Goal: Task Accomplishment & Management: Use online tool/utility

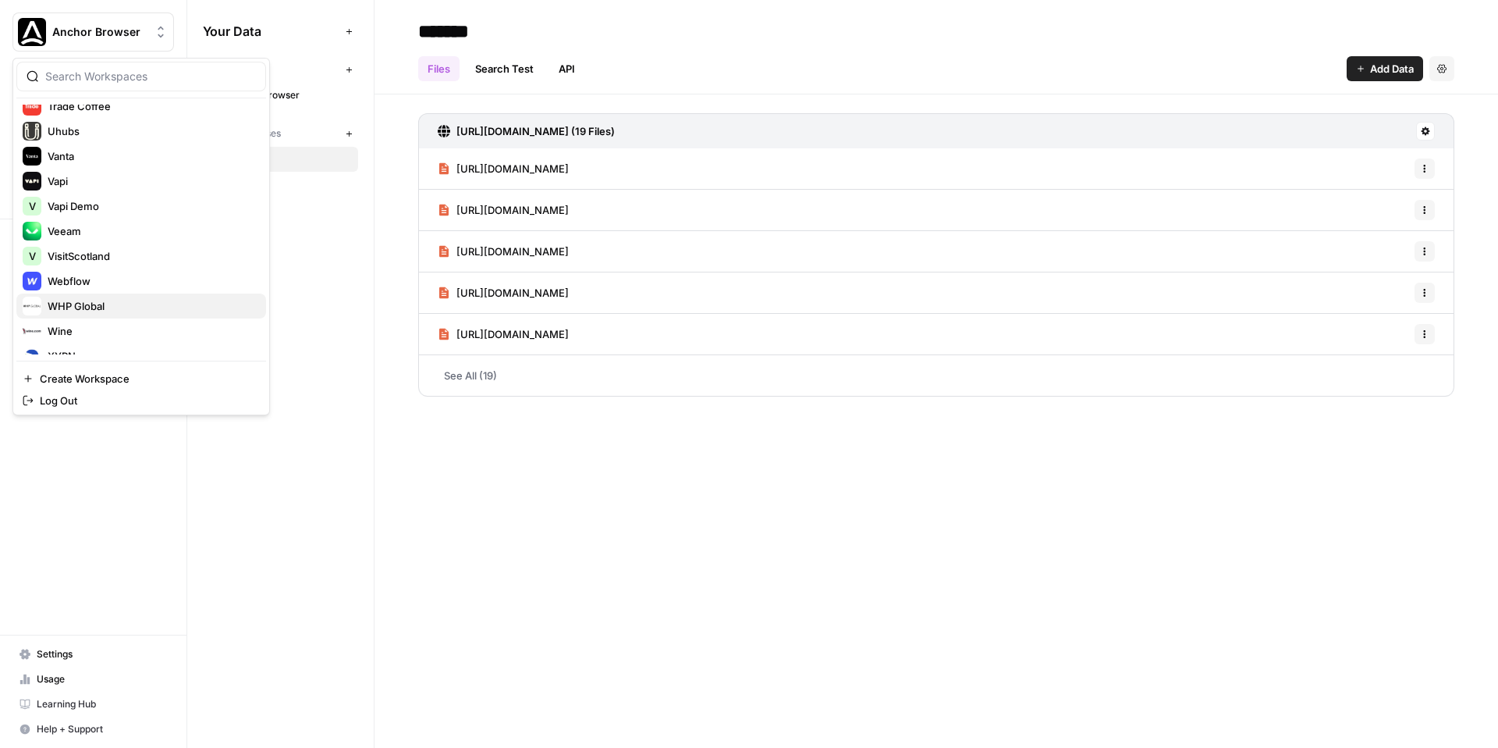
scroll to position [2484, 0]
click at [115, 314] on div "WHP Global" at bounding box center [141, 305] width 237 height 19
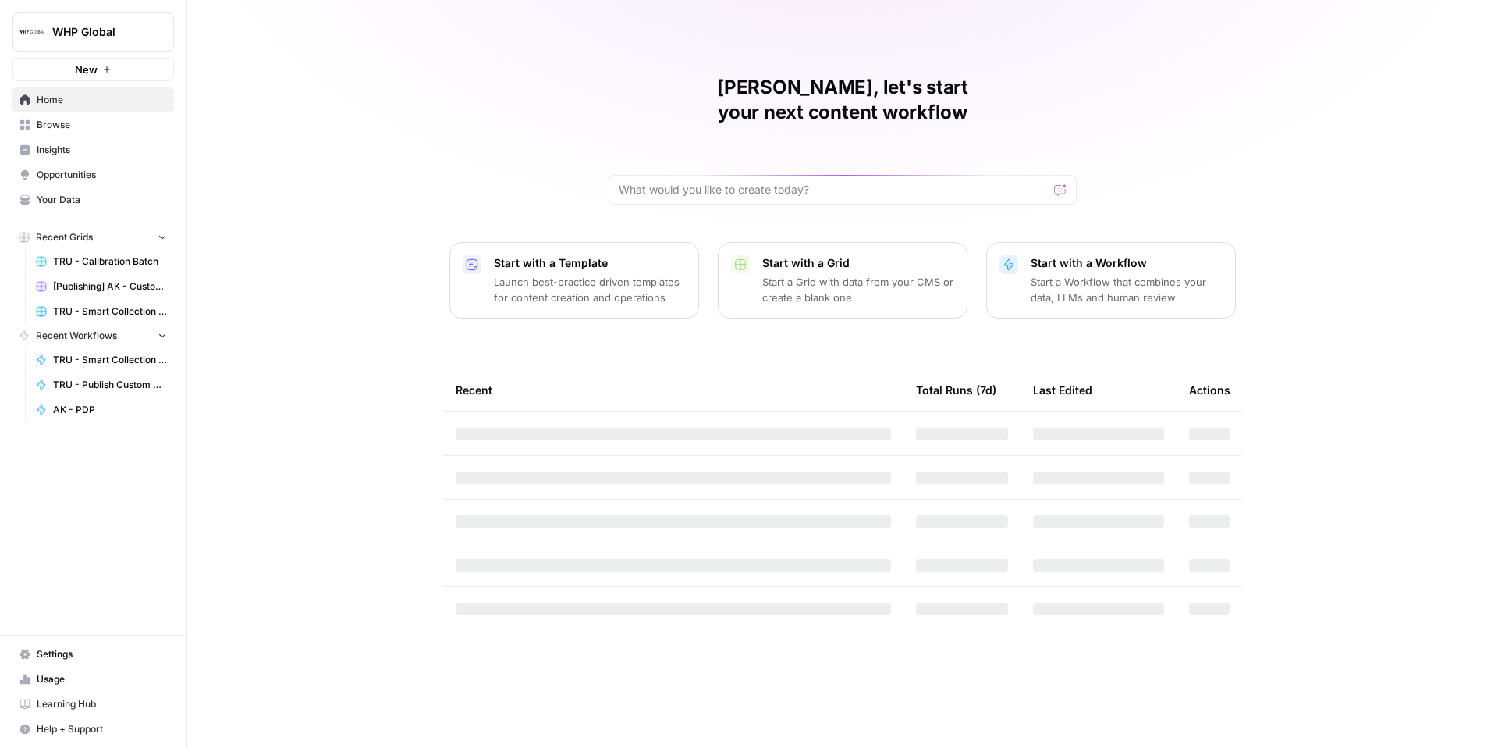
click at [94, 201] on span "Your Data" at bounding box center [102, 200] width 130 height 14
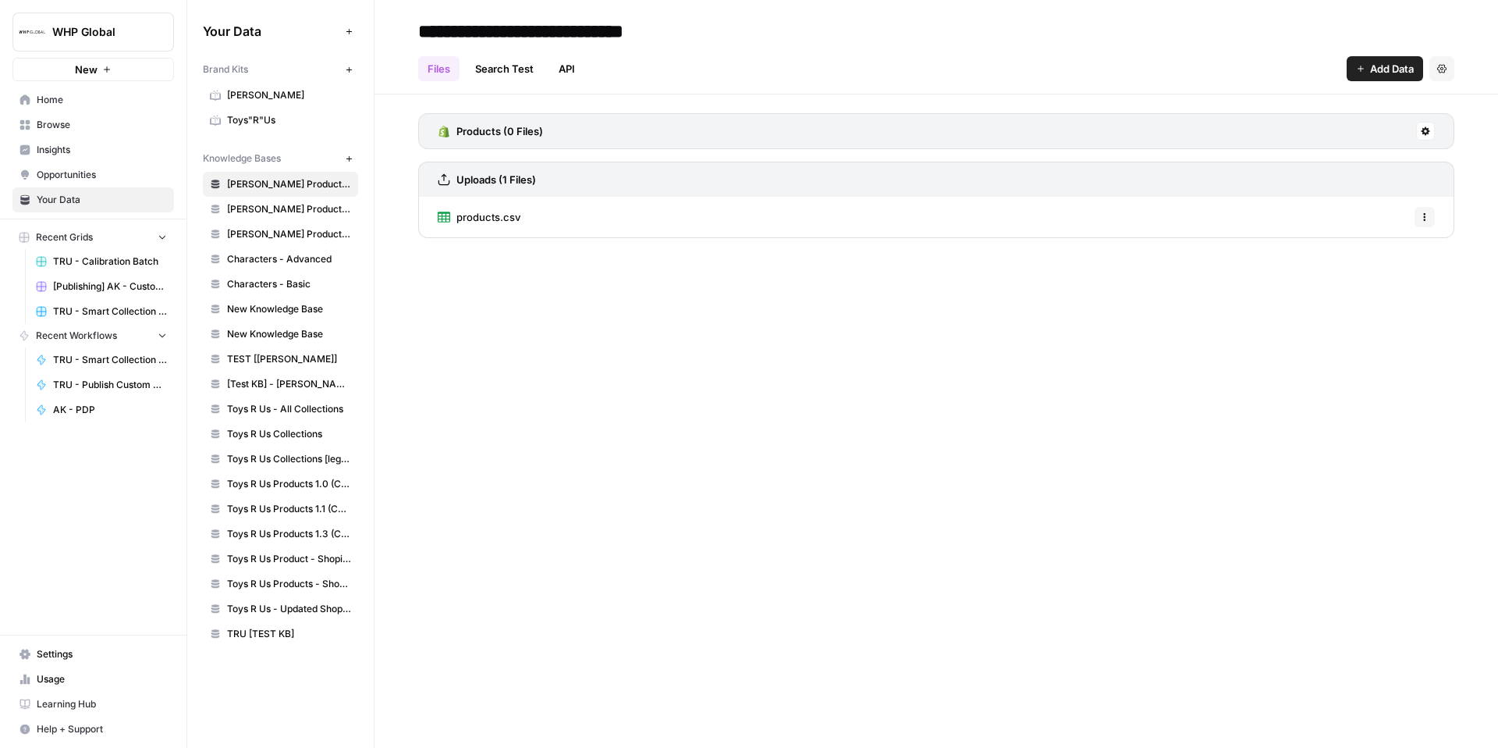
click at [81, 123] on span "Browse" at bounding box center [102, 125] width 130 height 14
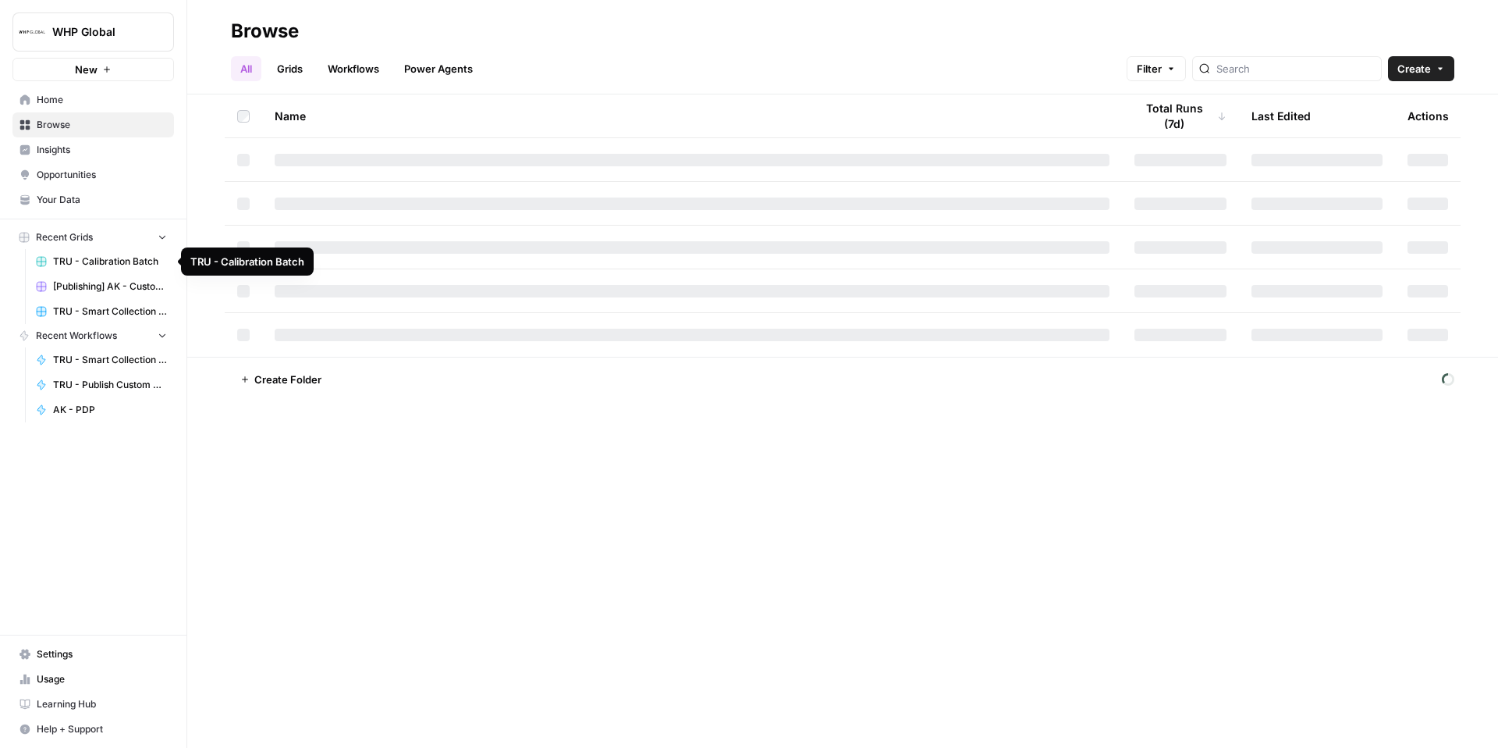
click at [86, 261] on span "TRU - Calibration Batch" at bounding box center [110, 261] width 114 height 14
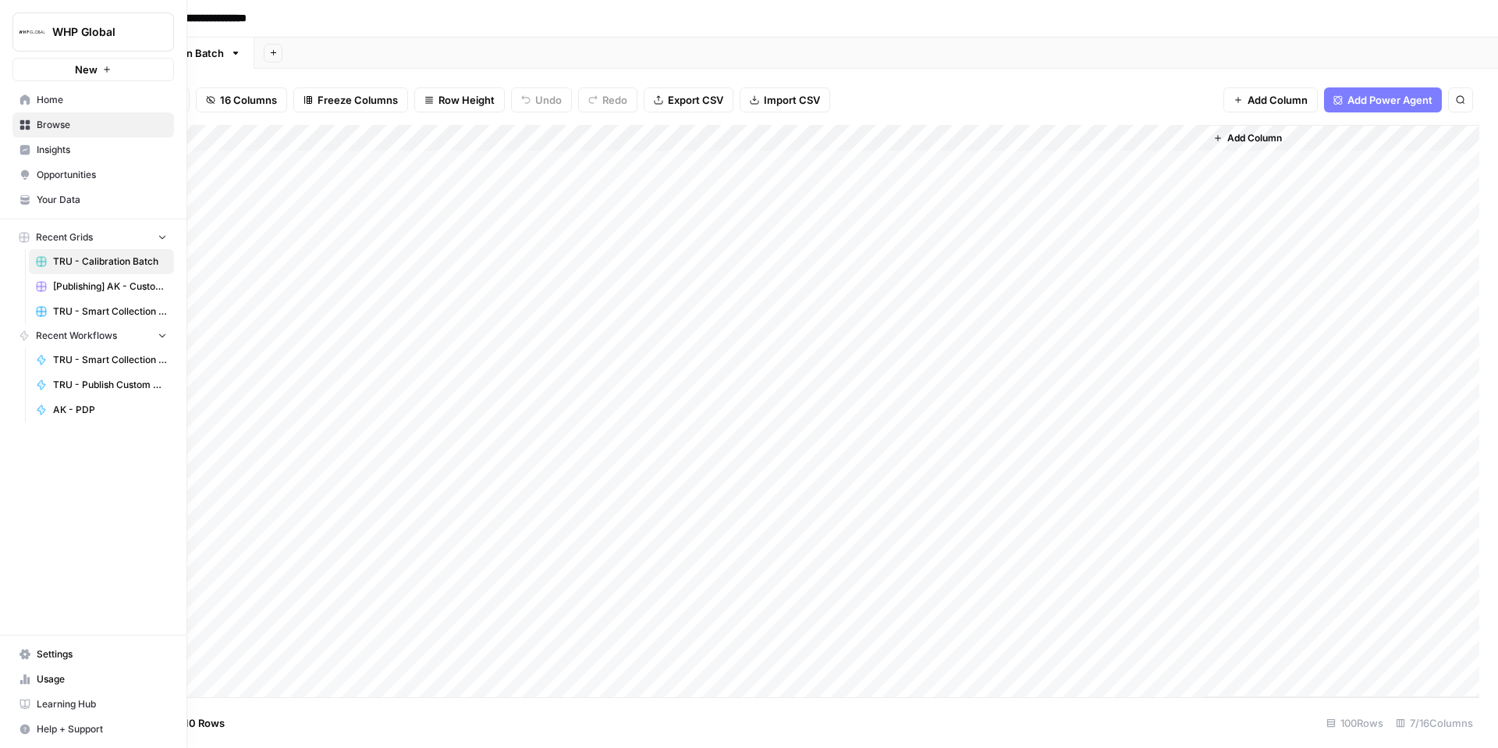
click at [102, 310] on span "TRU - Smart Collection Pages" at bounding box center [110, 311] width 114 height 14
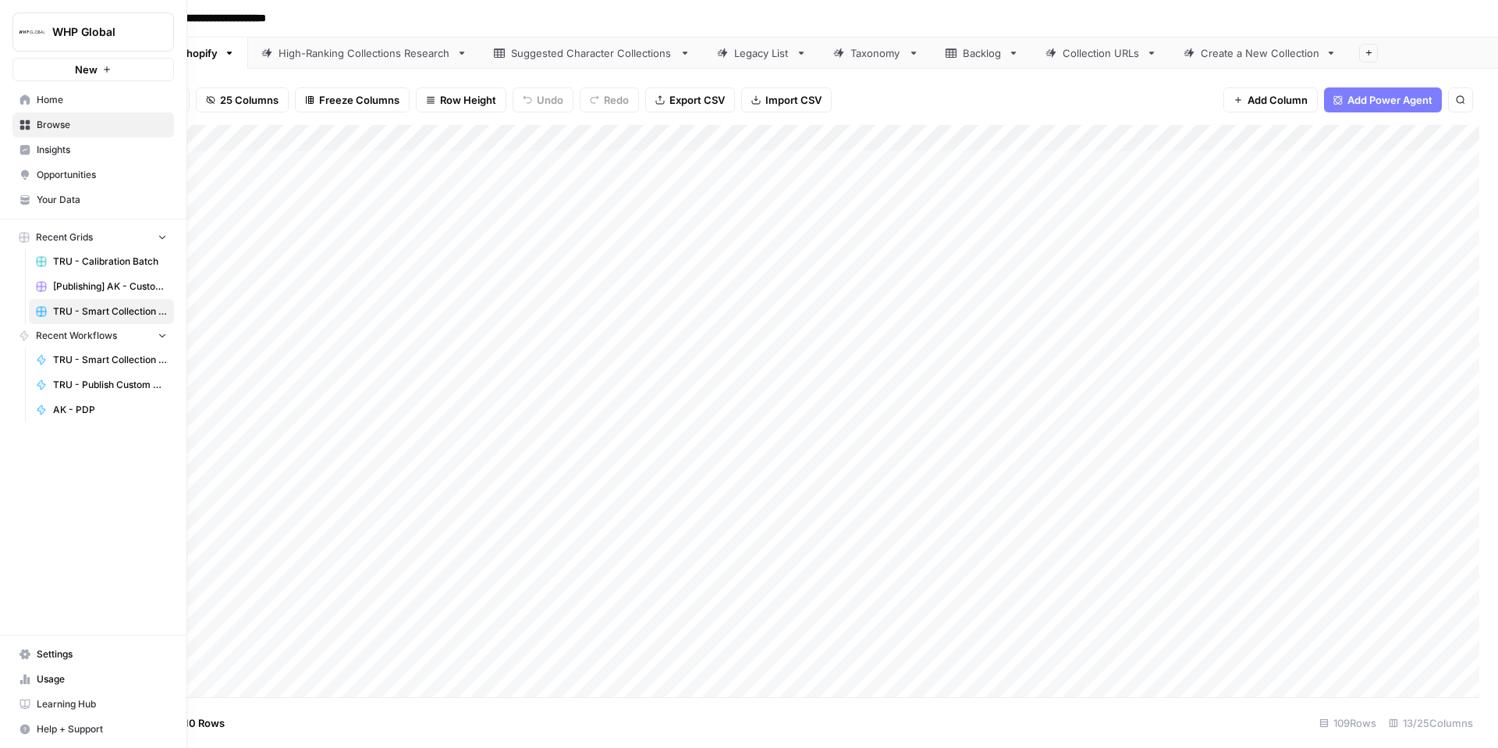
click at [40, 43] on img "Workspace: WHP Global" at bounding box center [32, 32] width 28 height 28
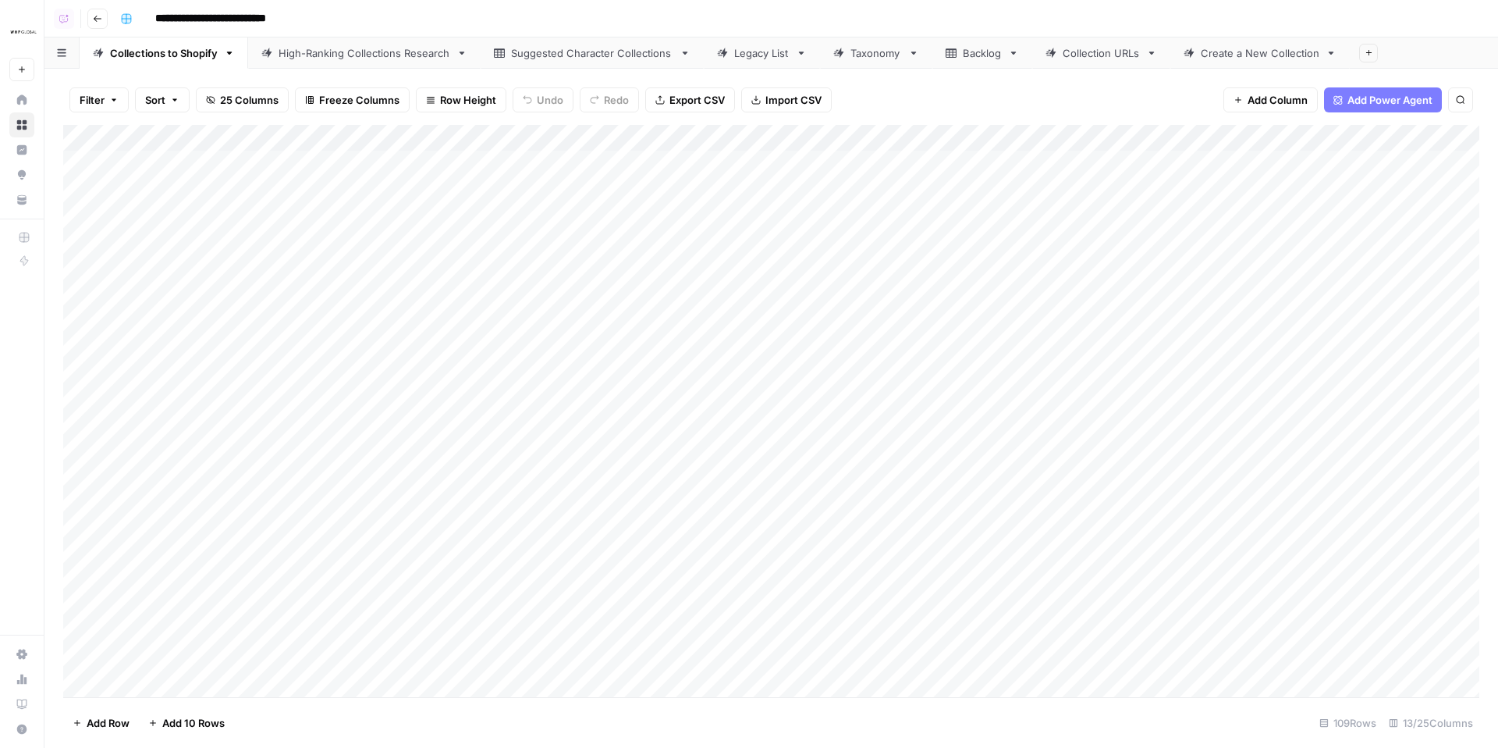
click at [25, 27] on img "Workspace: WHP Global" at bounding box center [23, 32] width 28 height 28
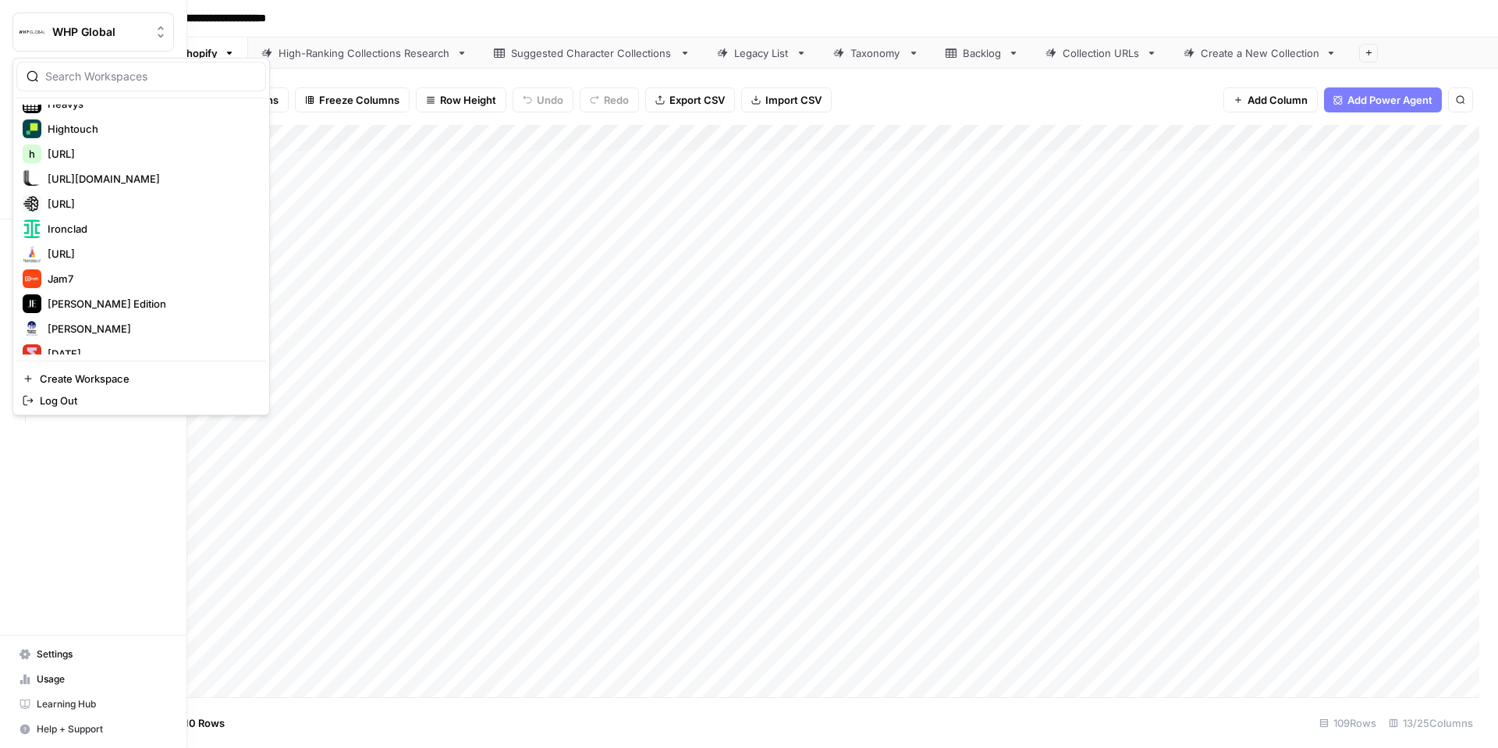
scroll to position [1140, 0]
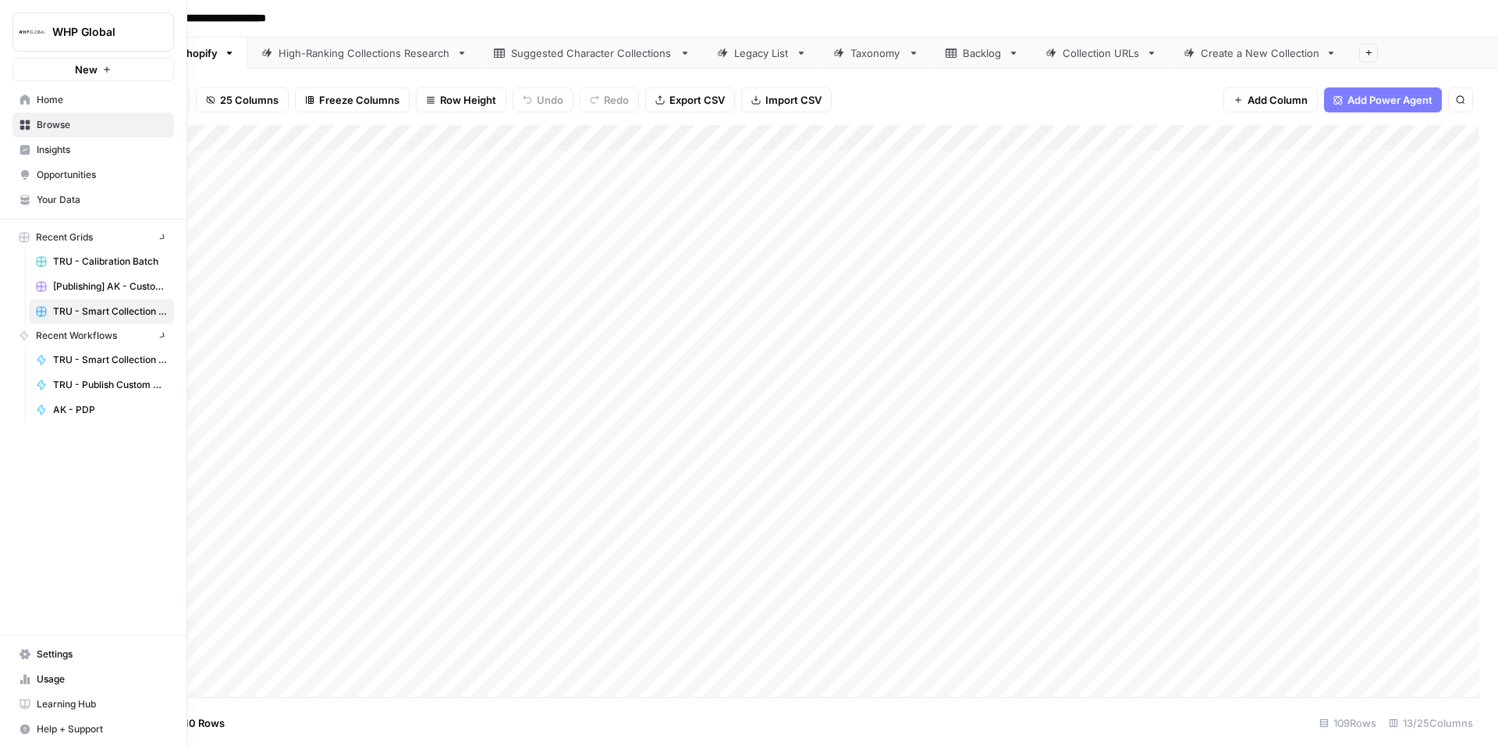
click at [16, 27] on button "WHP Global" at bounding box center [93, 31] width 162 height 39
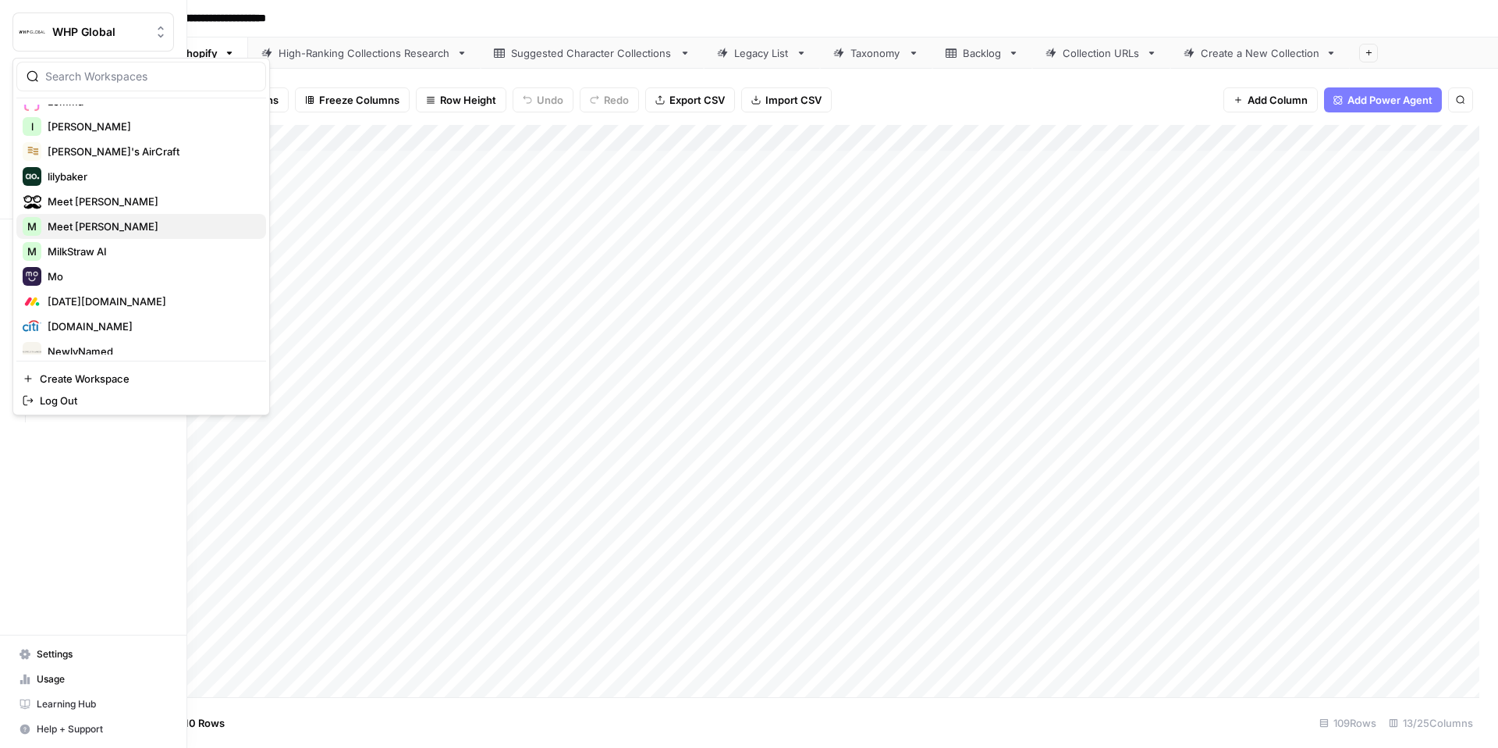
scroll to position [1481, 0]
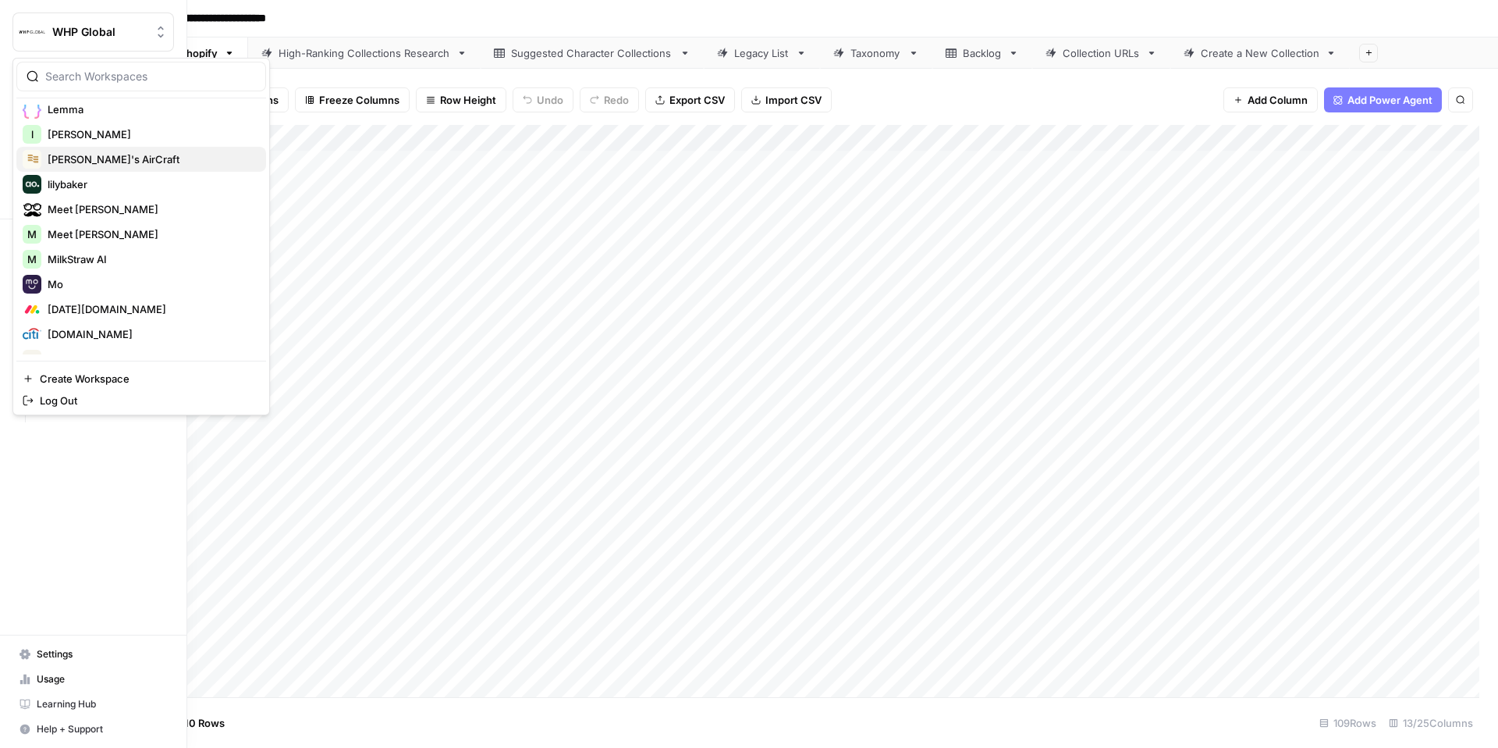
click at [84, 161] on span "[PERSON_NAME]'s AirCraft" at bounding box center [151, 159] width 206 height 16
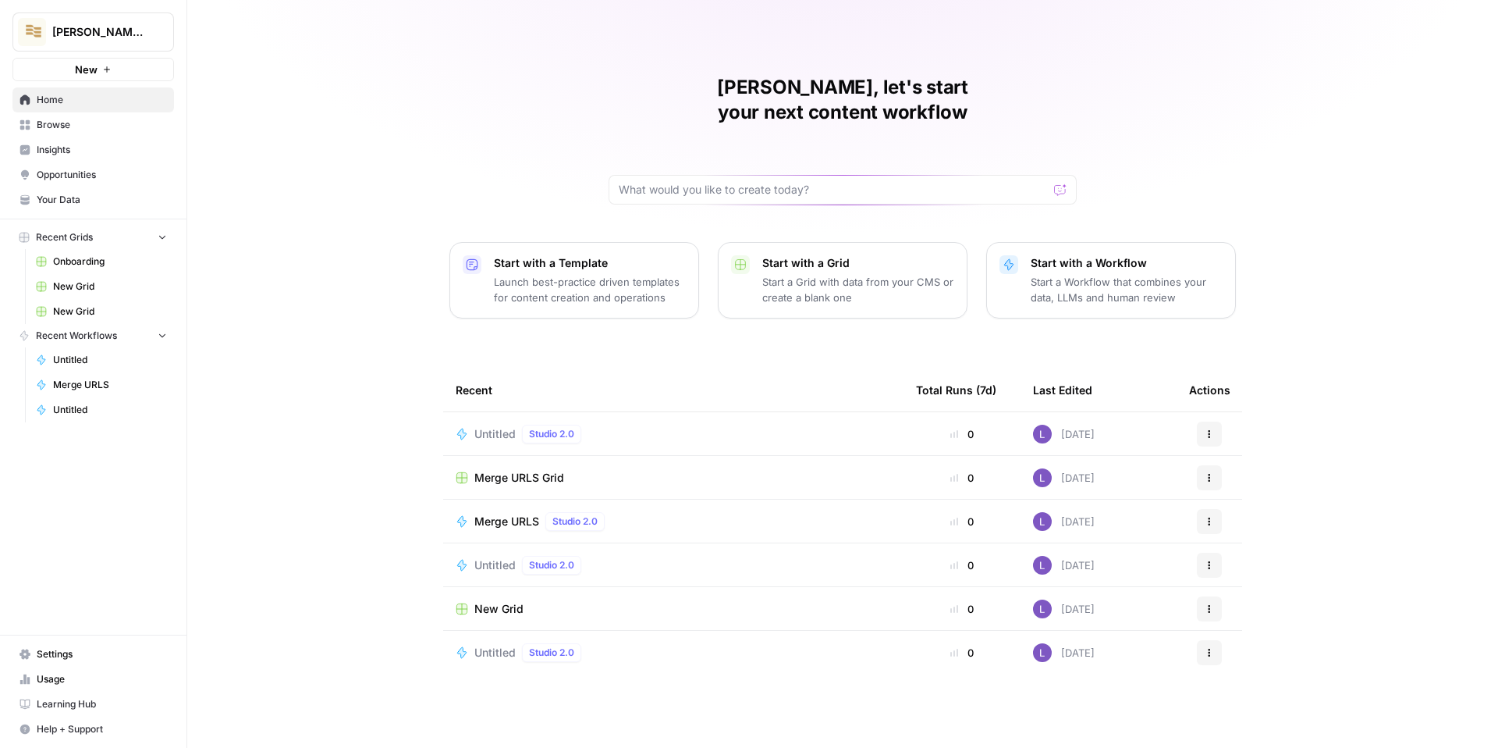
click at [96, 126] on span "Browse" at bounding box center [102, 125] width 130 height 14
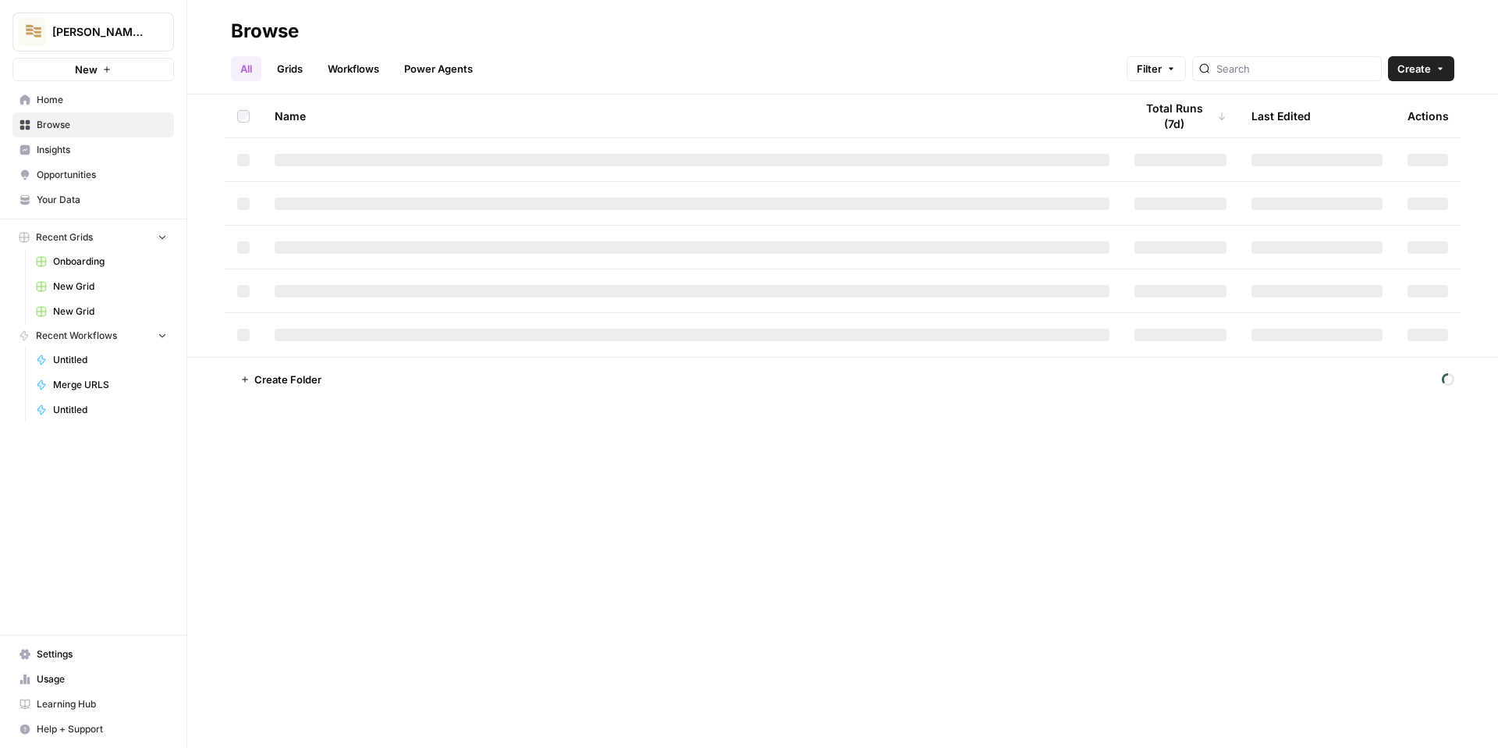
click at [101, 210] on link "Your Data" at bounding box center [93, 199] width 162 height 25
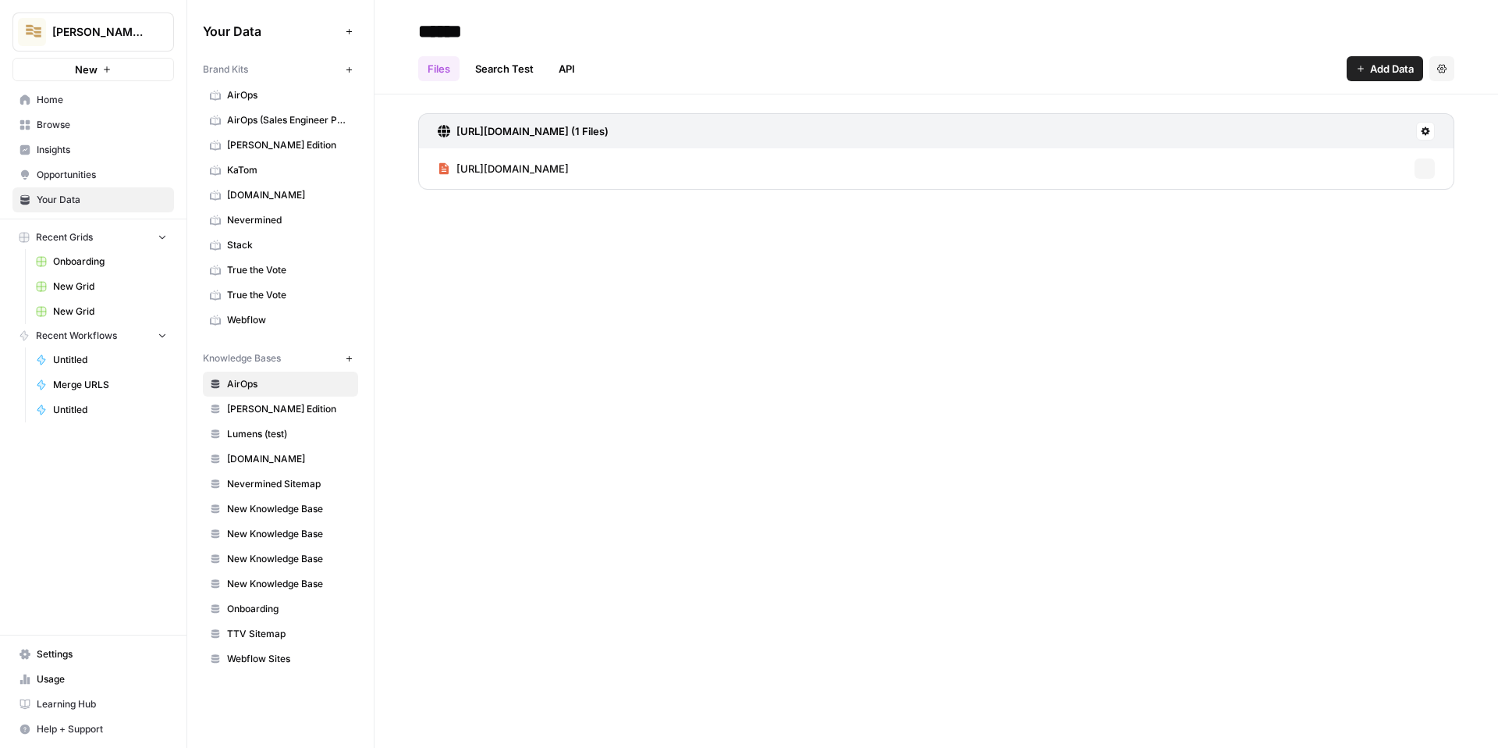
click at [1384, 76] on button "Add Data" at bounding box center [1385, 68] width 76 height 25
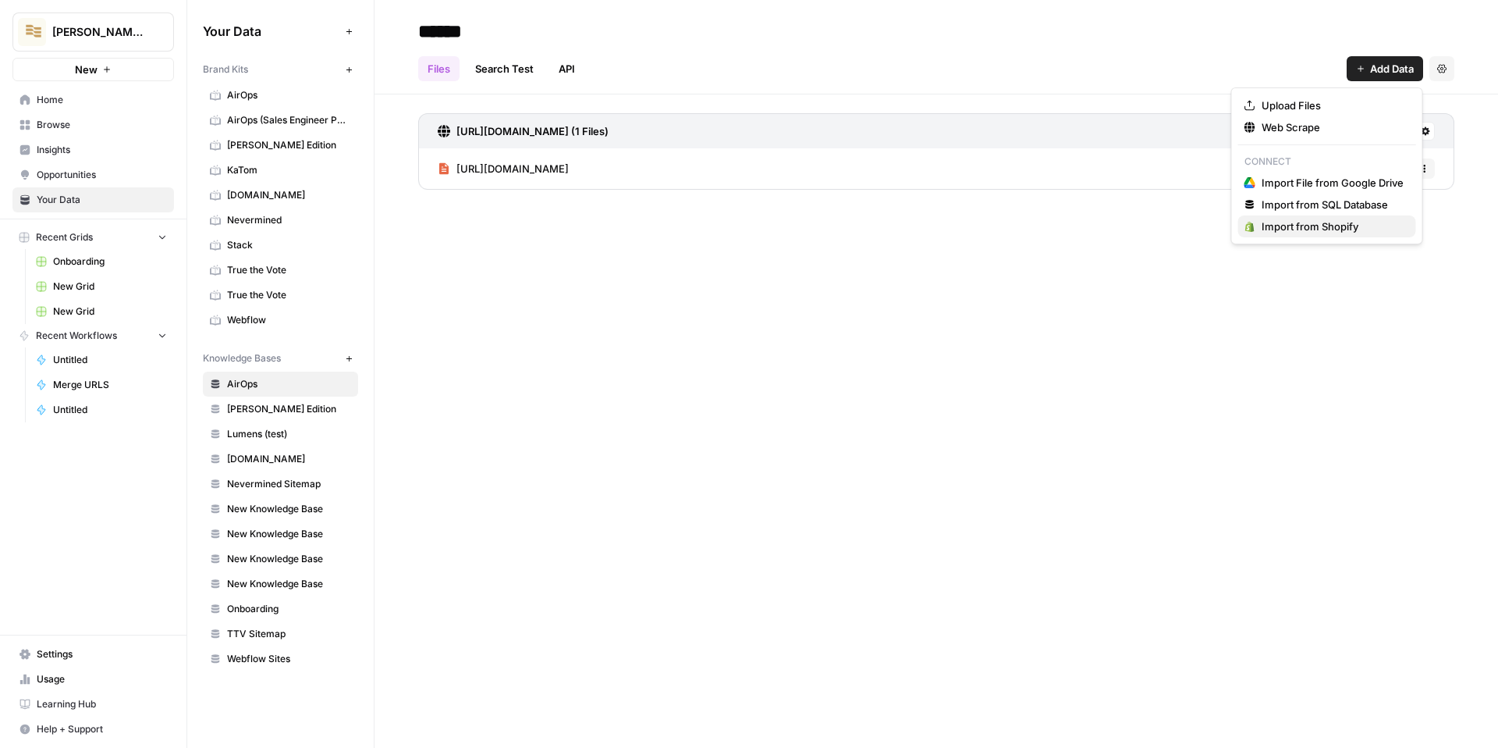
click at [1320, 231] on span "Import from Shopify" at bounding box center [1333, 226] width 142 height 16
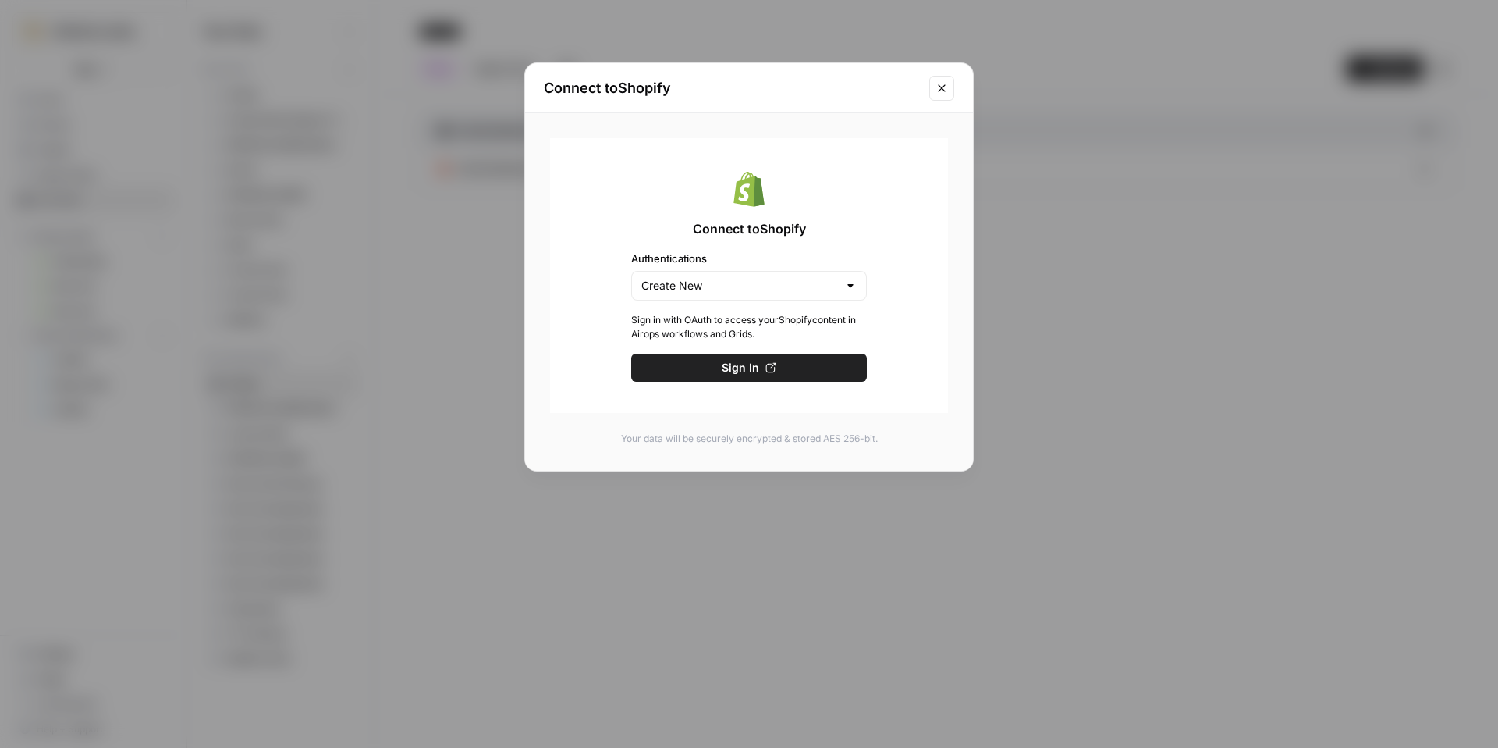
click at [801, 300] on div "Connect to Shopify Authentications Create New Sign in with OAuth to access your…" at bounding box center [749, 275] width 398 height 275
click at [949, 88] on button "Close modal" at bounding box center [941, 88] width 25 height 25
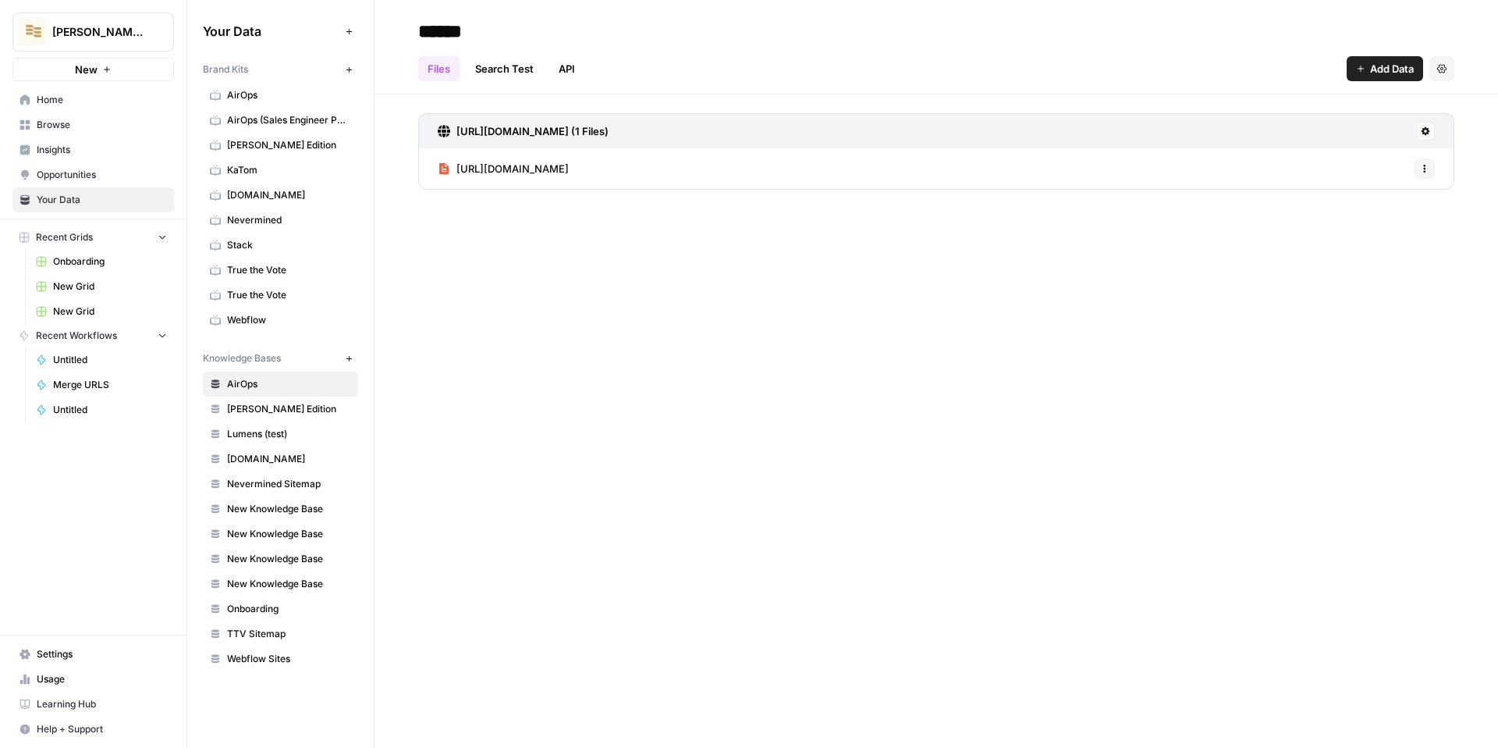
click at [949, 88] on header "****** Files Search Test API Add Data Settings" at bounding box center [937, 47] width 1124 height 94
click at [1377, 76] on button "Add Data" at bounding box center [1385, 68] width 76 height 25
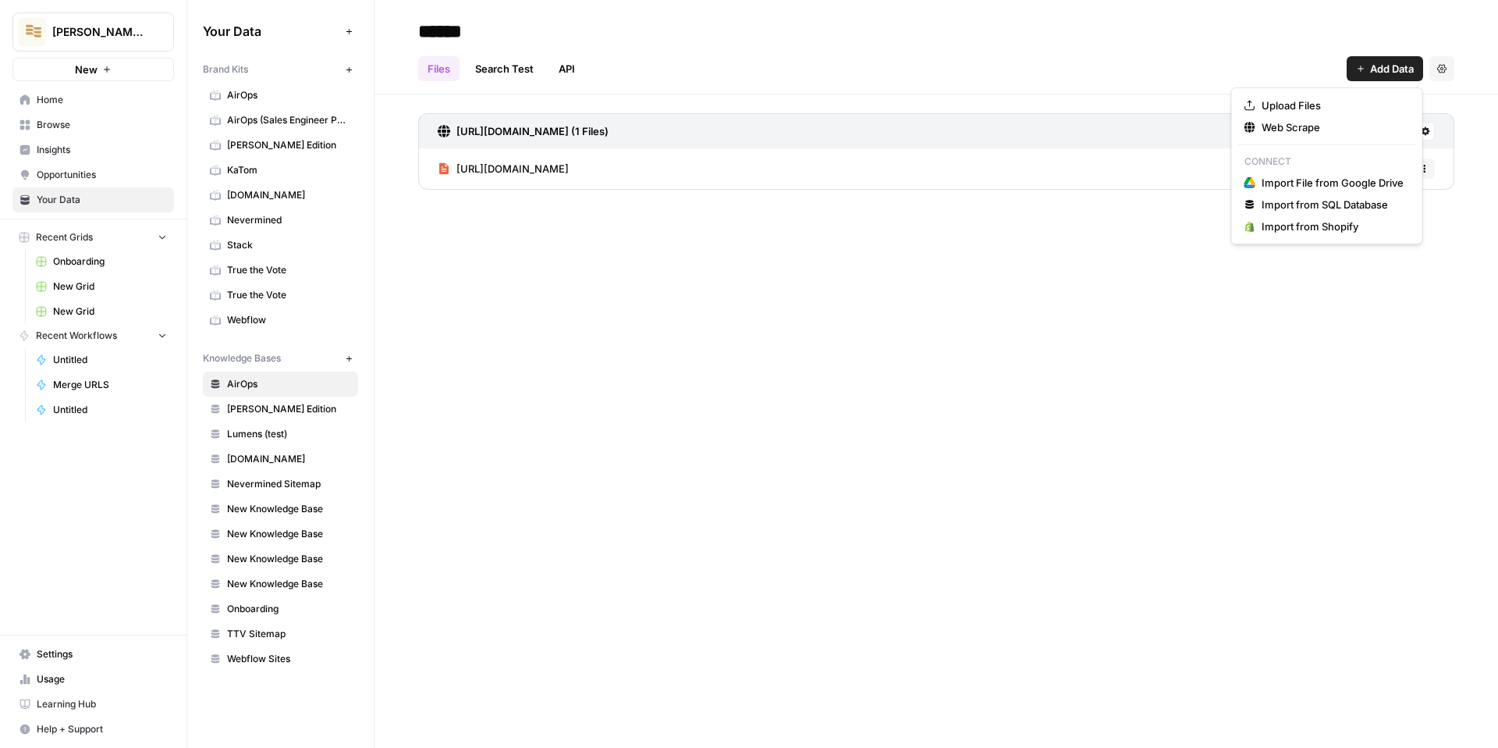
click at [86, 175] on span "Opportunities" at bounding box center [102, 175] width 130 height 14
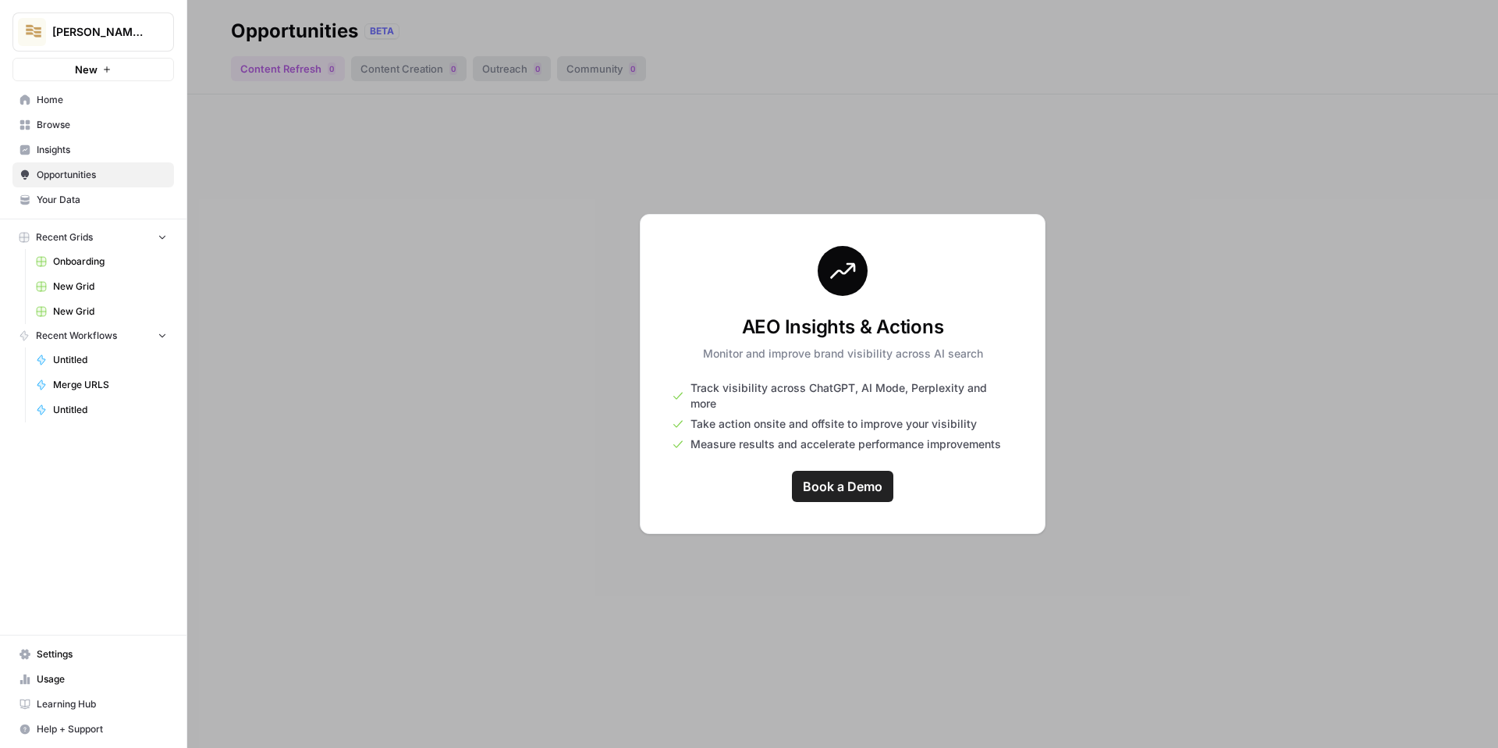
click at [84, 123] on span "Browse" at bounding box center [102, 125] width 130 height 14
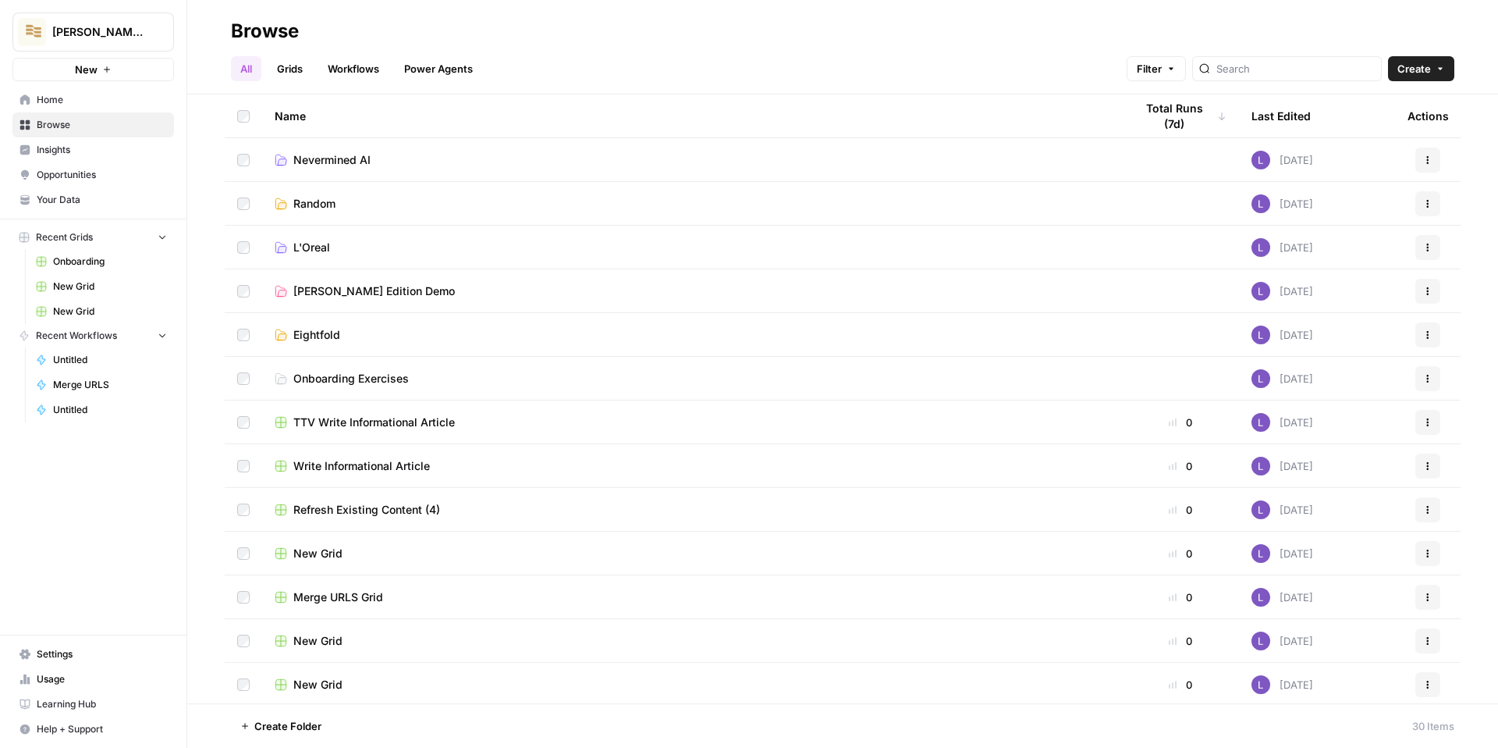
click at [311, 46] on div "All Grids Workflows Power Agents Filter Create" at bounding box center [843, 62] width 1224 height 37
click at [300, 57] on link "Grids" at bounding box center [290, 68] width 44 height 25
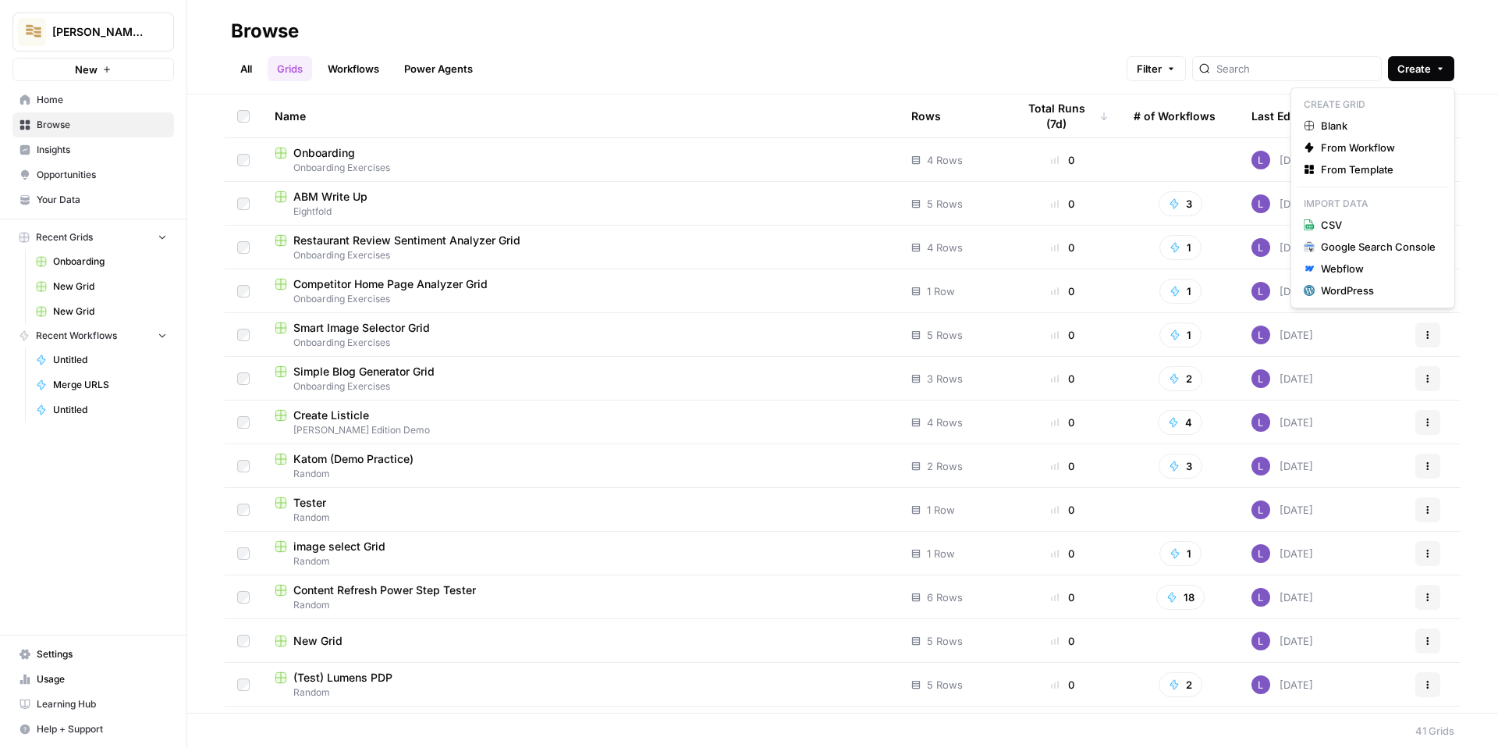
drag, startPoint x: 1402, startPoint y: 77, endPoint x: 1402, endPoint y: 87, distance: 9.4
click at [1402, 77] on button "Create" at bounding box center [1421, 68] width 66 height 25
click at [1348, 119] on span "Blank" at bounding box center [1378, 126] width 115 height 16
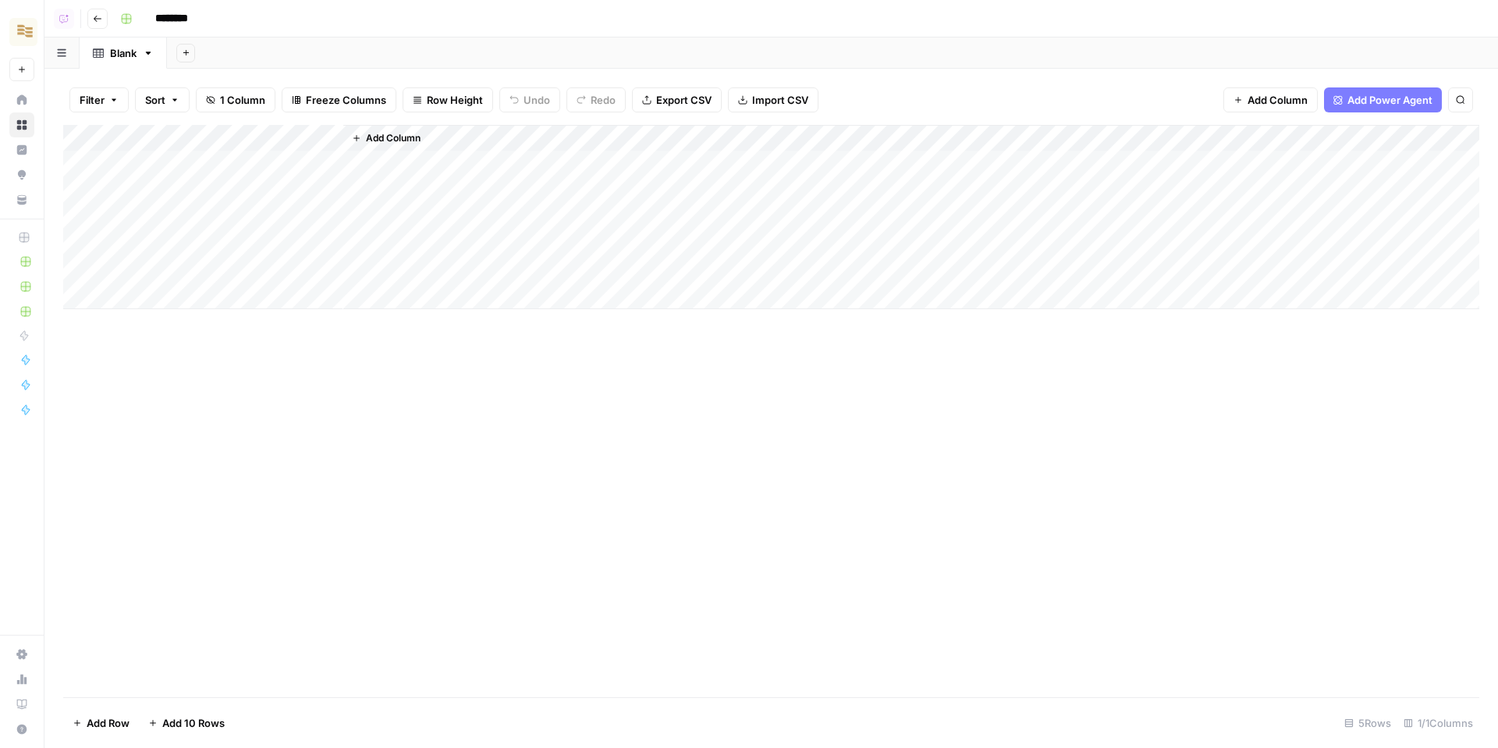
click at [180, 48] on button "Add Sheet" at bounding box center [185, 53] width 19 height 19
click at [0, 23] on div "Lily's AirCraft New" at bounding box center [22, 40] width 44 height 81
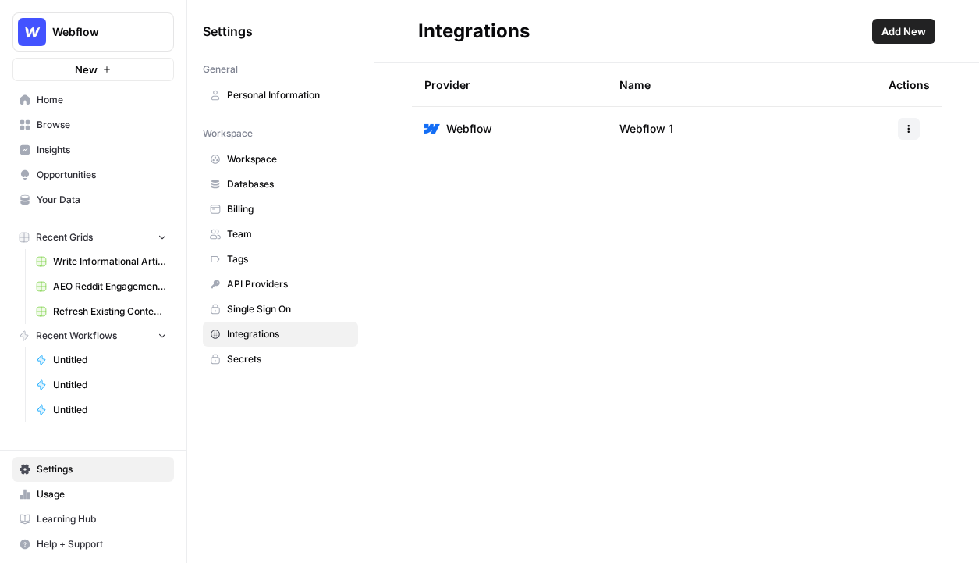
click at [116, 13] on button "Webflow" at bounding box center [93, 31] width 162 height 39
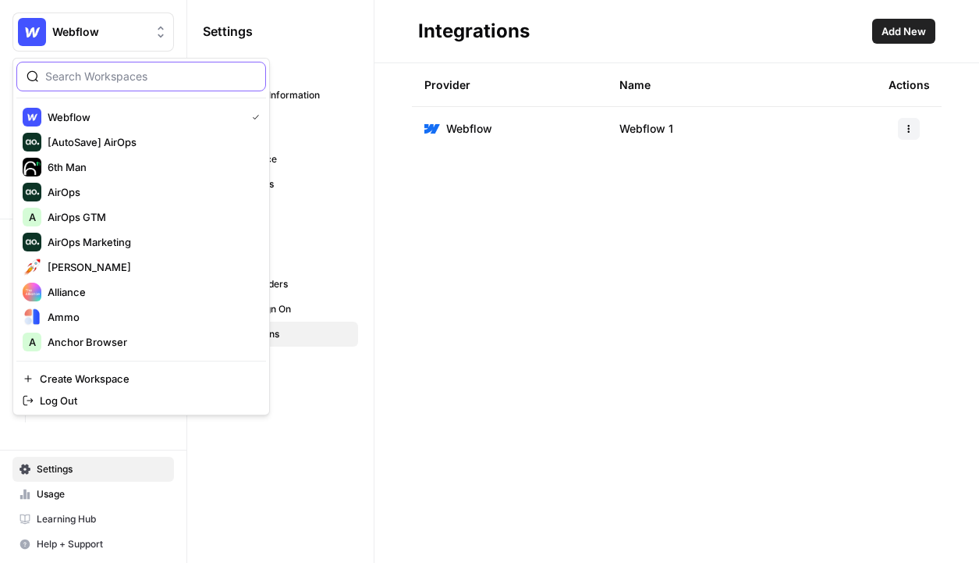
click at [100, 82] on input "search" at bounding box center [150, 77] width 211 height 16
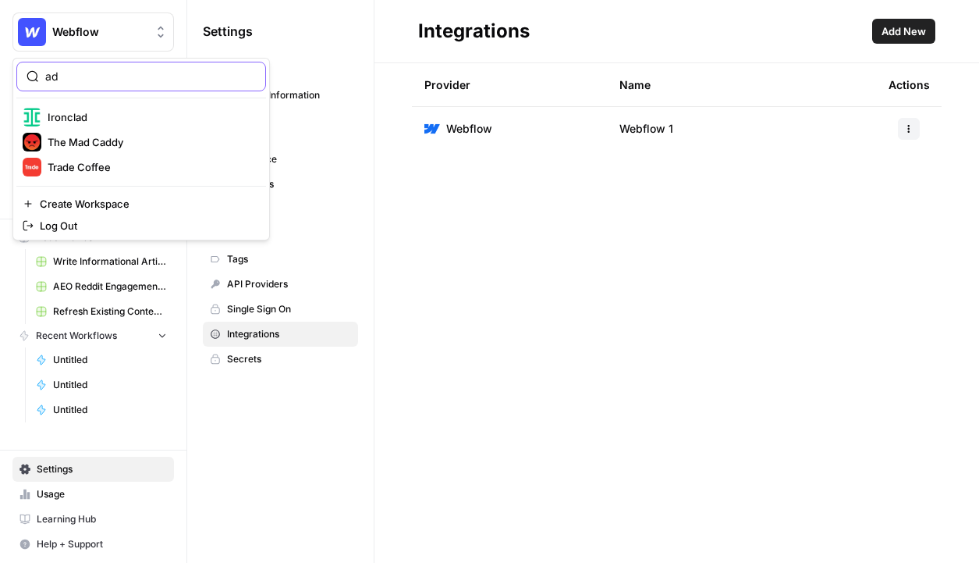
type input "ad"
click at [74, 199] on span "Create Workspace" at bounding box center [147, 204] width 214 height 16
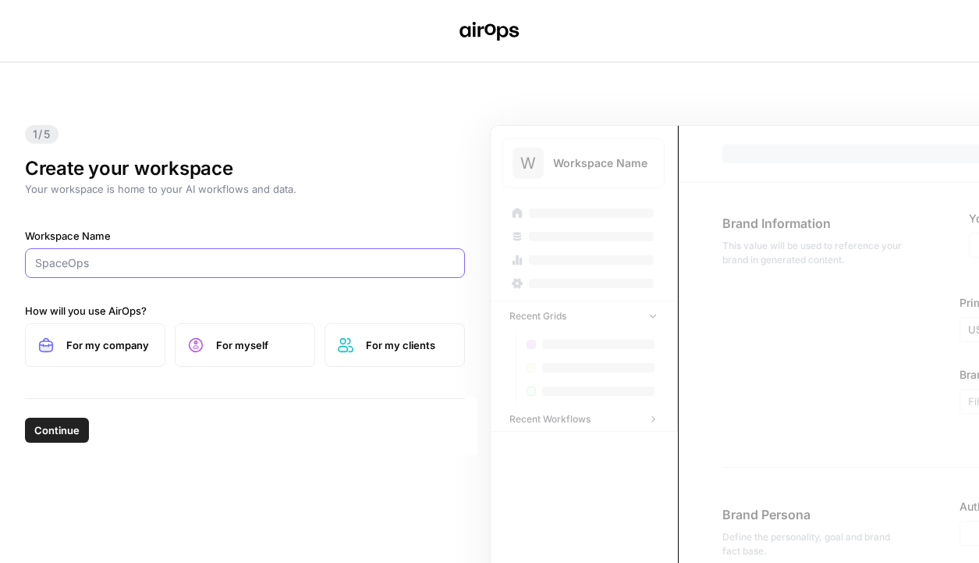
click at [83, 265] on input "Workspace Name" at bounding box center [245, 263] width 420 height 16
type input "Adobe"
click at [25, 417] on button "Continue" at bounding box center [57, 429] width 64 height 25
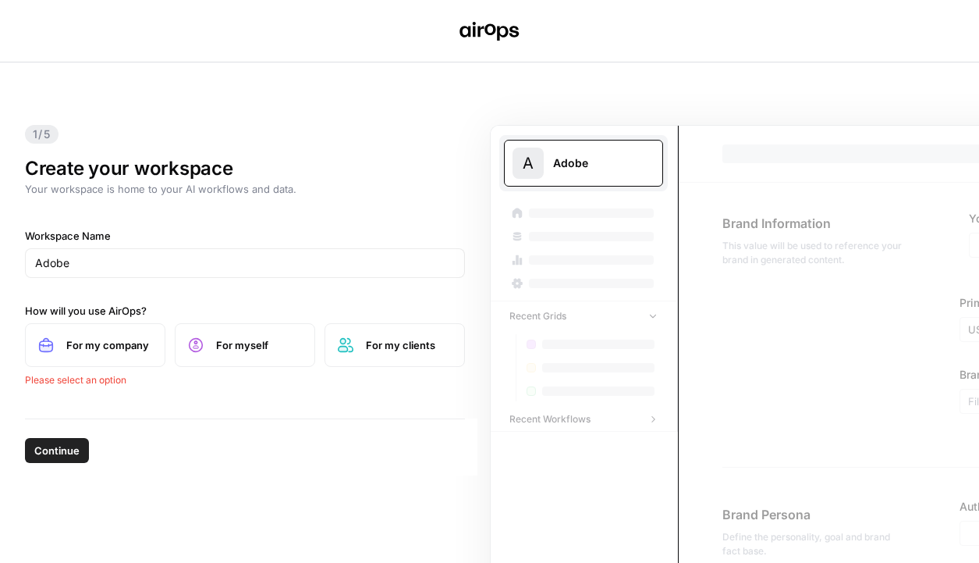
drag, startPoint x: 64, startPoint y: 355, endPoint x: 64, endPoint y: 407, distance: 52.3
click at [64, 355] on label "For my company" at bounding box center [95, 345] width 140 height 44
click at [62, 452] on div "Continue" at bounding box center [245, 427] width 440 height 56
click at [62, 422] on span "Continue" at bounding box center [56, 430] width 45 height 16
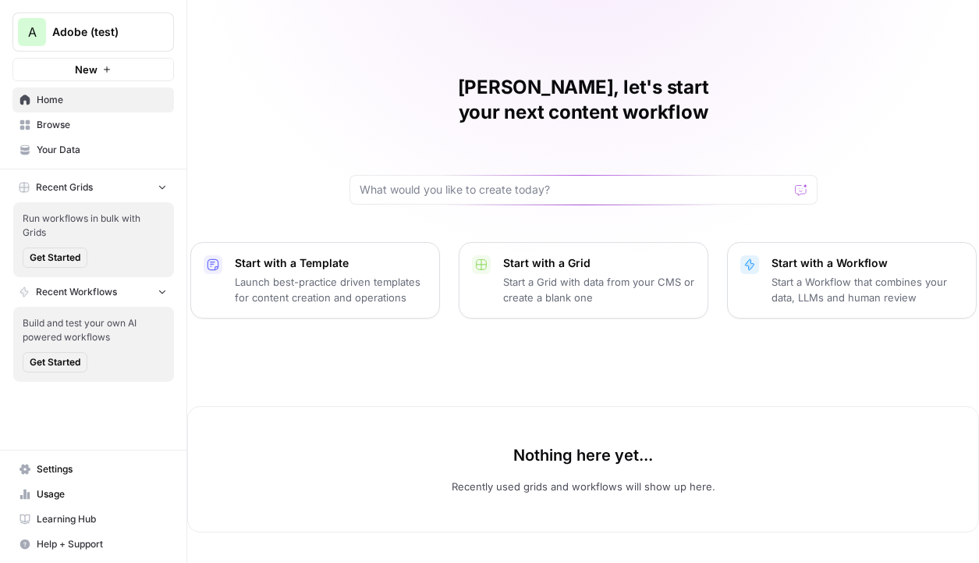
click at [95, 126] on span "Browse" at bounding box center [102, 125] width 130 height 14
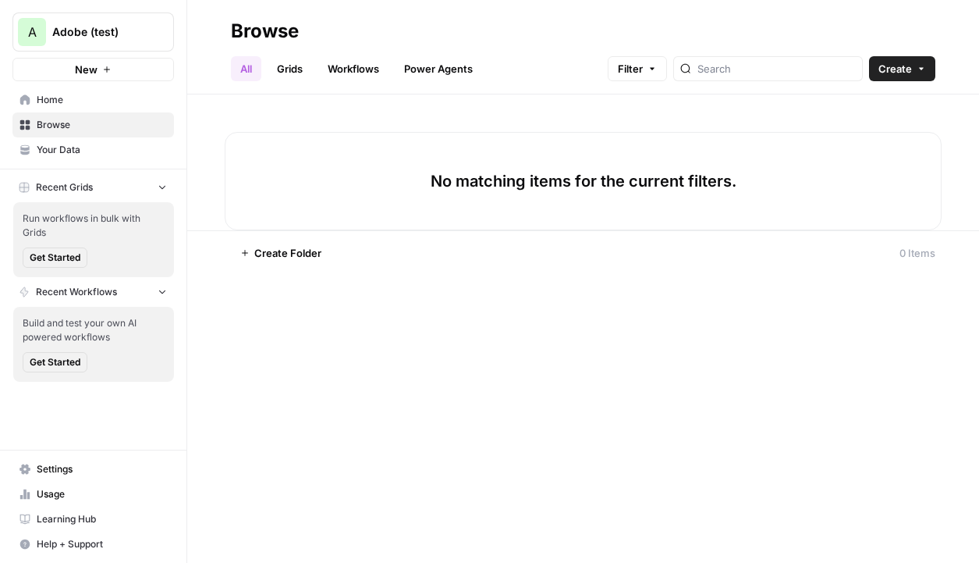
click at [58, 152] on span "Your Data" at bounding box center [102, 150] width 130 height 14
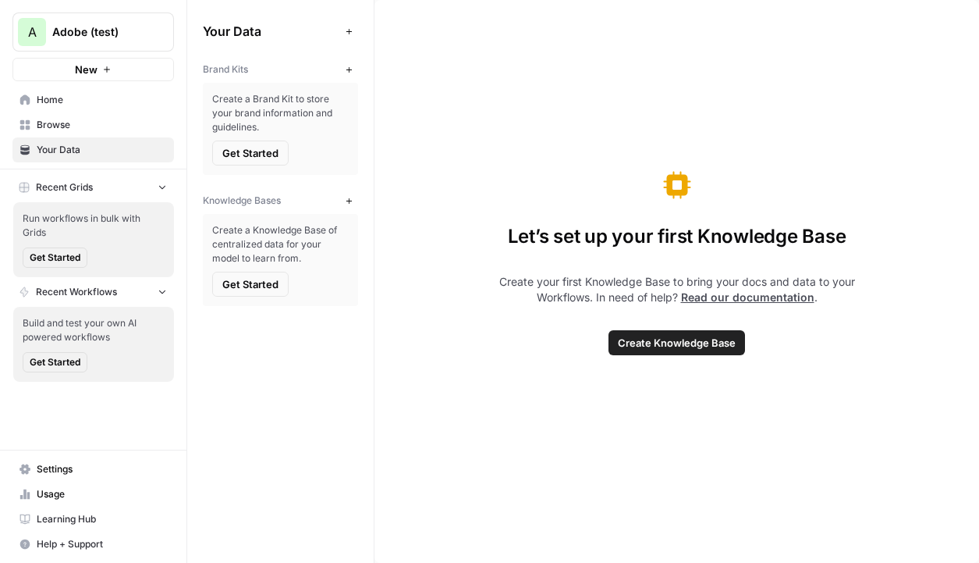
click at [350, 66] on icon "button" at bounding box center [349, 70] width 9 height 9
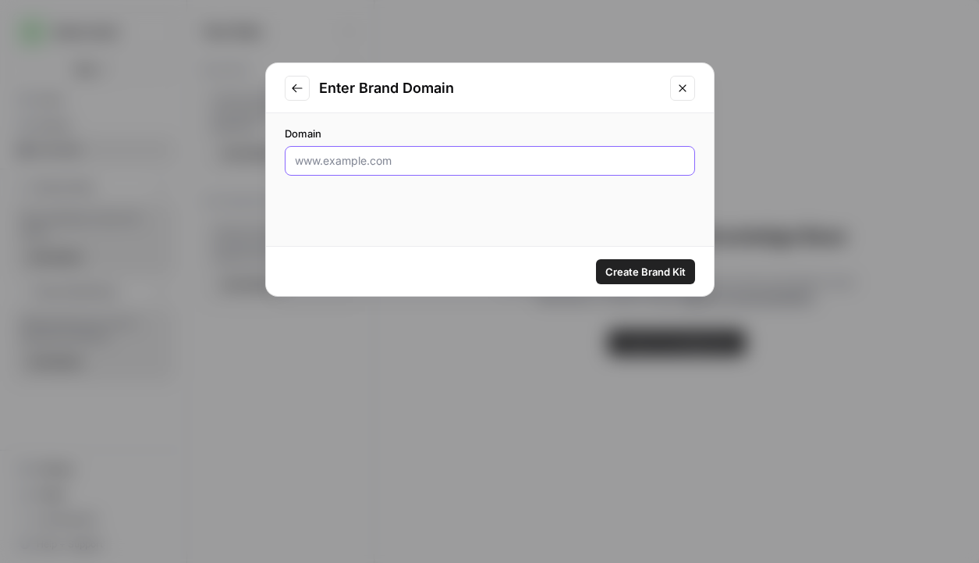
click at [508, 167] on input "Domain" at bounding box center [490, 161] width 390 height 16
paste input "[URL][DOMAIN_NAME]"
type input "[URL][DOMAIN_NAME]"
click at [631, 269] on span "Create Brand Kit" at bounding box center [646, 272] width 80 height 16
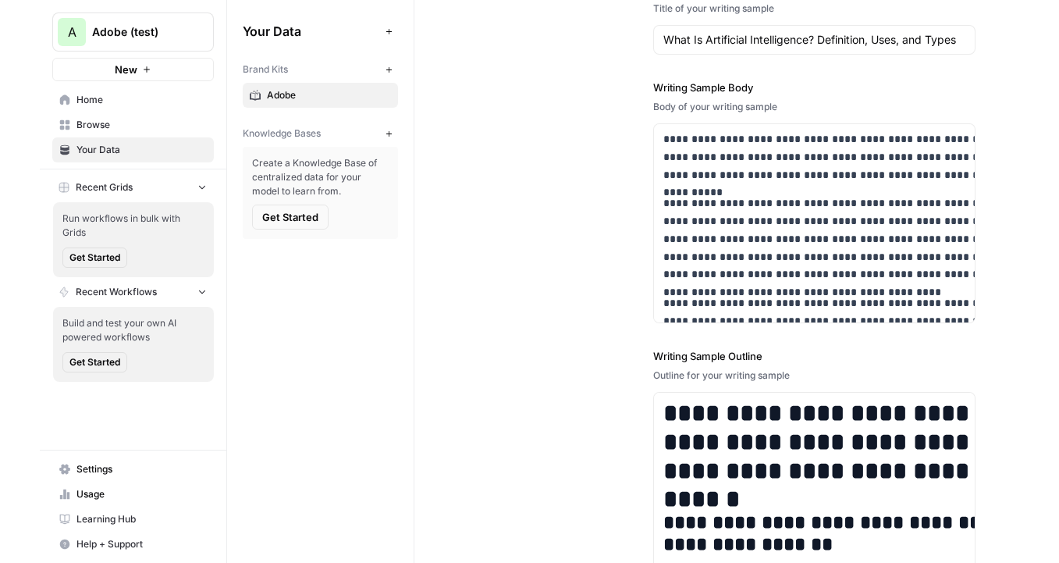
scroll to position [1944, 0]
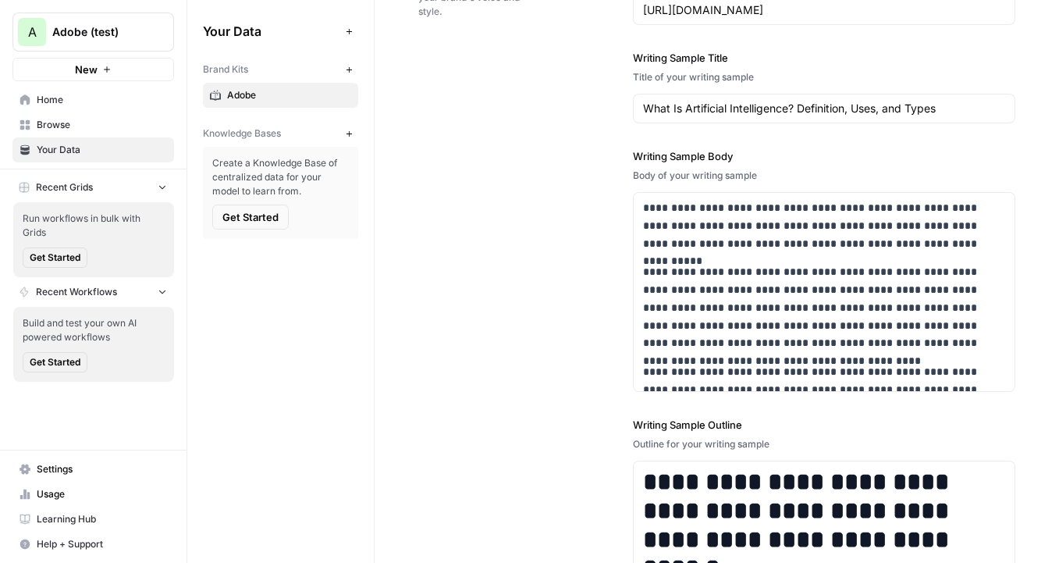
click at [311, 91] on span "Adobe" at bounding box center [289, 95] width 124 height 14
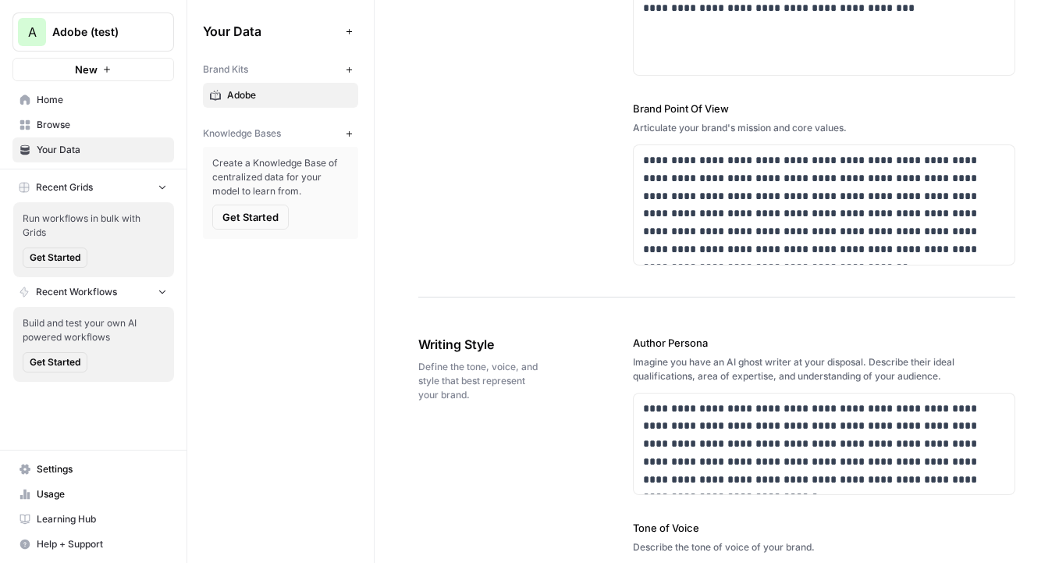
scroll to position [0, 0]
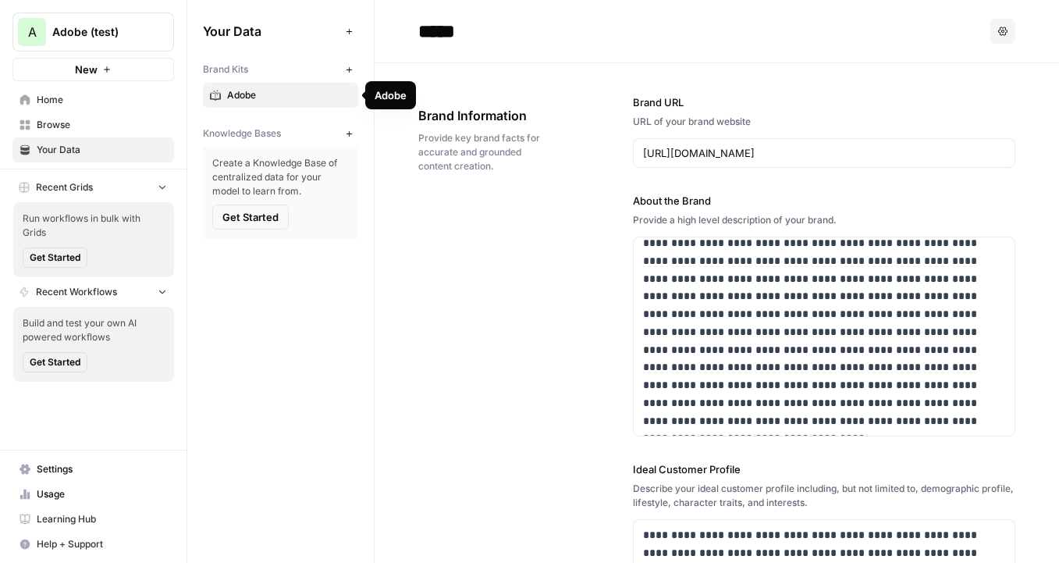
click at [306, 94] on span "Adobe" at bounding box center [289, 95] width 124 height 14
click at [460, 27] on input "*****" at bounding box center [537, 31] width 250 height 31
click at [492, 27] on input "*****" at bounding box center [537, 31] width 250 height 31
drag, startPoint x: 593, startPoint y: 34, endPoint x: 500, endPoint y: 37, distance: 92.9
click at [500, 37] on input "**********" at bounding box center [537, 31] width 250 height 31
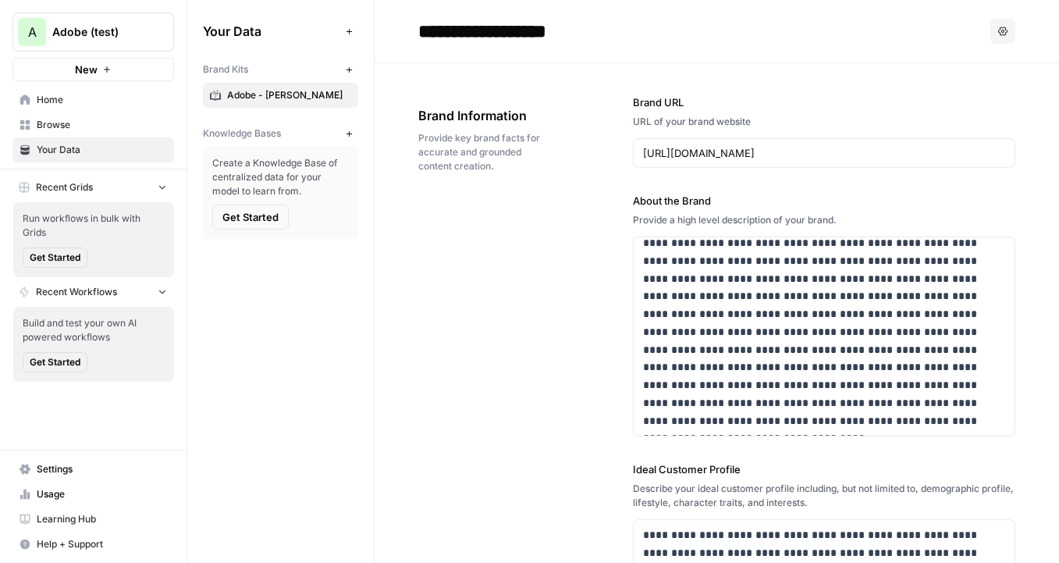
paste input "*******"
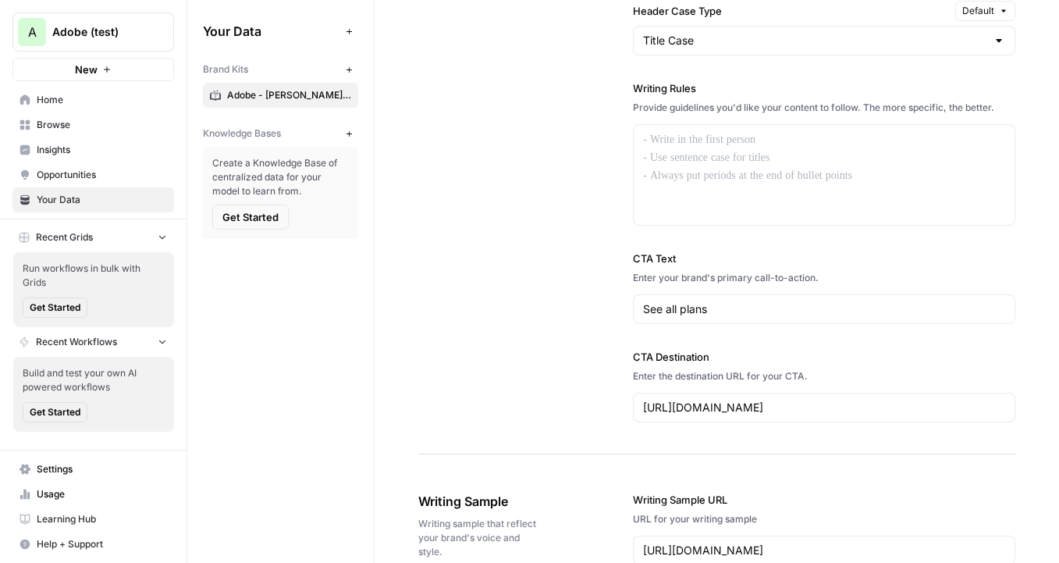
scroll to position [1403, 0]
type input "**********"
click at [712, 174] on div at bounding box center [824, 176] width 381 height 100
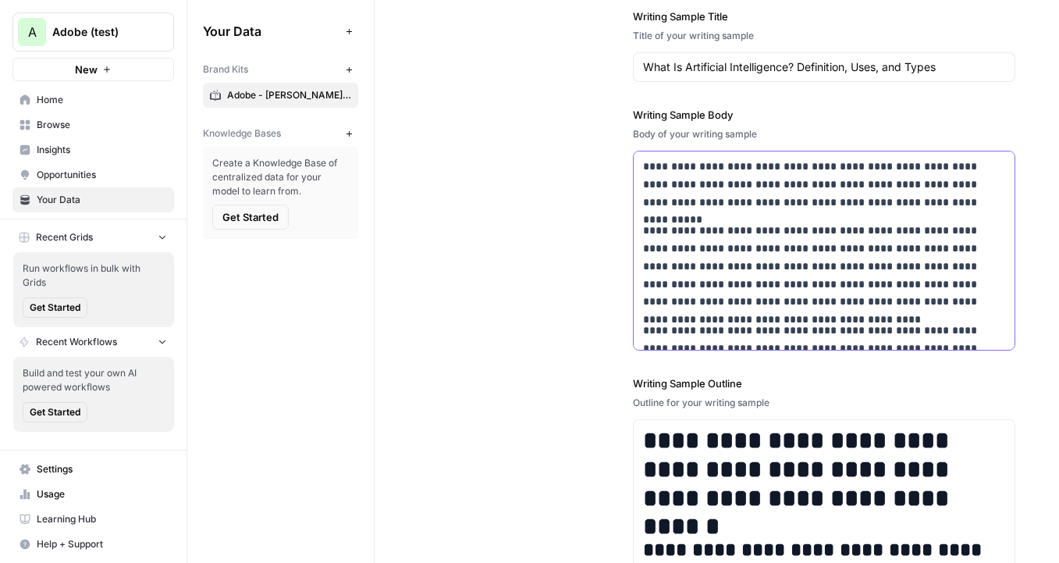
click at [817, 296] on p "**********" at bounding box center [824, 266] width 362 height 89
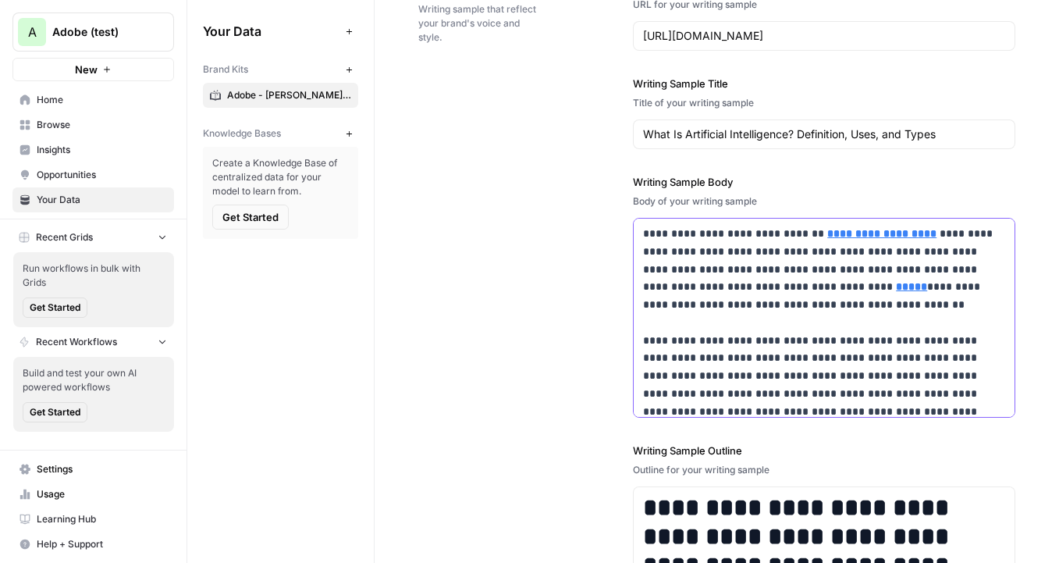
scroll to position [1917, 0]
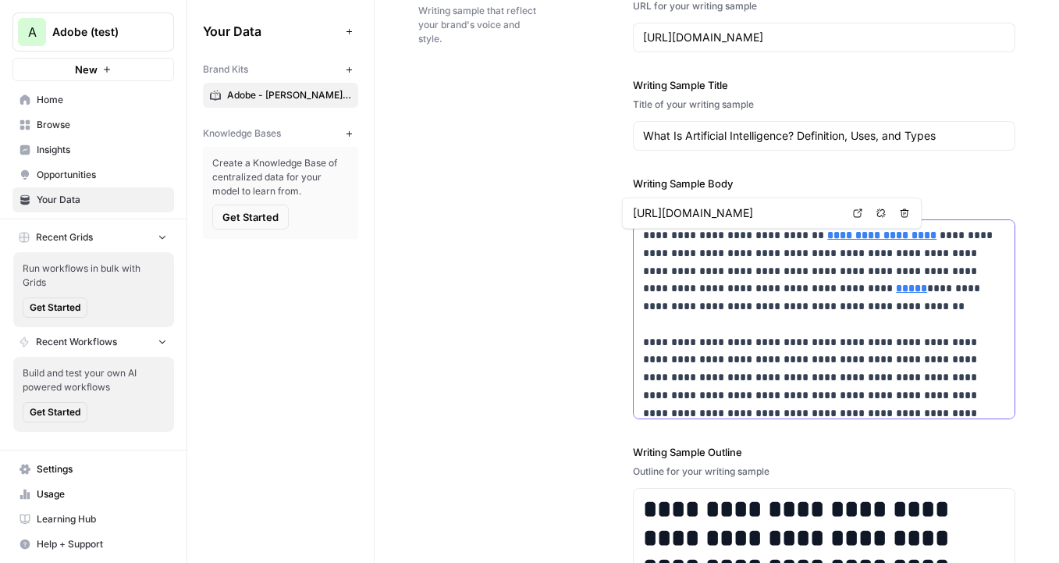
drag, startPoint x: 850, startPoint y: 236, endPoint x: 808, endPoint y: 235, distance: 41.4
click at [808, 235] on p "**********" at bounding box center [824, 430] width 362 height 408
click at [846, 233] on strong "**********" at bounding box center [861, 234] width 69 height 11
click at [863, 314] on p "**********" at bounding box center [824, 430] width 362 height 408
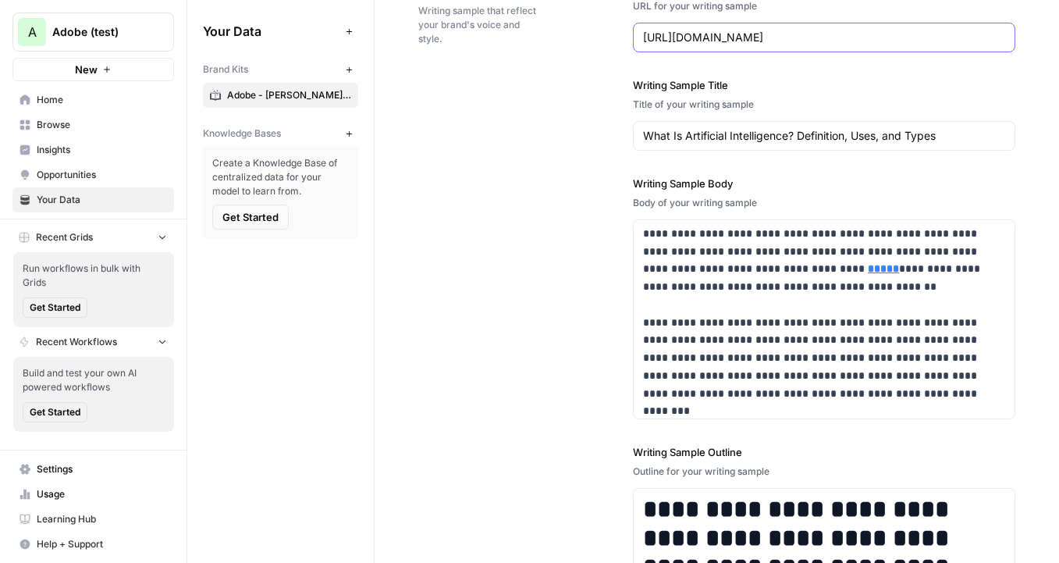
click at [764, 30] on input "https://www.coursera.org/articles/what-is-artificial-intelligence" at bounding box center [824, 38] width 362 height 16
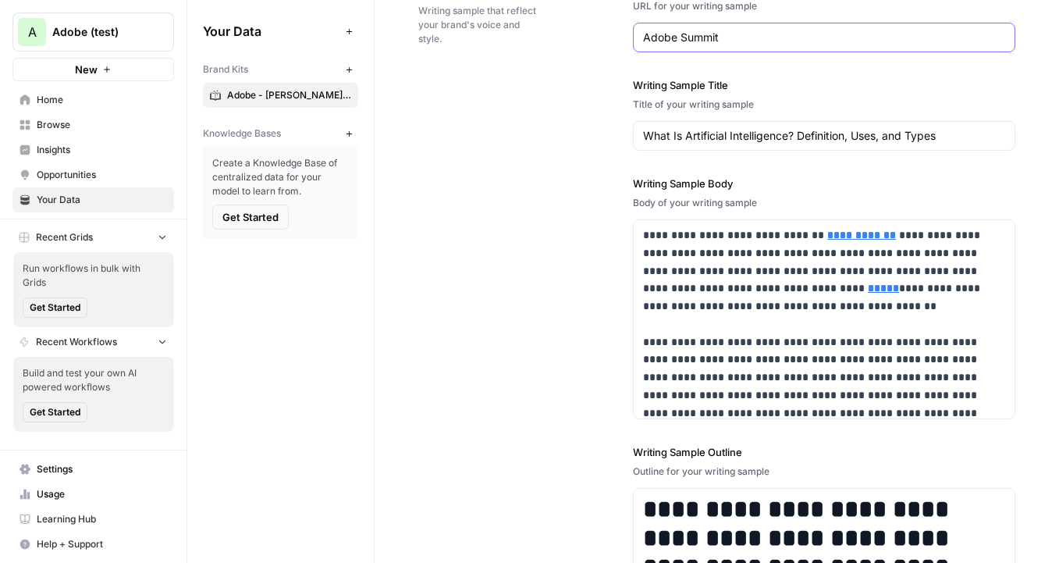
type input "Adobe Summit"
click at [756, 145] on div "What Is Artificial Intelligence? Definition, Uses, and Types" at bounding box center [824, 136] width 382 height 30
click at [684, 38] on input "Adobe Summit" at bounding box center [824, 38] width 362 height 16
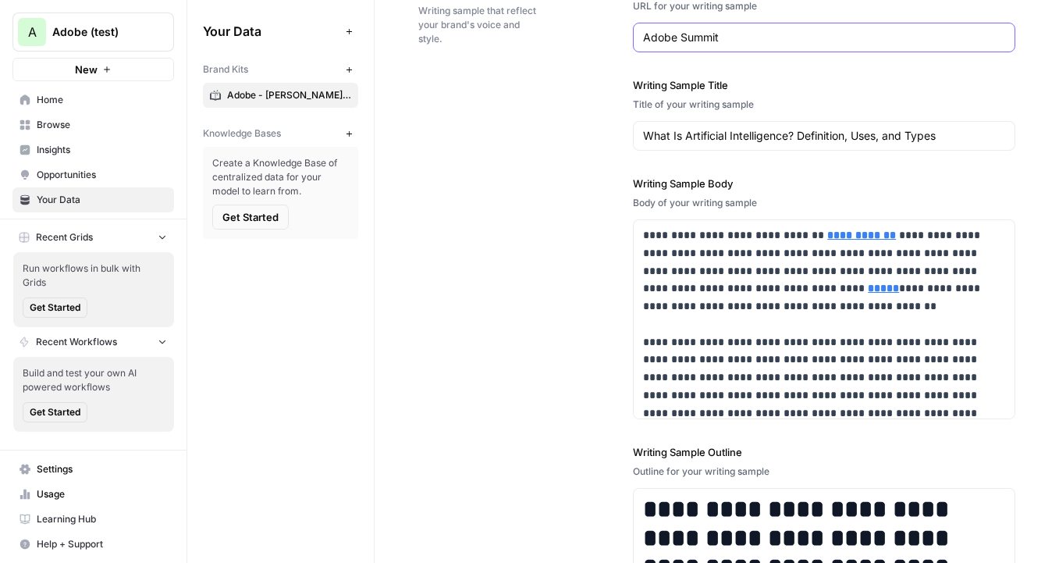
click at [684, 38] on input "Adobe Summit" at bounding box center [824, 38] width 362 height 16
click at [791, 160] on div "**********" at bounding box center [824, 333] width 382 height 771
click at [791, 140] on input "What Is Artificial Intelligence? Definition, Uses, and Types" at bounding box center [824, 136] width 362 height 16
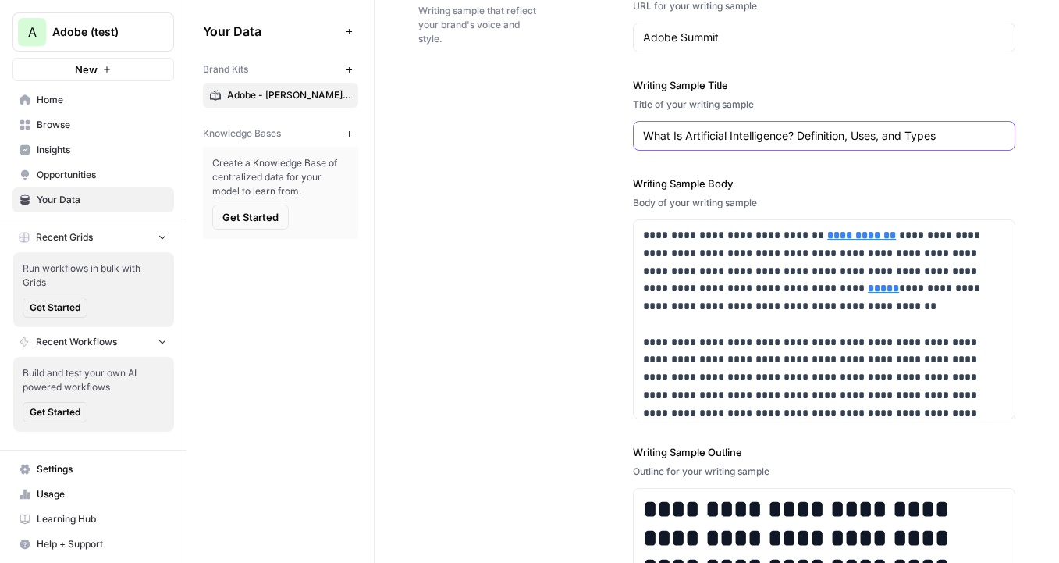
paste input "https://www.linkedin.com/posts/larabalazs_adobesummit-day-1-activity-7308539673…"
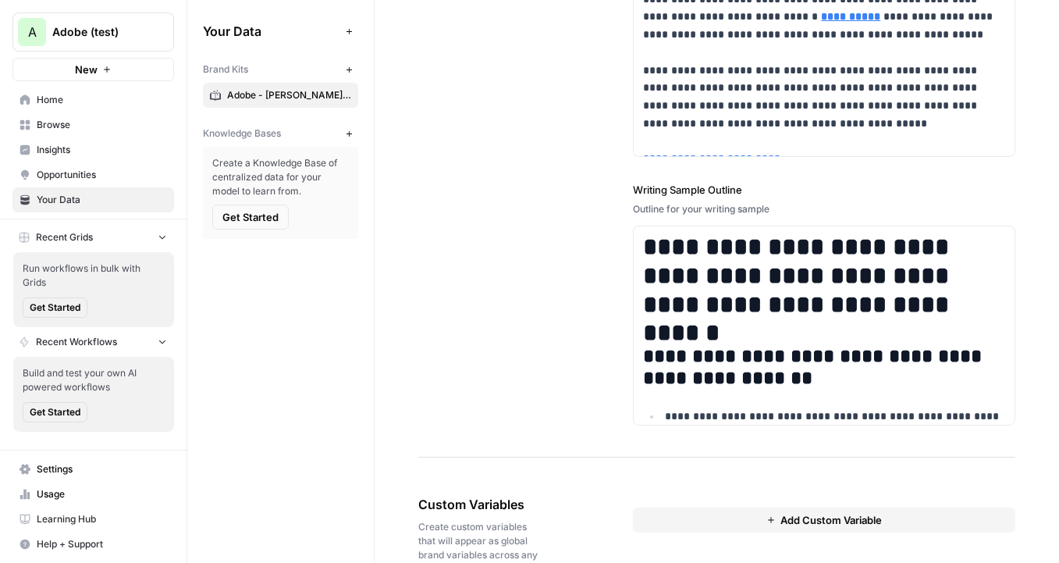
scroll to position [2187, 0]
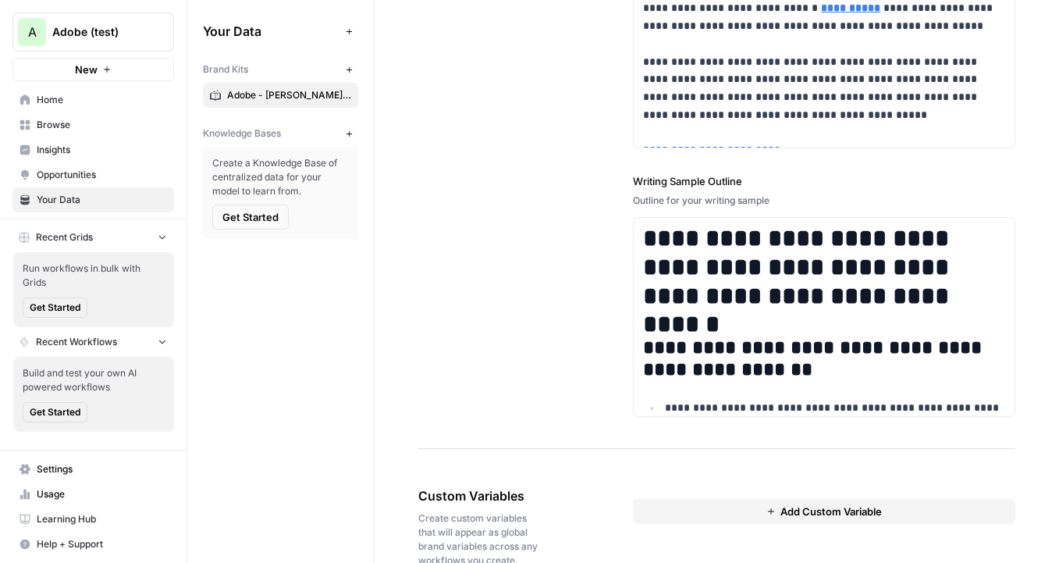
type input "https://www.linkedin.com/posts/larabalazs_adobesummit-day-1-activity-7308539673…"
click at [825, 247] on h1 "**********" at bounding box center [824, 267] width 362 height 86
copy div "**********"
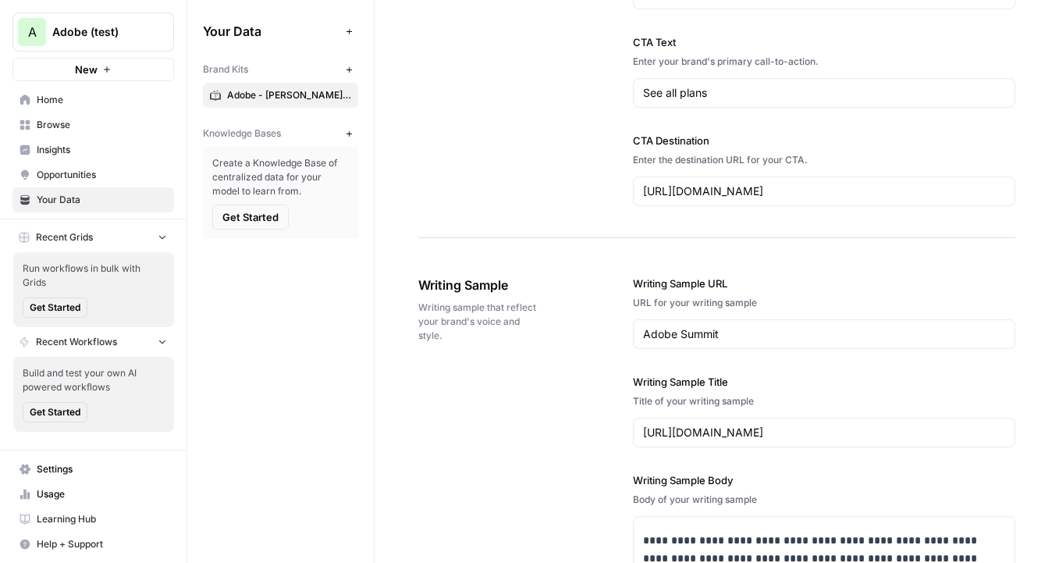
scroll to position [1604, 0]
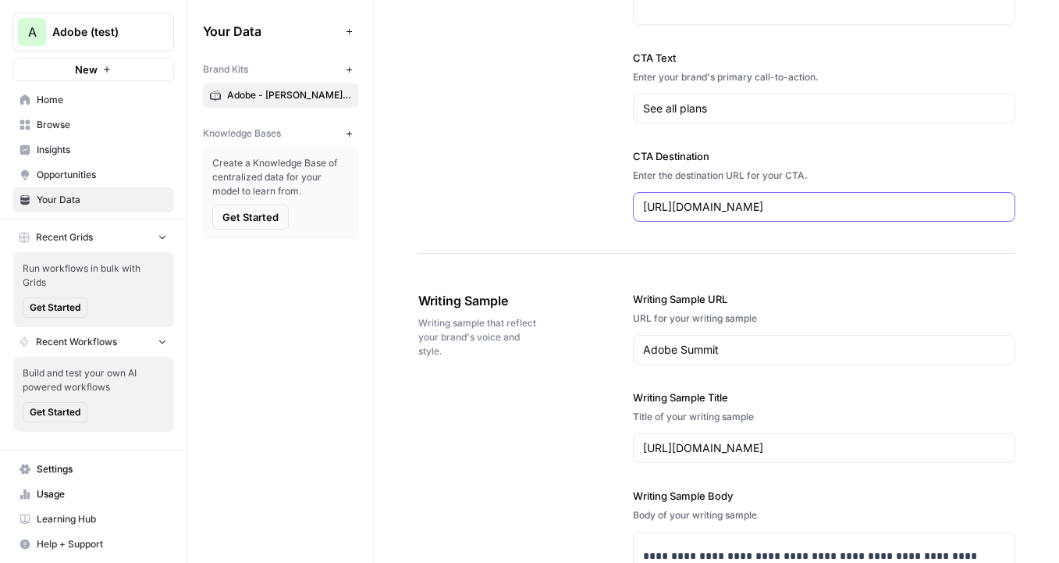
click at [824, 211] on input "https://www.adobe.com/creativecloud/plans.html" at bounding box center [824, 207] width 362 height 16
click at [859, 205] on input "https://www.adobe.com/creativecloud/plans.html" at bounding box center [824, 207] width 362 height 16
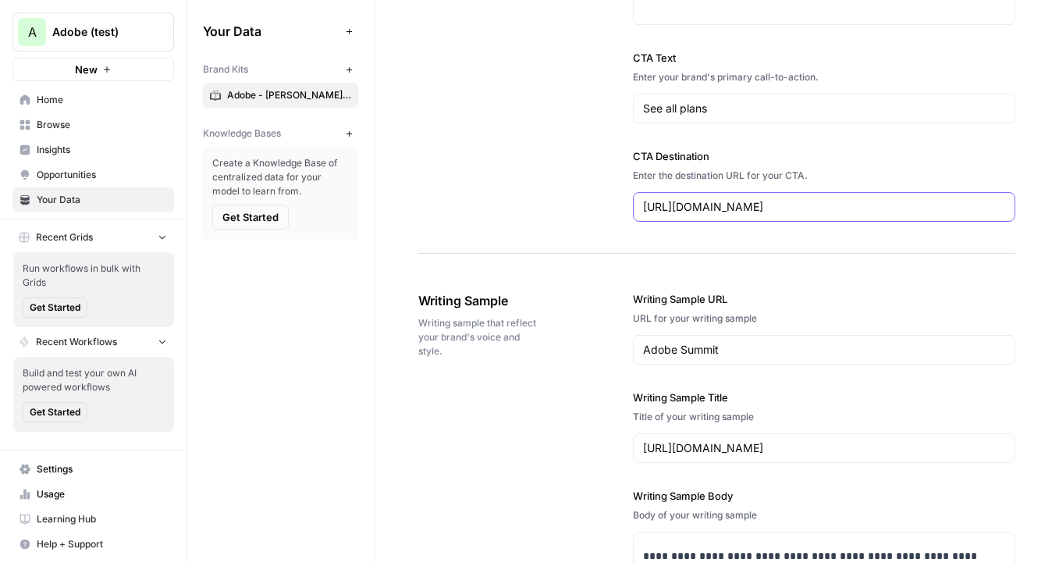
click at [859, 205] on input "https://www.adobe.com/creativecloud/plans.html" at bounding box center [824, 207] width 362 height 16
paste input "text"
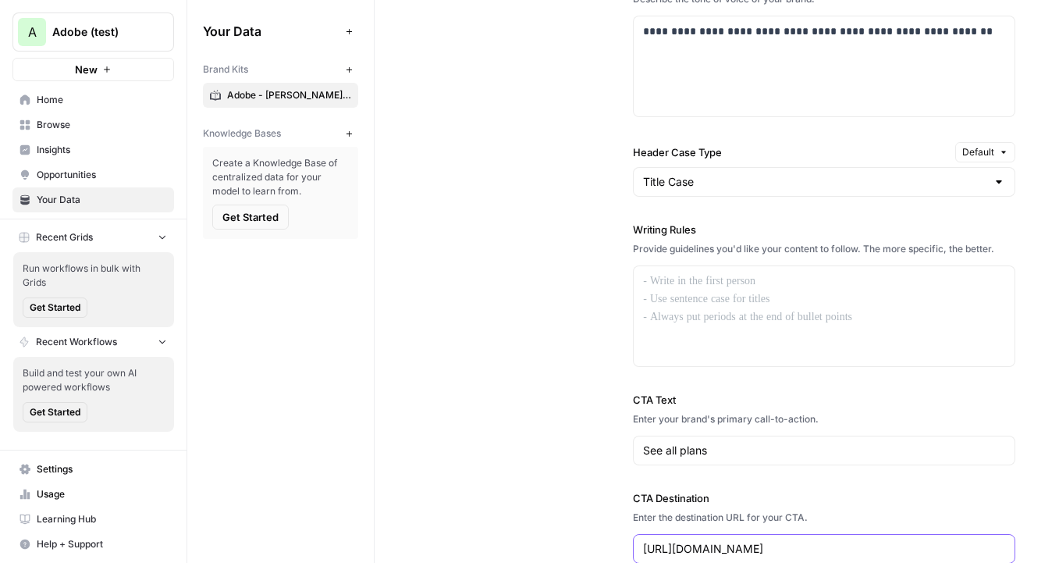
type input "https://www.adobe.com/"
click at [762, 333] on div at bounding box center [824, 316] width 381 height 100
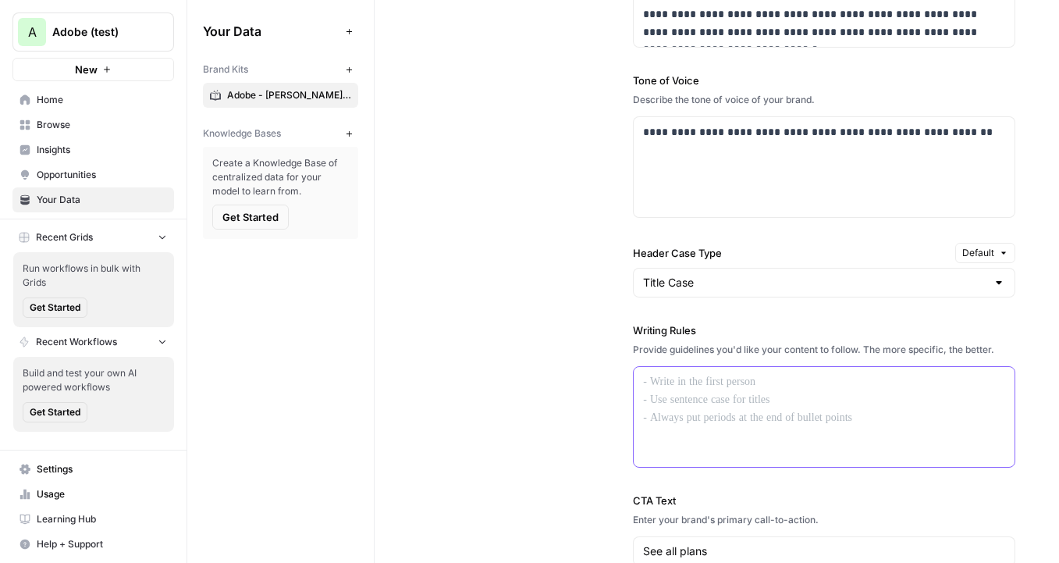
scroll to position [1138, 0]
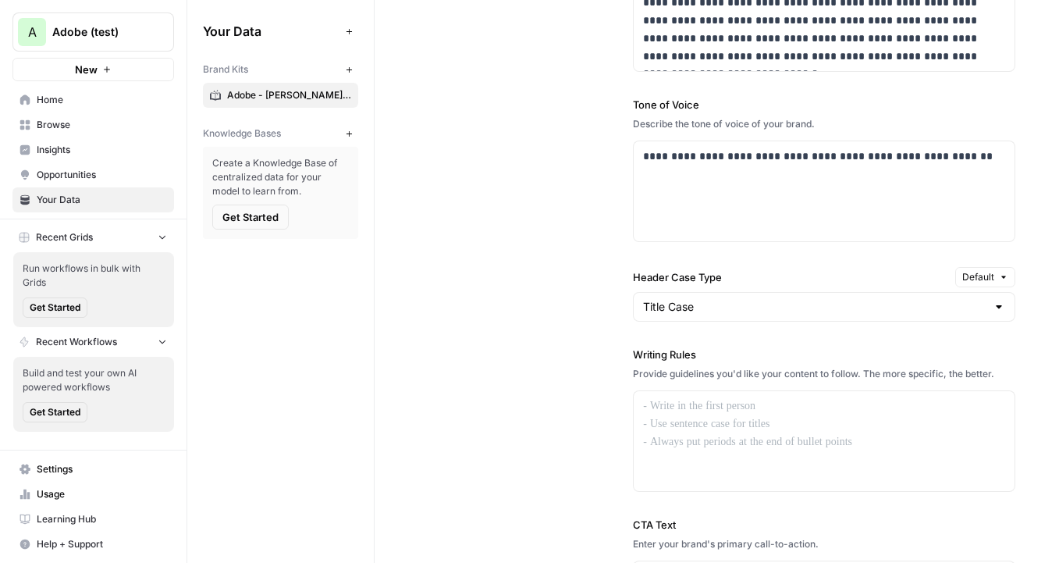
click at [577, 373] on div "**********" at bounding box center [716, 301] width 597 height 840
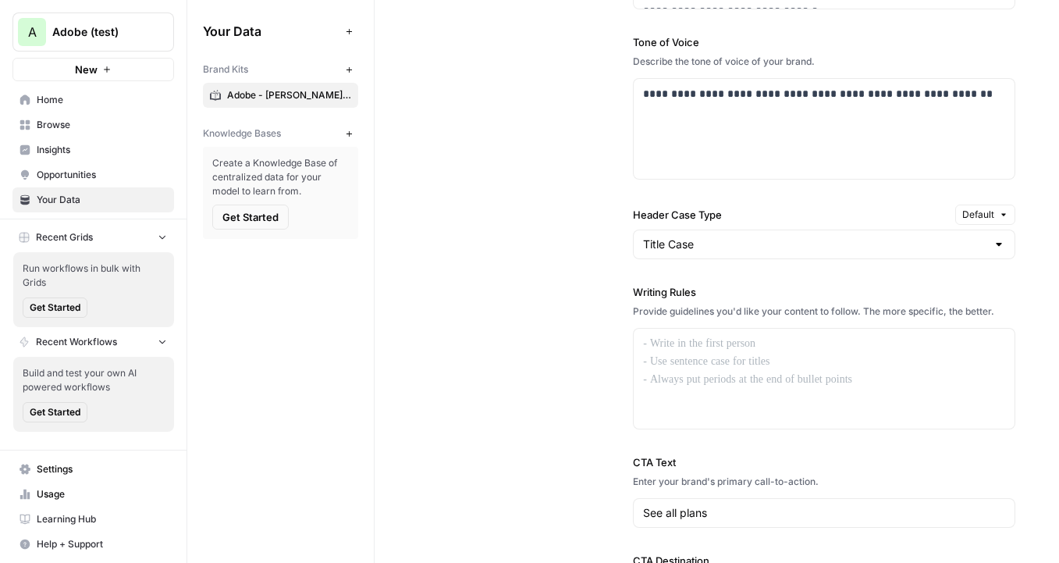
scroll to position [1201, 0]
click at [338, 132] on div "Knowledge Bases" at bounding box center [271, 133] width 137 height 14
click at [345, 133] on icon "button" at bounding box center [349, 134] width 9 height 9
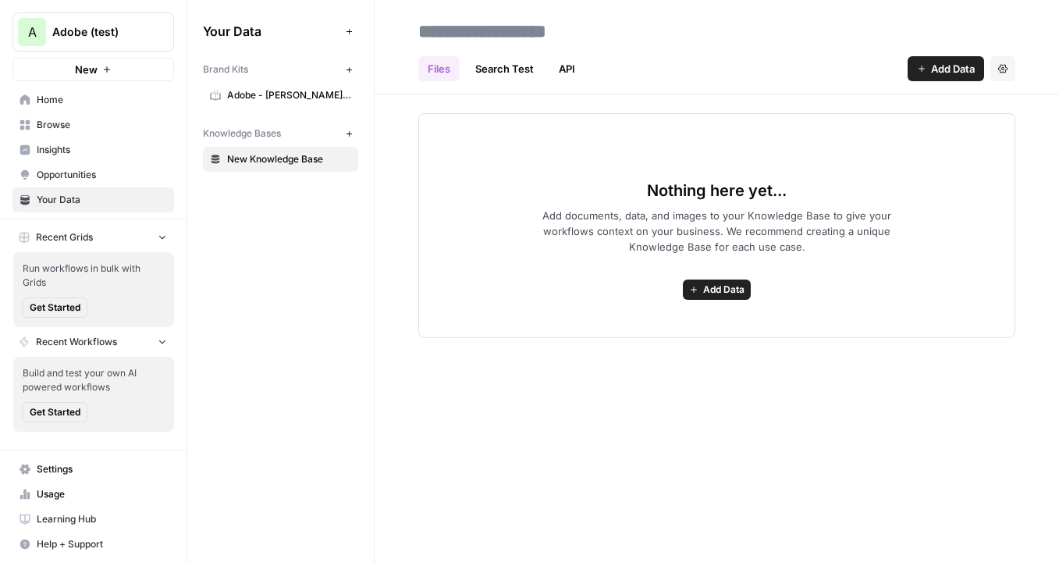
click at [519, 20] on input at bounding box center [537, 31] width 250 height 31
click at [954, 66] on span "Add Data" at bounding box center [953, 69] width 44 height 16
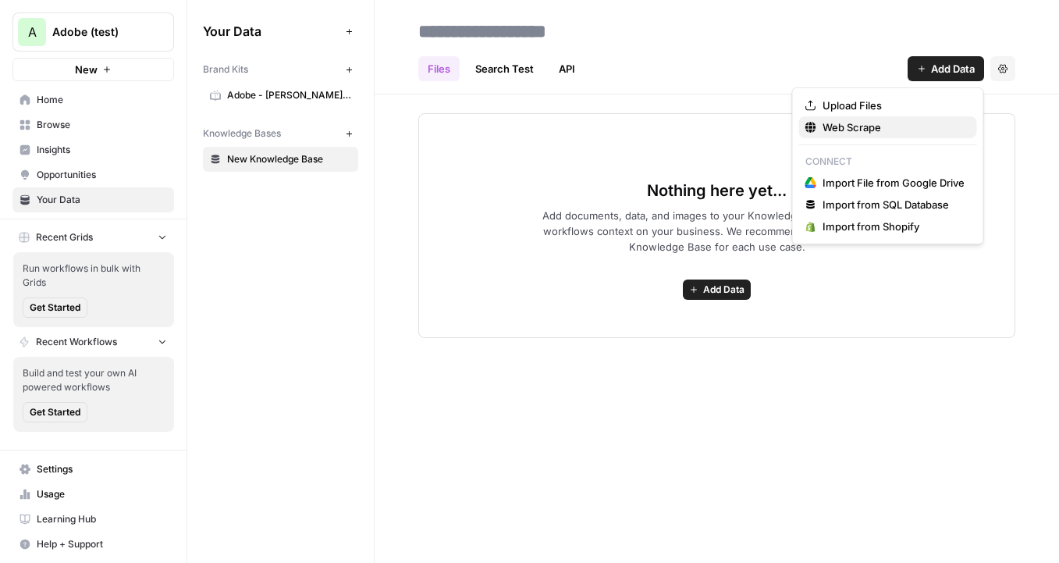
click at [883, 121] on span "Web Scrape" at bounding box center [893, 127] width 142 height 16
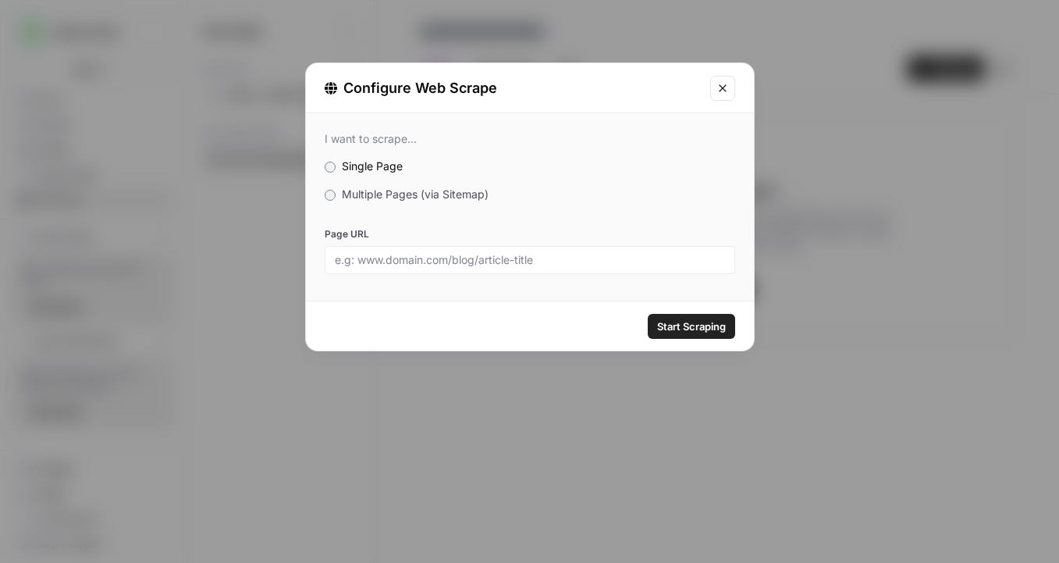
click at [426, 198] on span "Multiple Pages (via Sitemap)" at bounding box center [415, 193] width 147 height 13
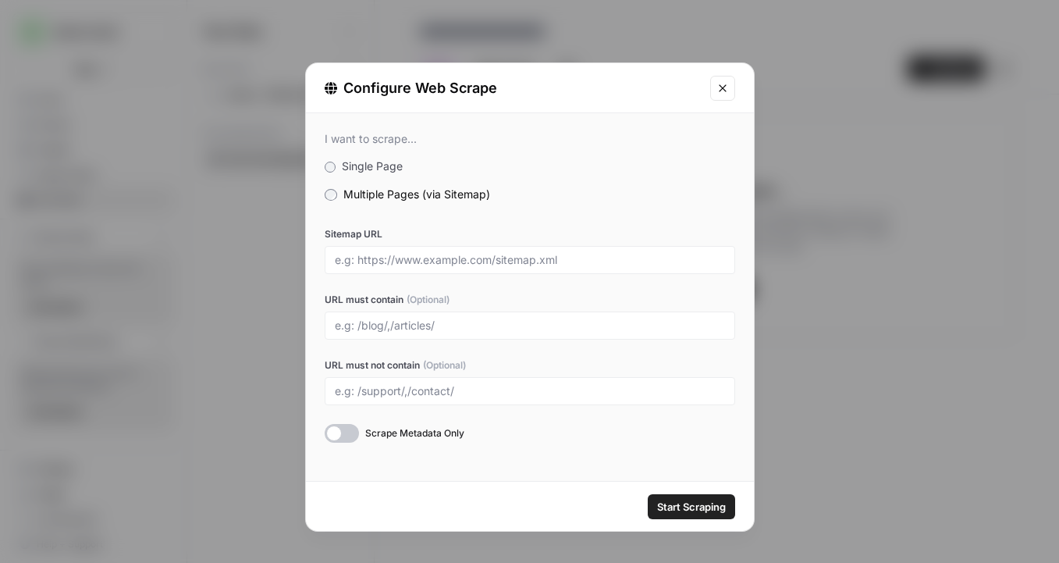
click at [452, 250] on div at bounding box center [530, 260] width 410 height 28
click at [460, 256] on input "Sitemap URL" at bounding box center [530, 260] width 390 height 14
paste input "https://business.adobe.com/summit/adobe-summit.html"
drag, startPoint x: 645, startPoint y: 262, endPoint x: 253, endPoint y: 261, distance: 392.5
click at [252, 261] on div "Configure Web Scrape I want to scrape... Single Page Multiple Pages (via Sitema…" at bounding box center [529, 281] width 1059 height 563
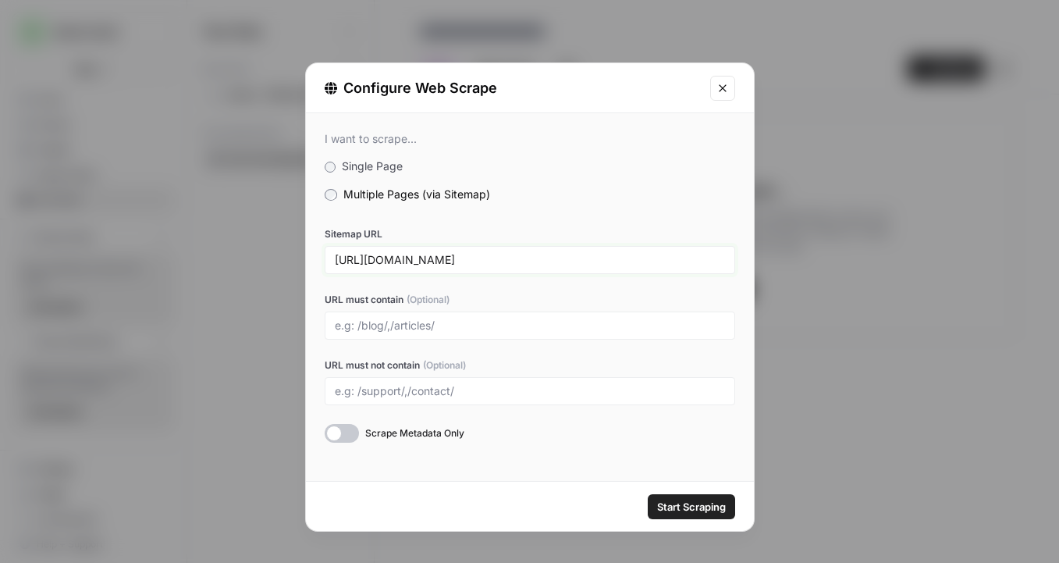
type input "https://business.adobe.com/summit/adobe-summit.html"
click at [381, 322] on input "URL must contain (Optional)" at bounding box center [530, 325] width 390 height 14
type input "sessions"
click at [498, 258] on input "https://business.adobe.com/summit/adobe-summit.html" at bounding box center [530, 260] width 390 height 14
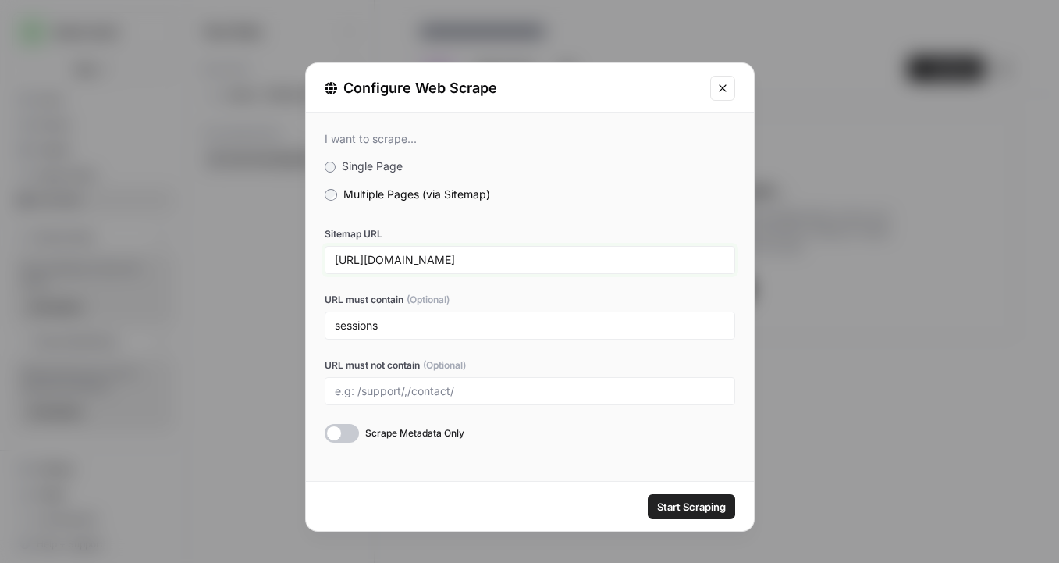
click at [606, 253] on input "https://business.adobe.com/summit/adobe-summit.html" at bounding box center [530, 260] width 390 height 14
drag, startPoint x: 657, startPoint y: 261, endPoint x: 273, endPoint y: 257, distance: 384.0
click at [273, 257] on div "Configure Web Scrape I want to scrape... Single Page Multiple Pages (via Sitema…" at bounding box center [529, 281] width 1059 height 563
paste input "itemap_index.x"
type input "https://business.adobe.com/sitemap_index.xml"
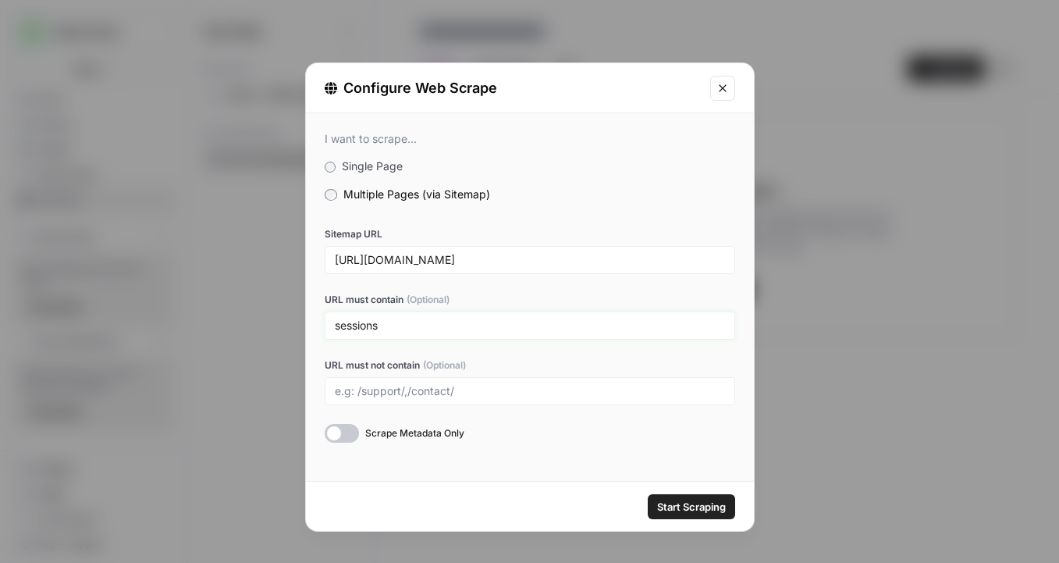
click at [421, 324] on input "sessions" at bounding box center [530, 325] width 390 height 14
click at [689, 508] on span "Start Scraping" at bounding box center [691, 507] width 69 height 16
click at [715, 87] on button "Close modal" at bounding box center [722, 88] width 25 height 25
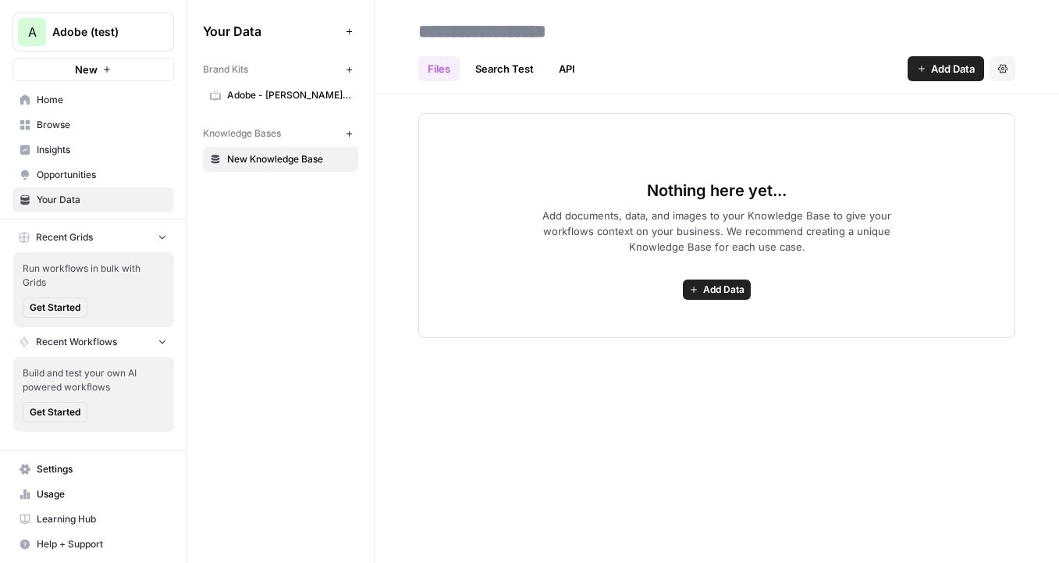
click at [911, 67] on button "Add Data" at bounding box center [946, 68] width 76 height 25
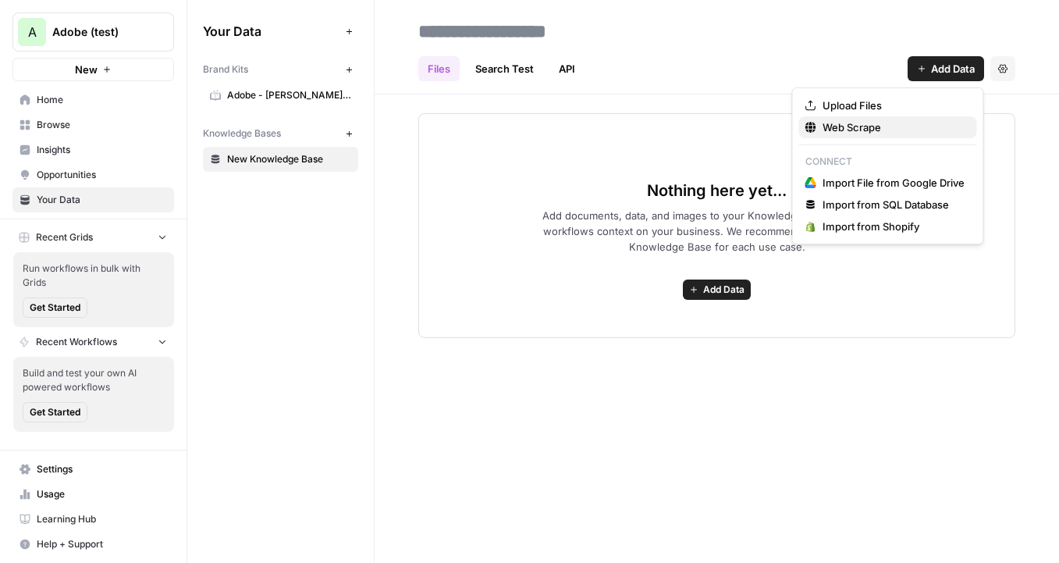
click at [876, 130] on span "Web Scrape" at bounding box center [893, 127] width 142 height 16
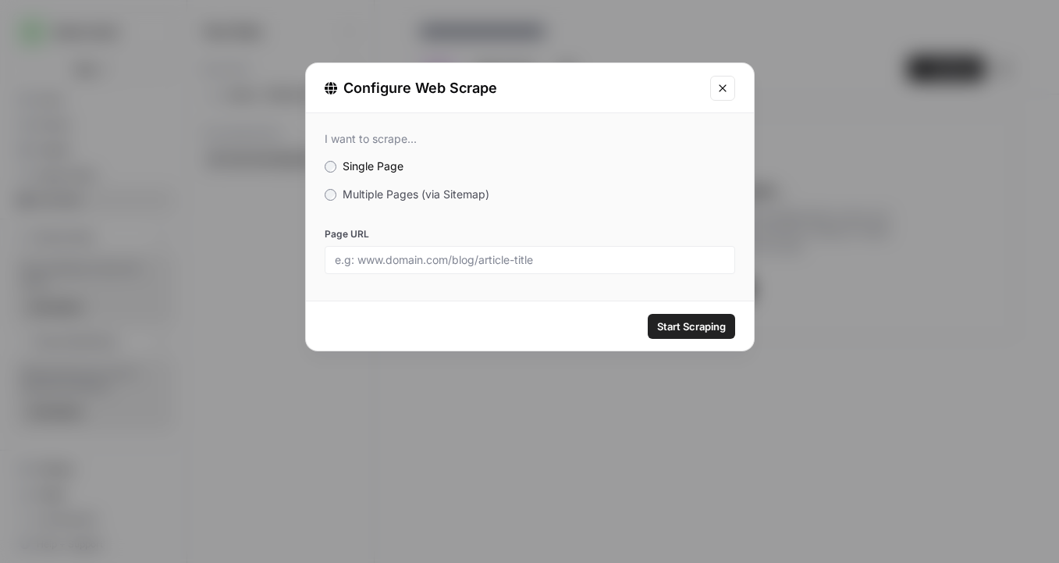
click at [456, 266] on div at bounding box center [530, 260] width 410 height 28
click at [523, 261] on input "Page URL" at bounding box center [530, 260] width 390 height 14
paste input "https://business.adobe.com/summit/2025/sessions/elevate-and-empower-teams-with-…"
type input "https://business.adobe.com/summit/2025/sessions/elevate-and-empower-teams-with-…"
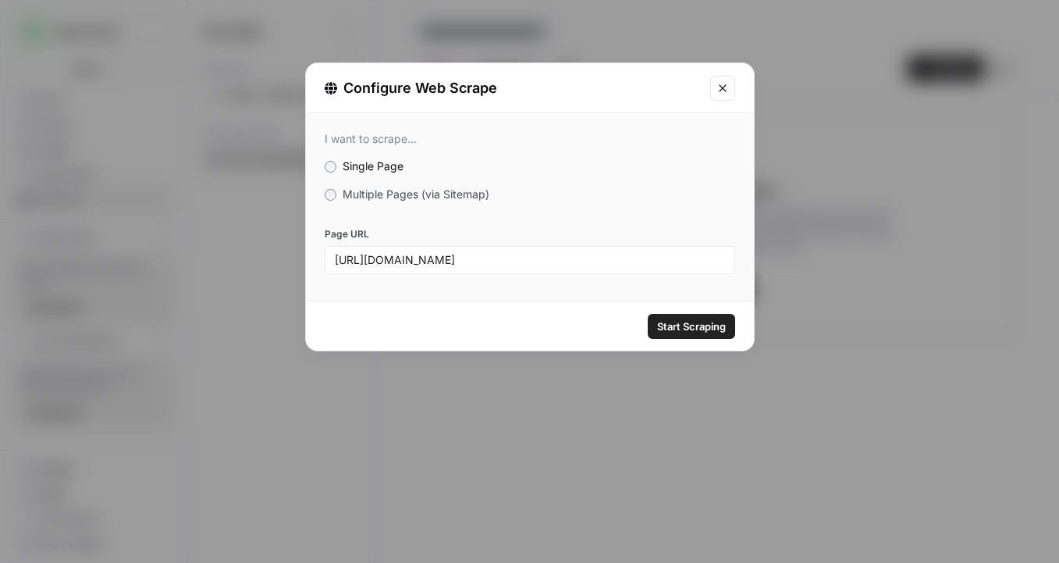
scroll to position [0, 0]
click at [690, 318] on span "Start Scraping" at bounding box center [691, 326] width 69 height 16
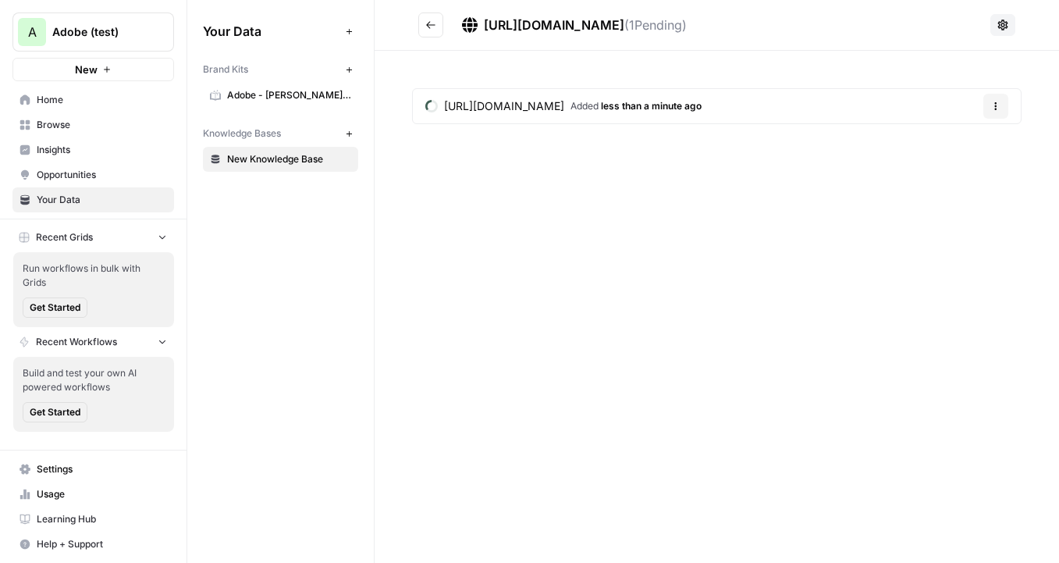
click at [430, 23] on icon "Go back" at bounding box center [430, 25] width 11 height 11
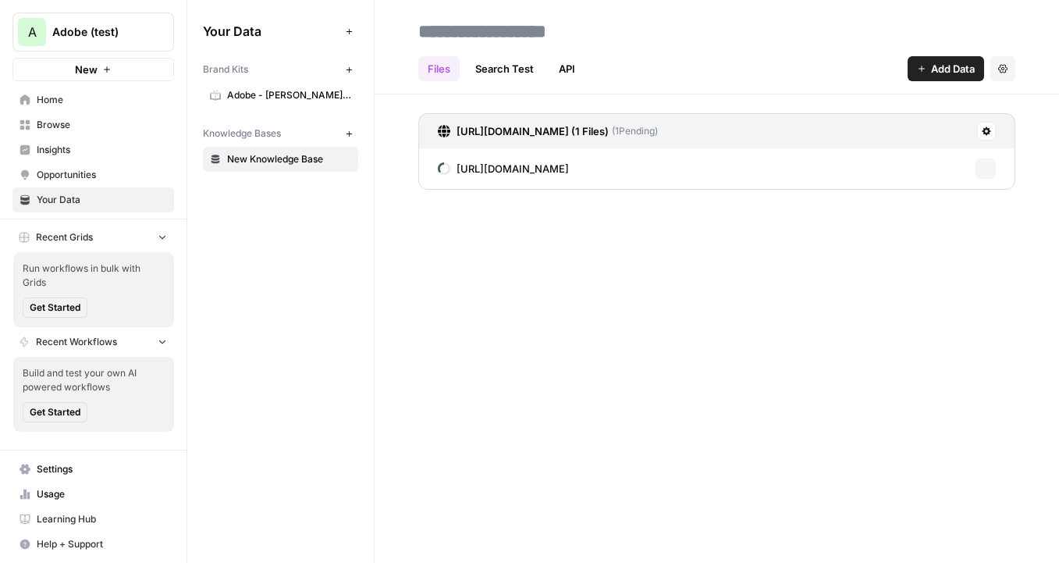
click at [952, 67] on span "Add Data" at bounding box center [953, 69] width 44 height 16
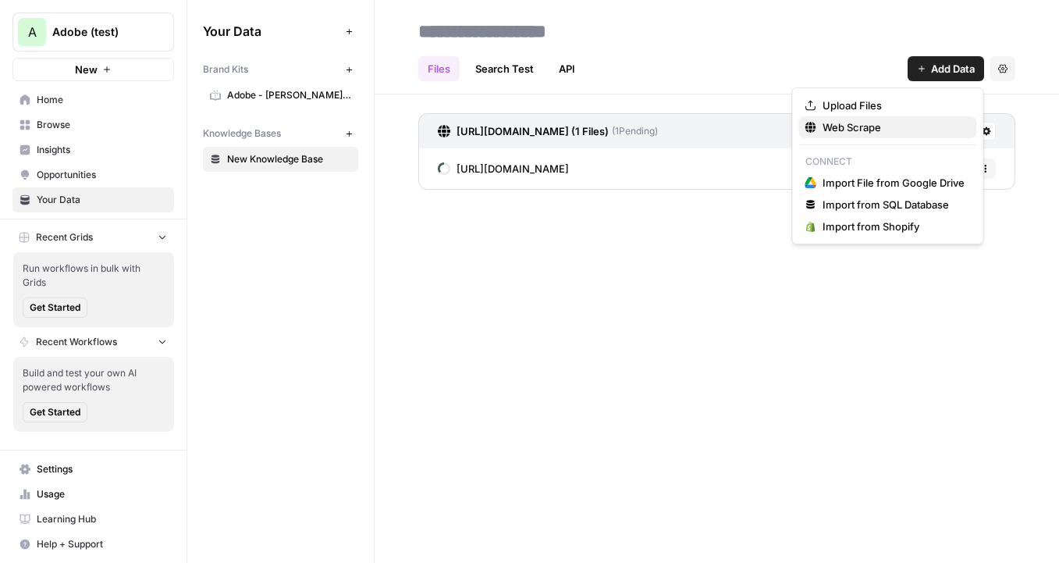
click at [844, 129] on span "Web Scrape" at bounding box center [893, 127] width 142 height 16
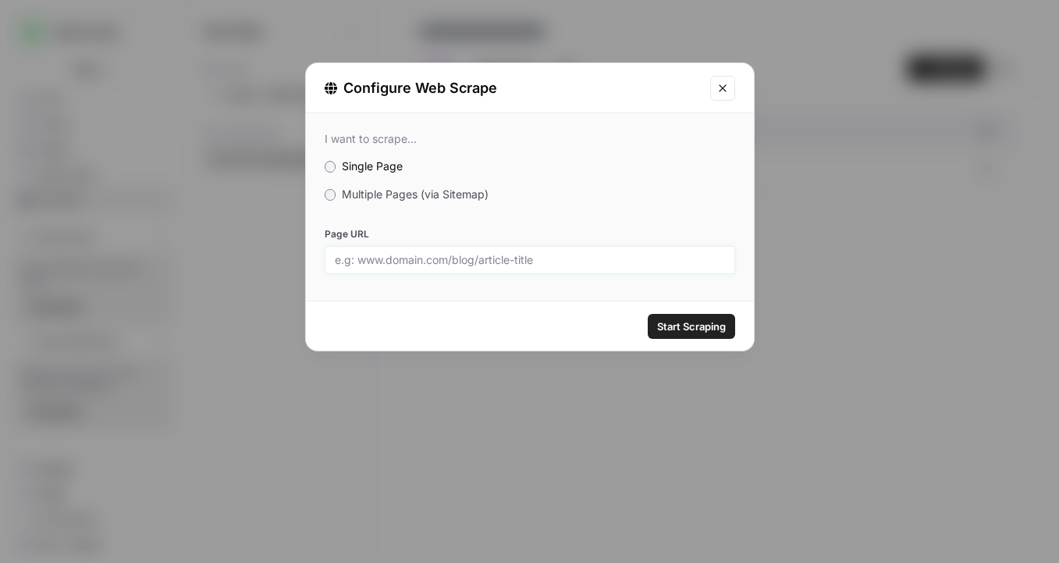
click at [548, 253] on input "Page URL" at bounding box center [530, 260] width 390 height 14
paste input "https://business.adobe.com/summit/2025/sessions/driving-marketing-agility-and-s…"
type input "https://business.adobe.com/summit/2025/sessions/driving-marketing-agility-and-s…"
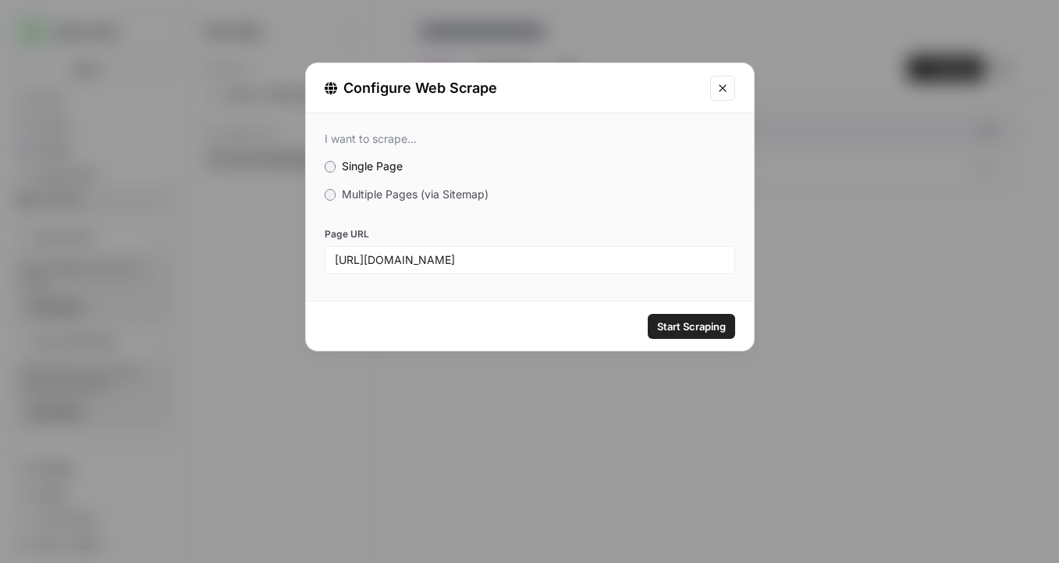
click at [696, 325] on span "Start Scraping" at bounding box center [691, 326] width 69 height 16
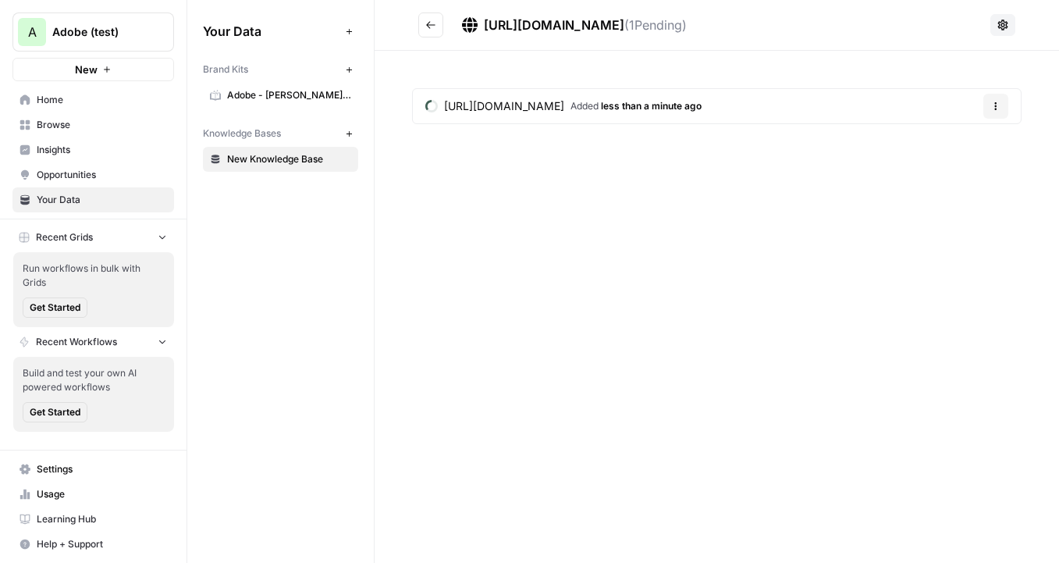
click at [439, 18] on button "Go back" at bounding box center [430, 24] width 25 height 25
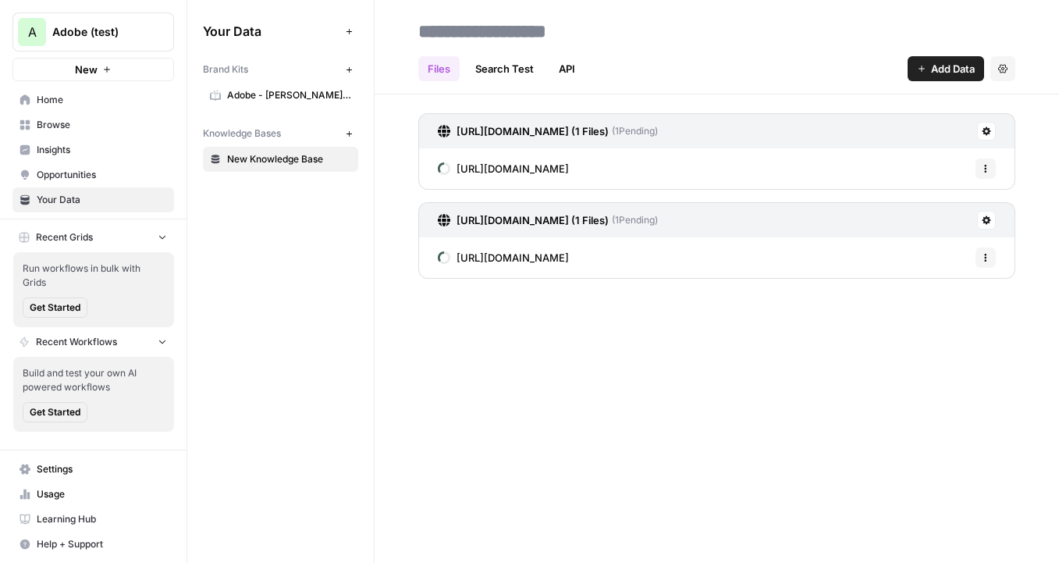
click at [951, 79] on button "Add Data" at bounding box center [946, 68] width 76 height 25
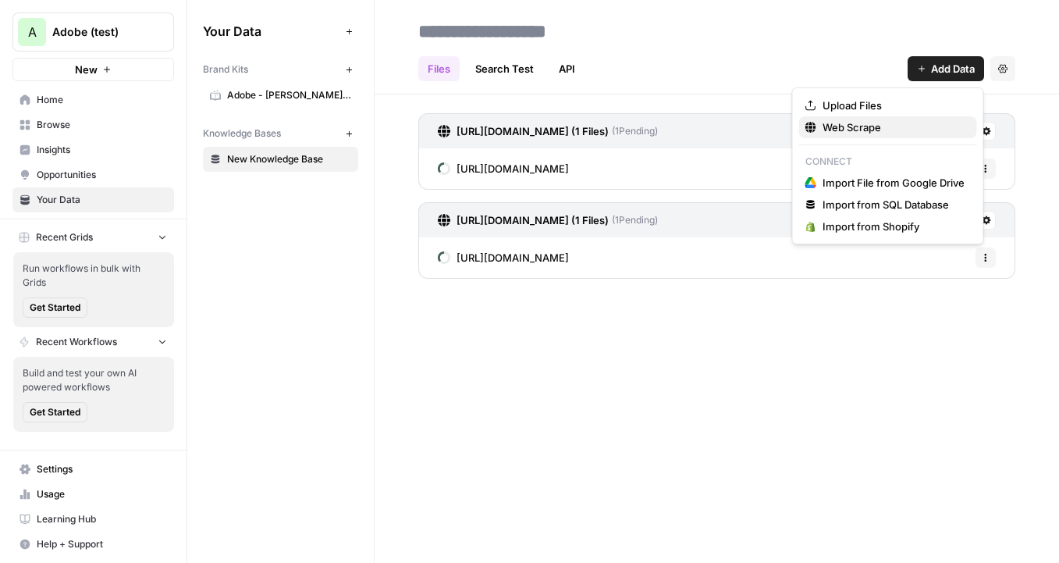
click at [931, 122] on span "Web Scrape" at bounding box center [893, 127] width 142 height 16
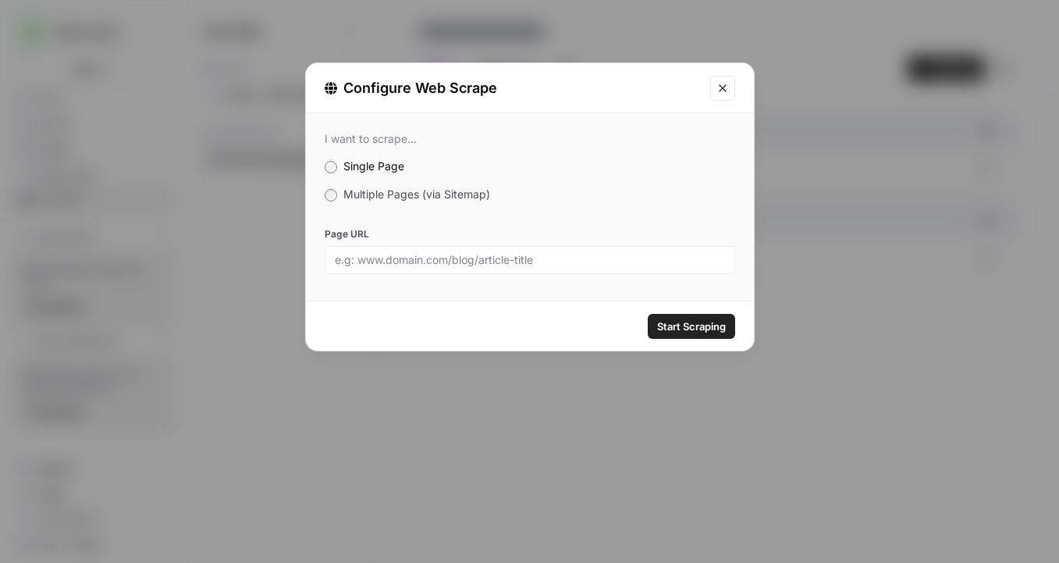
click at [552, 243] on div "Page URL" at bounding box center [530, 250] width 410 height 47
click at [508, 261] on input "Page URL" at bounding box center [530, 260] width 390 height 14
paste input "https://business.adobe.com/summit/2025/sessions/put-the-customer-at-the-center-…"
type input "https://business.adobe.com/summit/2025/sessions/put-the-customer-at-the-center-…"
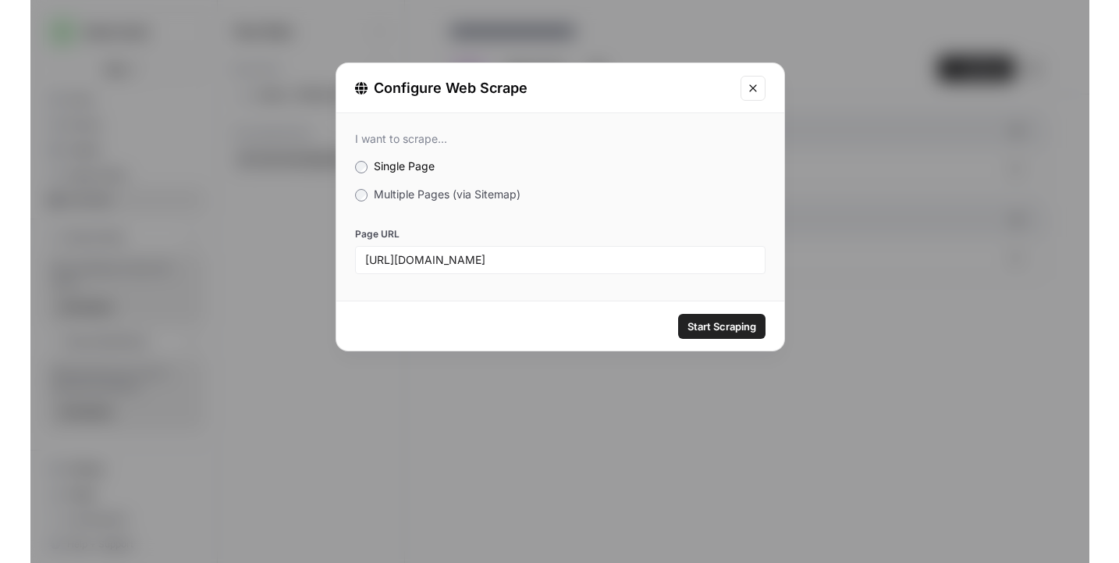
scroll to position [0, 0]
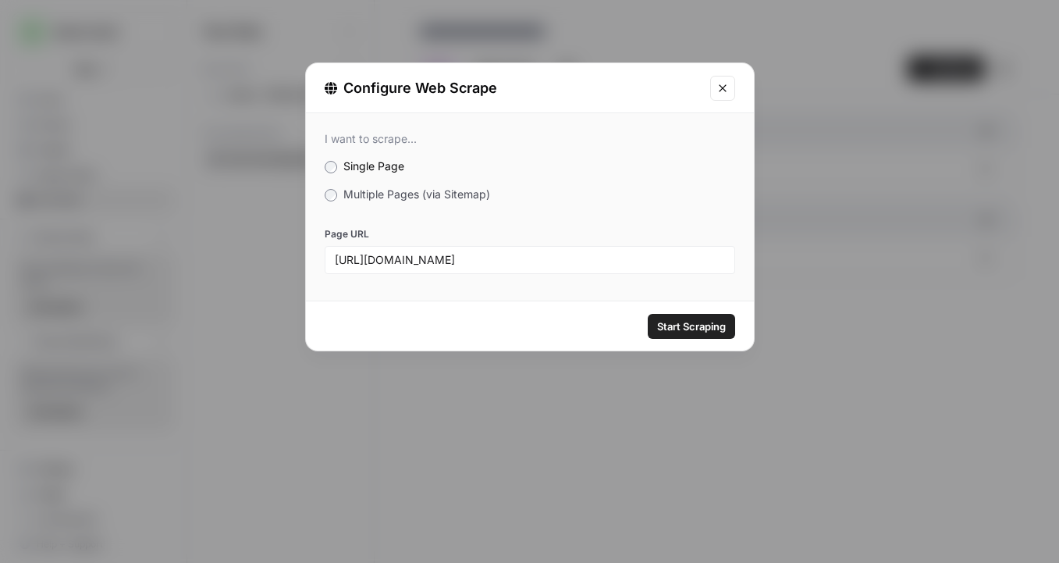
click at [694, 310] on div "Start Scraping" at bounding box center [530, 325] width 448 height 49
click at [694, 316] on button "Start Scraping" at bounding box center [691, 326] width 87 height 25
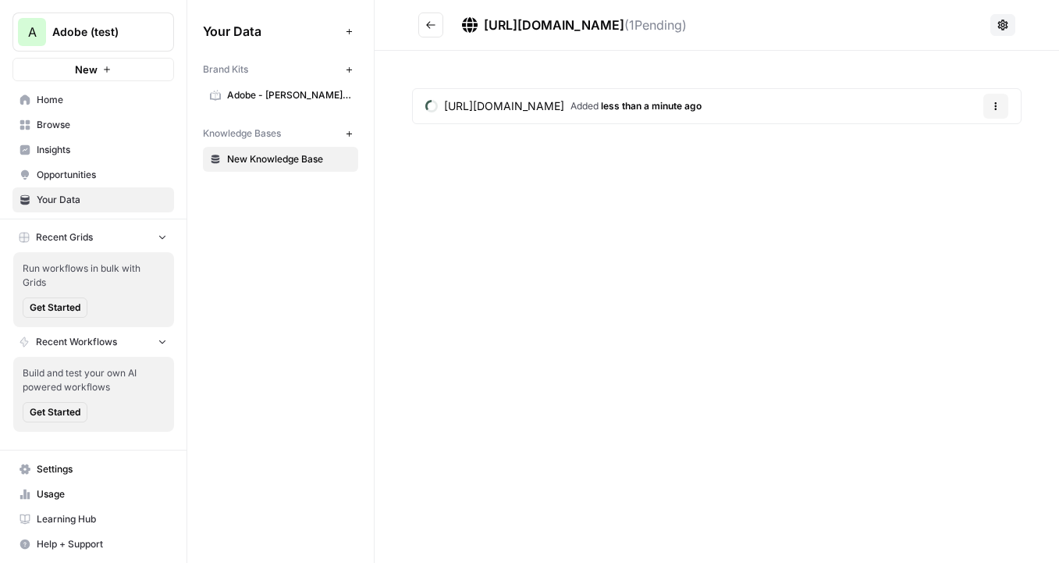
click at [421, 26] on button "Go back" at bounding box center [430, 24] width 25 height 25
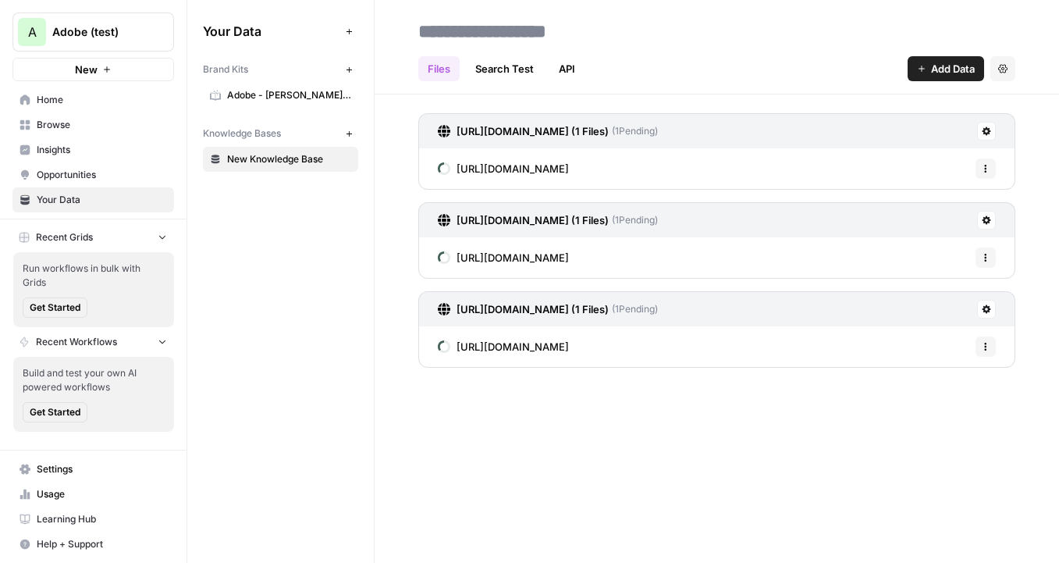
click at [293, 100] on span "Adobe - Lara Hood Balazs" at bounding box center [289, 95] width 124 height 14
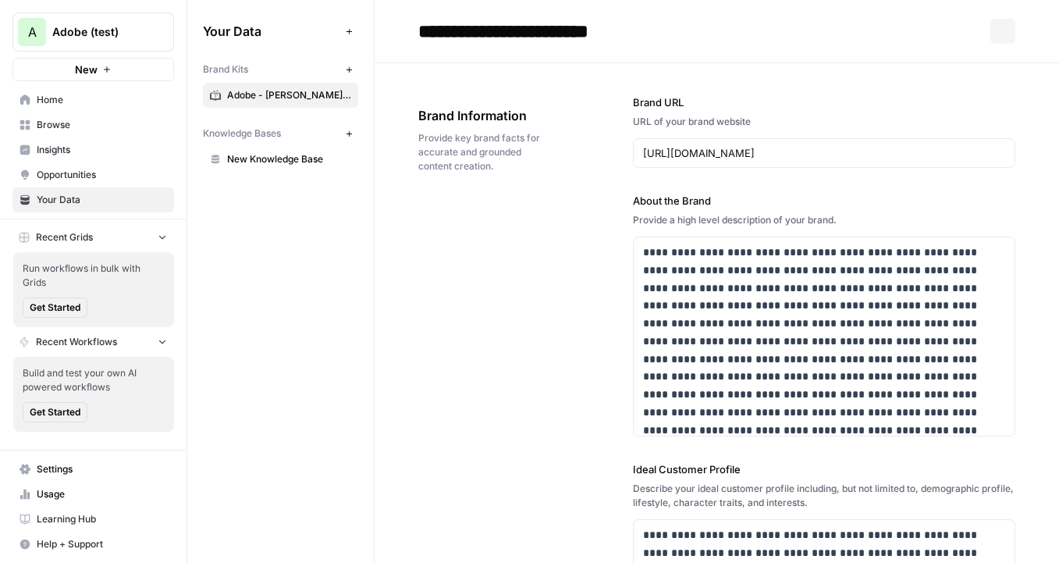
click at [277, 151] on link "New Knowledge Base" at bounding box center [280, 159] width 155 height 25
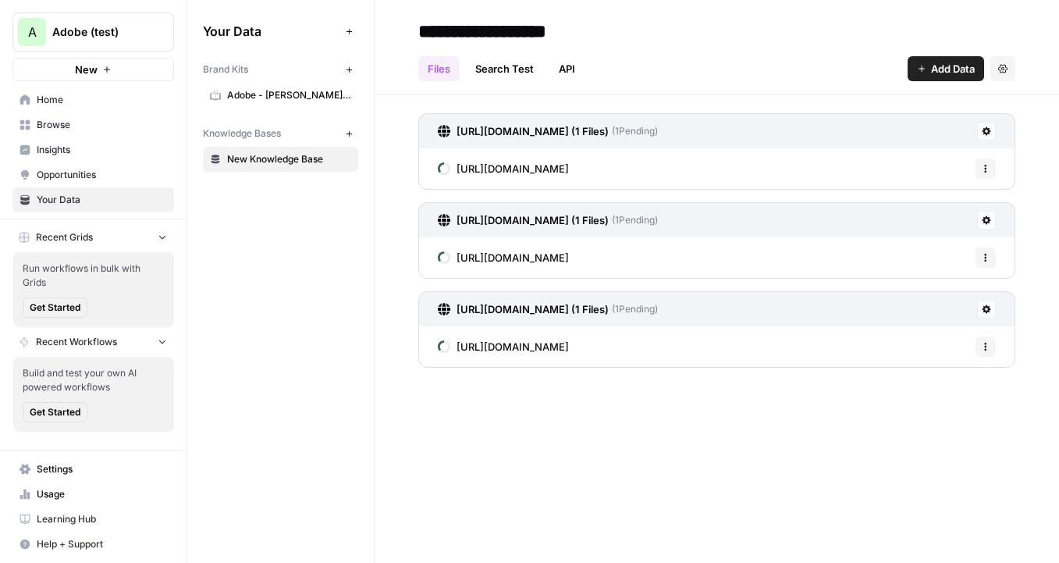
click at [474, 36] on input "**********" at bounding box center [537, 31] width 250 height 31
type input "**********"
click at [84, 119] on span "Browse" at bounding box center [102, 125] width 130 height 14
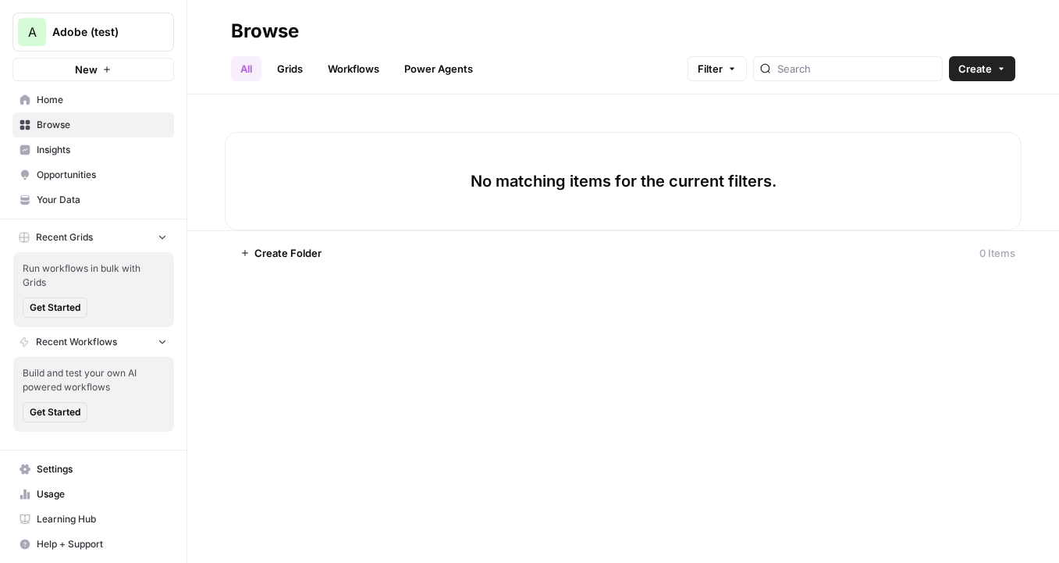
click at [137, 96] on span "Home" at bounding box center [102, 100] width 130 height 14
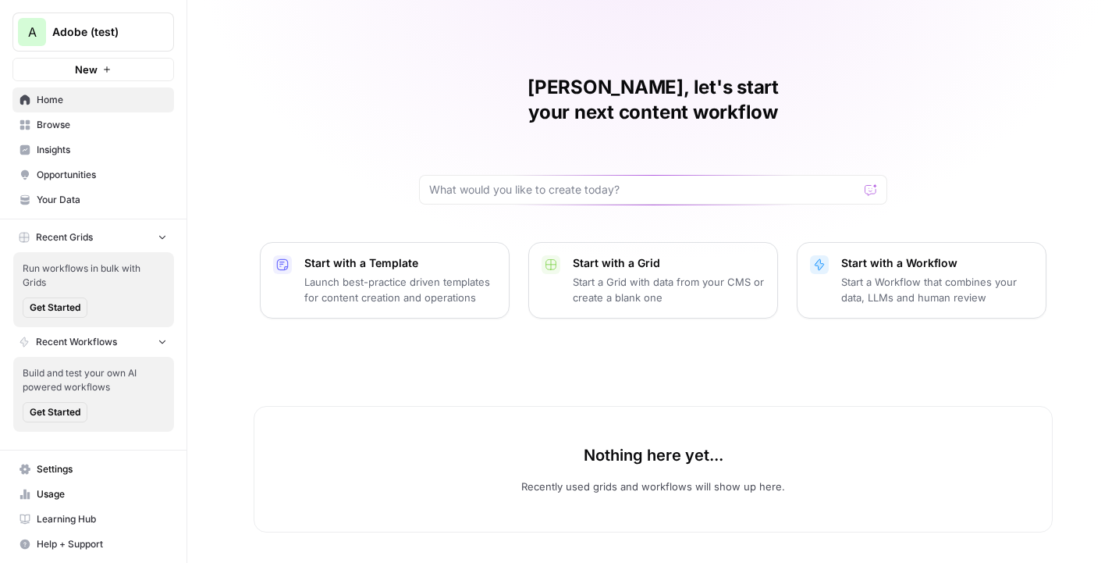
click at [84, 131] on span "Browse" at bounding box center [102, 125] width 130 height 14
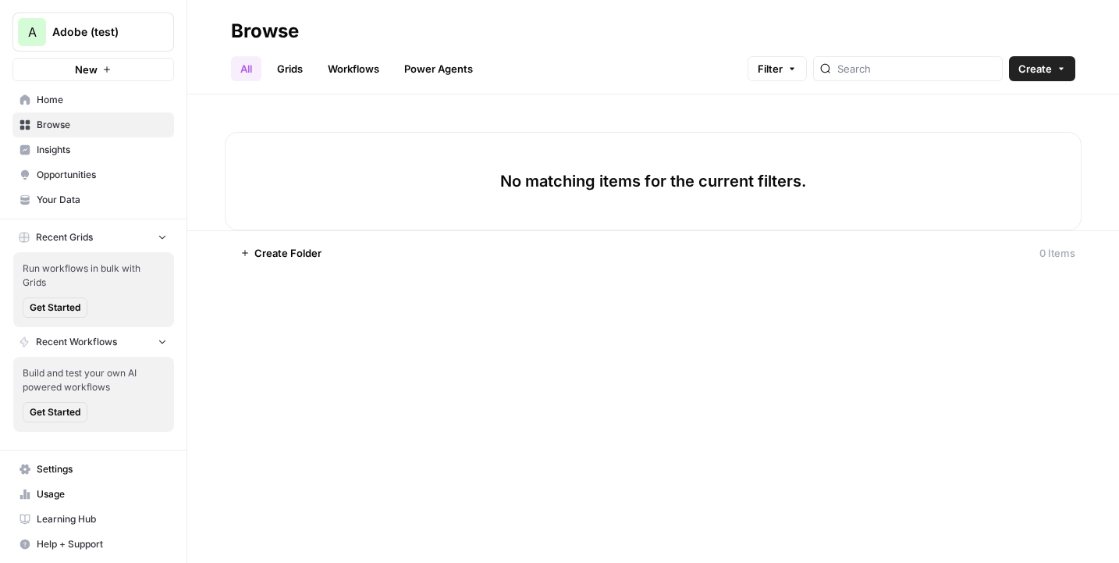
click at [57, 147] on span "Insights" at bounding box center [102, 150] width 130 height 14
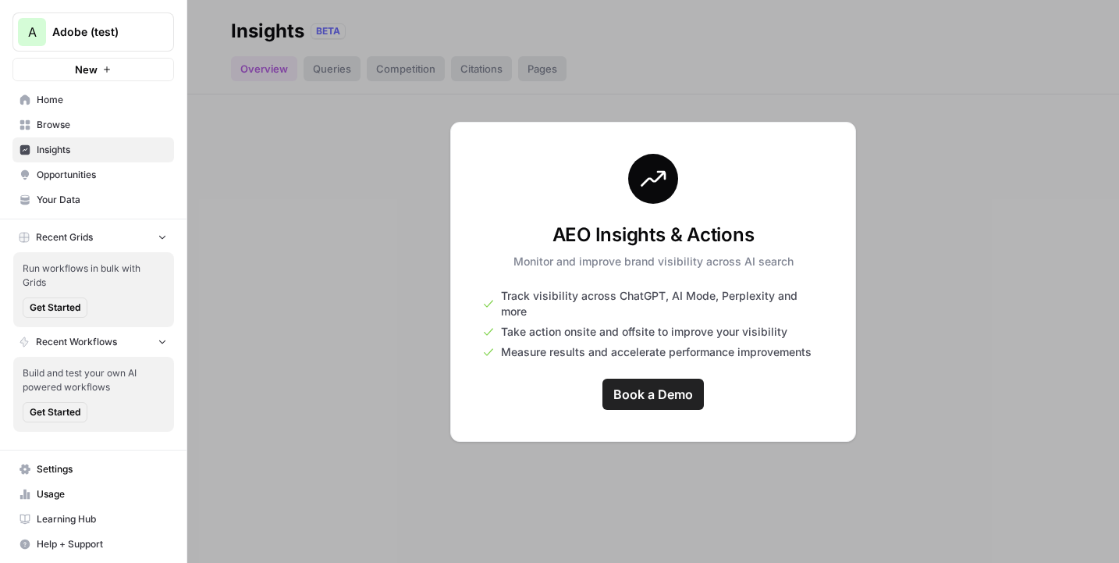
click at [80, 118] on span "Browse" at bounding box center [102, 125] width 130 height 14
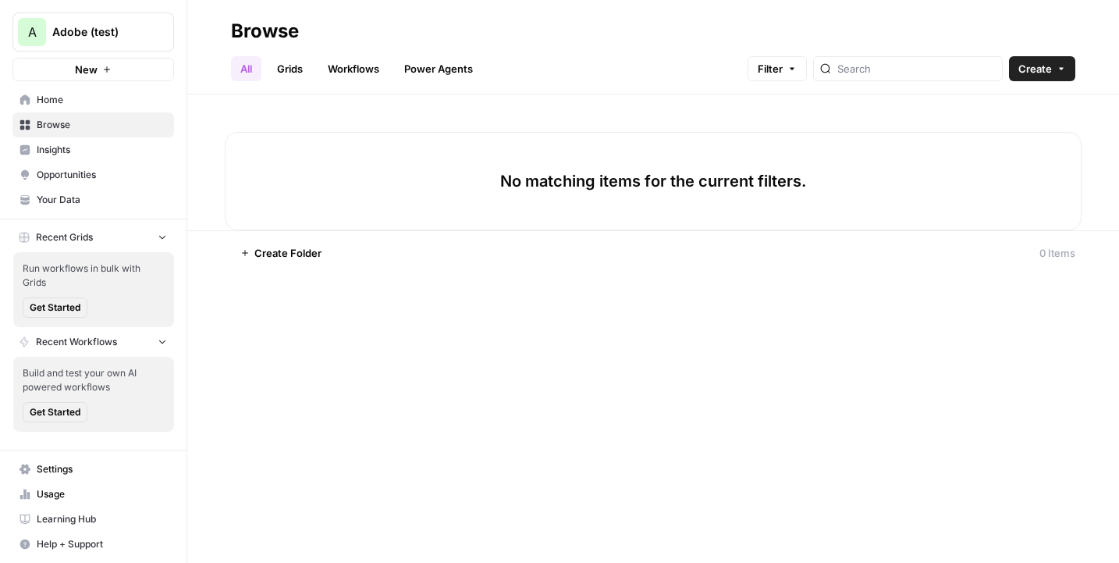
click at [292, 71] on link "Grids" at bounding box center [290, 68] width 44 height 25
click at [67, 176] on span "Opportunities" at bounding box center [102, 175] width 130 height 14
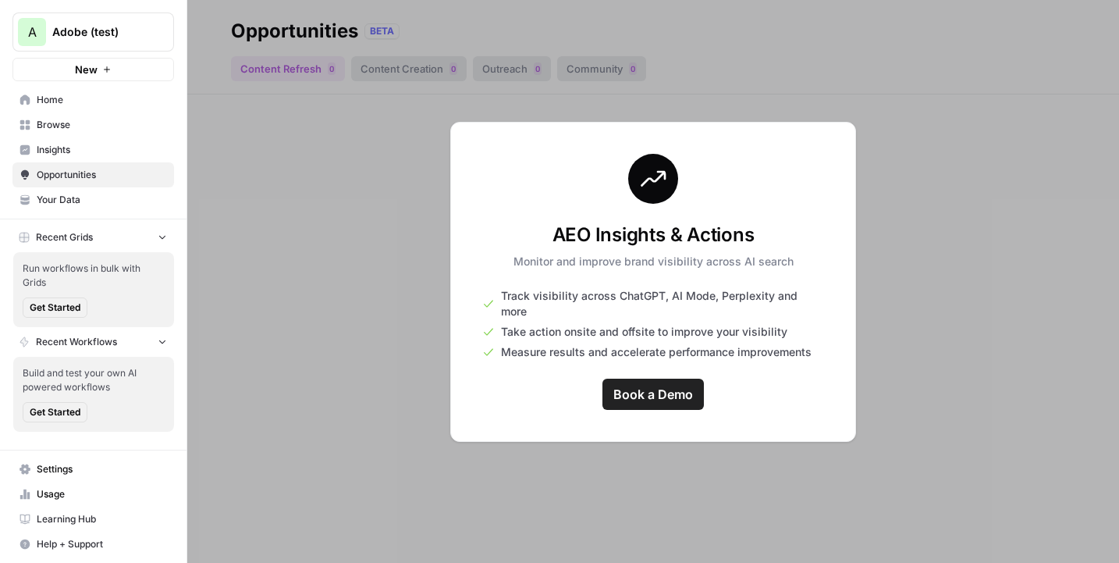
click at [91, 150] on span "Insights" at bounding box center [102, 150] width 130 height 14
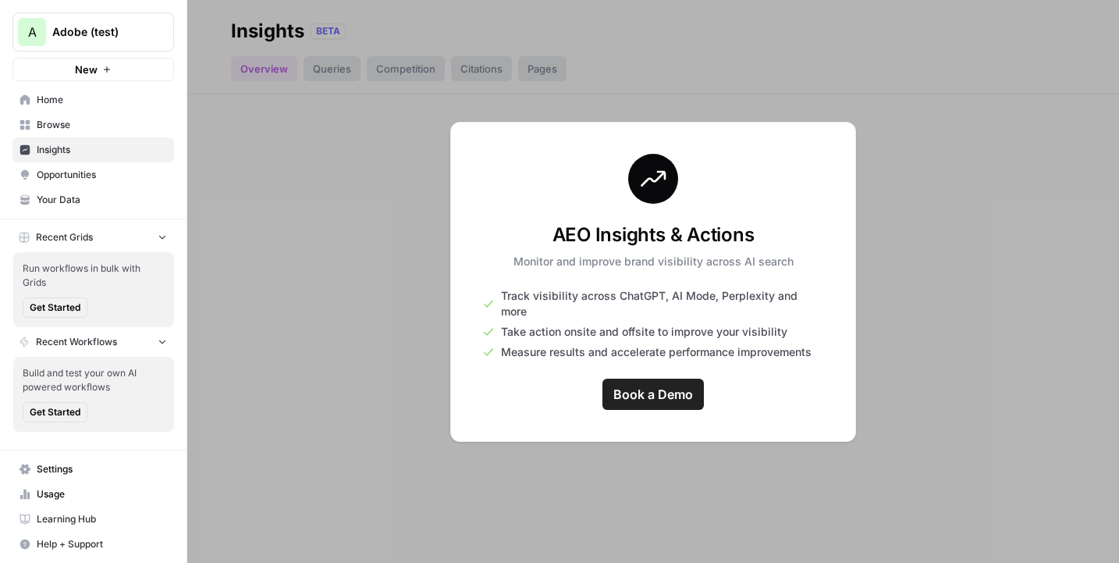
click at [76, 98] on span "Home" at bounding box center [102, 100] width 130 height 14
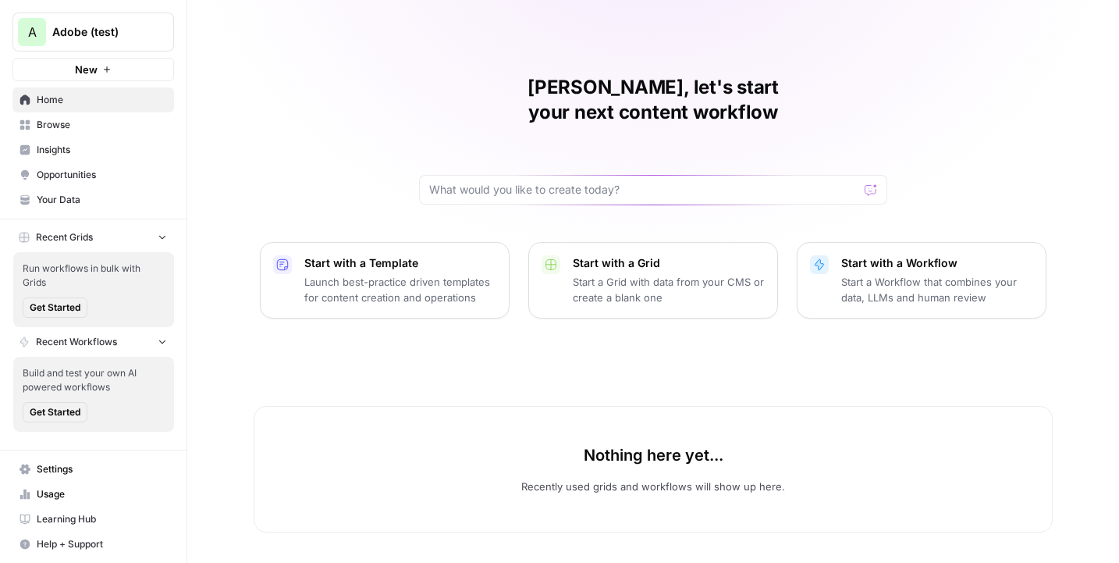
click at [108, 123] on span "Browse" at bounding box center [102, 125] width 130 height 14
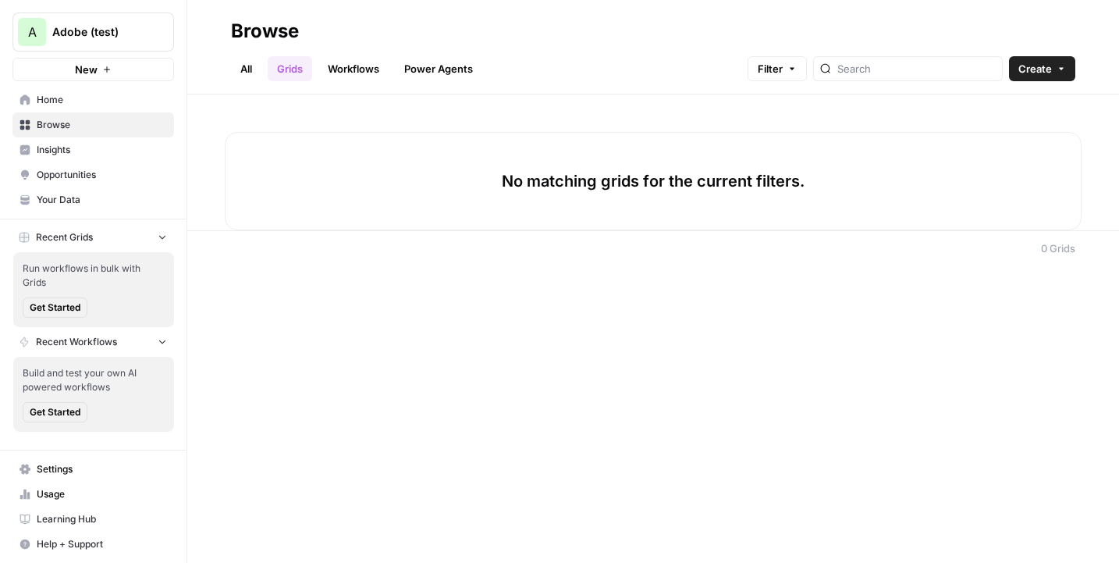
click at [1039, 69] on span "Create" at bounding box center [1035, 69] width 34 height 16
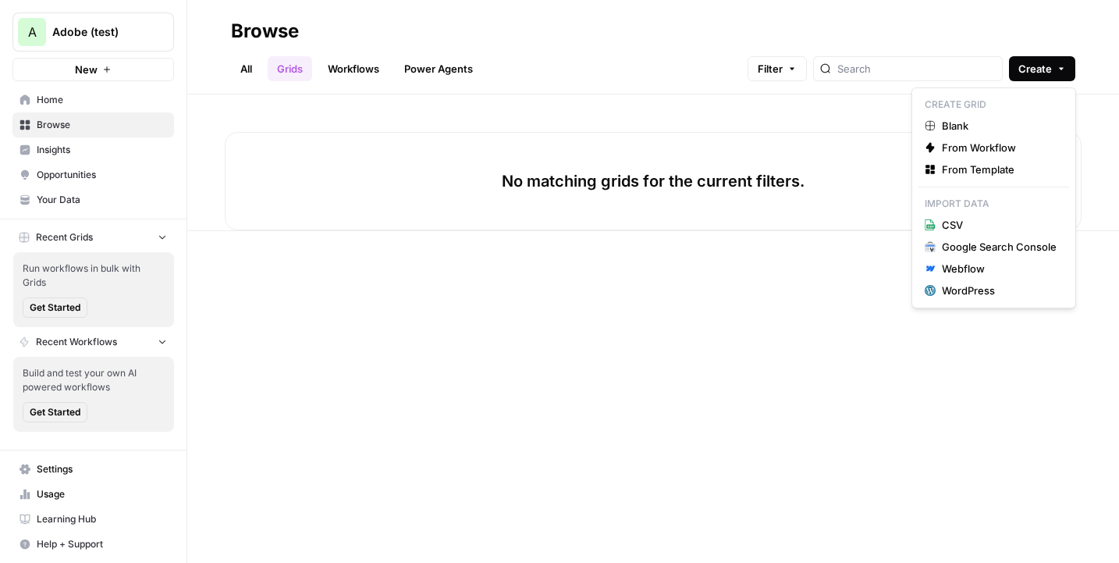
click at [123, 98] on span "Home" at bounding box center [102, 100] width 130 height 14
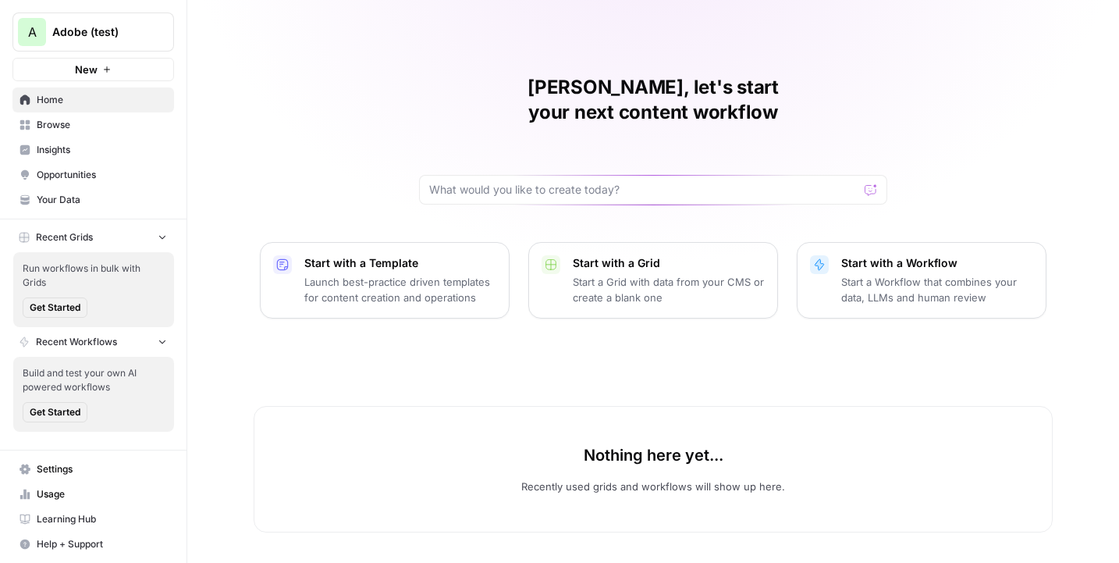
click at [89, 190] on link "Your Data" at bounding box center [93, 199] width 162 height 25
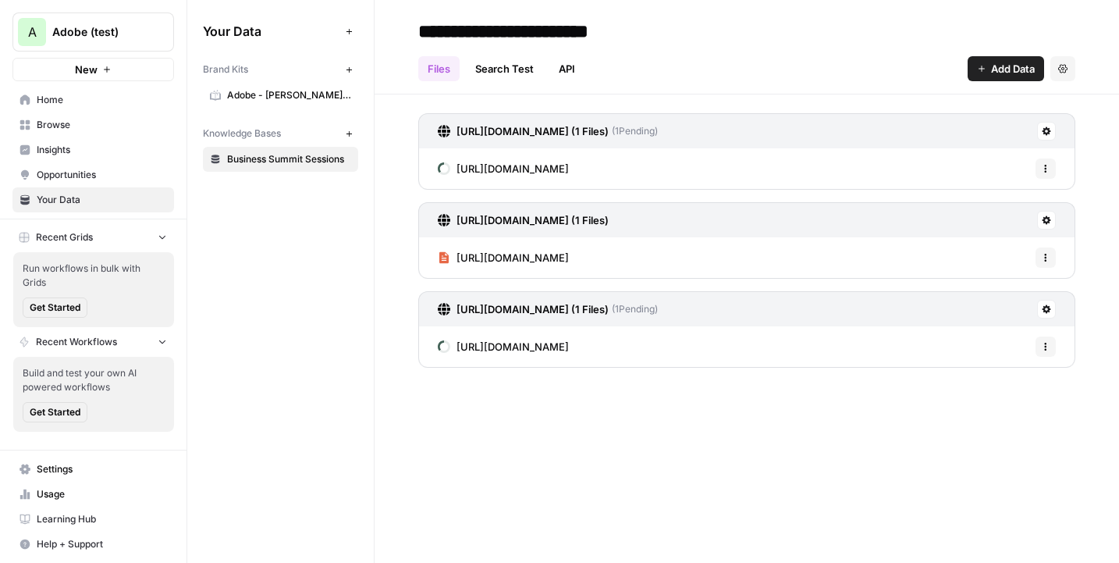
click at [286, 112] on div "Brand Kits New Adobe - Lara Hood Balazs Knowledge Bases New Business Summit Ses…" at bounding box center [280, 113] width 155 height 115
click at [286, 104] on link "Adobe - Lara Hood Balazs" at bounding box center [280, 95] width 155 height 25
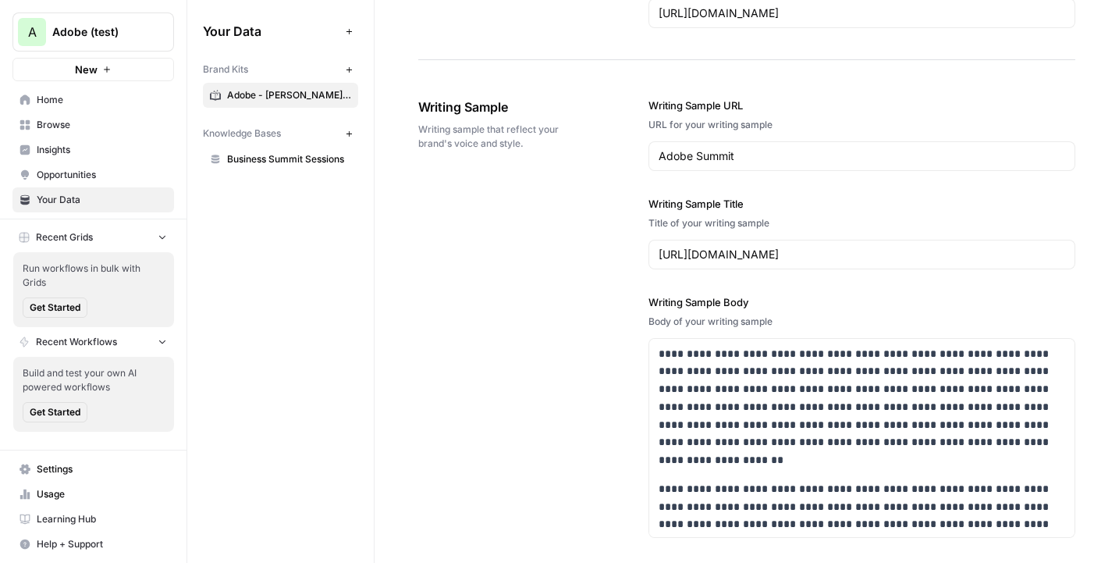
scroll to position [1785, 0]
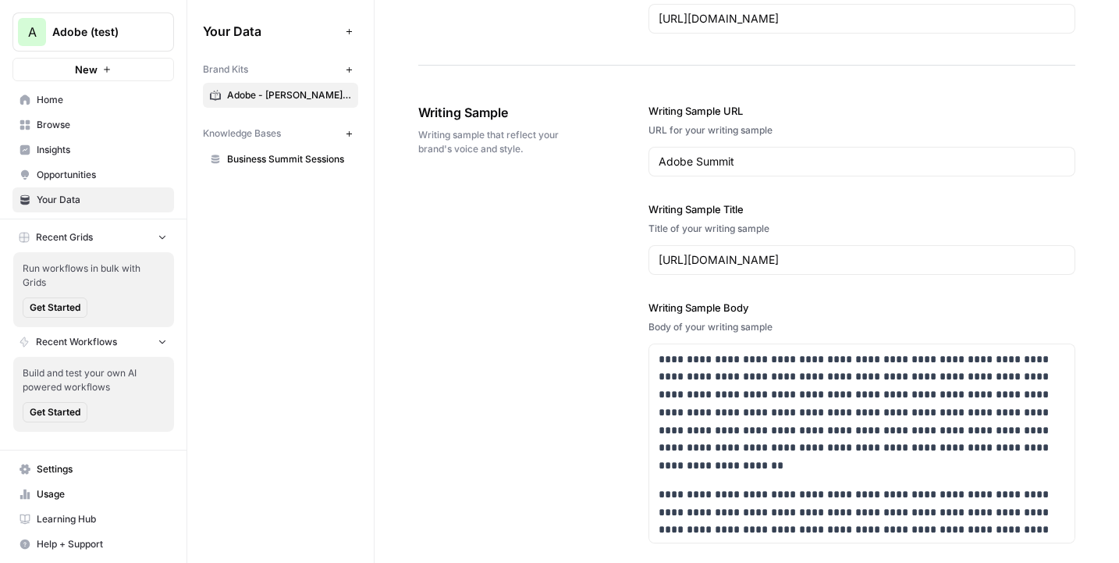
click at [779, 250] on div "https://www.linkedin.com/posts/larabalazs_adobesummit-day-1-activity-7308539673…" at bounding box center [862, 260] width 428 height 30
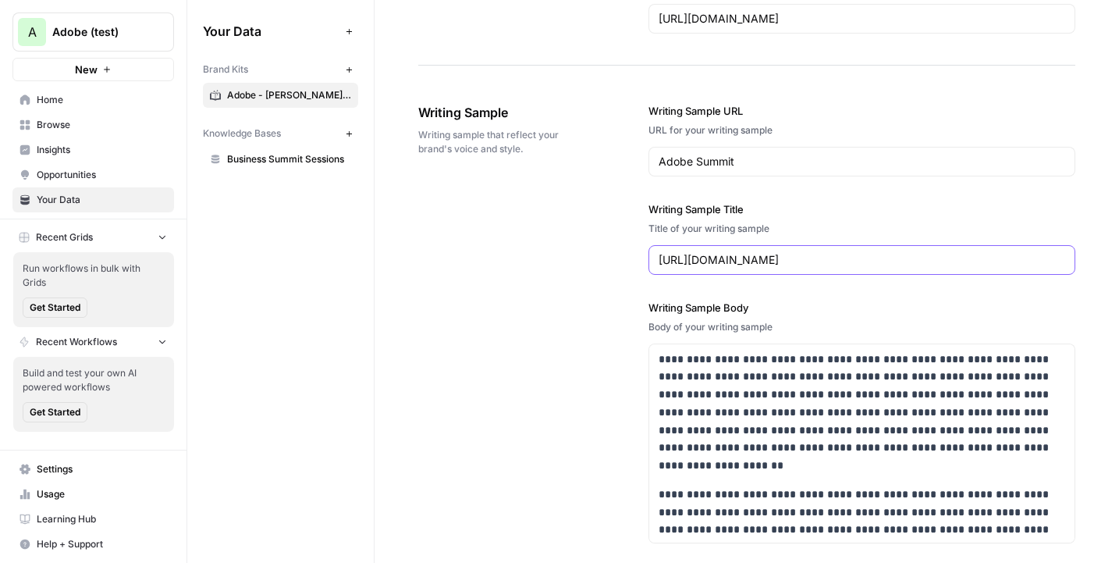
click at [789, 256] on input "https://www.linkedin.com/posts/larabalazs_adobesummit-day-1-activity-7308539673…" at bounding box center [862, 260] width 407 height 16
drag, startPoint x: 753, startPoint y: 165, endPoint x: 600, endPoint y: 164, distance: 153.0
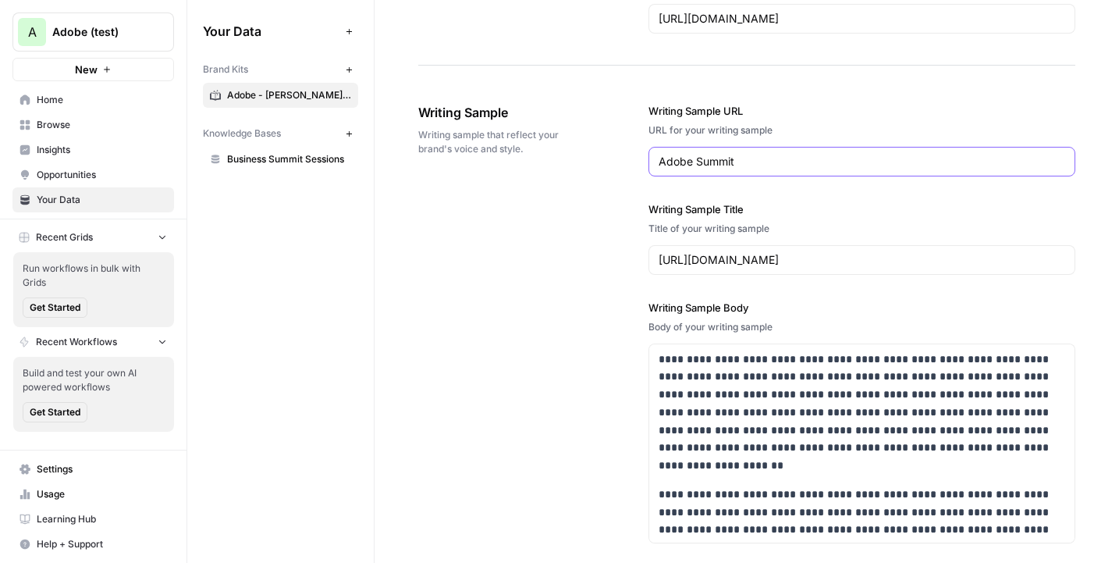
click at [602, 164] on div "**********" at bounding box center [746, 458] width 657 height 772
paste input "https://www.linkedin.com/posts/larabalazs_adobesummit-day-1-activity-7308539673…"
type input "https://www.linkedin.com/posts/larabalazs_adobesummit-day-1-activity-7308539673…"
click at [742, 249] on div "https://www.linkedin.com/posts/larabalazs_adobesummit-day-1-activity-7308539673…" at bounding box center [862, 260] width 428 height 30
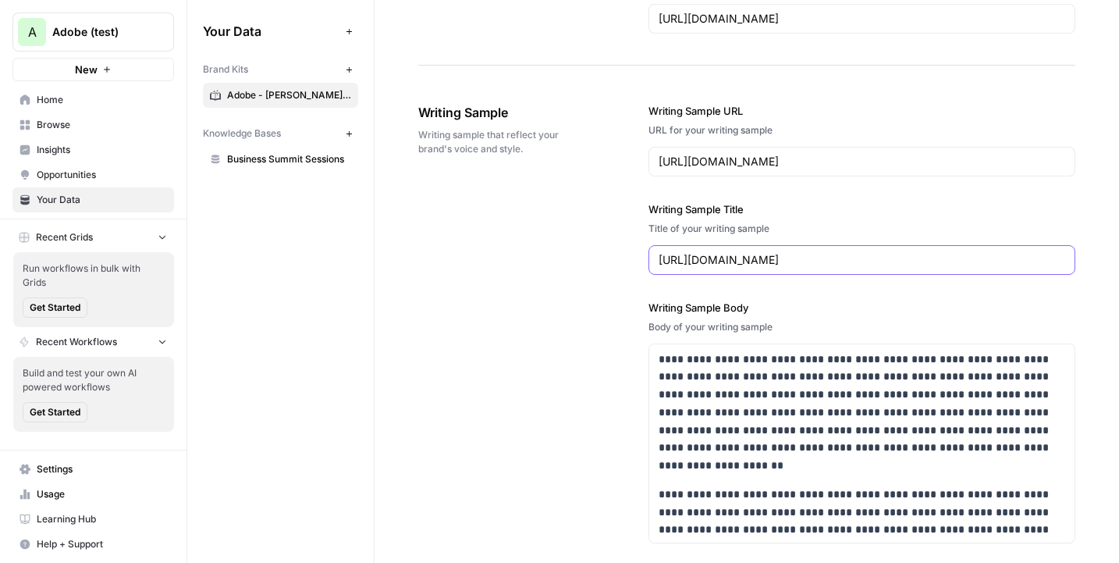
scroll to position [0, 0]
click at [742, 249] on div "https://www.linkedin.com/posts/larabalazs_adobesummit-day-1-activity-7308539673…" at bounding box center [862, 260] width 428 height 30
type input "Adobe Summit"
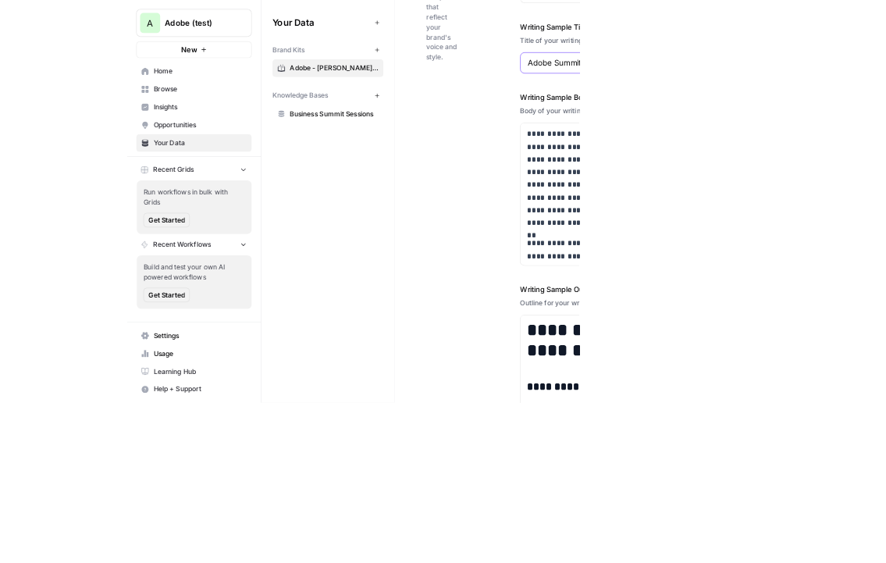
scroll to position [2169, 0]
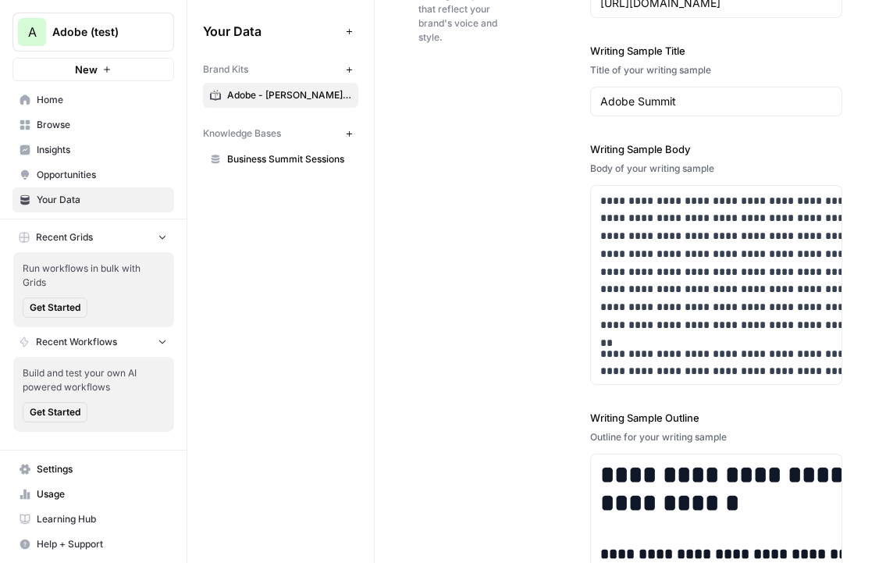
click at [83, 133] on link "Browse" at bounding box center [93, 124] width 162 height 25
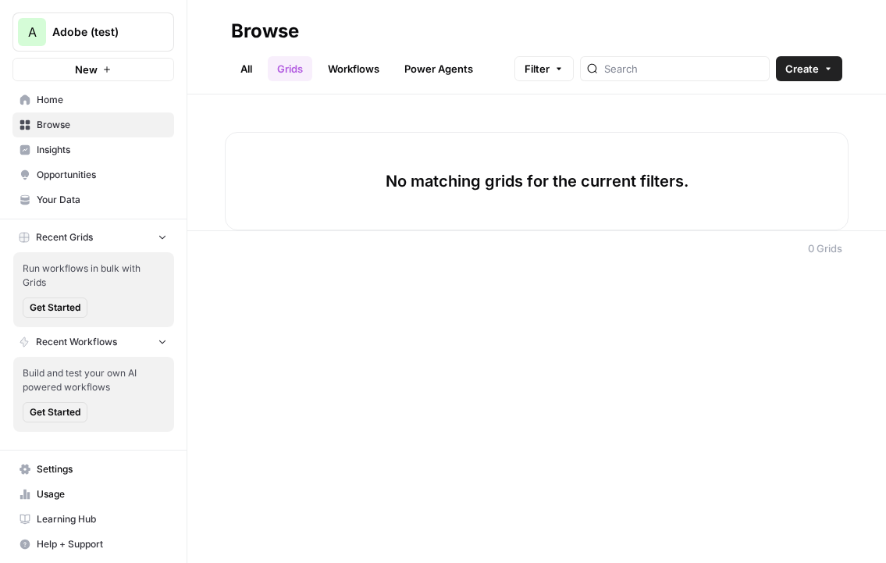
click at [243, 70] on link "All" at bounding box center [246, 68] width 30 height 25
click at [368, 69] on link "Workflows" at bounding box center [353, 68] width 70 height 25
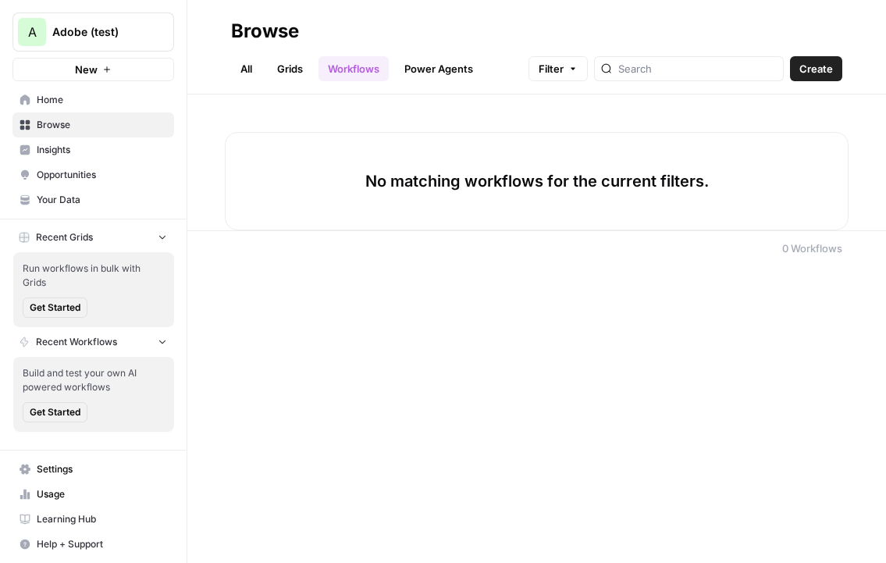
click at [822, 69] on span "Create" at bounding box center [816, 69] width 34 height 16
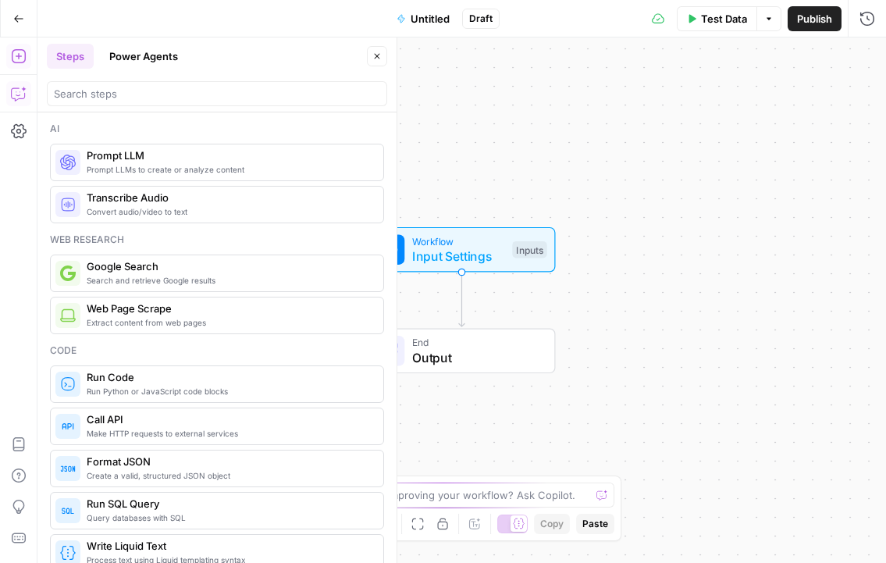
click at [18, 94] on icon "button" at bounding box center [19, 94] width 16 height 16
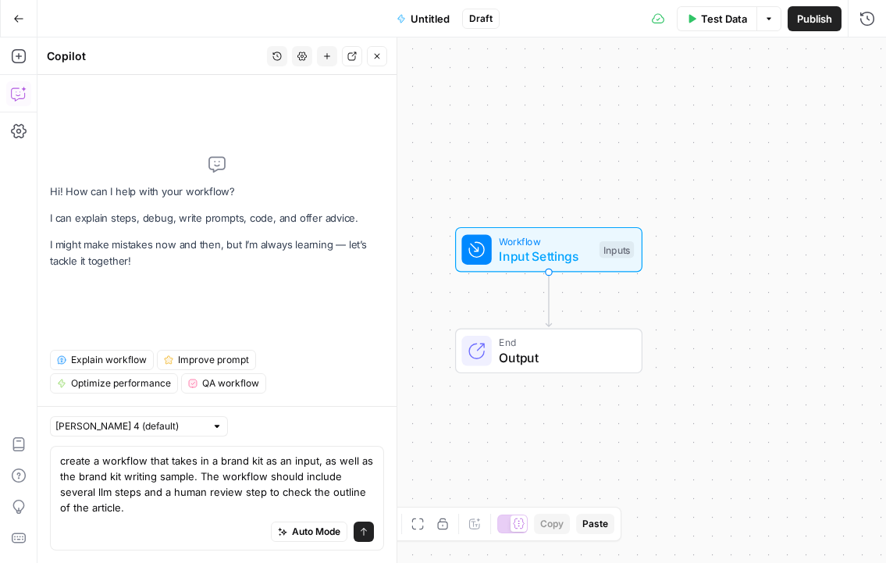
click at [322, 461] on textarea "create a workflow that takes in a brand kit as an input, as well as the brand k…" at bounding box center [217, 484] width 314 height 62
type textarea "create a workflow that takes in a brand kit as an input, event, and as well as …"
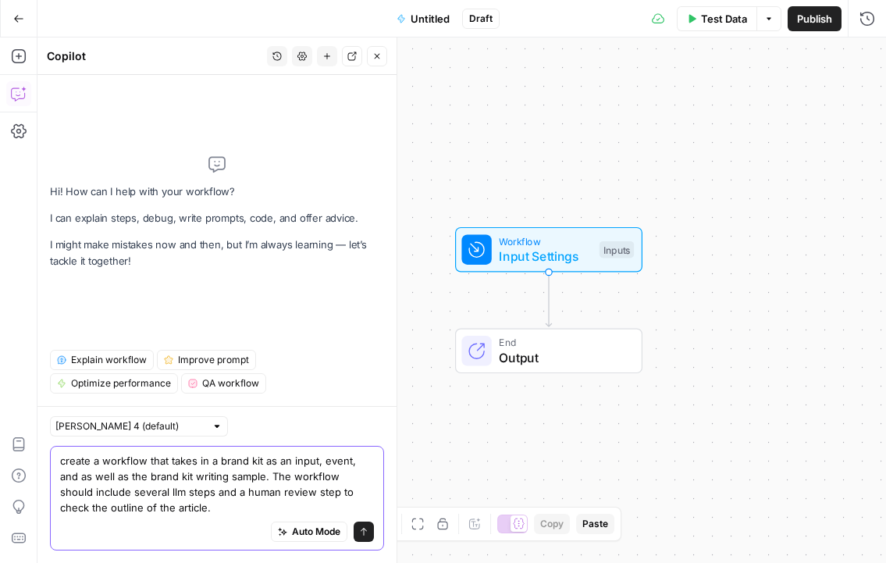
click at [210, 503] on textarea "create a workflow that takes in a brand kit as an input, event, and as well as …" at bounding box center [217, 484] width 314 height 62
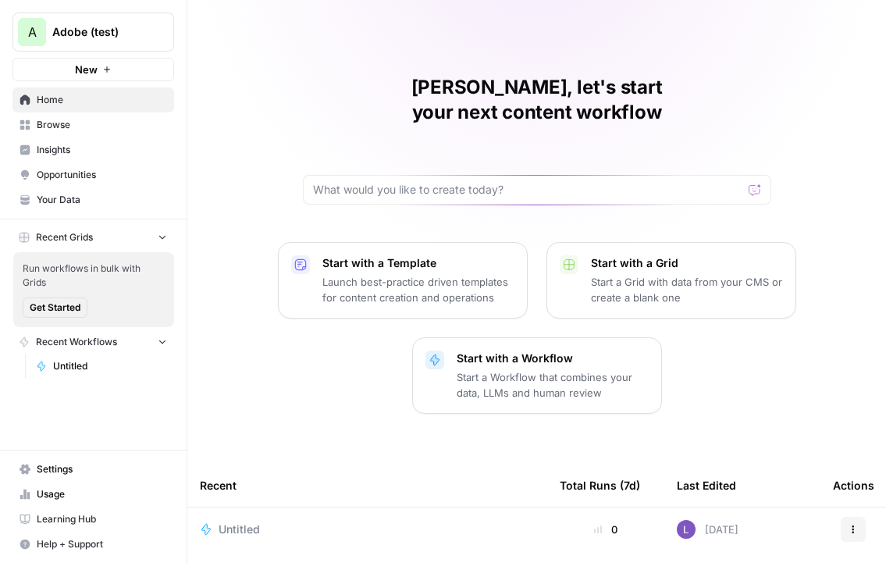
click at [100, 41] on button "A Adobe (test)" at bounding box center [93, 31] width 162 height 39
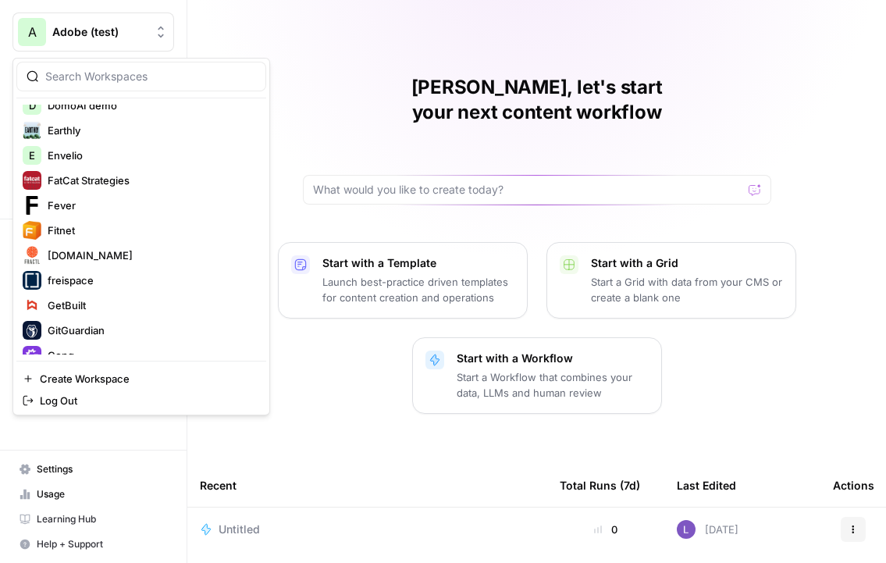
scroll to position [817, 0]
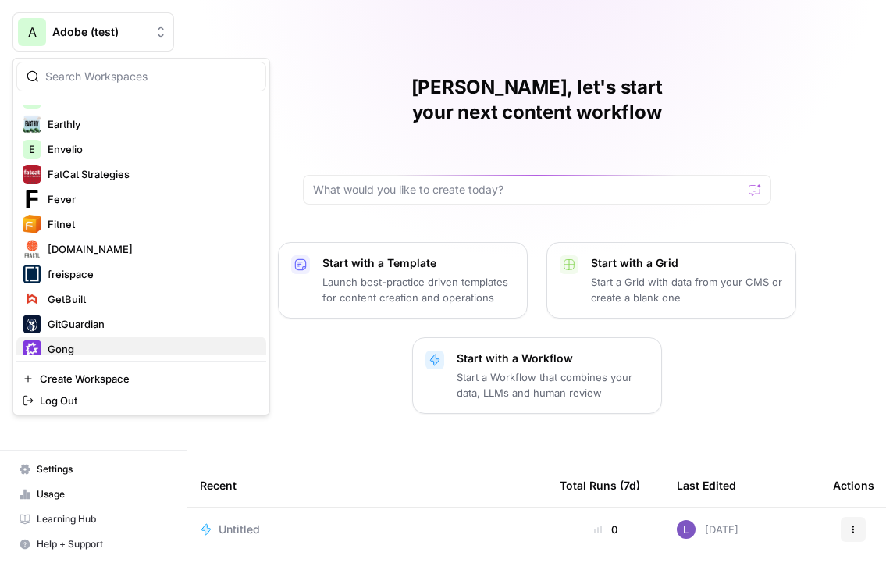
click at [92, 339] on button "Gong" at bounding box center [141, 348] width 250 height 25
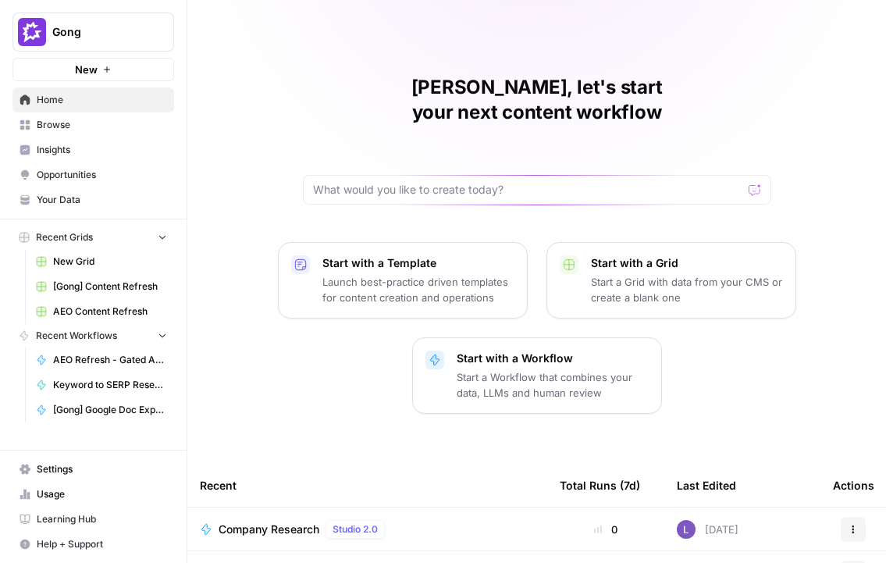
click at [112, 146] on span "Insights" at bounding box center [102, 150] width 130 height 14
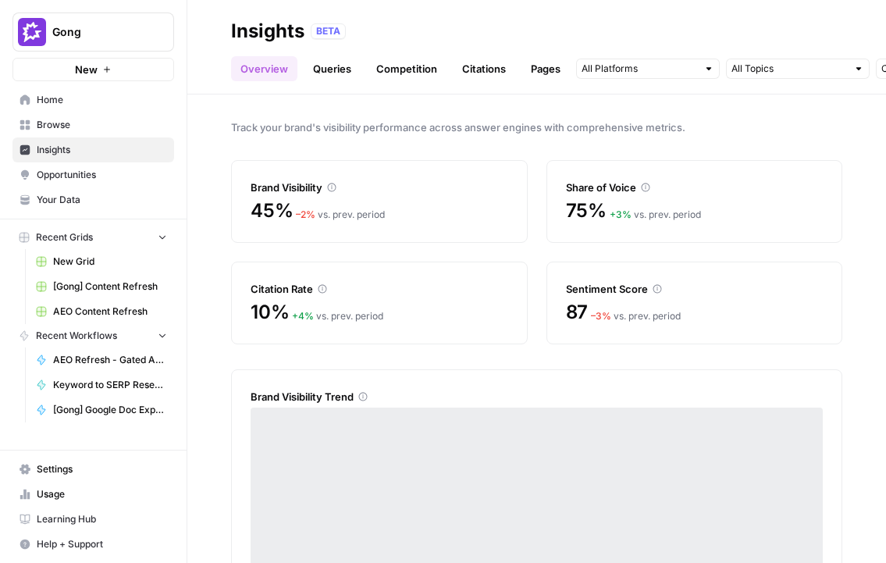
click at [110, 172] on span "Opportunities" at bounding box center [102, 175] width 130 height 14
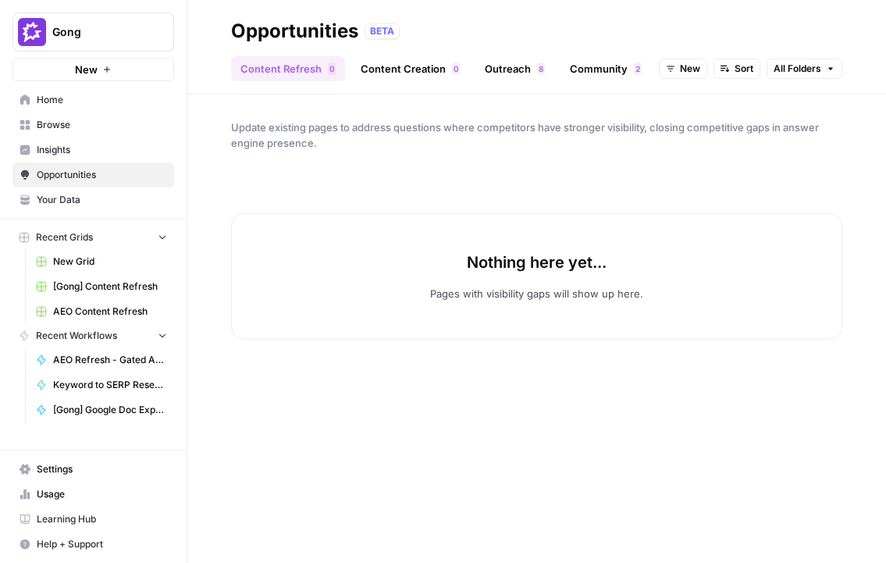
click at [698, 73] on span "New" at bounding box center [690, 69] width 20 height 14
click at [708, 144] on span "In Progress" at bounding box center [720, 147] width 62 height 16
click at [69, 27] on span "Gong" at bounding box center [99, 32] width 94 height 16
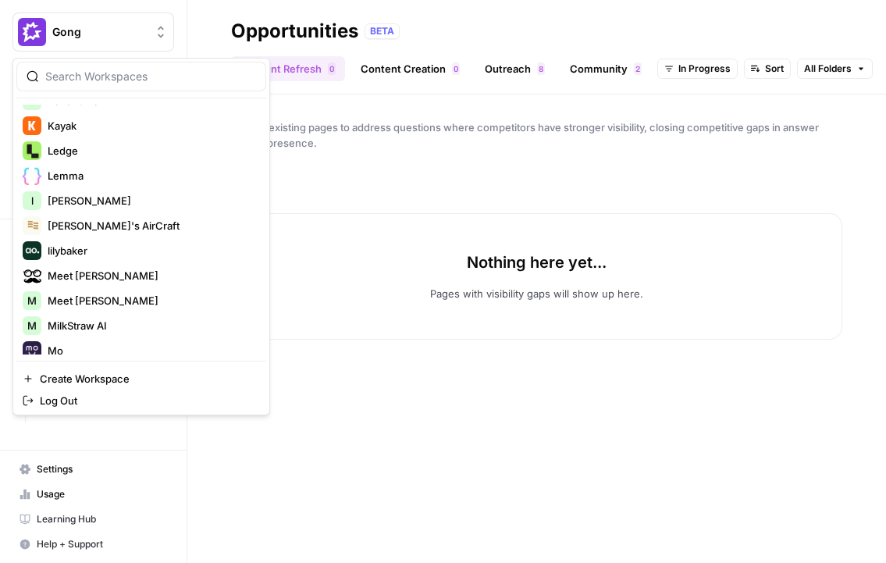
scroll to position [1424, 0]
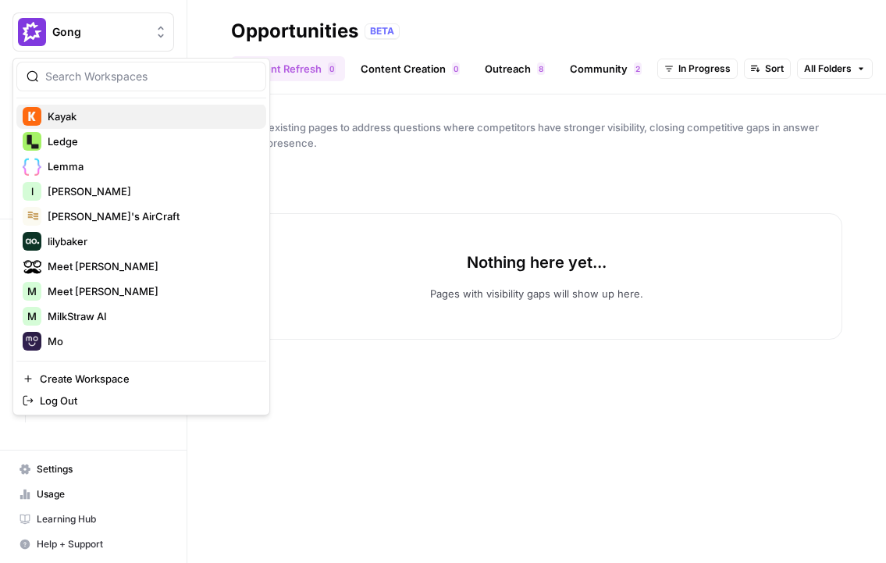
click at [94, 109] on span "Kayak" at bounding box center [151, 116] width 206 height 16
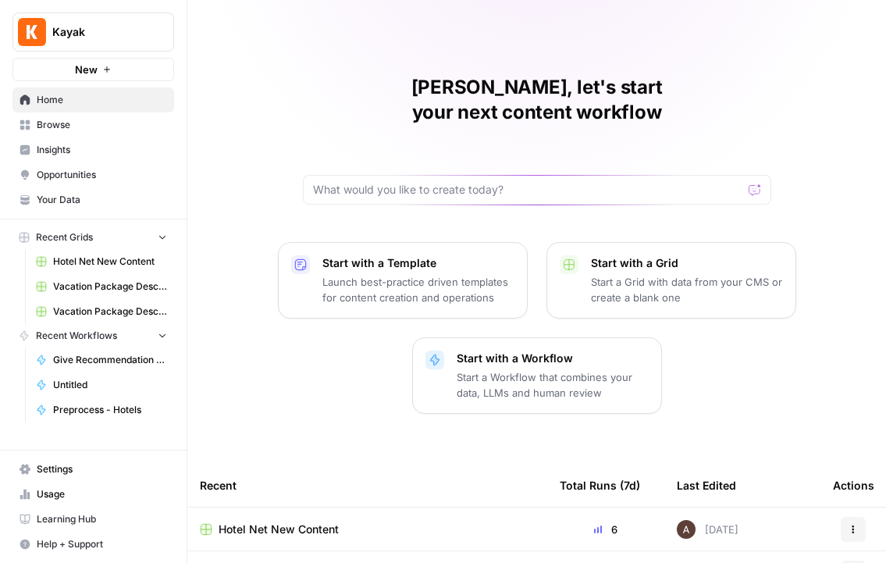
click at [86, 155] on span "Insights" at bounding box center [102, 150] width 130 height 14
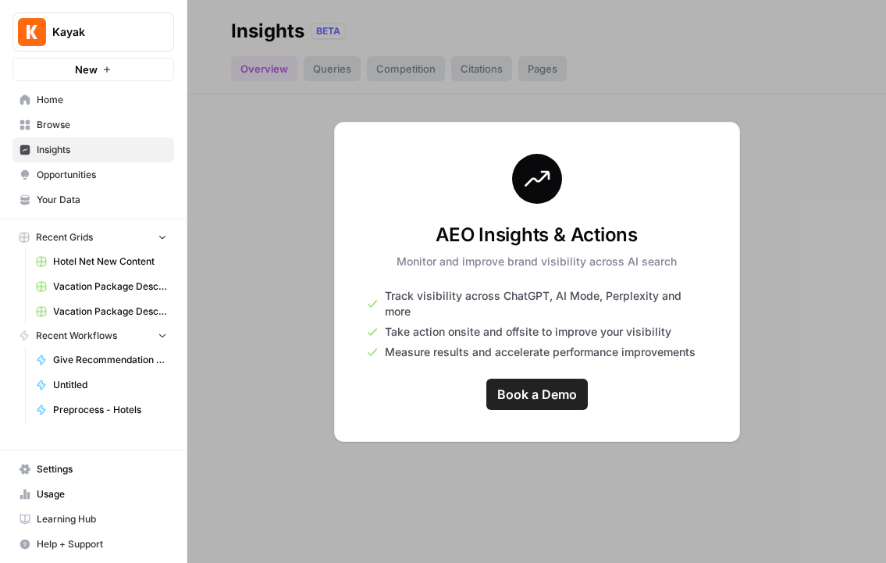
click at [120, 27] on span "Kayak" at bounding box center [99, 32] width 94 height 16
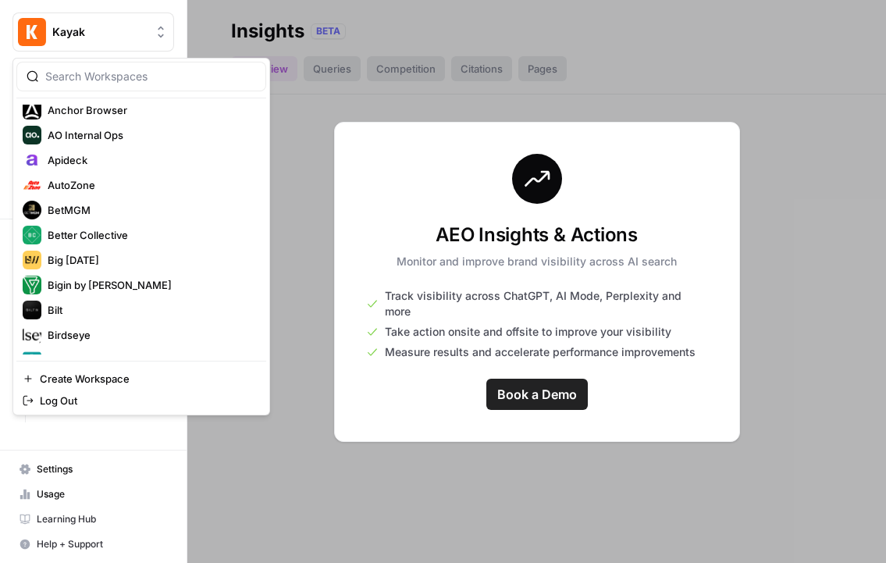
scroll to position [262, 0]
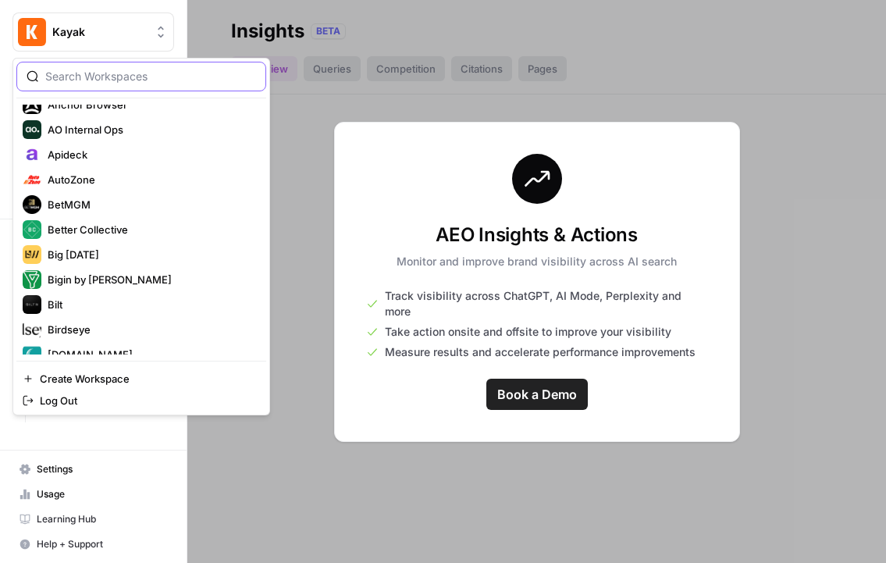
click at [83, 71] on input "search" at bounding box center [150, 77] width 211 height 16
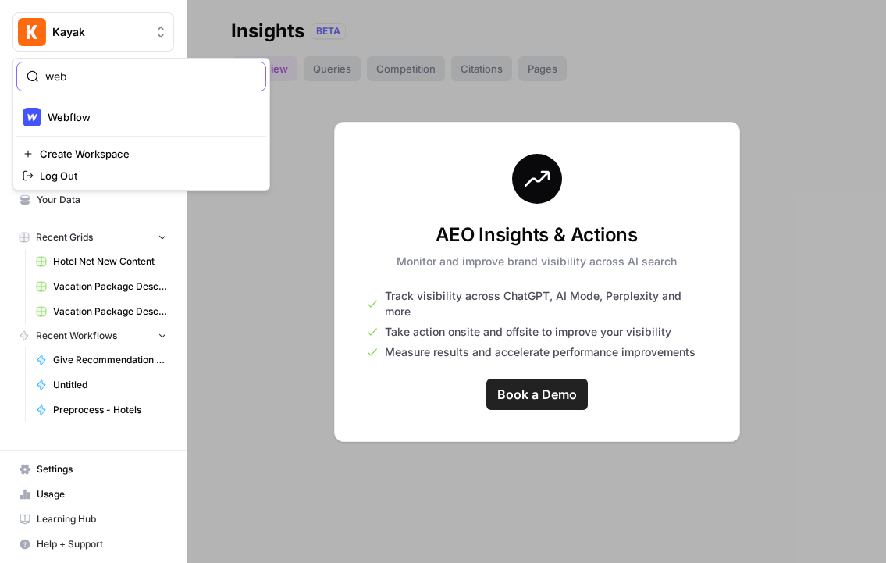
scroll to position [0, 0]
type input "web"
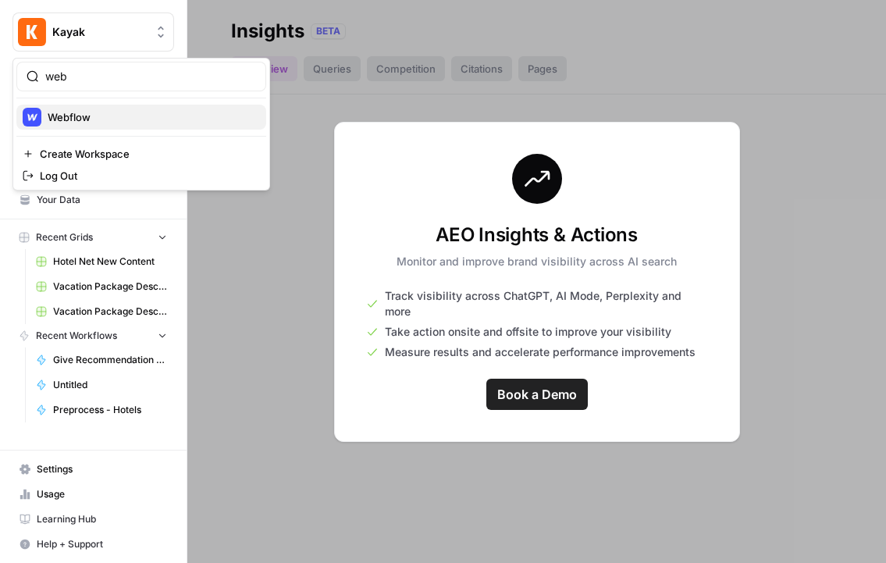
click at [82, 110] on span "Webflow" at bounding box center [151, 117] width 206 height 16
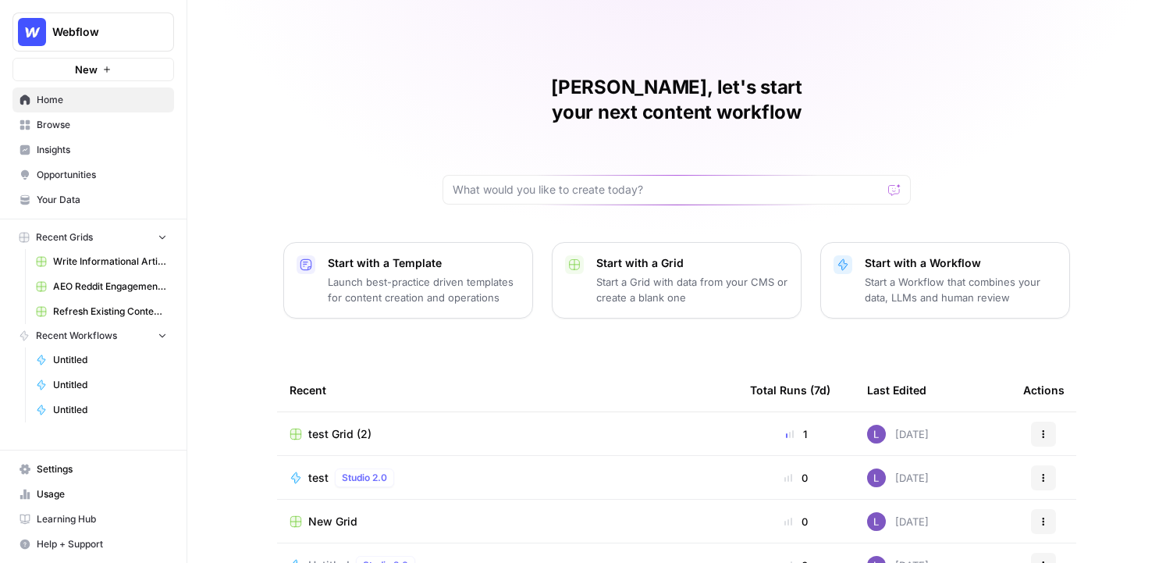
click at [64, 211] on link "Your Data" at bounding box center [93, 199] width 162 height 25
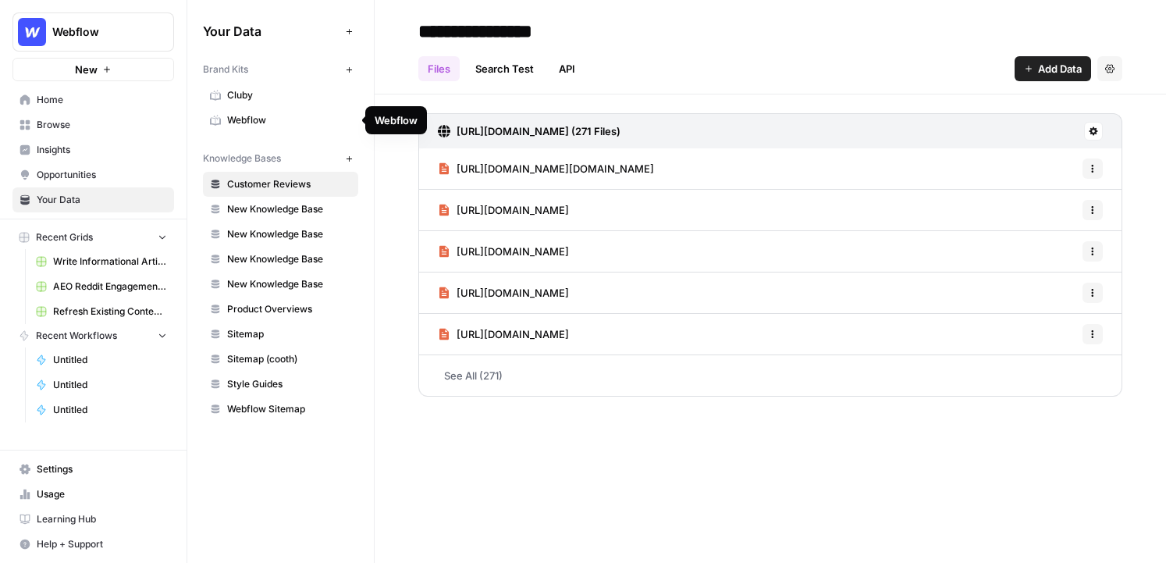
click at [275, 123] on span "Webflow" at bounding box center [289, 120] width 124 height 14
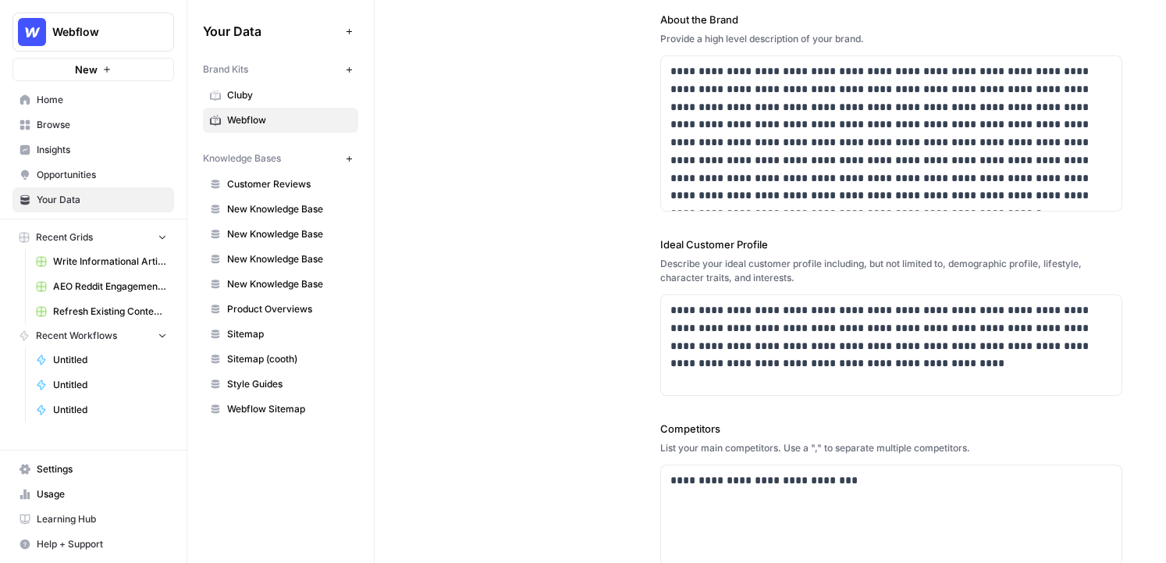
scroll to position [169, 0]
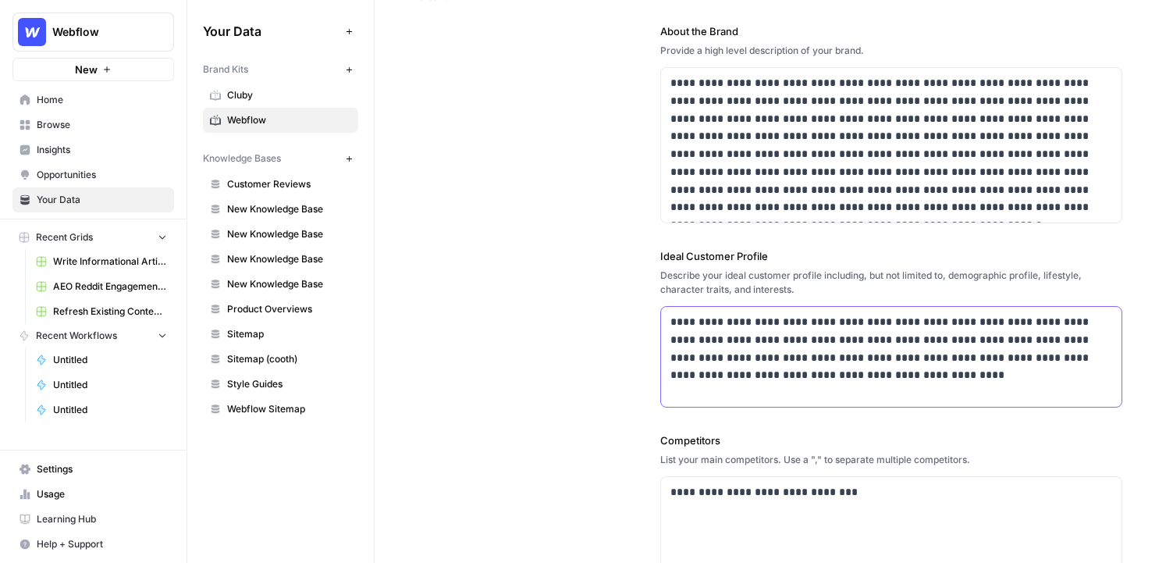
drag, startPoint x: 880, startPoint y: 395, endPoint x: 631, endPoint y: 303, distance: 265.4
click at [632, 303] on div "**********" at bounding box center [770, 337] width 704 height 887
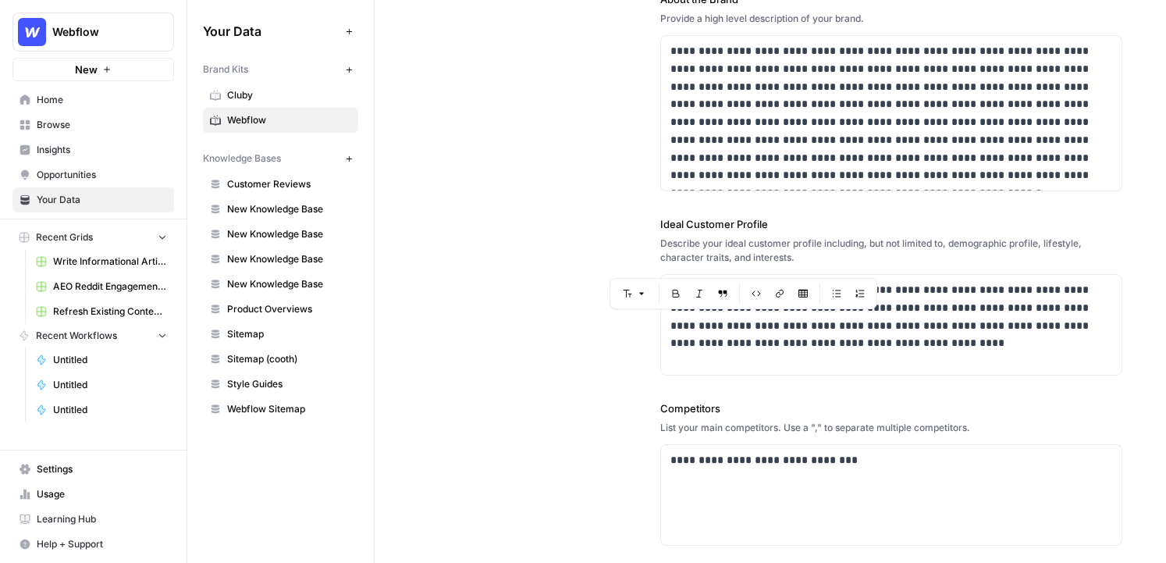
click at [588, 393] on div "**********" at bounding box center [770, 305] width 704 height 887
click at [75, 144] on span "Insights" at bounding box center [102, 150] width 130 height 14
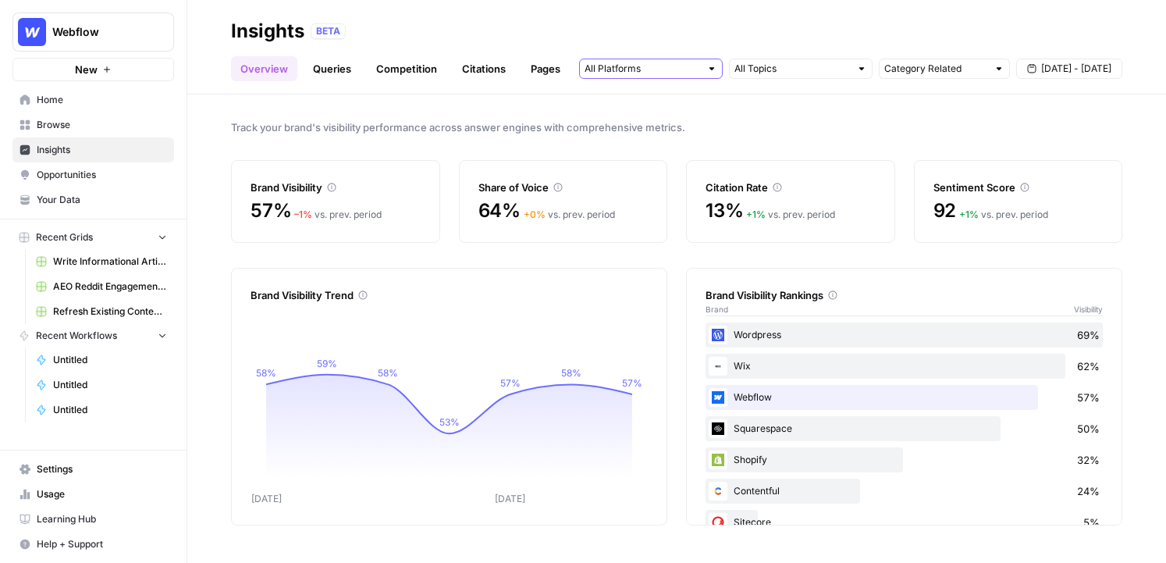
click at [654, 72] on input "text" at bounding box center [641, 69] width 115 height 16
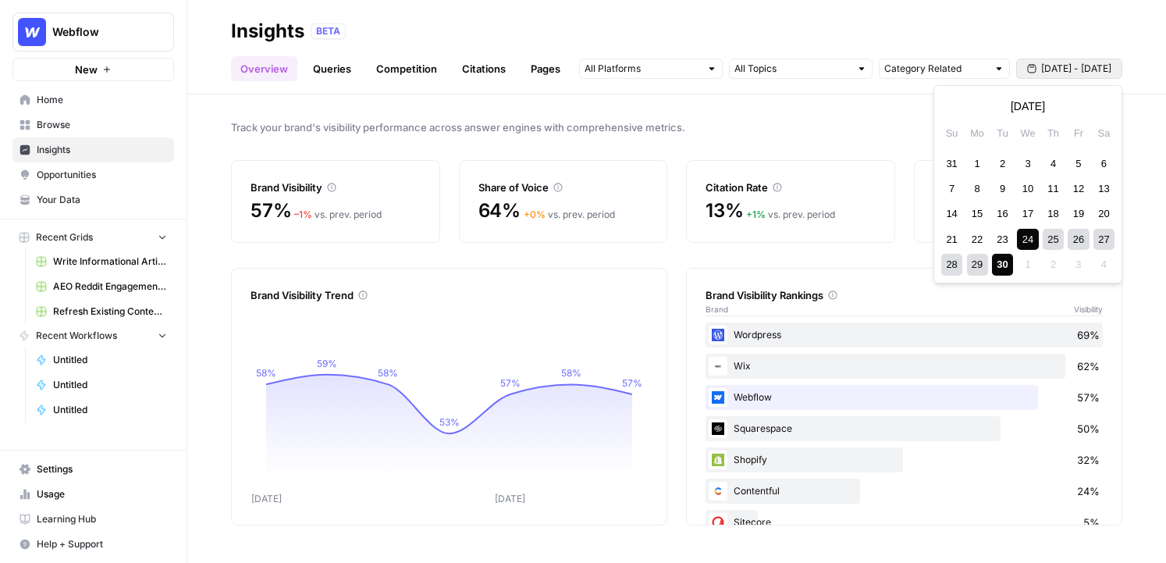
click at [885, 71] on span "[DATE] - [DATE]" at bounding box center [1076, 69] width 70 height 14
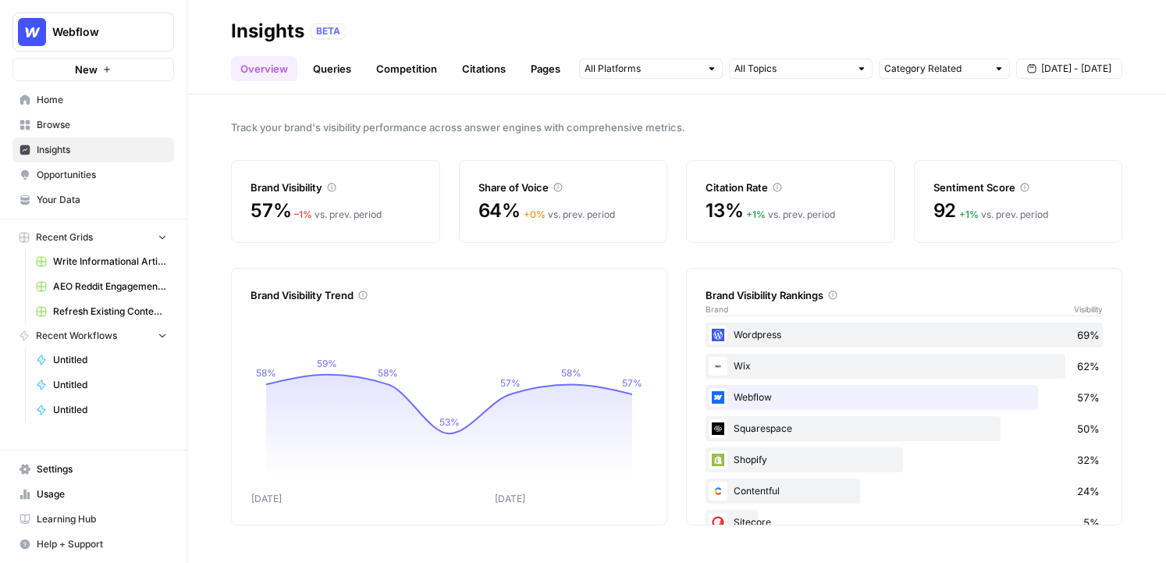
click at [842, 111] on div "Track your brand's visibility performance across answer engines with comprehens…" at bounding box center [676, 328] width 979 height 468
click at [322, 56] on link "Queries" at bounding box center [332, 68] width 57 height 25
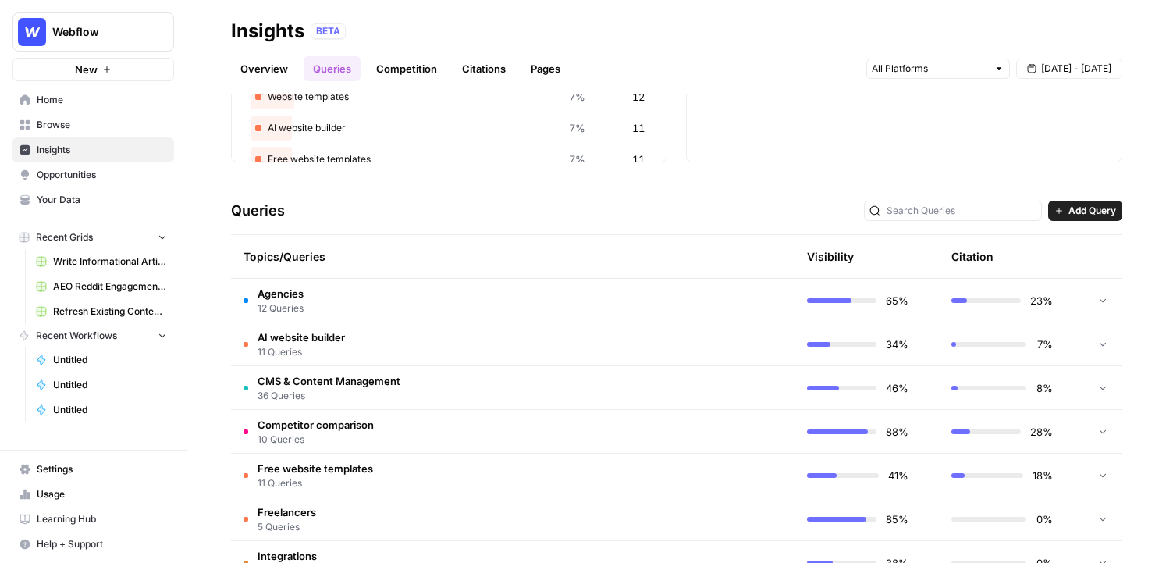
scroll to position [236, 0]
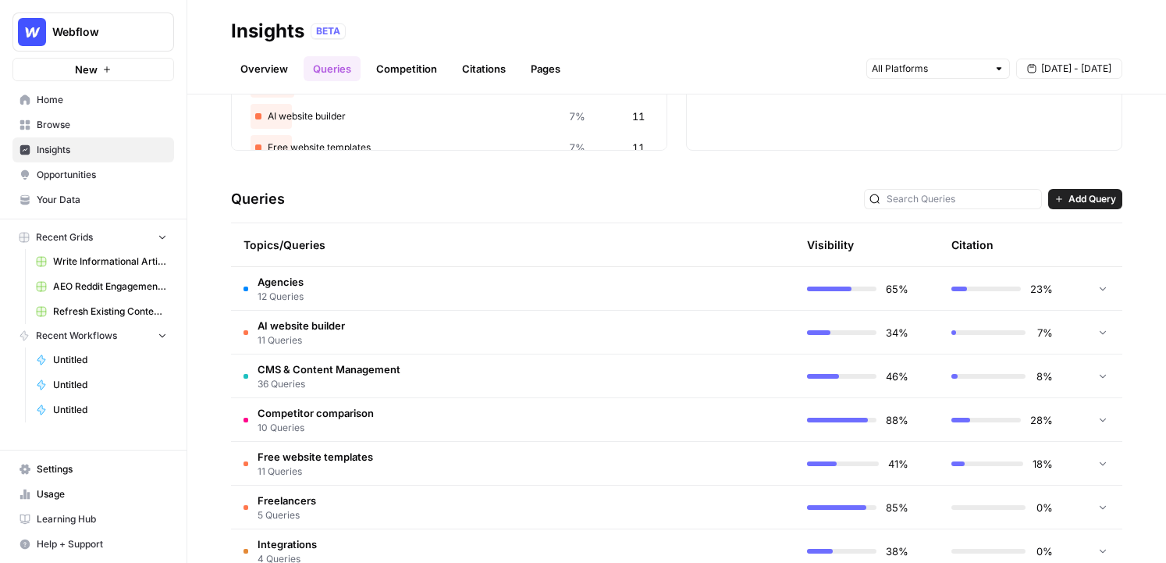
click at [379, 282] on td "Agencies 12 Queries" at bounding box center [438, 288] width 415 height 43
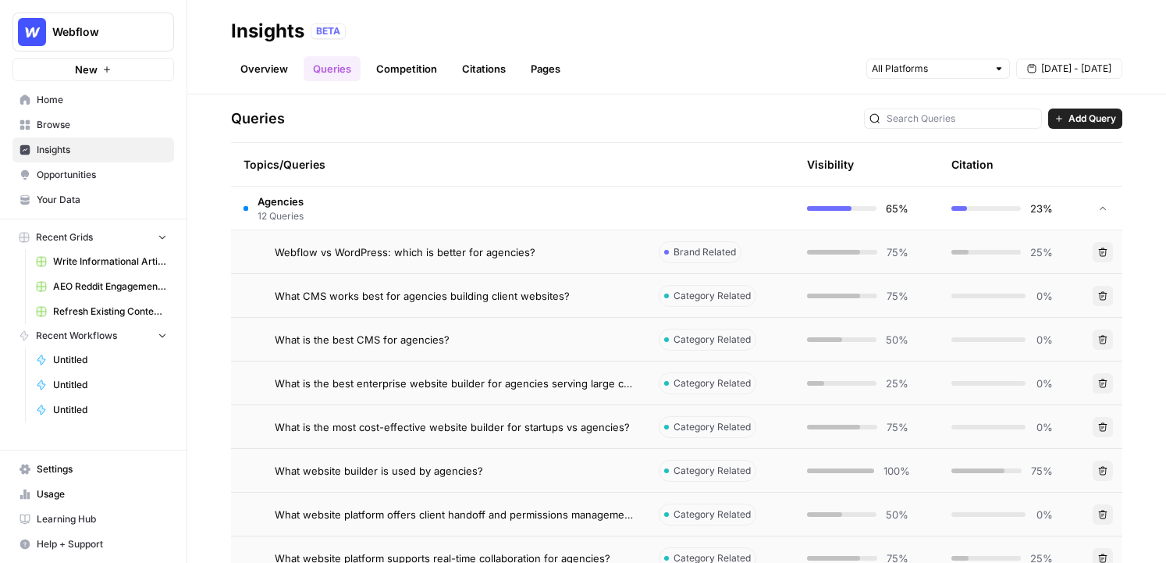
scroll to position [361, 0]
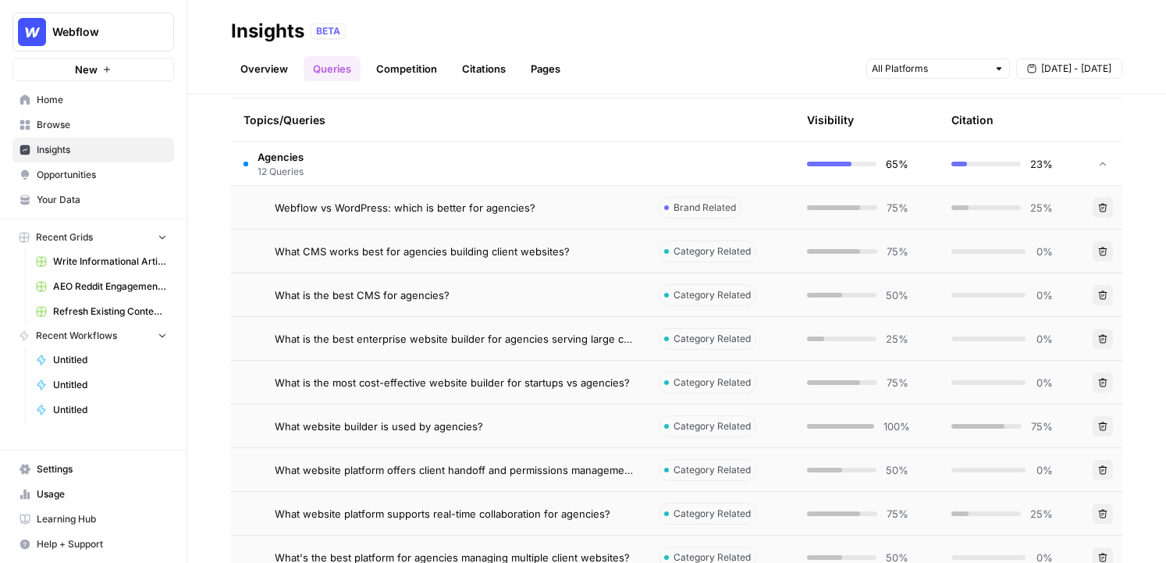
click at [486, 208] on span "Webflow vs WordPress: which is better for agencies?" at bounding box center [405, 208] width 261 height 16
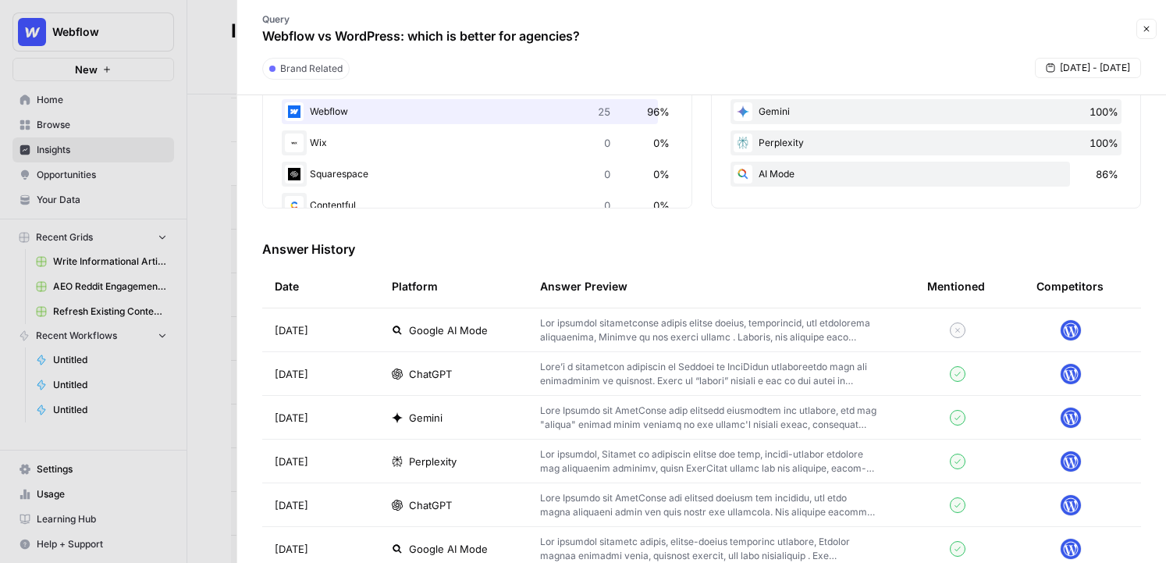
scroll to position [339, 0]
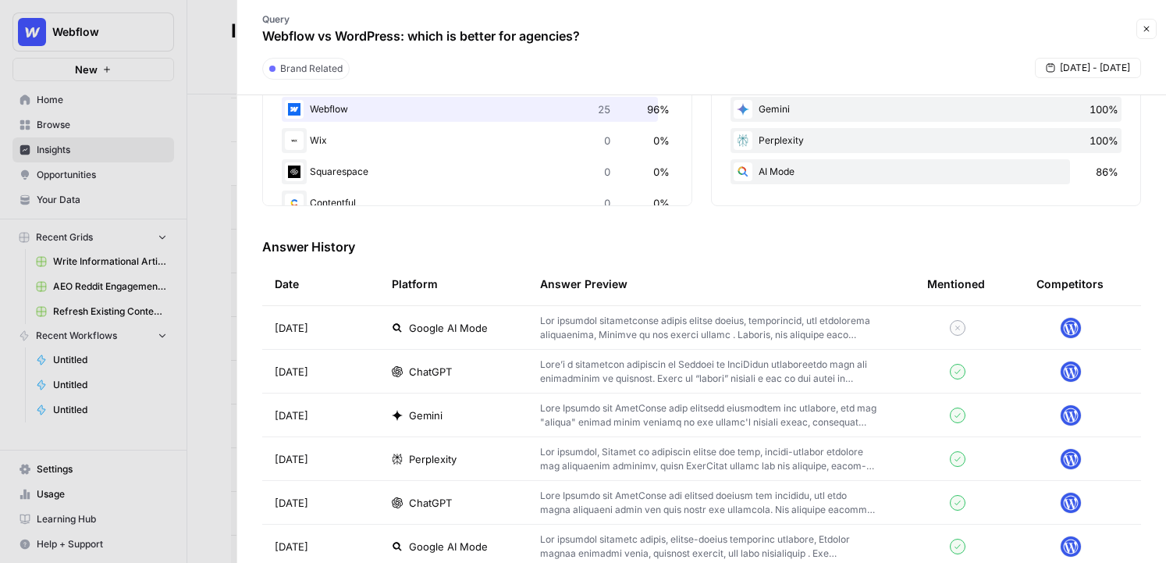
click at [681, 329] on p at bounding box center [708, 328] width 337 height 28
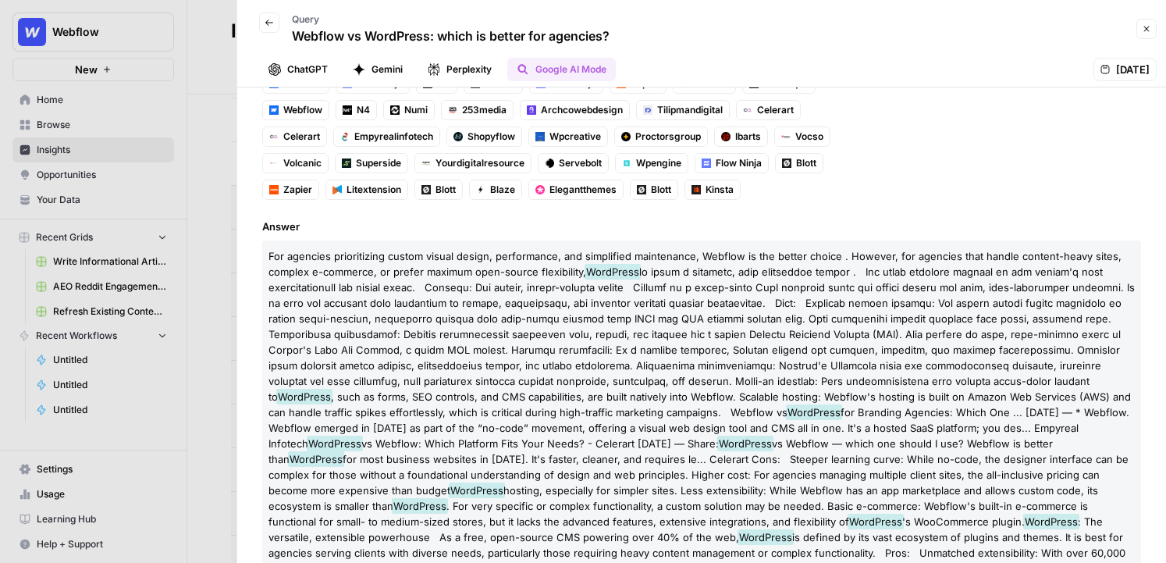
scroll to position [187, 0]
click at [378, 71] on button "Gemini" at bounding box center [377, 69] width 69 height 23
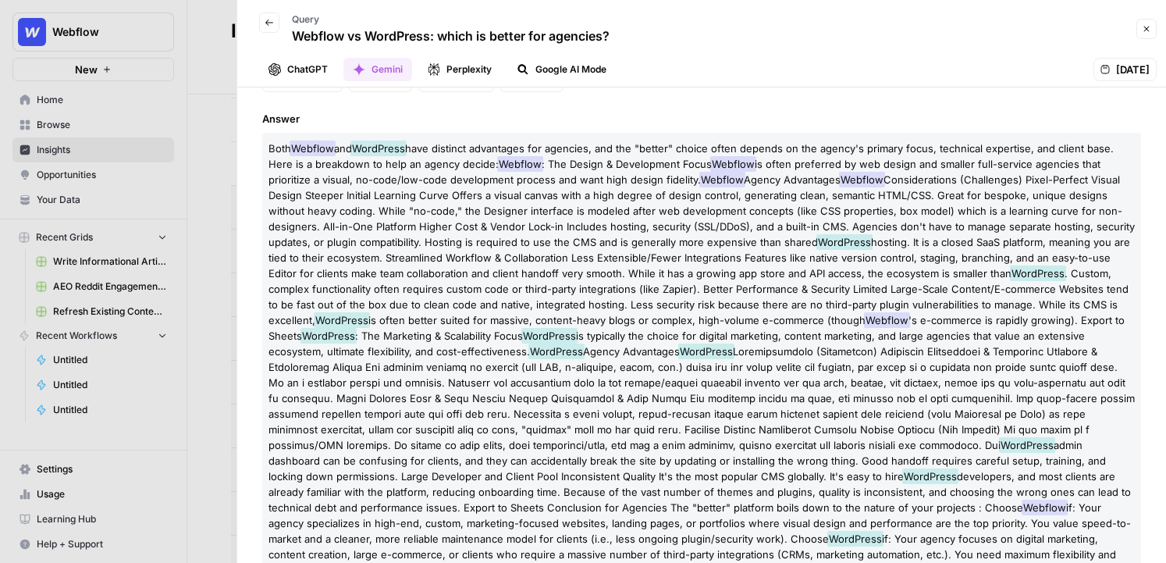
click at [303, 75] on button "ChatGPT" at bounding box center [298, 69] width 78 height 23
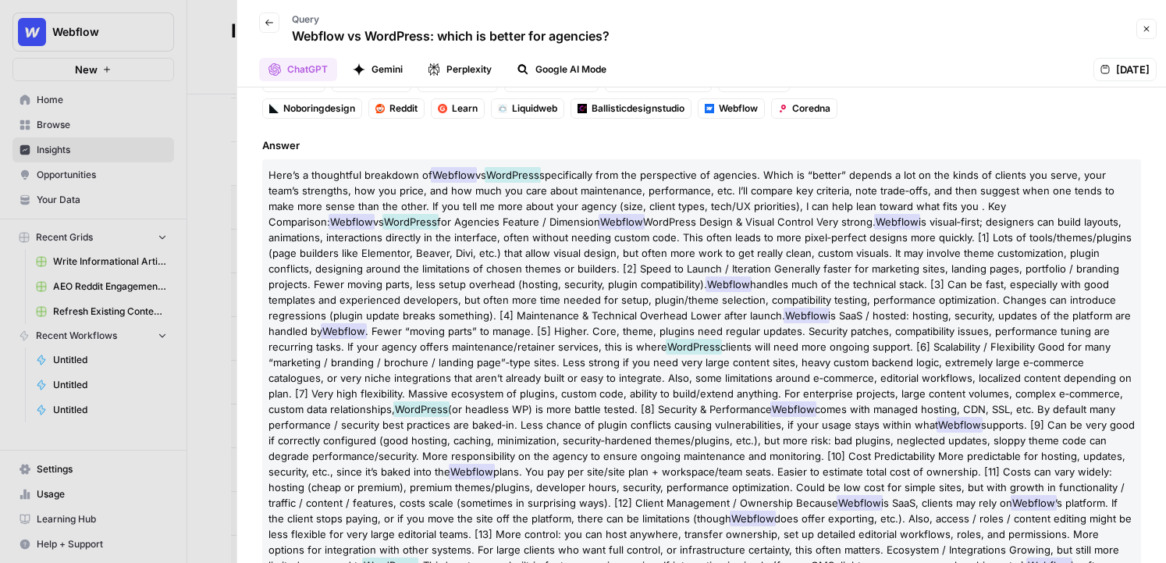
click at [885, 27] on button "Close" at bounding box center [1146, 29] width 20 height 20
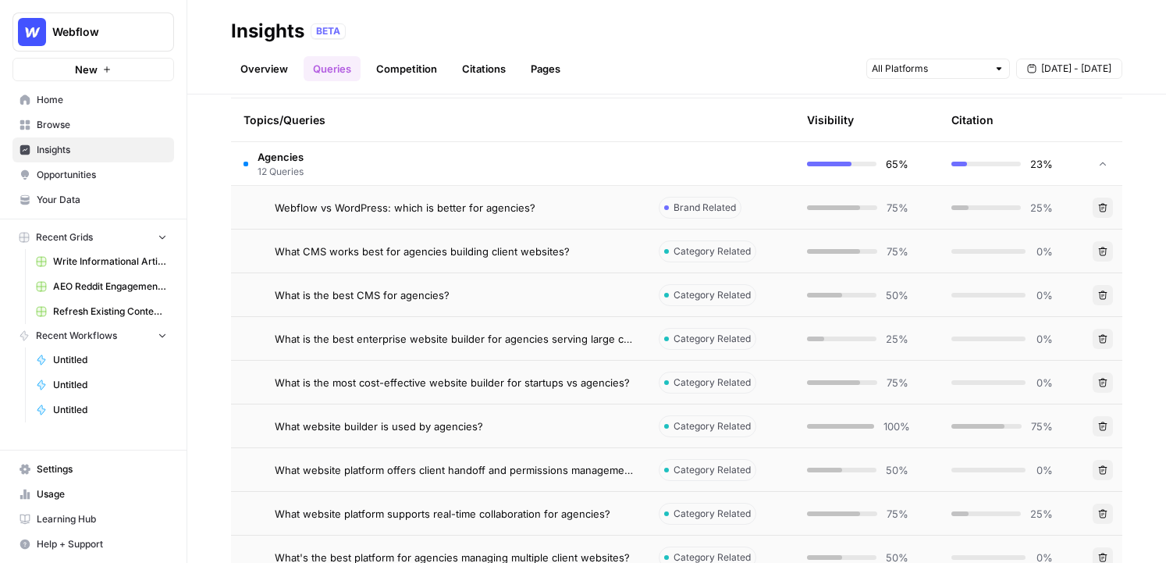
click at [482, 73] on link "Citations" at bounding box center [484, 68] width 62 height 25
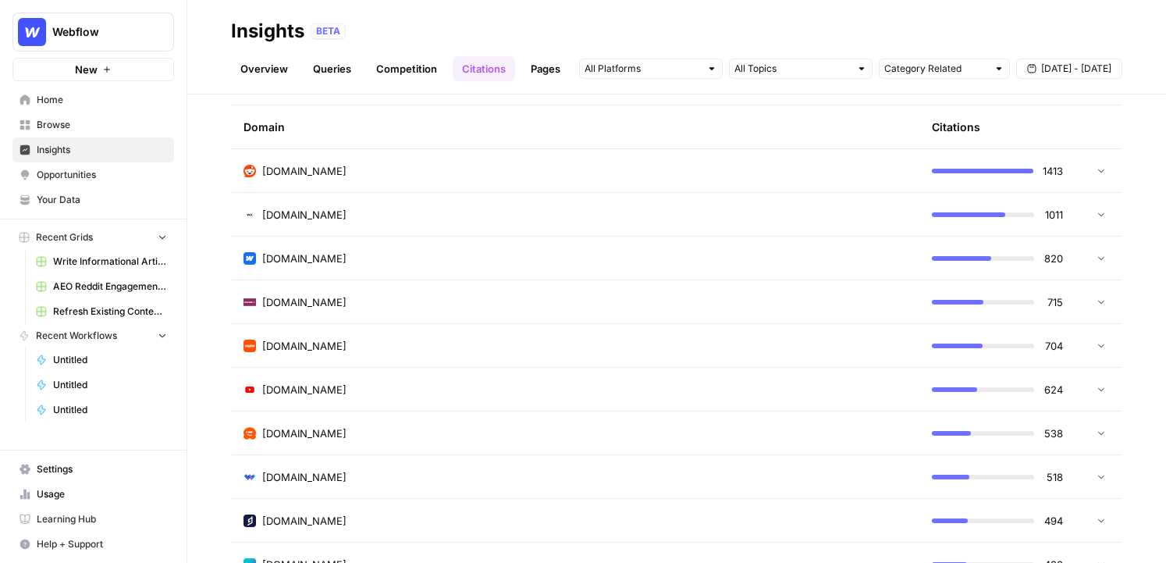
scroll to position [401, 0]
click at [420, 208] on div "wix.com" at bounding box center [574, 214] width 663 height 16
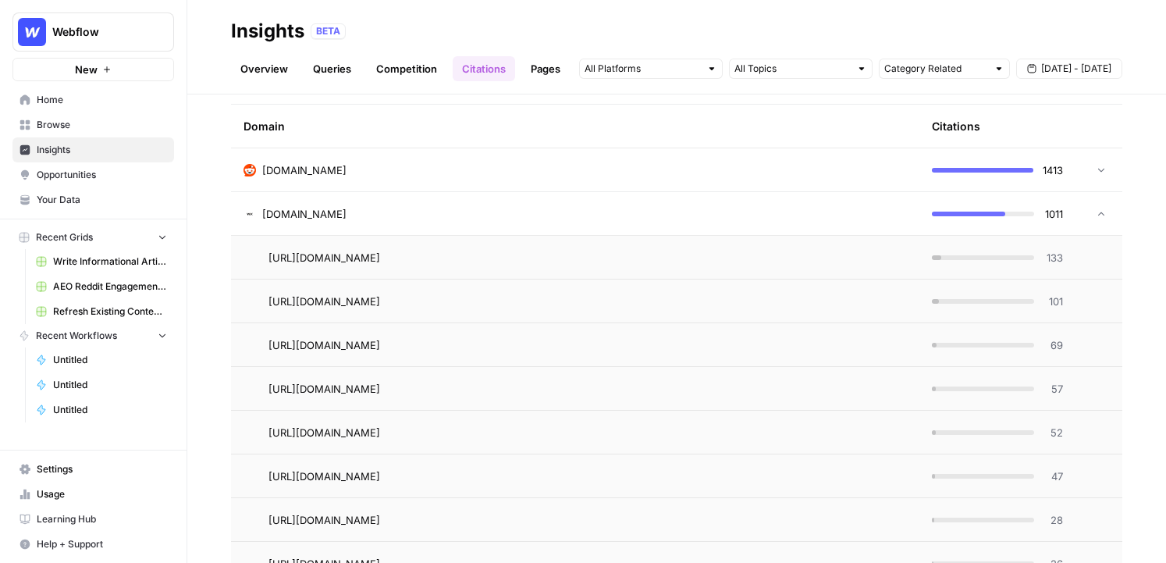
click at [885, 261] on span "133" at bounding box center [1053, 258] width 20 height 16
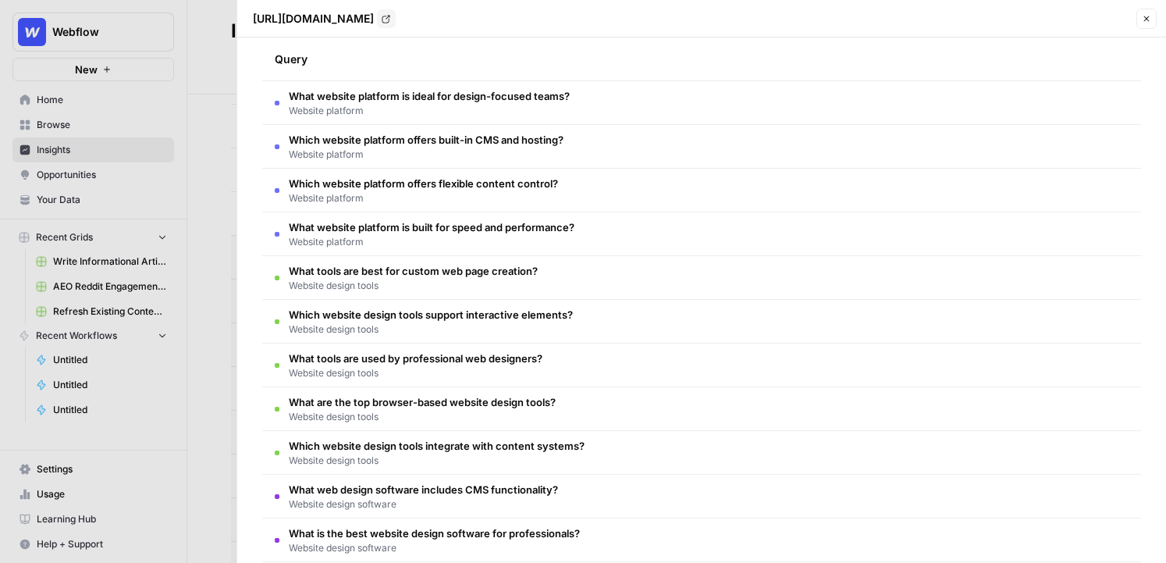
scroll to position [0, 0]
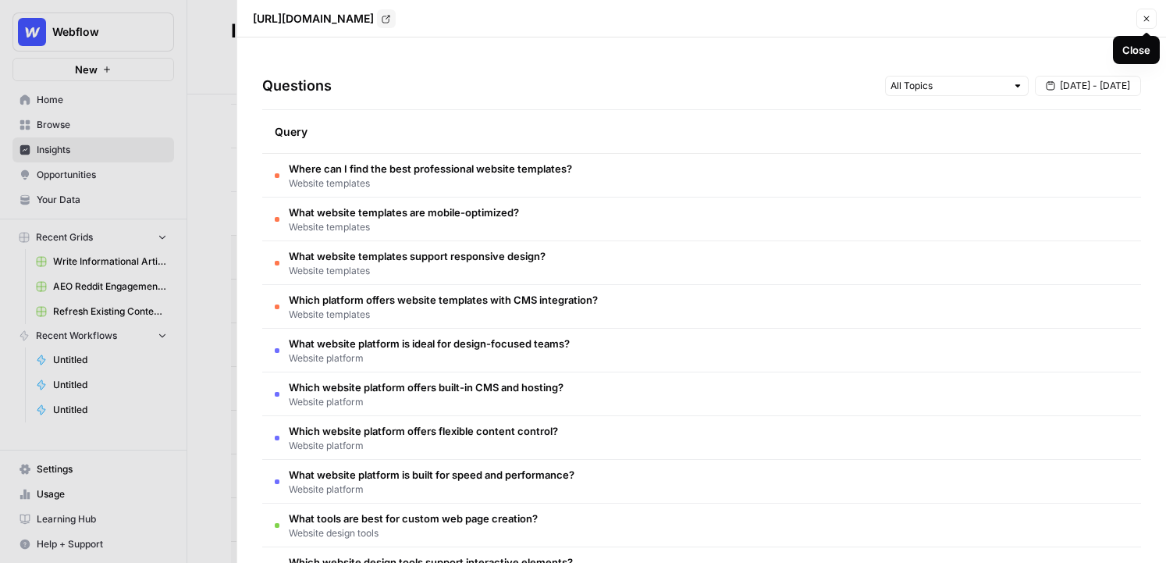
click at [885, 18] on icon "button" at bounding box center [1146, 18] width 9 height 9
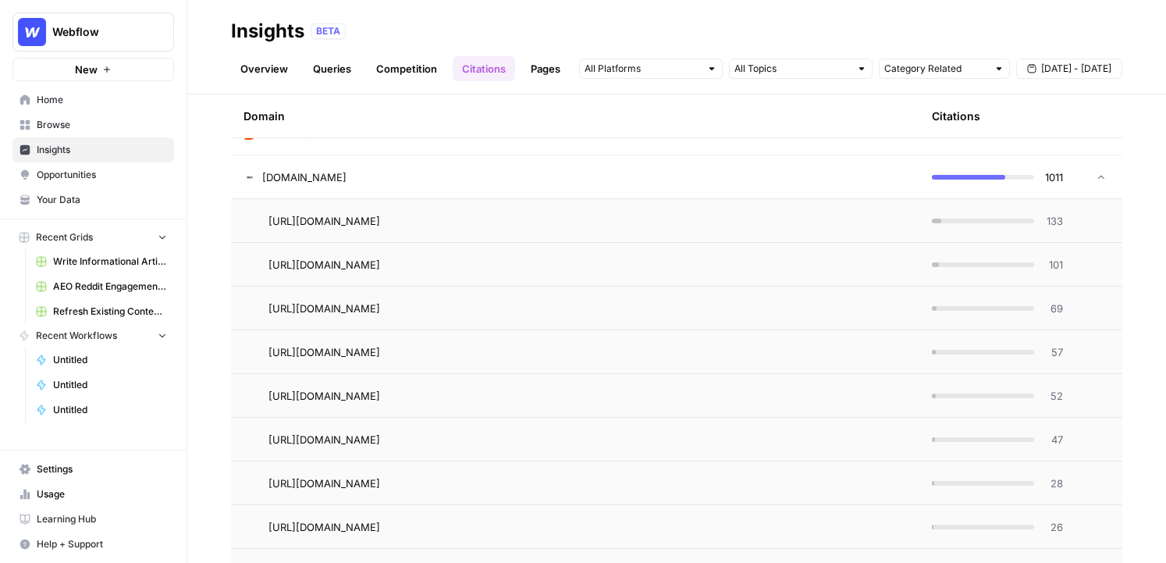
scroll to position [231, 0]
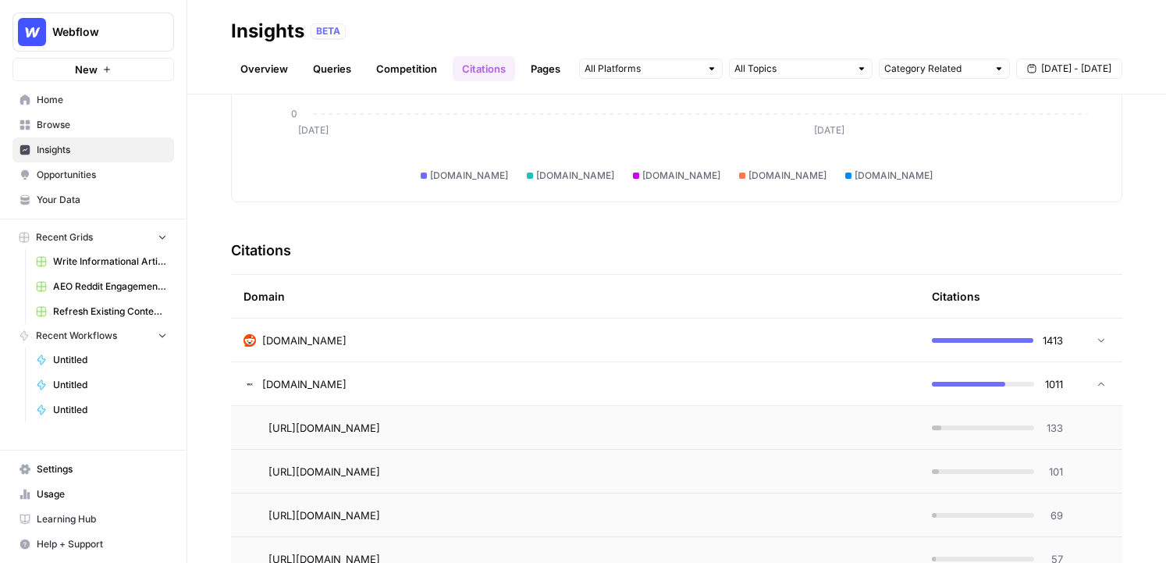
click at [552, 76] on link "Pages" at bounding box center [545, 68] width 48 height 25
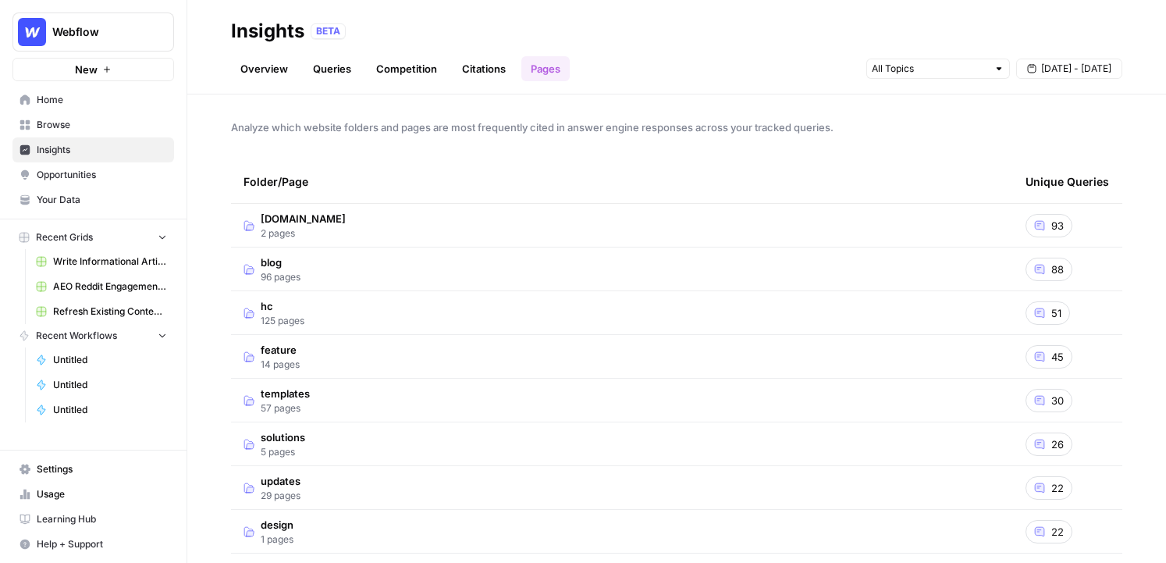
scroll to position [52, 0]
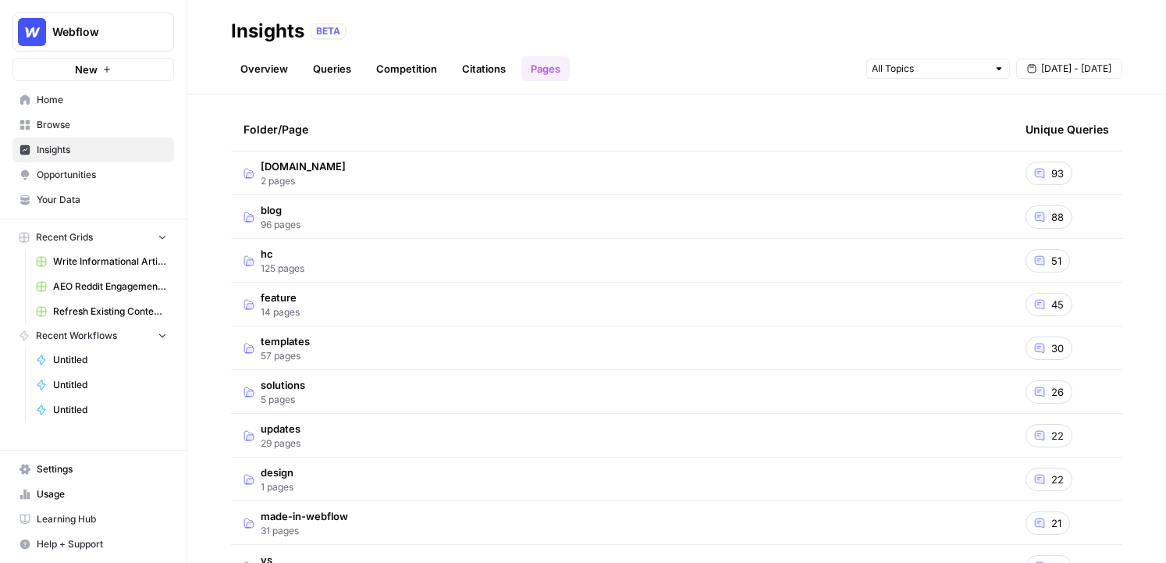
click at [317, 210] on td "blog 96 pages" at bounding box center [622, 216] width 782 height 43
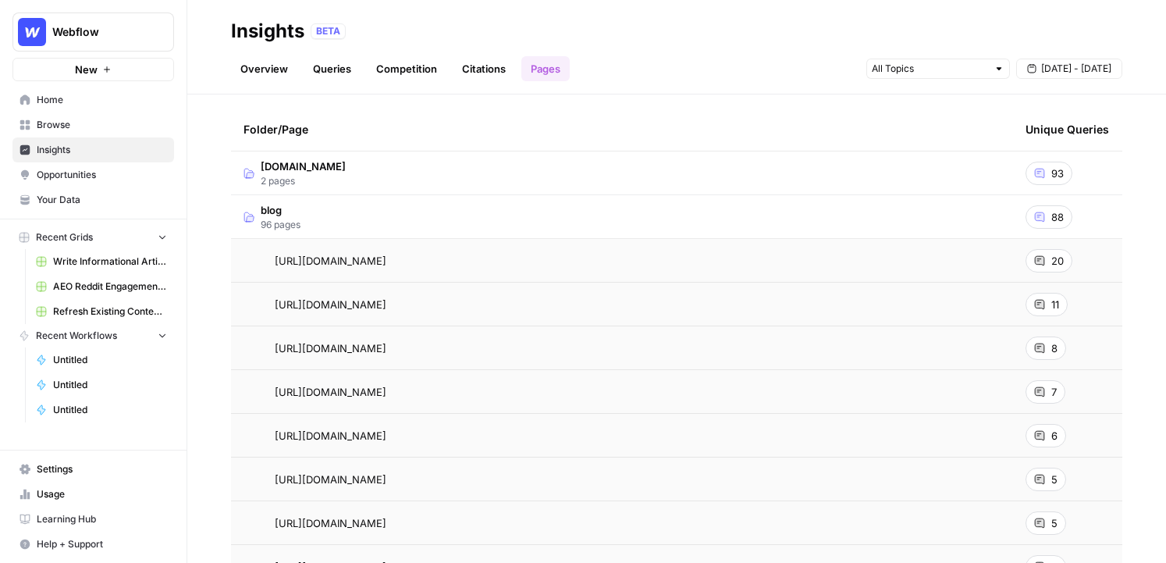
click at [885, 262] on span "20" at bounding box center [1057, 261] width 12 height 16
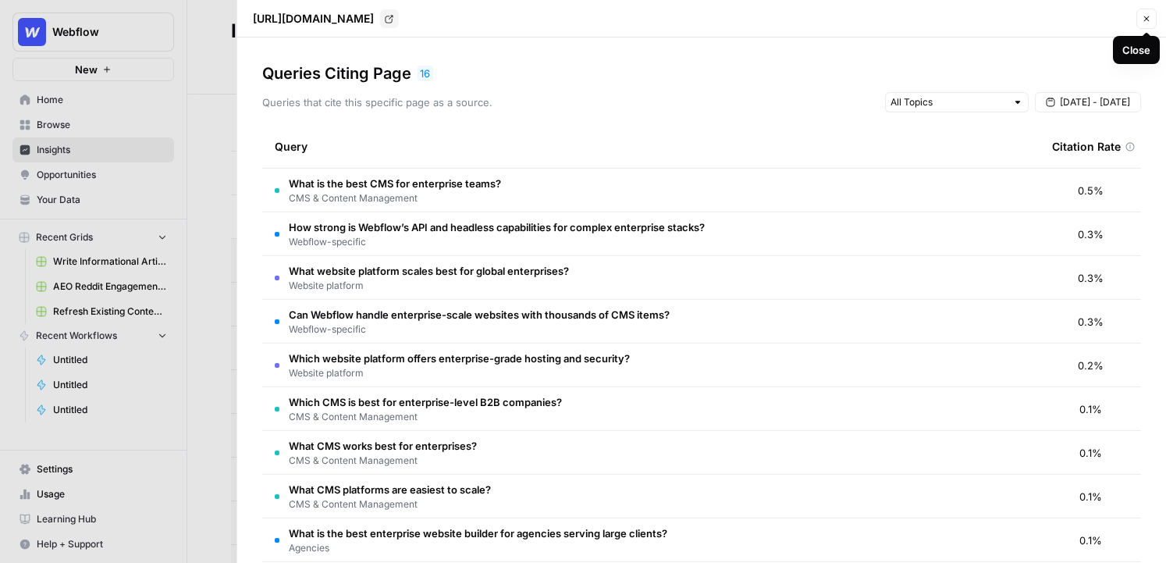
click at [885, 21] on icon "button" at bounding box center [1146, 18] width 9 height 9
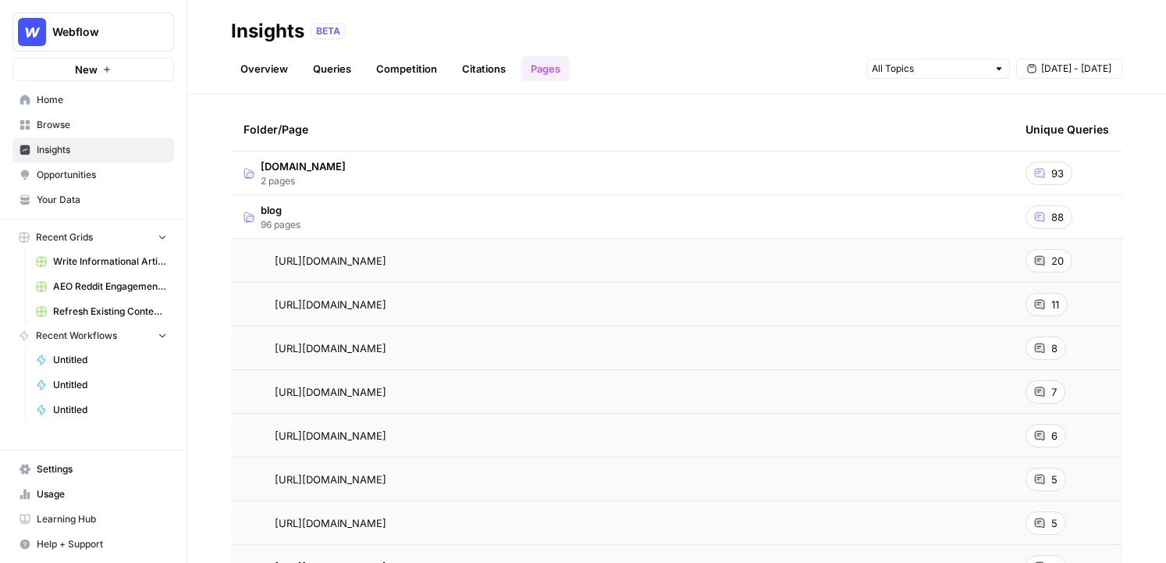
click at [270, 83] on header "Insights BETA Overview Queries Competition Citations Pages Sep 24 - Sep 30" at bounding box center [676, 47] width 979 height 94
click at [280, 72] on link "Overview" at bounding box center [264, 68] width 66 height 25
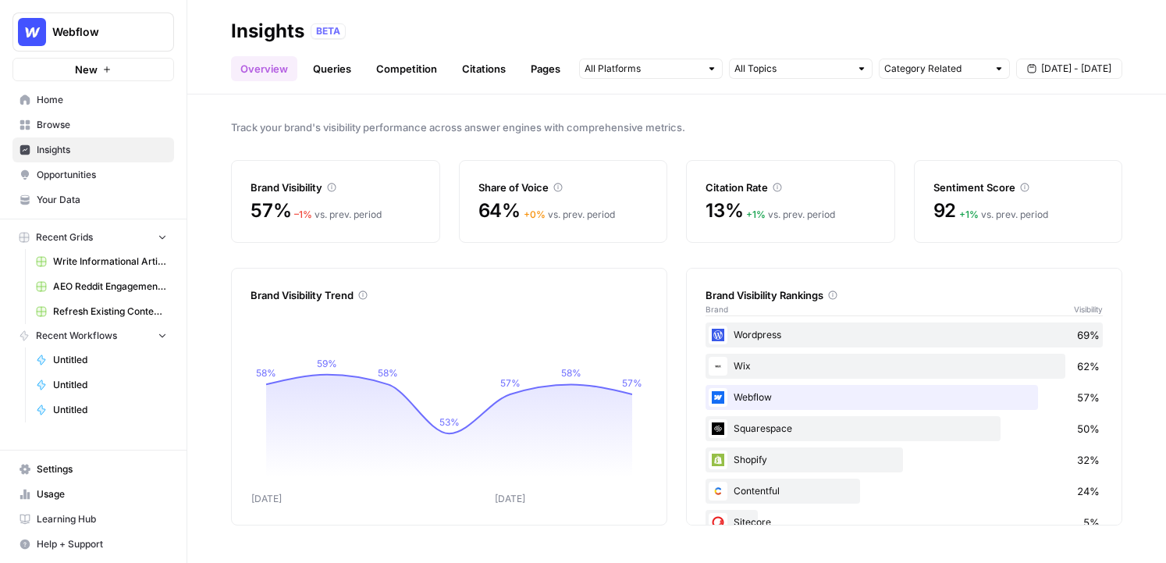
click at [65, 176] on span "Opportunities" at bounding box center [102, 175] width 130 height 14
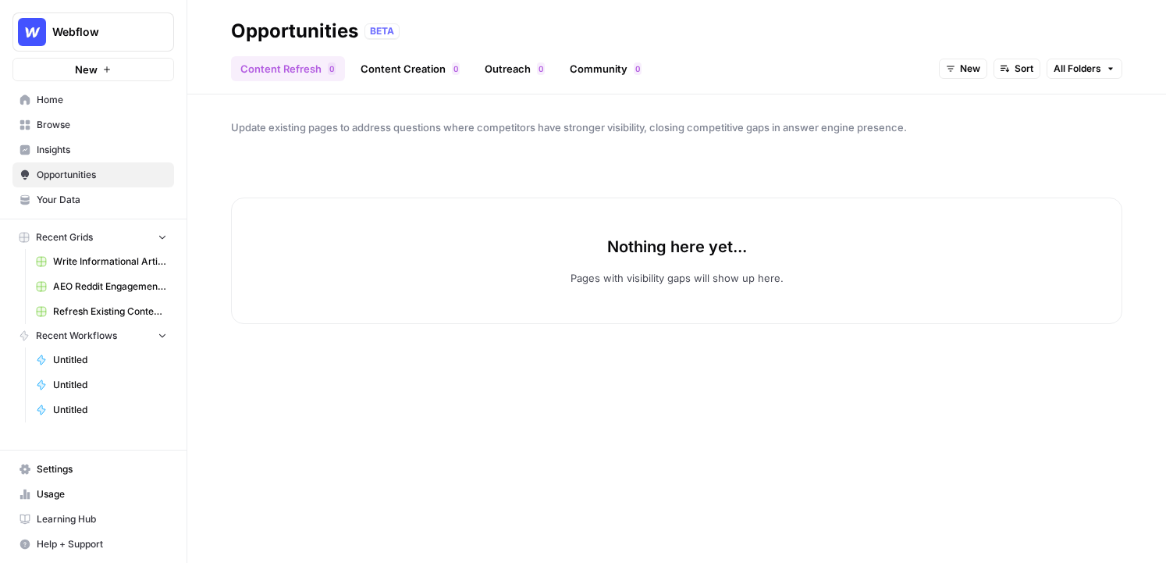
click at [885, 69] on div "New Sort All Folders" at bounding box center [1030, 68] width 183 height 25
click at [885, 69] on span "New" at bounding box center [970, 69] width 20 height 14
click at [885, 144] on span "In Progress" at bounding box center [1000, 147] width 62 height 16
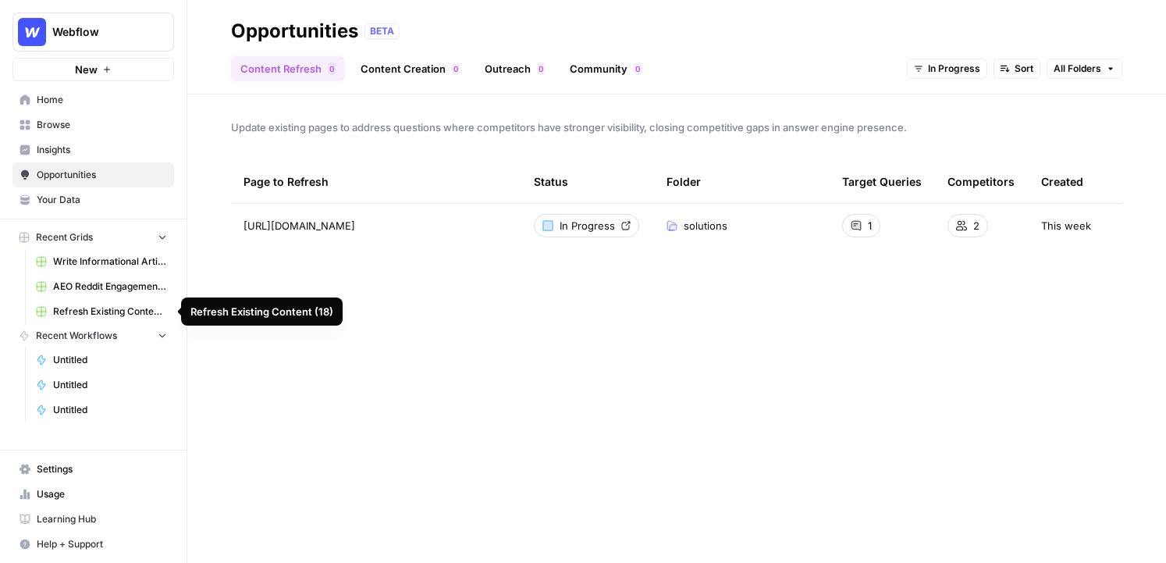
click at [89, 316] on span "Refresh Existing Content (18)" at bounding box center [110, 311] width 114 height 14
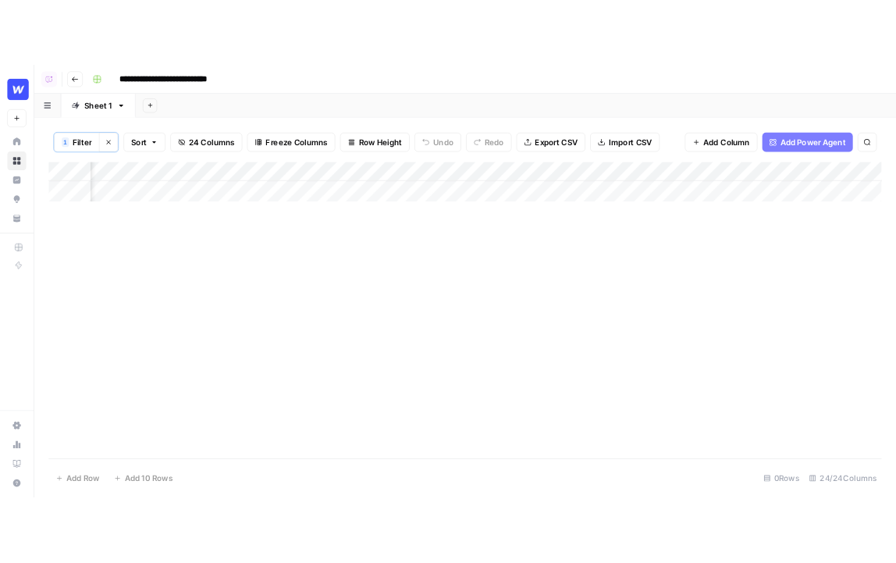
scroll to position [0, 950]
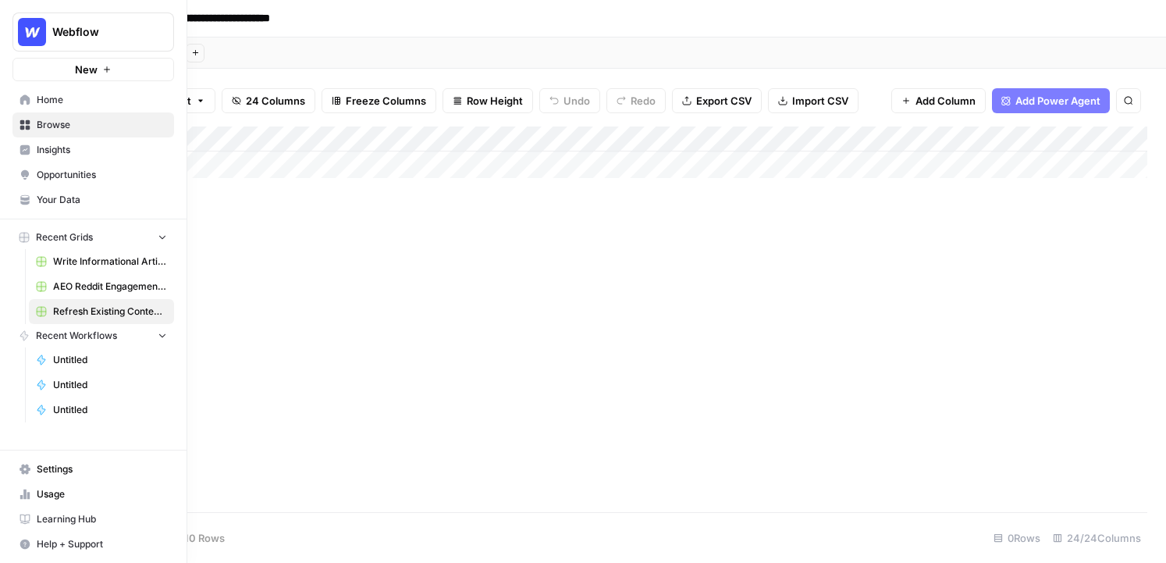
click at [60, 177] on span "Opportunities" at bounding box center [102, 175] width 130 height 14
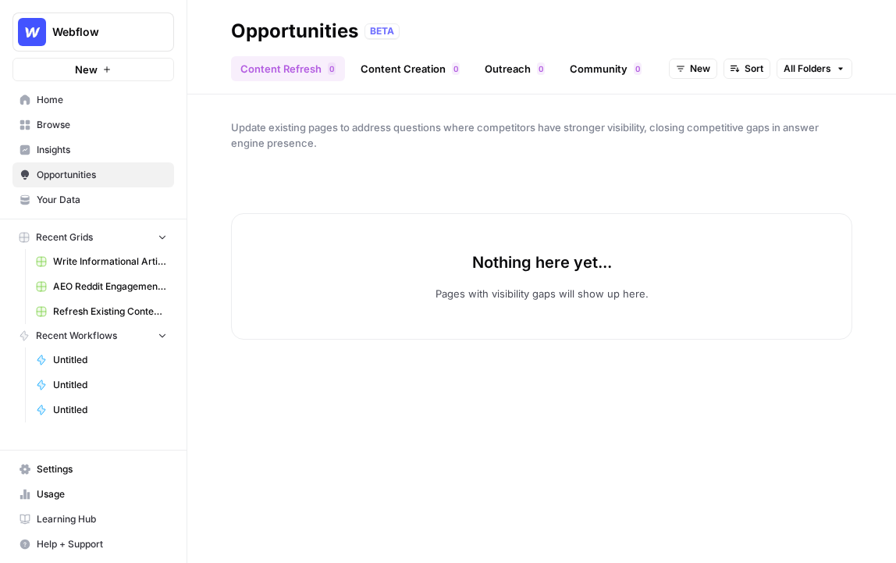
click at [87, 30] on span "Webflow" at bounding box center [99, 32] width 94 height 16
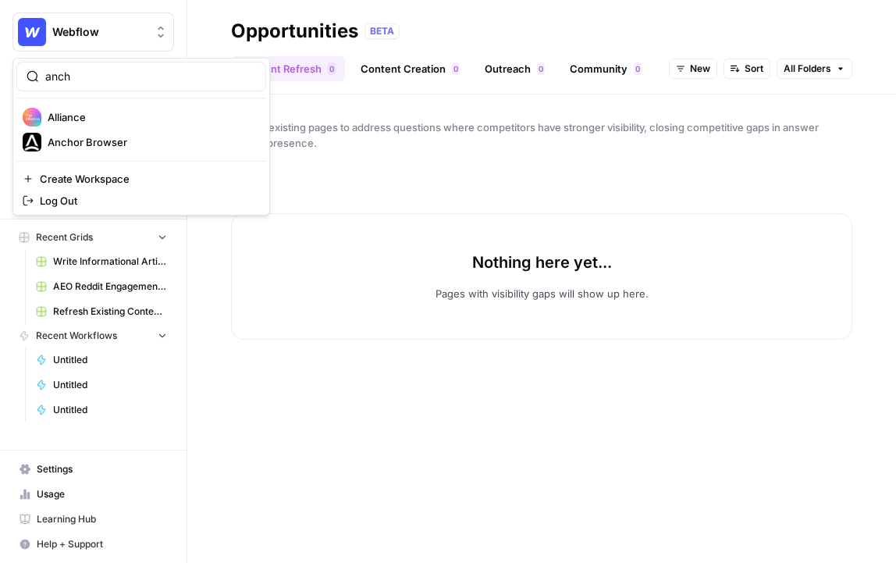
type input "anch"
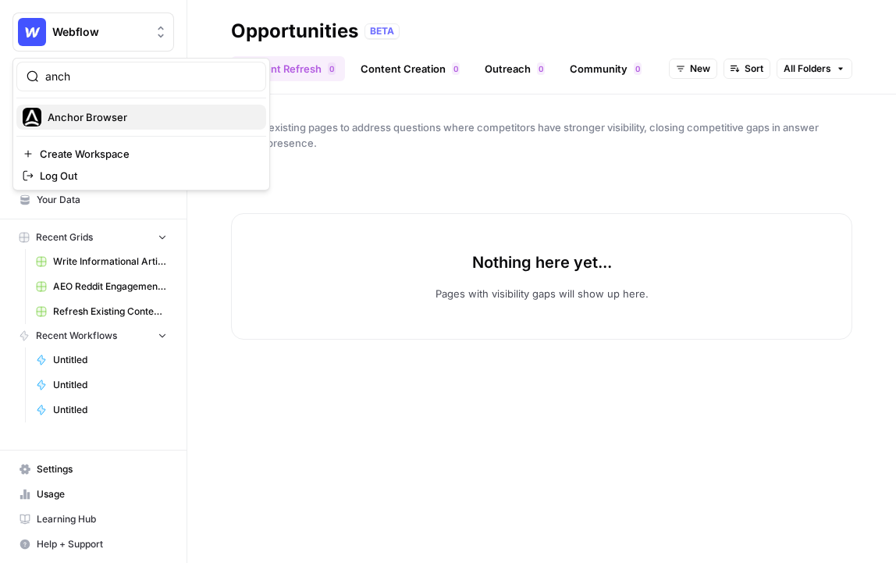
click at [165, 116] on span "Anchor Browser" at bounding box center [151, 117] width 206 height 16
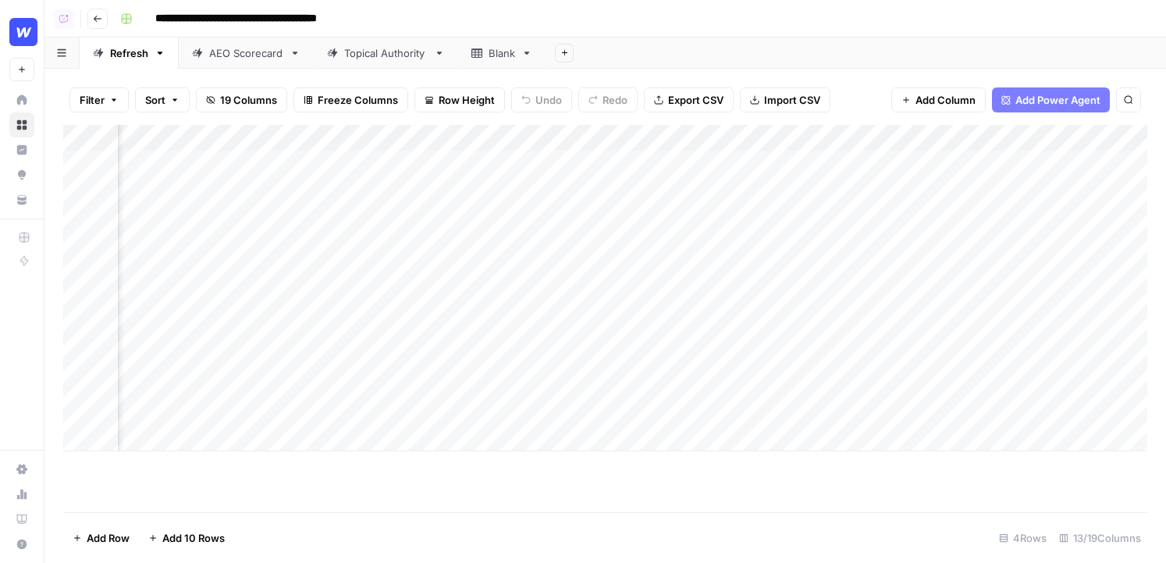
scroll to position [0, 340]
click at [699, 165] on div "Add Column" at bounding box center [605, 288] width 1084 height 326
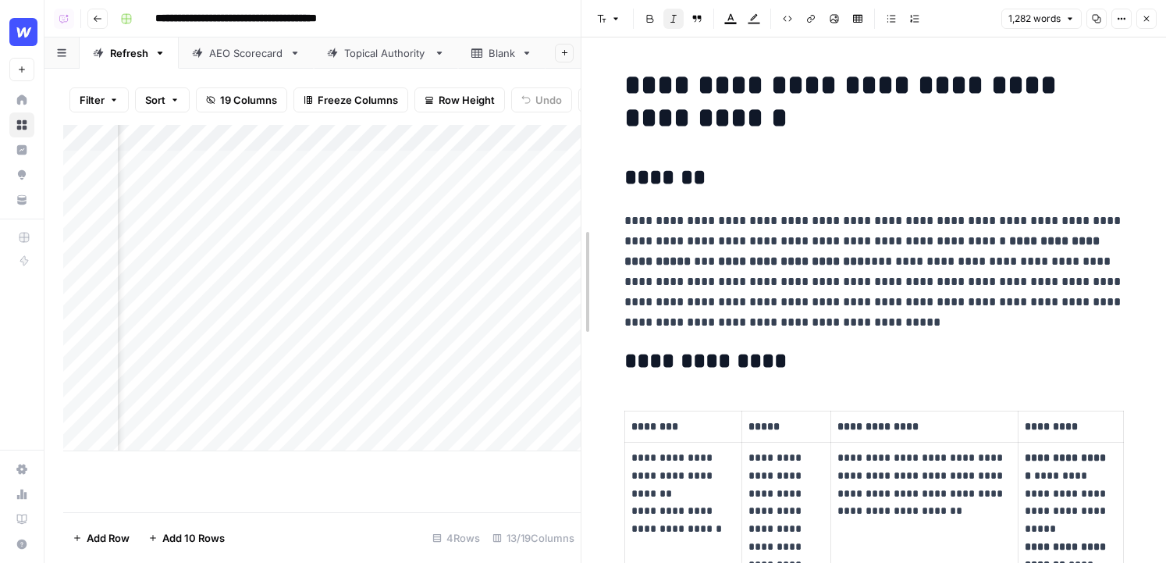
drag, startPoint x: 581, startPoint y: 217, endPoint x: 332, endPoint y: 217, distance: 248.9
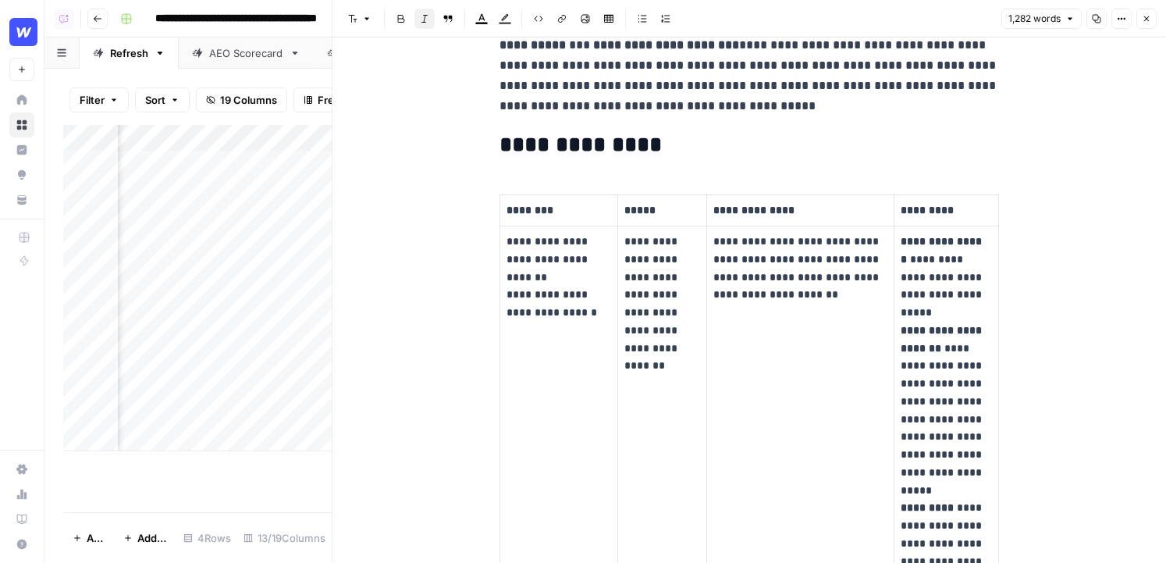
scroll to position [217, 0]
drag, startPoint x: 490, startPoint y: 149, endPoint x: 678, endPoint y: 153, distance: 188.1
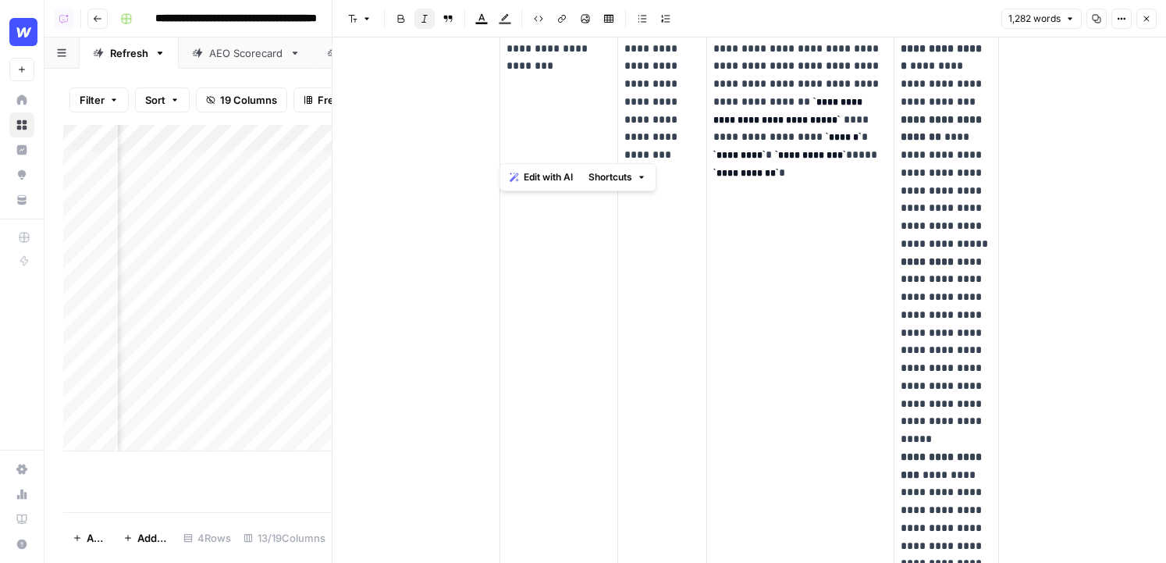
scroll to position [1171, 0]
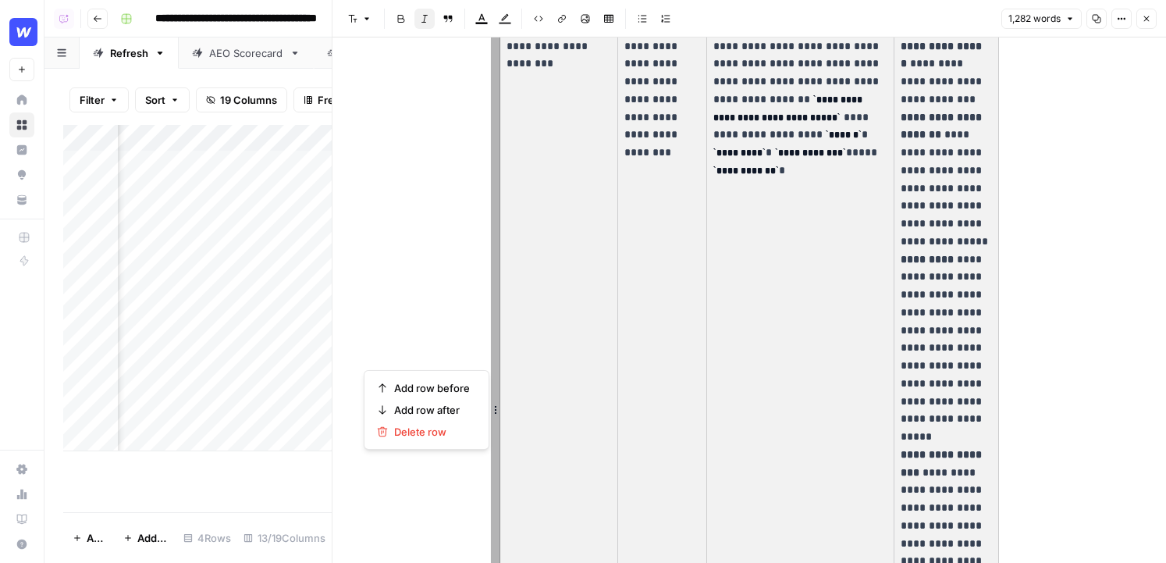
drag, startPoint x: 524, startPoint y: 85, endPoint x: 901, endPoint y: 183, distance: 390.3
click at [901, 183] on tr "**********" at bounding box center [749, 409] width 499 height 759
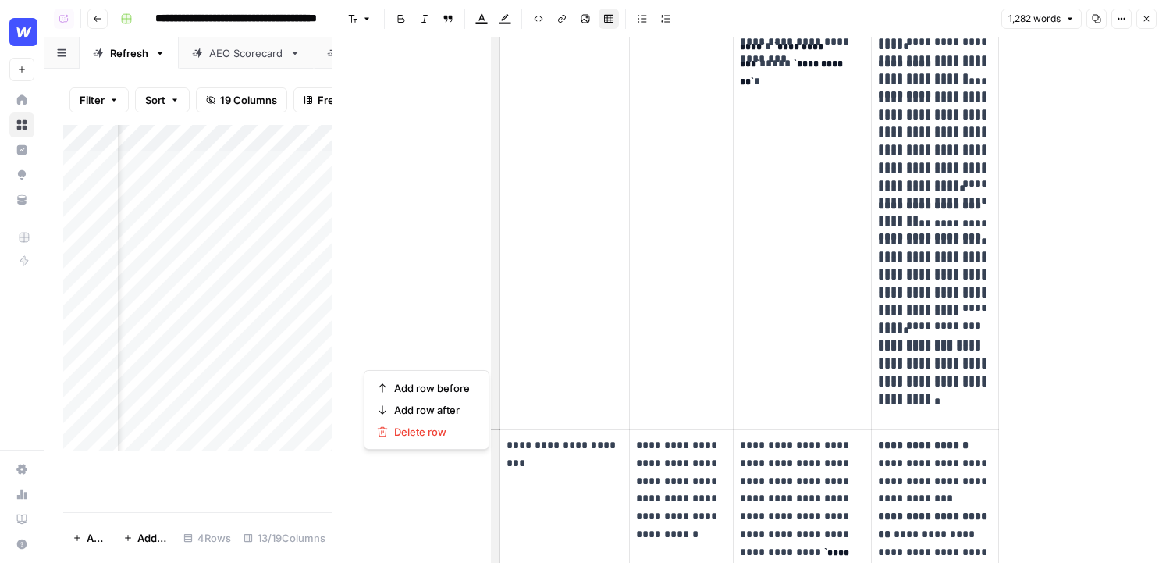
scroll to position [1394, 0]
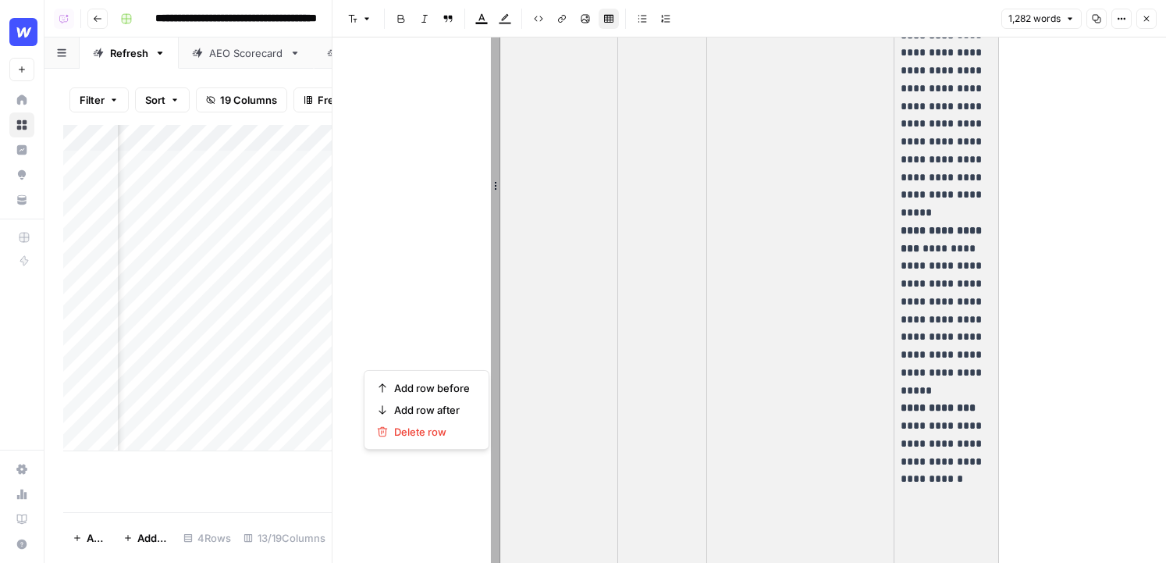
click at [841, 322] on td "**********" at bounding box center [799, 185] width 187 height 759
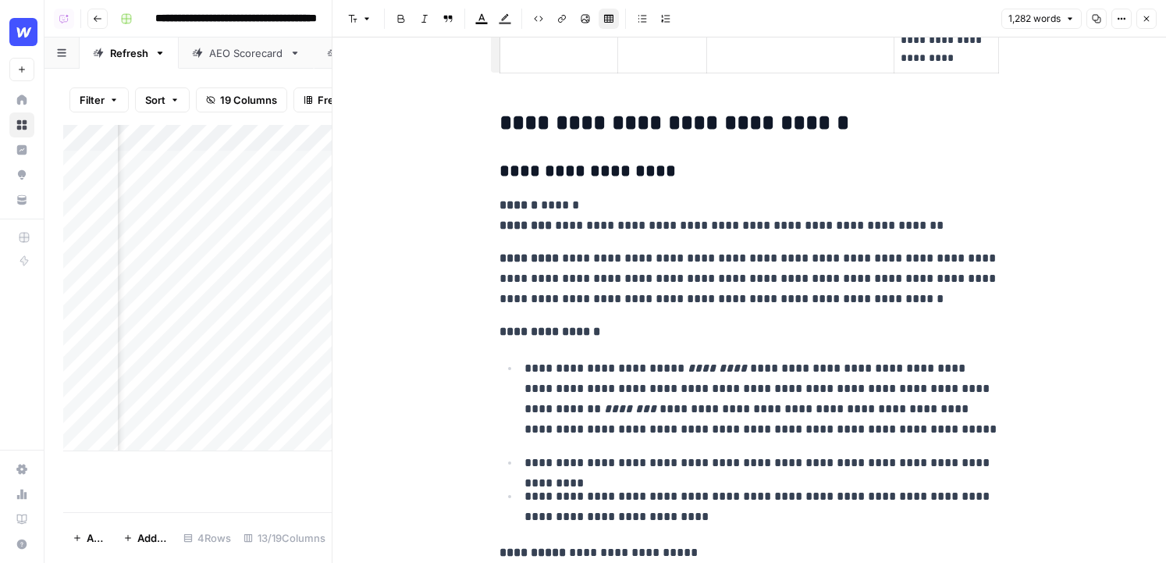
scroll to position [3880, 0]
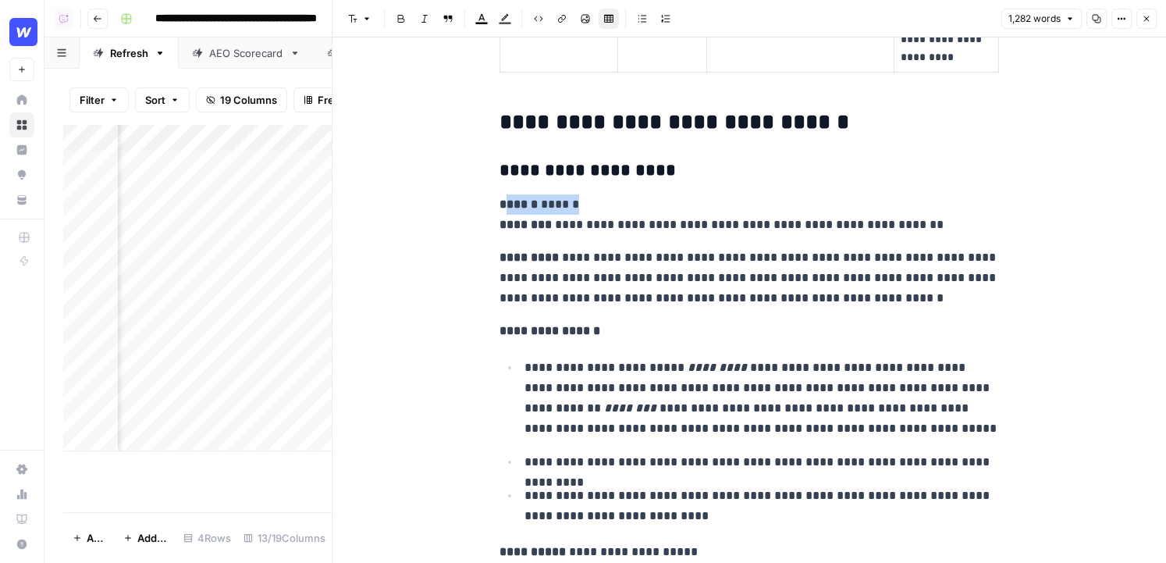
drag, startPoint x: 606, startPoint y: 201, endPoint x: 498, endPoint y: 200, distance: 108.5
click at [714, 322] on p "**********" at bounding box center [748, 331] width 499 height 20
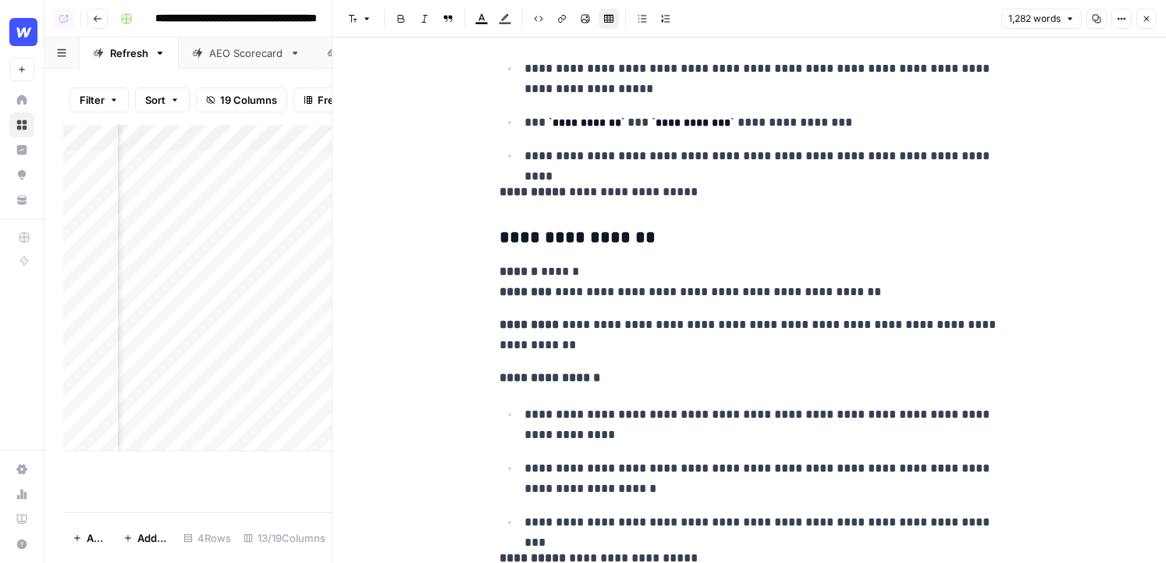
scroll to position [6212, 0]
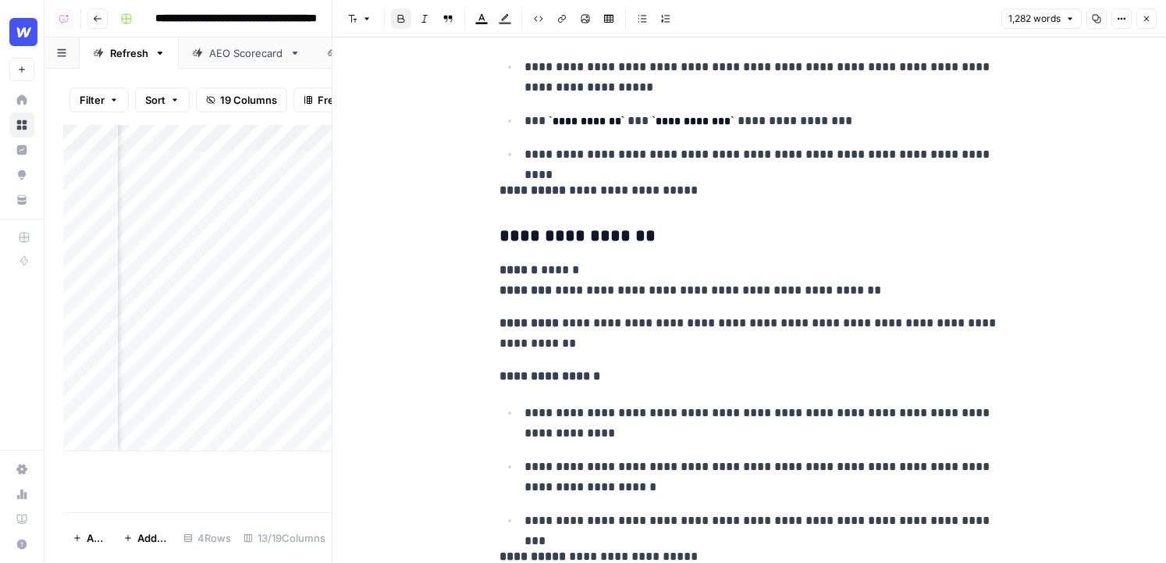
click at [1151, 20] on button "Close" at bounding box center [1146, 19] width 20 height 20
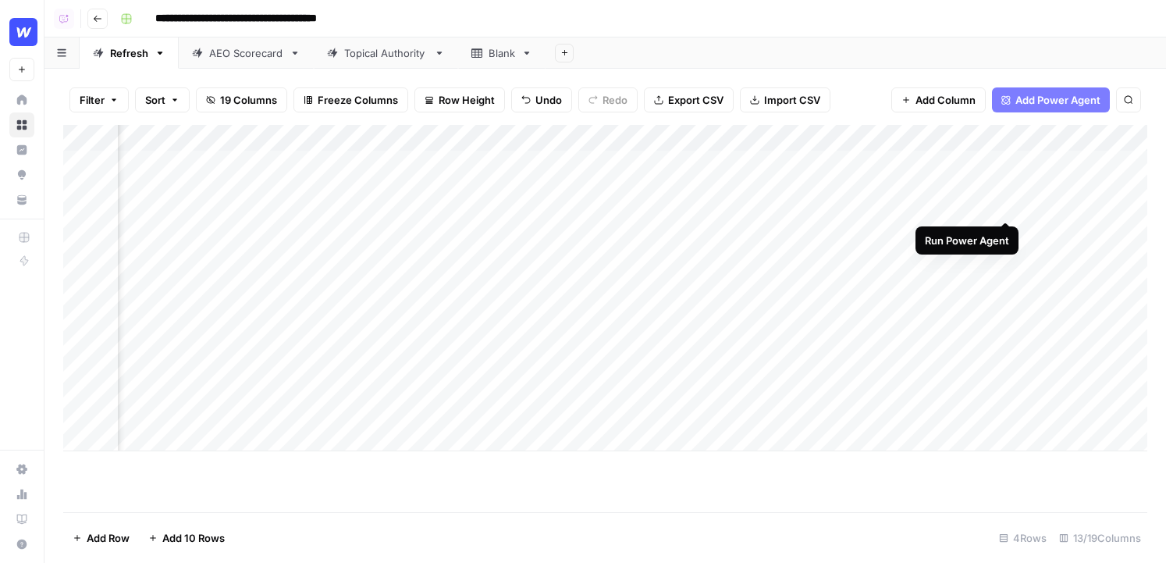
scroll to position [0, 1088]
click at [1092, 162] on div "Add Column" at bounding box center [605, 288] width 1084 height 326
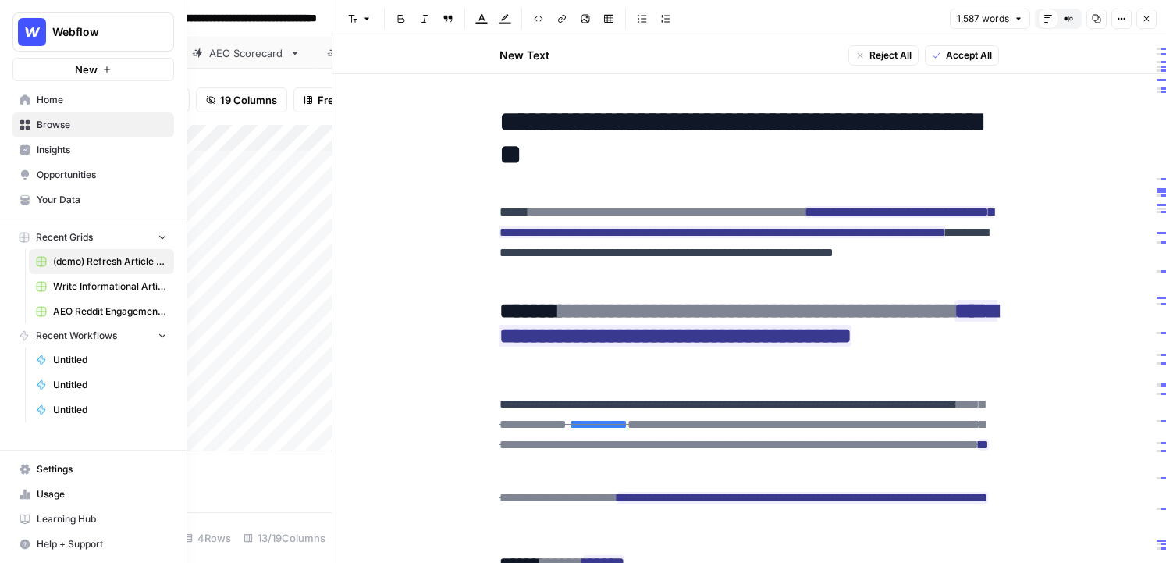
click at [59, 172] on span "Opportunities" at bounding box center [102, 175] width 130 height 14
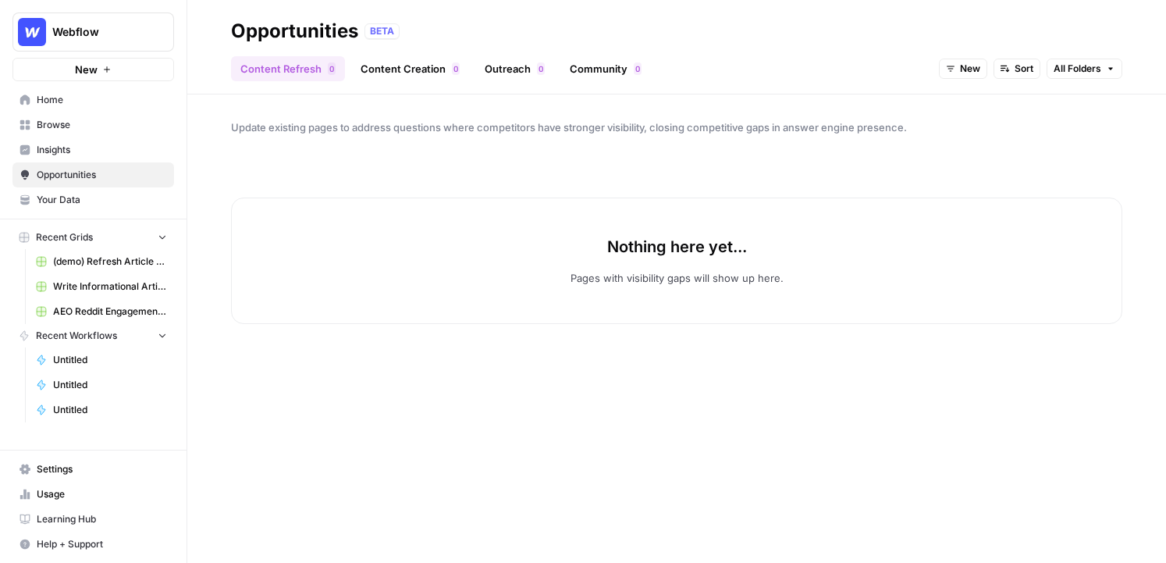
click at [417, 69] on link "Content Creation 0" at bounding box center [410, 68] width 118 height 25
click at [1047, 62] on span "New" at bounding box center [1052, 69] width 20 height 14
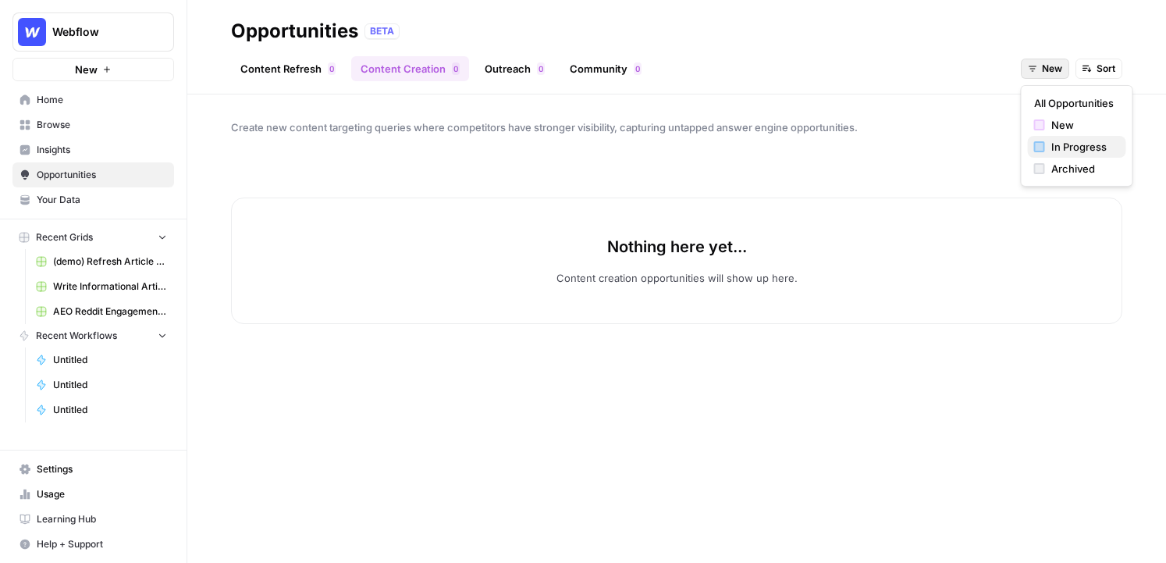
click at [1064, 145] on span "In Progress" at bounding box center [1082, 147] width 62 height 16
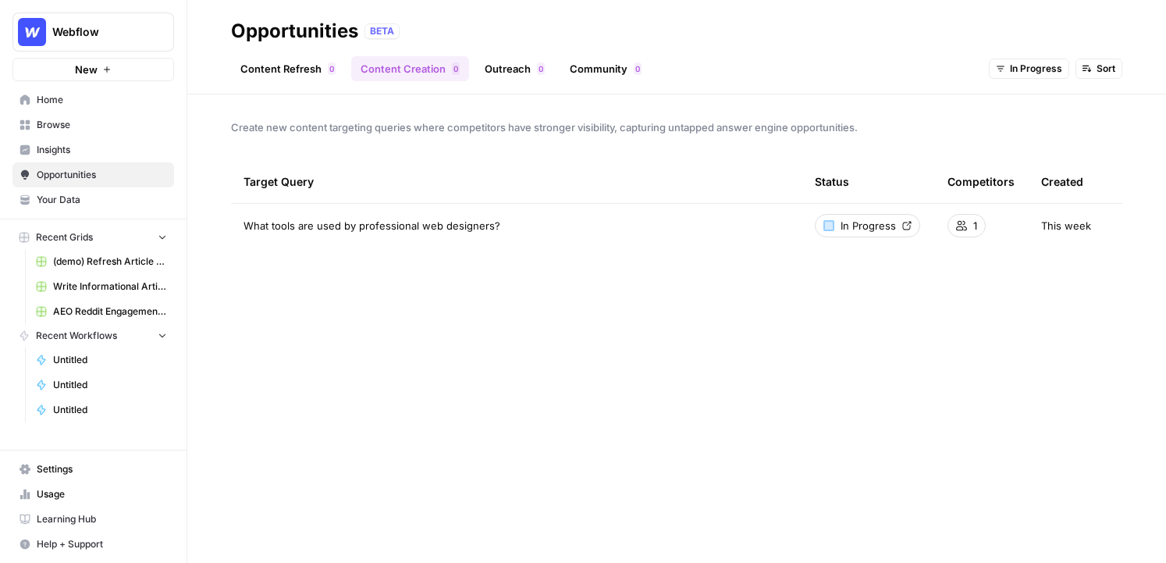
drag, startPoint x: 240, startPoint y: 226, endPoint x: 509, endPoint y: 222, distance: 269.2
click at [509, 222] on td "What tools are used by professional web designers?" at bounding box center [516, 226] width 571 height 44
click at [1025, 71] on span "In Progress" at bounding box center [1036, 69] width 52 height 14
click at [1034, 118] on span "New" at bounding box center [1051, 125] width 62 height 16
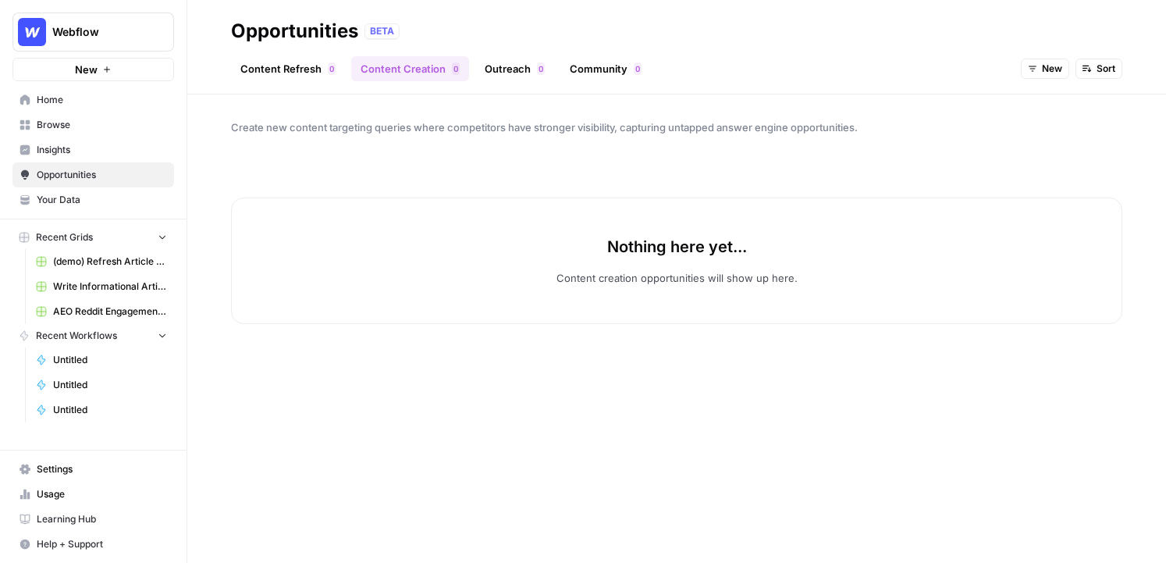
click at [1047, 67] on span "New" at bounding box center [1052, 69] width 20 height 14
click at [1047, 108] on span "All Opportunities" at bounding box center [1074, 103] width 80 height 16
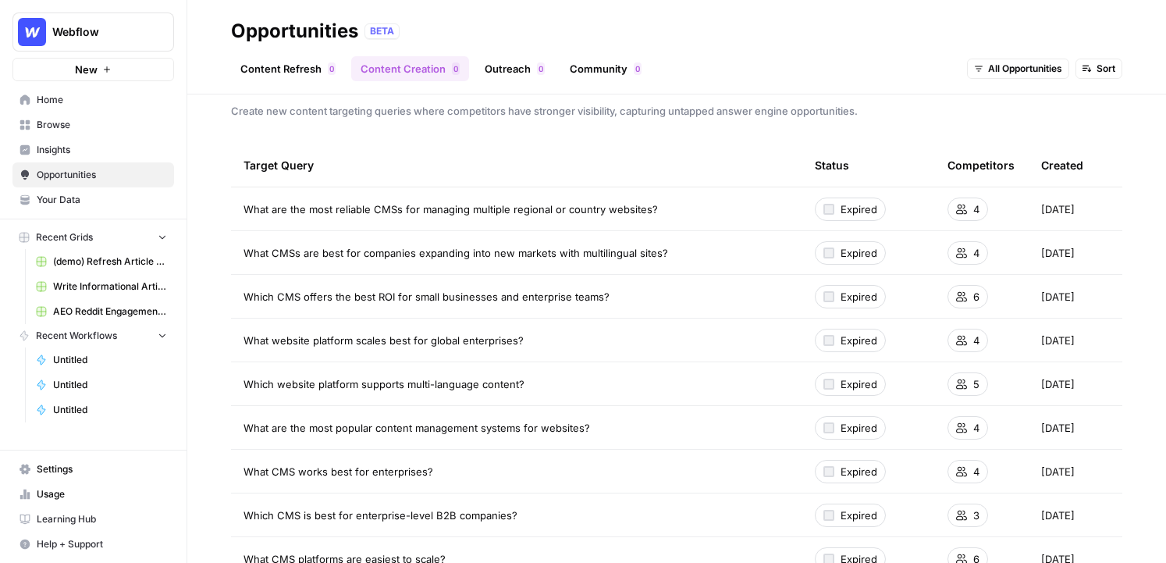
scroll to position [20, 0]
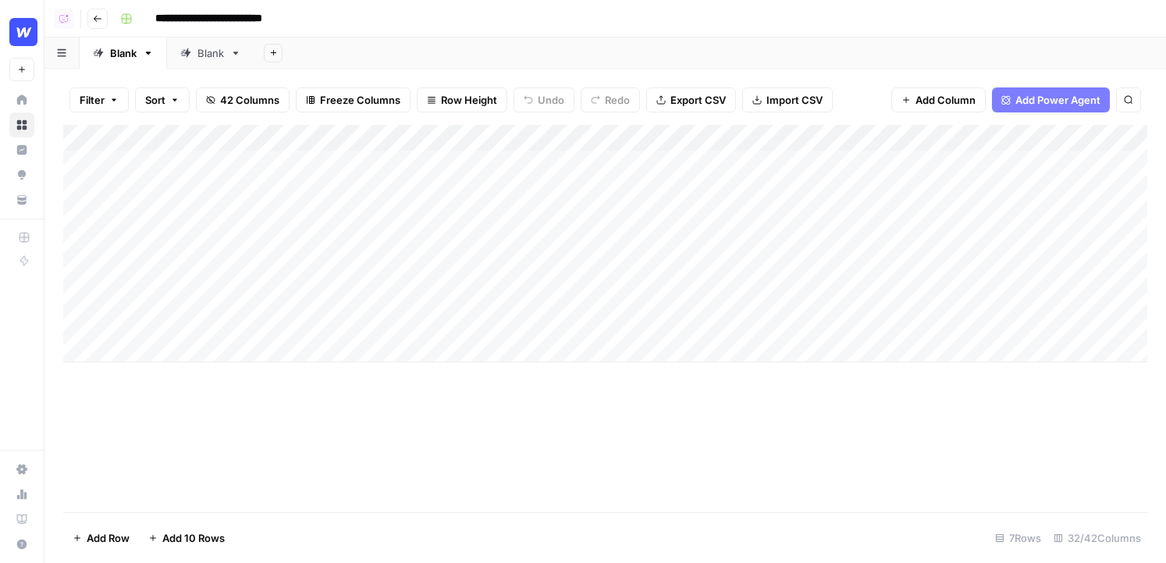
scroll to position [0, 49]
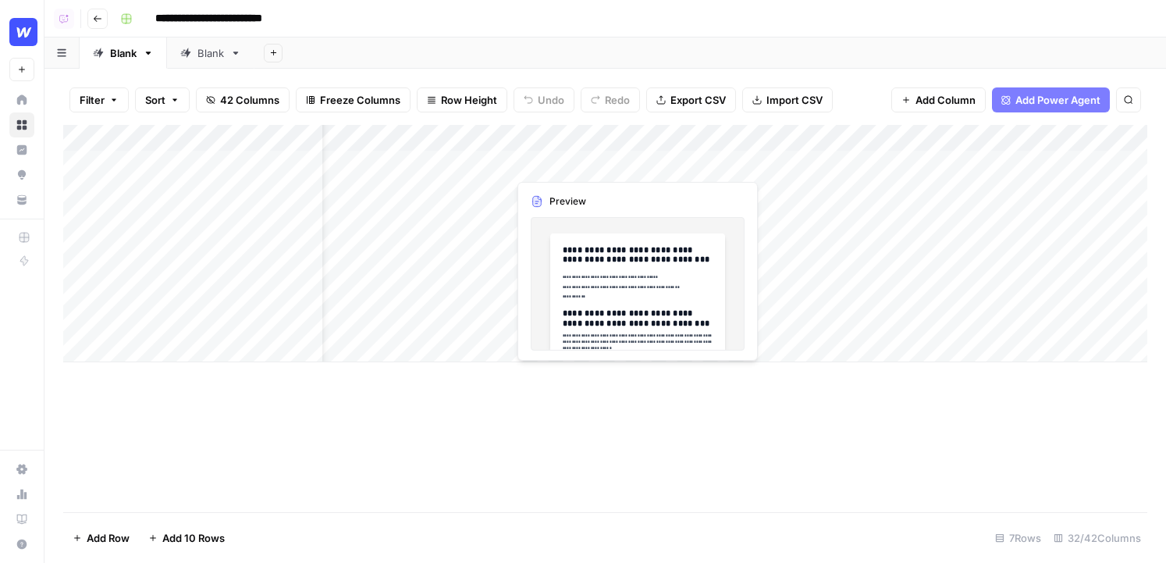
click at [548, 172] on div "Add Column" at bounding box center [605, 243] width 1084 height 237
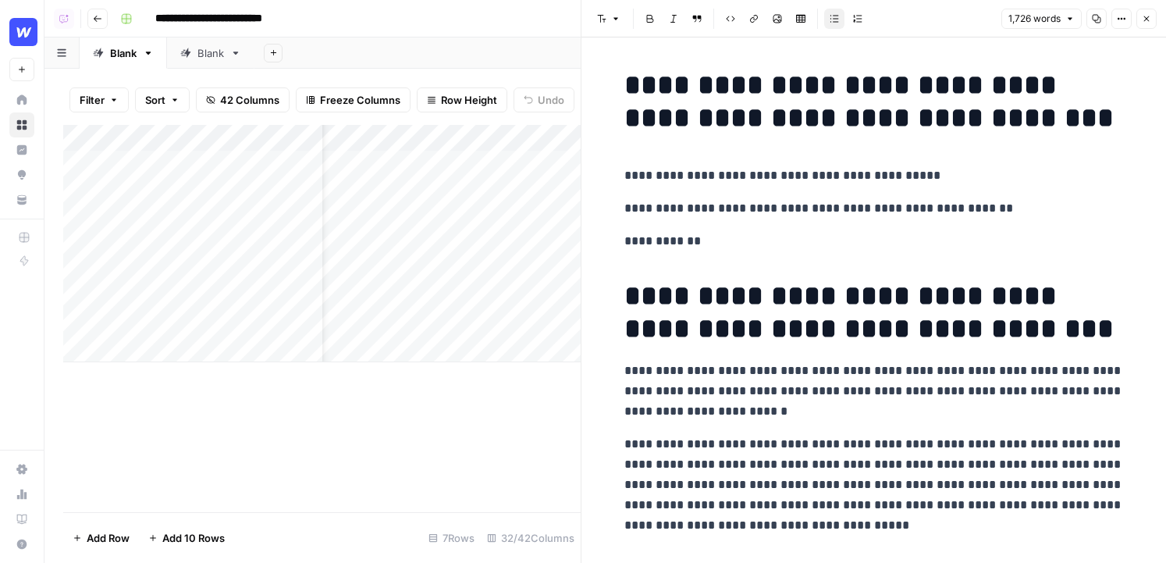
drag, startPoint x: 583, startPoint y: 177, endPoint x: 527, endPoint y: 177, distance: 56.2
click at [527, 177] on div at bounding box center [578, 163] width 143 height 29
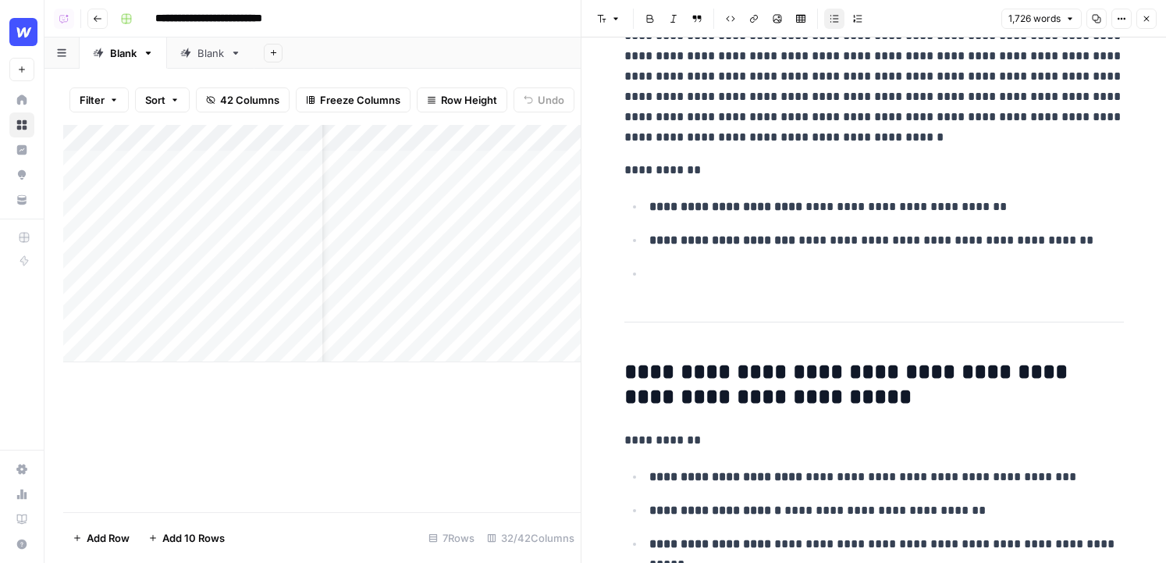
scroll to position [638, 0]
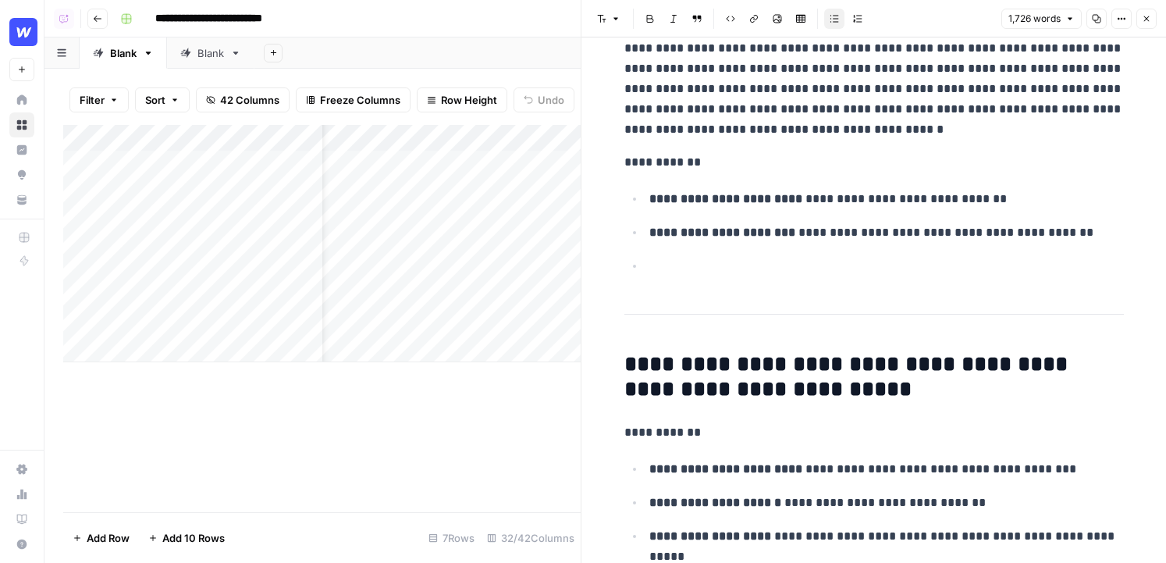
click at [1149, 19] on icon "button" at bounding box center [1146, 18] width 9 height 9
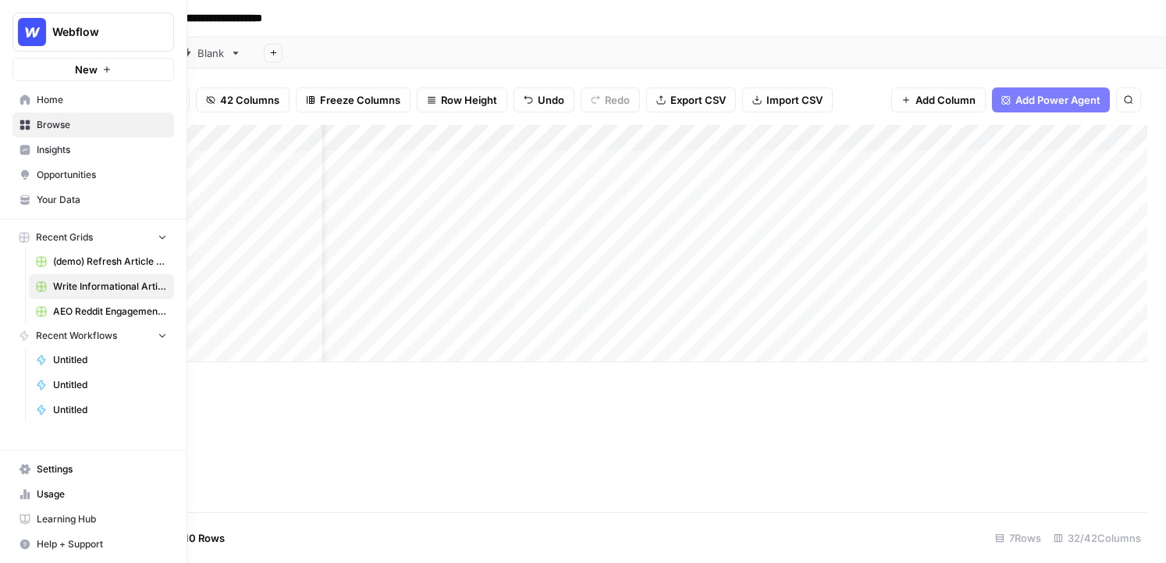
click at [78, 173] on span "Opportunities" at bounding box center [102, 175] width 130 height 14
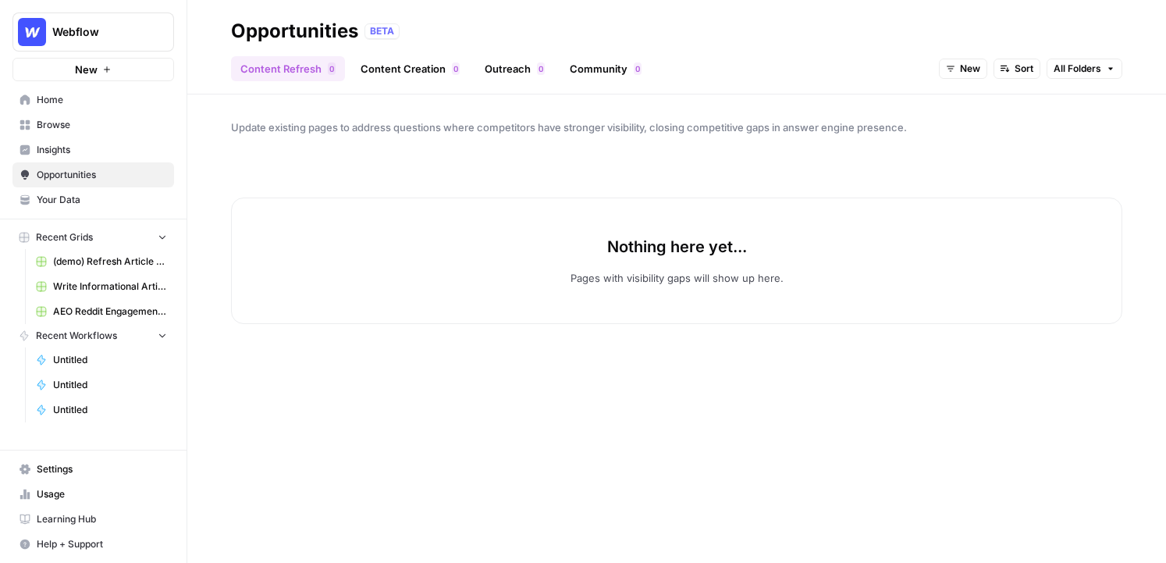
click at [541, 72] on div "0" at bounding box center [541, 68] width 8 height 12
click at [1056, 78] on button "New" at bounding box center [1045, 69] width 48 height 20
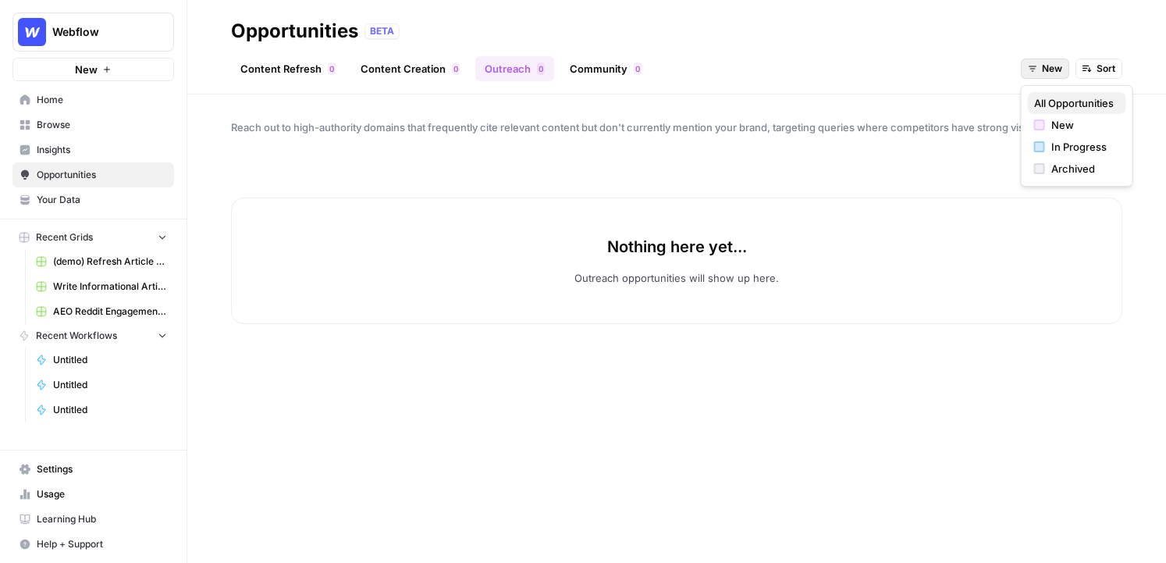
click at [1060, 99] on span "All Opportunities" at bounding box center [1074, 103] width 80 height 16
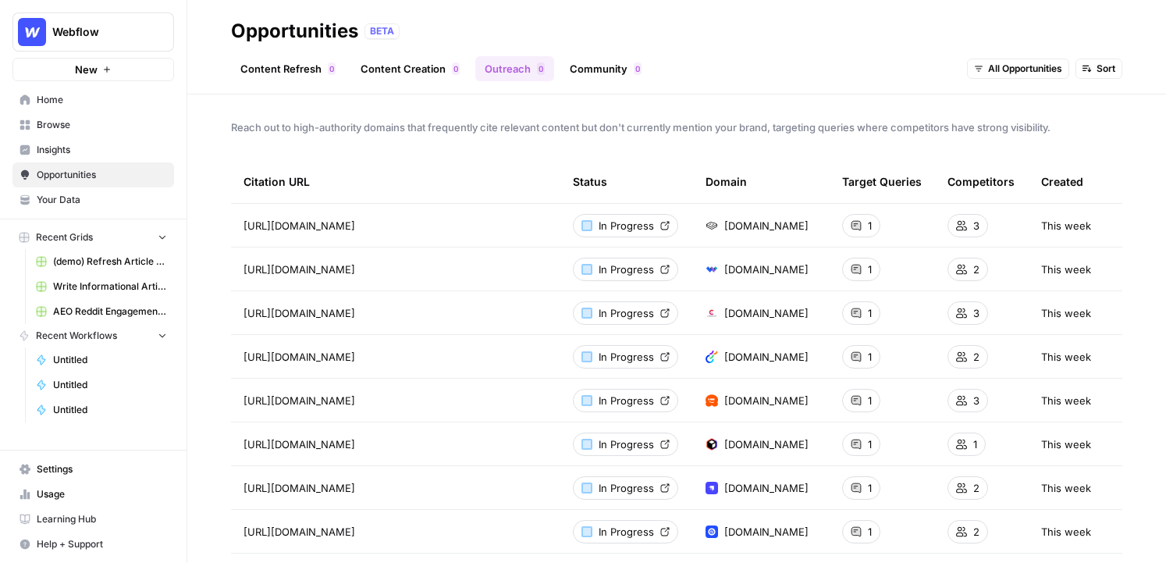
click at [600, 82] on header "Opportunities BETA Content Refresh 0 Content Creation 0 Outreach 0 Community 0 …" at bounding box center [676, 47] width 979 height 94
click at [608, 69] on link "Community 0" at bounding box center [605, 68] width 91 height 25
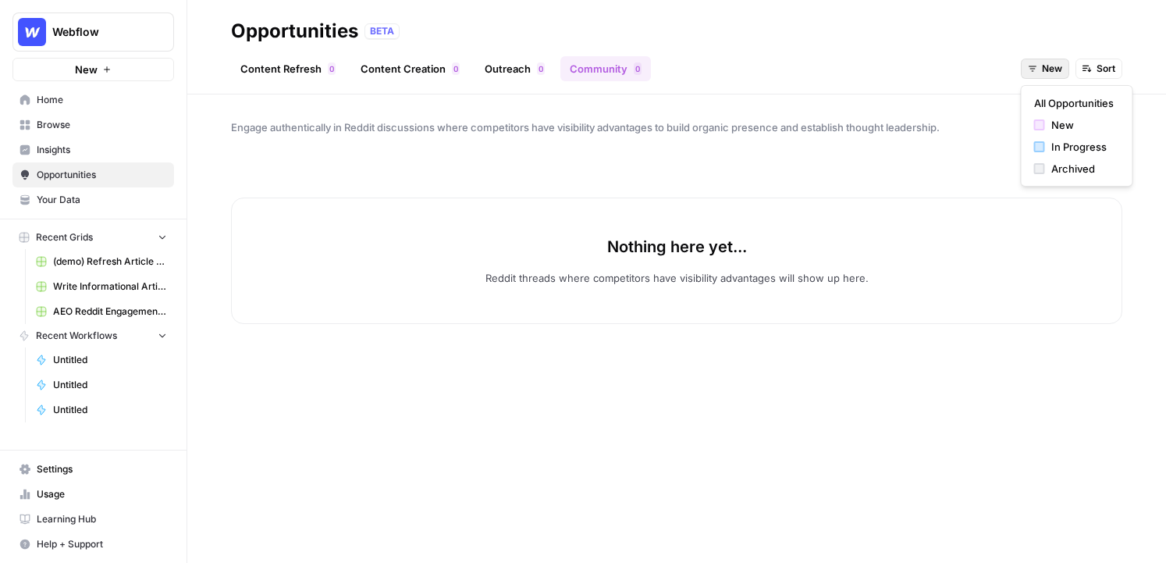
click at [1048, 68] on span "New" at bounding box center [1052, 69] width 20 height 14
click at [1047, 110] on span "All Opportunities" at bounding box center [1074, 103] width 80 height 16
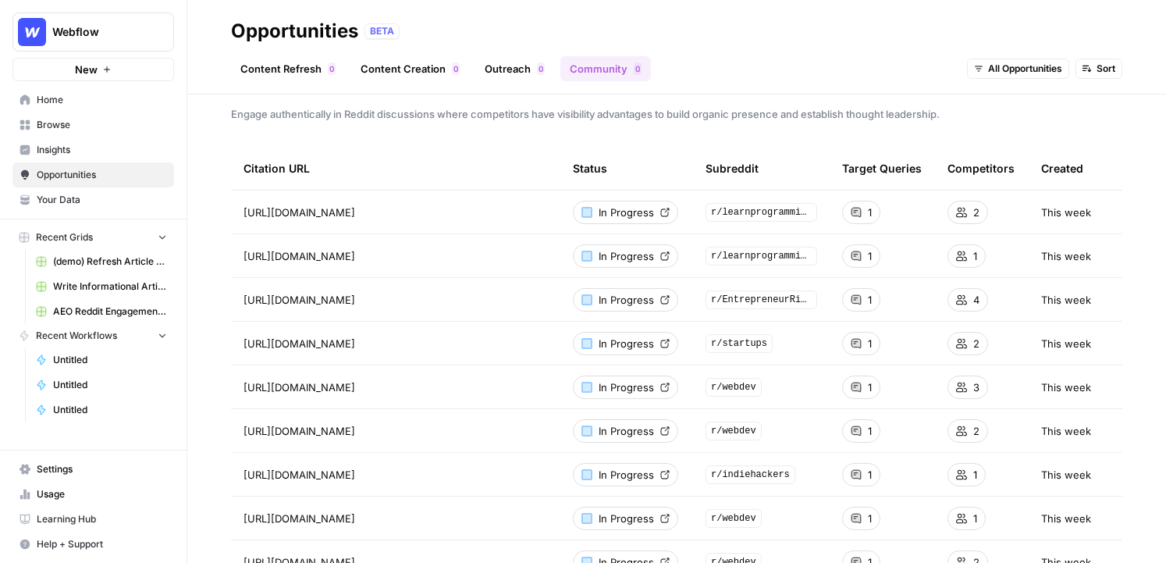
scroll to position [16, 0]
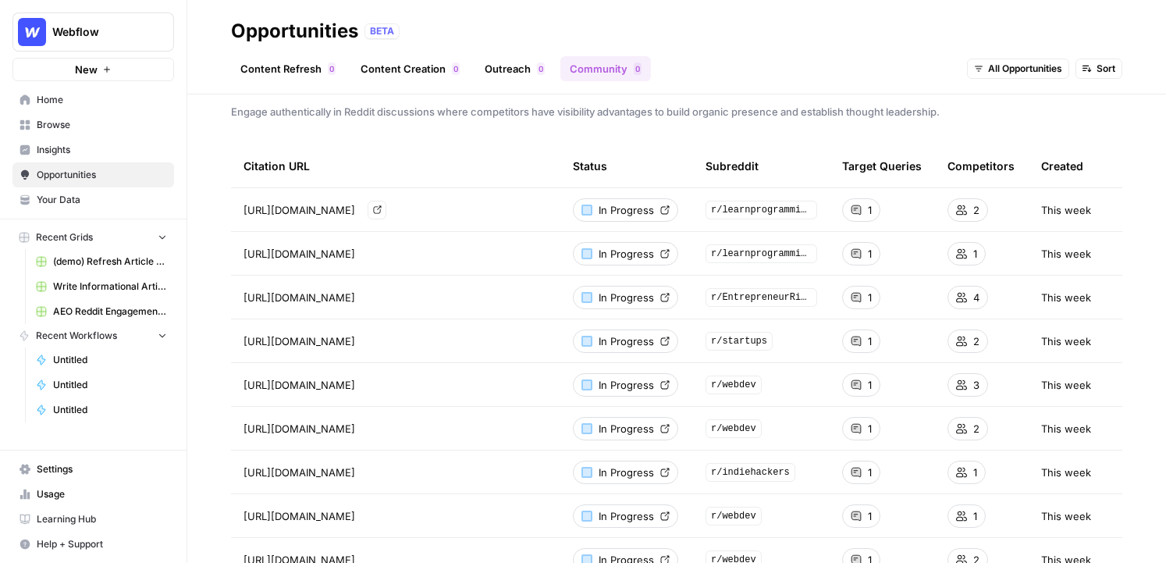
drag, startPoint x: 240, startPoint y: 211, endPoint x: 516, endPoint y: 218, distance: 276.3
click at [516, 218] on td "[URL][DOMAIN_NAME] Go to page" at bounding box center [395, 209] width 329 height 43
click at [1000, 80] on div "All Opportunities Sort" at bounding box center [1044, 68] width 155 height 25
click at [1009, 72] on span "All Opportunities" at bounding box center [1025, 69] width 74 height 14
click at [1021, 147] on span "In Progress" at bounding box center [1026, 147] width 62 height 16
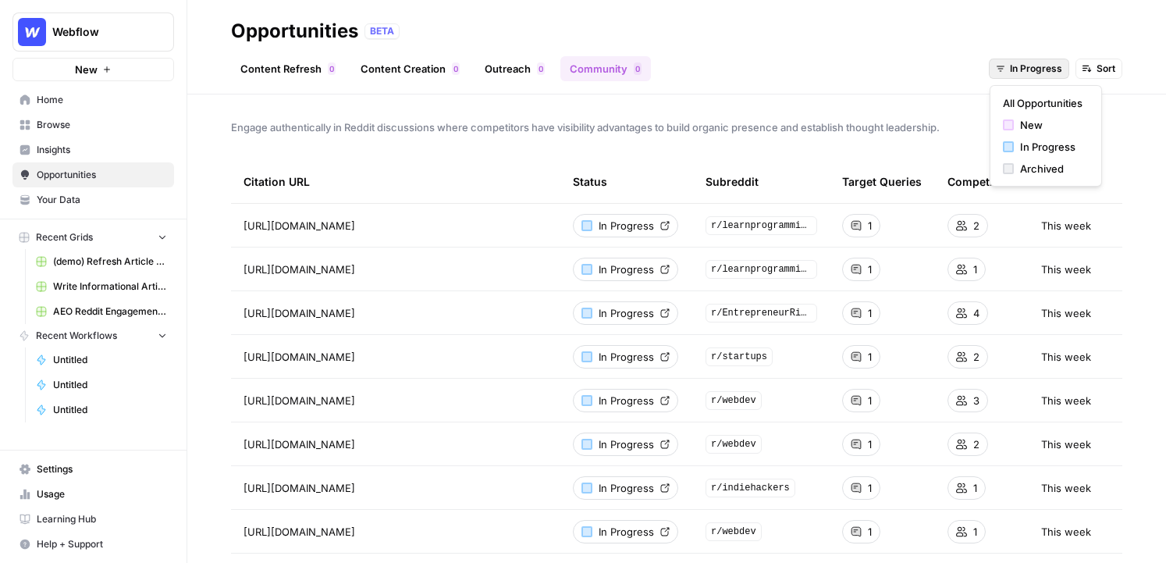
click at [1028, 62] on span "In Progress" at bounding box center [1036, 69] width 52 height 14
click at [1031, 125] on span "New" at bounding box center [1051, 125] width 62 height 16
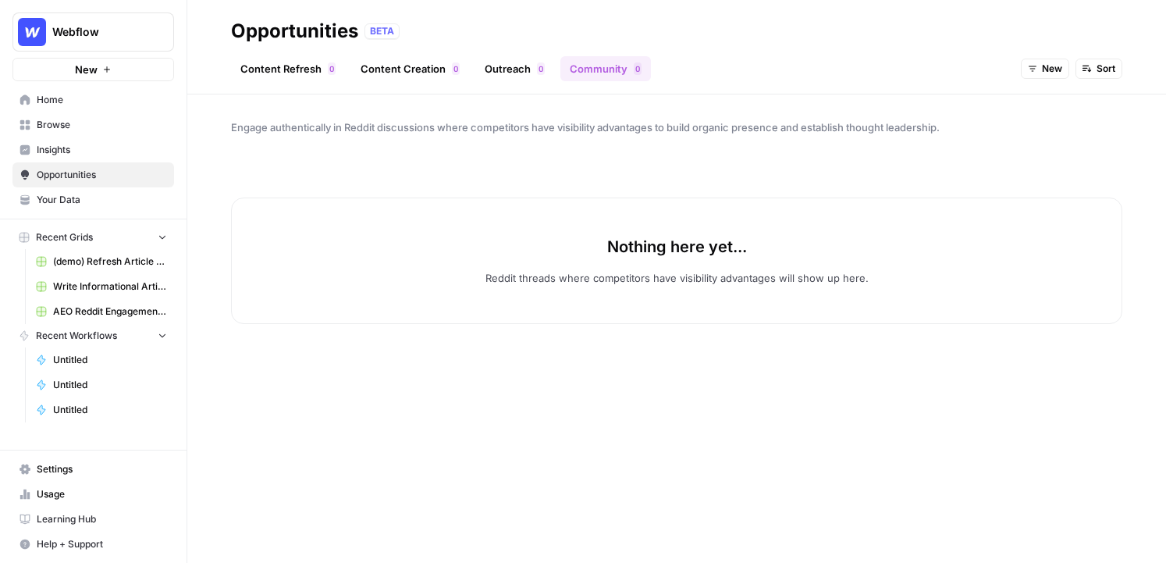
click at [1028, 70] on icon "button" at bounding box center [1032, 68] width 9 height 9
click at [1032, 102] on button "All Opportunities" at bounding box center [1077, 103] width 98 height 22
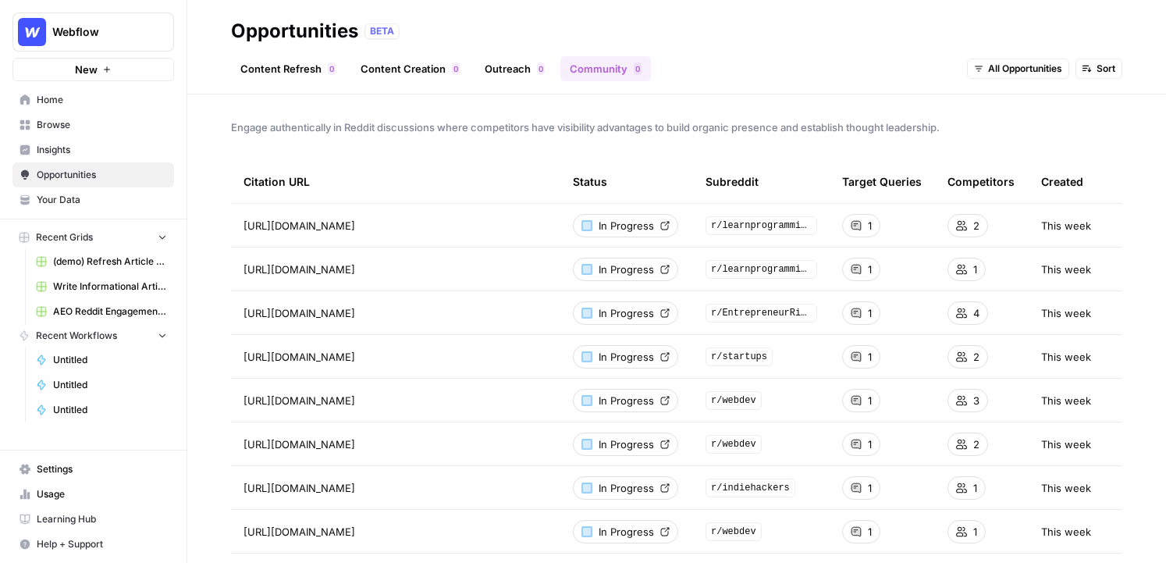
click at [91, 201] on span "Your Data" at bounding box center [102, 200] width 130 height 14
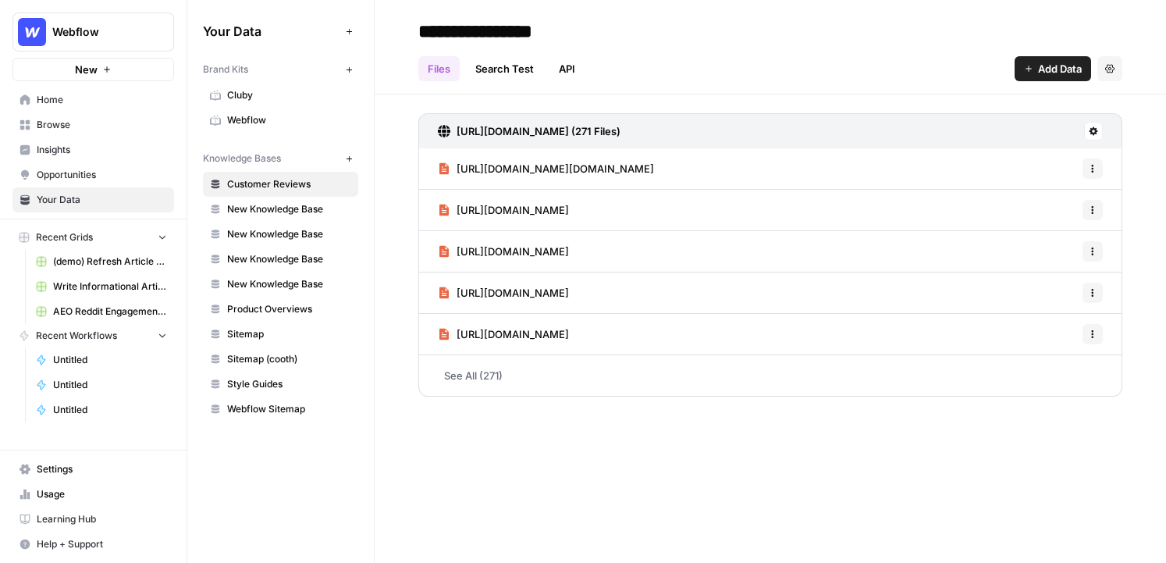
click at [290, 123] on span "Webflow" at bounding box center [289, 120] width 124 height 14
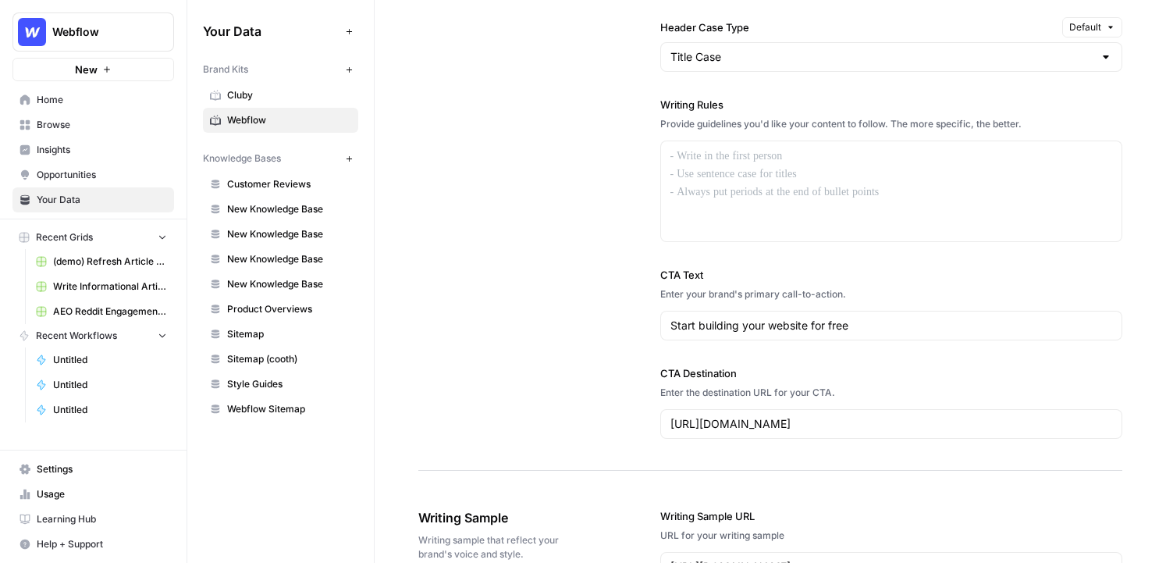
scroll to position [1327, 0]
click at [763, 184] on div at bounding box center [891, 190] width 461 height 100
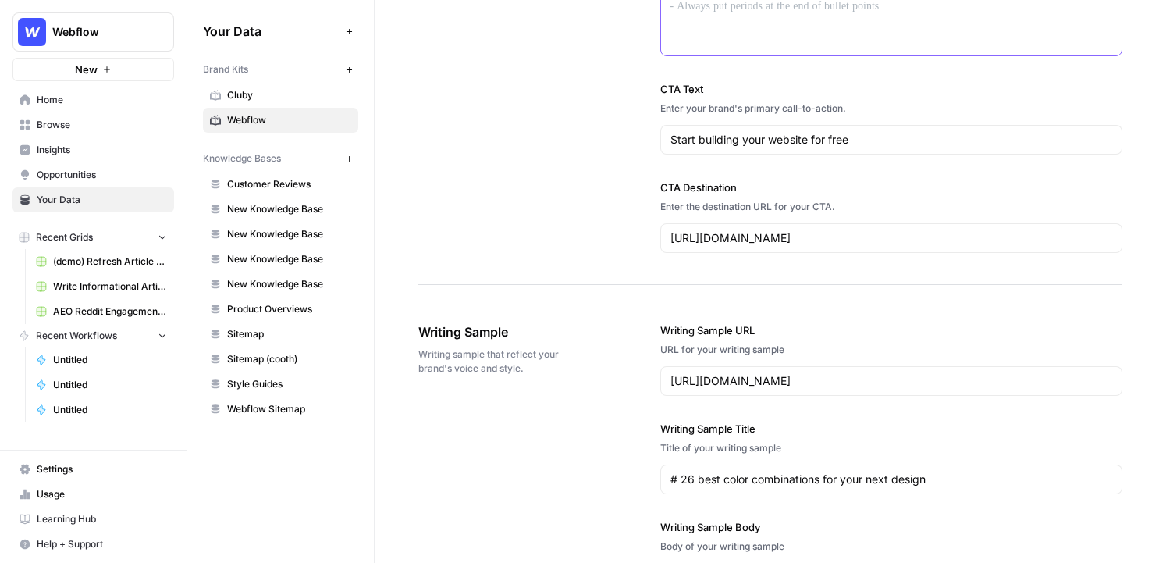
scroll to position [1514, 0]
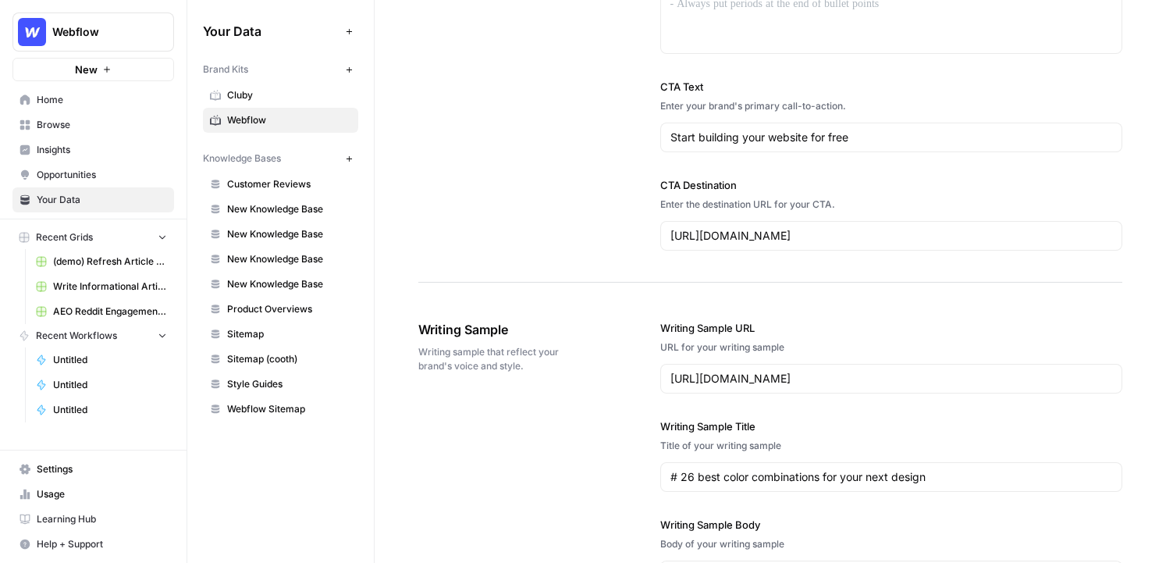
click at [92, 152] on span "Insights" at bounding box center [102, 150] width 130 height 14
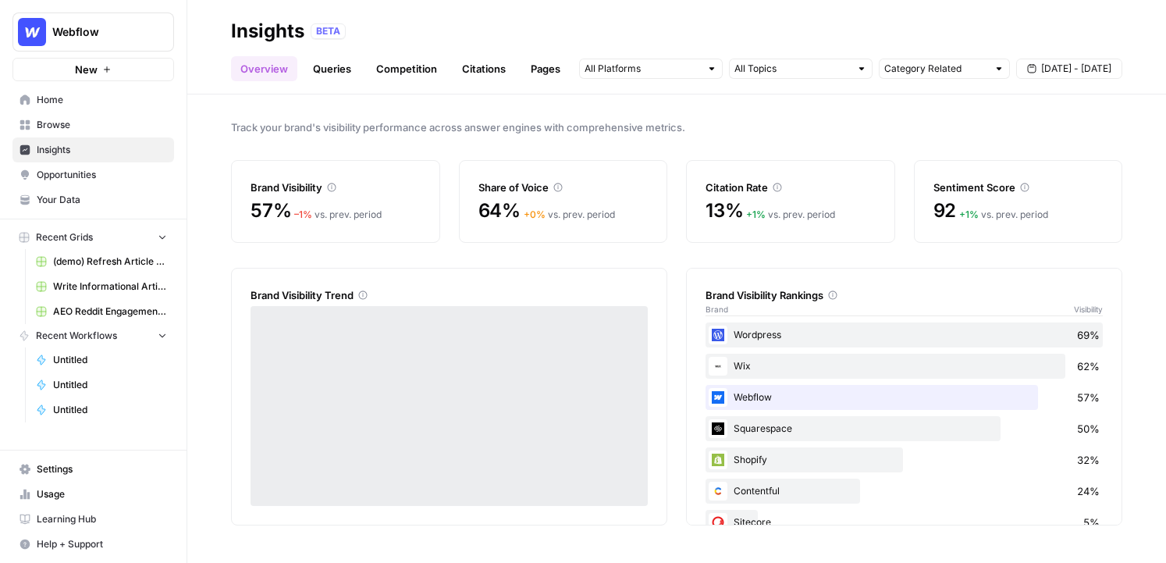
click at [98, 177] on span "Opportunities" at bounding box center [102, 175] width 130 height 14
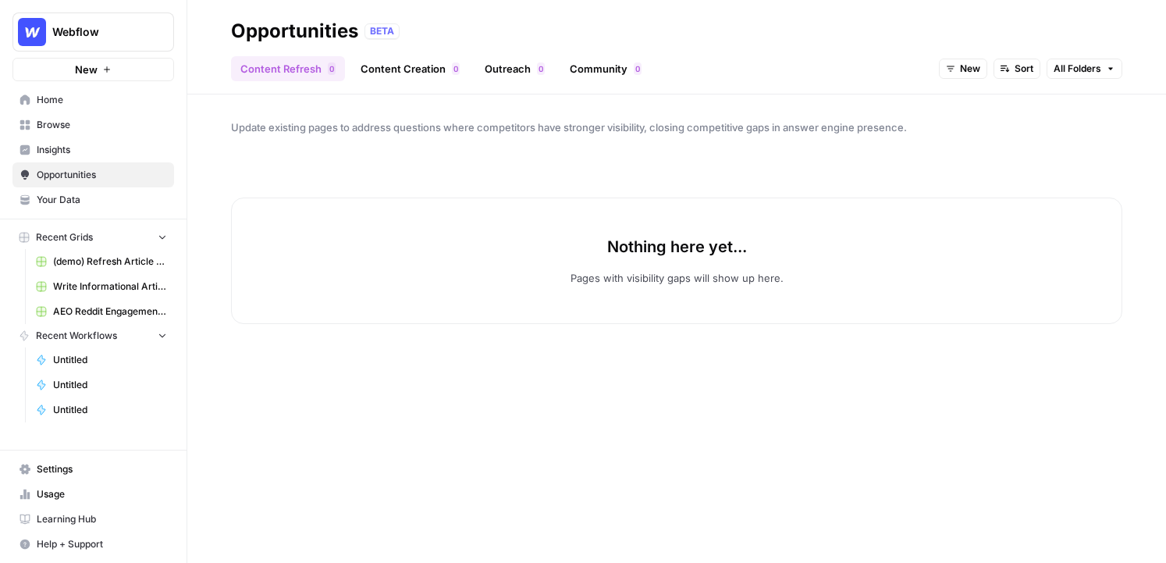
click at [89, 149] on span "Insights" at bounding box center [102, 150] width 130 height 14
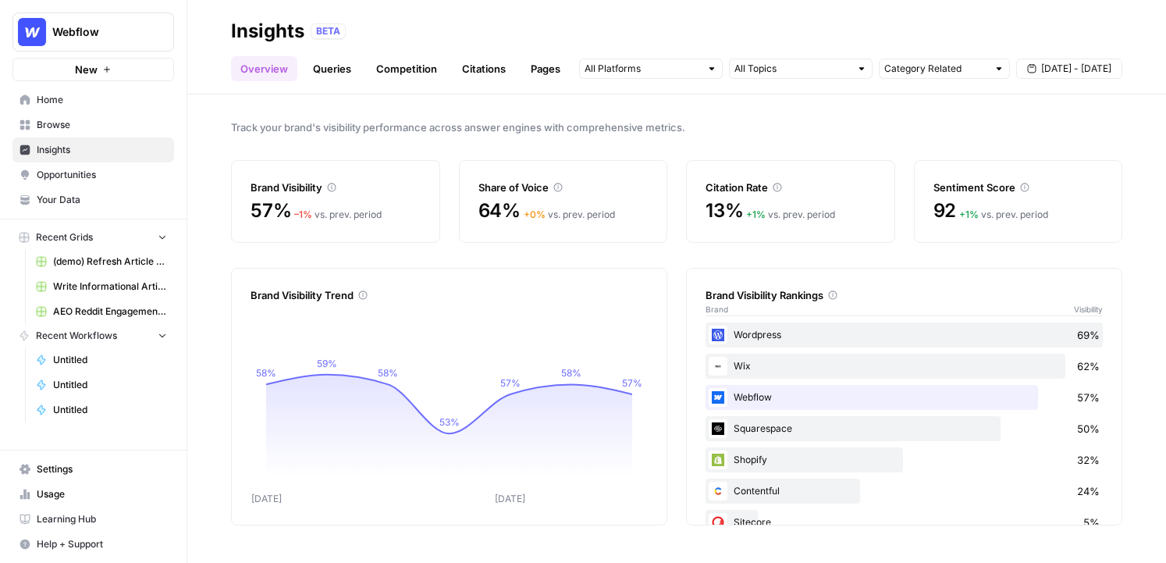
click at [93, 125] on span "Browse" at bounding box center [102, 125] width 130 height 14
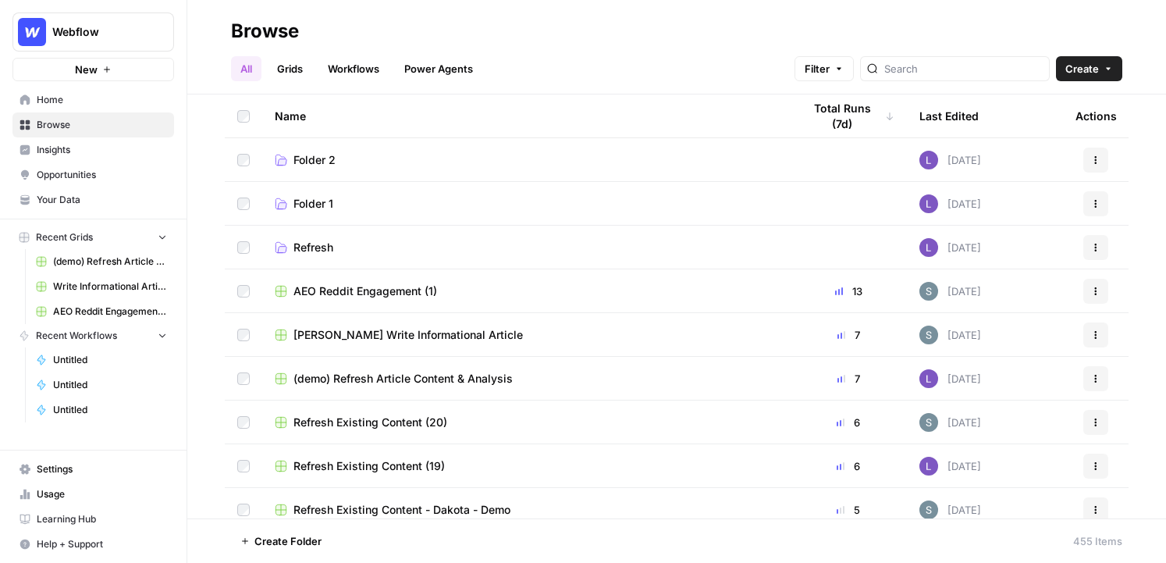
click at [286, 69] on link "Grids" at bounding box center [290, 68] width 44 height 25
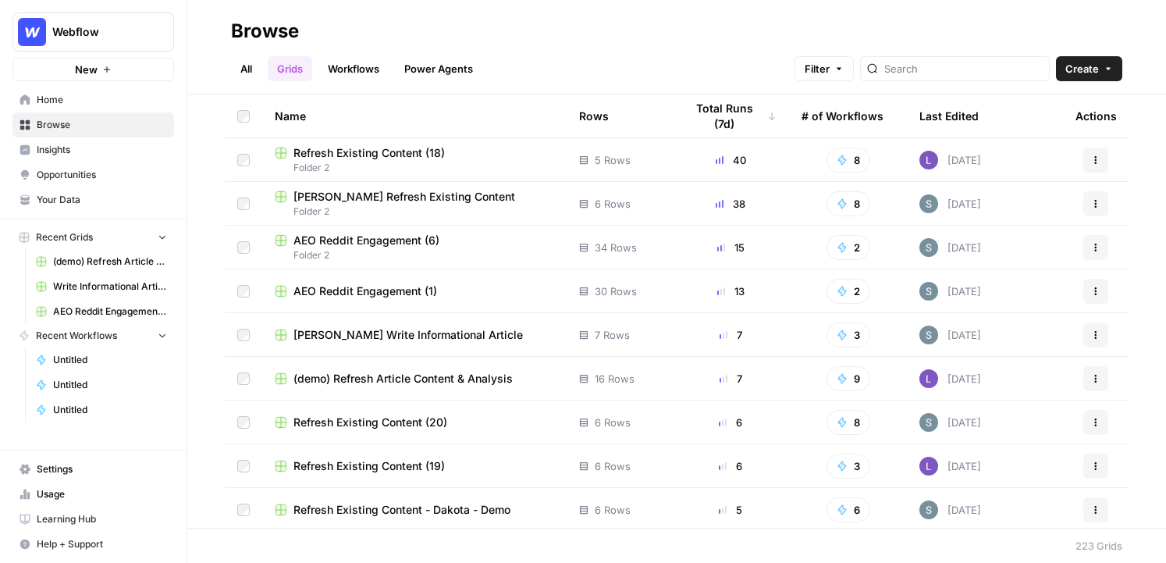
click at [1090, 83] on header "Browse All Grids Workflows Power Agents Filter Create" at bounding box center [676, 47] width 979 height 94
click at [1090, 73] on span "Create" at bounding box center [1082, 69] width 34 height 16
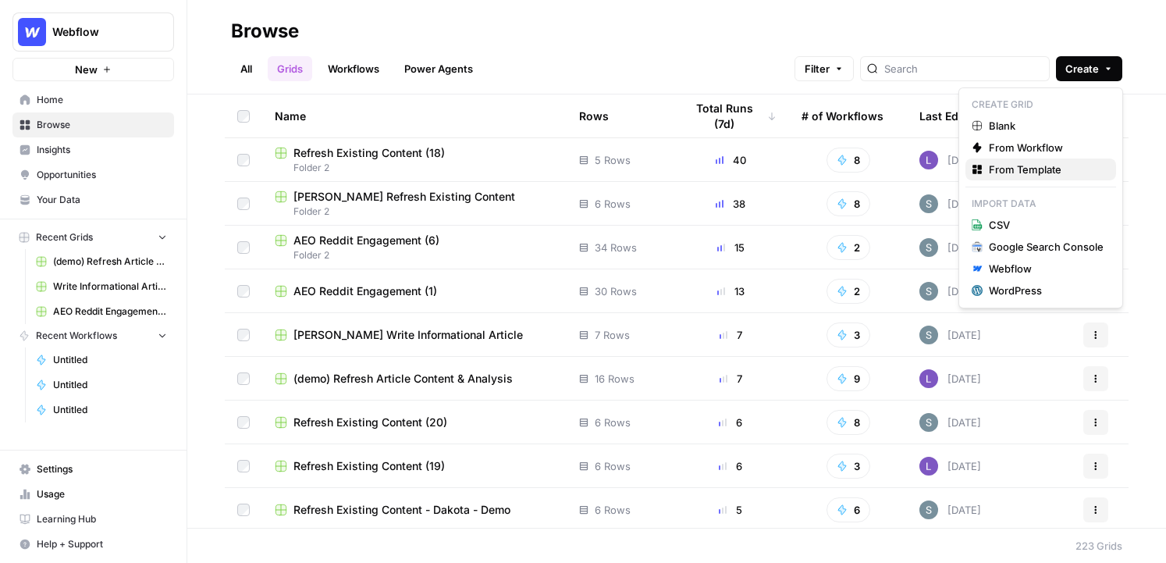
click at [1046, 168] on span "From Template" at bounding box center [1046, 170] width 115 height 16
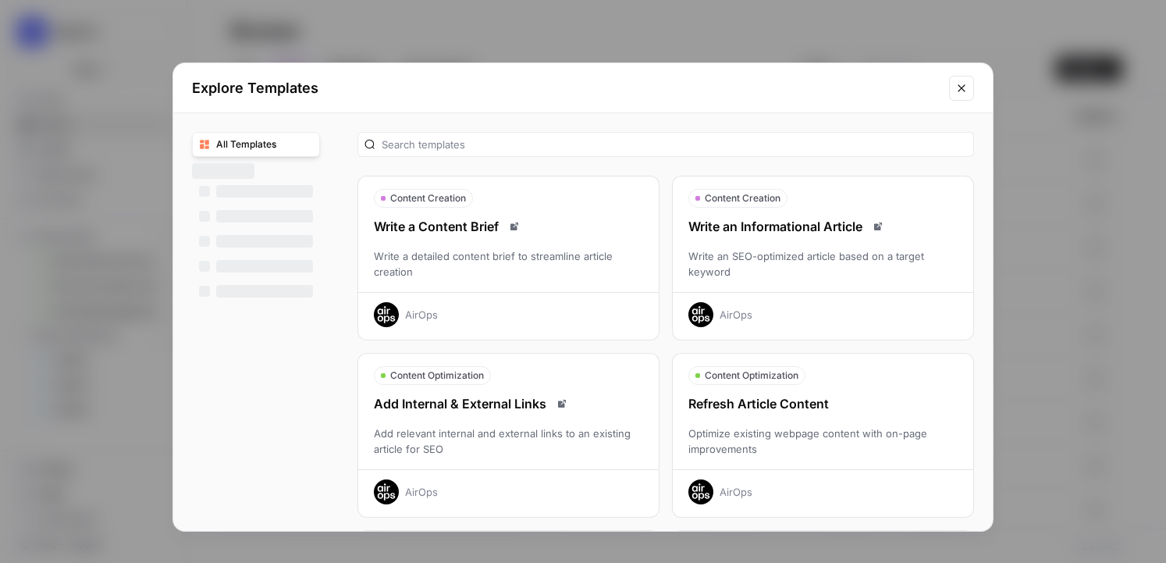
click at [959, 98] on button "Close modal" at bounding box center [961, 88] width 25 height 25
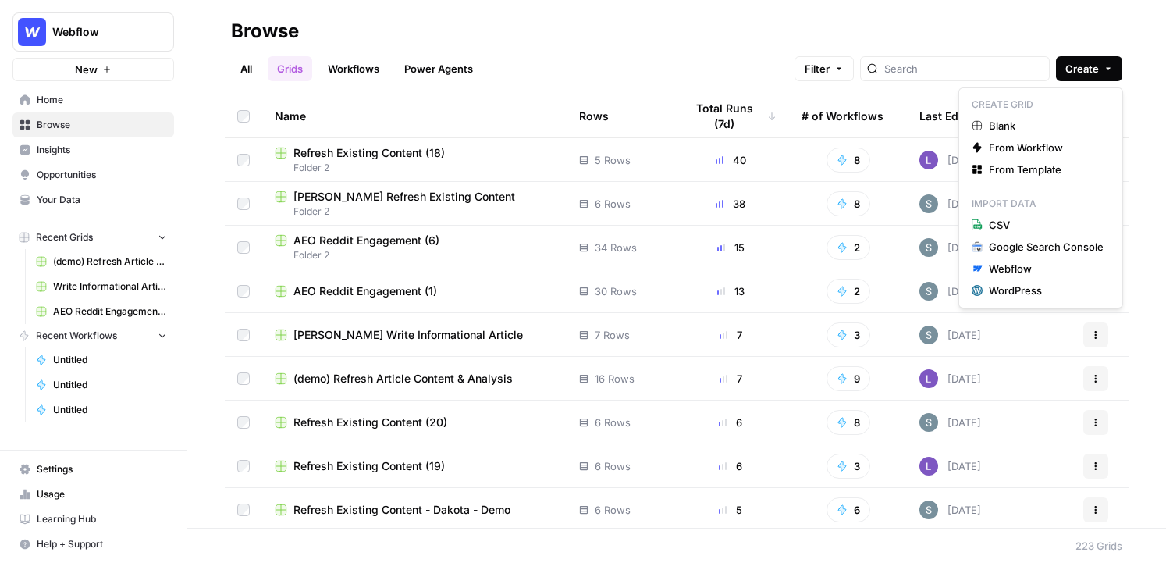
click at [1082, 74] on span "Create" at bounding box center [1082, 69] width 34 height 16
click at [1075, 123] on span "Blank" at bounding box center [1046, 126] width 115 height 16
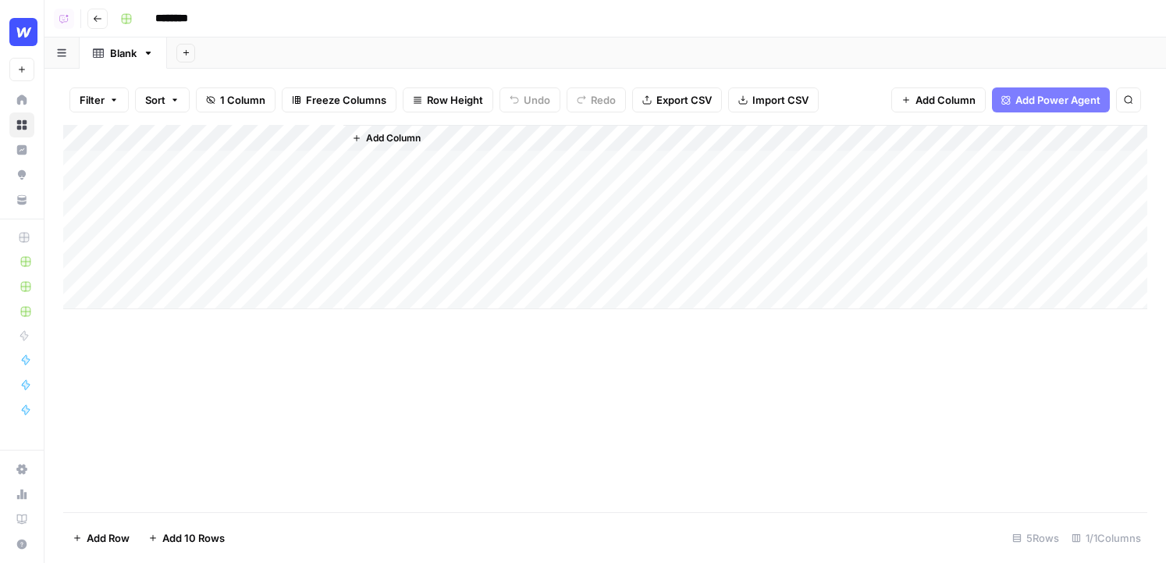
click at [1087, 102] on span "Add Power Agent" at bounding box center [1057, 100] width 85 height 16
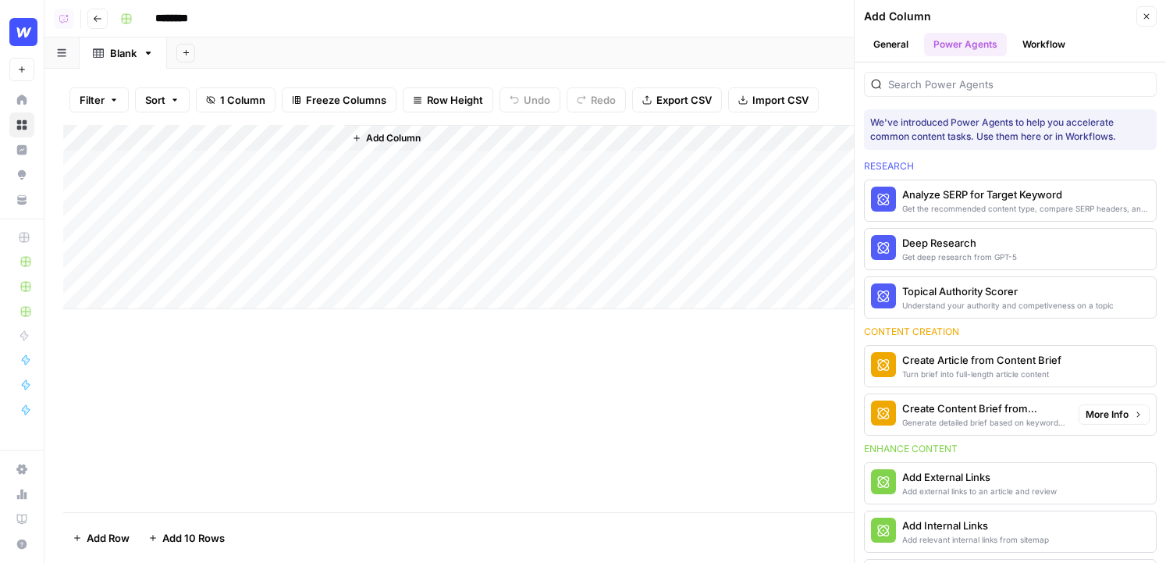
click at [1110, 414] on span "More Info" at bounding box center [1106, 414] width 43 height 14
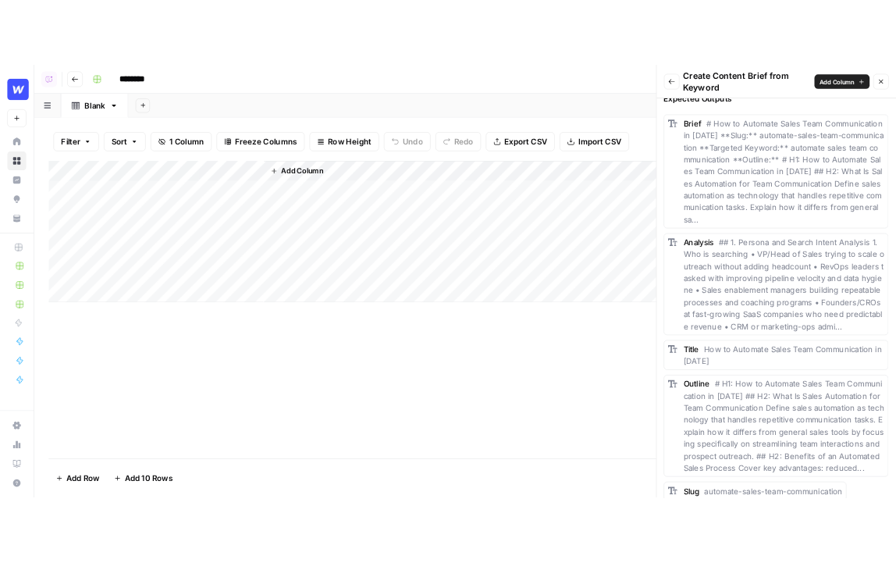
scroll to position [946, 0]
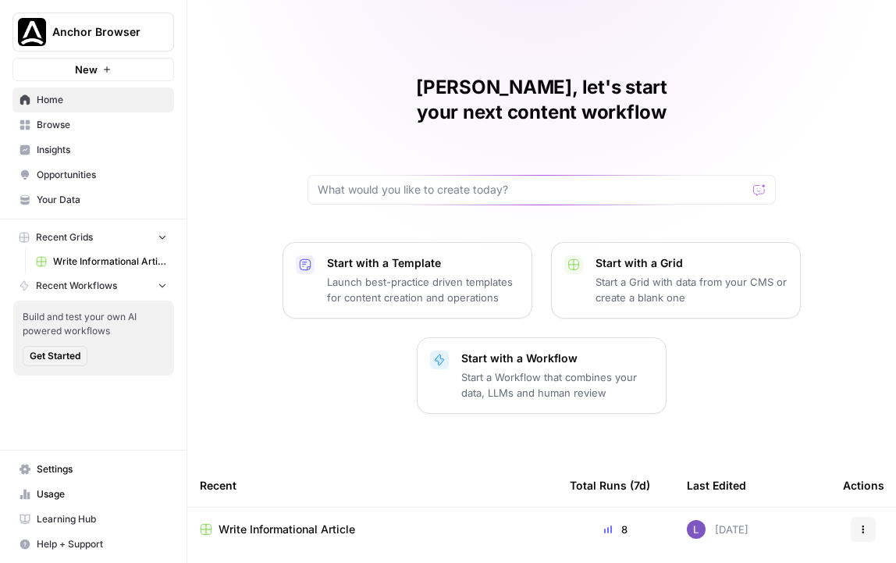
click at [302, 521] on span "Write Informational Article" at bounding box center [286, 529] width 137 height 16
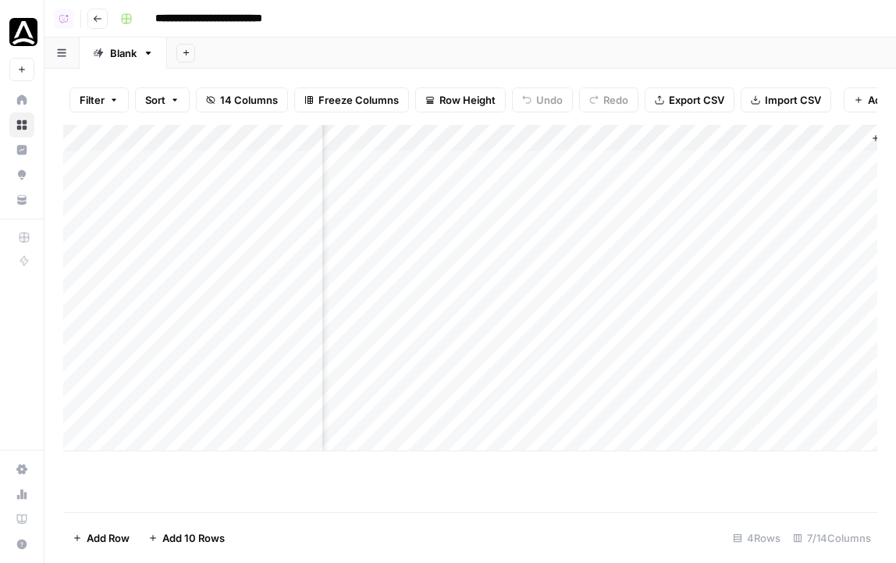
scroll to position [0, 601]
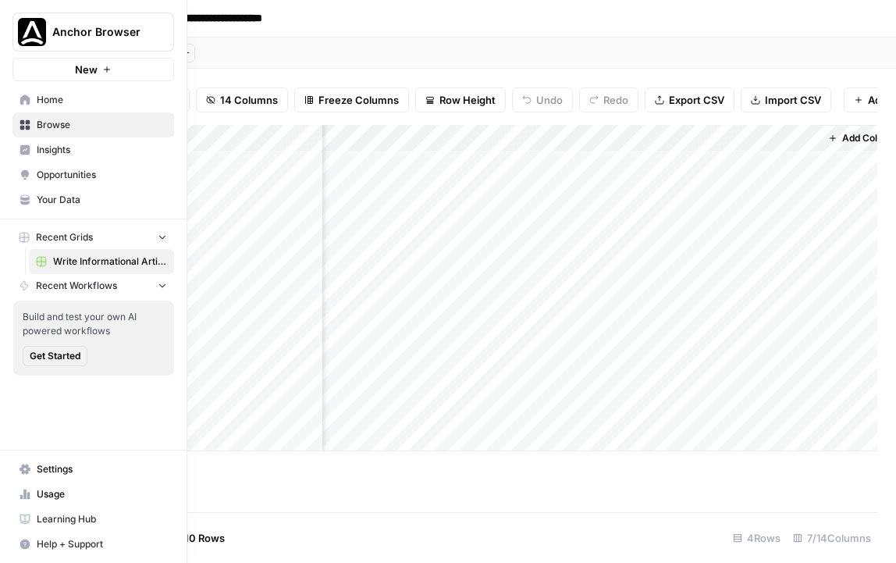
click at [73, 99] on span "Home" at bounding box center [102, 100] width 130 height 14
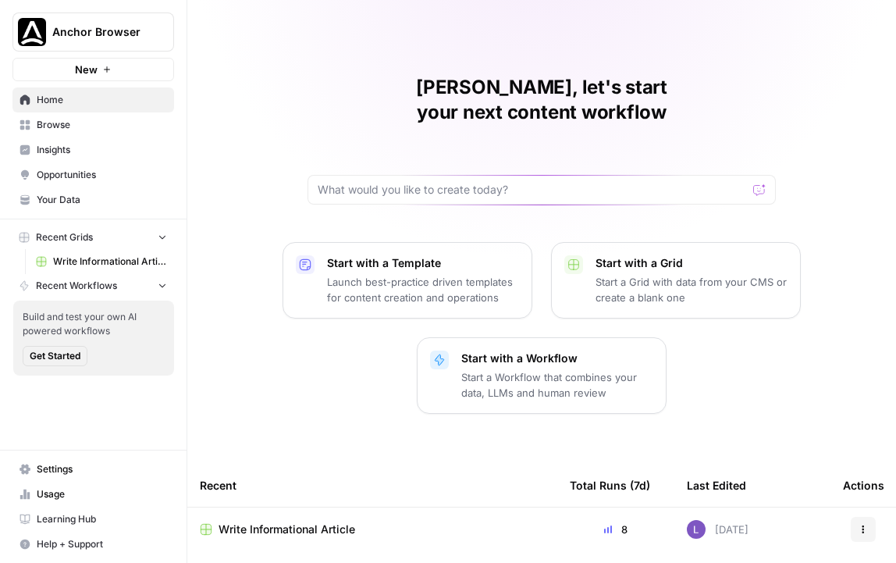
click at [87, 121] on span "Browse" at bounding box center [102, 125] width 130 height 14
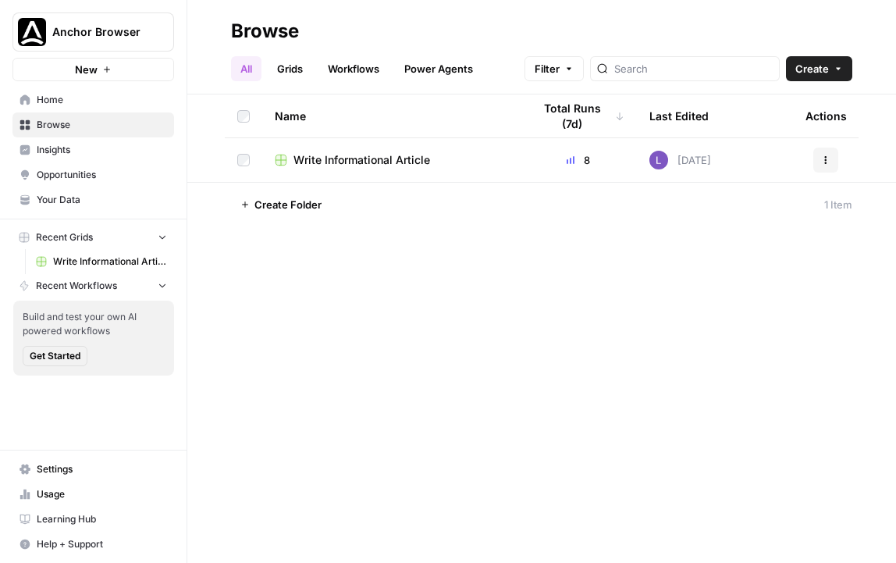
click at [95, 168] on span "Opportunities" at bounding box center [102, 175] width 130 height 14
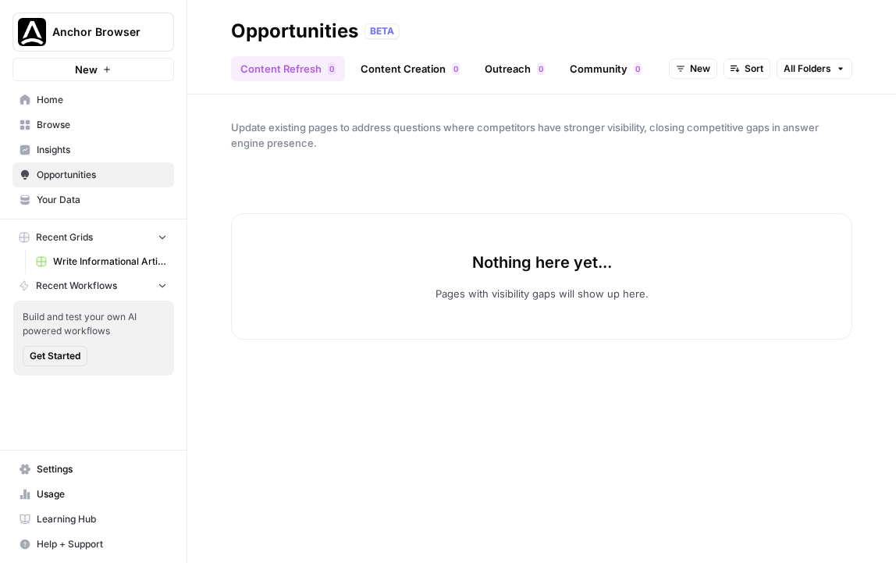
click at [93, 150] on span "Insights" at bounding box center [102, 150] width 130 height 14
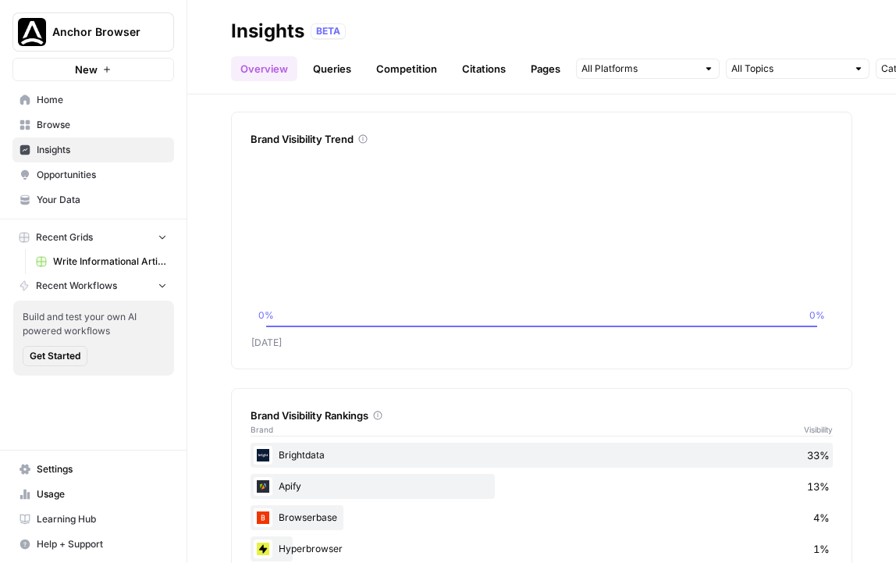
scroll to position [365, 0]
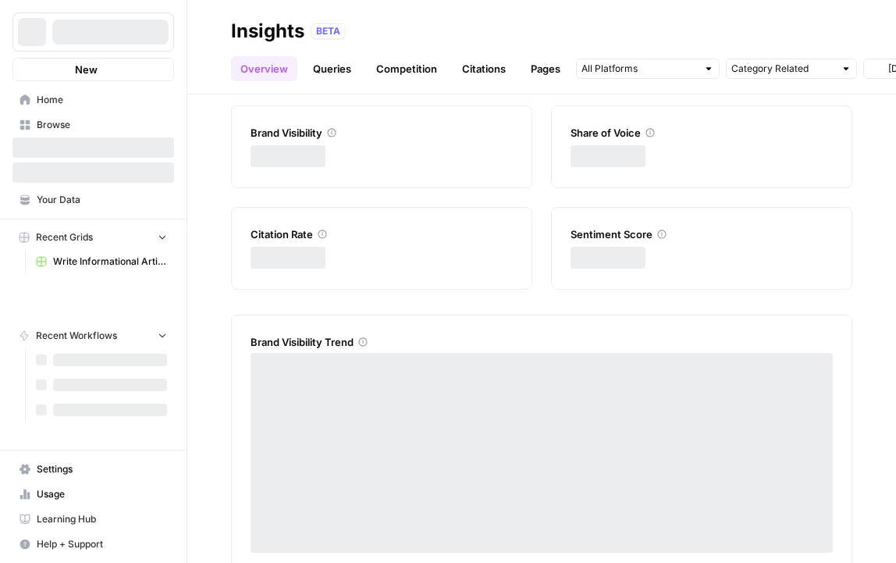
scroll to position [53, 0]
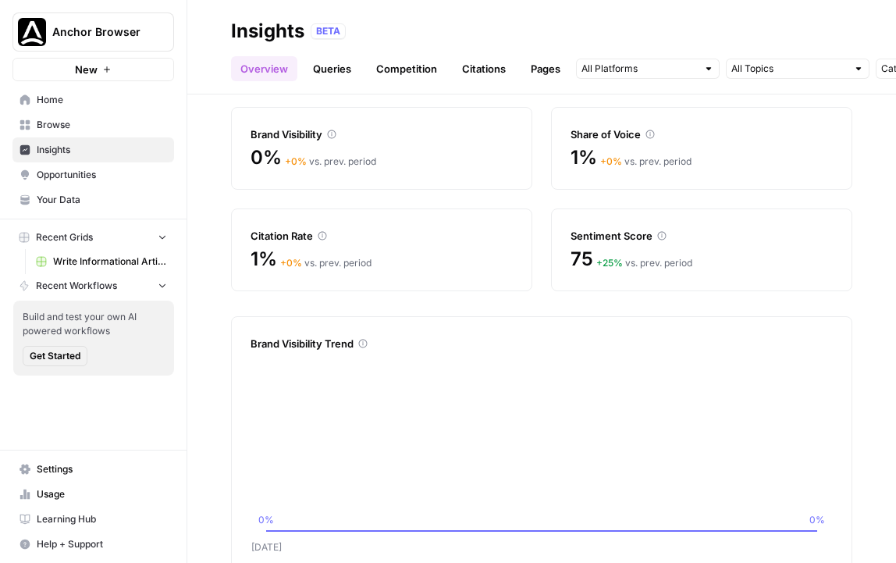
click at [83, 171] on span "Opportunities" at bounding box center [102, 175] width 130 height 14
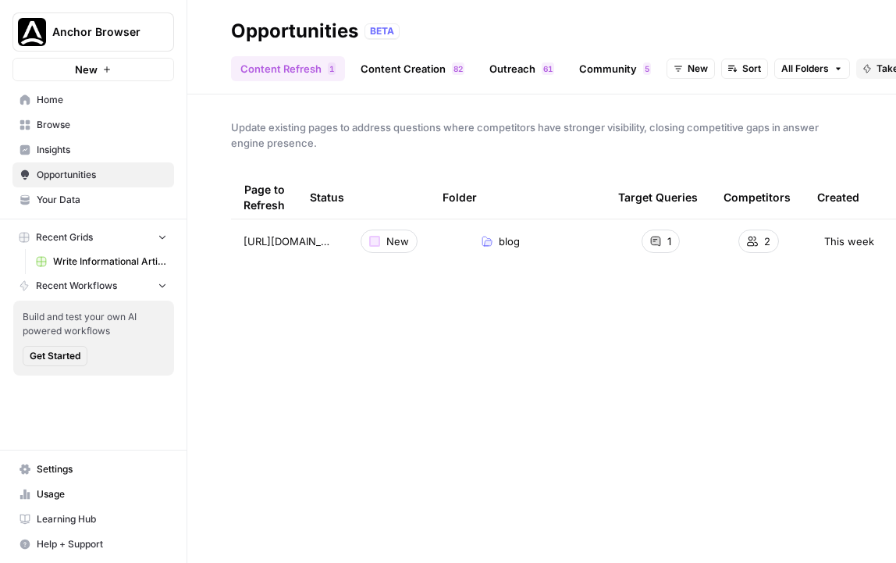
click at [872, 67] on button "Take Action on All" at bounding box center [909, 69] width 107 height 20
click at [806, 96] on span "Create New Grid" at bounding box center [827, 103] width 94 height 16
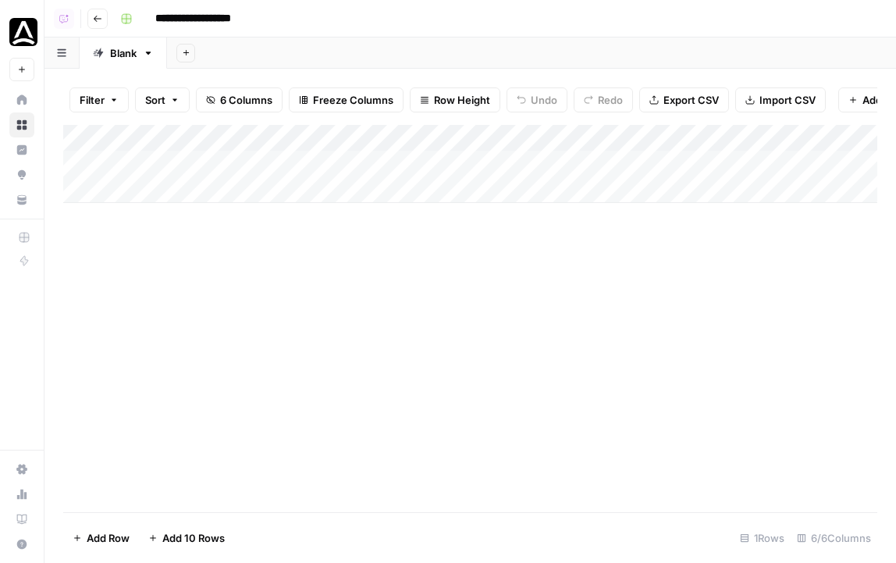
click at [564, 165] on div "Add Column" at bounding box center [470, 164] width 814 height 78
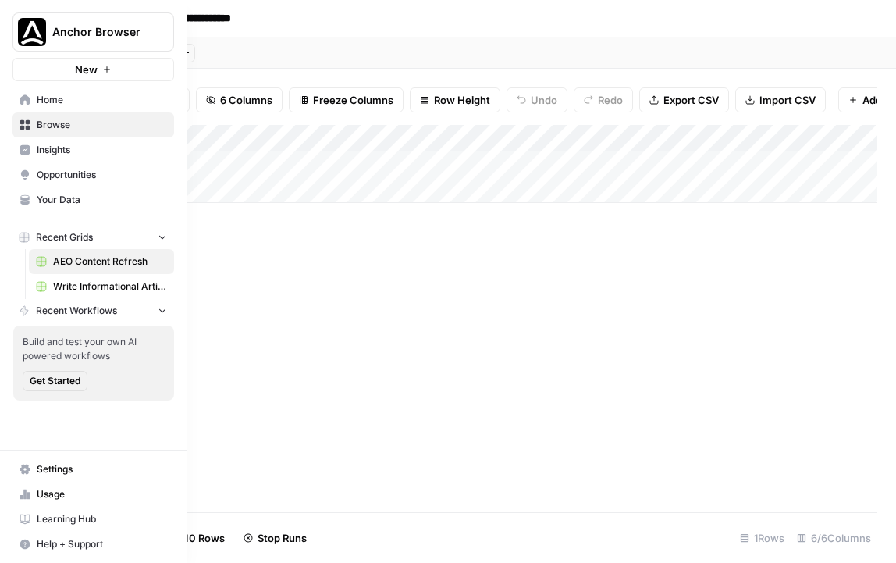
click at [36, 186] on link "Opportunities" at bounding box center [93, 174] width 162 height 25
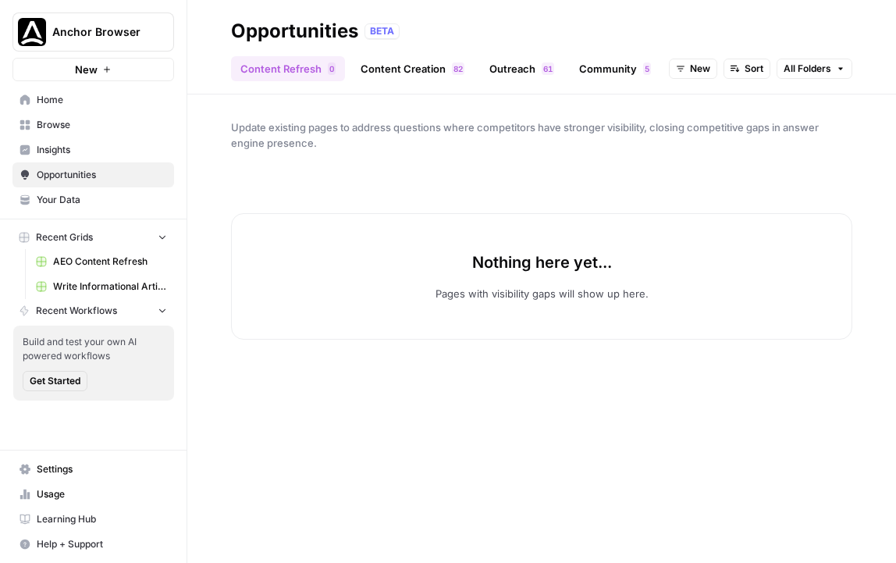
click at [376, 69] on link "Content Creation 2 8" at bounding box center [412, 68] width 123 height 25
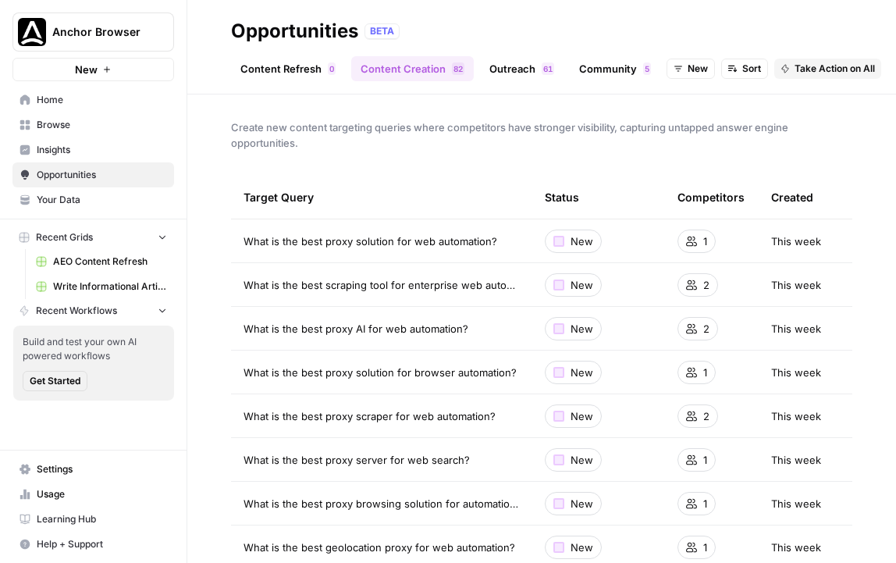
click at [830, 75] on span "Take Action on All" at bounding box center [834, 69] width 80 height 14
click at [820, 92] on button "Create New Grid" at bounding box center [806, 103] width 130 height 22
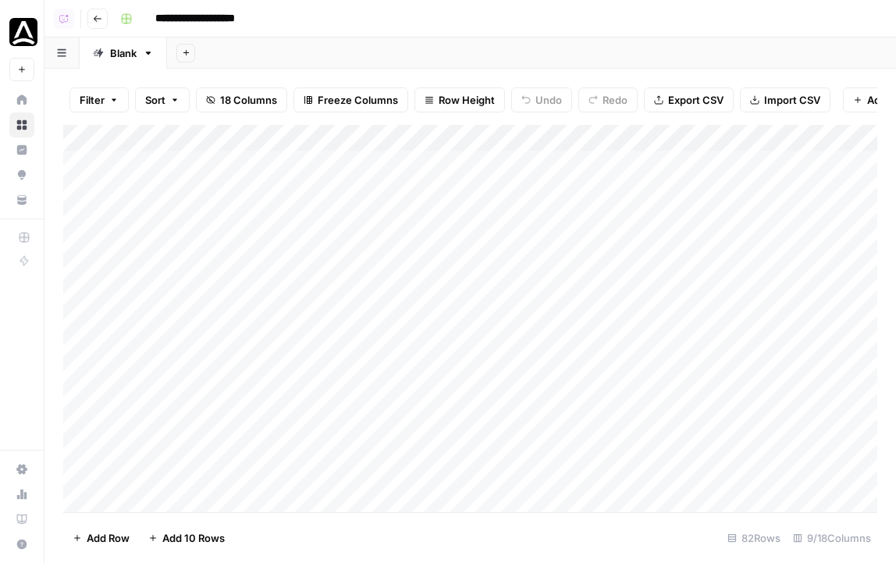
click at [609, 163] on div "Add Column" at bounding box center [470, 318] width 814 height 387
click at [609, 196] on div "Add Column" at bounding box center [470, 318] width 814 height 387
click at [609, 216] on div "Add Column" at bounding box center [470, 318] width 814 height 387
click at [609, 243] on div "Add Column" at bounding box center [470, 318] width 814 height 387
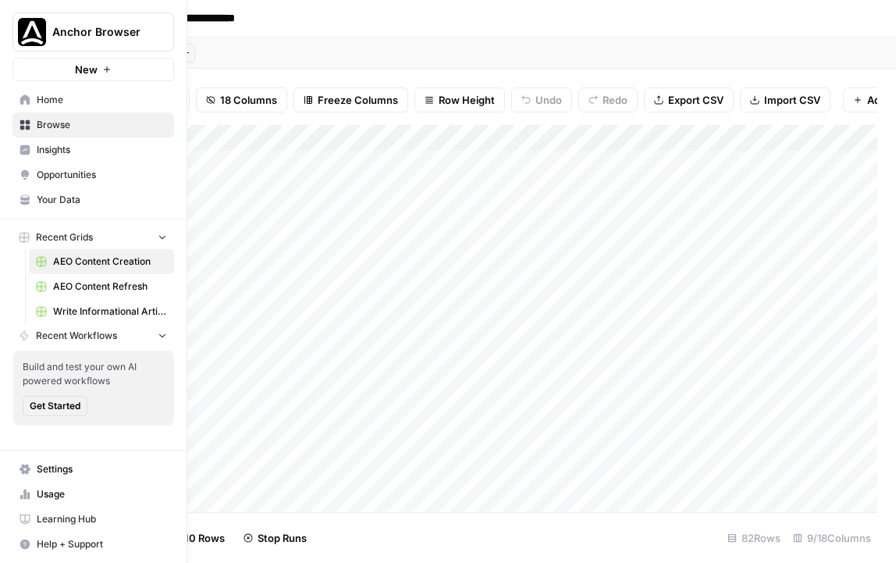
click at [84, 197] on span "Your Data" at bounding box center [102, 200] width 130 height 14
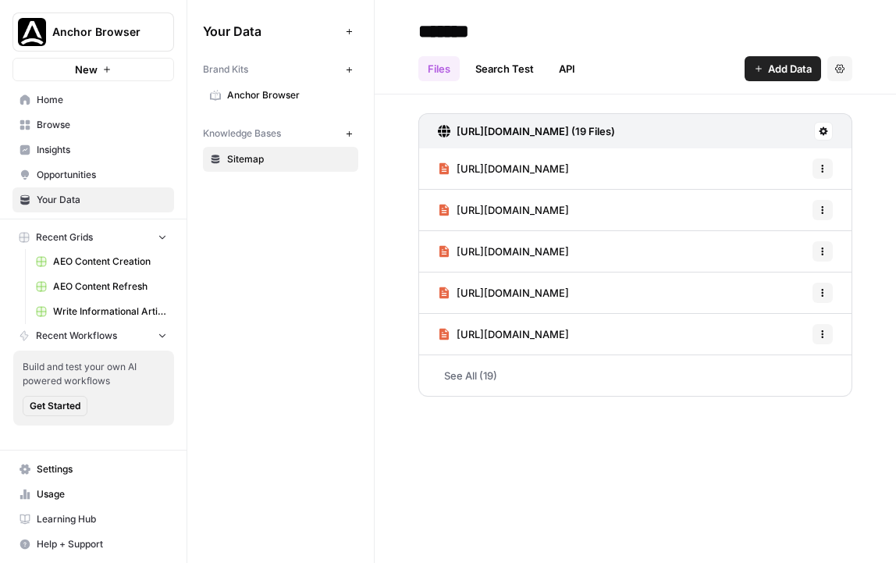
click at [129, 171] on span "Opportunities" at bounding box center [102, 175] width 130 height 14
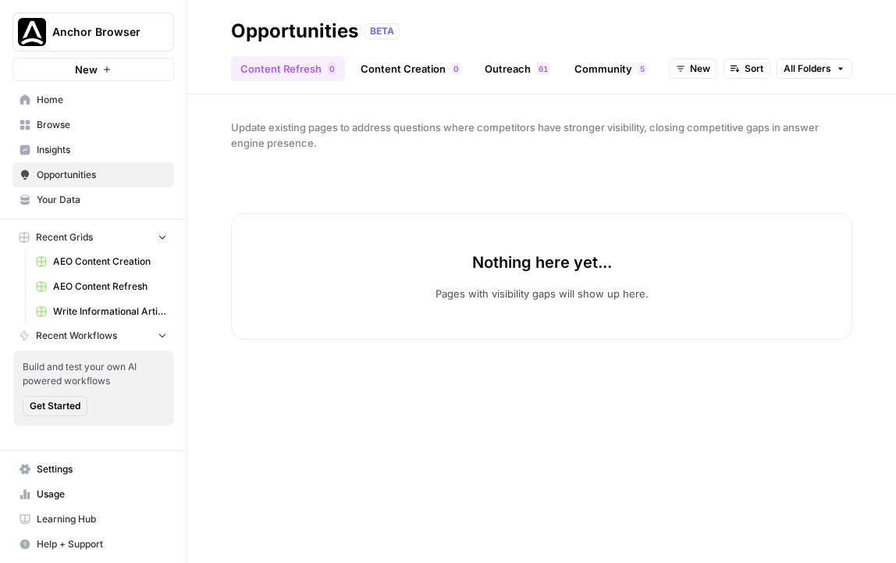
click at [521, 78] on link "Outreach 1 6" at bounding box center [516, 68] width 83 height 25
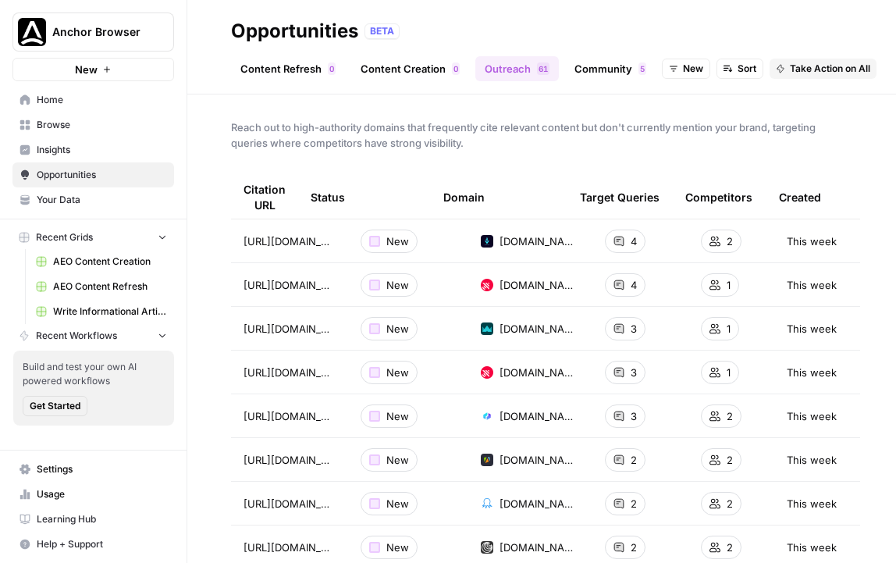
click at [800, 70] on span "Take Action on All" at bounding box center [830, 69] width 80 height 14
click at [806, 105] on span "Create New Grid" at bounding box center [806, 103] width 94 height 16
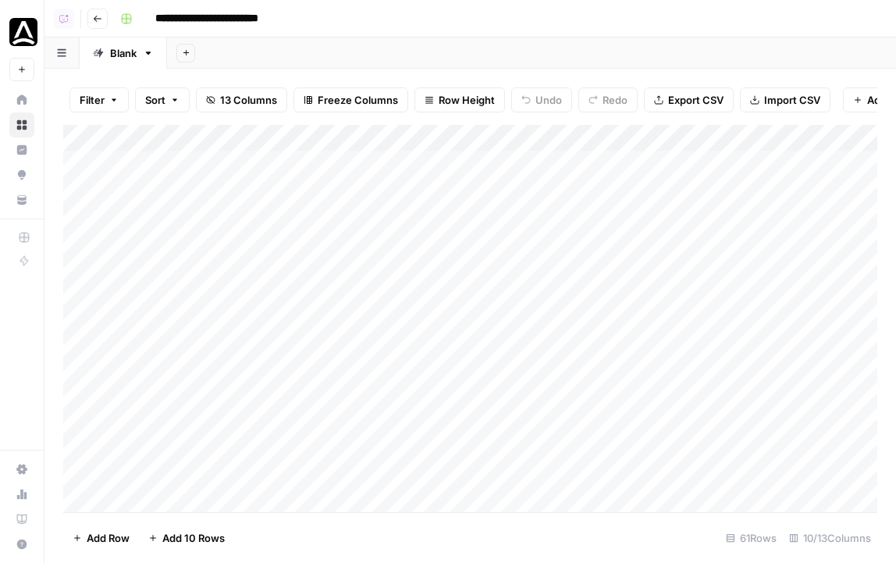
click at [545, 166] on div "Add Column" at bounding box center [470, 318] width 814 height 387
click at [556, 188] on div "Add Column" at bounding box center [470, 318] width 814 height 387
click at [556, 223] on div "Add Column" at bounding box center [470, 318] width 814 height 387
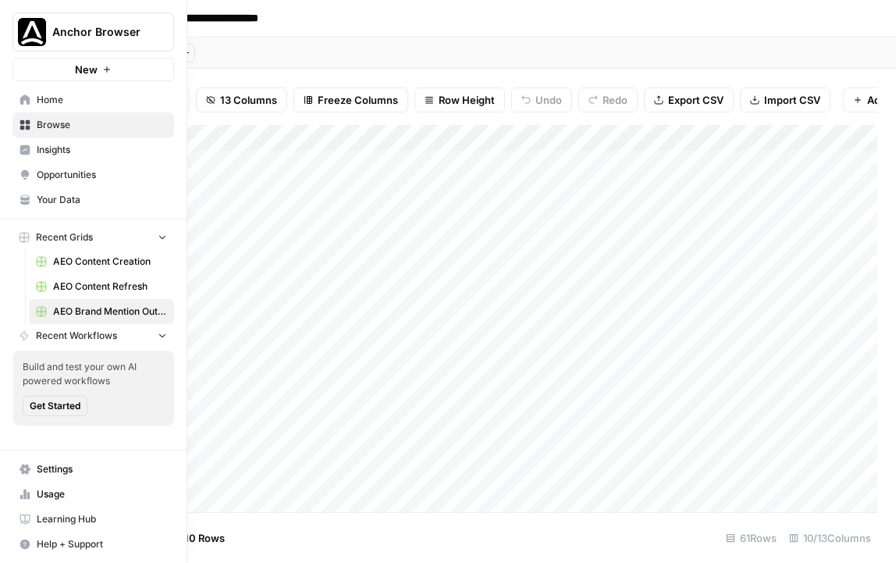
click at [114, 284] on span "AEO Content Refresh" at bounding box center [110, 286] width 114 height 14
click at [92, 262] on span "AEO Content Creation" at bounding box center [110, 261] width 114 height 14
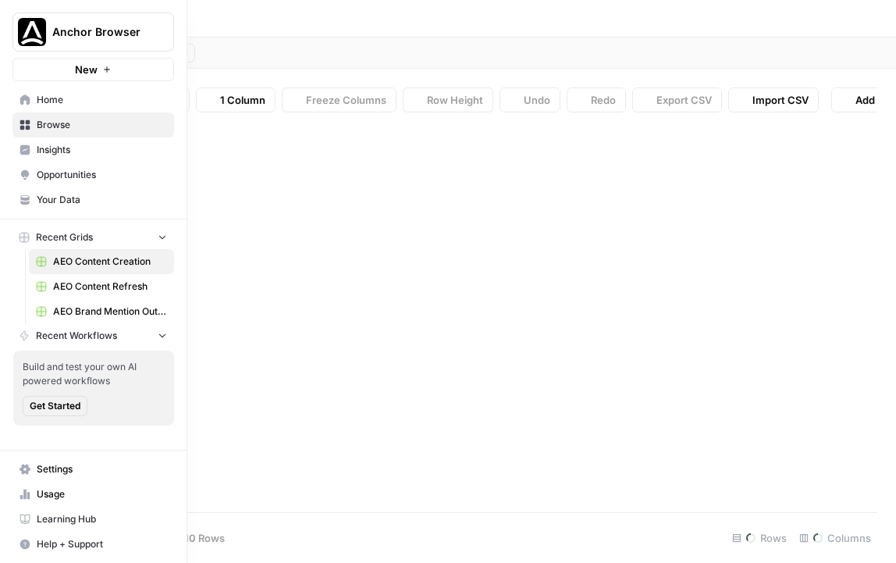
type input "**********"
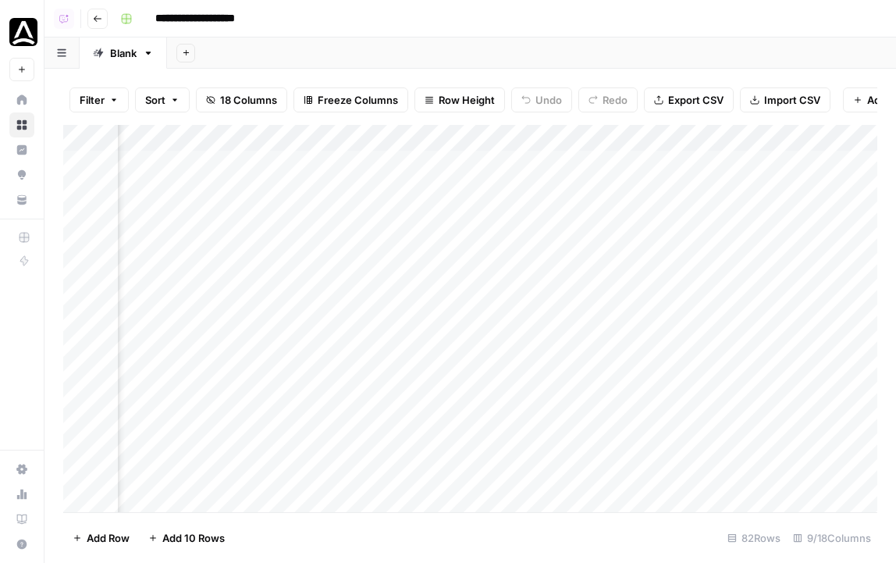
scroll to position [0, 328]
click at [606, 176] on div "Add Column" at bounding box center [470, 318] width 814 height 387
click at [599, 190] on div "Add Column" at bounding box center [470, 318] width 814 height 387
click at [606, 217] on div "Add Column" at bounding box center [470, 318] width 814 height 387
click at [606, 248] on div "Add Column" at bounding box center [470, 318] width 814 height 387
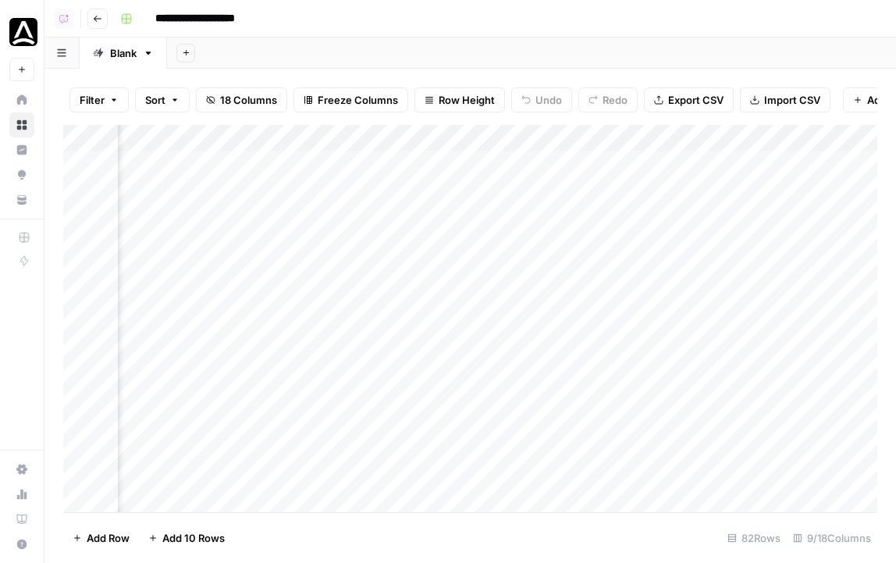
scroll to position [0, 282]
click at [655, 168] on div "Add Column" at bounding box center [470, 318] width 814 height 387
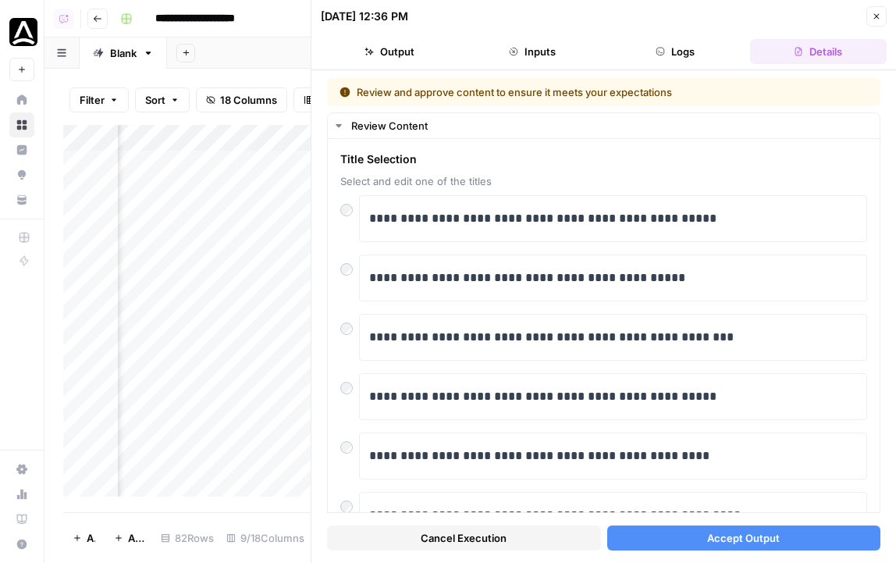
click at [679, 527] on button "Accept Output" at bounding box center [744, 537] width 274 height 25
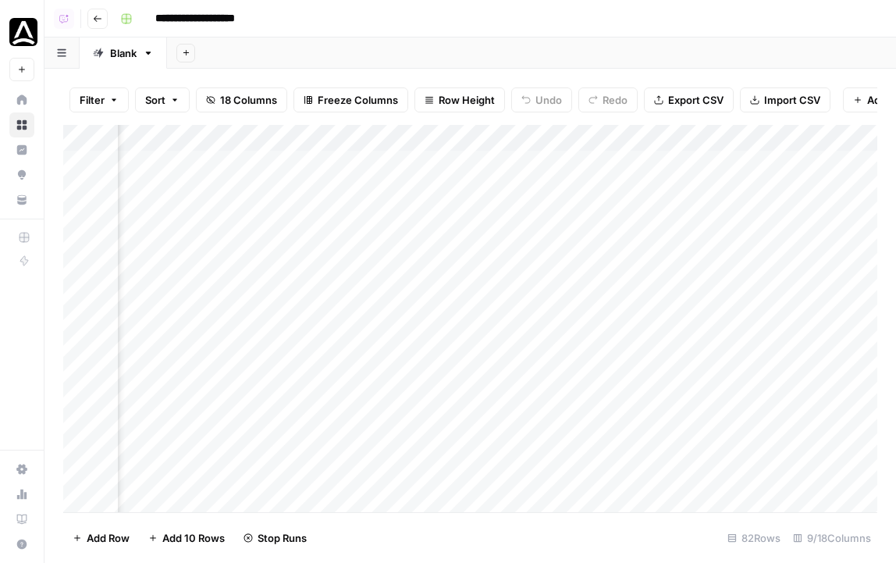
scroll to position [0, 313]
click at [599, 199] on div "Add Column" at bounding box center [470, 318] width 814 height 387
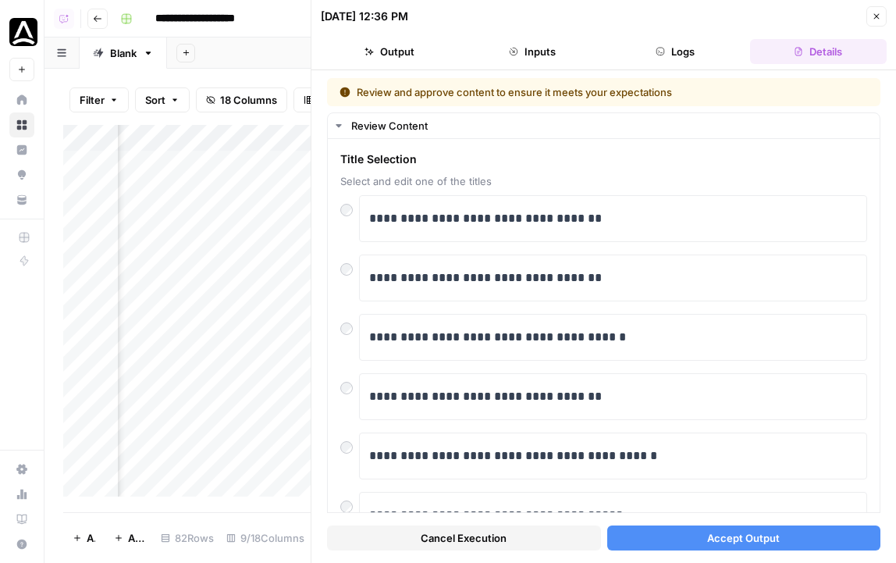
click at [776, 542] on span "Accept Output" at bounding box center [743, 538] width 73 height 16
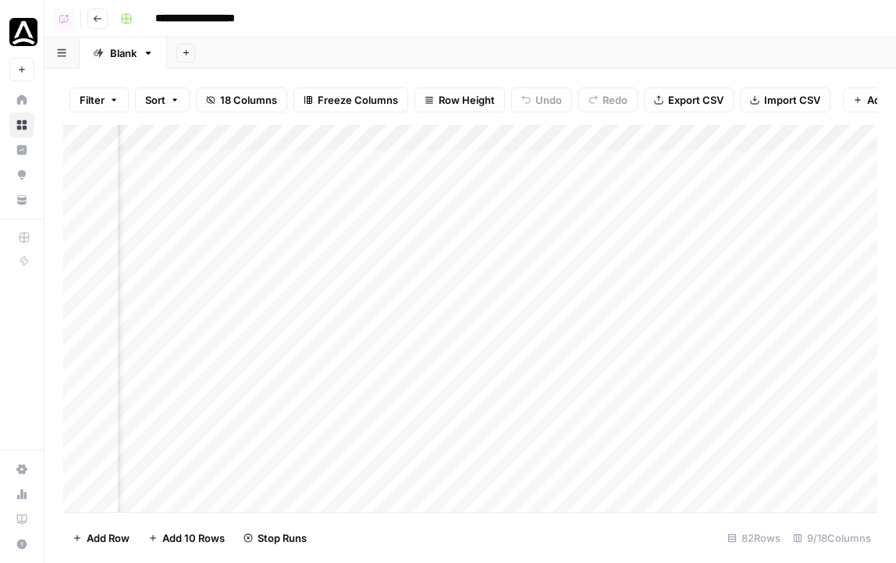
click at [631, 222] on div "Add Column" at bounding box center [470, 318] width 814 height 387
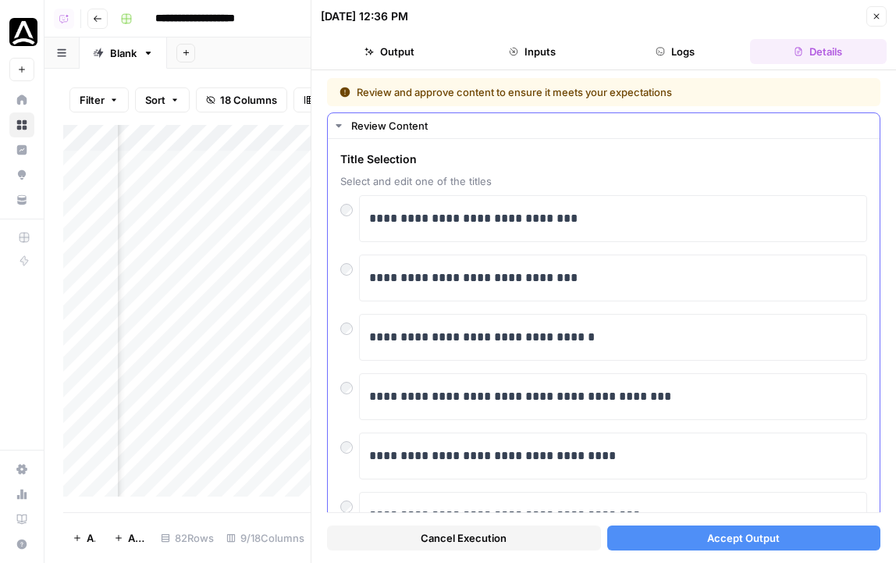
click at [353, 273] on div at bounding box center [349, 265] width 19 height 22
click at [762, 533] on span "Accept Output" at bounding box center [743, 538] width 73 height 16
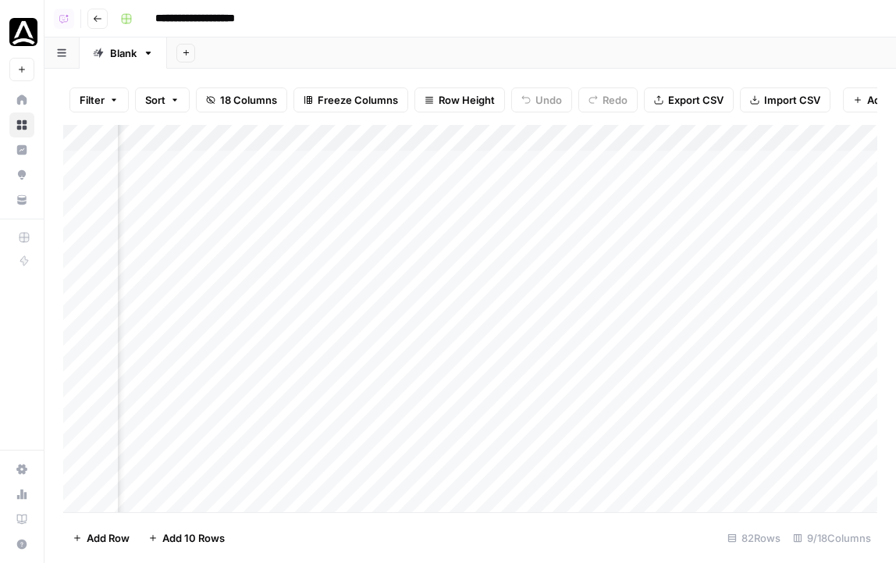
scroll to position [0, 654]
click at [631, 172] on div "Add Column" at bounding box center [470, 318] width 814 height 387
click at [629, 187] on div "Add Column" at bounding box center [470, 318] width 814 height 387
click at [627, 215] on div "Add Column" at bounding box center [470, 318] width 814 height 387
click at [681, 136] on div "Add Column" at bounding box center [470, 318] width 814 height 387
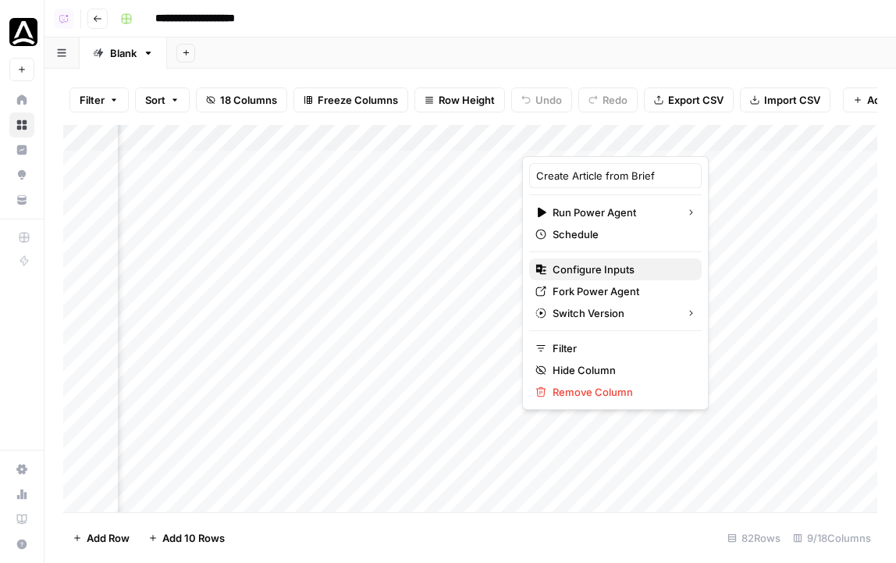
click at [605, 267] on span "Configure Inputs" at bounding box center [620, 269] width 137 height 16
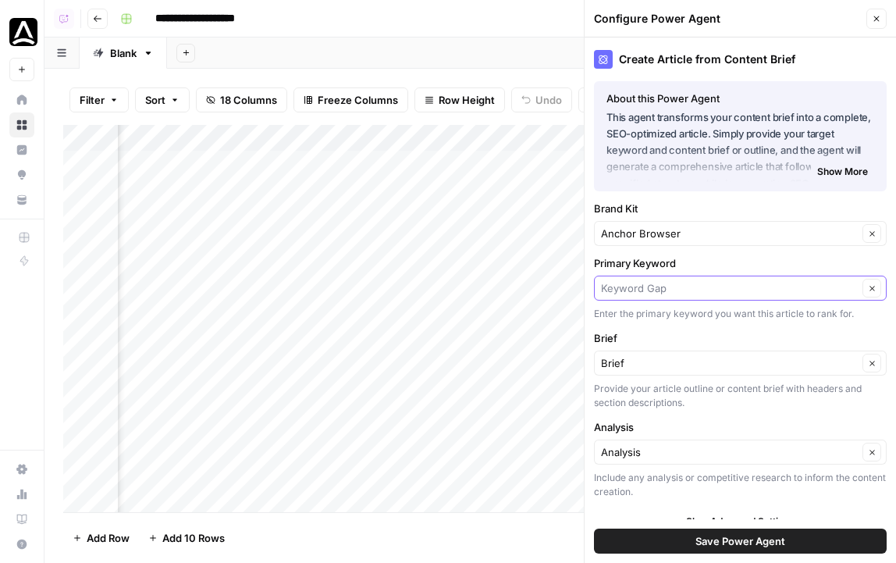
click at [706, 280] on input "Primary Keyword" at bounding box center [729, 288] width 257 height 16
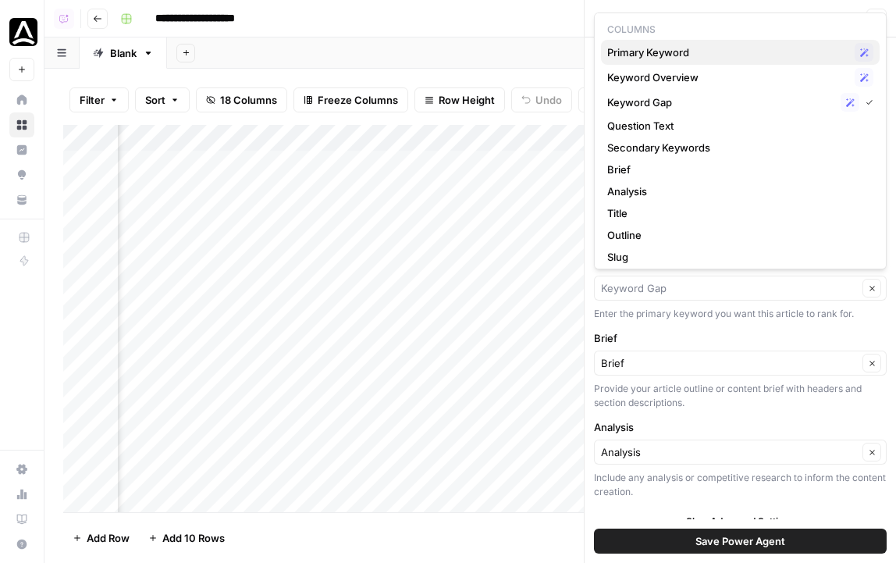
click at [667, 51] on span "Primary Keyword" at bounding box center [727, 52] width 241 height 16
type input "Primary Keyword"
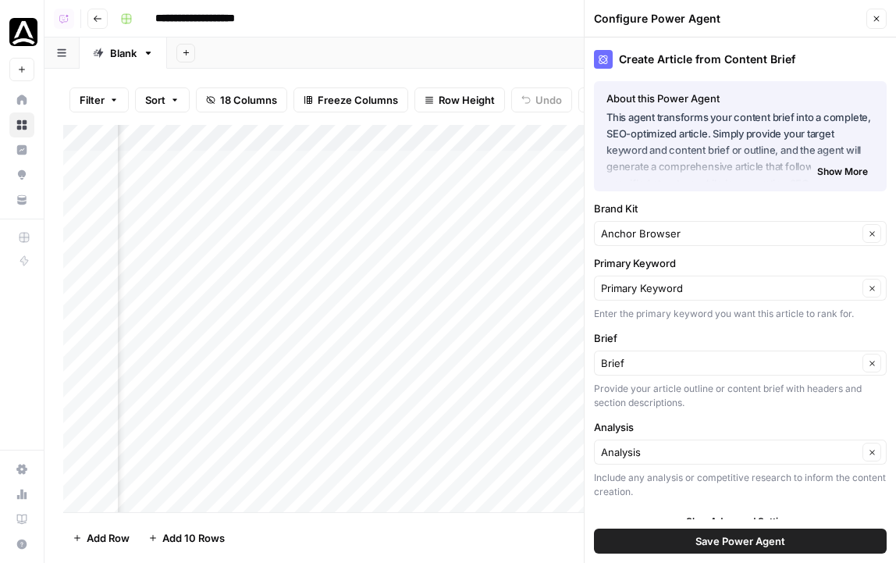
scroll to position [16, 0]
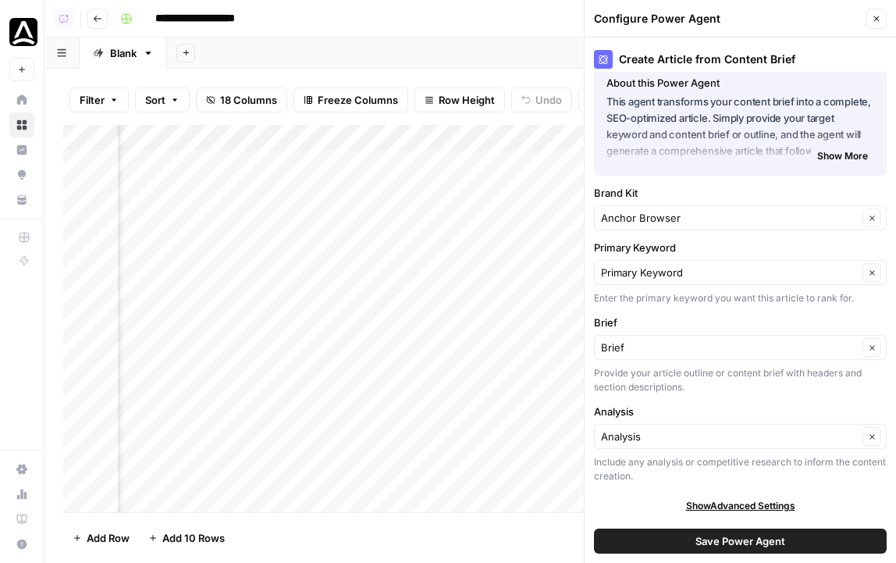
click at [673, 445] on div "Analysis Clear" at bounding box center [740, 436] width 293 height 25
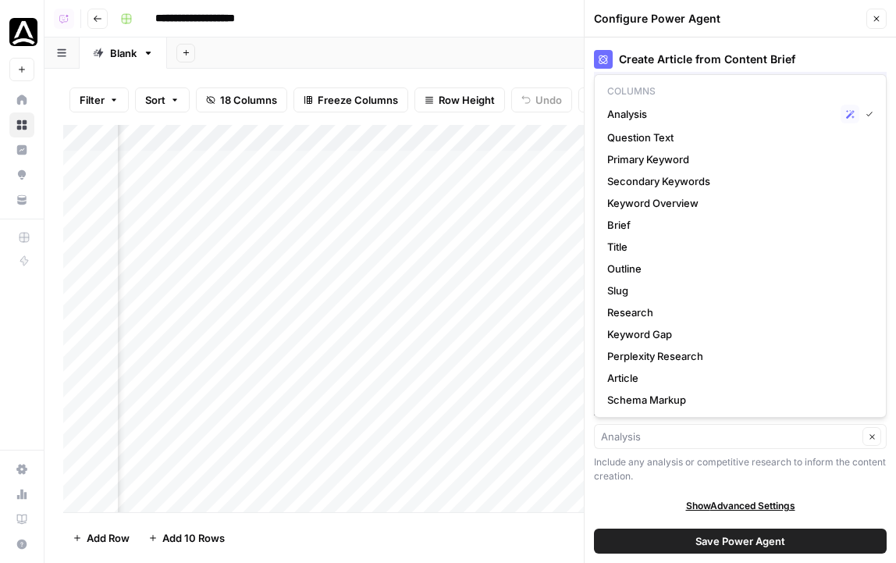
type input "Analysis"
click at [628, 487] on div "Create Article from Content Brief About this Power Agent This agent transforms …" at bounding box center [739, 299] width 311 height 525
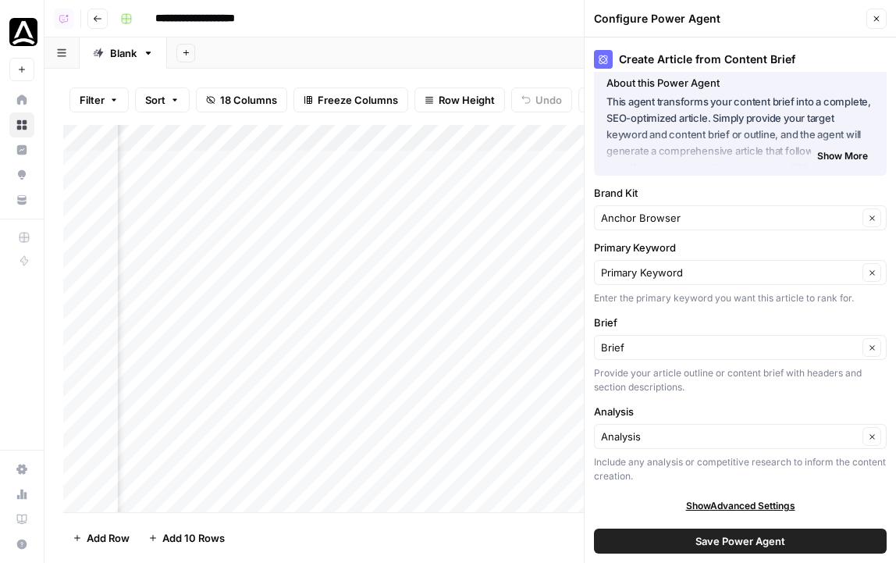
click at [738, 543] on span "Save Power Agent" at bounding box center [740, 541] width 90 height 16
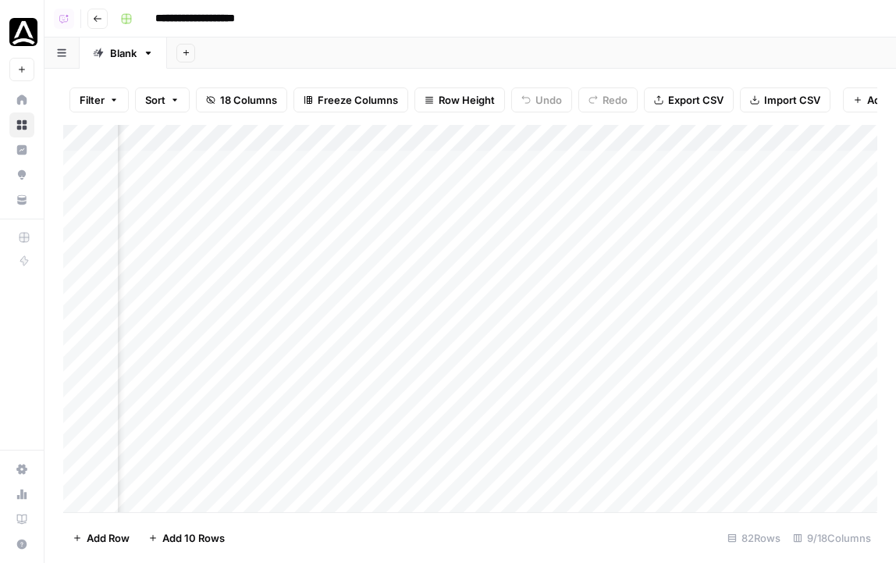
click at [697, 160] on div "Add Column" at bounding box center [470, 318] width 814 height 387
click at [680, 137] on div "Add Column" at bounding box center [470, 318] width 814 height 387
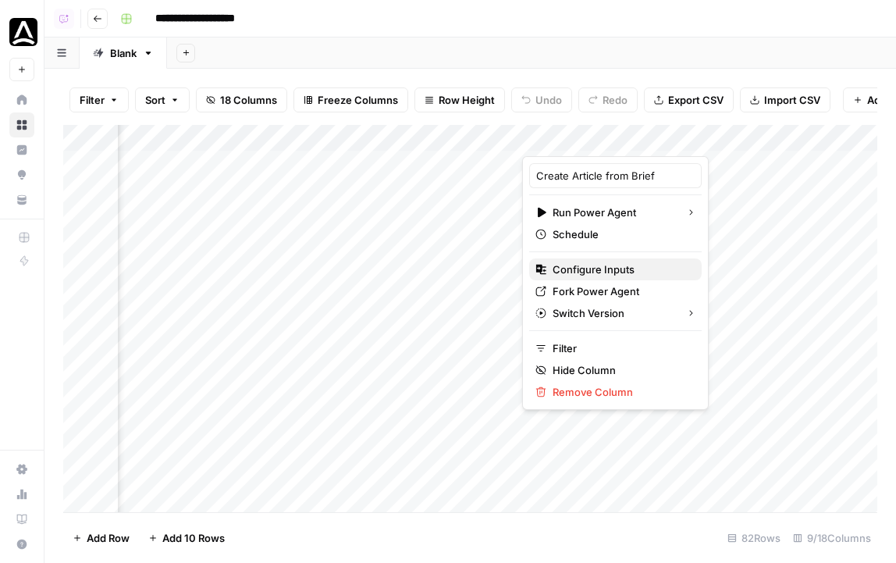
click at [613, 269] on span "Configure Inputs" at bounding box center [620, 269] width 137 height 16
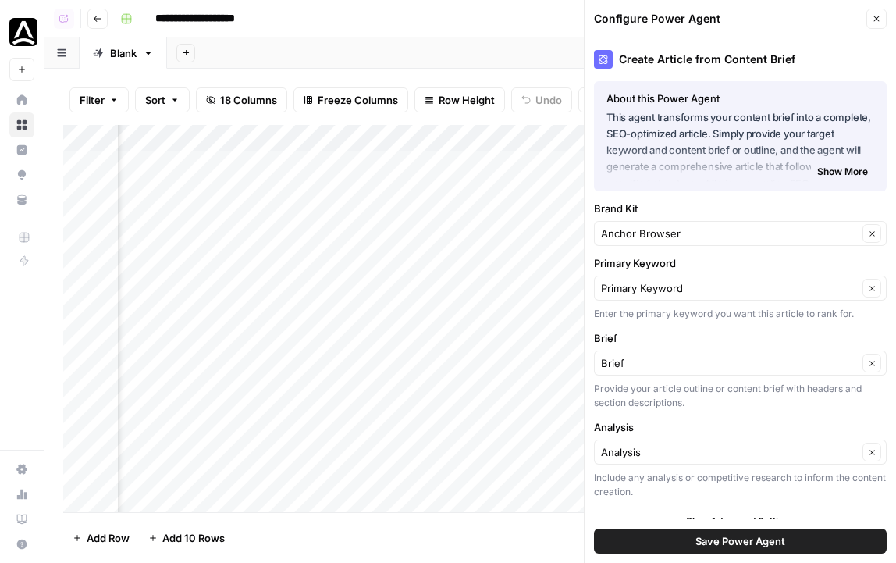
scroll to position [16, 0]
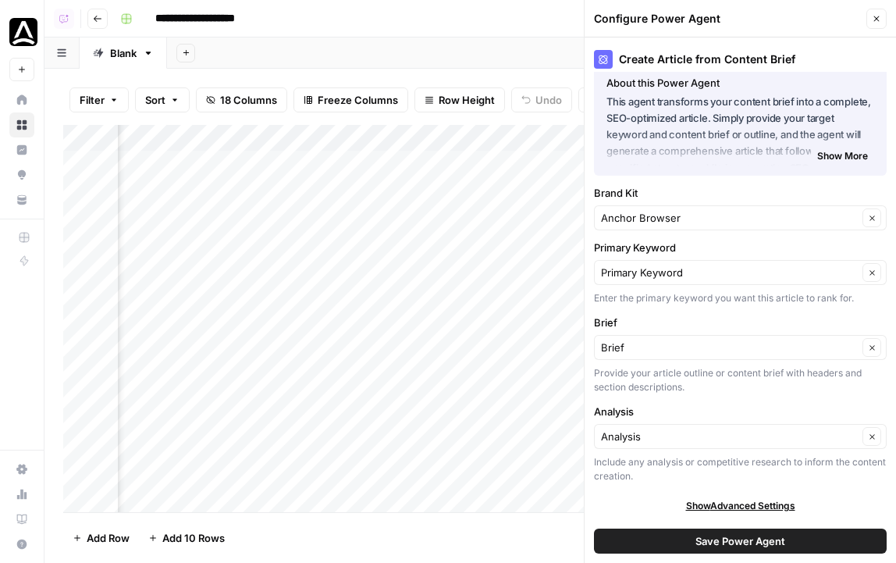
click at [737, 533] on span "Save Power Agent" at bounding box center [740, 541] width 90 height 16
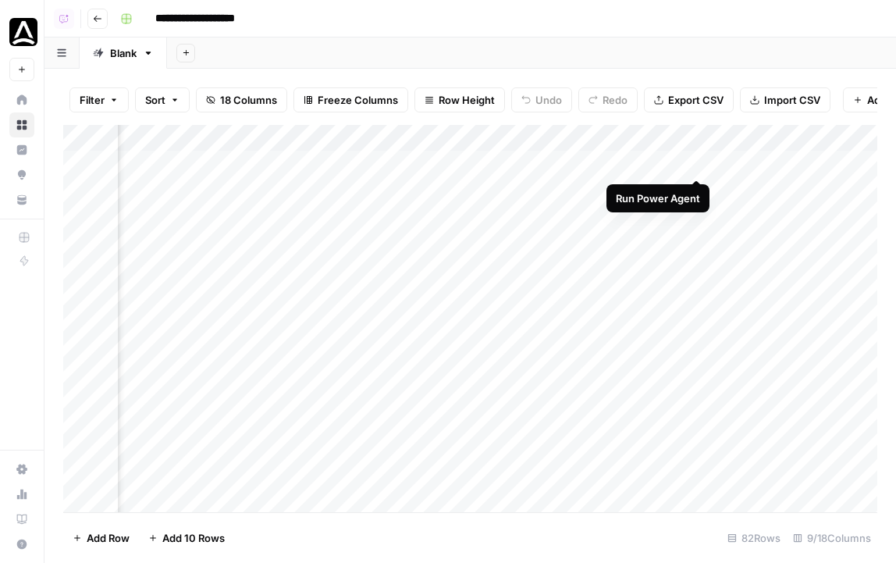
click at [696, 166] on div "Add Column" at bounding box center [470, 318] width 814 height 387
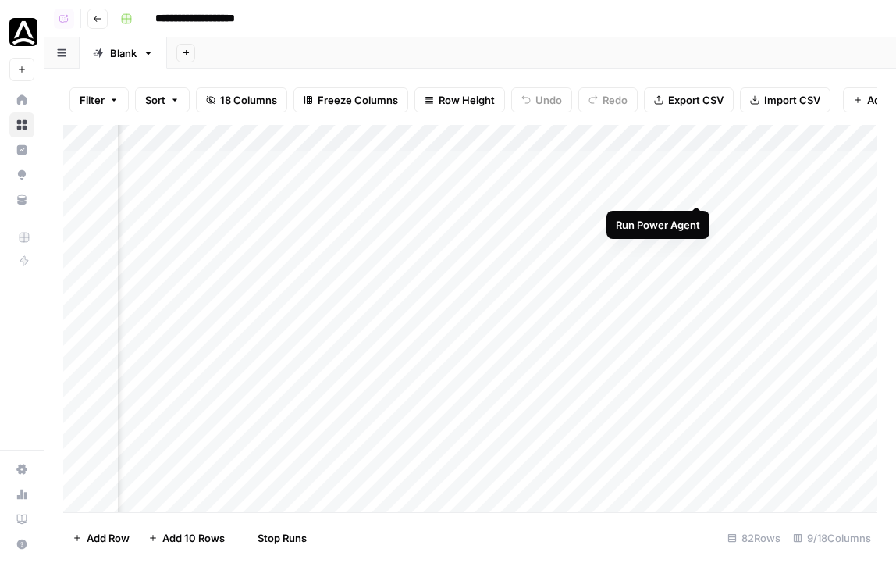
click at [695, 189] on div "Add Column" at bounding box center [470, 318] width 814 height 387
click at [693, 216] on div "Add Column" at bounding box center [470, 318] width 814 height 387
click at [697, 218] on div "Add Column" at bounding box center [470, 318] width 814 height 387
click at [837, 218] on div "Add Column" at bounding box center [470, 318] width 814 height 387
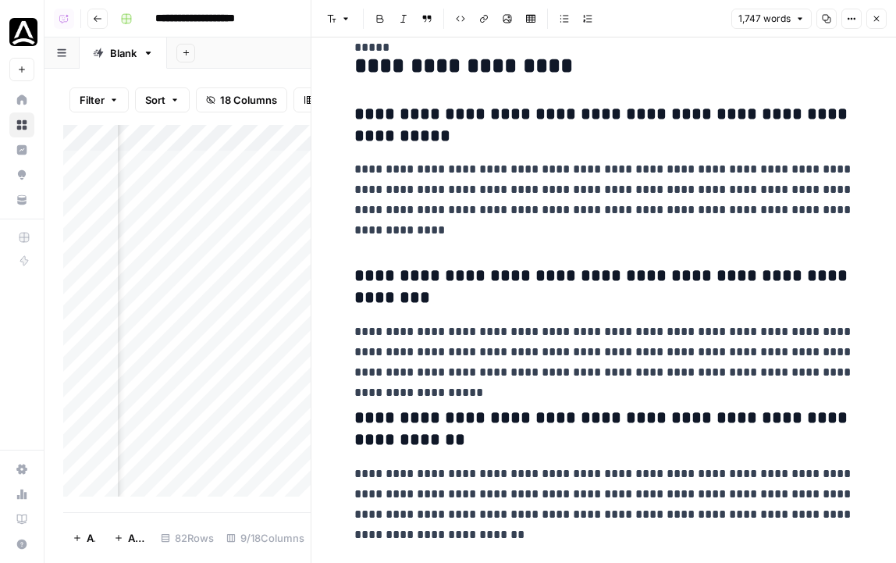
scroll to position [5498, 0]
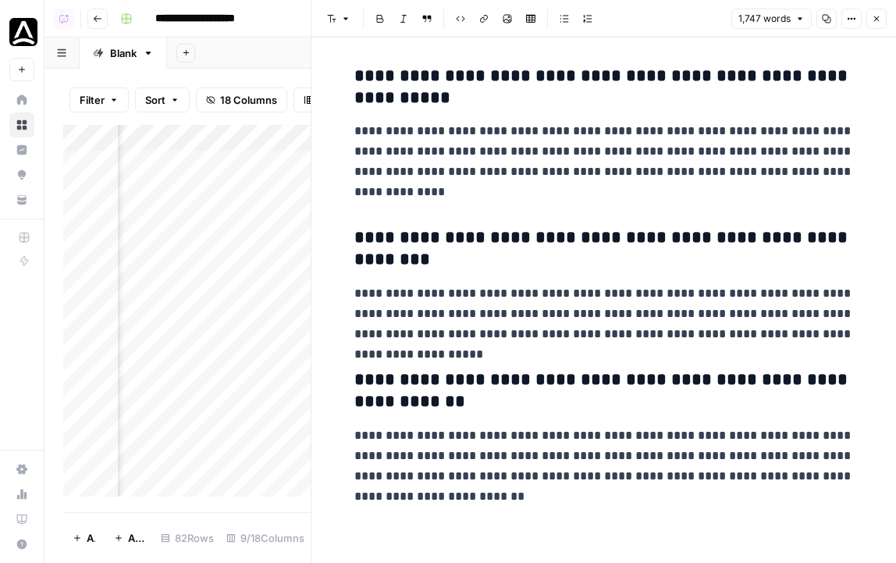
click at [880, 12] on button "Close" at bounding box center [876, 19] width 20 height 20
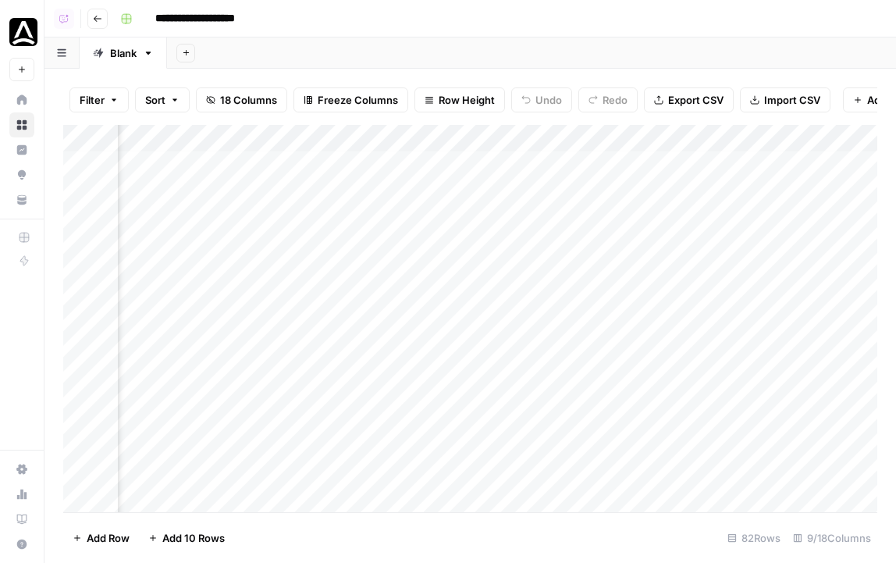
scroll to position [6, 884]
click at [699, 156] on div "Add Column" at bounding box center [470, 318] width 814 height 387
click at [689, 210] on div "Add Column" at bounding box center [470, 318] width 814 height 387
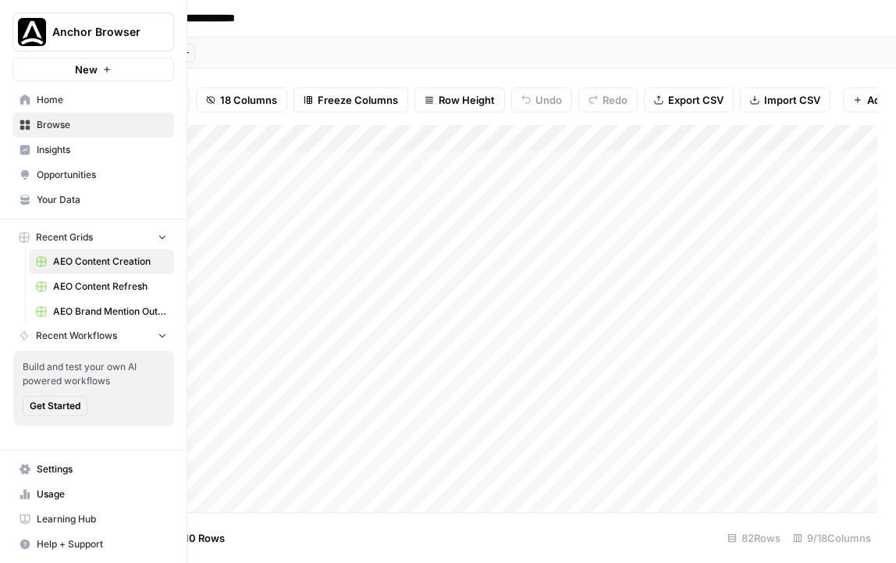
click at [87, 200] on span "Your Data" at bounding box center [102, 200] width 130 height 14
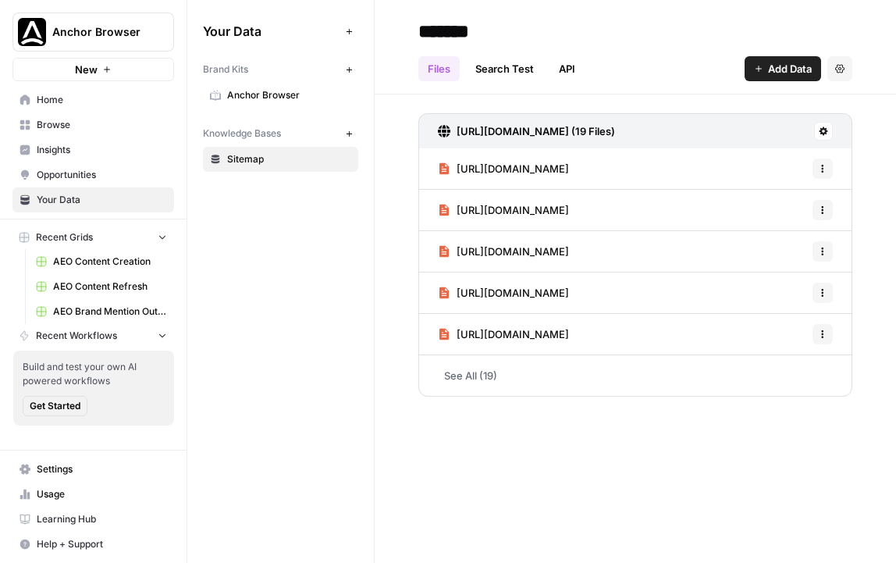
click at [84, 115] on link "Browse" at bounding box center [93, 124] width 162 height 25
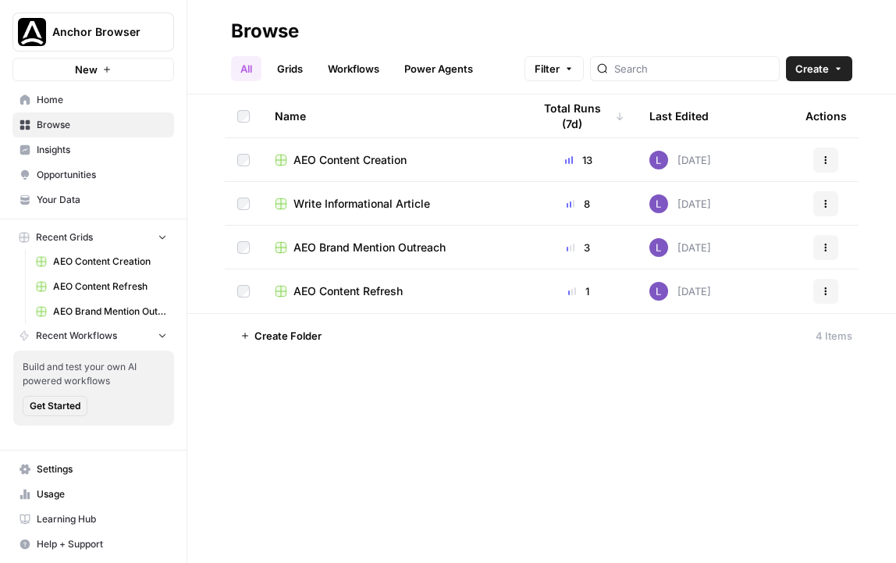
click at [292, 63] on link "Grids" at bounding box center [290, 68] width 44 height 25
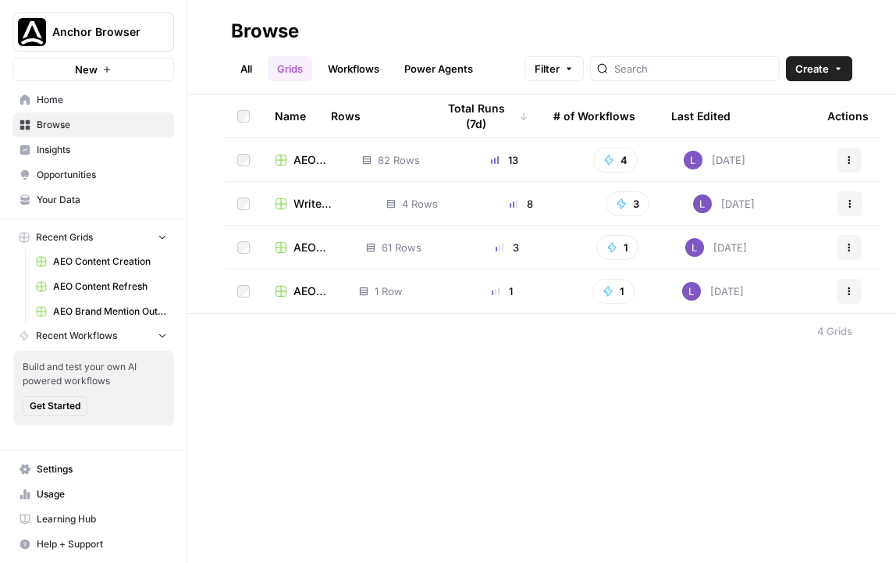
click at [317, 162] on span "AEO Content Creation" at bounding box center [315, 160] width 44 height 16
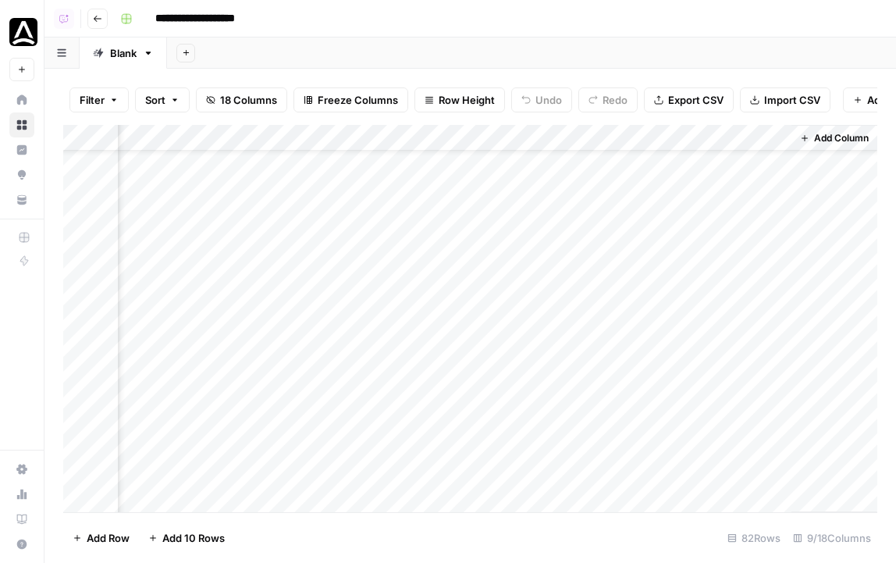
scroll to position [0, 1014]
click at [809, 149] on div "Add Column" at bounding box center [834, 318] width 86 height 387
click at [814, 131] on span "Add Column" at bounding box center [841, 138] width 55 height 14
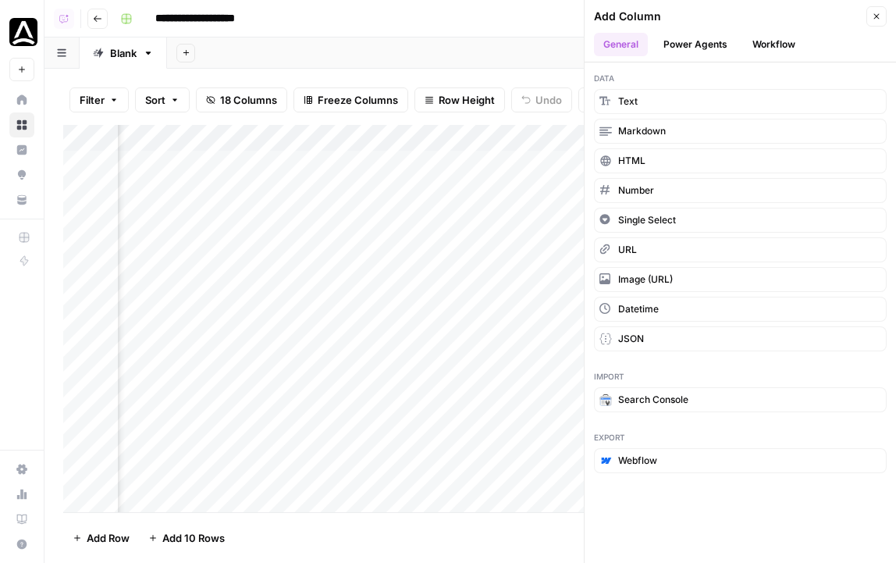
click at [693, 45] on button "Power Agents" at bounding box center [695, 44] width 83 height 23
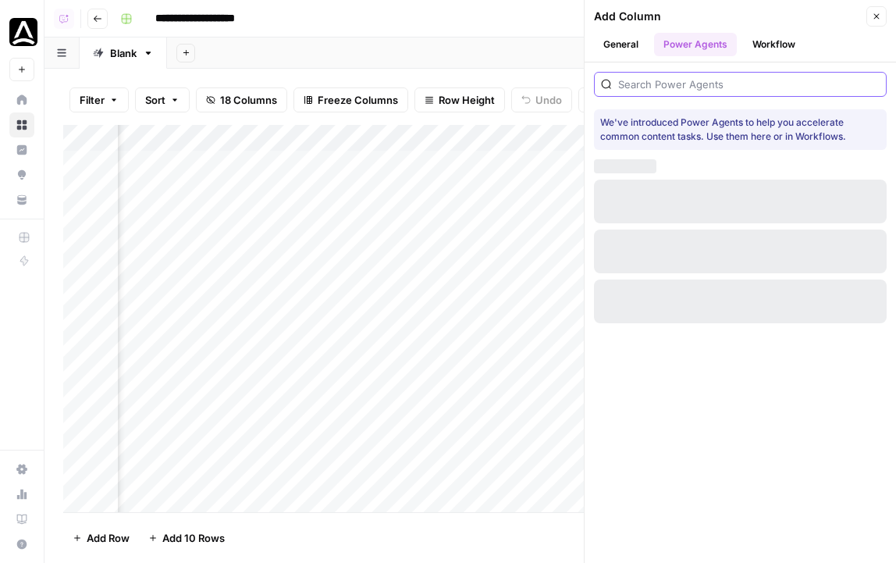
click at [722, 82] on input "search" at bounding box center [748, 84] width 261 height 16
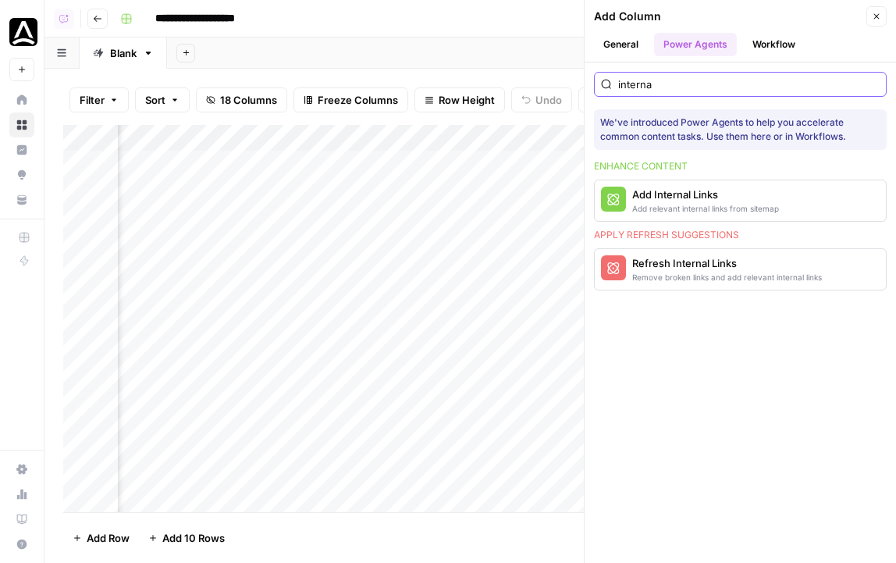
type input "interna"
click at [652, 185] on button "Add Internal Links Add relevant internal links from sitemap" at bounding box center [740, 200] width 291 height 41
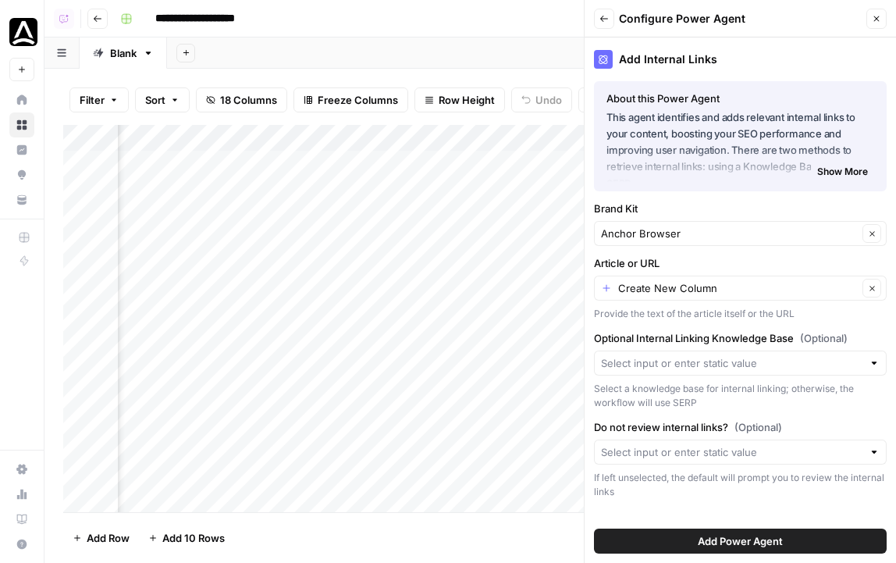
click at [700, 371] on div at bounding box center [740, 362] width 293 height 25
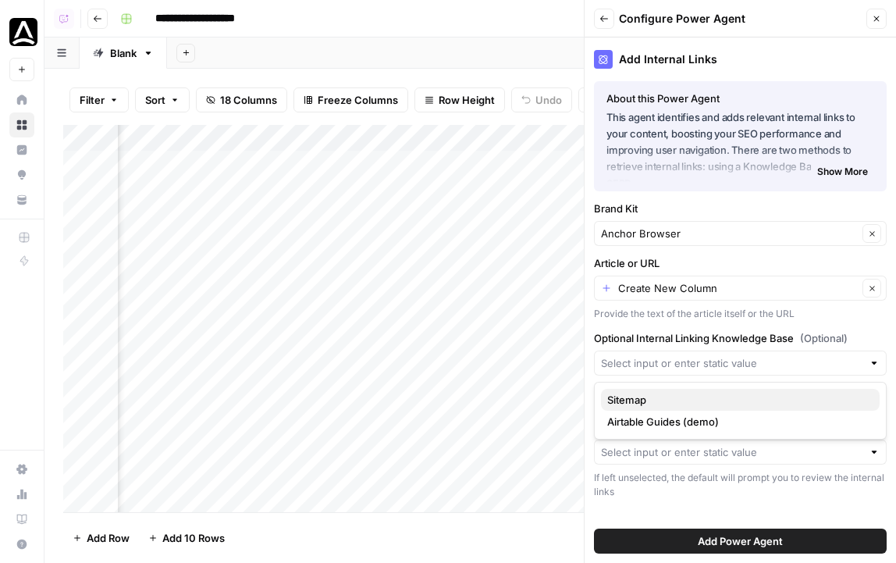
click at [682, 405] on span "Sitemap" at bounding box center [737, 400] width 260 height 16
type input "Sitemap"
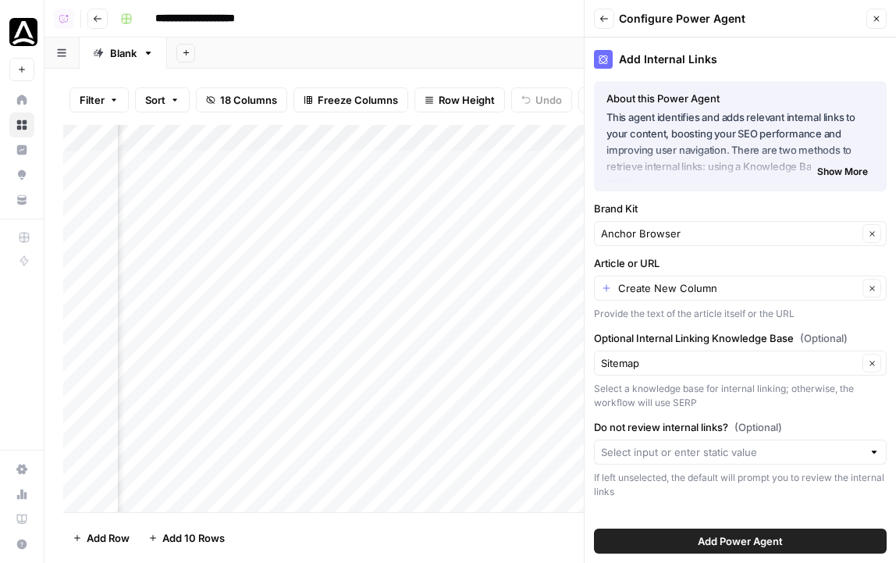
click at [742, 535] on span "Add Power Agent" at bounding box center [740, 541] width 85 height 16
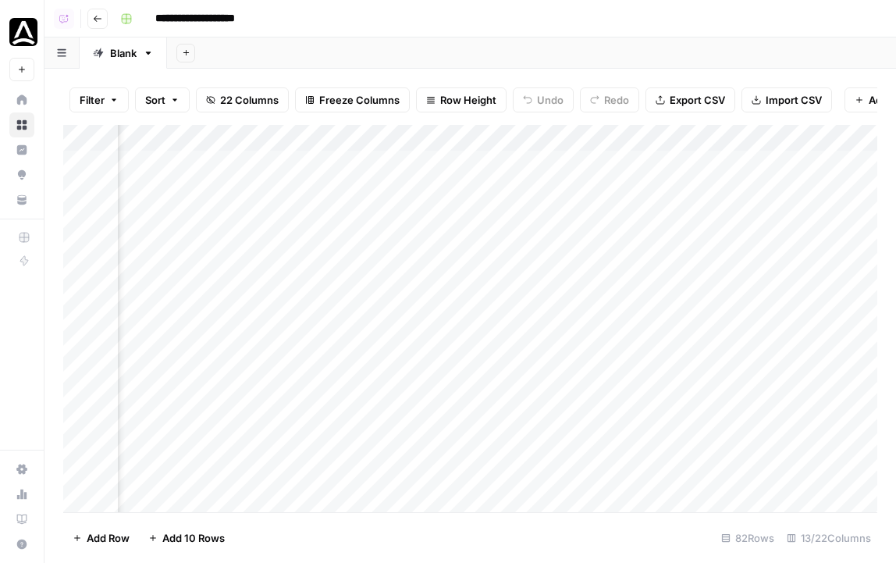
scroll to position [0, 1431]
click at [589, 135] on div "Add Column" at bounding box center [470, 318] width 814 height 387
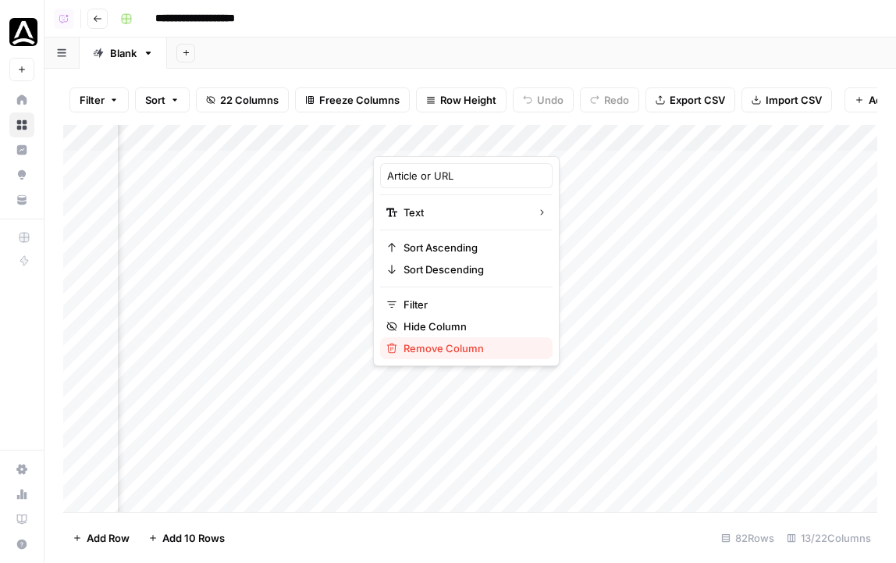
click at [449, 354] on span "Remove Column" at bounding box center [471, 348] width 137 height 16
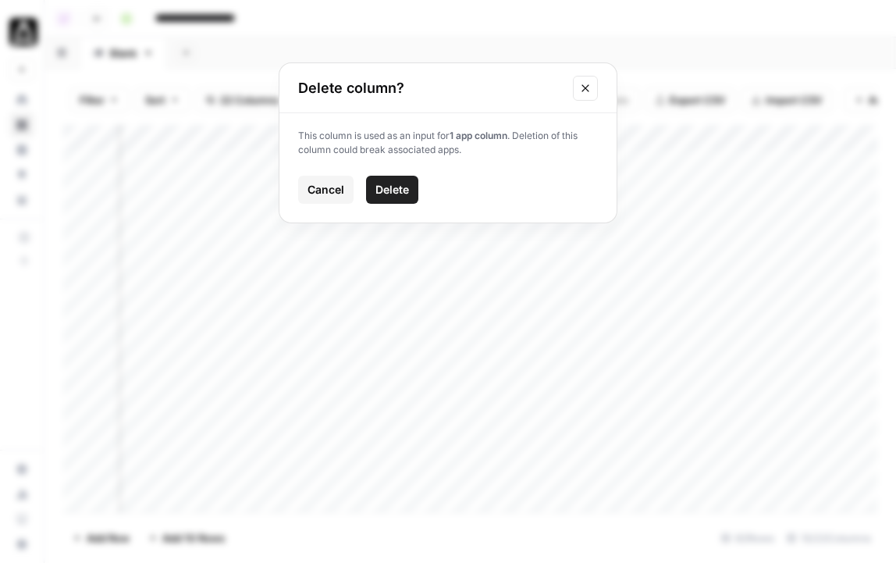
click at [389, 172] on div "This column is used as an input for 1 app column . Deletion of this column coul…" at bounding box center [447, 167] width 337 height 109
click at [393, 179] on button "Delete" at bounding box center [392, 190] width 52 height 28
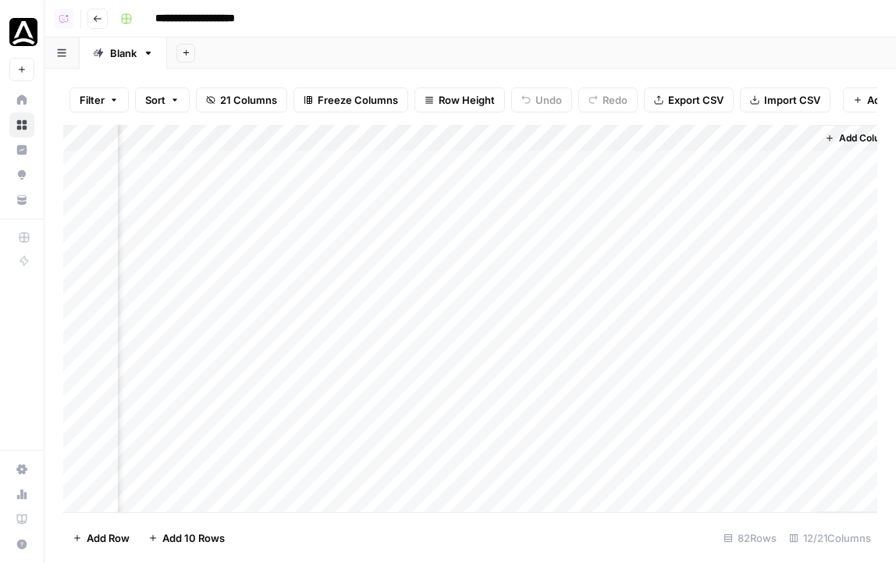
click at [499, 136] on div "Add Column" at bounding box center [470, 318] width 814 height 387
click at [793, 130] on div "Add Column" at bounding box center [470, 318] width 814 height 387
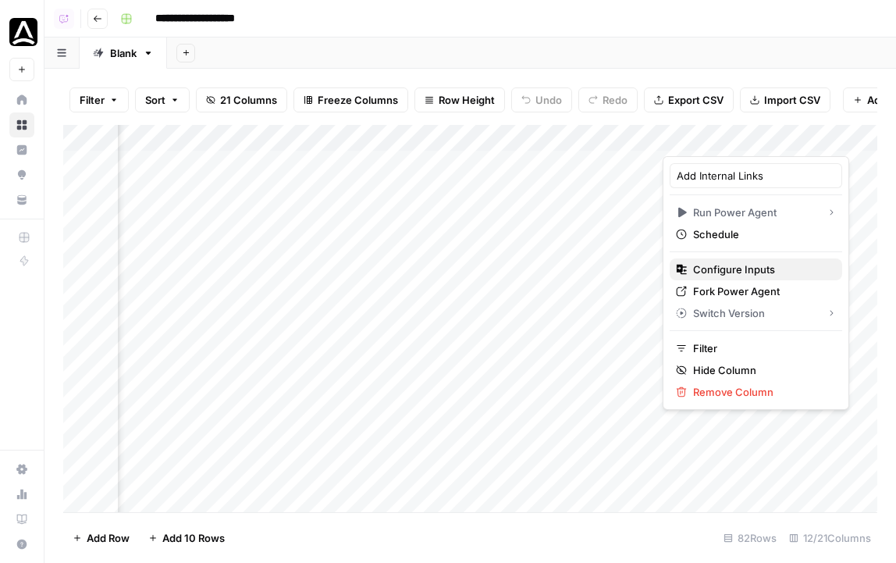
click at [721, 270] on span "Configure Inputs" at bounding box center [761, 269] width 137 height 16
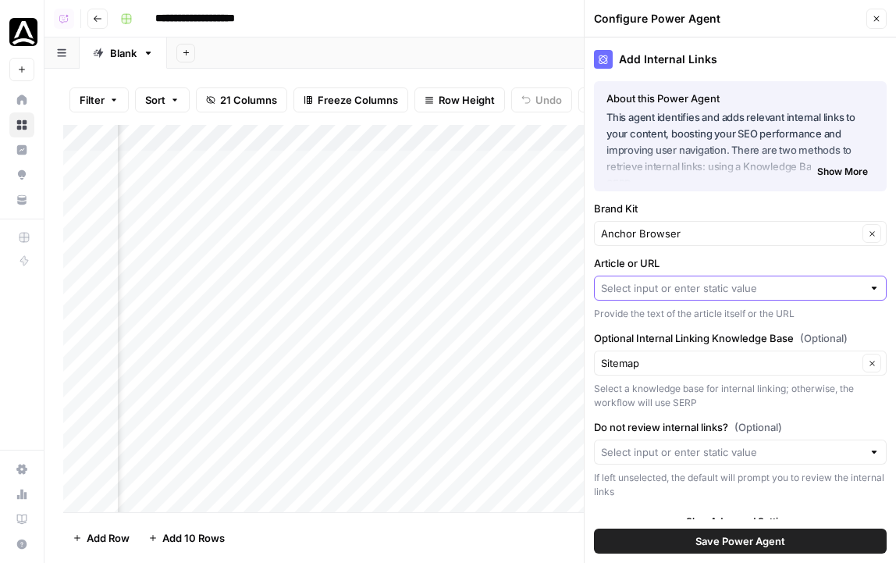
click at [666, 285] on input "Article or URL" at bounding box center [731, 288] width 261 height 16
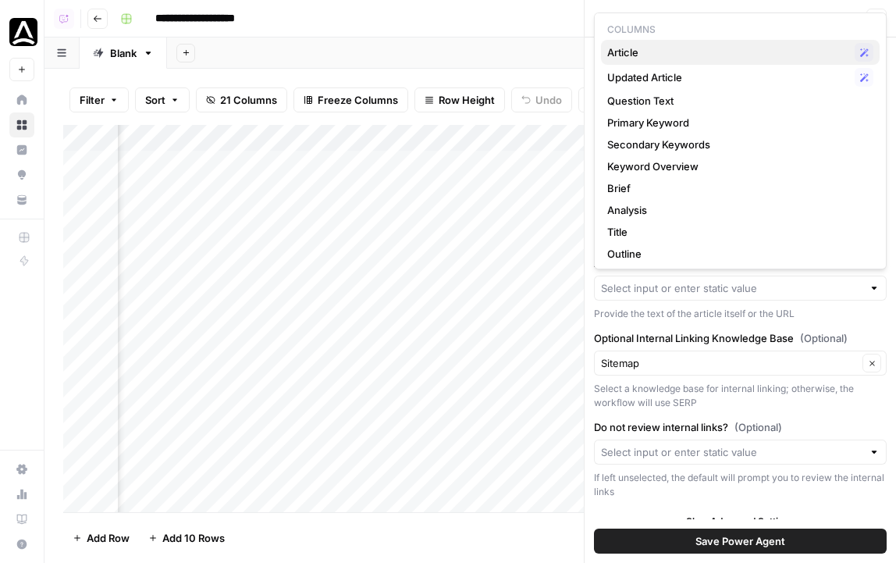
click at [690, 49] on span "Article" at bounding box center [727, 52] width 241 height 16
type input "Article"
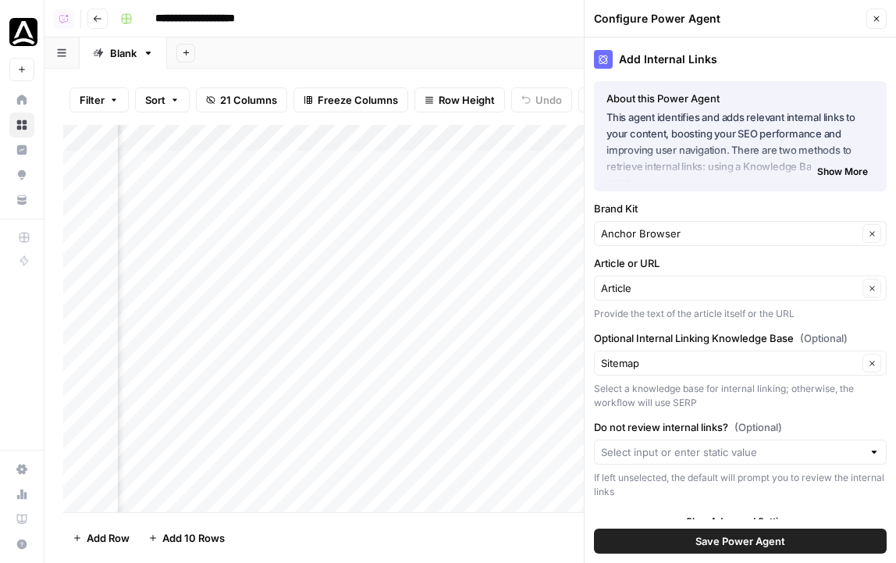
click at [755, 543] on span "Save Power Agent" at bounding box center [740, 541] width 90 height 16
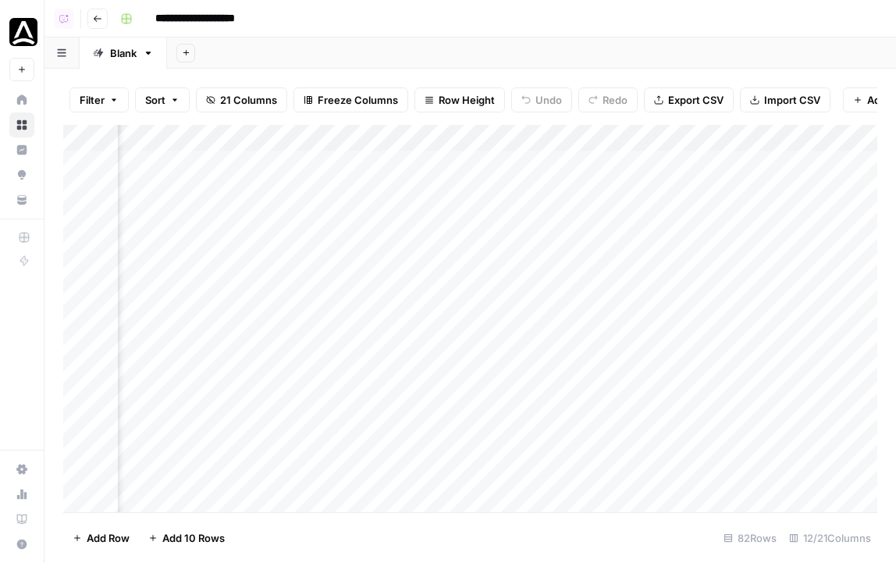
scroll to position [0, 1142]
click at [399, 192] on div "Add Column" at bounding box center [470, 318] width 814 height 387
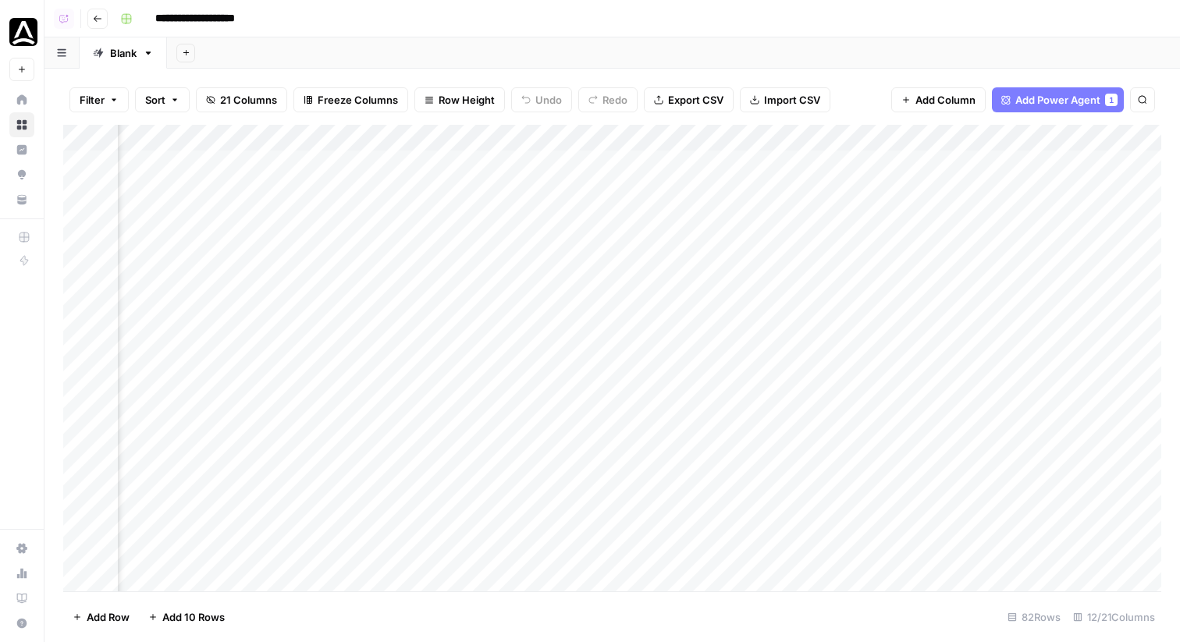
scroll to position [0, 1173]
click at [695, 165] on div "Add Column" at bounding box center [612, 358] width 1098 height 467
click at [700, 194] on div "Add Column" at bounding box center [612, 358] width 1098 height 467
click at [702, 211] on div "Add Column" at bounding box center [612, 358] width 1098 height 467
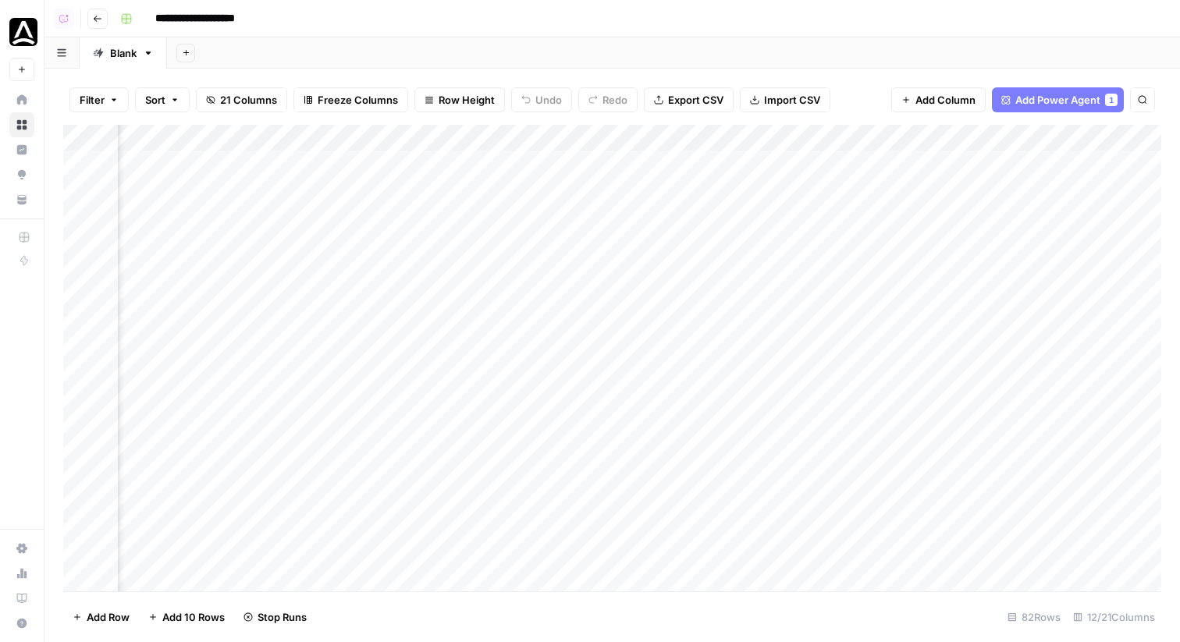
click at [895, 164] on div "Add Column" at bounding box center [612, 358] width 1098 height 467
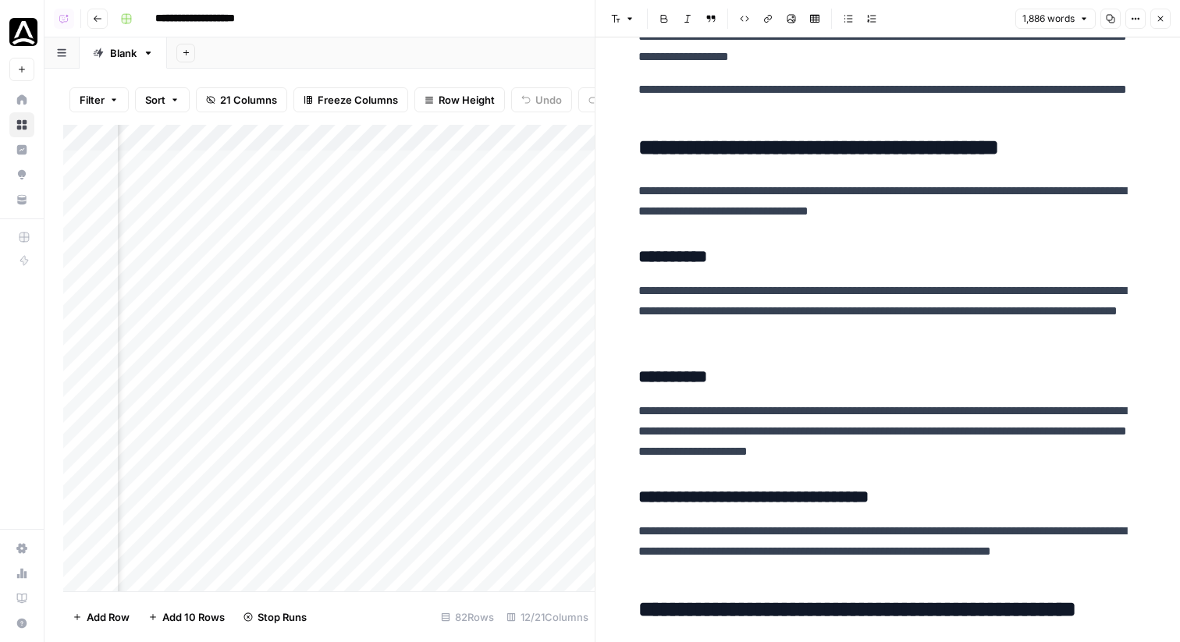
scroll to position [5306, 0]
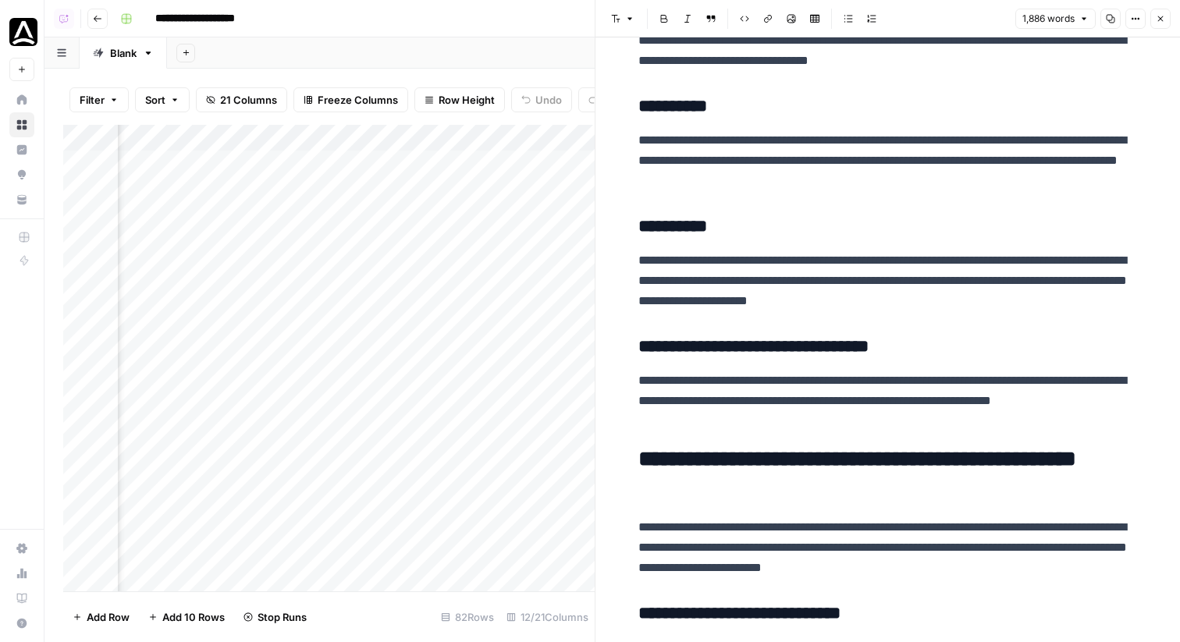
click at [895, 18] on icon "button" at bounding box center [1160, 18] width 9 height 9
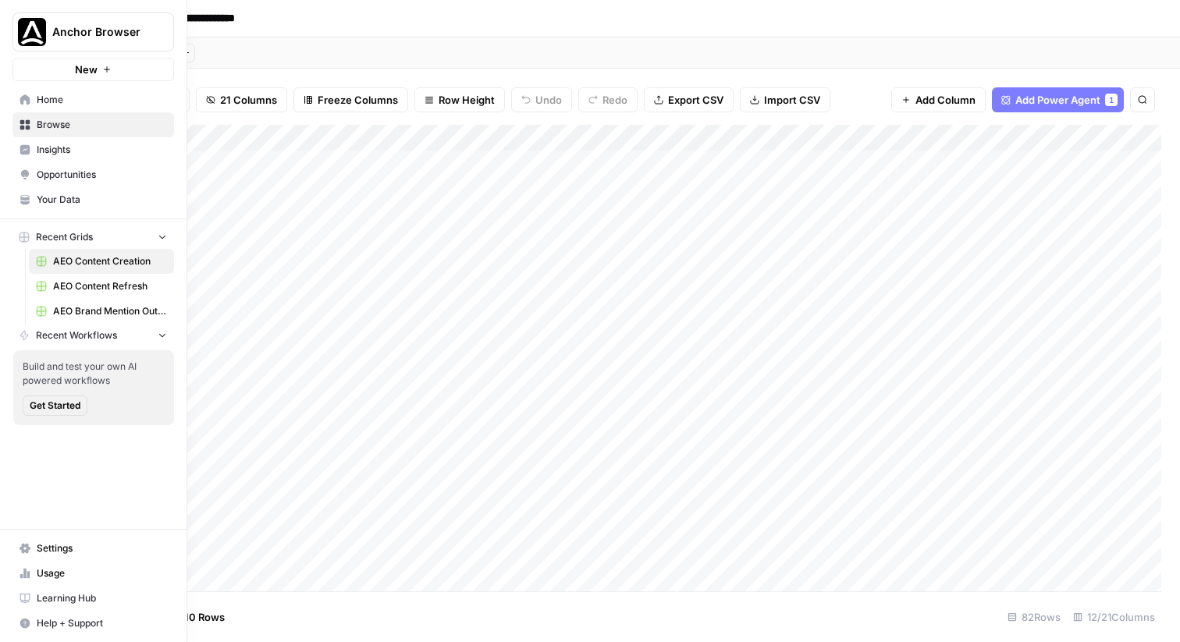
click at [30, 161] on link "Insights" at bounding box center [93, 149] width 162 height 25
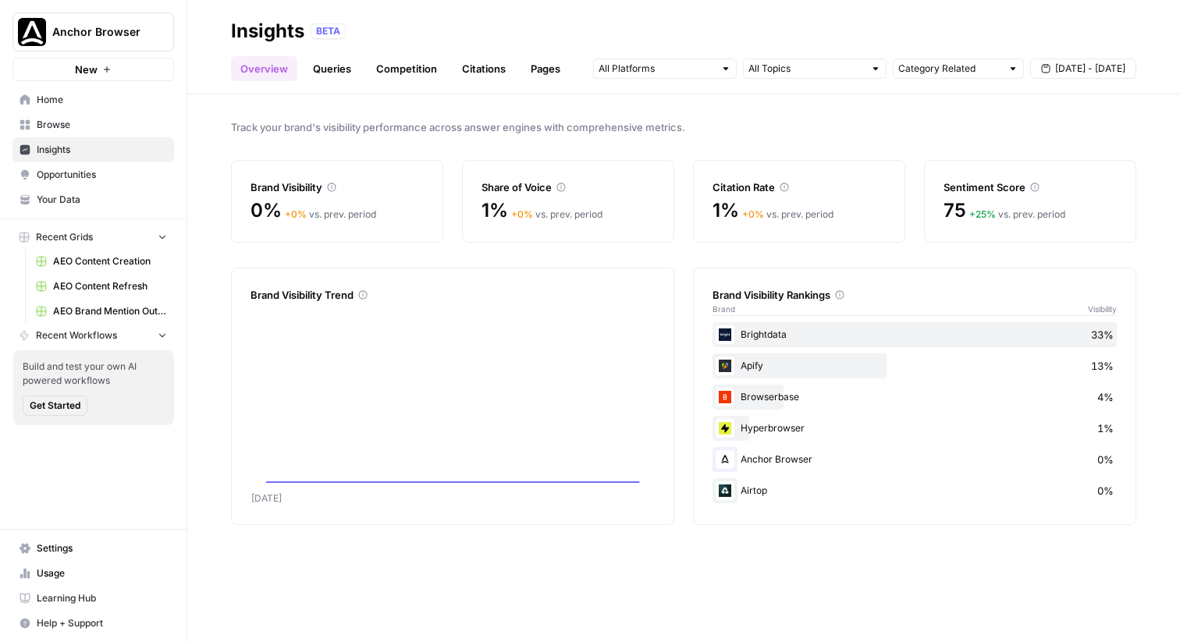
click at [76, 181] on span "Opportunities" at bounding box center [102, 175] width 130 height 14
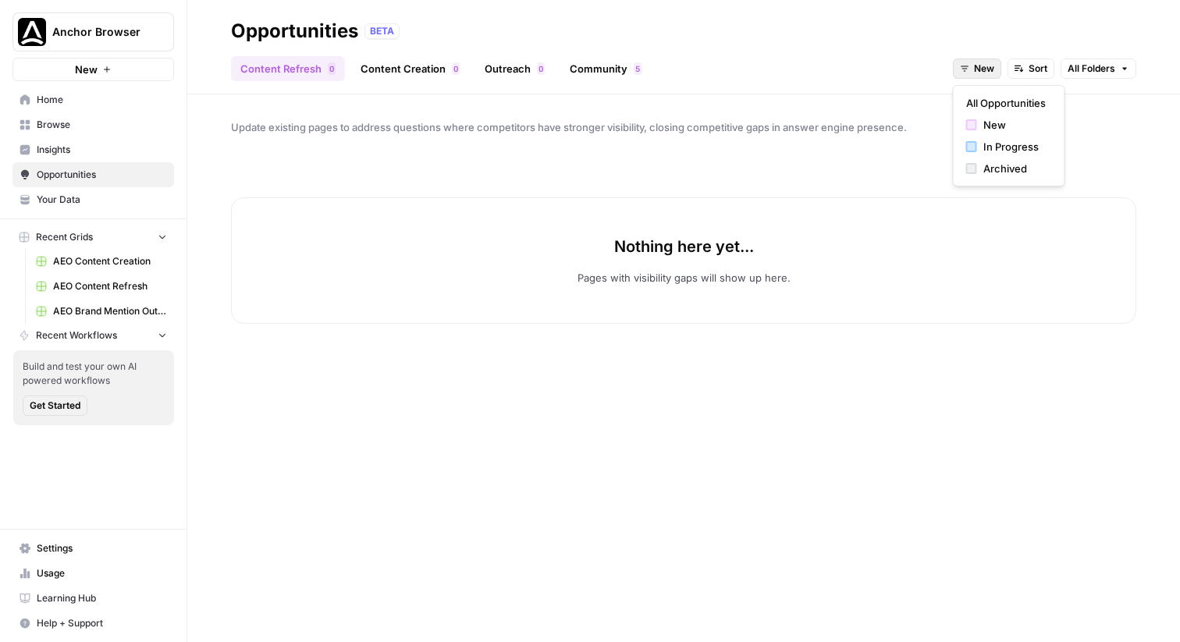
click at [895, 72] on span "New" at bounding box center [984, 69] width 20 height 14
click at [895, 162] on span "Archived" at bounding box center [1014, 169] width 62 height 16
click at [895, 60] on button "Archived" at bounding box center [967, 69] width 69 height 20
click at [895, 140] on span "In Progress" at bounding box center [994, 147] width 62 height 16
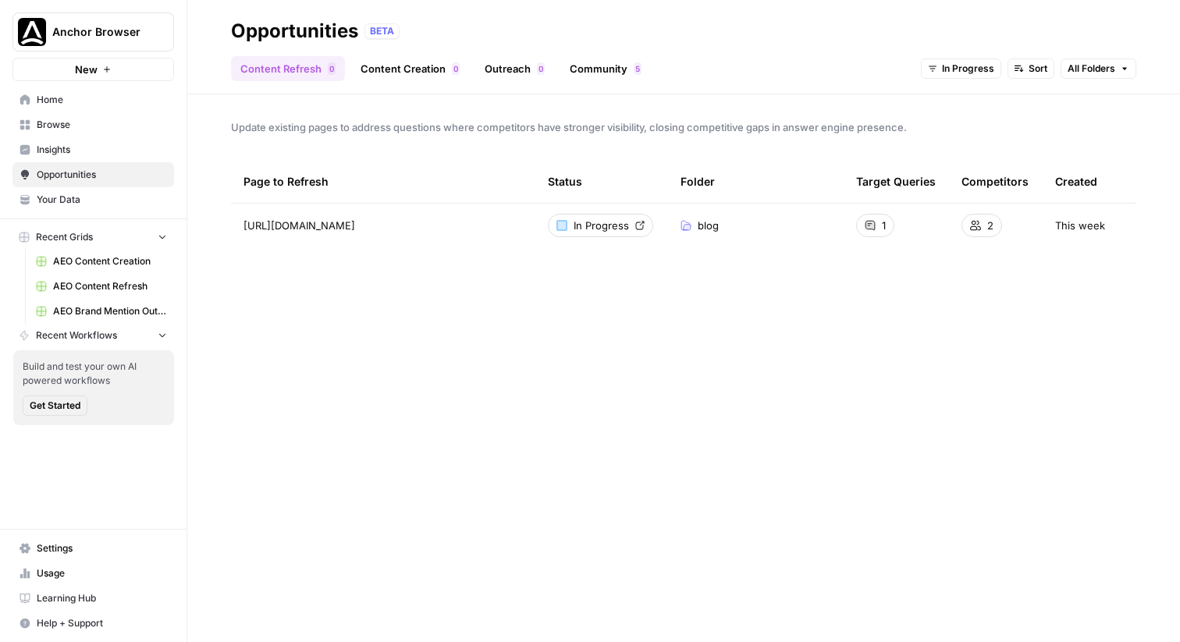
click at [83, 126] on span "Browse" at bounding box center [102, 125] width 130 height 14
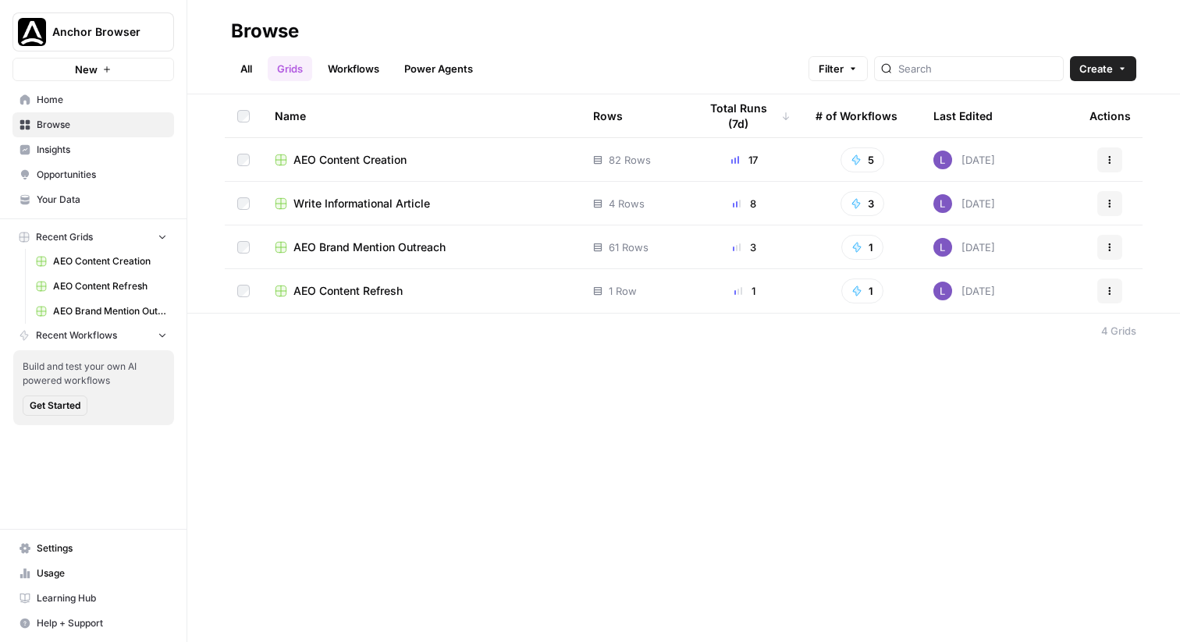
click at [106, 265] on span "AEO Content Creation" at bounding box center [110, 261] width 114 height 14
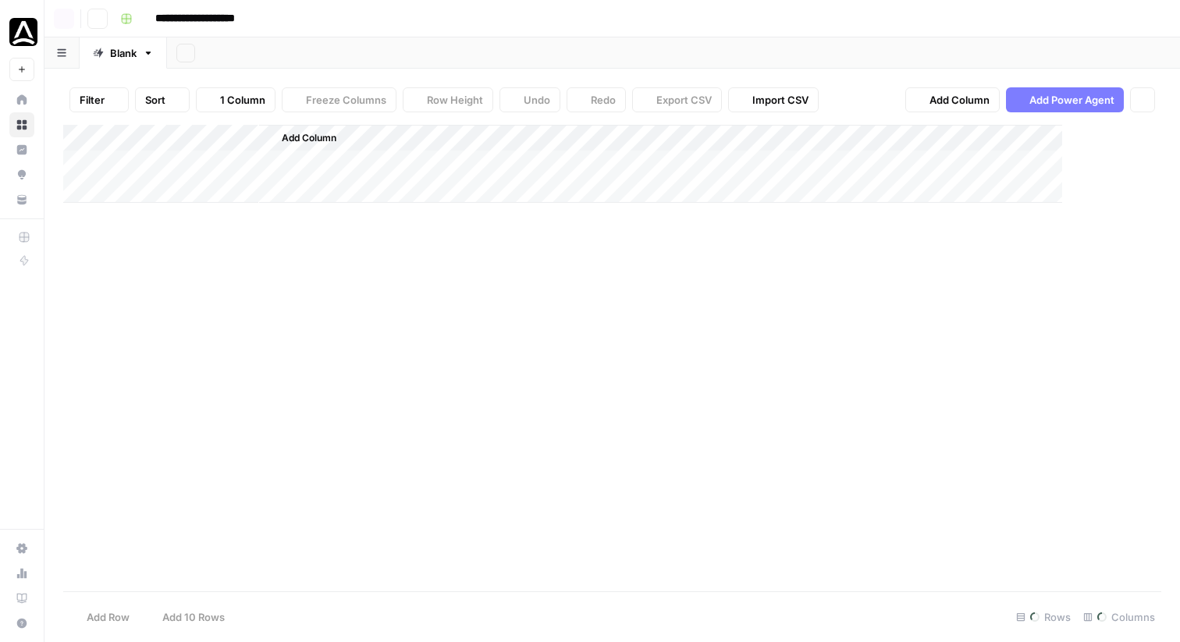
click at [106, 285] on div "Add Column" at bounding box center [612, 358] width 1098 height 467
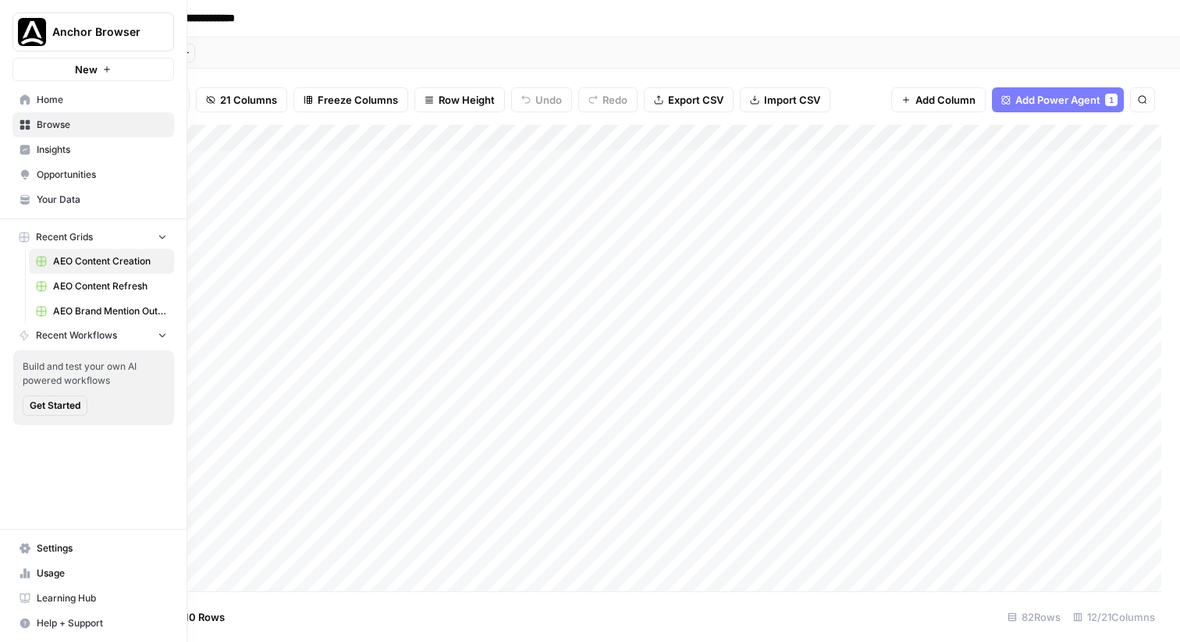
click at [99, 290] on span "AEO Content Refresh" at bounding box center [110, 286] width 114 height 14
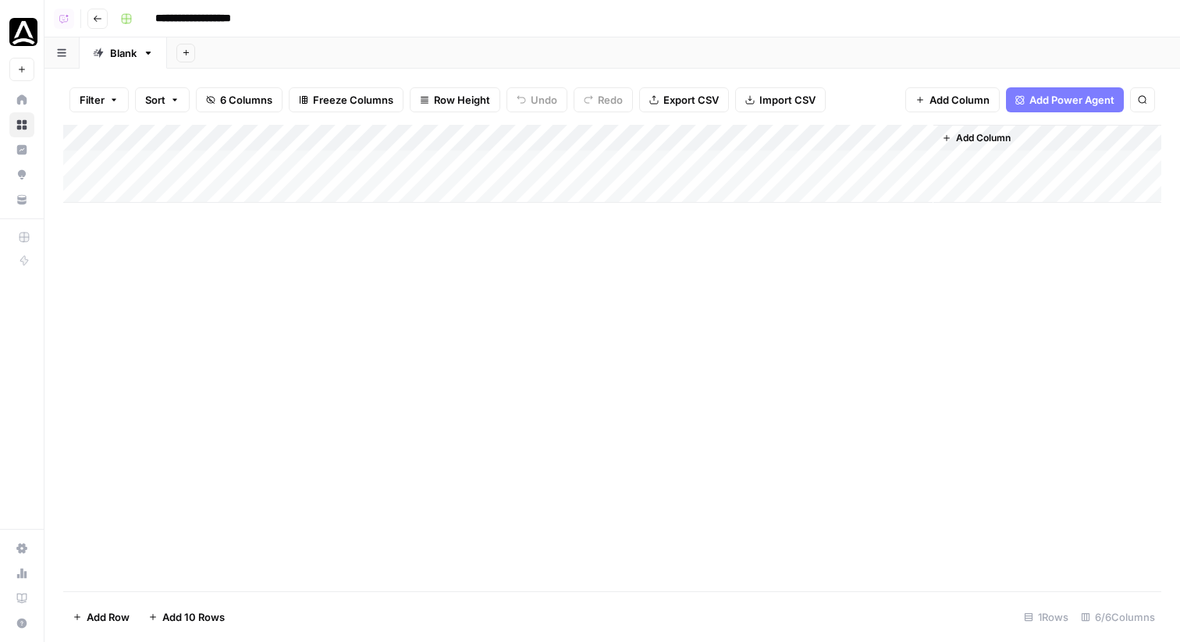
click at [753, 162] on div "Add Column" at bounding box center [612, 164] width 1098 height 78
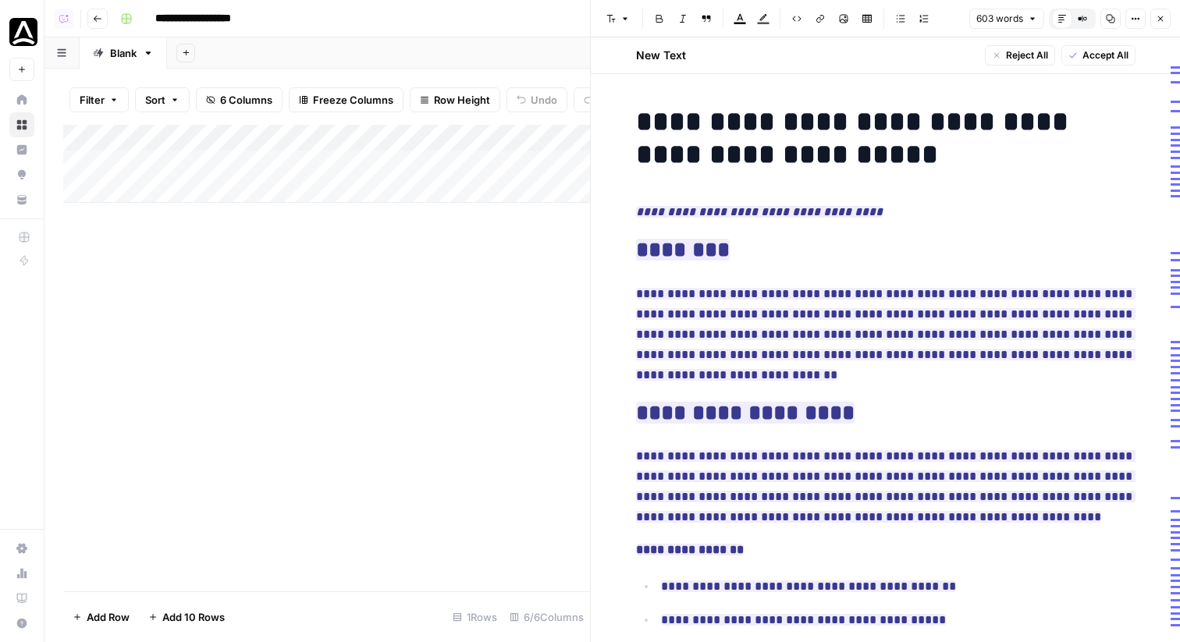
click at [895, 16] on icon "button" at bounding box center [1160, 18] width 9 height 9
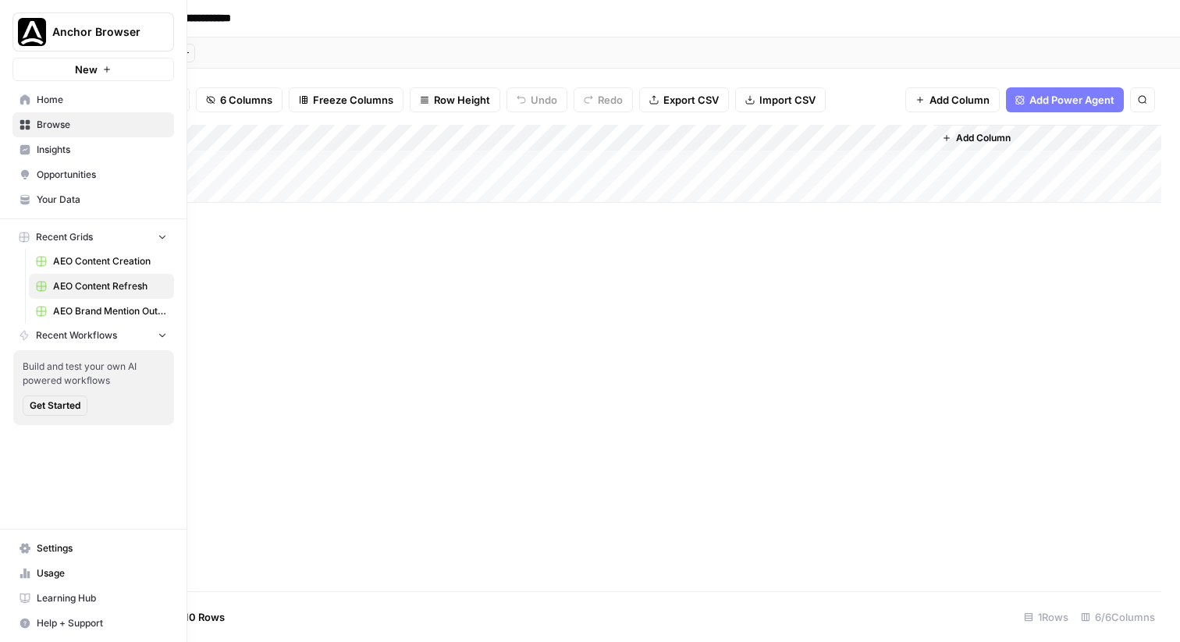
click at [69, 156] on span "Insights" at bounding box center [102, 150] width 130 height 14
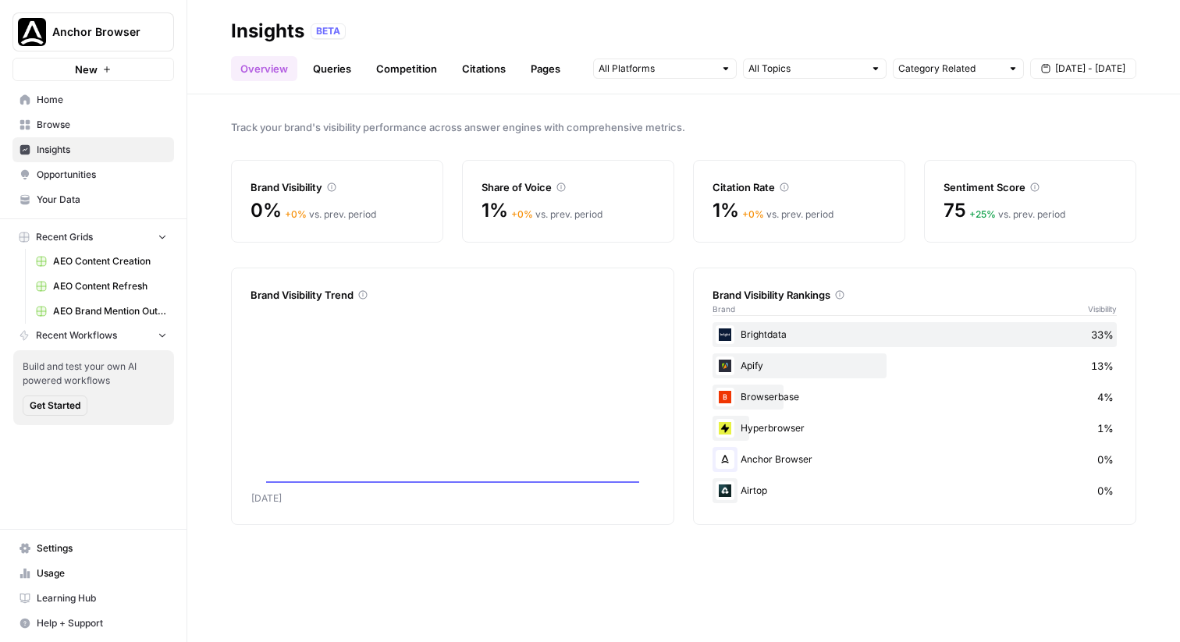
click at [60, 179] on span "Opportunities" at bounding box center [102, 175] width 130 height 14
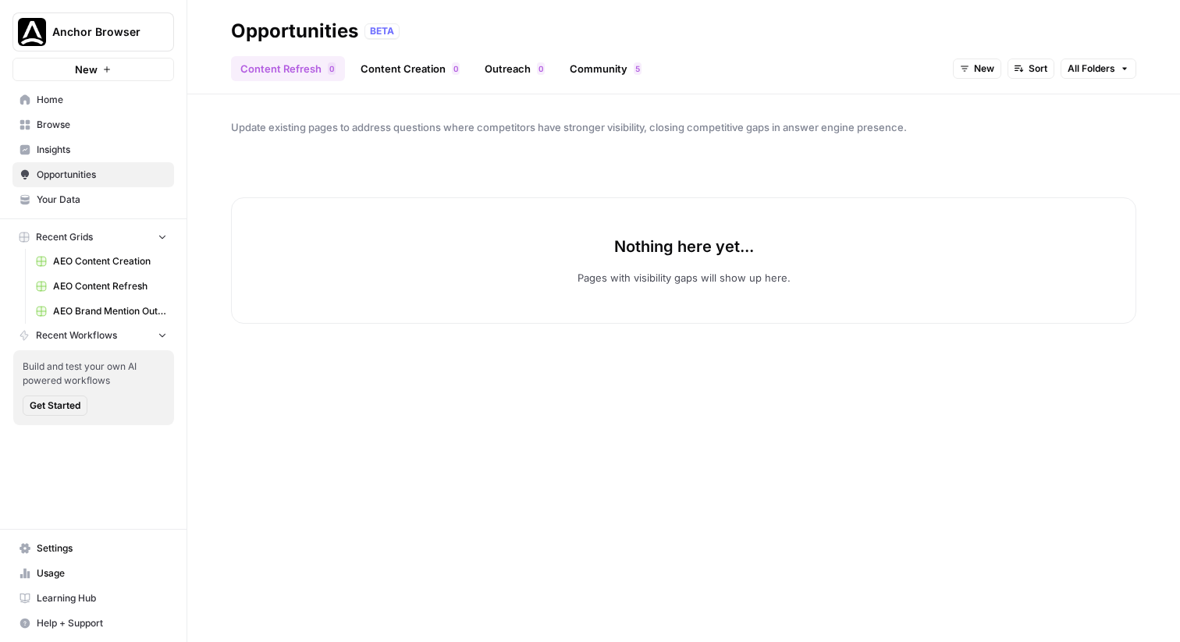
click at [364, 75] on link "Content Creation 0" at bounding box center [410, 68] width 118 height 25
drag, startPoint x: 1057, startPoint y: 72, endPoint x: 1057, endPoint y: 83, distance: 11.7
click at [895, 72] on span "New" at bounding box center [1066, 69] width 20 height 14
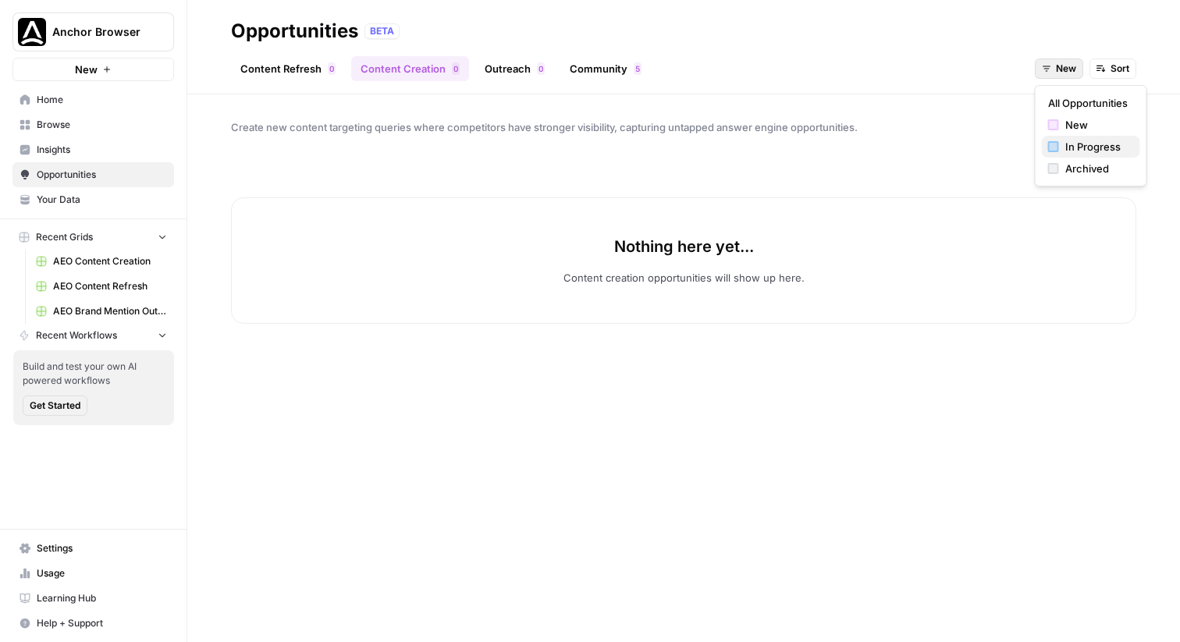
click at [895, 144] on span "In Progress" at bounding box center [1096, 147] width 62 height 16
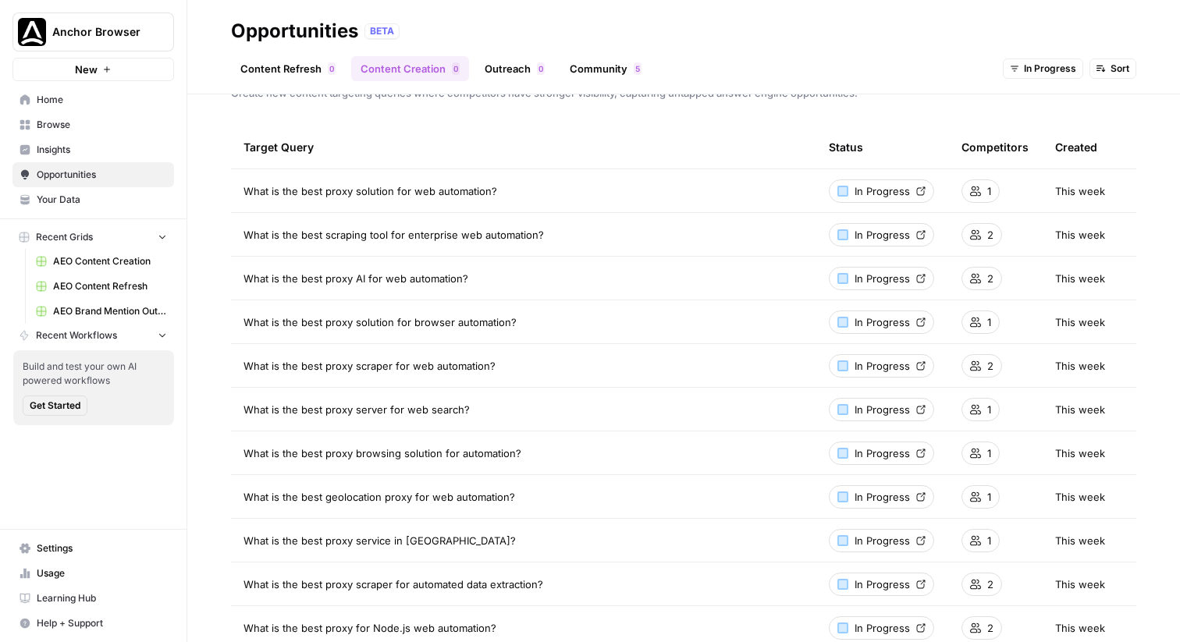
scroll to position [34, 0]
click at [895, 68] on span "In Progress" at bounding box center [1050, 69] width 52 height 14
click at [895, 102] on span "All Opportunities" at bounding box center [1057, 103] width 80 height 16
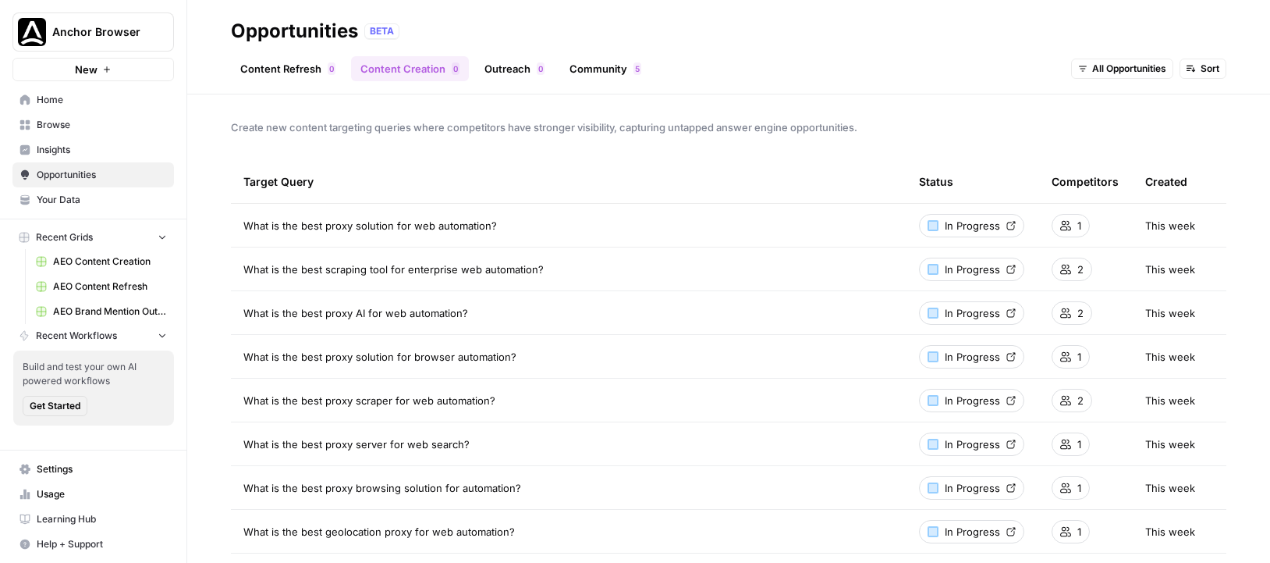
click at [120, 203] on span "Your Data" at bounding box center [102, 200] width 130 height 14
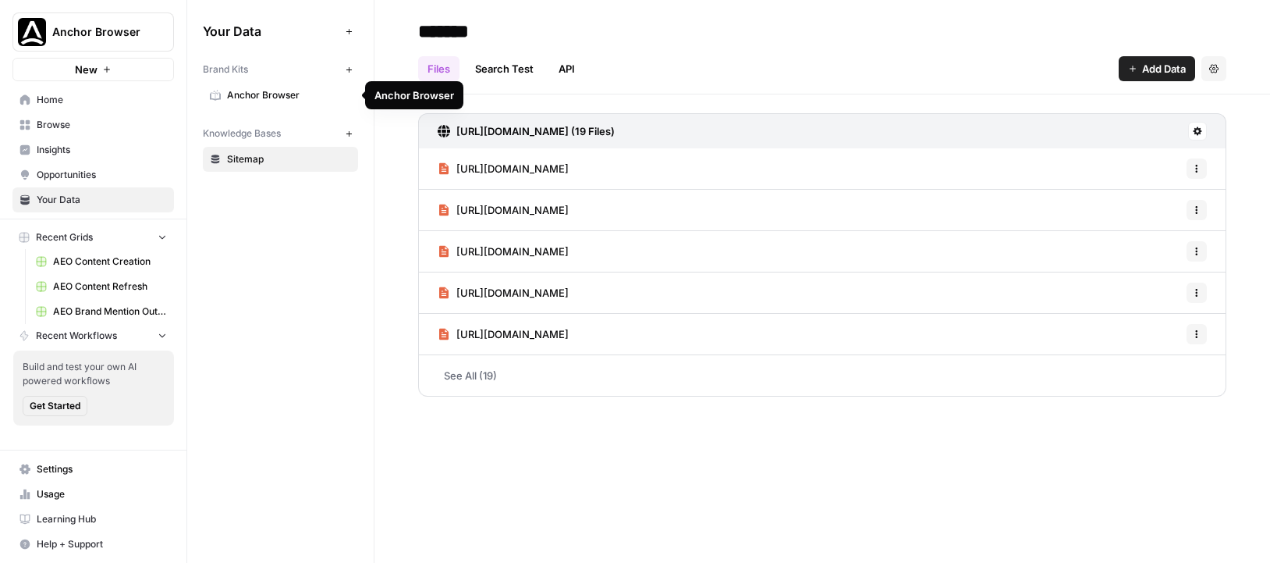
click at [301, 99] on span "Anchor Browser" at bounding box center [289, 95] width 124 height 14
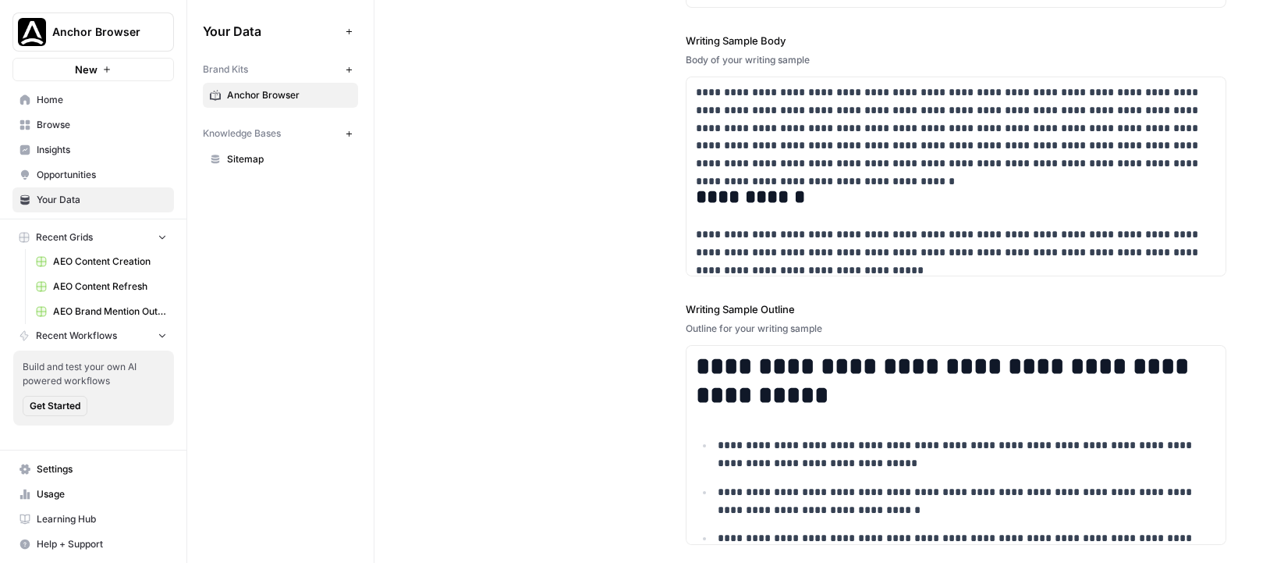
scroll to position [2426, 0]
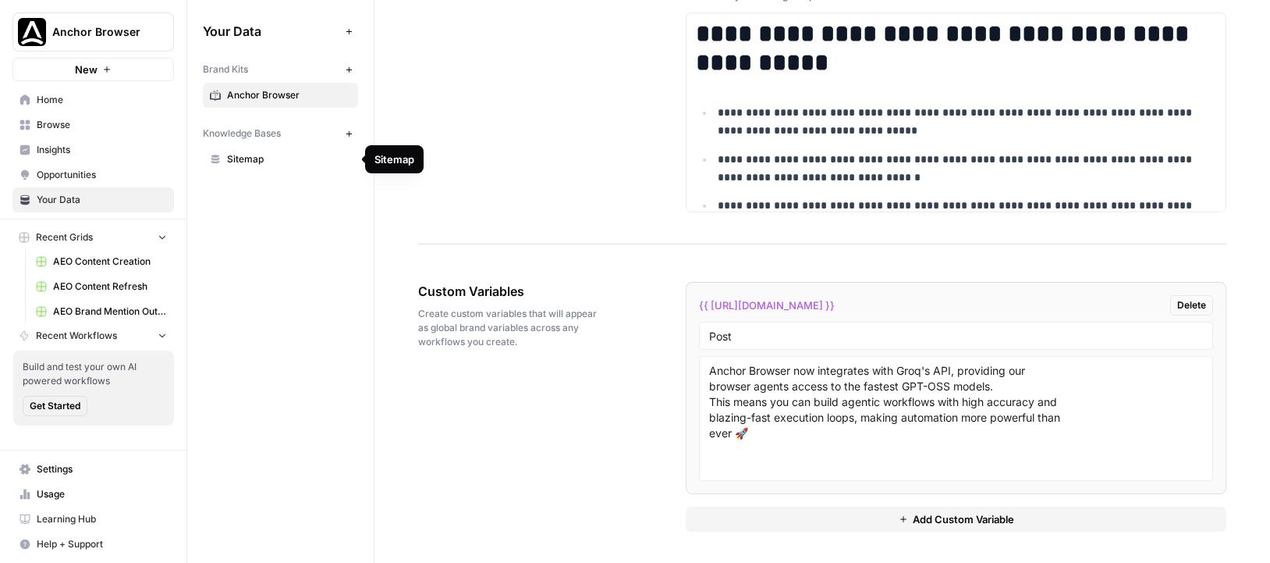
click at [254, 158] on span "Sitemap" at bounding box center [289, 159] width 124 height 14
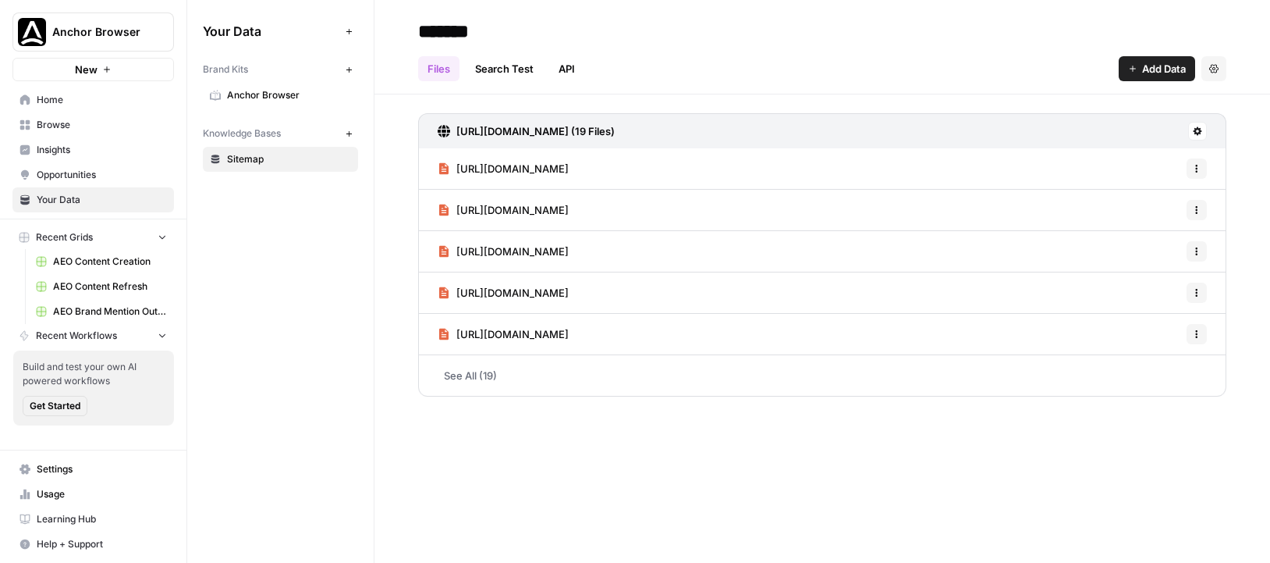
click at [474, 379] on link "See All (19)" at bounding box center [822, 375] width 808 height 41
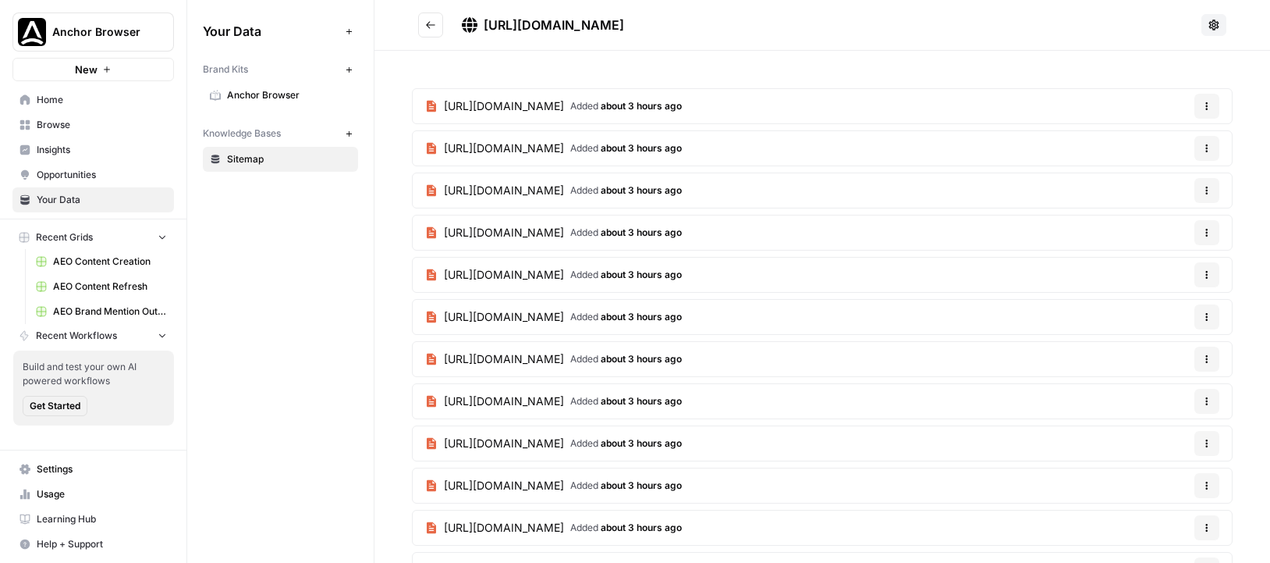
click at [439, 21] on button "Go back" at bounding box center [430, 24] width 25 height 25
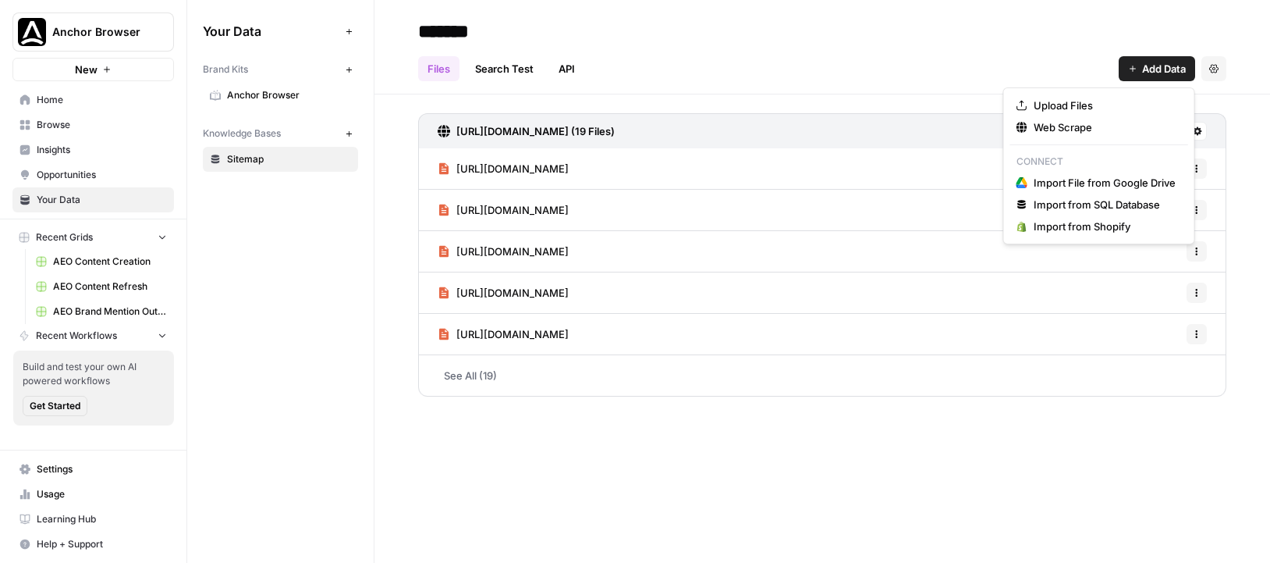
click at [895, 73] on button "Add Data" at bounding box center [1157, 68] width 76 height 25
click at [895, 130] on span "Web Scrape" at bounding box center [1105, 127] width 142 height 16
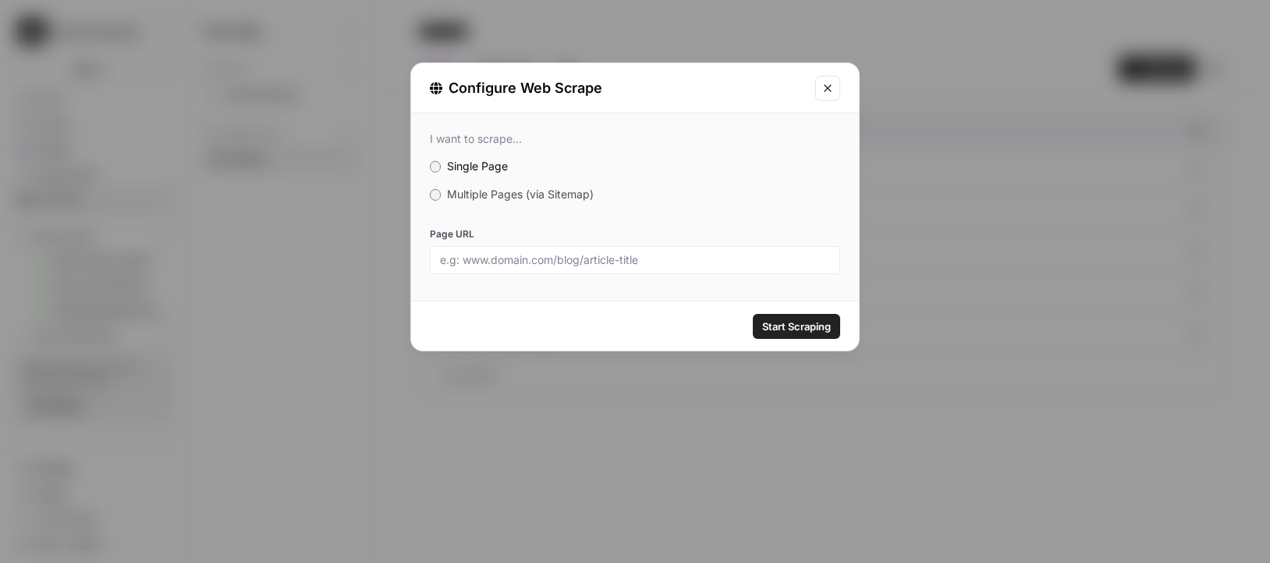
click at [503, 189] on span "Multiple Pages (via Sitemap)" at bounding box center [520, 193] width 147 height 13
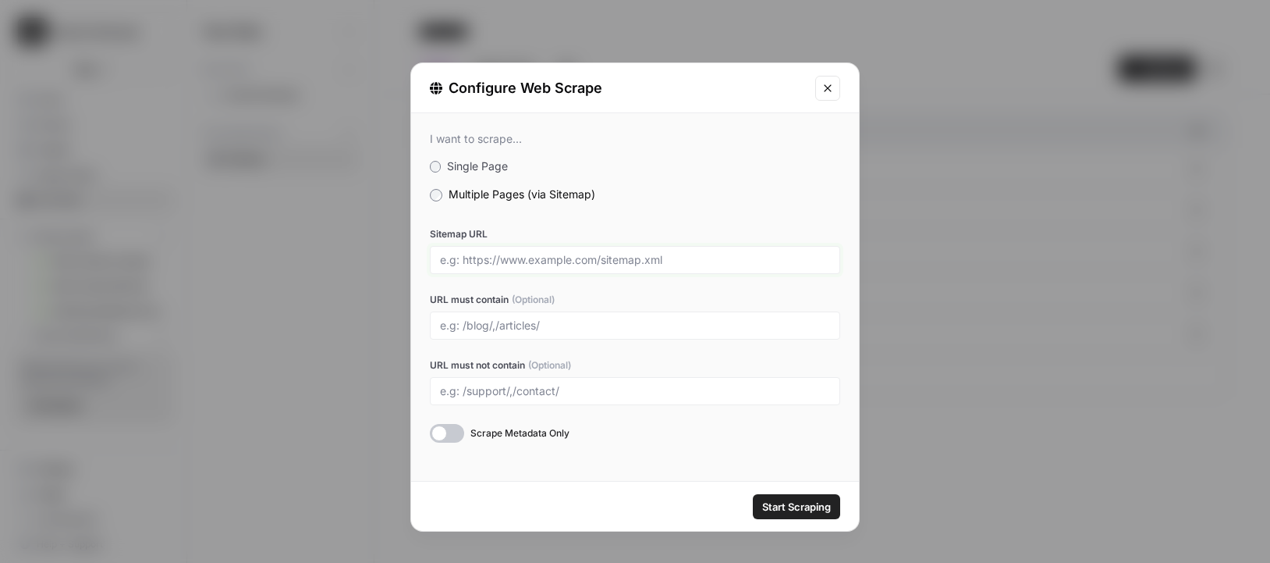
drag, startPoint x: 442, startPoint y: 263, endPoint x: 611, endPoint y: 256, distance: 168.7
click at [613, 256] on input "Sitemap URL" at bounding box center [635, 260] width 390 height 14
drag, startPoint x: 439, startPoint y: 258, endPoint x: 584, endPoint y: 261, distance: 145.2
click at [584, 261] on div at bounding box center [635, 260] width 410 height 28
click at [608, 264] on input "Sitemap URL" at bounding box center [635, 260] width 390 height 14
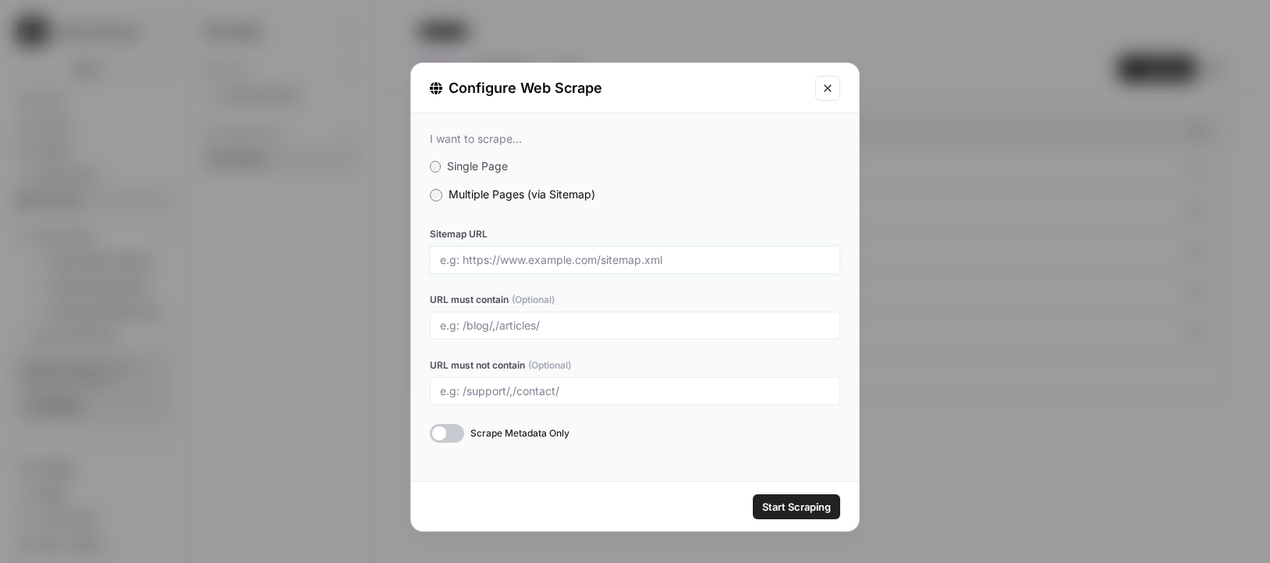
drag, startPoint x: 599, startPoint y: 259, endPoint x: 668, endPoint y: 261, distance: 68.7
click at [669, 261] on input "Sitemap URL" at bounding box center [635, 260] width 390 height 14
click at [745, 316] on div at bounding box center [635, 325] width 410 height 28
click at [505, 335] on div at bounding box center [635, 325] width 410 height 28
click at [484, 325] on input "URL must contain (Optional)" at bounding box center [635, 325] width 390 height 14
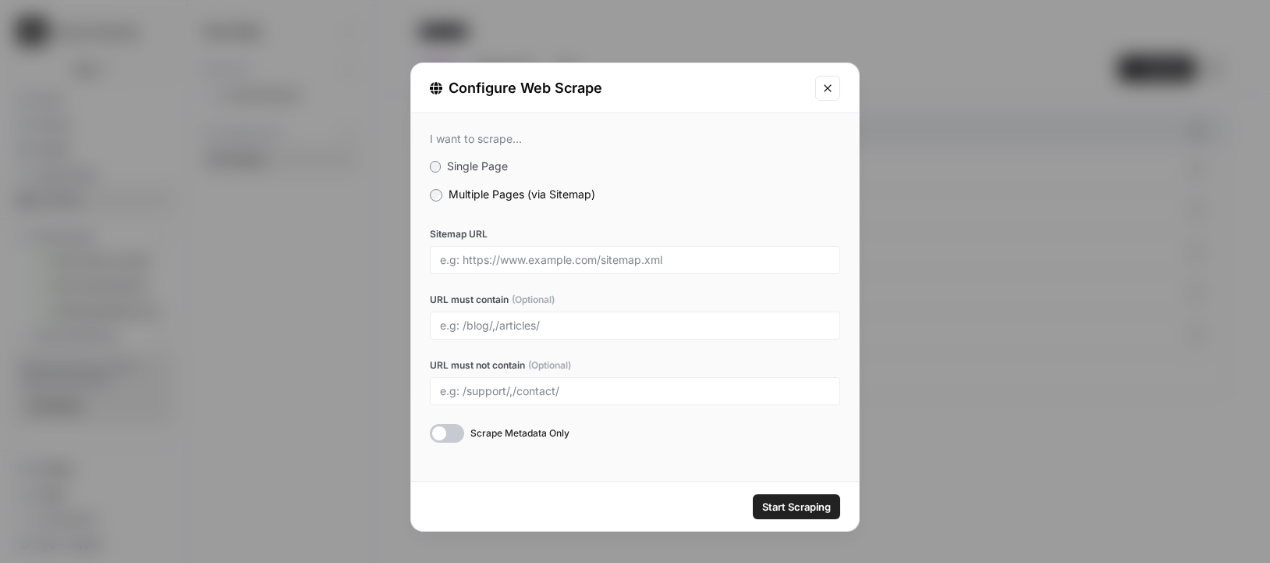
click at [827, 88] on icon "Close modal" at bounding box center [827, 87] width 7 height 7
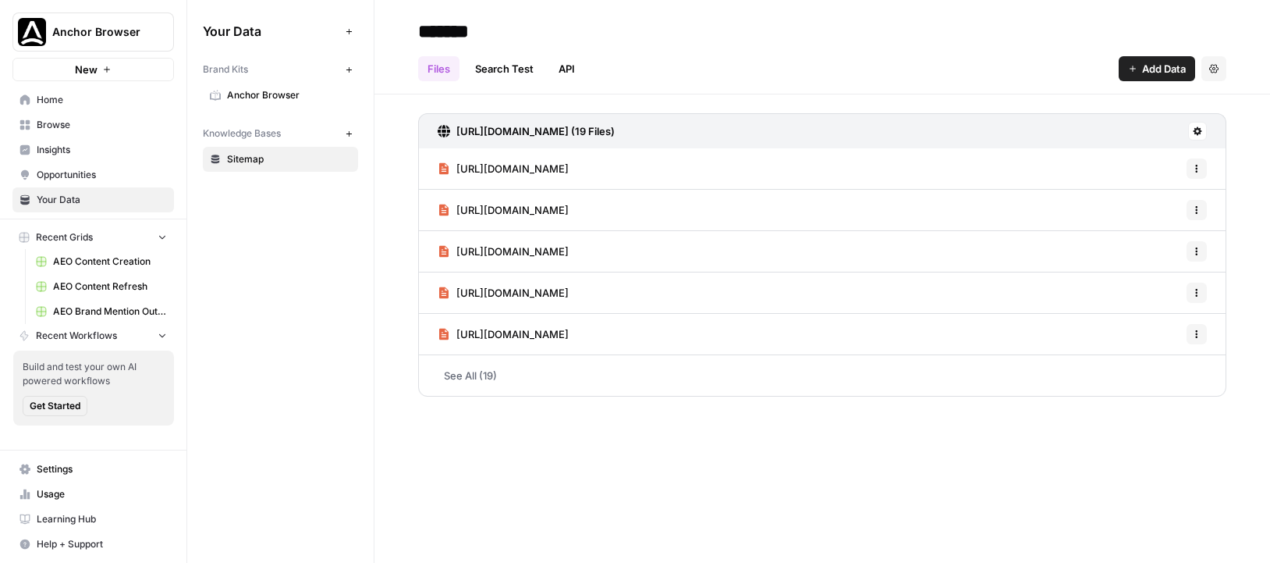
click at [113, 149] on span "Insights" at bounding box center [102, 150] width 130 height 14
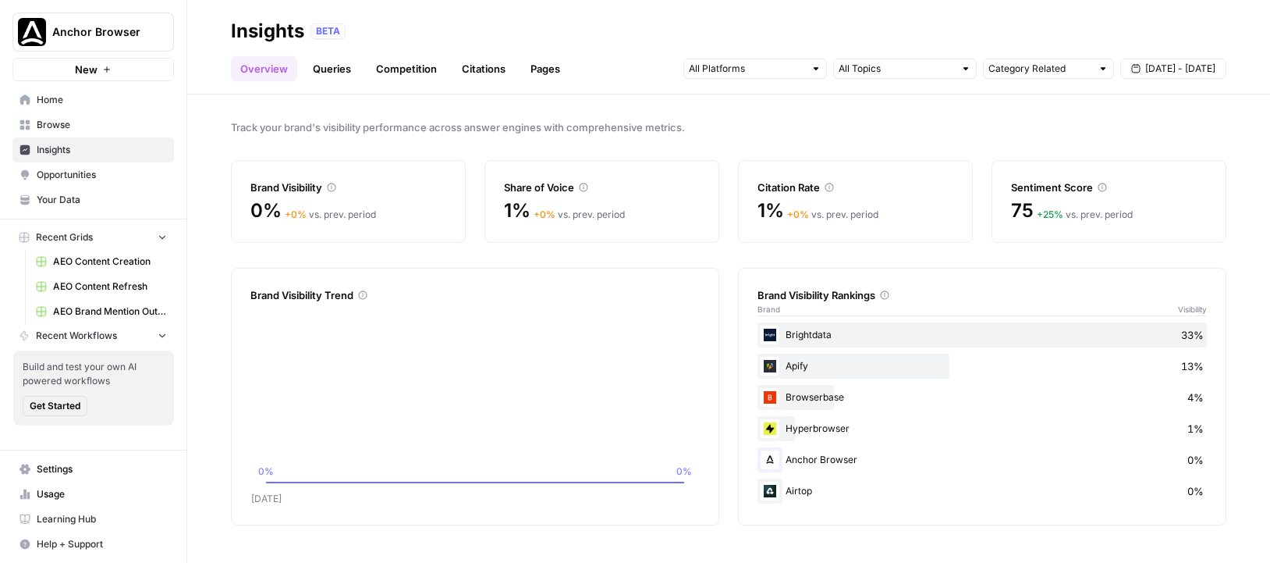
click at [762, 56] on div "Category Related Sep 24 - Sep 30" at bounding box center [955, 68] width 543 height 25
click at [764, 64] on input "text" at bounding box center [746, 69] width 115 height 16
click at [325, 59] on link "Queries" at bounding box center [332, 68] width 57 height 25
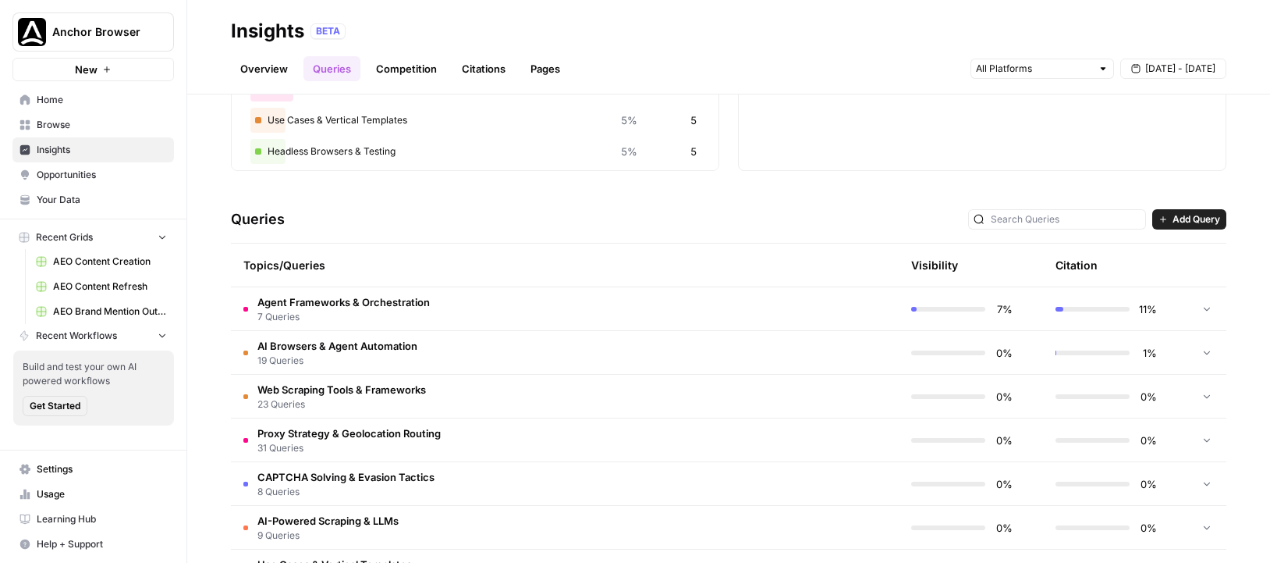
scroll to position [322, 0]
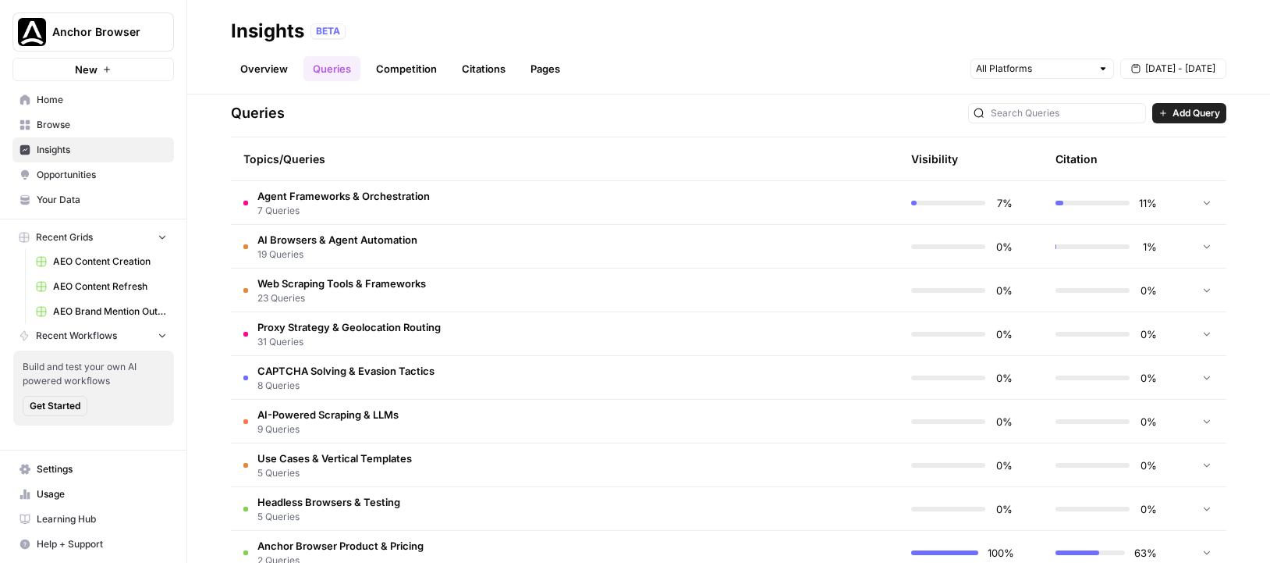
click at [365, 207] on span "7 Queries" at bounding box center [344, 211] width 172 height 14
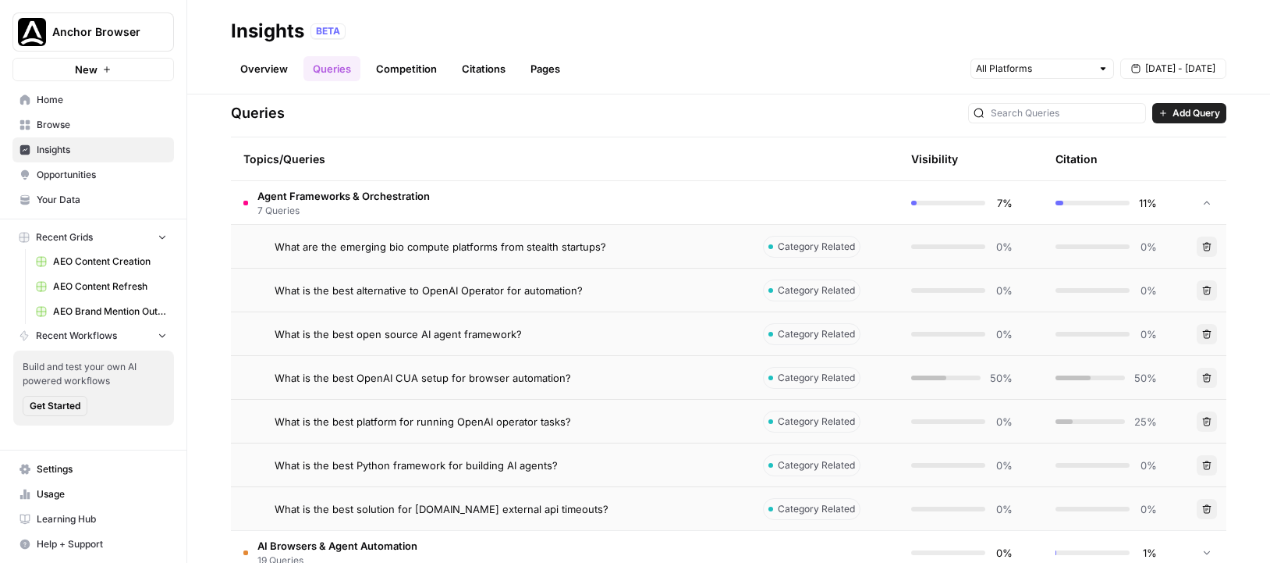
scroll to position [383, 0]
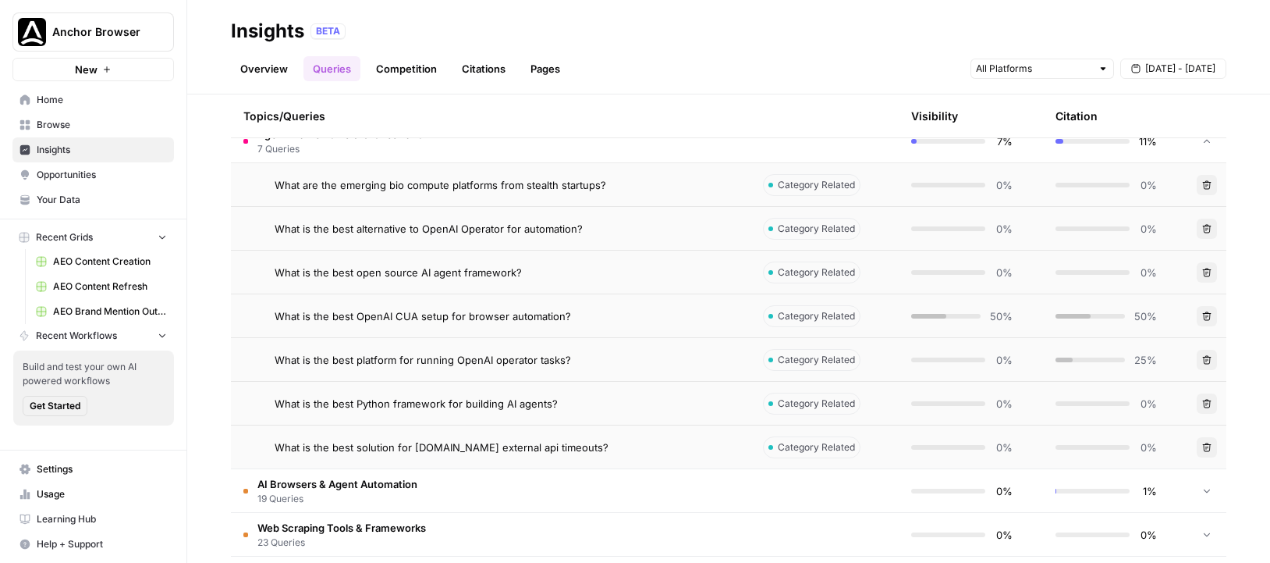
click at [318, 186] on span "What are the emerging bio compute platforms from stealth startups?" at bounding box center [441, 185] width 332 height 16
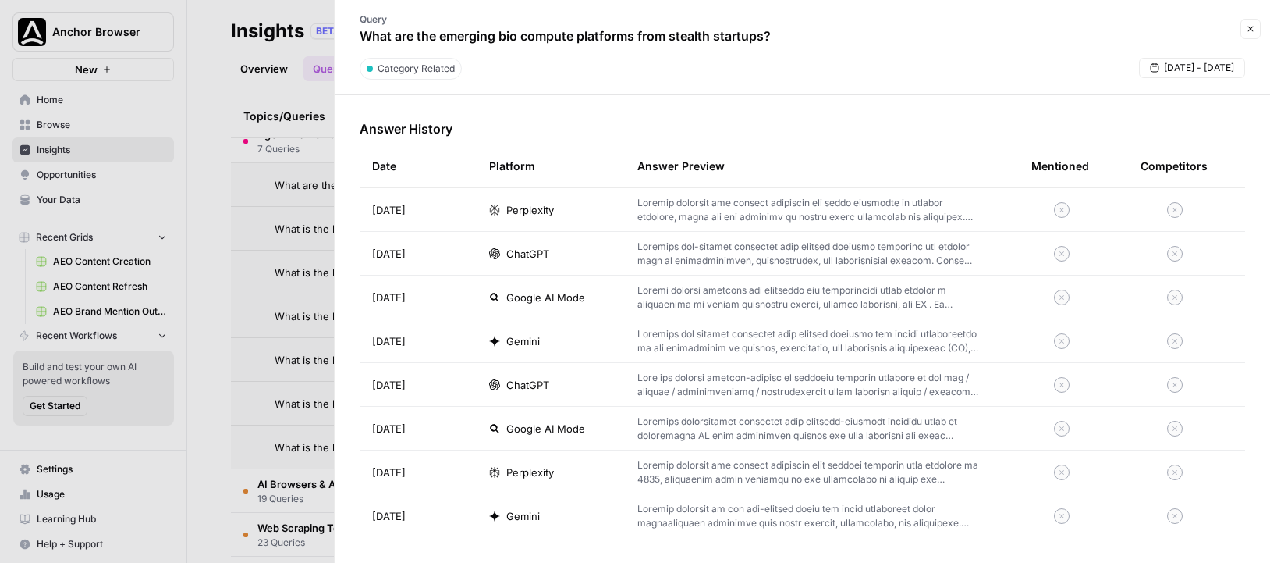
scroll to position [454, 0]
click at [687, 215] on p at bounding box center [810, 212] width 344 height 28
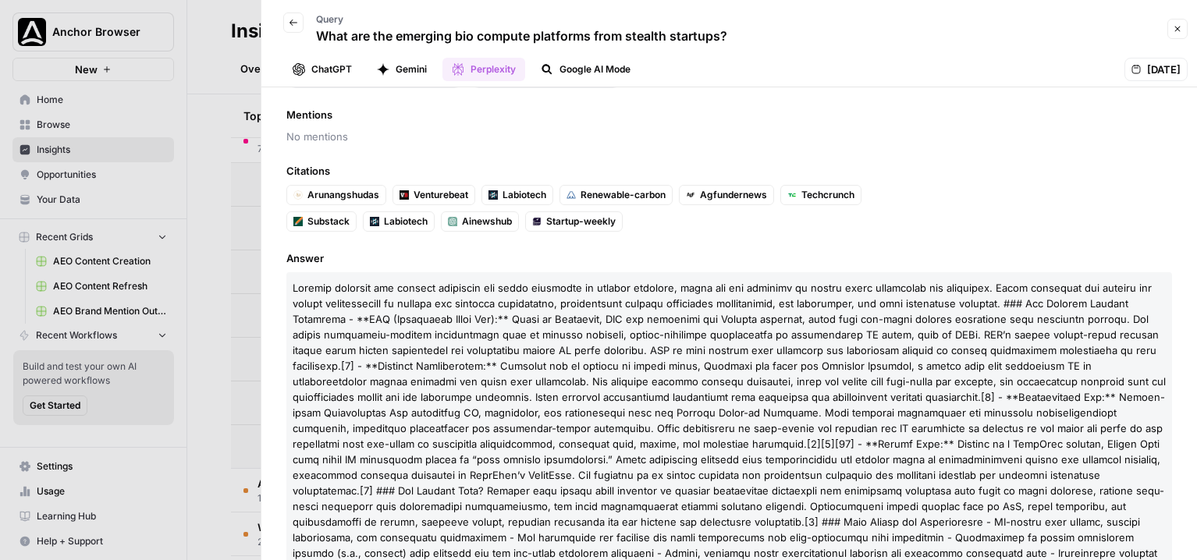
scroll to position [133, 0]
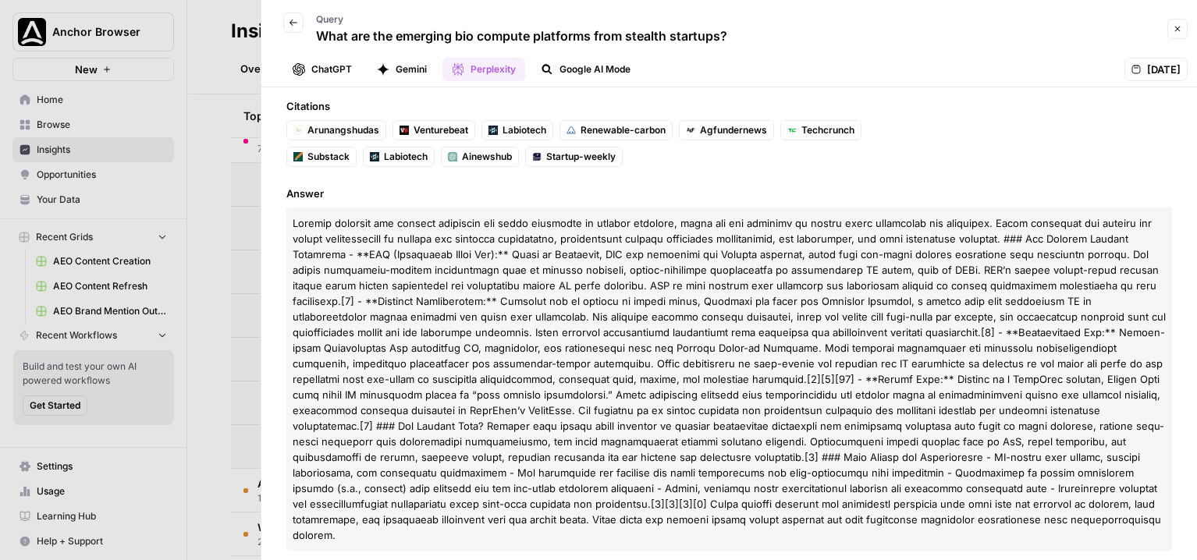
click at [344, 64] on button "ChatGPT" at bounding box center [322, 69] width 78 height 23
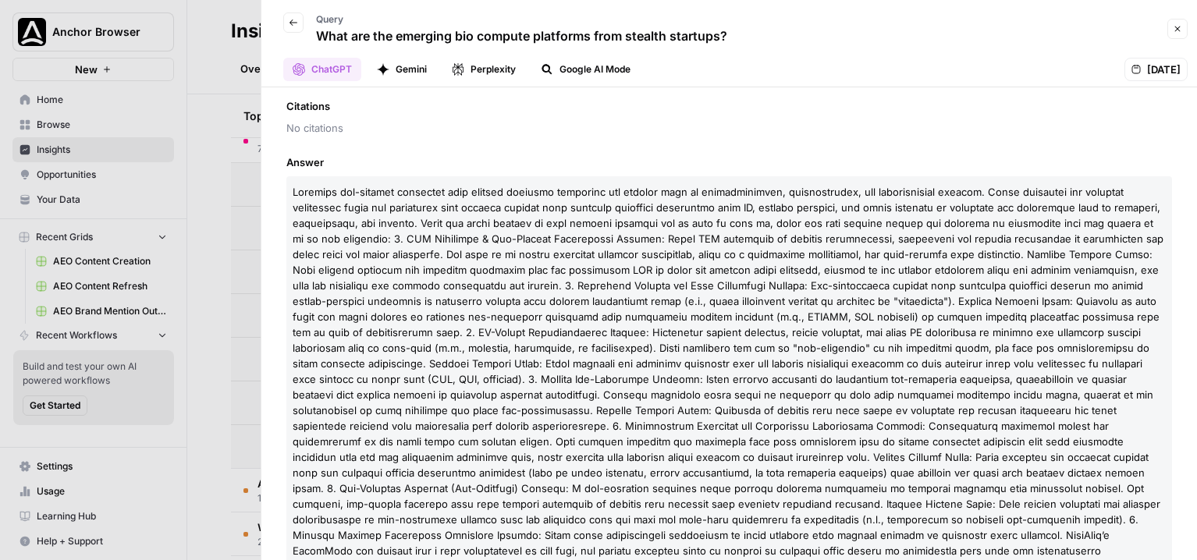
scroll to position [304, 0]
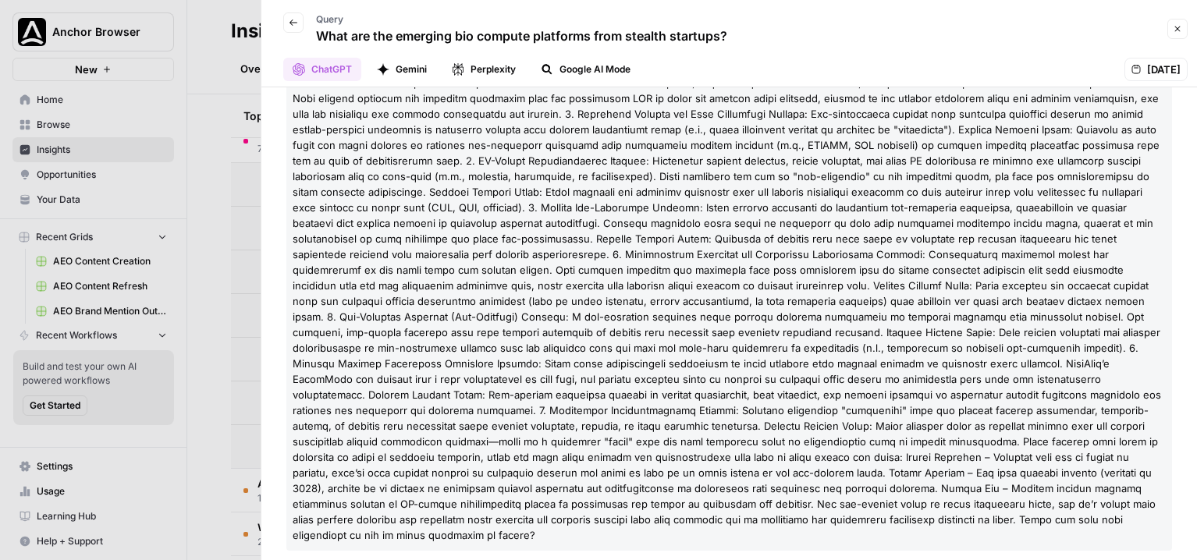
click at [595, 68] on button "Google AI Mode" at bounding box center [585, 69] width 108 height 23
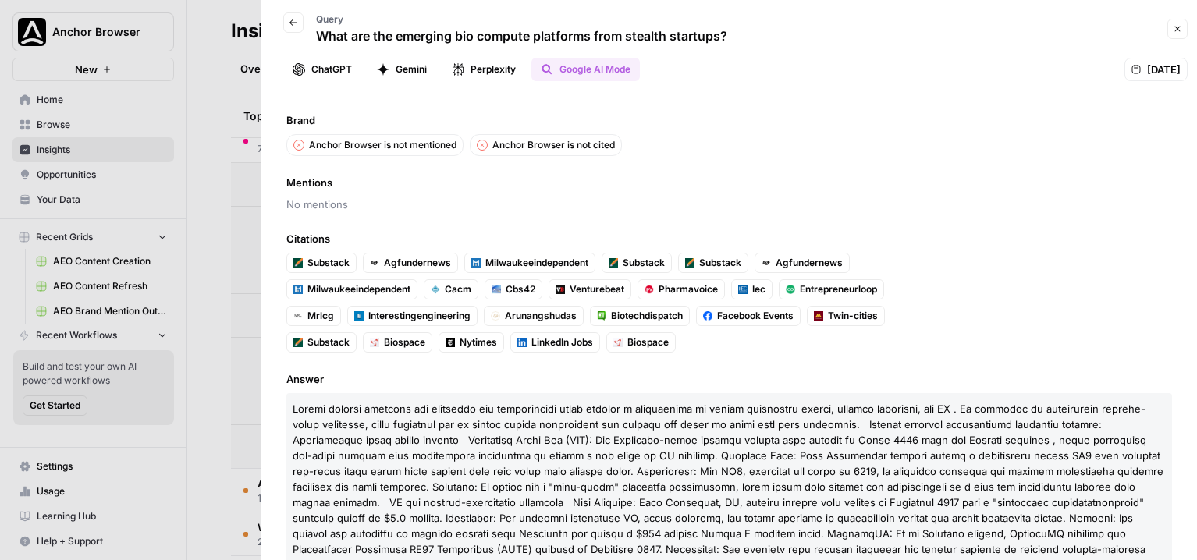
click at [895, 37] on button "Close" at bounding box center [1177, 29] width 20 height 20
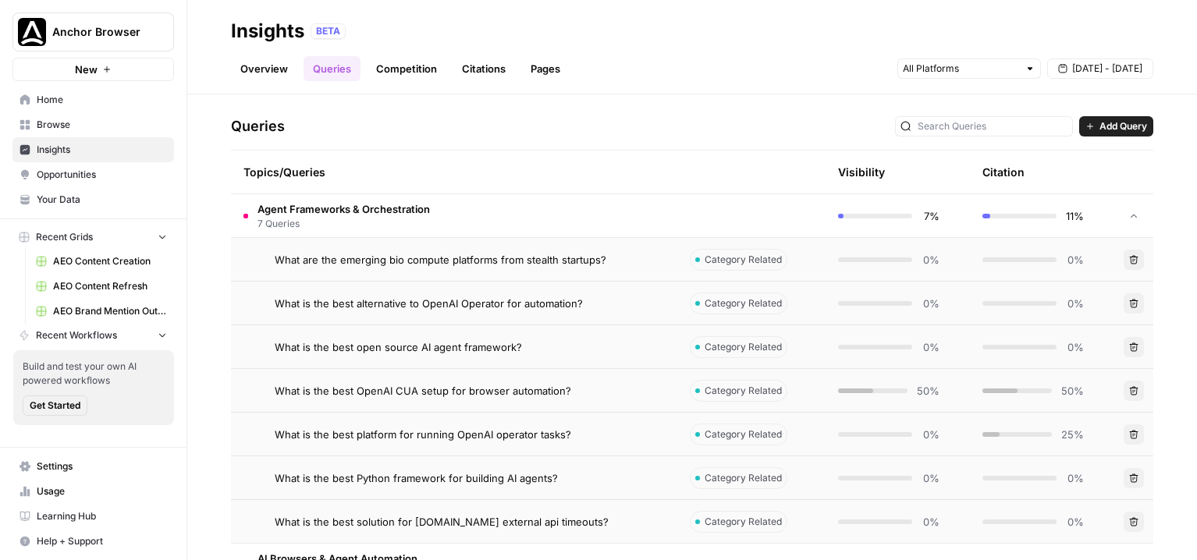
scroll to position [304, 0]
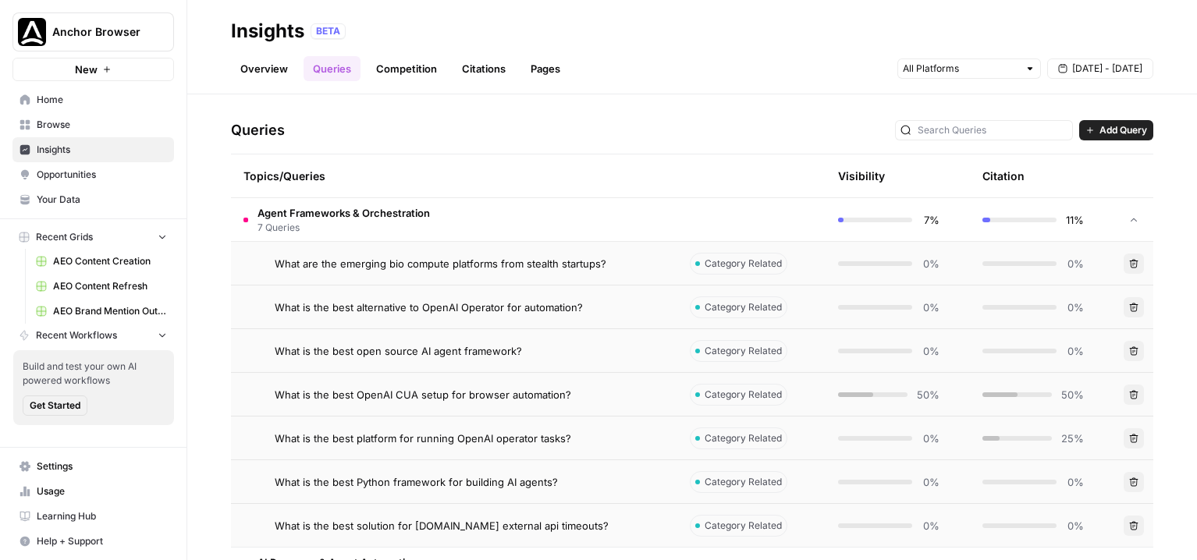
click at [659, 240] on td "Agent Frameworks & Orchestration 7 Queries" at bounding box center [454, 219] width 446 height 43
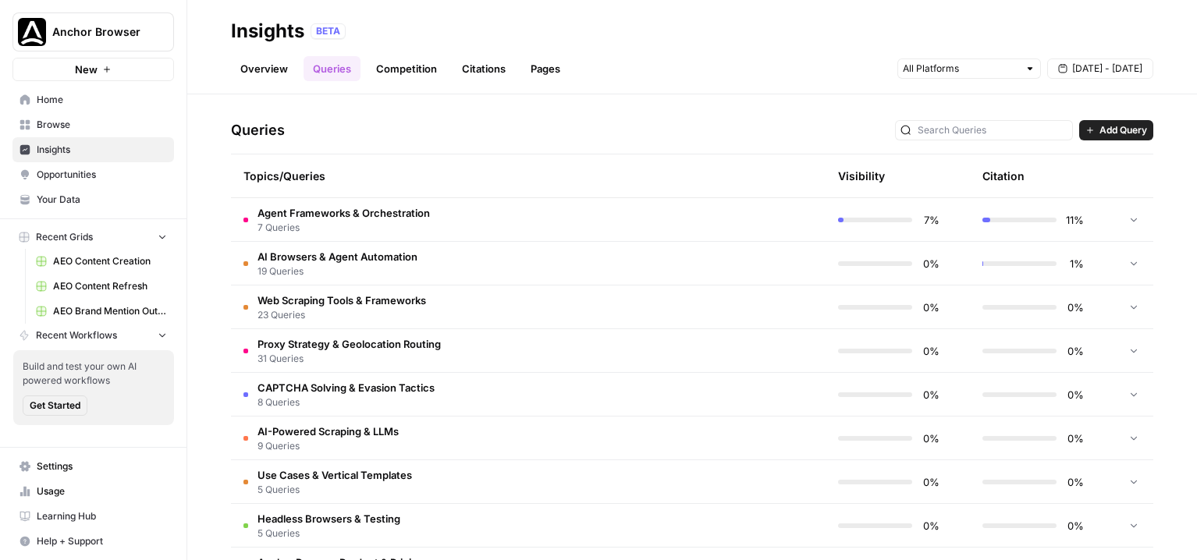
click at [895, 133] on span "Add Query" at bounding box center [1124, 130] width 48 height 14
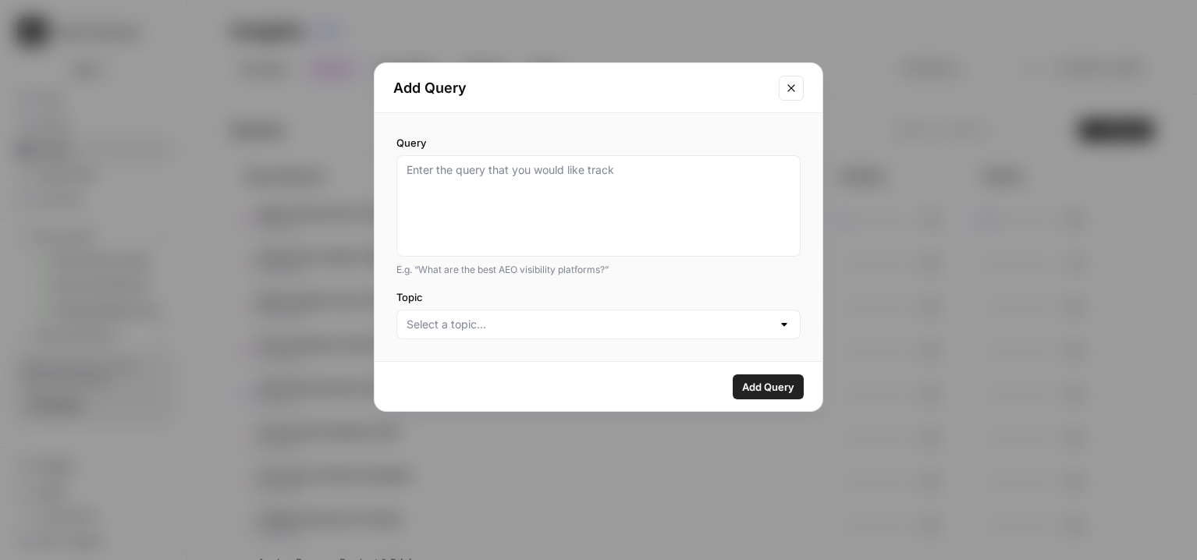
click at [798, 94] on button "Close modal" at bounding box center [791, 88] width 25 height 25
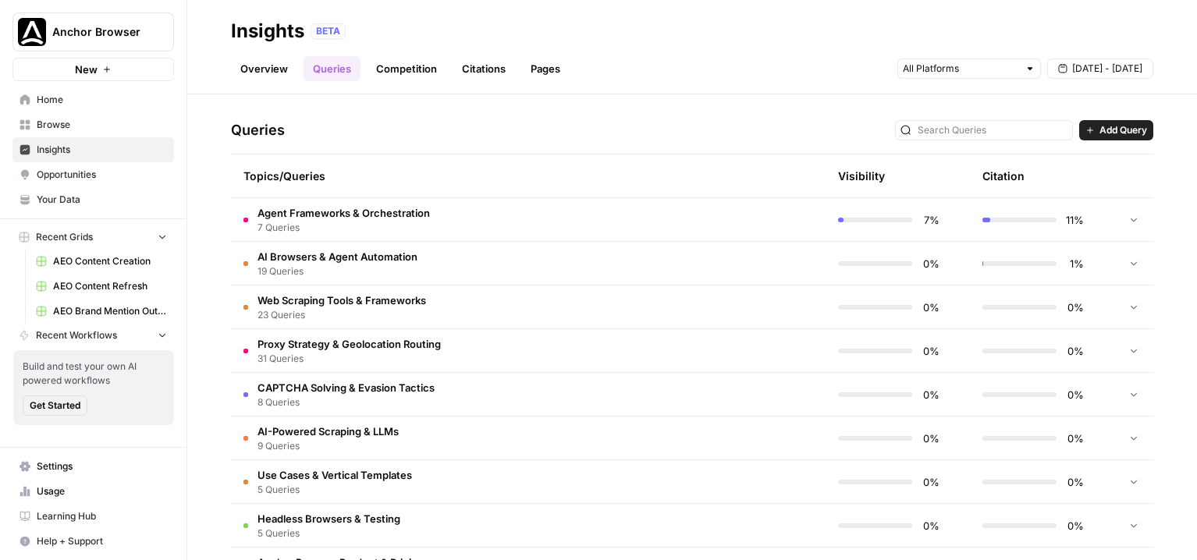
click at [476, 69] on link "Citations" at bounding box center [484, 68] width 62 height 25
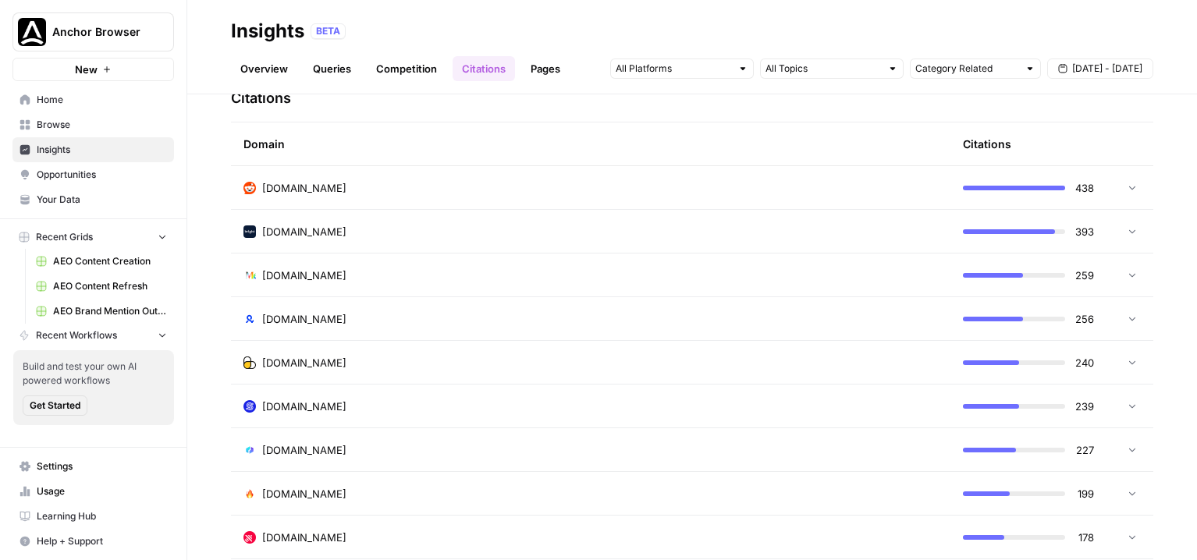
scroll to position [393, 0]
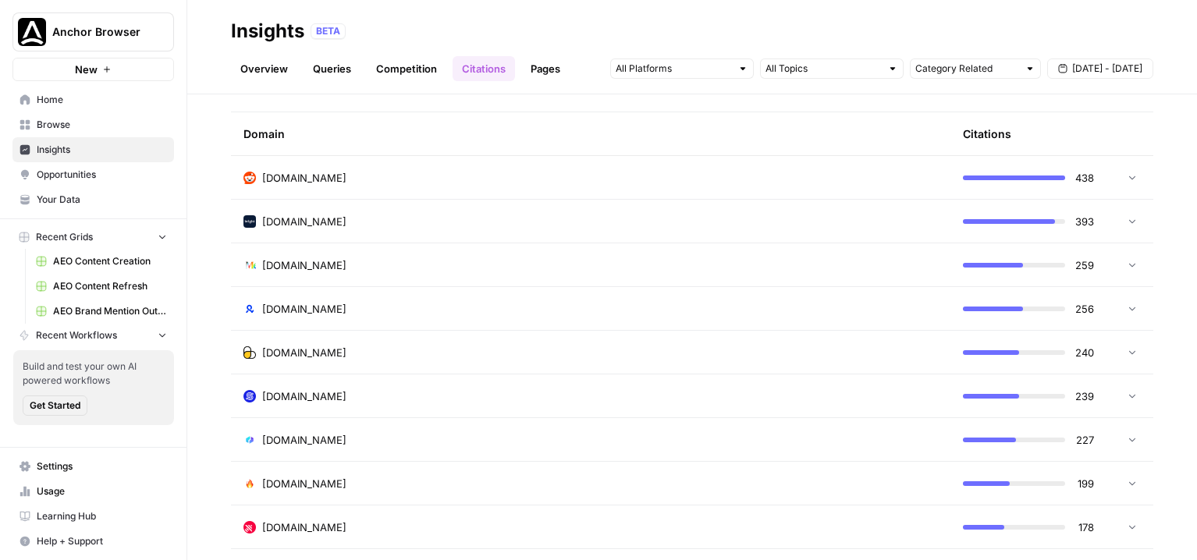
click at [451, 232] on td "brightdata.com" at bounding box center [590, 221] width 719 height 43
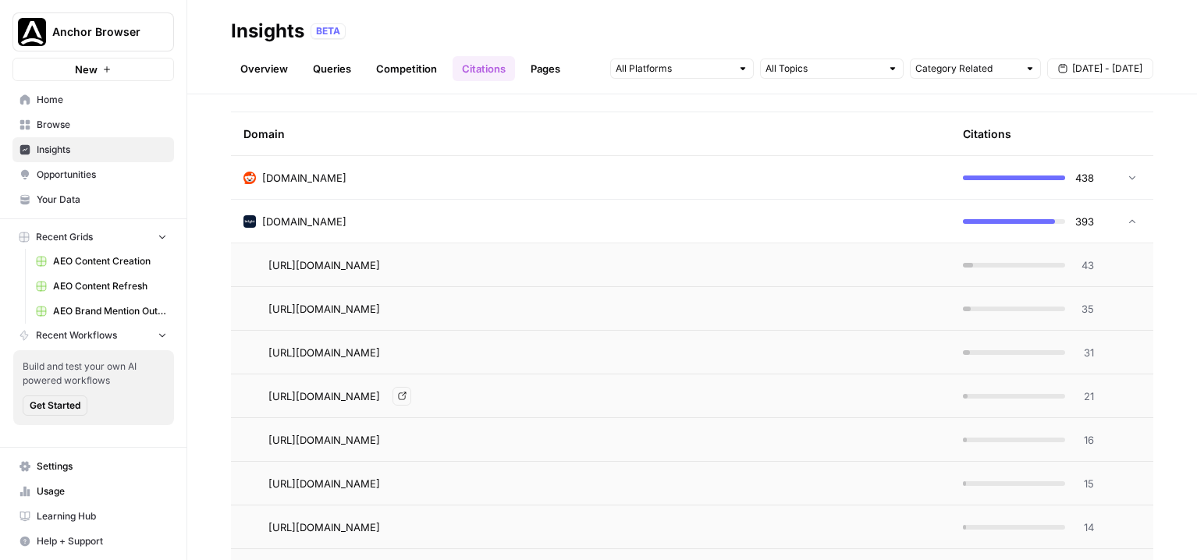
scroll to position [456, 0]
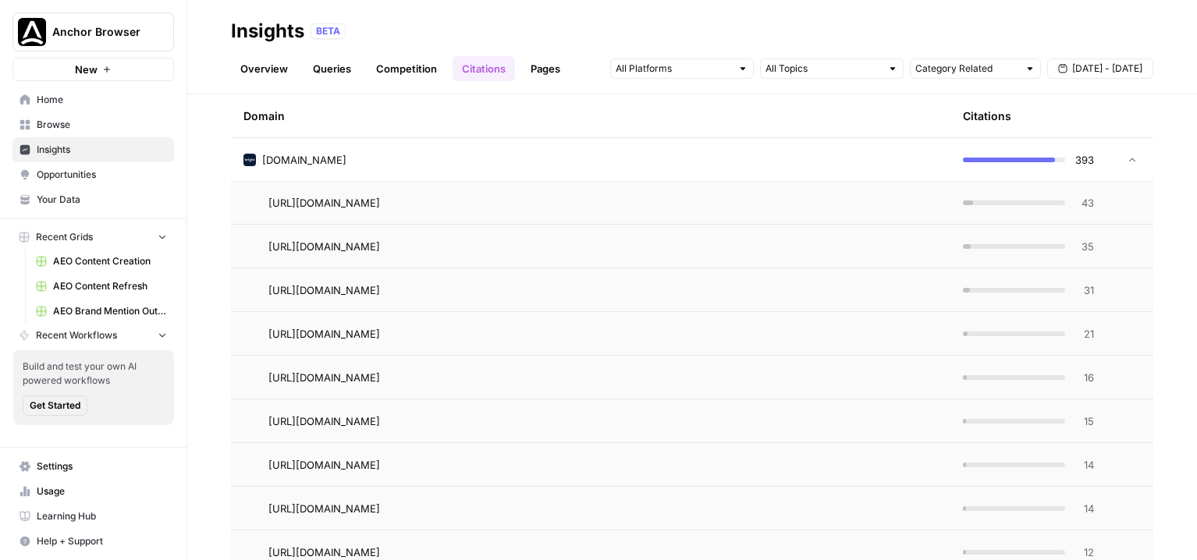
click at [895, 205] on span "43" at bounding box center [1085, 203] width 20 height 16
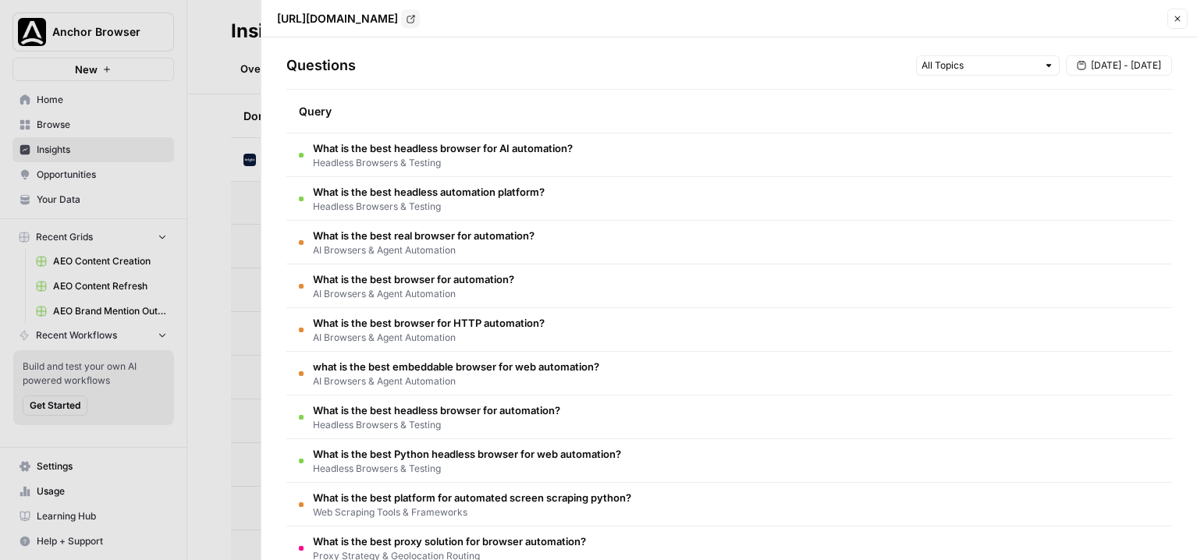
scroll to position [18, 0]
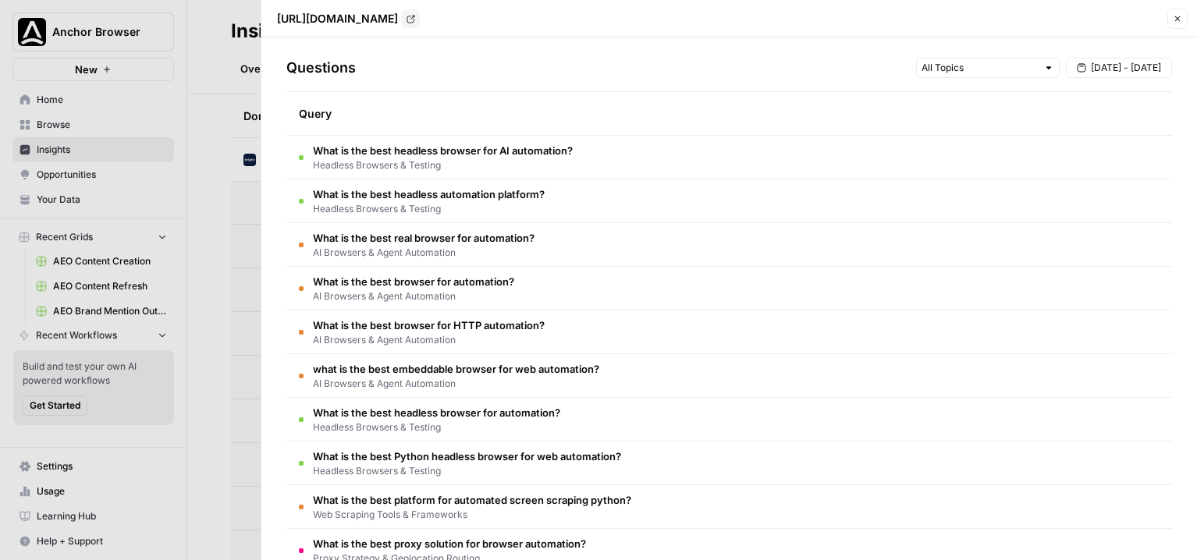
click at [895, 14] on button "Close" at bounding box center [1177, 19] width 20 height 20
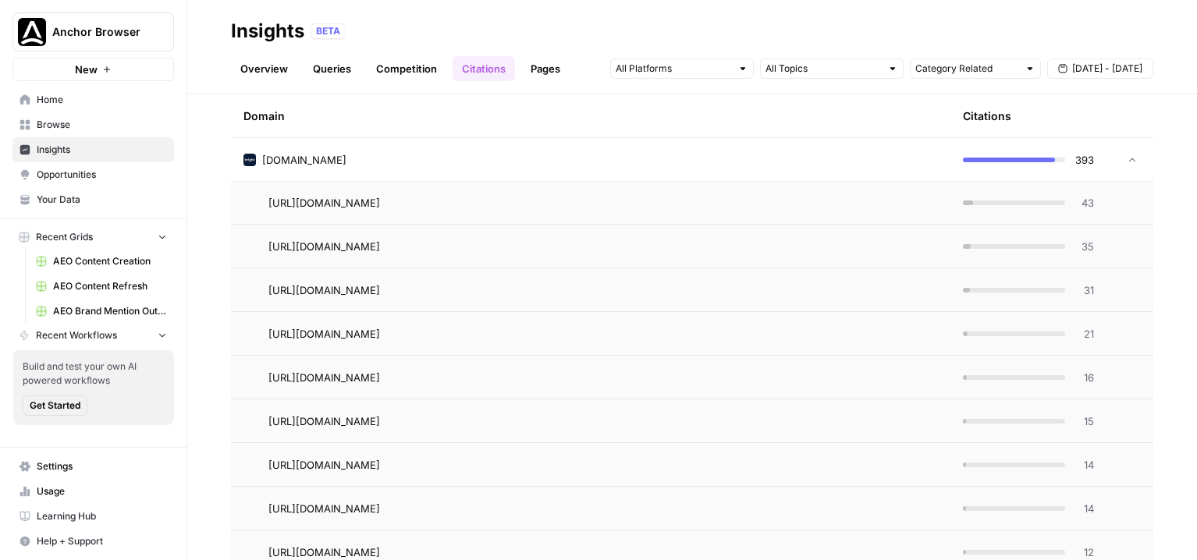
click at [724, 155] on div "brightdata.com" at bounding box center [590, 160] width 695 height 16
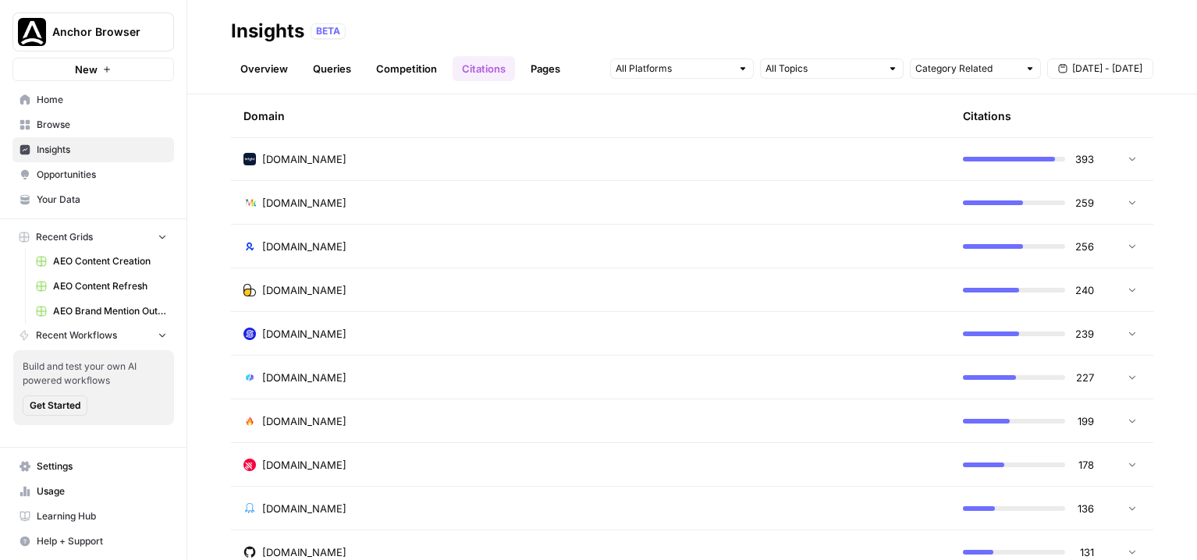
click at [539, 71] on link "Pages" at bounding box center [545, 68] width 48 height 25
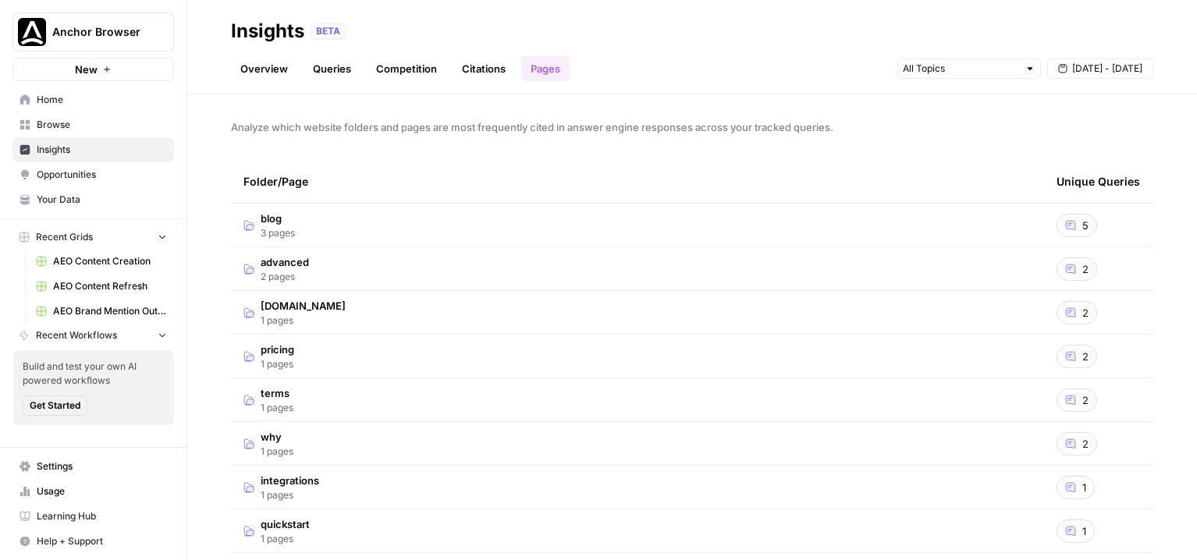
scroll to position [30, 0]
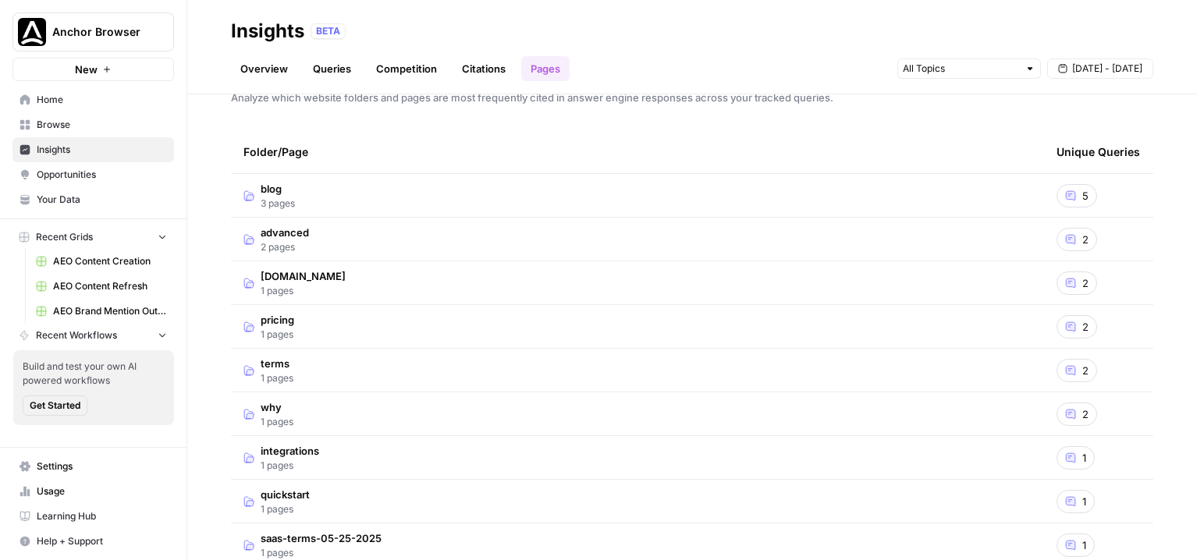
click at [317, 197] on td "blog 3 pages" at bounding box center [637, 195] width 813 height 43
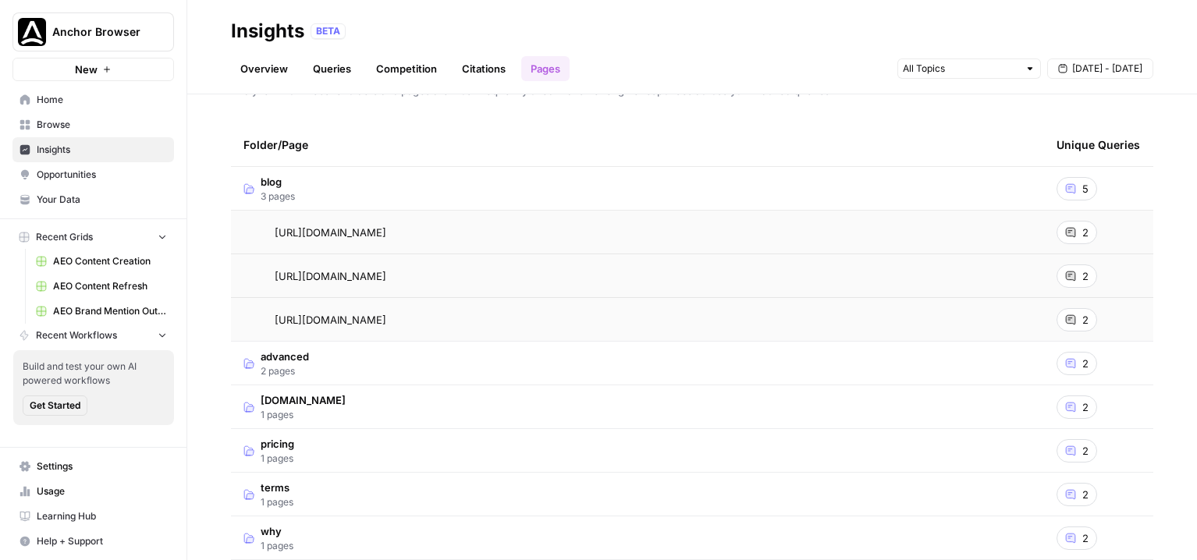
scroll to position [20, 0]
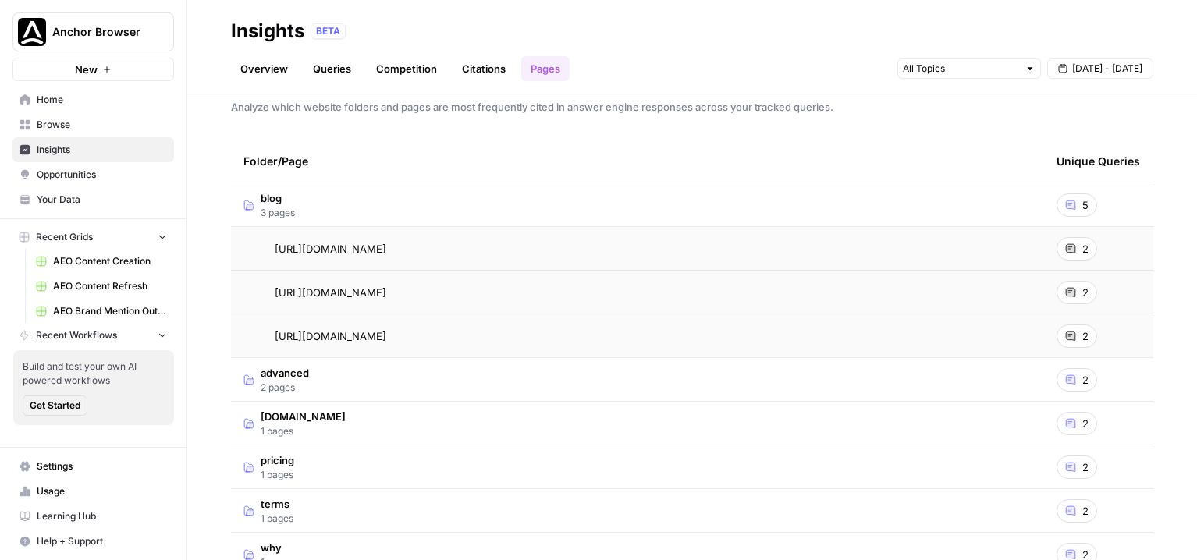
click at [895, 250] on icon at bounding box center [1070, 248] width 9 height 9
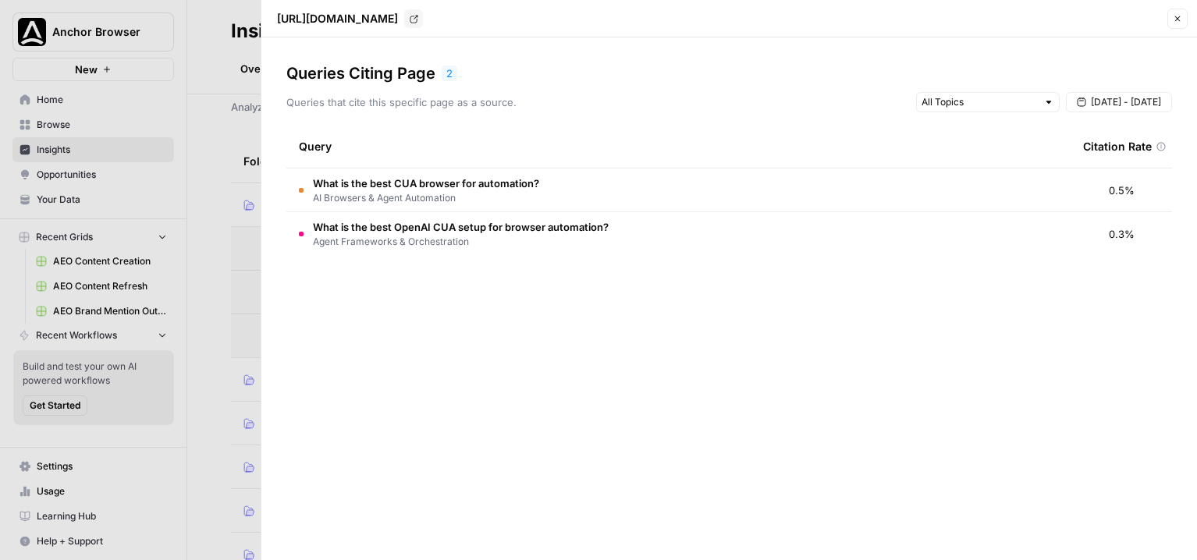
click at [448, 188] on span "What is the best CUA browser for automation?" at bounding box center [426, 184] width 226 height 16
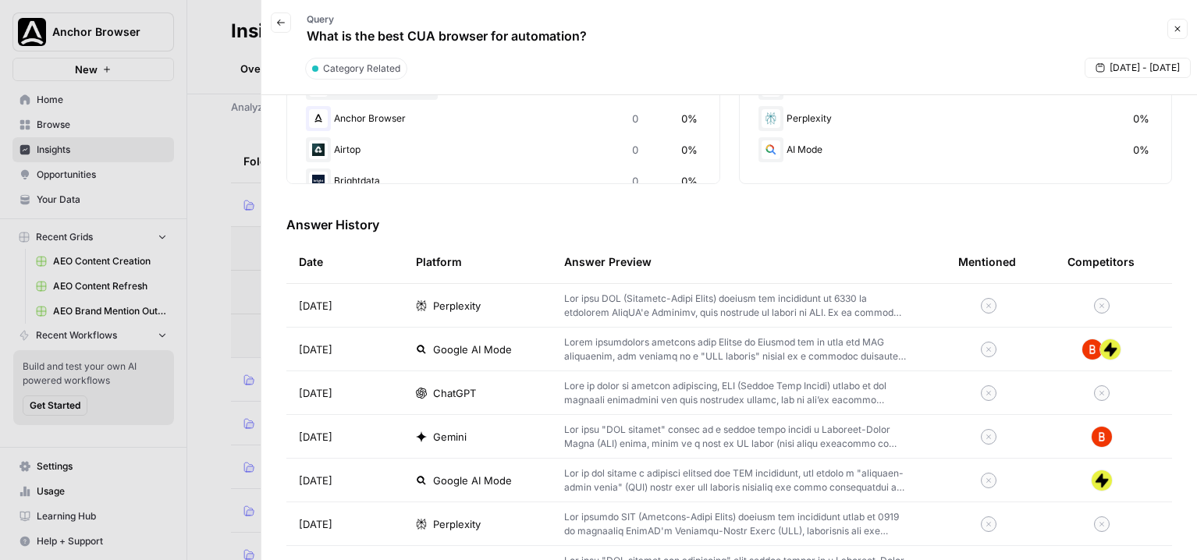
scroll to position [393, 0]
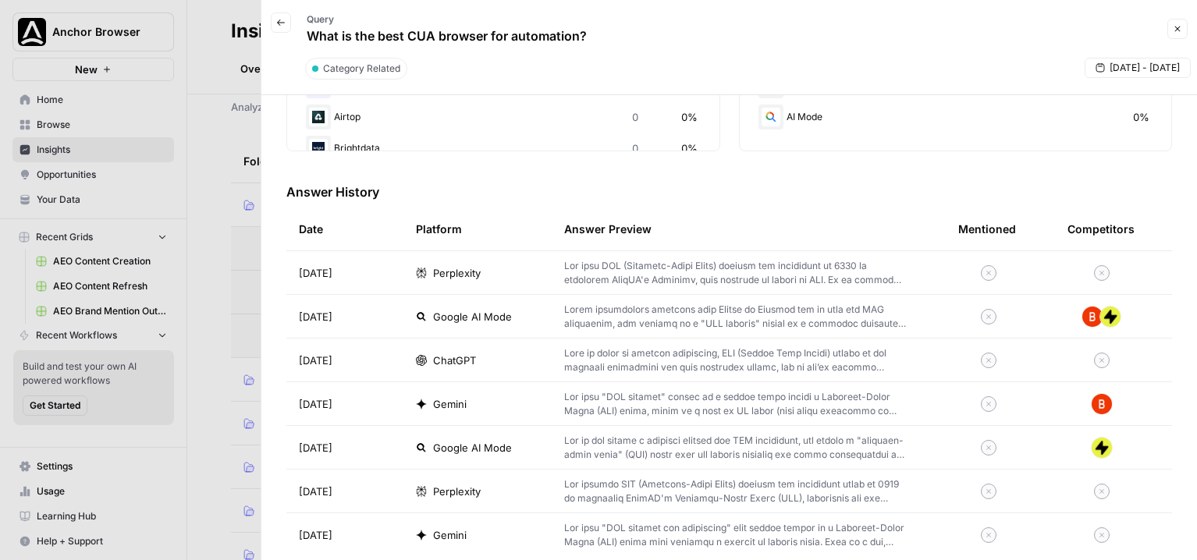
click at [895, 29] on icon "button" at bounding box center [1177, 28] width 9 height 9
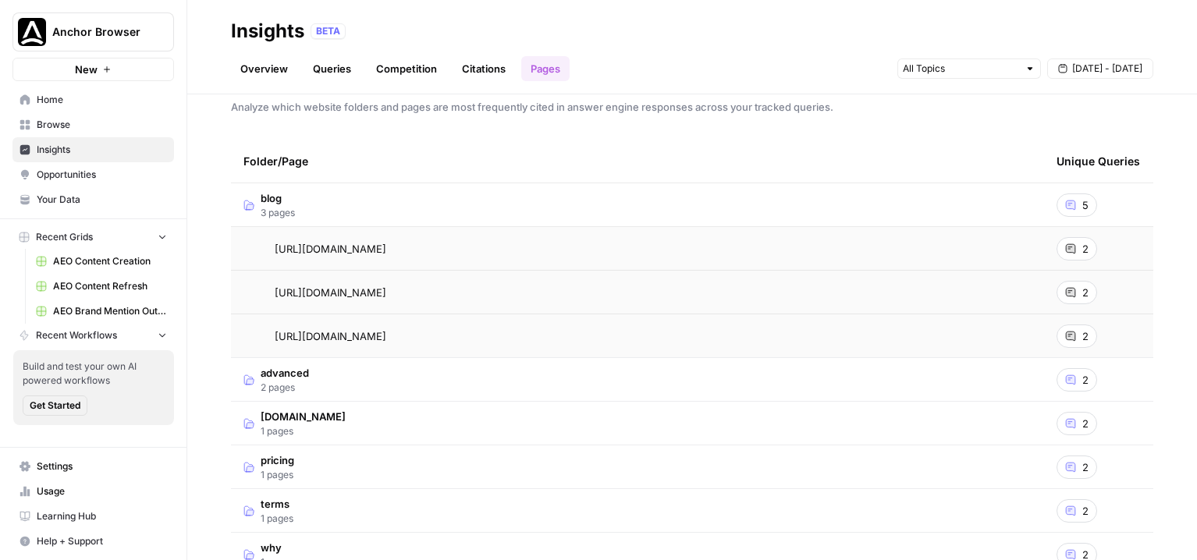
click at [258, 67] on link "Overview" at bounding box center [264, 68] width 66 height 25
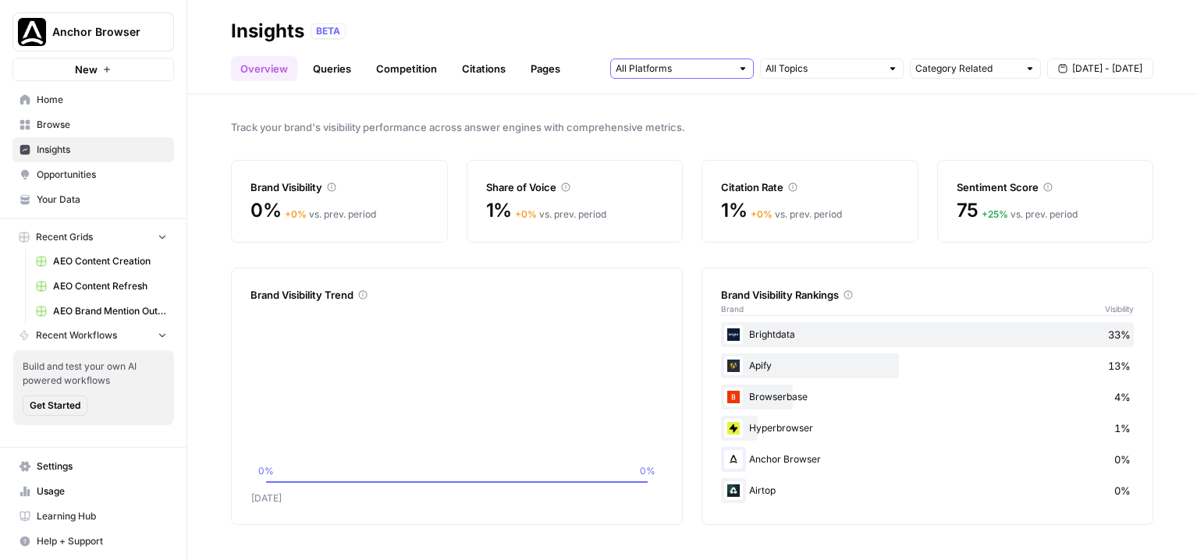
click at [693, 72] on input "text" at bounding box center [673, 69] width 115 height 16
click at [686, 95] on span "Gemini" at bounding box center [681, 103] width 80 height 16
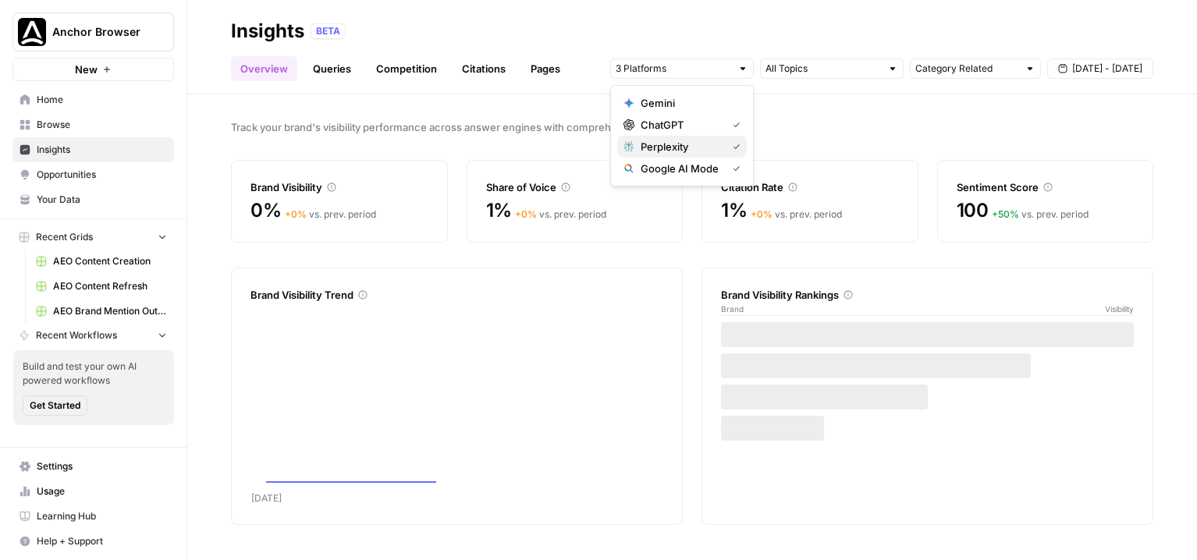
click at [718, 142] on span "Perplexity" at bounding box center [681, 147] width 80 height 16
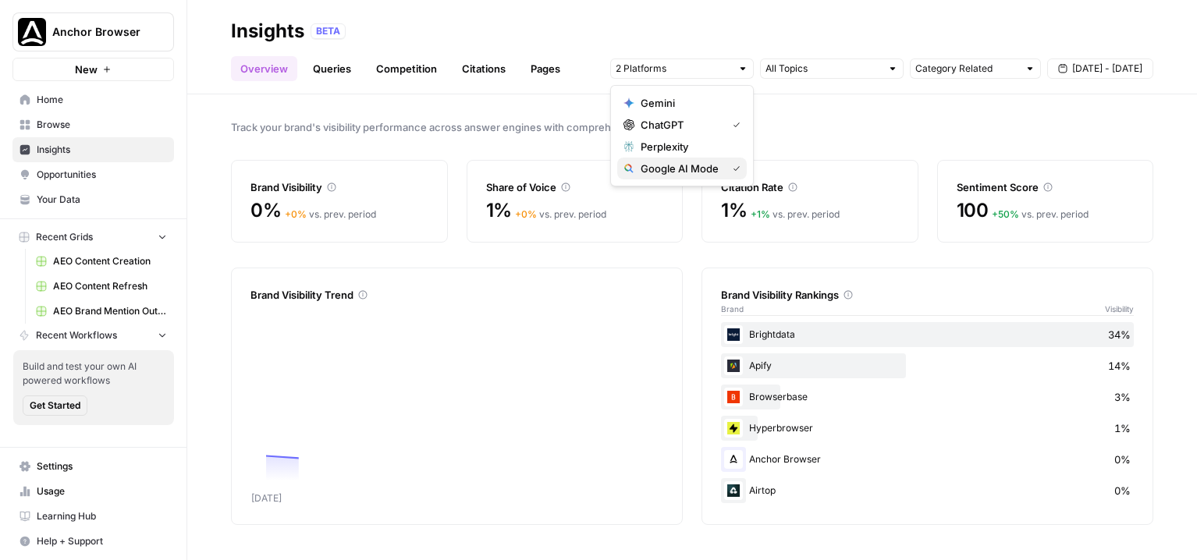
click at [712, 169] on span "Google AI Mode" at bounding box center [681, 169] width 80 height 16
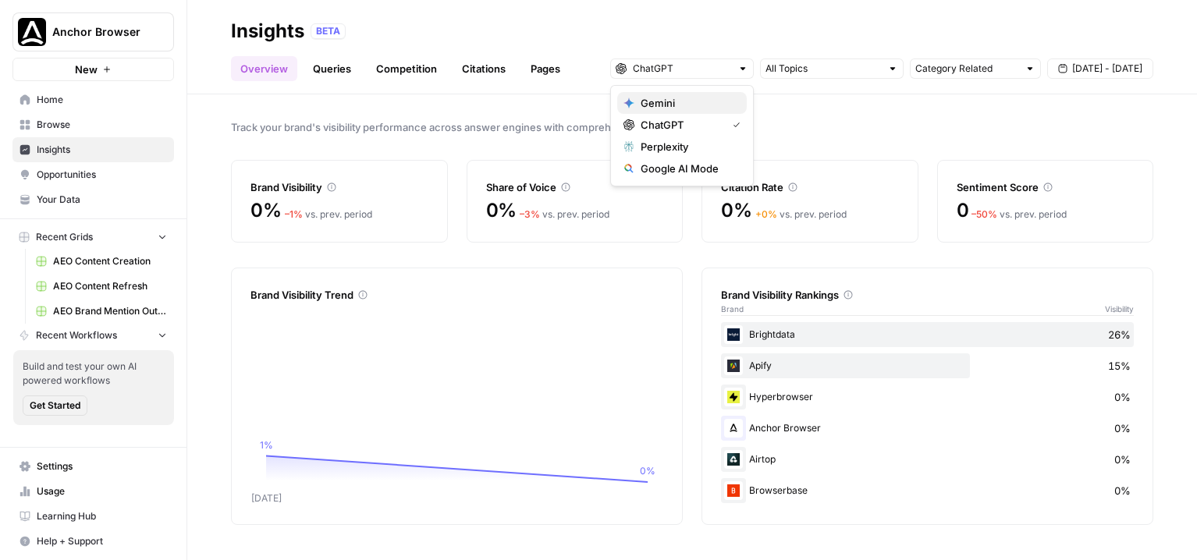
click at [686, 99] on span "Gemini" at bounding box center [688, 103] width 94 height 16
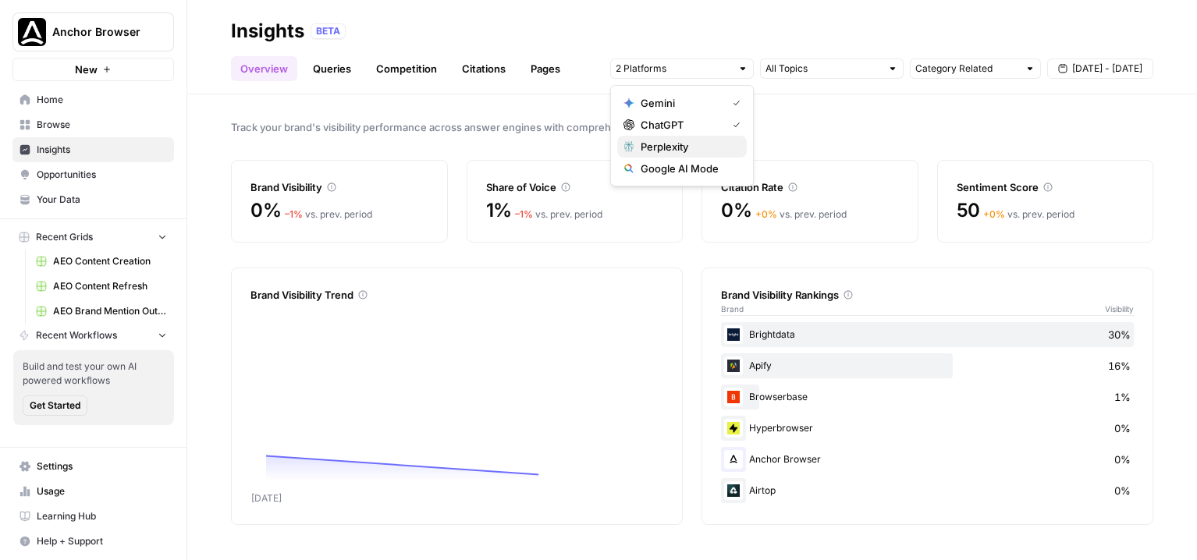
click at [711, 141] on span "Perplexity" at bounding box center [688, 147] width 94 height 16
click at [704, 165] on span "Google AI Mode" at bounding box center [688, 169] width 94 height 16
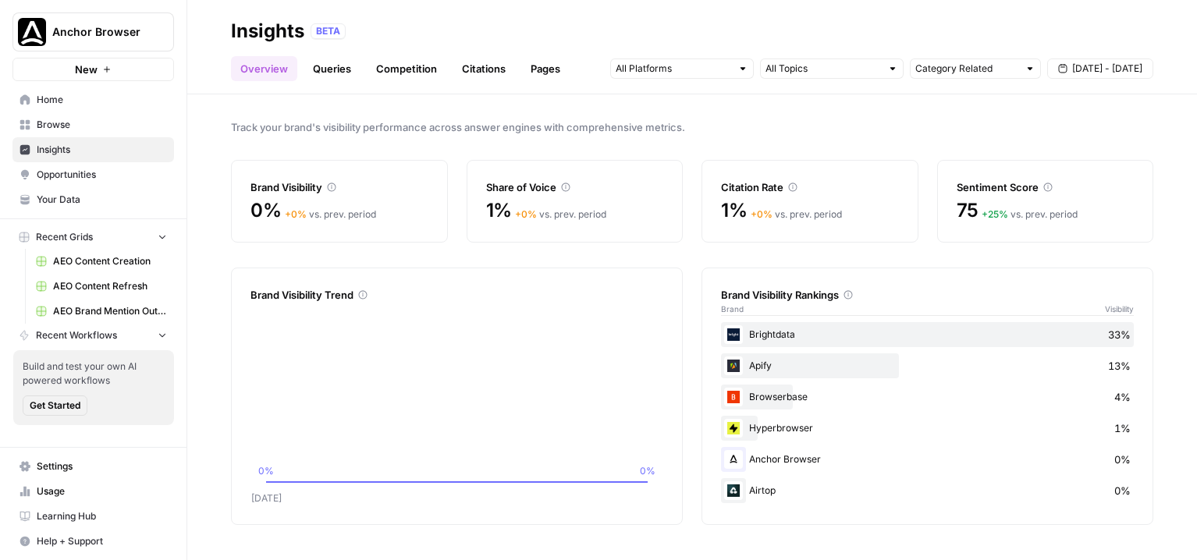
click at [101, 178] on span "Opportunities" at bounding box center [102, 175] width 130 height 14
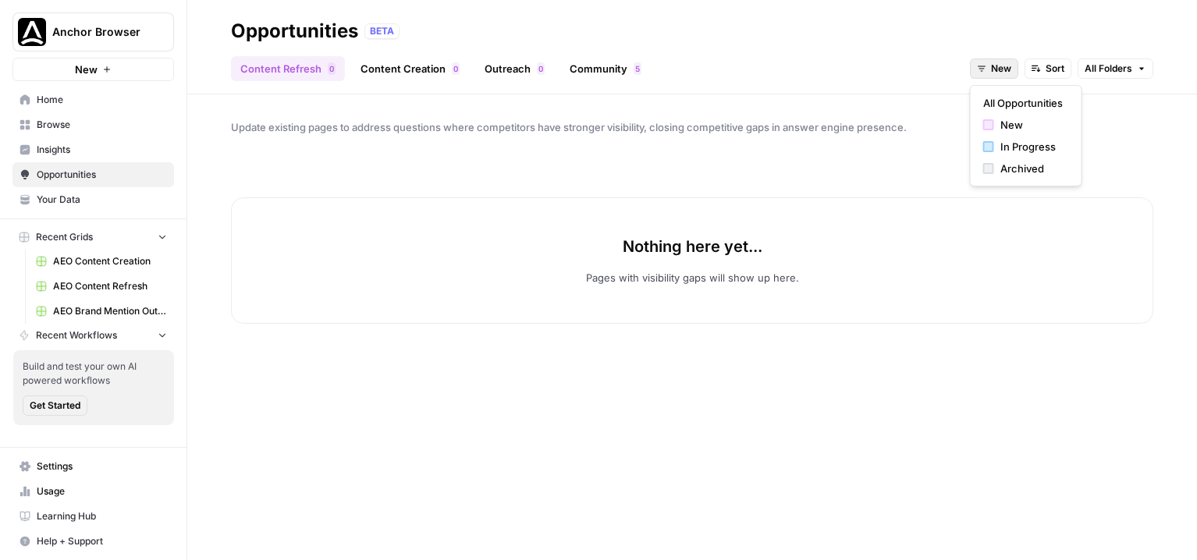
click at [895, 77] on button "New" at bounding box center [994, 69] width 48 height 20
click at [895, 150] on span "In Progress" at bounding box center [1031, 147] width 62 height 16
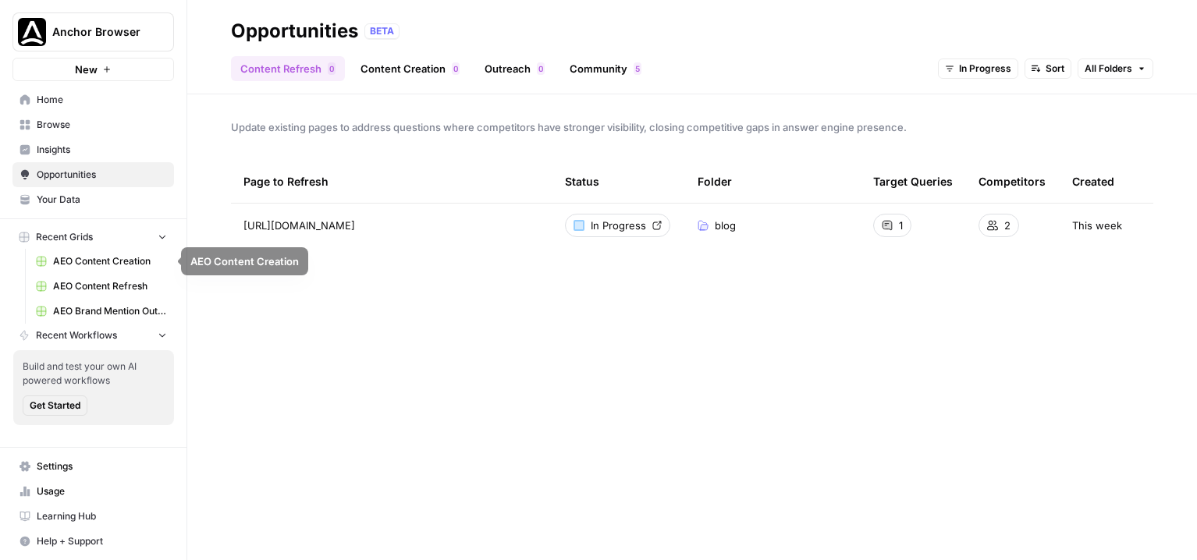
click at [93, 286] on span "AEO Content Refresh" at bounding box center [110, 286] width 114 height 14
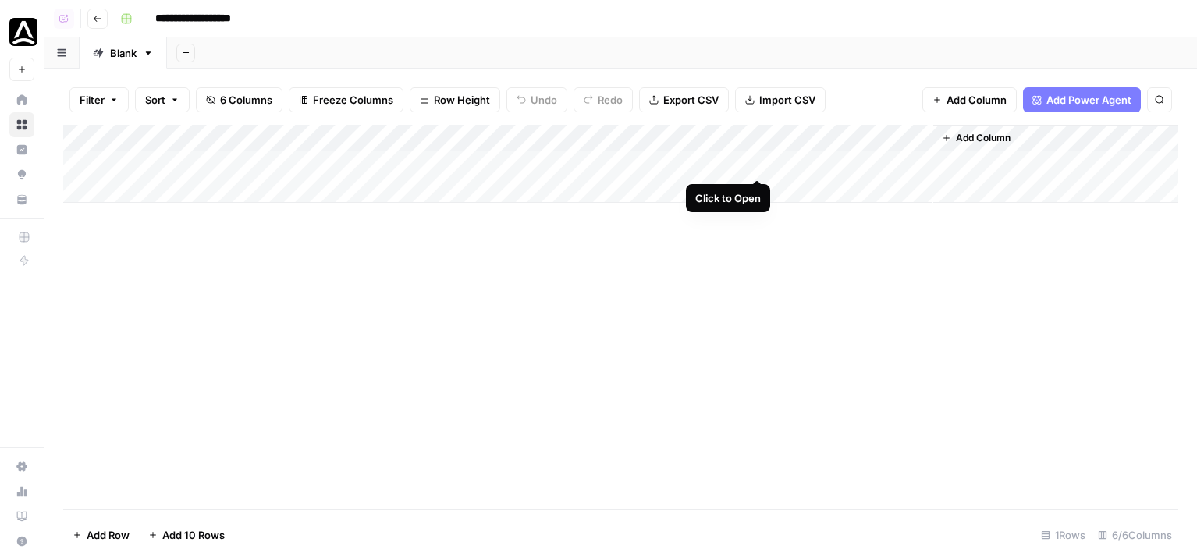
click at [755, 162] on div "Add Column" at bounding box center [620, 164] width 1115 height 78
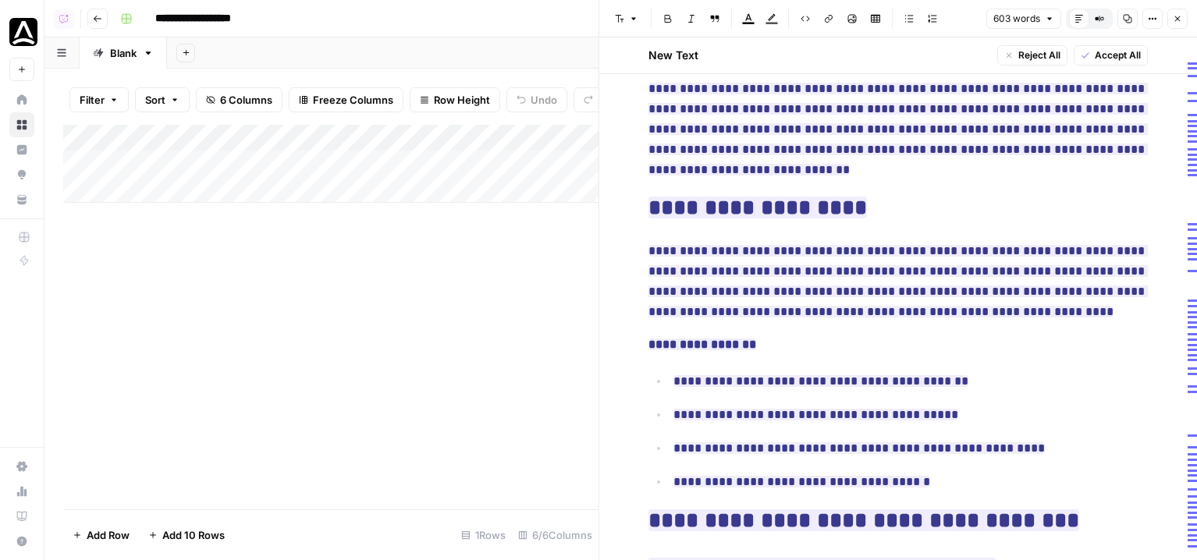
scroll to position [170, 0]
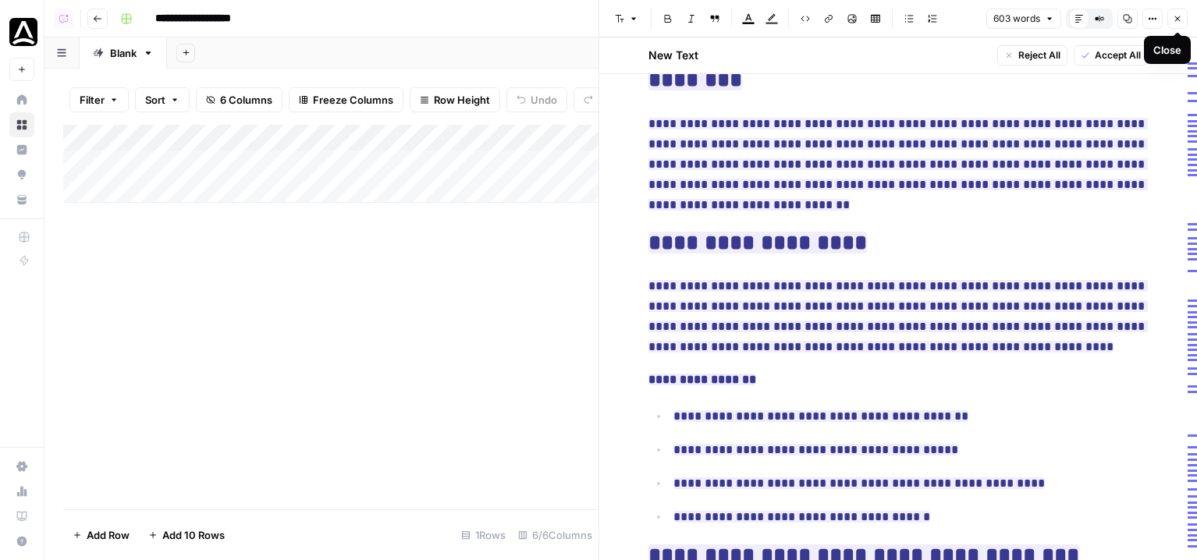
click at [895, 19] on icon "button" at bounding box center [1177, 18] width 9 height 9
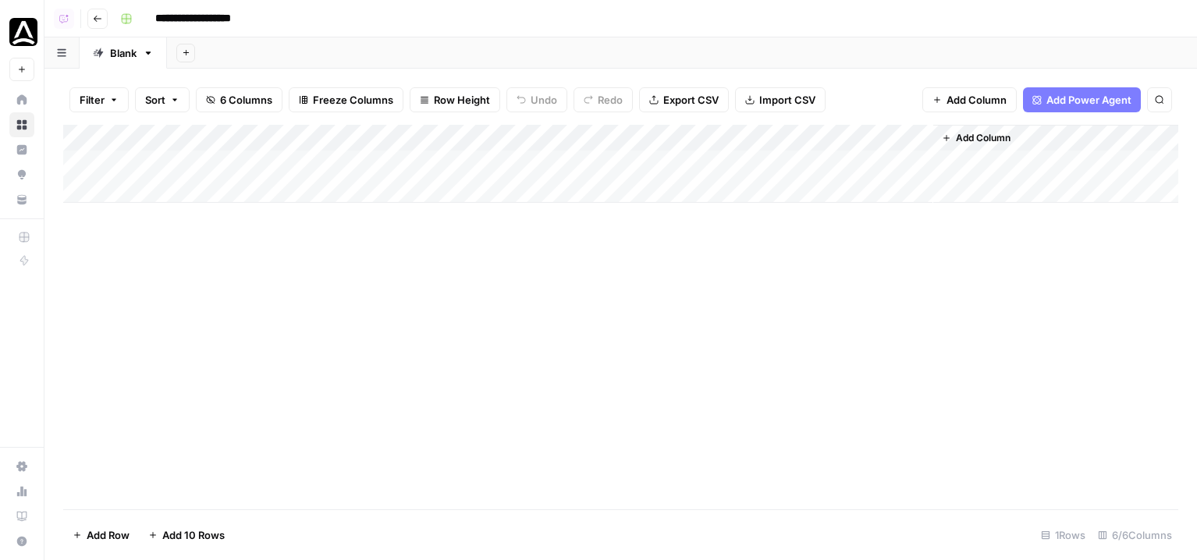
click at [895, 108] on button "Add Column" at bounding box center [969, 99] width 94 height 25
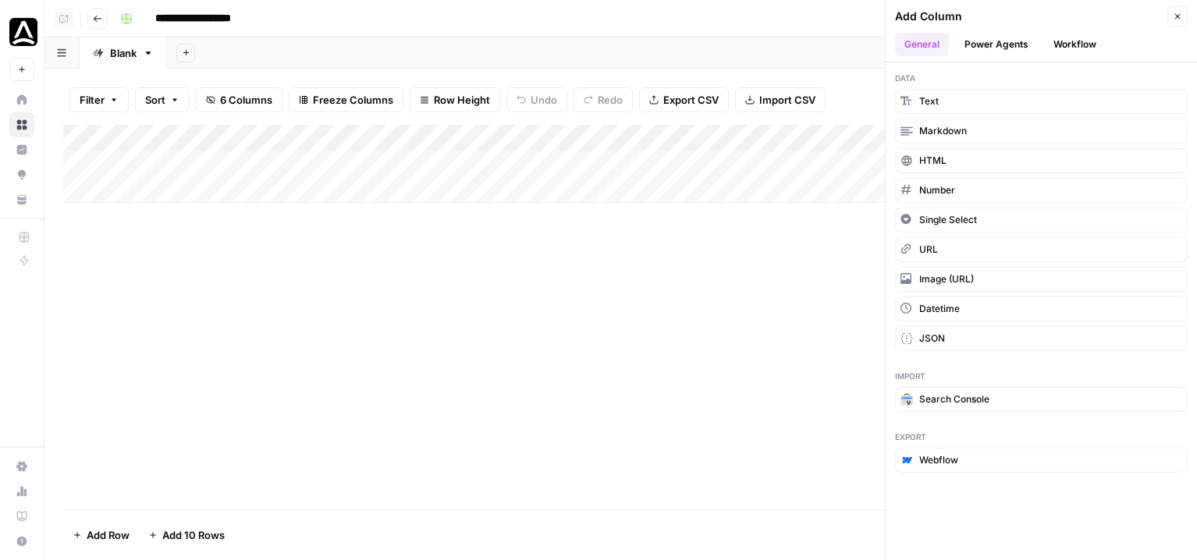
click at [895, 45] on button "Workflow" at bounding box center [1075, 44] width 62 height 23
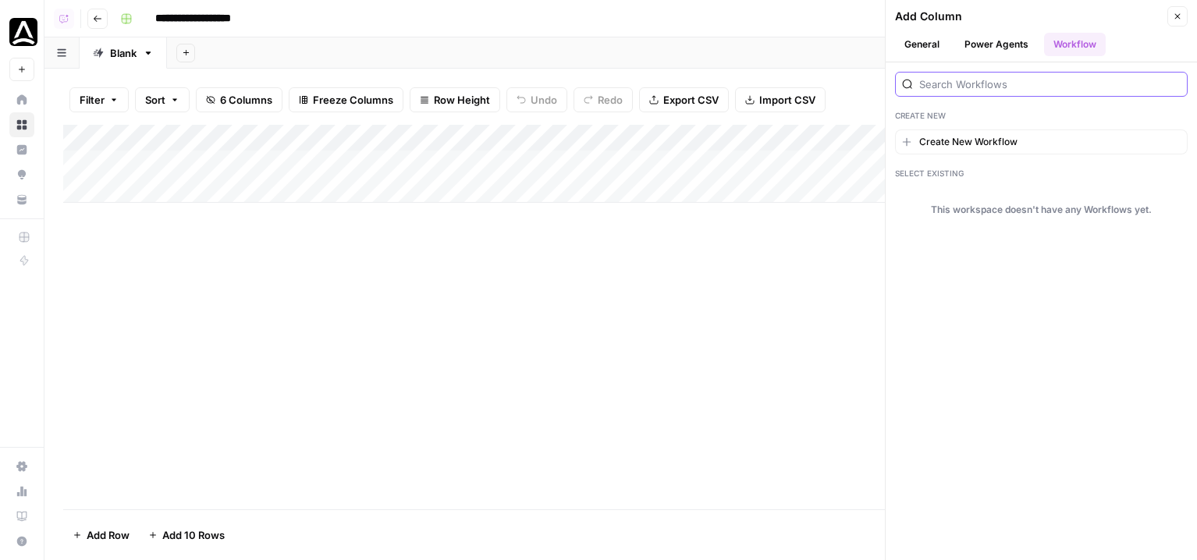
click at [895, 80] on input "search" at bounding box center [1049, 84] width 261 height 16
click at [895, 144] on span "Create New Workflow" at bounding box center [968, 142] width 98 height 14
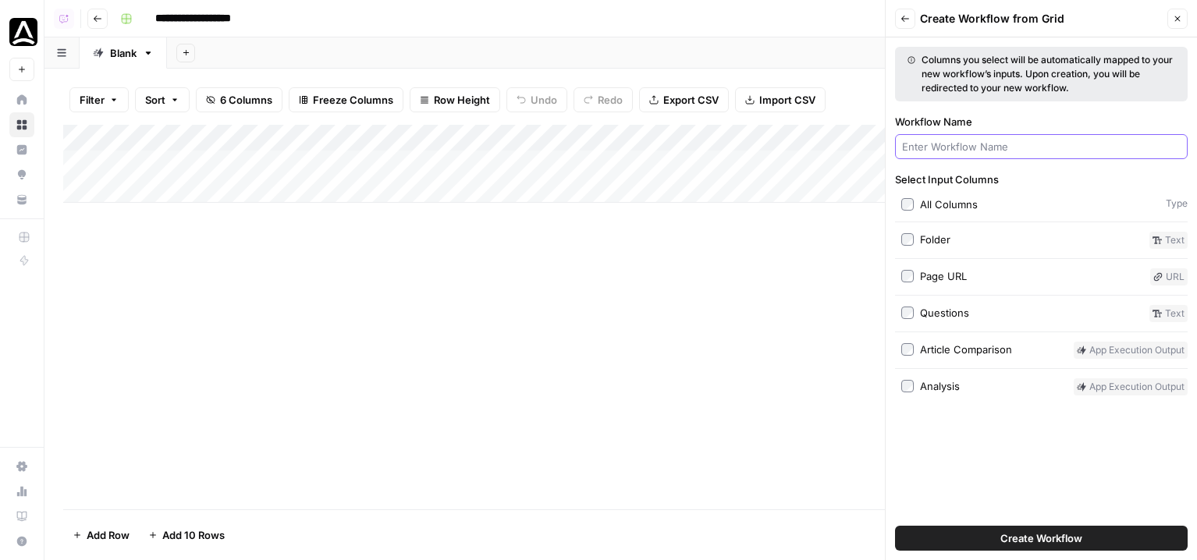
click at [895, 145] on input "Workflow Name" at bounding box center [1041, 147] width 279 height 16
type input "cms"
click at [895, 526] on button "Create Workflow" at bounding box center [1041, 538] width 293 height 25
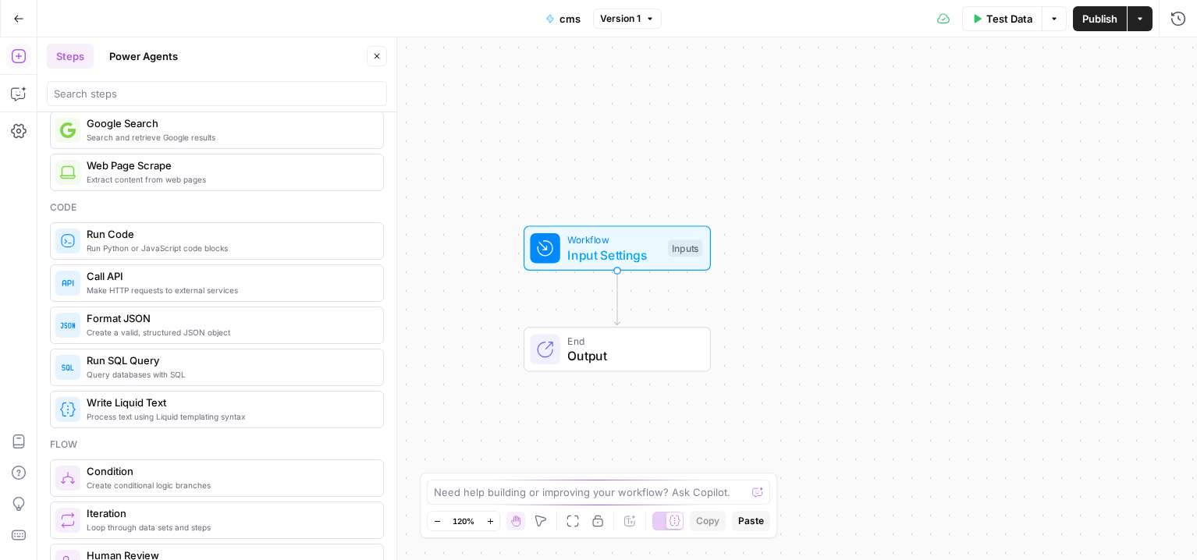
scroll to position [151, 0]
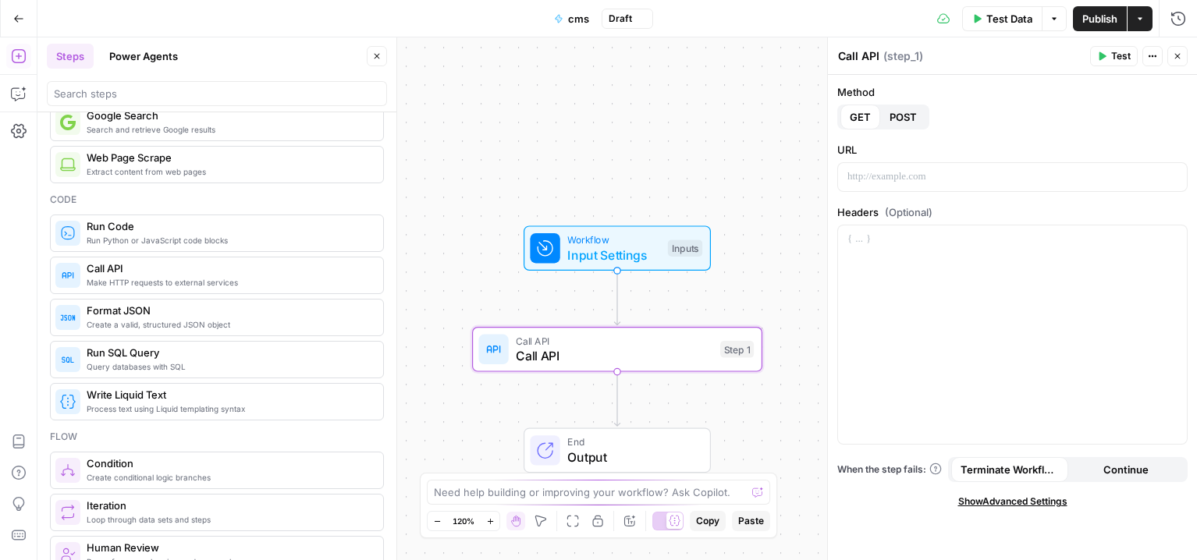
click at [663, 268] on div "Workflow Input Settings Inputs" at bounding box center [617, 248] width 187 height 45
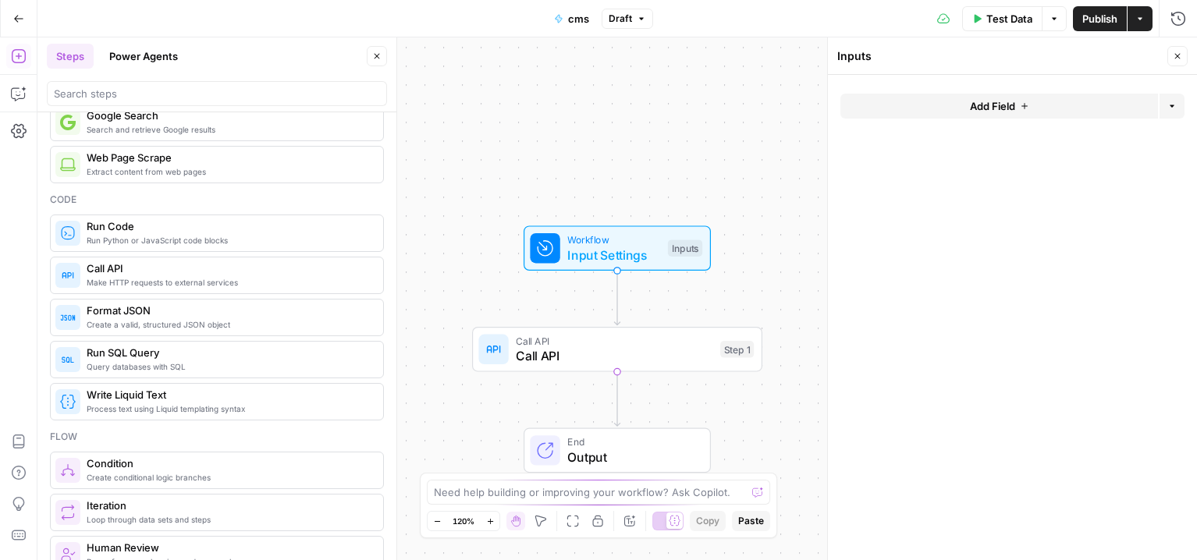
click at [889, 112] on button "Add Field" at bounding box center [999, 106] width 318 height 25
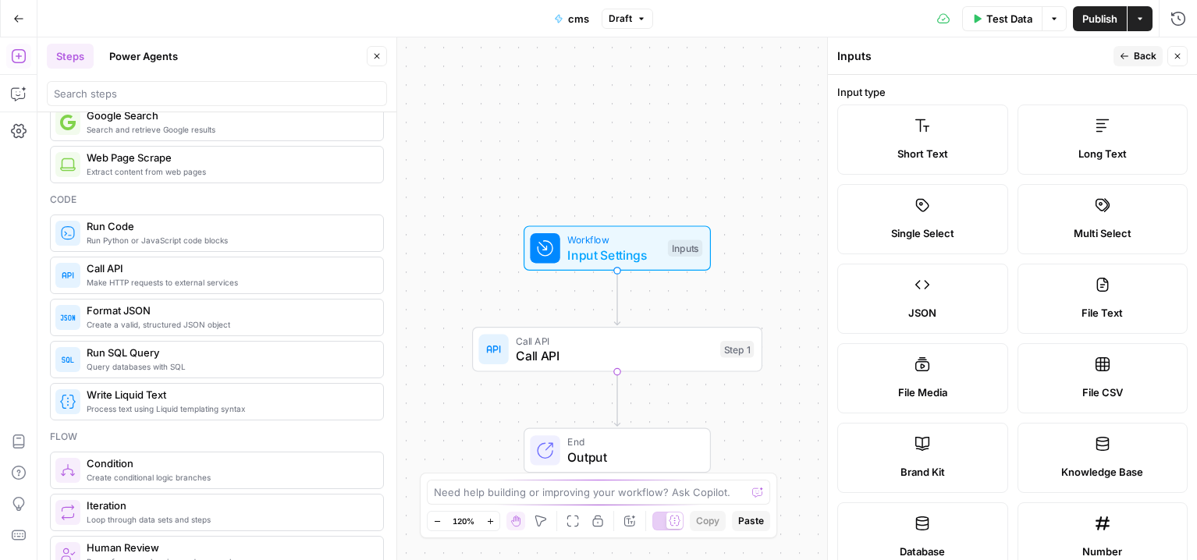
click at [895, 147] on span "Long Text" at bounding box center [1102, 154] width 48 height 16
drag, startPoint x: 829, startPoint y: 149, endPoint x: 752, endPoint y: 146, distance: 76.5
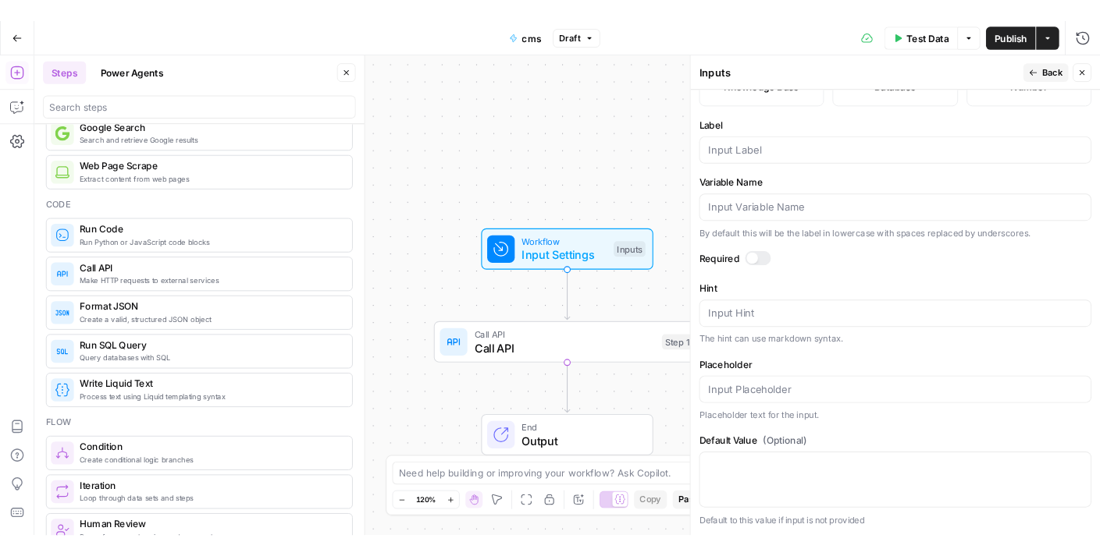
scroll to position [320, 0]
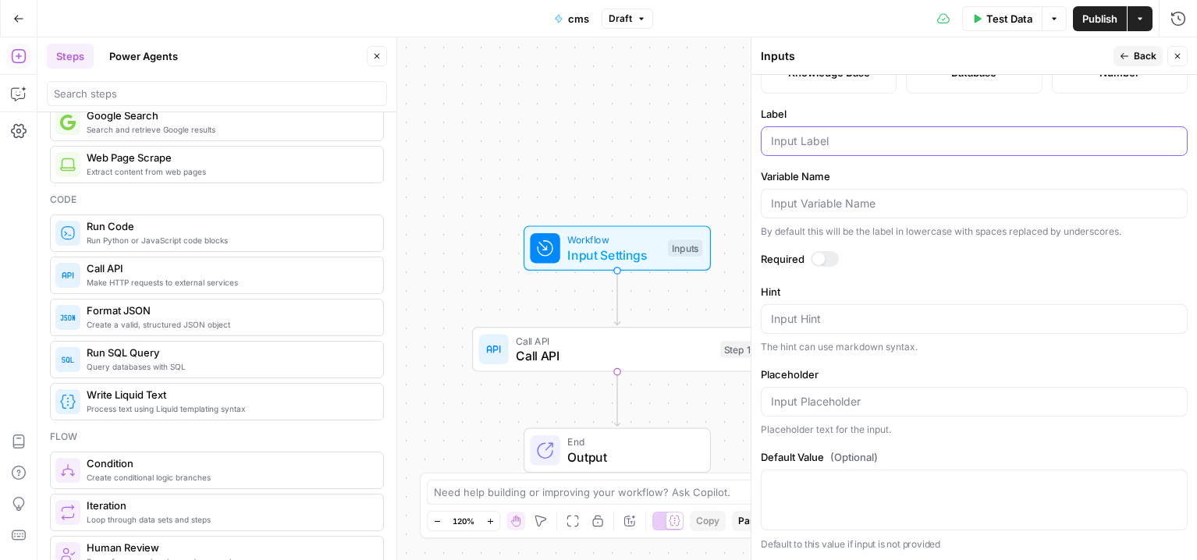
click at [852, 143] on input "Label" at bounding box center [974, 141] width 407 height 16
type input "article"
click at [895, 62] on span "Back" at bounding box center [1145, 56] width 23 height 14
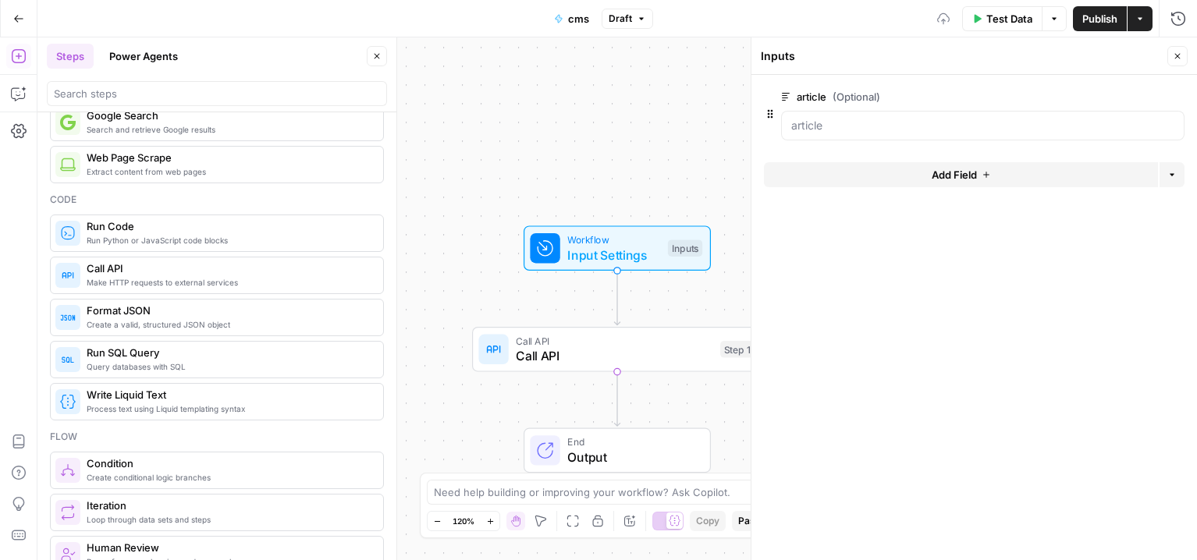
click at [895, 63] on button "Close" at bounding box center [1177, 56] width 20 height 20
click at [526, 355] on span "Call API" at bounding box center [614, 355] width 197 height 19
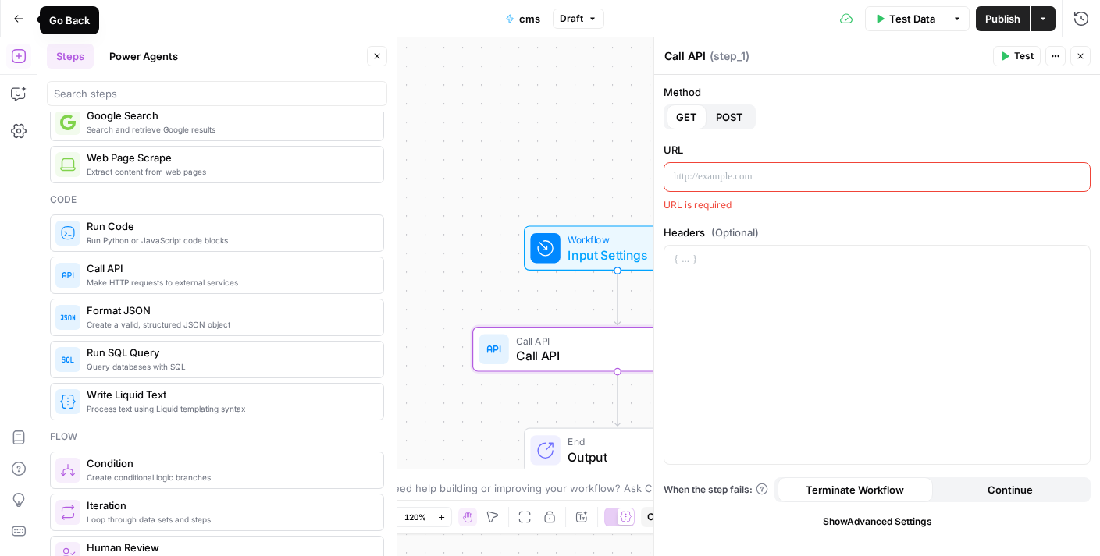
click at [16, 23] on button "Go Back" at bounding box center [19, 19] width 28 height 28
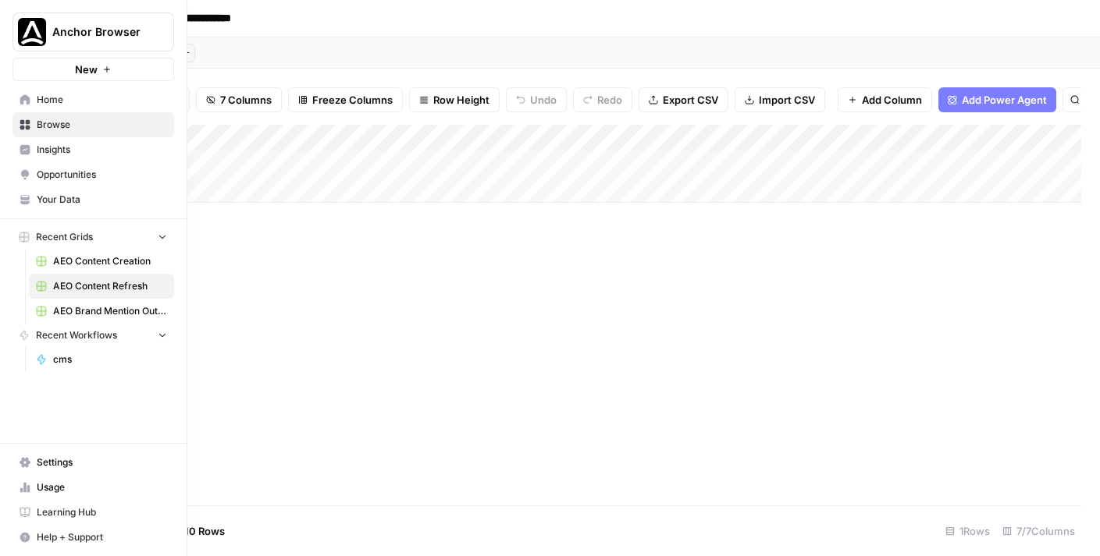
click at [66, 112] on link "Browse" at bounding box center [93, 124] width 162 height 25
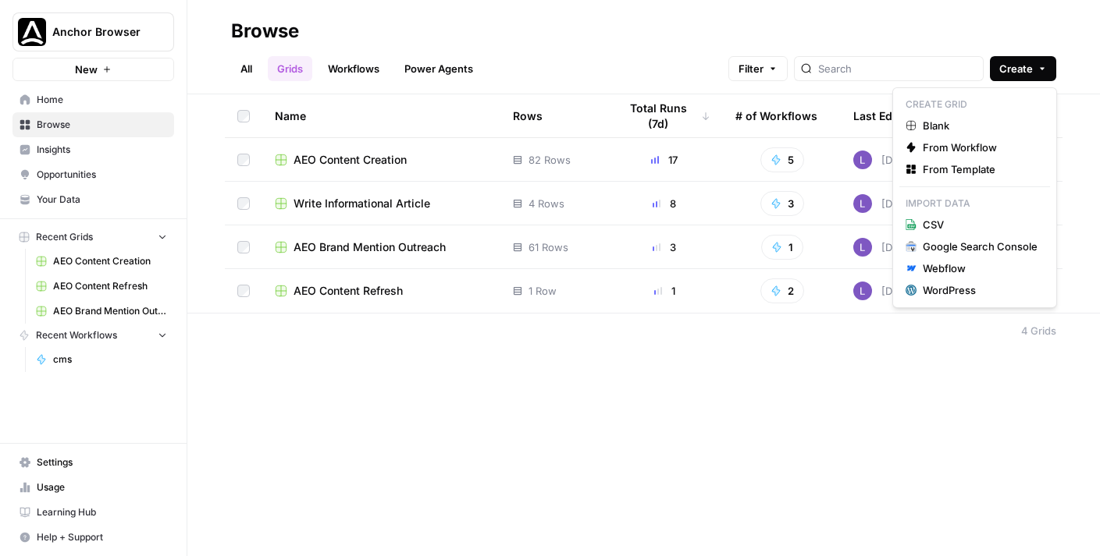
click at [895, 74] on span "Create" at bounding box center [1016, 69] width 34 height 16
click at [895, 170] on span "From Template" at bounding box center [979, 170] width 115 height 16
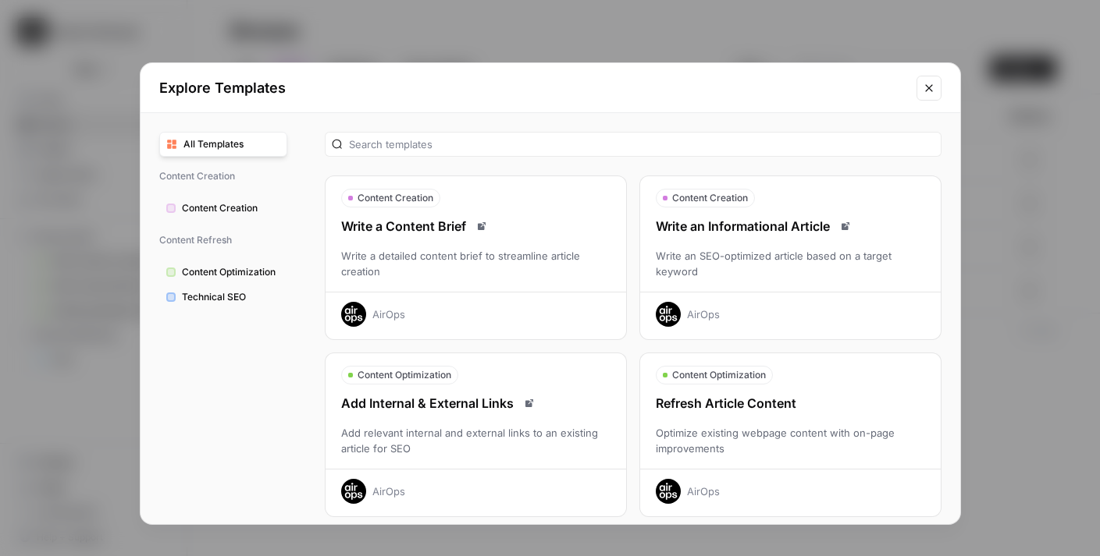
click at [847, 386] on button "Content Optimization Refresh Article Content Optimize existing webpage content …" at bounding box center [790, 435] width 302 height 165
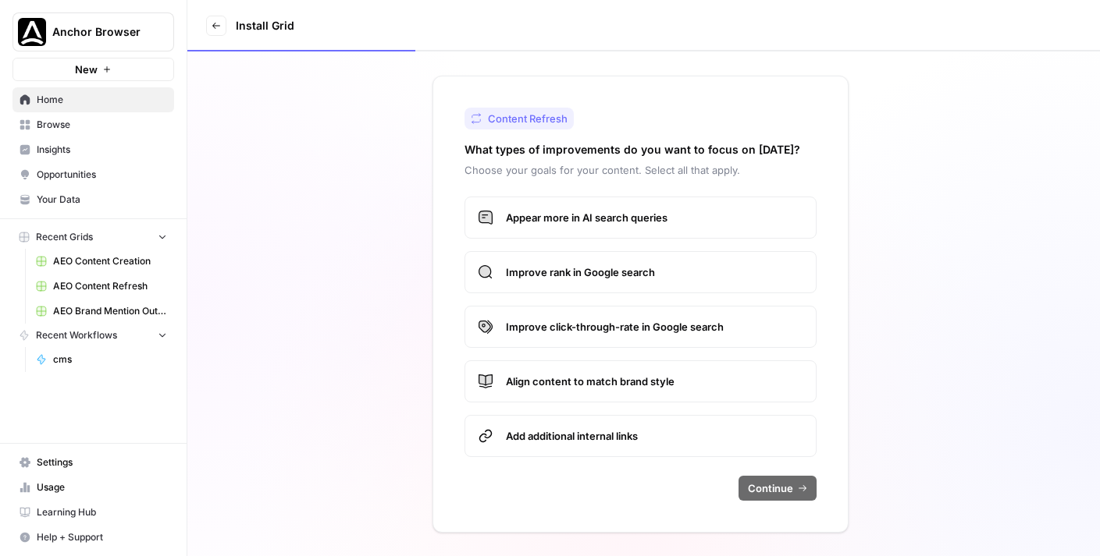
click at [657, 272] on span "Improve rank in Google search" at bounding box center [654, 273] width 297 height 16
click at [776, 495] on span "Continue" at bounding box center [770, 489] width 45 height 16
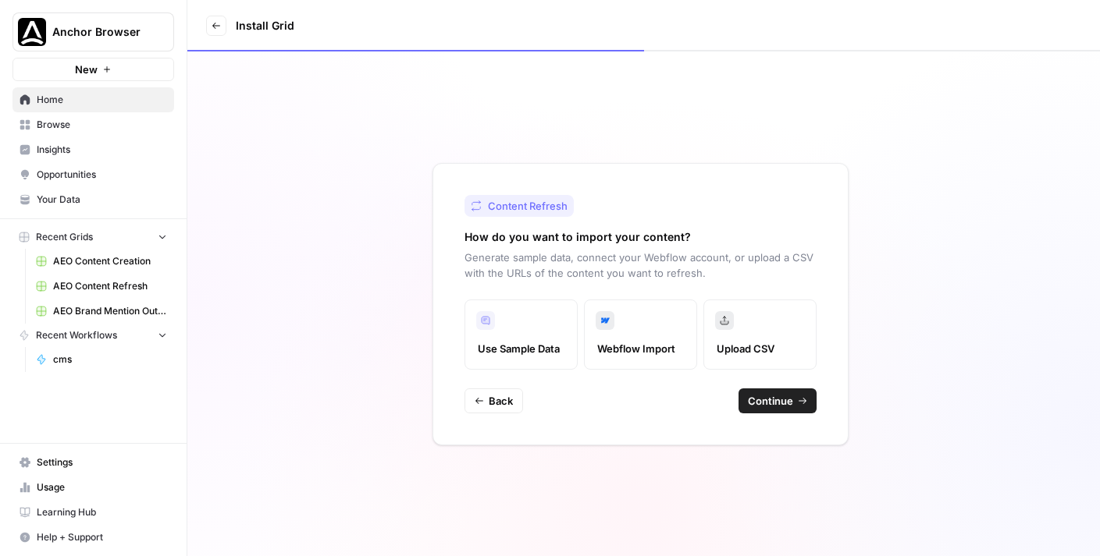
click at [799, 401] on icon "button" at bounding box center [802, 400] width 9 height 9
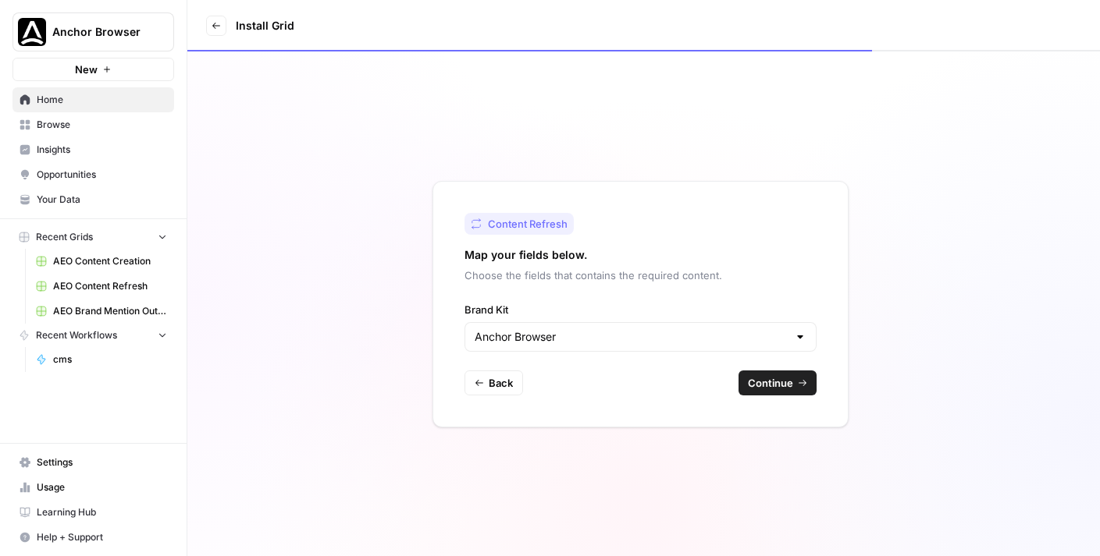
click at [792, 382] on button "Continue" at bounding box center [777, 383] width 78 height 25
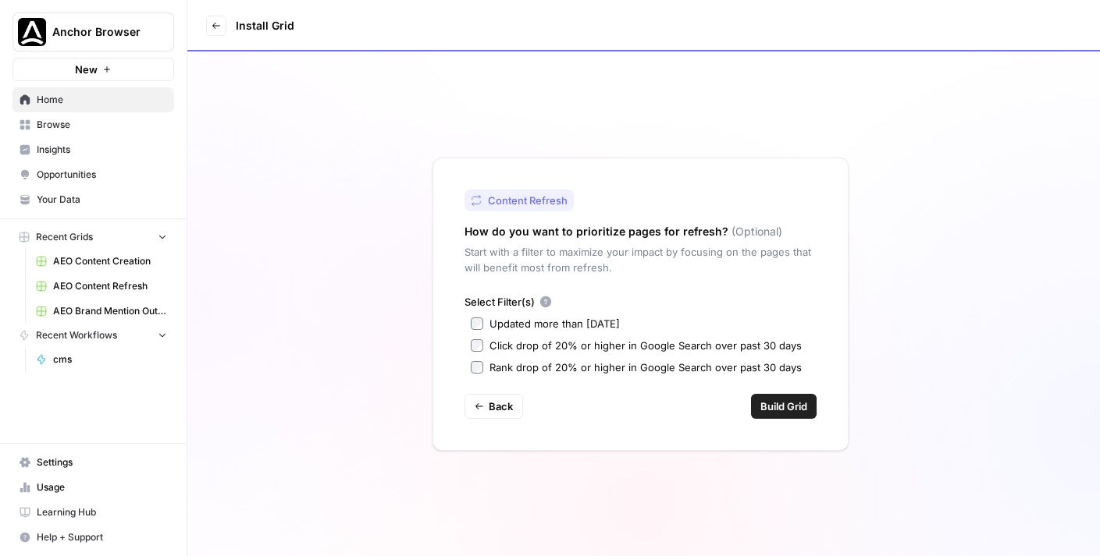
click at [60, 121] on span "Browse" at bounding box center [102, 125] width 130 height 14
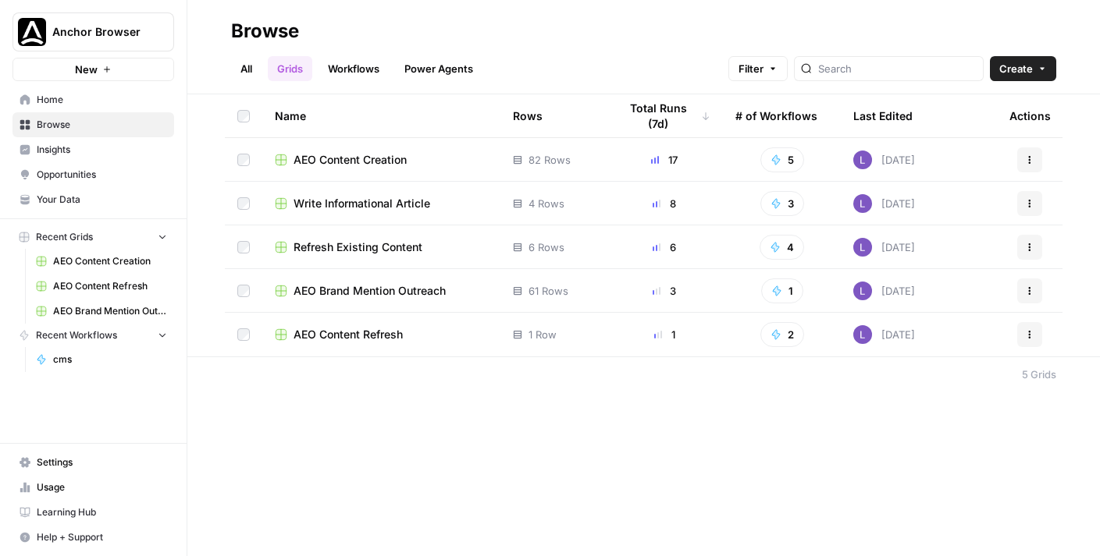
click at [67, 172] on span "Opportunities" at bounding box center [102, 175] width 130 height 14
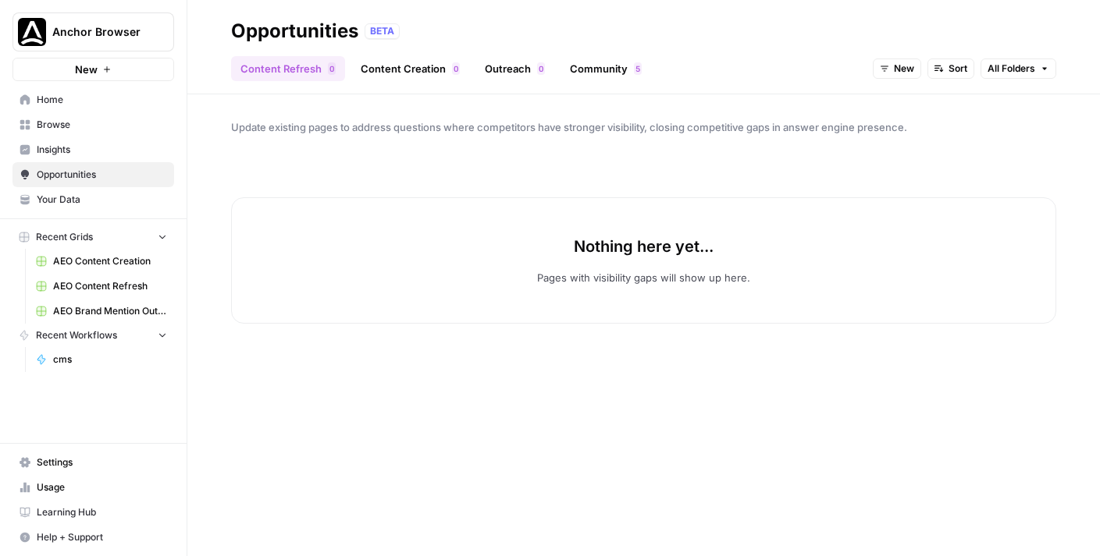
click at [410, 66] on link "Content Creation 0" at bounding box center [410, 68] width 118 height 25
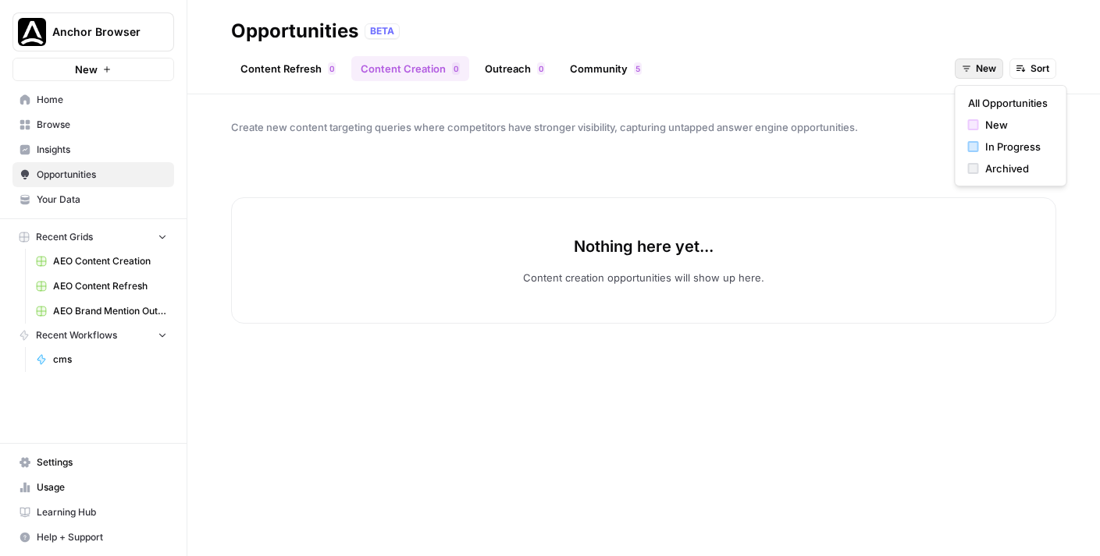
click at [895, 64] on span "New" at bounding box center [985, 69] width 20 height 14
drag, startPoint x: 1000, startPoint y: 125, endPoint x: 1004, endPoint y: 140, distance: 16.1
click at [895, 140] on div "All Opportunities New In Progress Archived" at bounding box center [1010, 135] width 112 height 101
click at [895, 140] on span "In Progress" at bounding box center [1016, 147] width 62 height 16
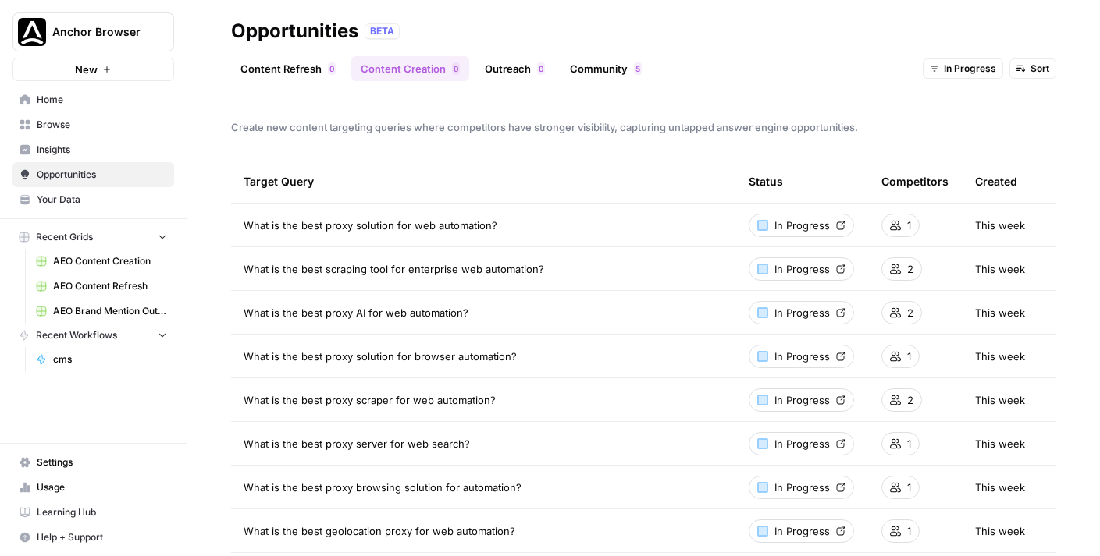
scroll to position [30, 0]
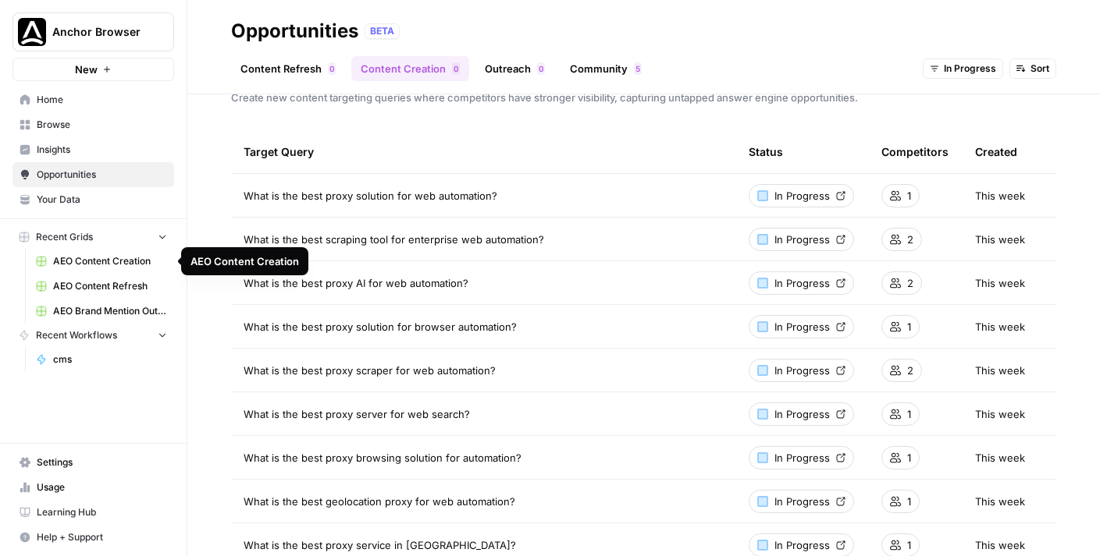
click at [101, 260] on span "AEO Content Creation" at bounding box center [110, 261] width 114 height 14
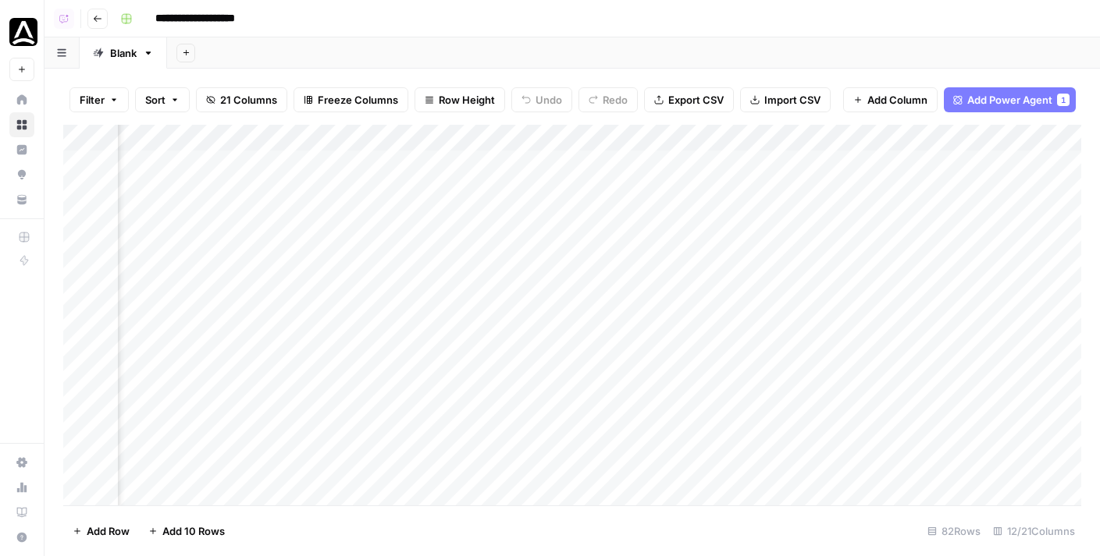
scroll to position [0, 386]
click at [773, 165] on div "Add Column" at bounding box center [572, 315] width 1018 height 381
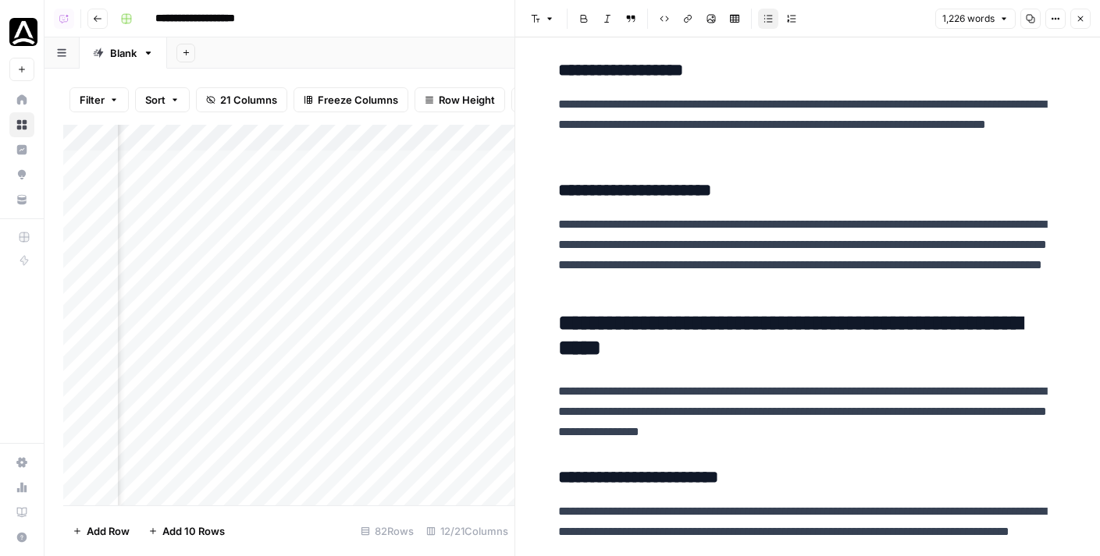
scroll to position [568, 0]
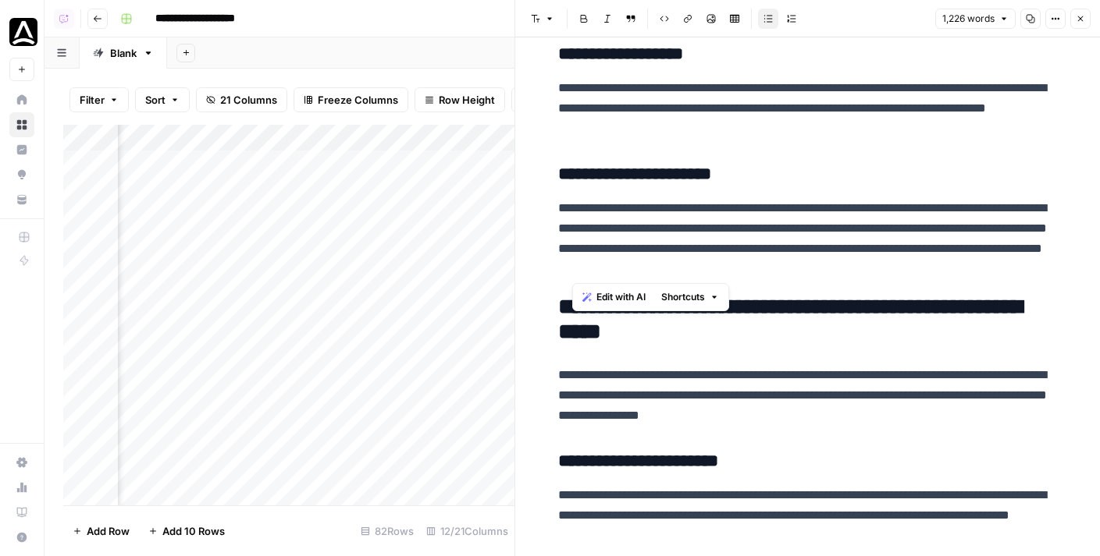
drag, startPoint x: 871, startPoint y: 268, endPoint x: 556, endPoint y: 213, distance: 320.0
click at [604, 300] on span "Edit with AI" at bounding box center [606, 297] width 49 height 14
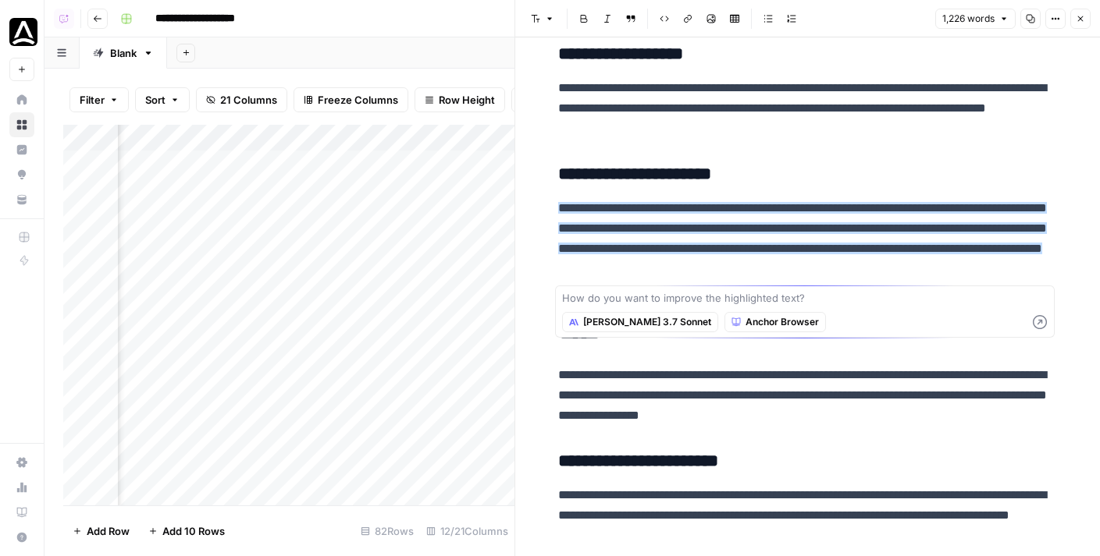
click at [831, 383] on p "**********" at bounding box center [807, 395] width 499 height 61
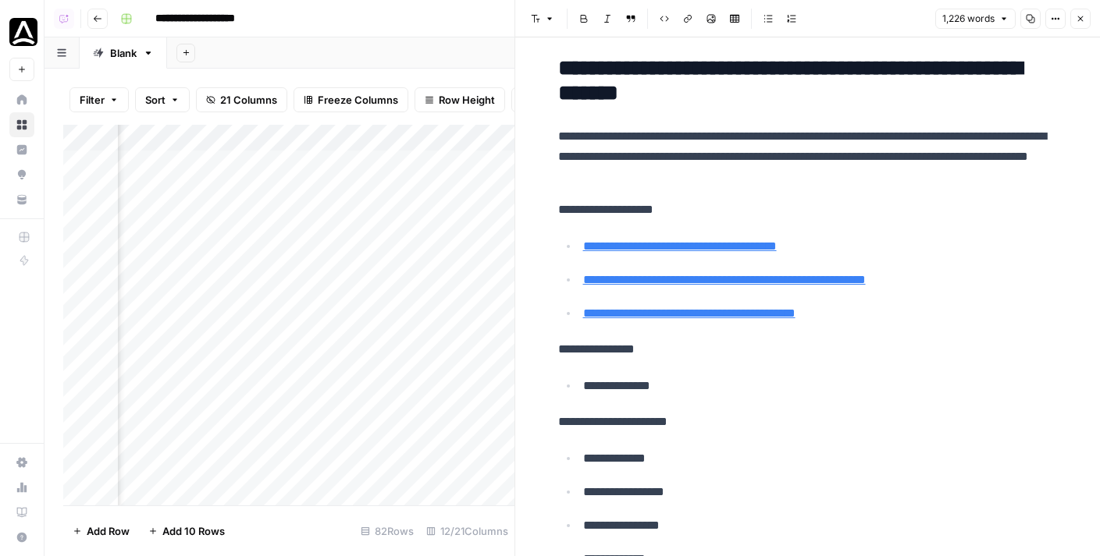
scroll to position [5449, 0]
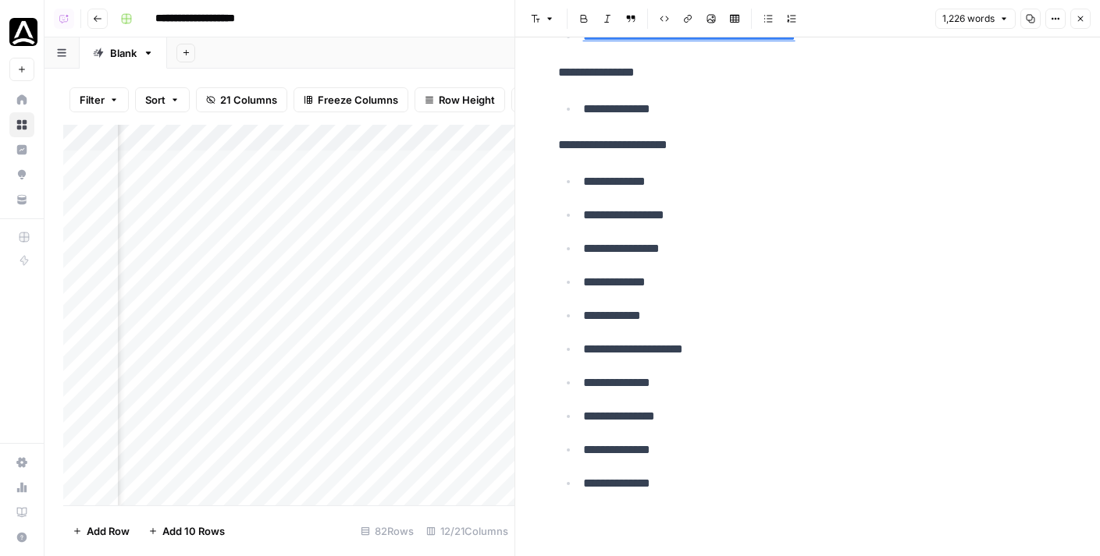
click at [895, 17] on icon "button" at bounding box center [1079, 18] width 9 height 9
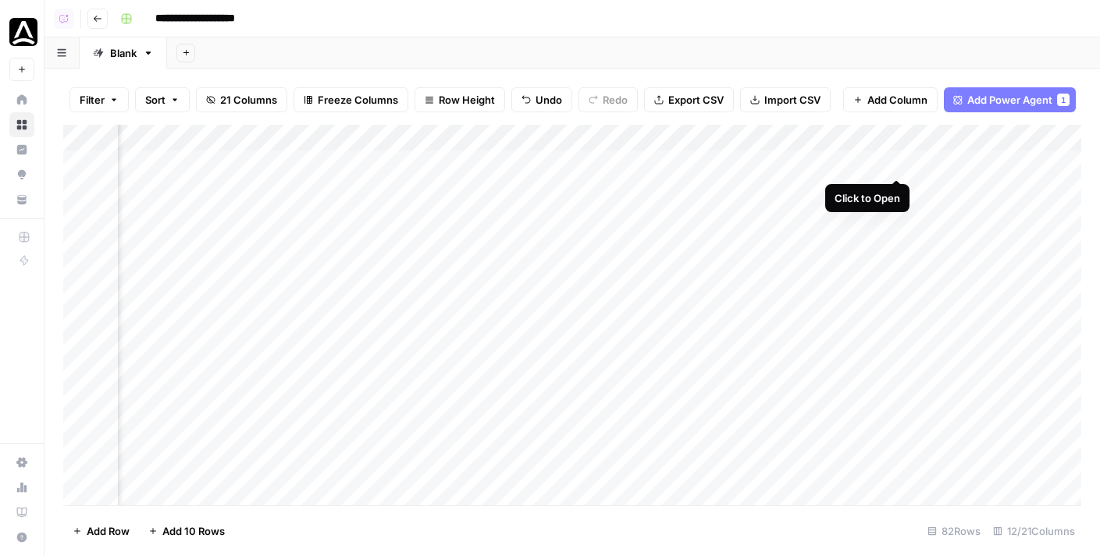
click at [895, 162] on div "Add Column" at bounding box center [572, 315] width 1018 height 381
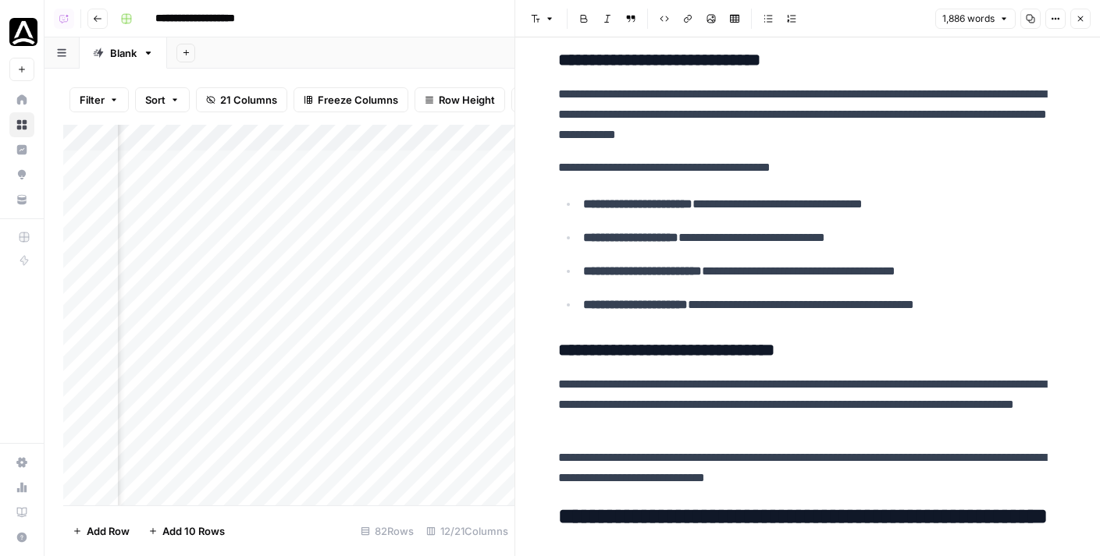
scroll to position [3499, 0]
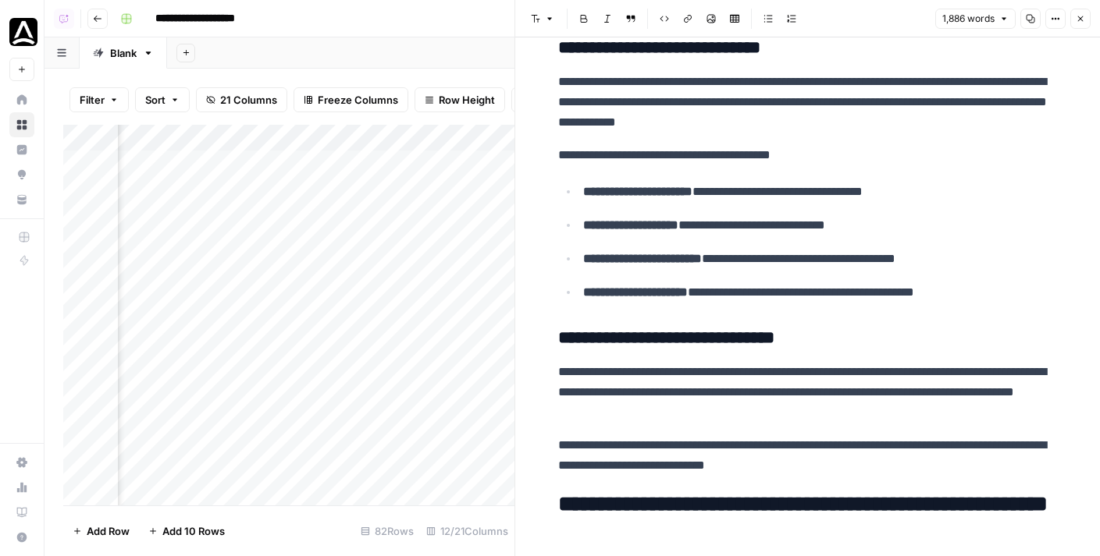
click at [895, 17] on button "Close" at bounding box center [1080, 19] width 20 height 20
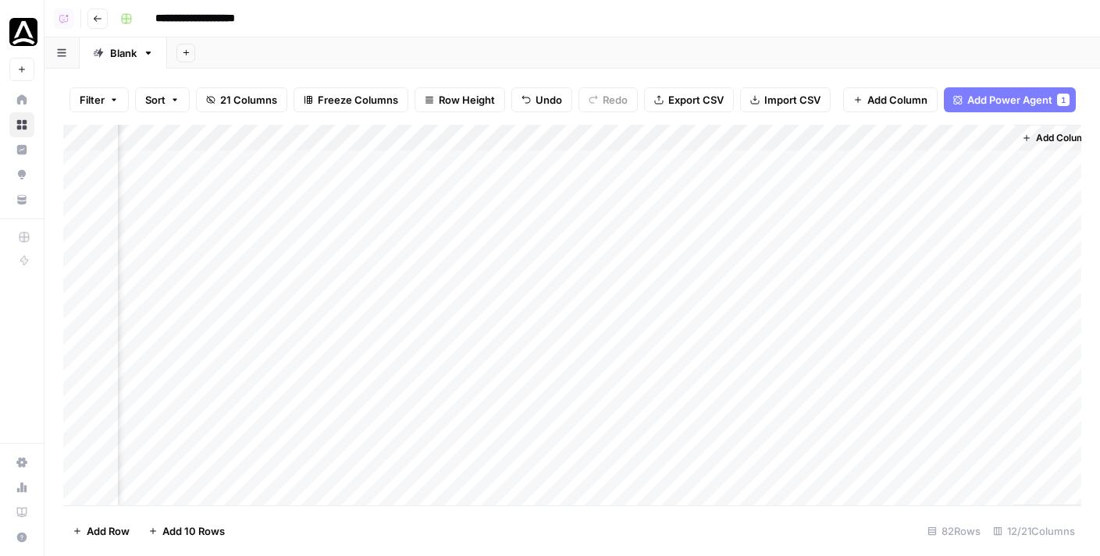
scroll to position [0, 1253]
click at [834, 165] on div "Add Column" at bounding box center [572, 315] width 1018 height 381
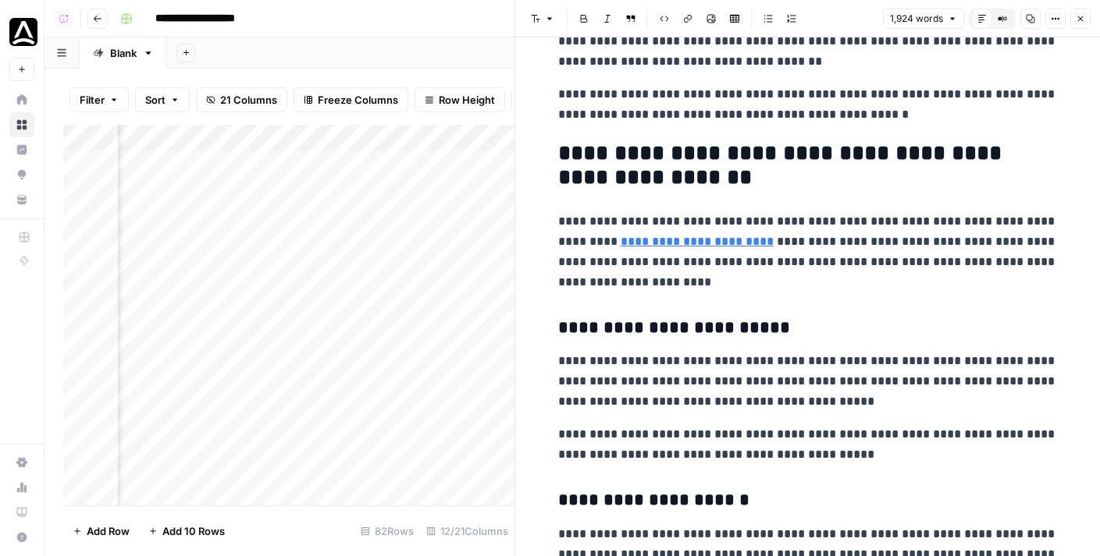
scroll to position [4137, 0]
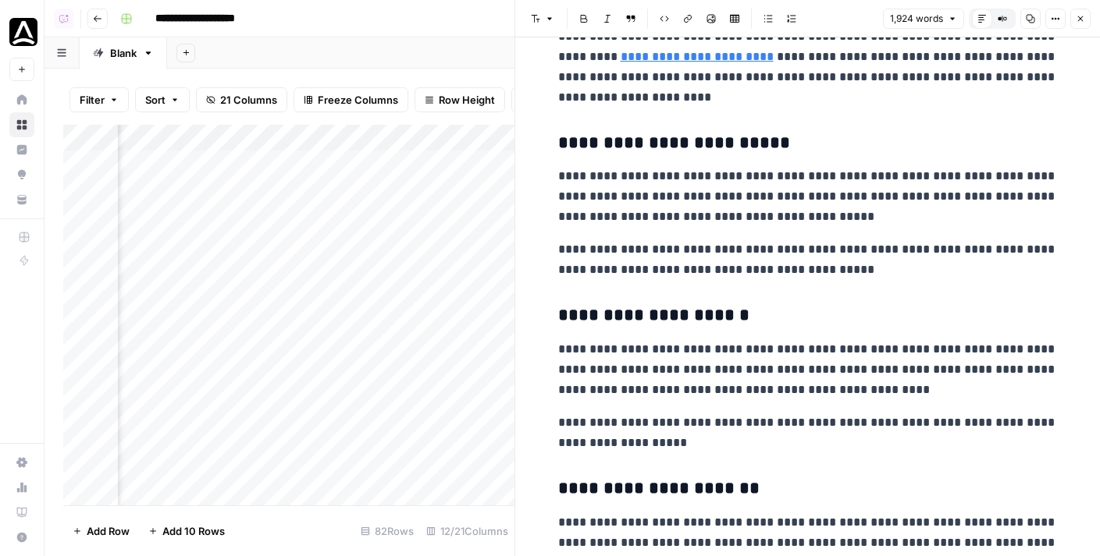
click at [895, 13] on button "Close" at bounding box center [1080, 19] width 20 height 20
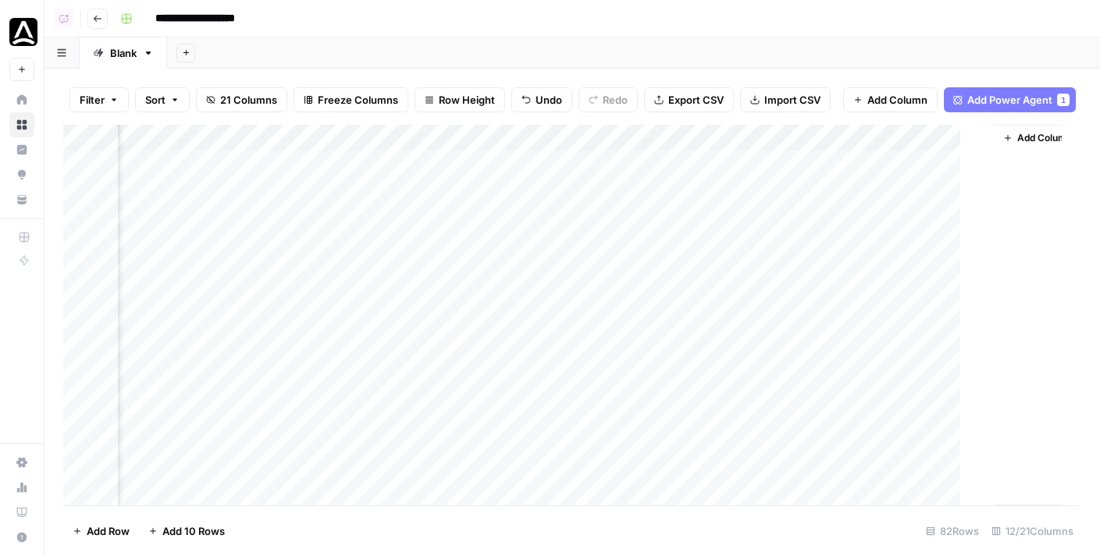
scroll to position [0, 1235]
click at [895, 90] on button "Add Power Agent 1" at bounding box center [1009, 99] width 132 height 25
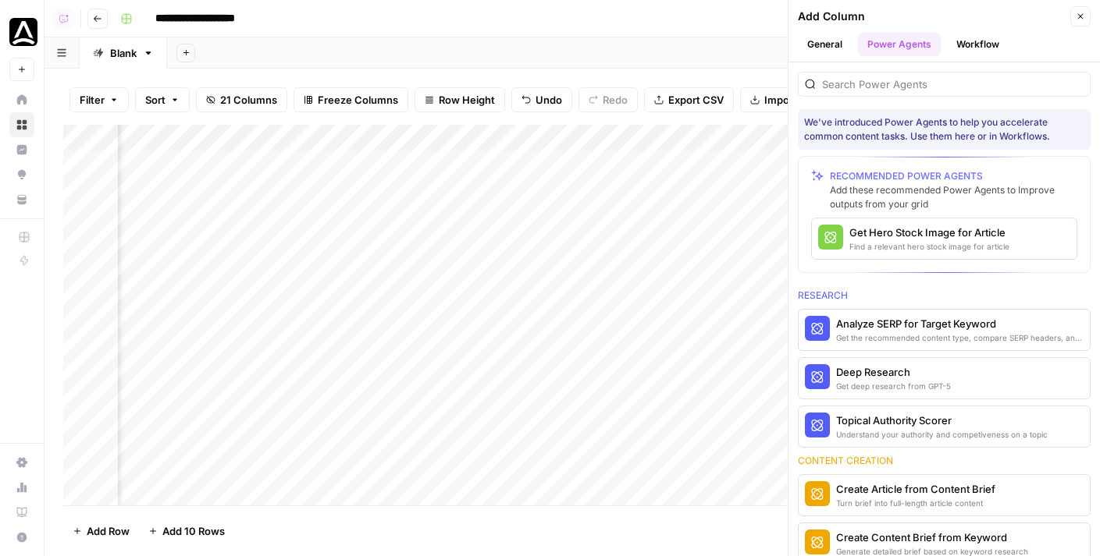
drag, startPoint x: 790, startPoint y: 237, endPoint x: 755, endPoint y: 247, distance: 35.8
click at [718, 240] on div "**********" at bounding box center [571, 278] width 1055 height 556
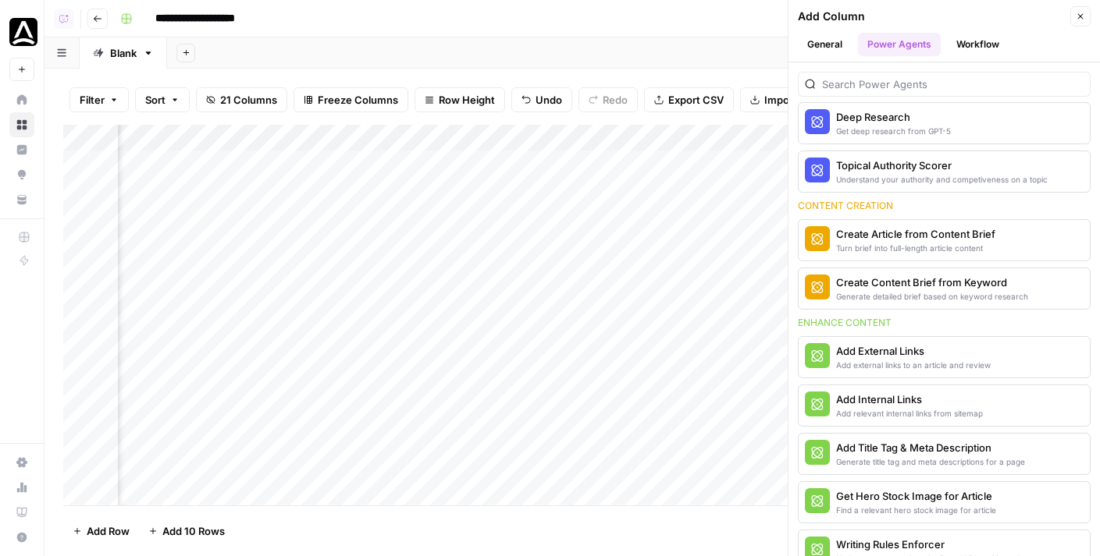
scroll to position [256, 0]
click at [840, 208] on div "Content creation" at bounding box center [944, 205] width 293 height 14
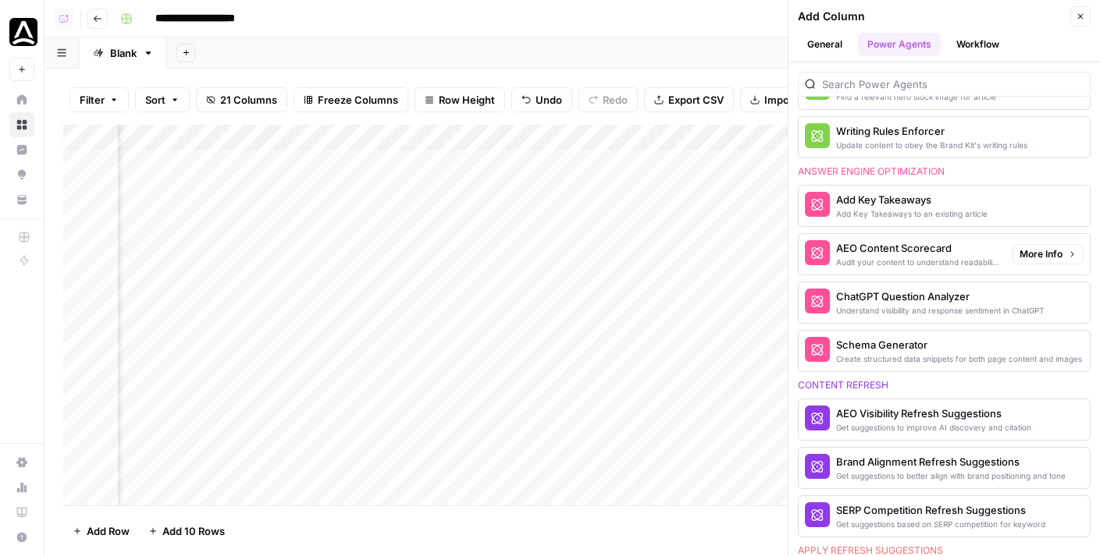
scroll to position [673, 0]
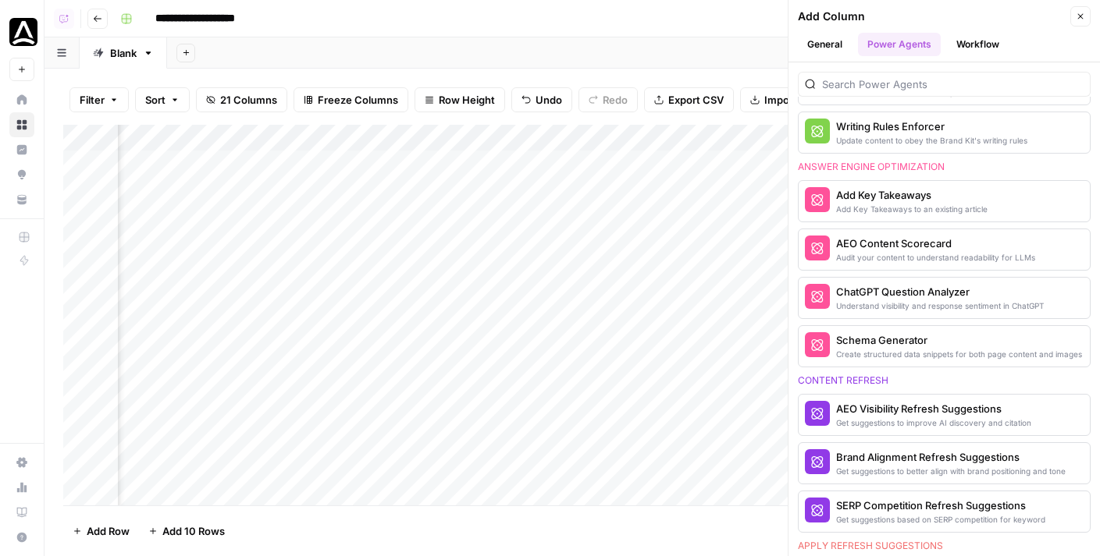
click at [895, 13] on icon "button" at bounding box center [1079, 16] width 9 height 9
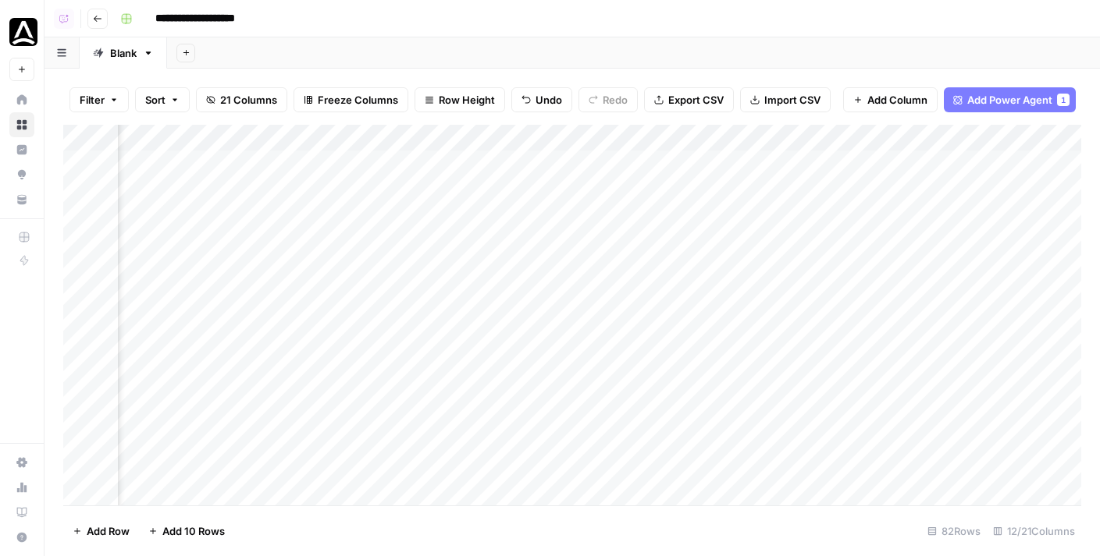
scroll to position [0, 441]
click at [895, 162] on div "Add Column" at bounding box center [572, 315] width 1018 height 381
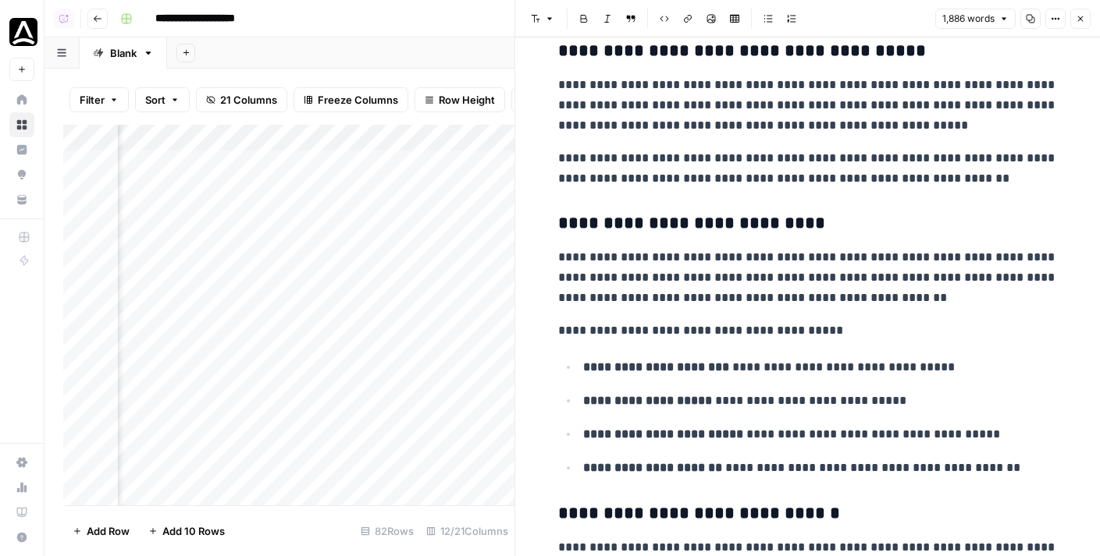
scroll to position [3327, 0]
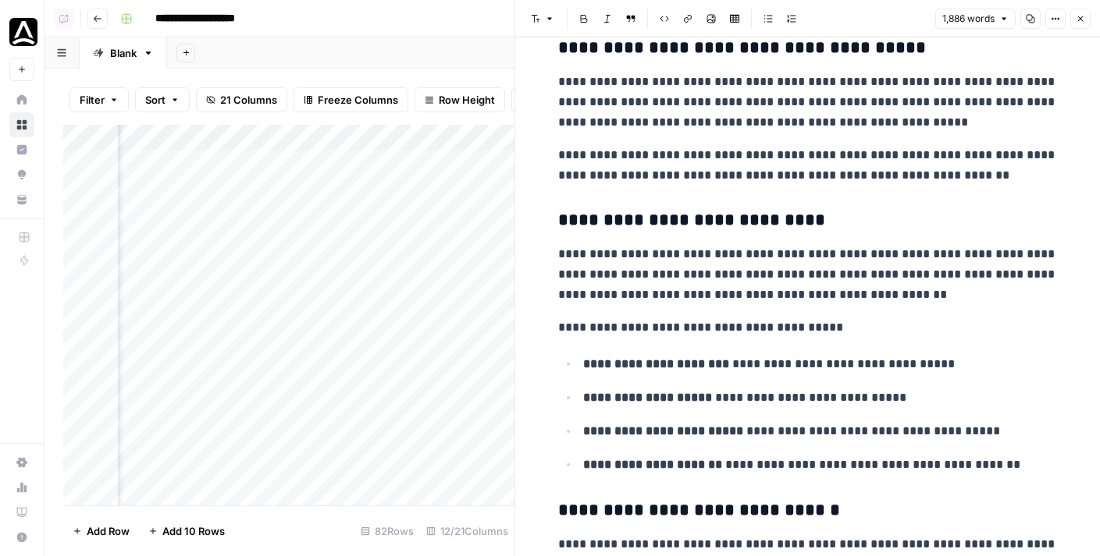
click at [895, 22] on icon "button" at bounding box center [1079, 18] width 9 height 9
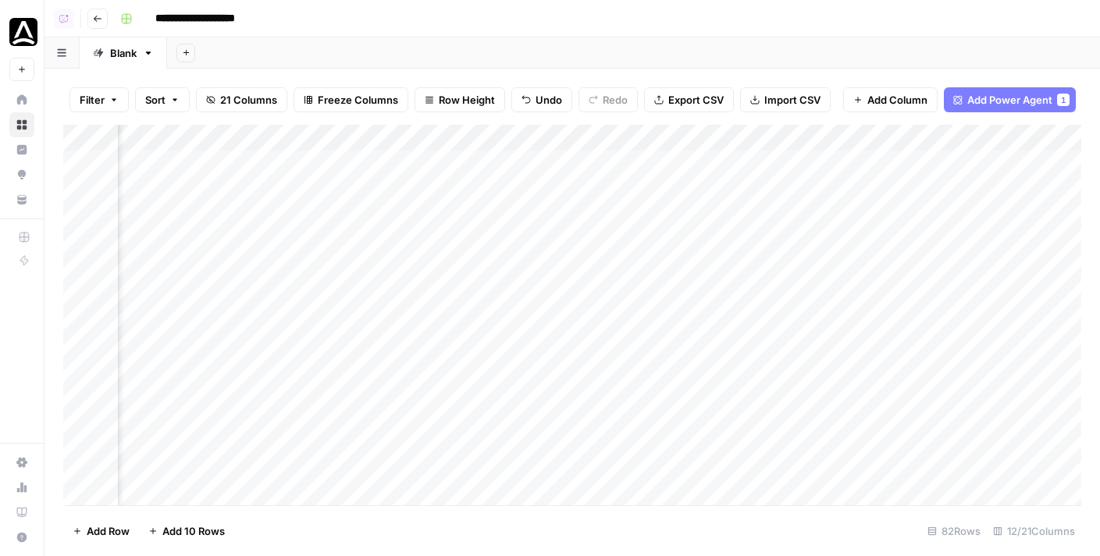
scroll to position [1, 0]
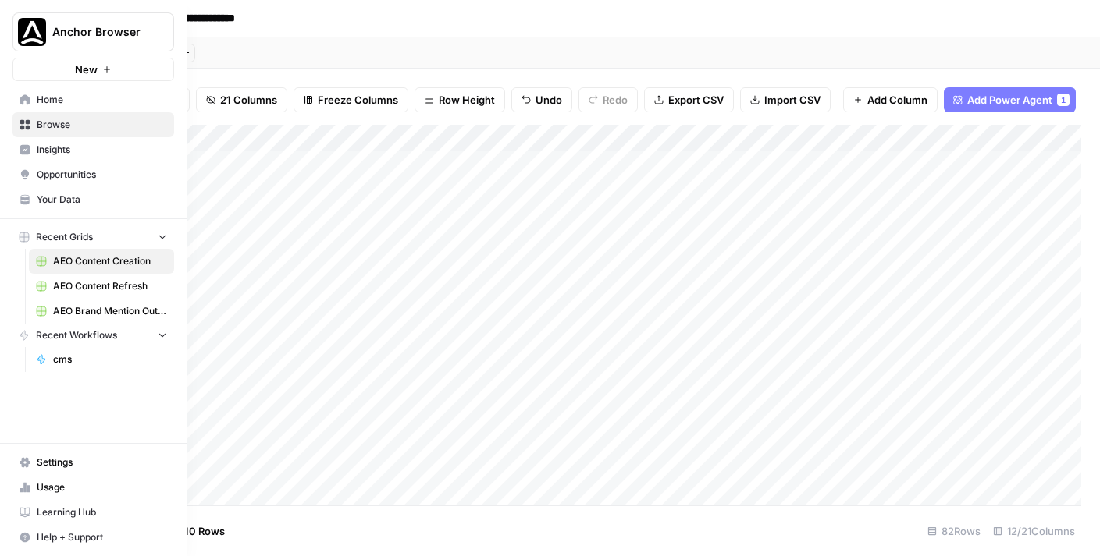
click at [65, 169] on span "Opportunities" at bounding box center [102, 175] width 130 height 14
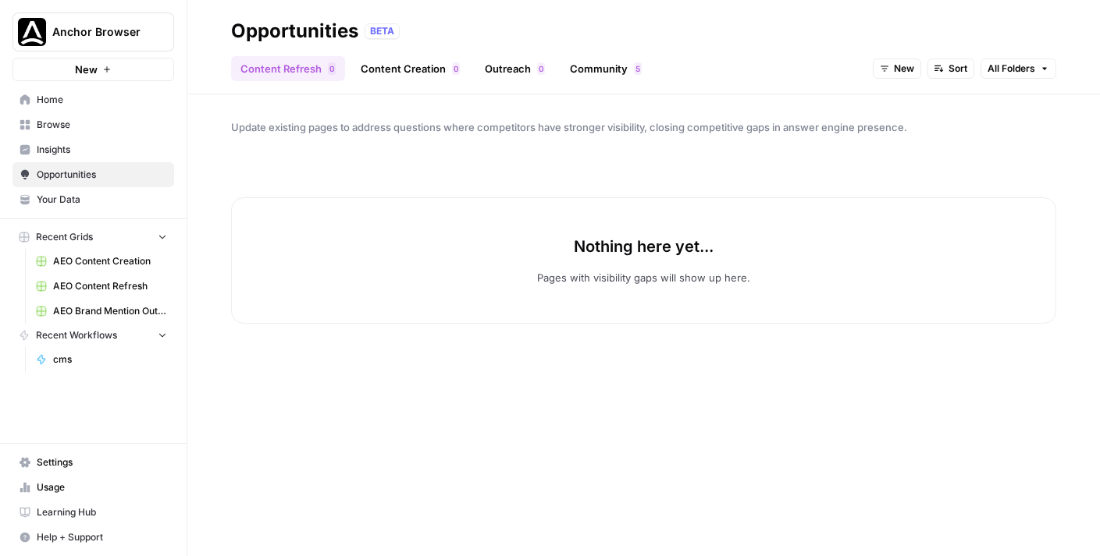
click at [521, 69] on link "Outreach 0" at bounding box center [514, 68] width 79 height 25
click at [895, 64] on button "New" at bounding box center [978, 69] width 48 height 20
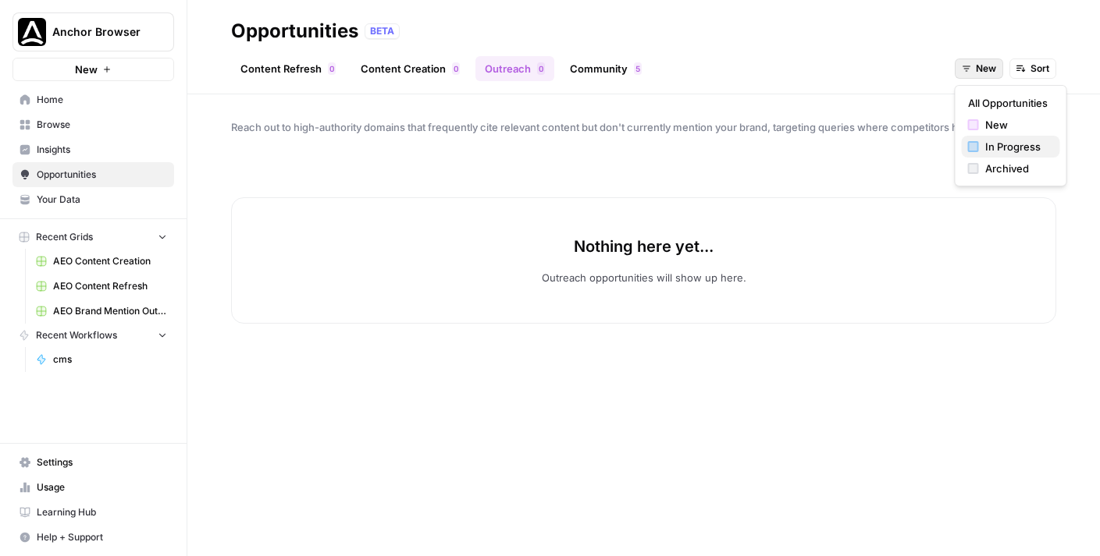
click at [895, 140] on div "In Progress" at bounding box center [1011, 147] width 86 height 16
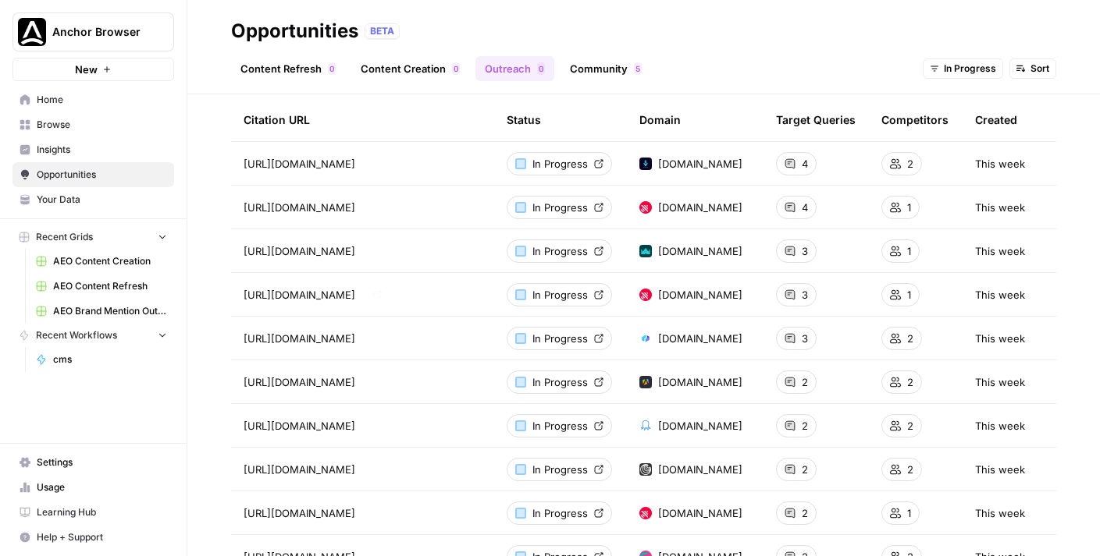
scroll to position [62, 0]
click at [98, 313] on span "AEO Brand Mention Outreach" at bounding box center [110, 311] width 114 height 14
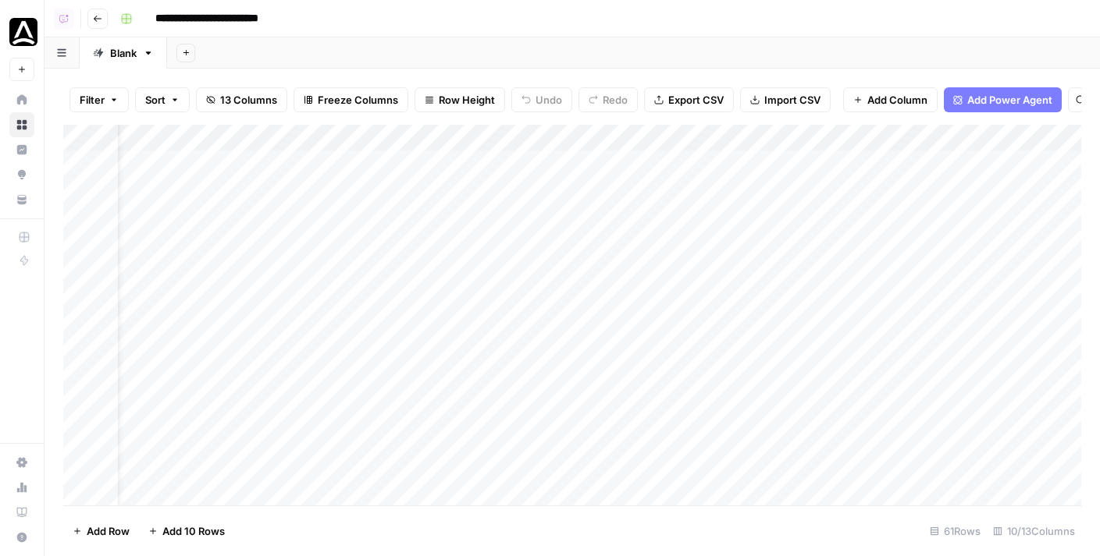
scroll to position [0, 55]
click at [895, 162] on div "Add Column" at bounding box center [572, 315] width 1018 height 381
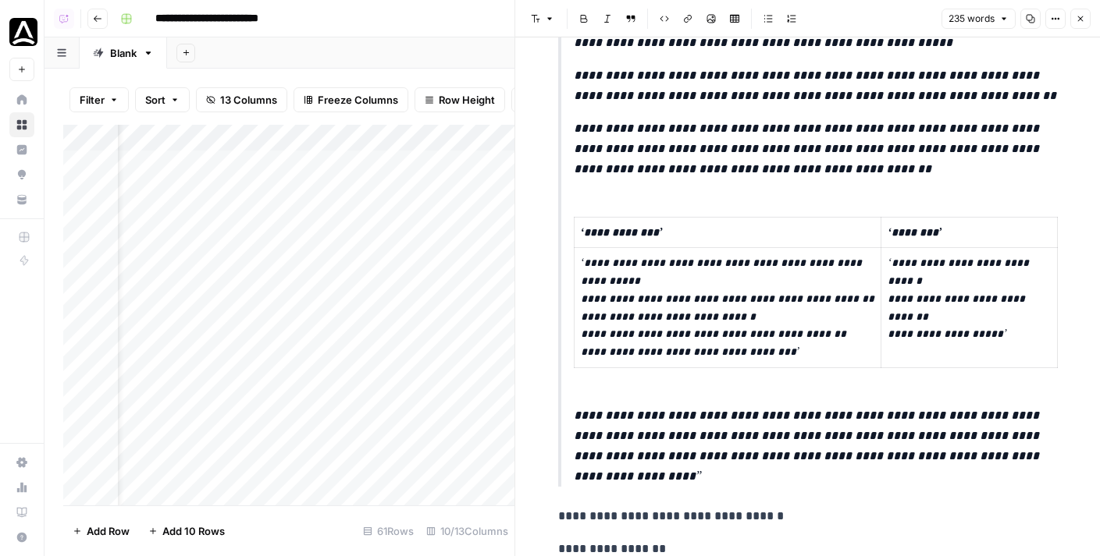
scroll to position [409, 0]
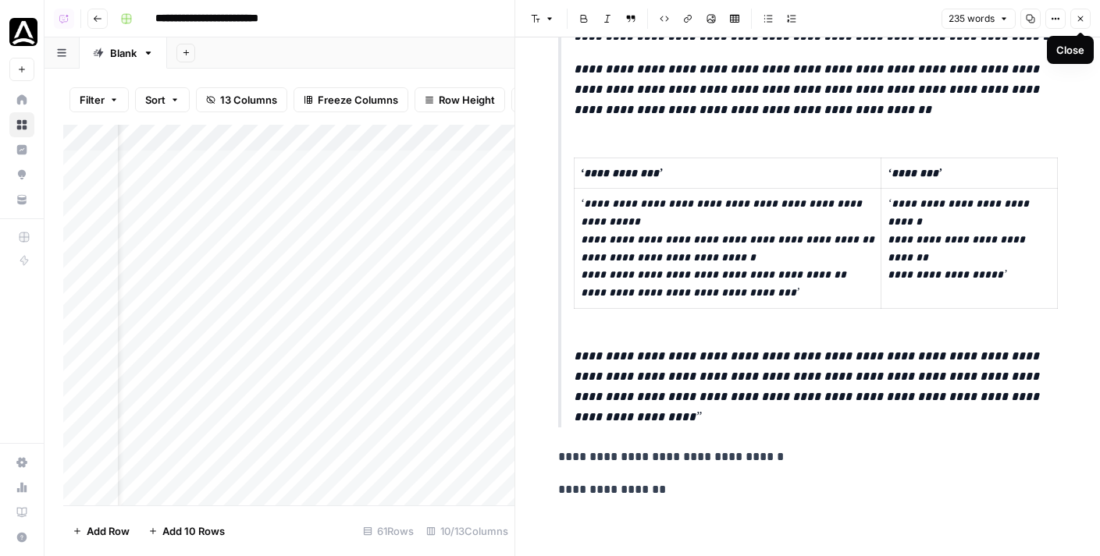
click at [895, 16] on button "Close" at bounding box center [1080, 19] width 20 height 20
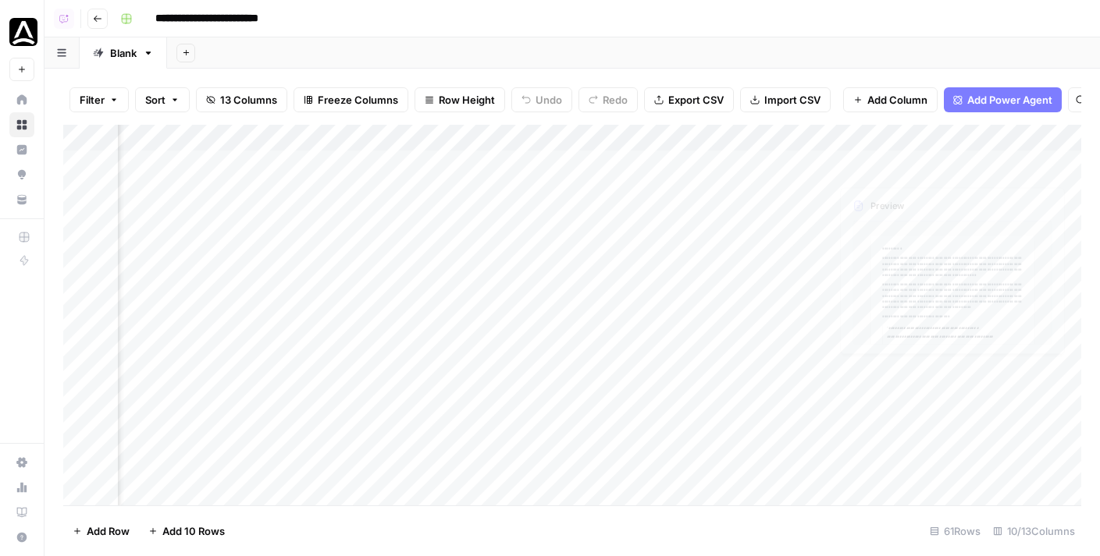
scroll to position [0, 141]
click at [627, 163] on div "Add Column" at bounding box center [572, 315] width 1018 height 381
click at [627, 163] on textarea "**********" at bounding box center [678, 165] width 250 height 22
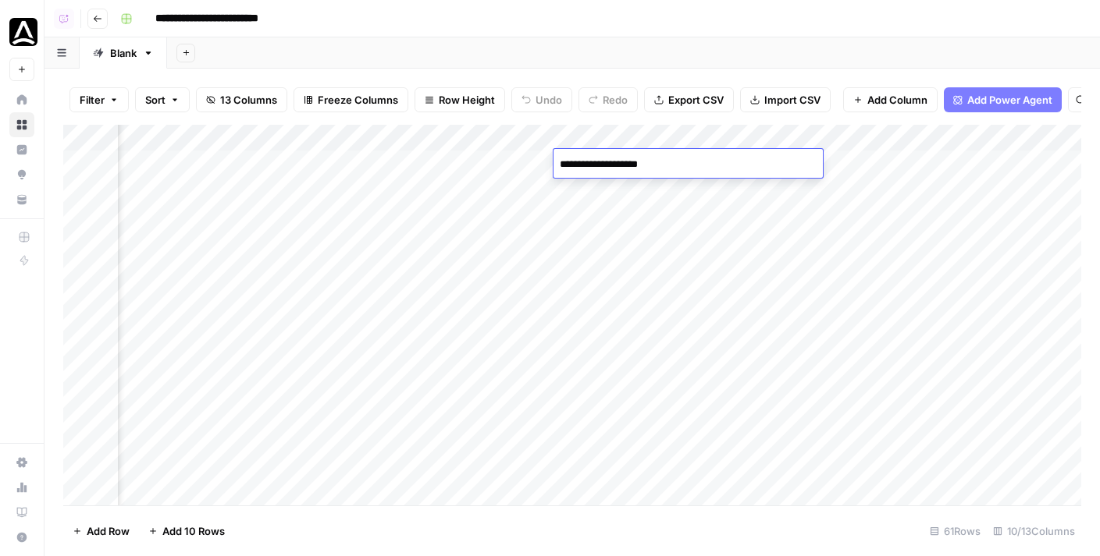
click at [627, 163] on textarea "**********" at bounding box center [678, 165] width 250 height 22
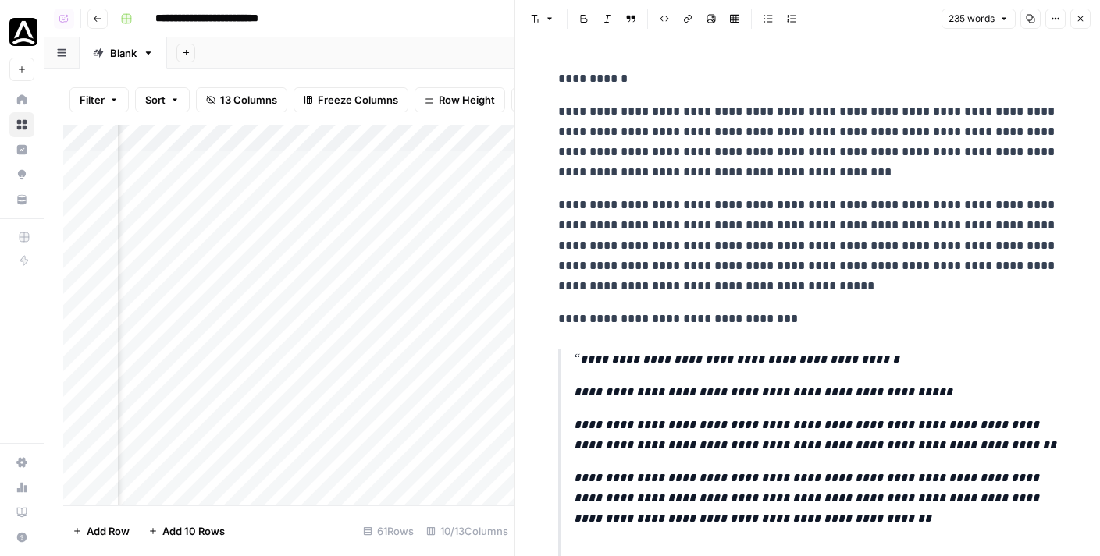
click at [895, 11] on button "Close" at bounding box center [1080, 19] width 20 height 20
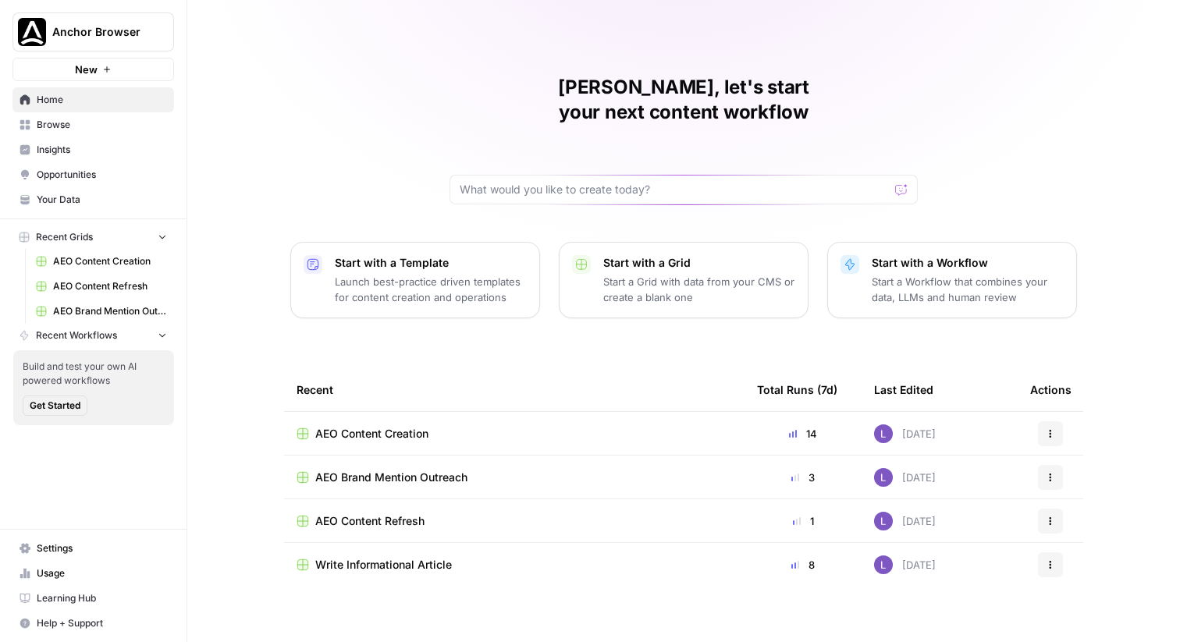
click at [116, 21] on button "Anchor Browser" at bounding box center [93, 31] width 162 height 39
type input "ado"
click at [99, 118] on span "Adobe (test)" at bounding box center [151, 117] width 206 height 16
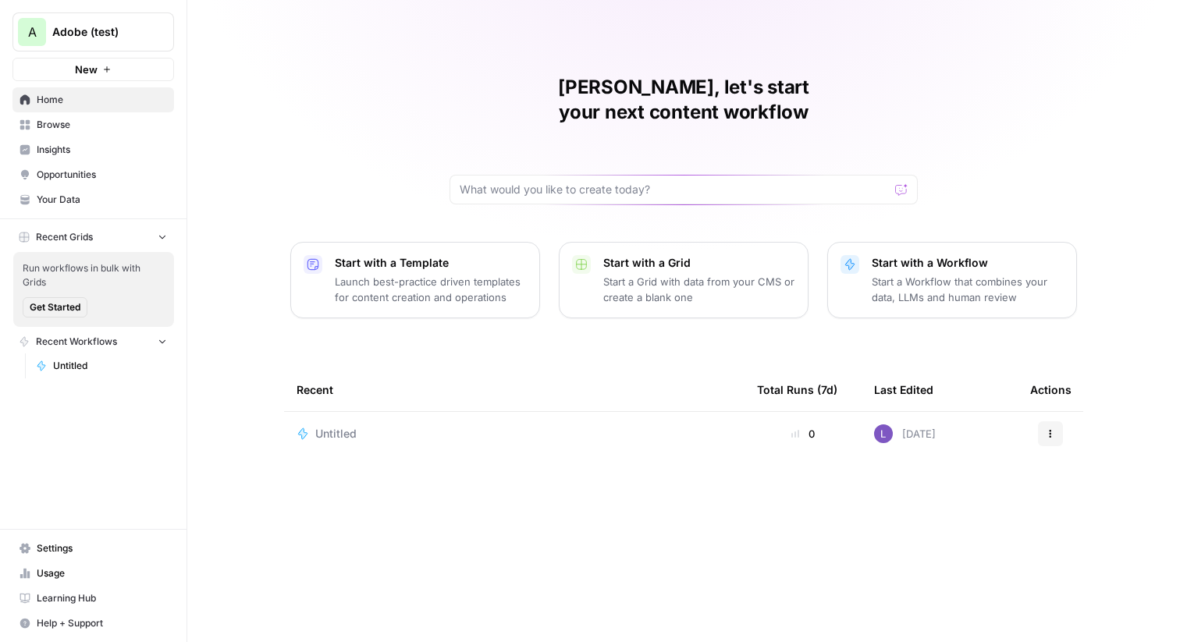
click at [335, 426] on span "Untitled" at bounding box center [335, 434] width 41 height 16
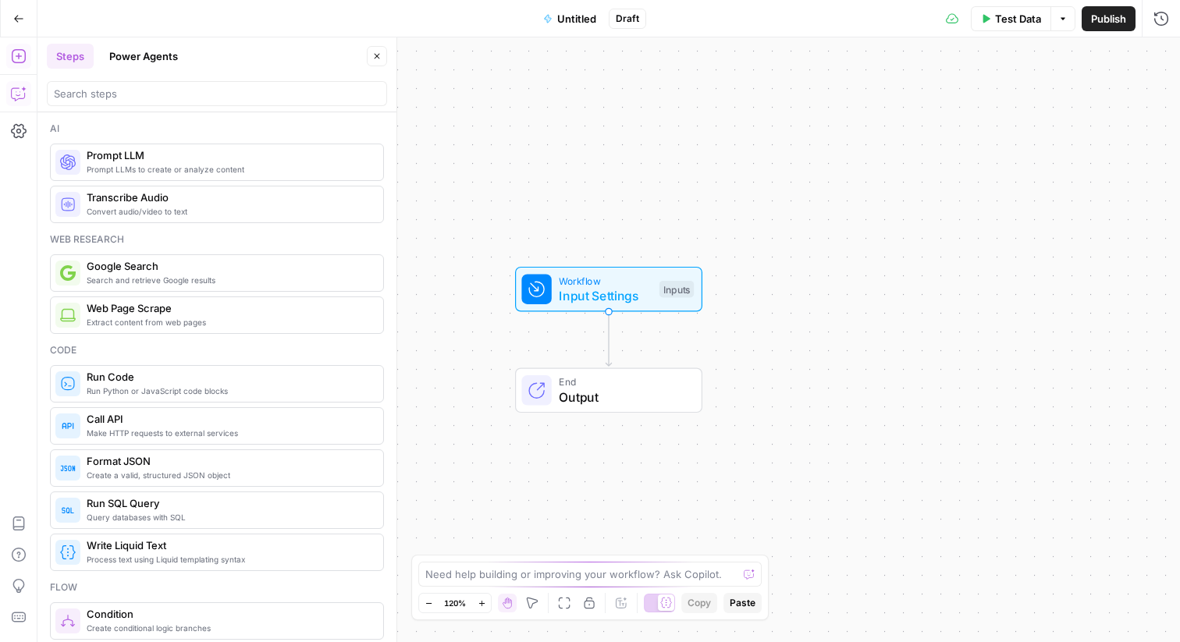
click at [3, 91] on div "Add Steps Copilot Settings AirOps Academy Help Give Feedback Shortcuts" at bounding box center [18, 339] width 37 height 605
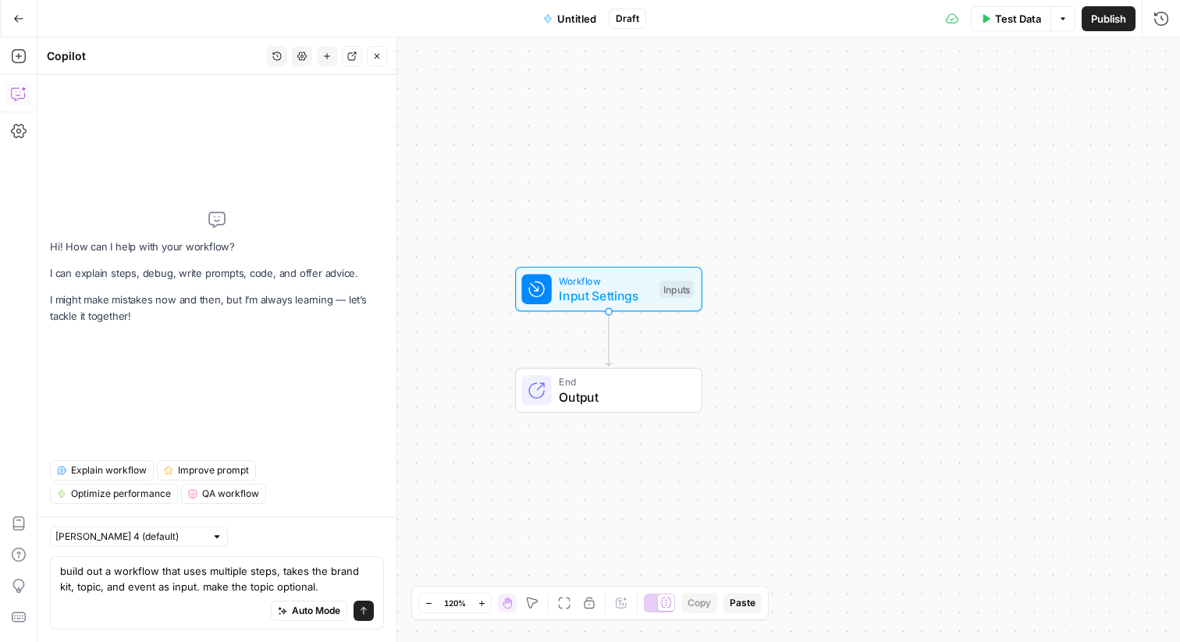
click at [168, 581] on textarea "build out a workflow that uses multiple steps, takes the brand kit, topic, and …" at bounding box center [217, 578] width 314 height 31
type textarea "build out a workflow that uses multiple steps, takes the brand kit, topic, and …"
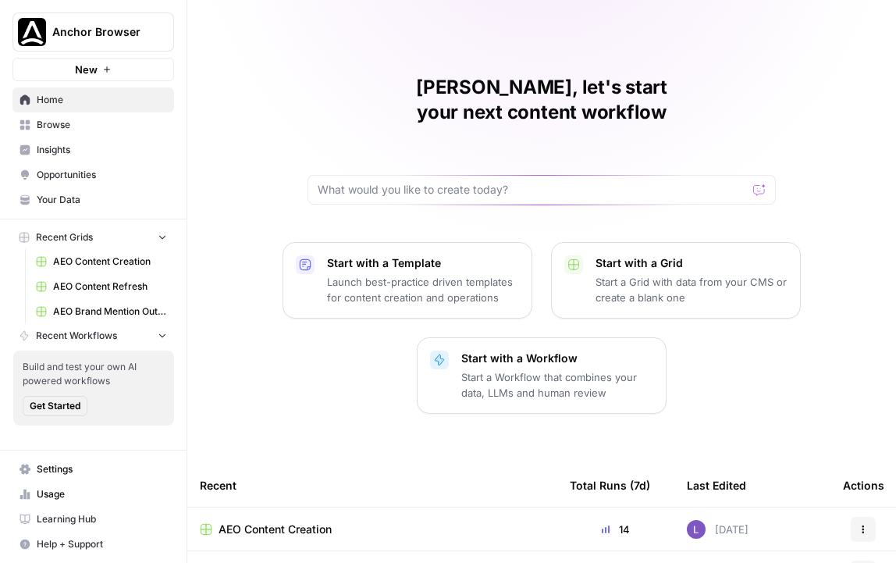
click at [108, 32] on span "Anchor Browser" at bounding box center [99, 32] width 94 height 16
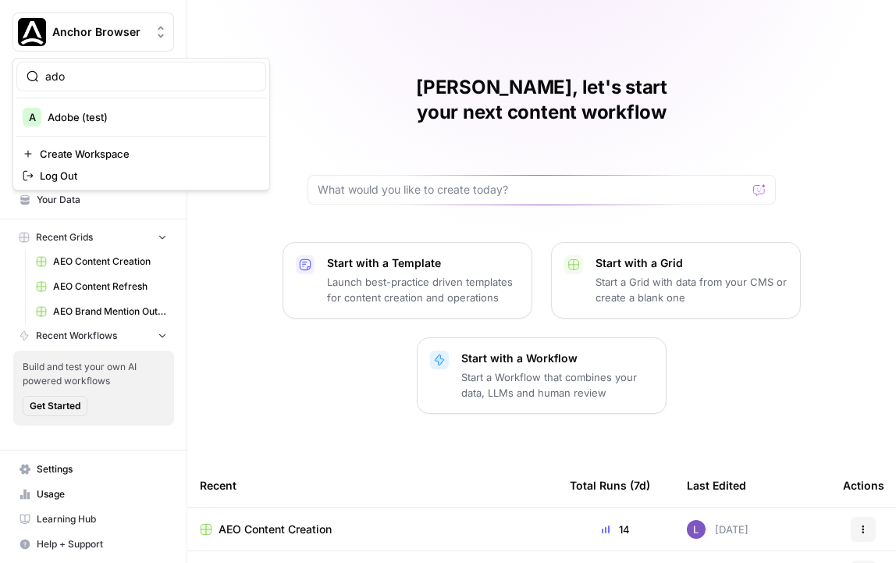
type input "ado"
click at [125, 108] on div "A Adobe (test)" at bounding box center [141, 117] width 237 height 19
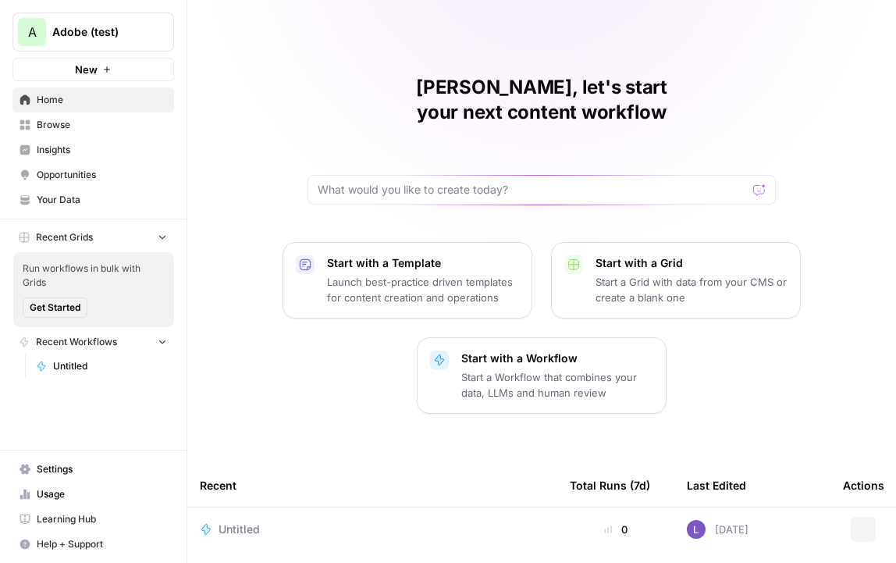
click at [70, 122] on span "Browse" at bounding box center [102, 125] width 130 height 14
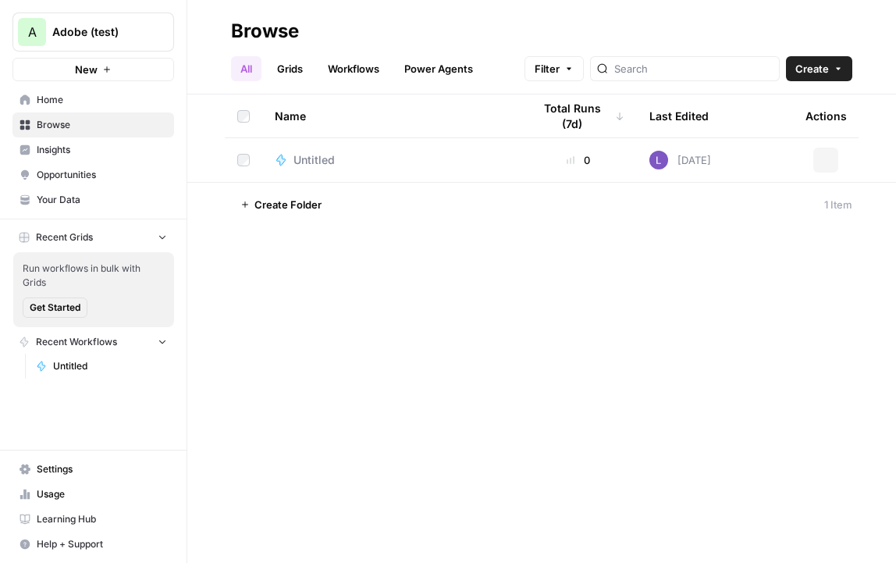
click at [72, 108] on link "Home" at bounding box center [93, 99] width 162 height 25
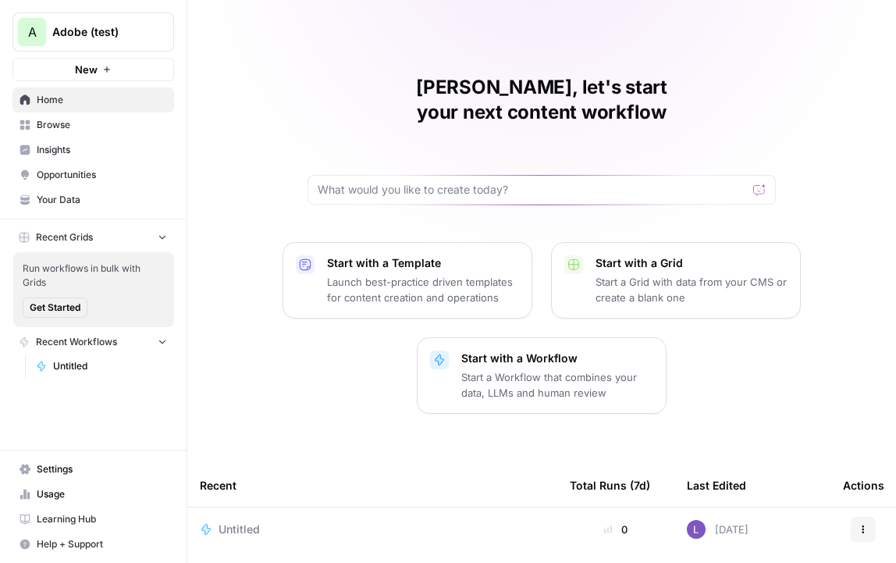
click at [238, 513] on td "Untitled" at bounding box center [372, 529] width 370 height 44
click at [228, 521] on span "Untitled" at bounding box center [238, 529] width 41 height 16
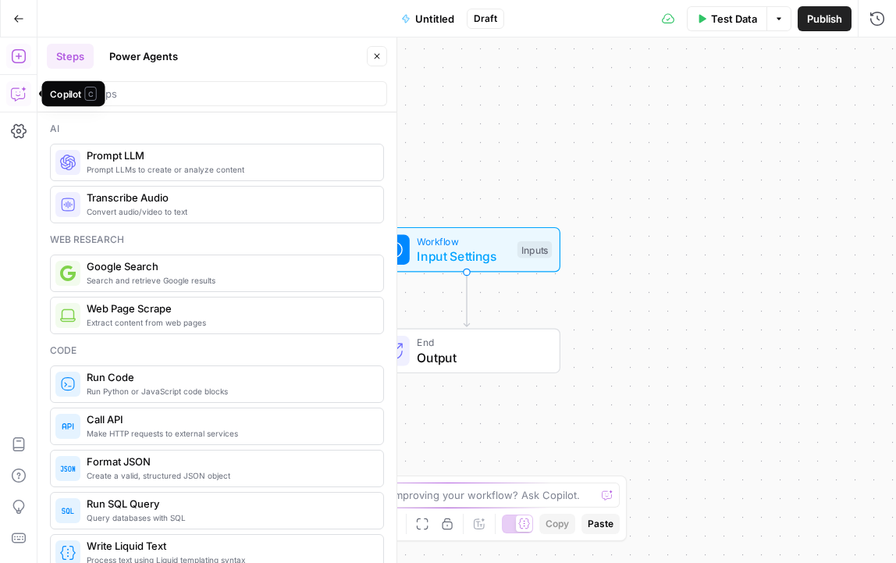
click at [22, 99] on icon "button" at bounding box center [19, 94] width 16 height 16
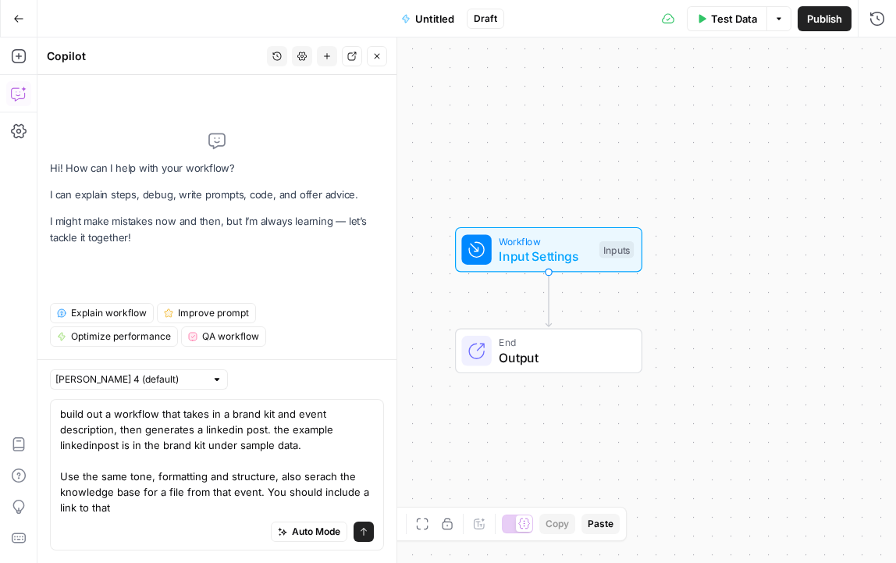
drag, startPoint x: 147, startPoint y: 502, endPoint x: 360, endPoint y: 492, distance: 213.2
click at [360, 492] on textarea "build out a workflow that takes in a brand kit and event description, then gene…" at bounding box center [217, 460] width 314 height 109
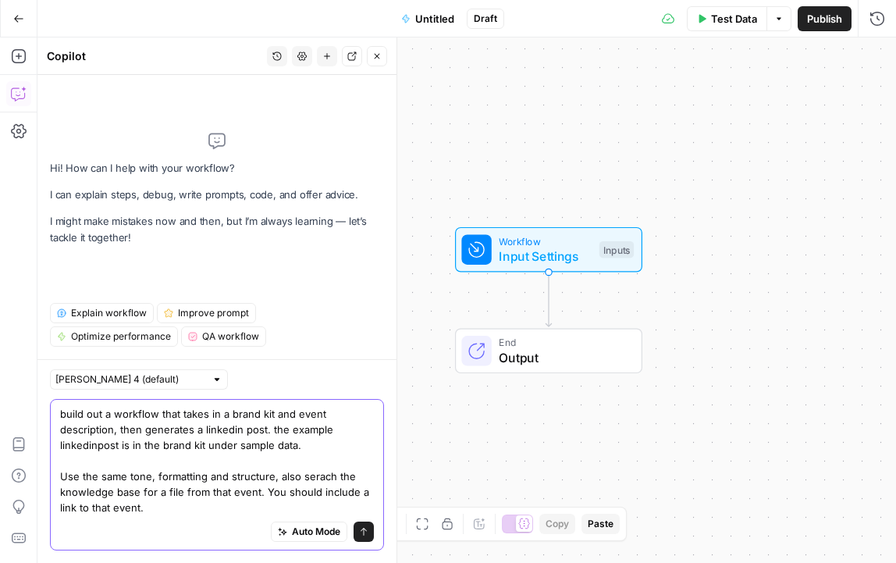
drag, startPoint x: 361, startPoint y: 537, endPoint x: 171, endPoint y: 509, distance: 191.7
click at [172, 509] on div "build out a workflow that takes in a brand kit and event description, then gene…" at bounding box center [217, 474] width 334 height 151
click at [171, 509] on textarea "build out a workflow that takes in a brand kit and event description, then gene…" at bounding box center [217, 460] width 314 height 109
type textarea "build out a workflow that takes in a brand kit and event description, then gene…"
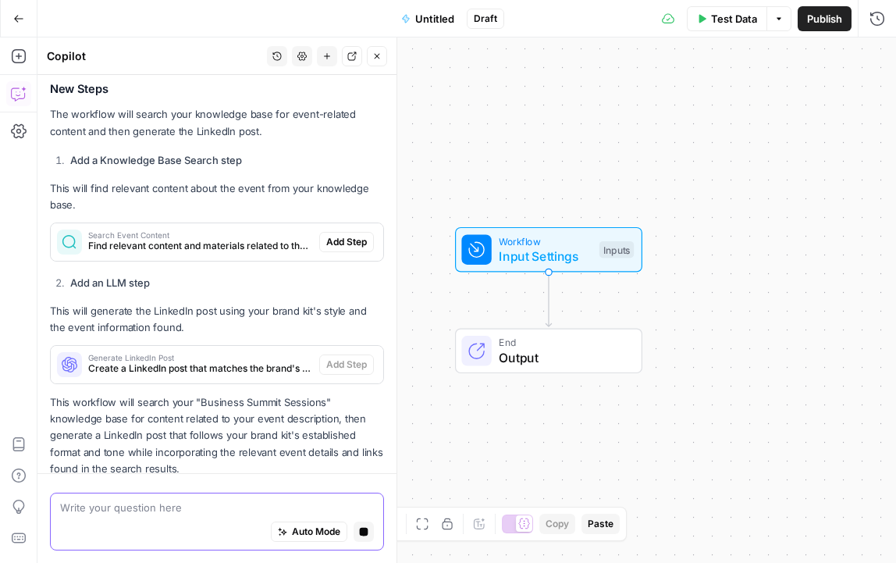
scroll to position [819, 0]
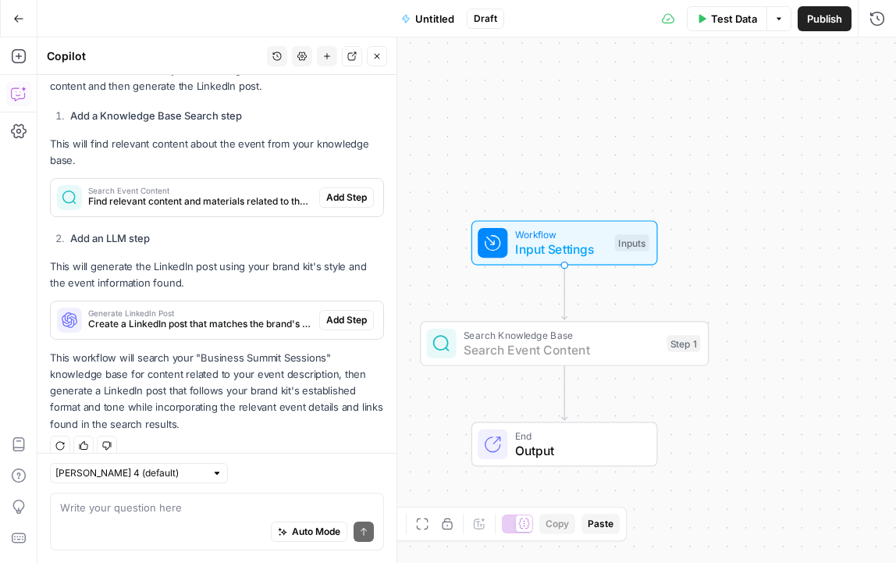
click at [346, 187] on button "Add Step" at bounding box center [346, 197] width 55 height 20
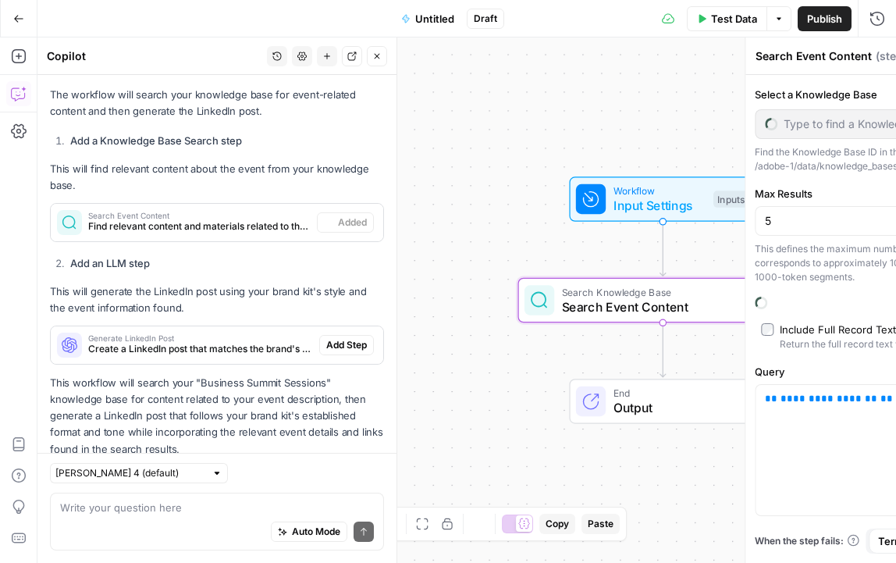
scroll to position [844, 0]
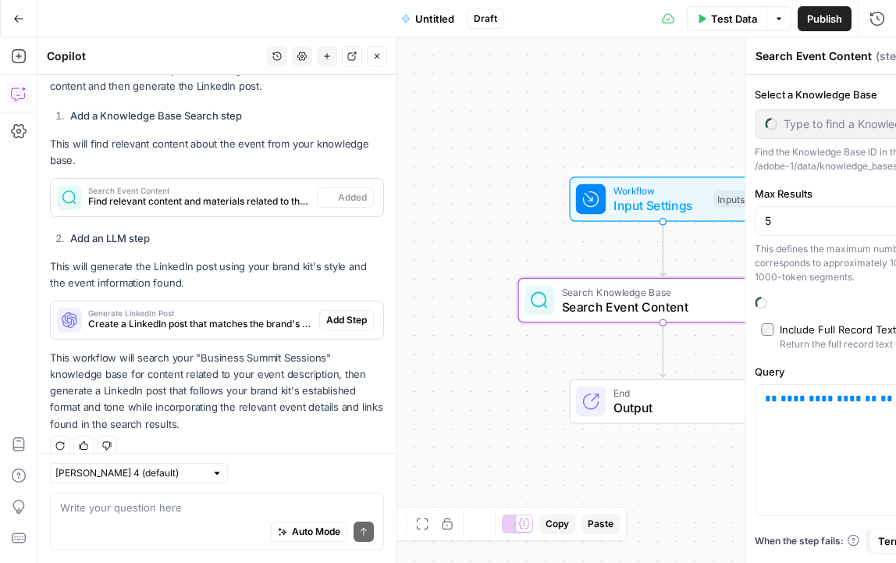
type input "Business Summit Sessions"
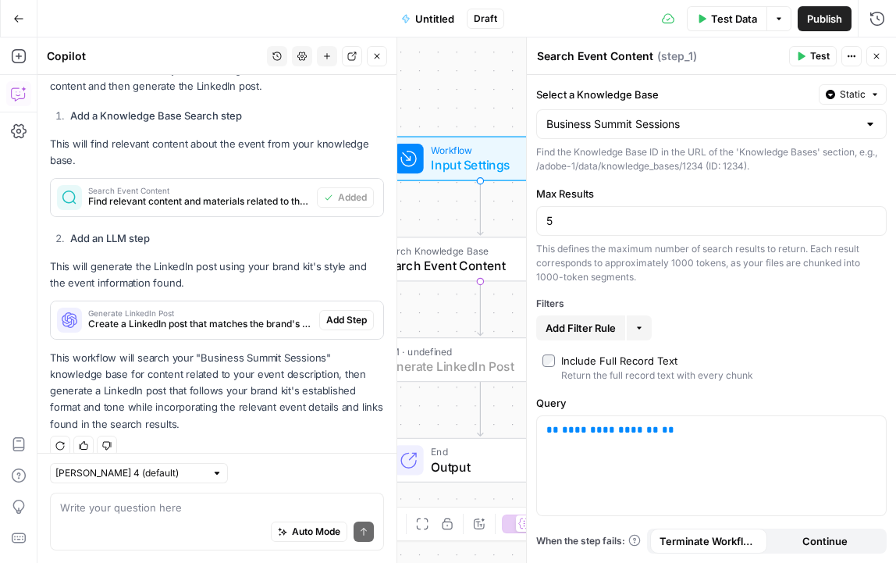
click at [346, 313] on span "Add Step" at bounding box center [346, 320] width 41 height 14
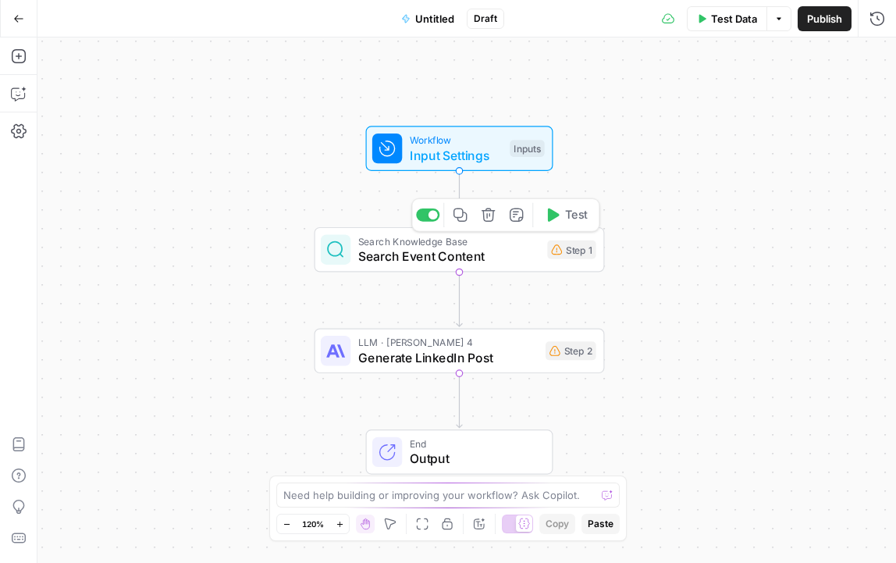
click at [574, 245] on div "Step 1" at bounding box center [571, 249] width 48 height 19
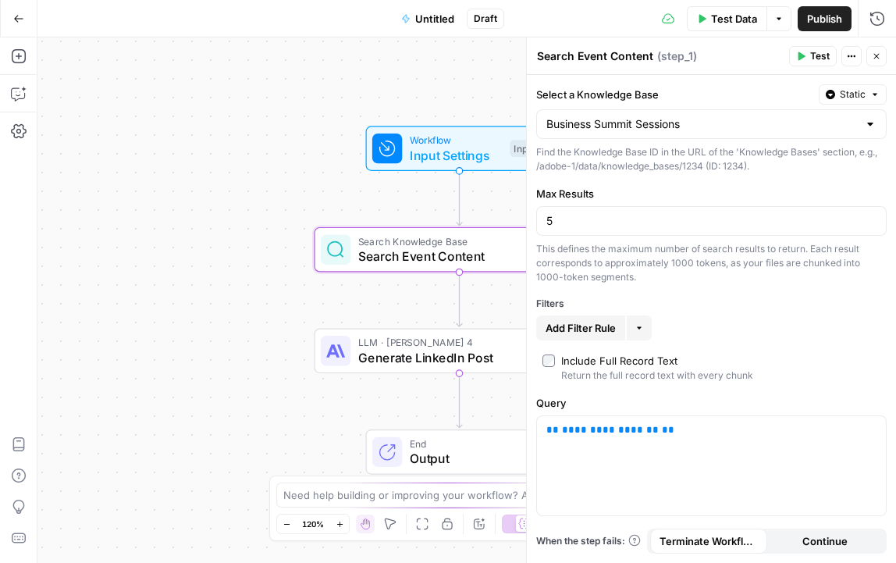
click at [452, 149] on span "Input Settings" at bounding box center [456, 155] width 93 height 19
click at [516, 151] on div "Inputs" at bounding box center [527, 148] width 34 height 17
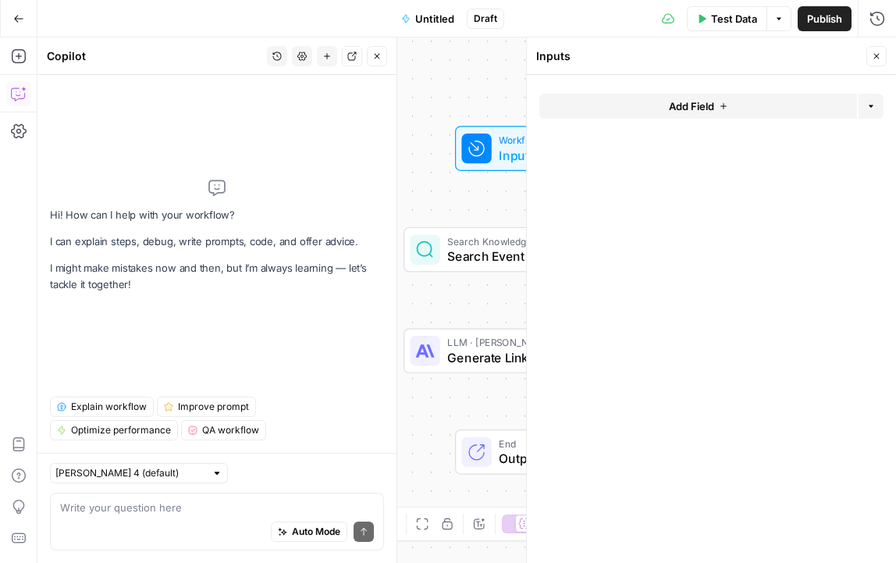
click at [688, 101] on span "Add Field" at bounding box center [691, 106] width 45 height 16
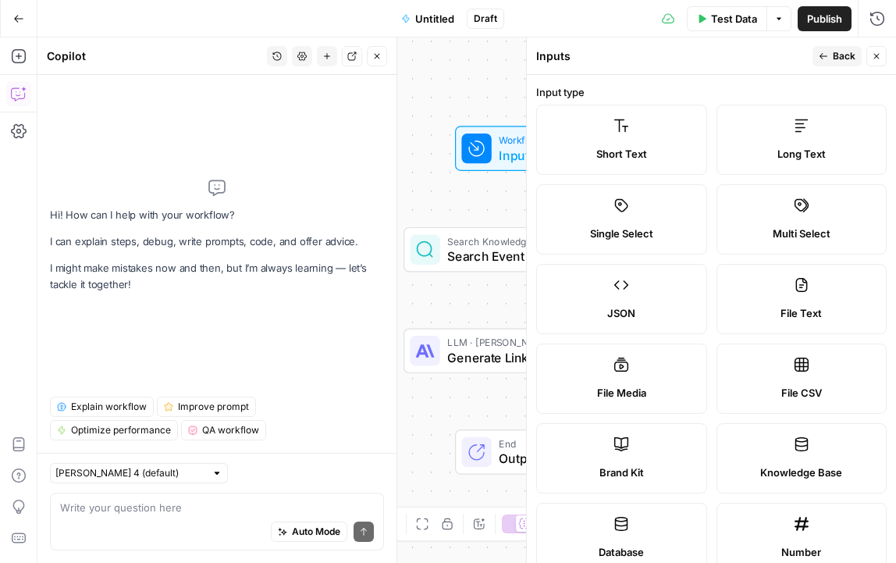
click at [777, 115] on label "Long Text" at bounding box center [801, 140] width 171 height 70
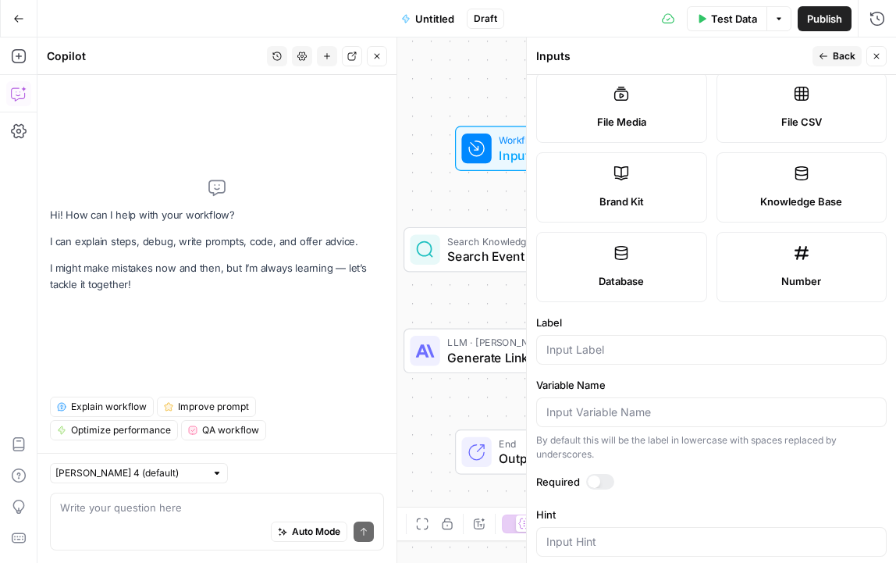
scroll to position [441, 0]
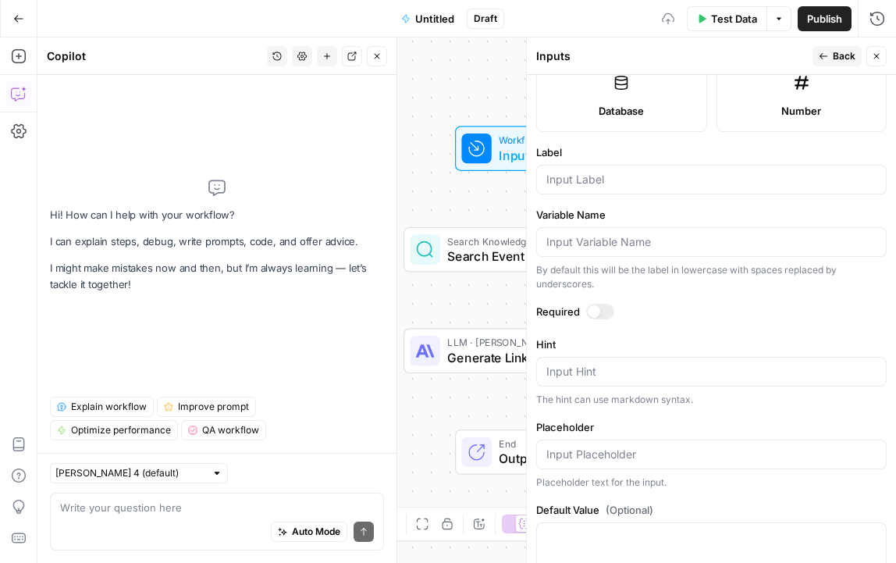
click at [614, 223] on div "Variable Name By default this will be the label in lowercase with spaces replac…" at bounding box center [711, 249] width 350 height 84
click at [614, 191] on div at bounding box center [711, 180] width 350 height 30
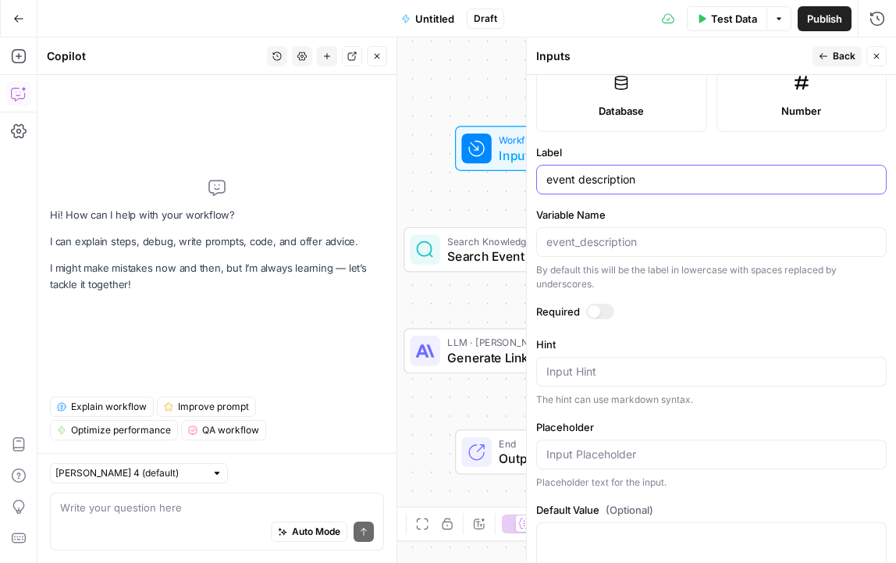
type input "event description"
click at [374, 59] on icon "button" at bounding box center [376, 56] width 9 height 9
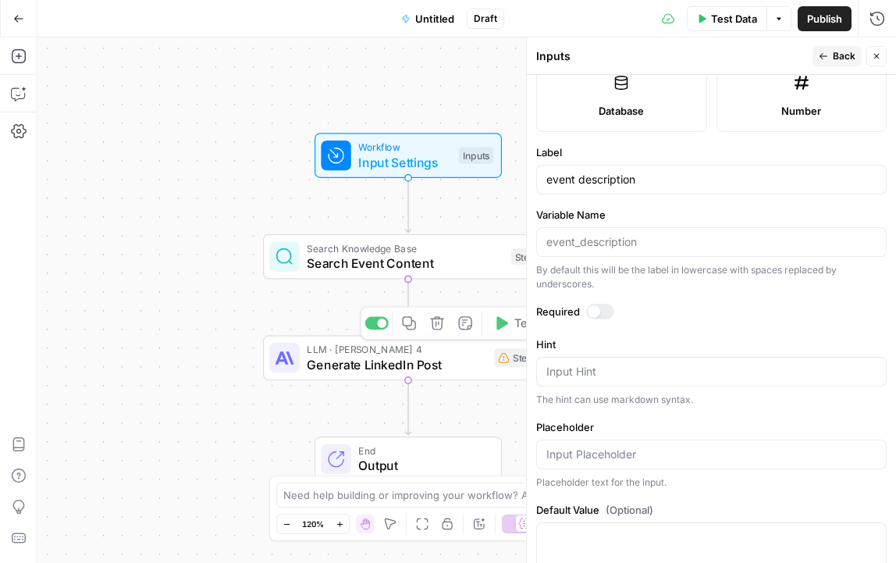
click at [331, 387] on div "Workflow Input Settings Inputs Search Knowledge Base Search Event Content Step …" at bounding box center [466, 299] width 858 height 525
click at [327, 371] on span "Generate LinkedIn Post" at bounding box center [396, 364] width 179 height 19
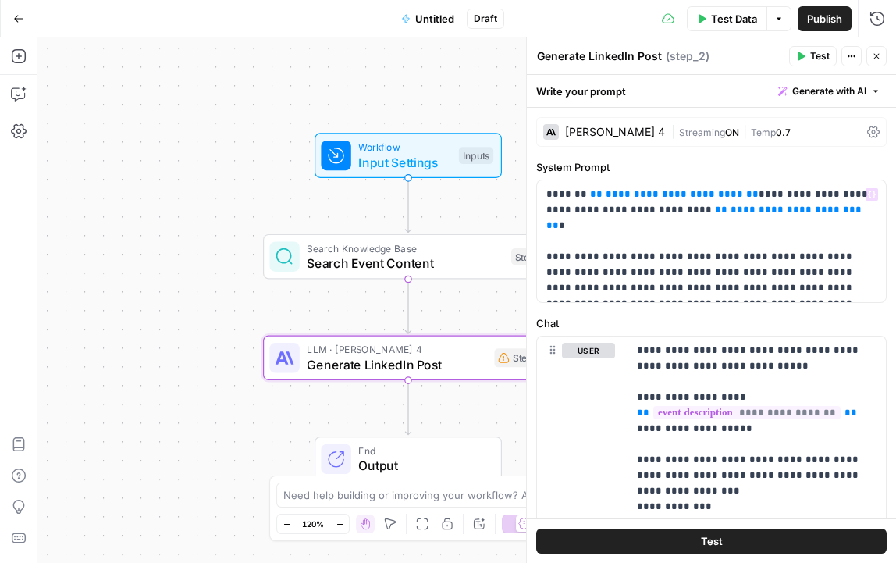
click at [495, 162] on div "Workflow Input Settings Inputs Test Step" at bounding box center [407, 155] width 187 height 45
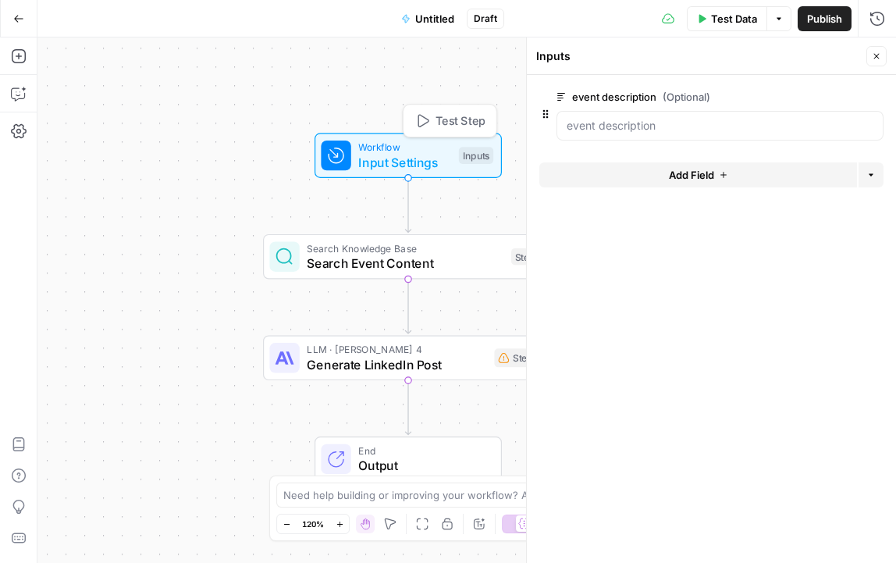
click at [673, 176] on span "Add Field" at bounding box center [691, 175] width 45 height 16
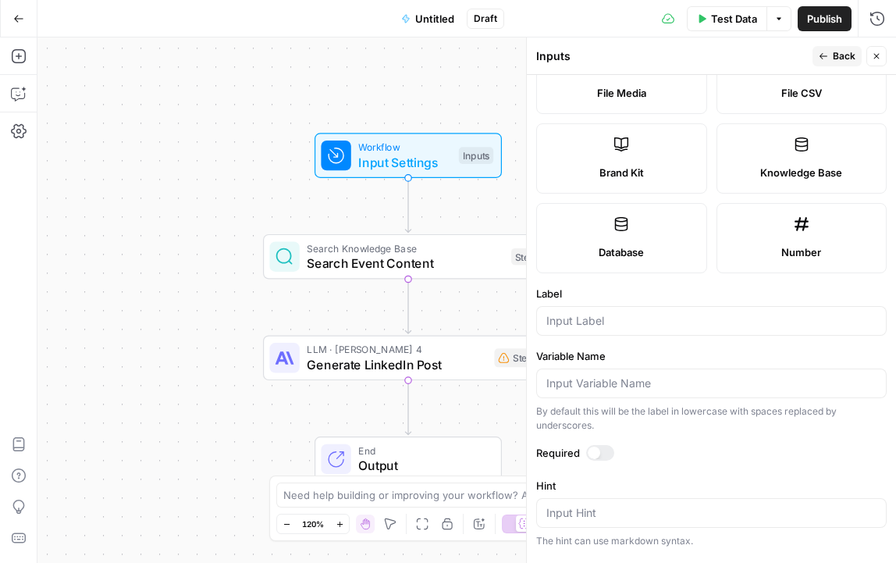
click at [661, 161] on label "Brand Kit" at bounding box center [621, 158] width 171 height 70
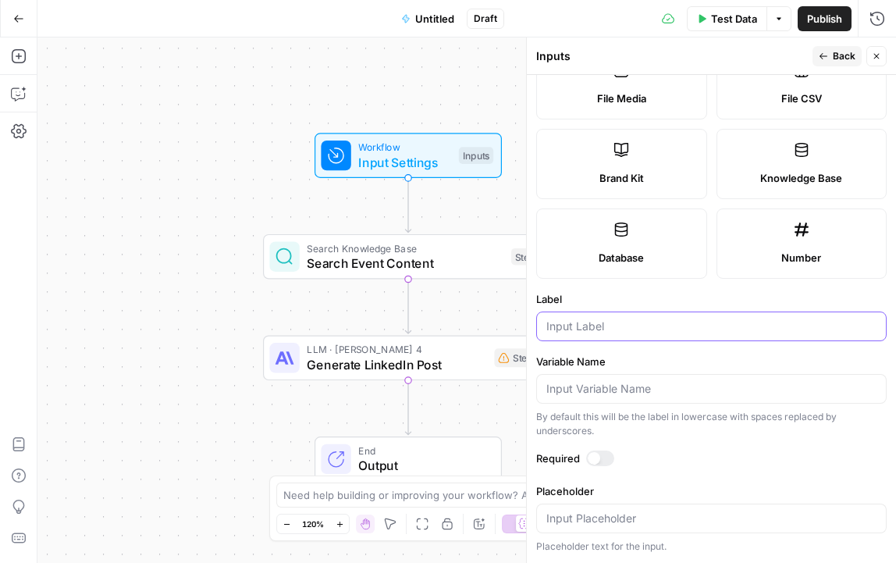
click at [659, 329] on input "Label" at bounding box center [711, 326] width 330 height 16
type input "brand kit"
click at [834, 57] on span "Back" at bounding box center [844, 56] width 23 height 14
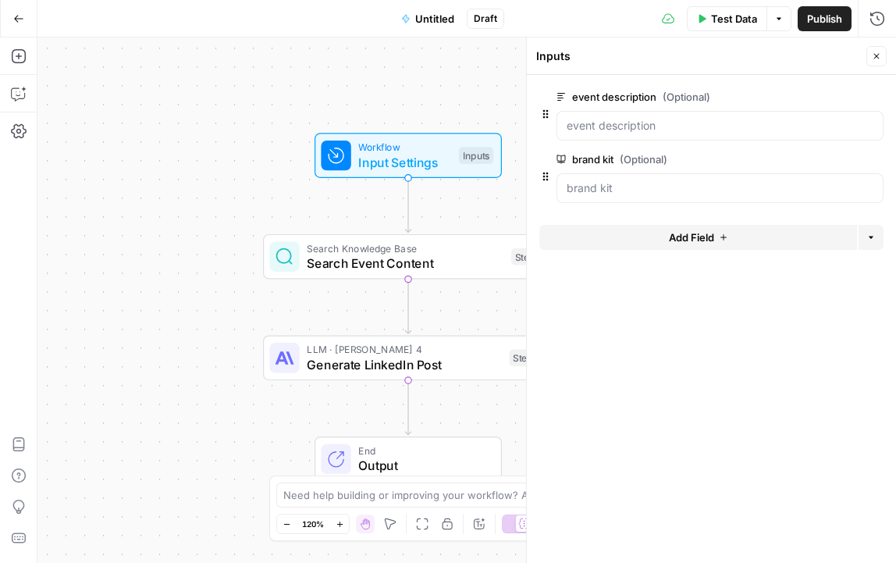
click at [818, 12] on span "Publish" at bounding box center [824, 19] width 35 height 16
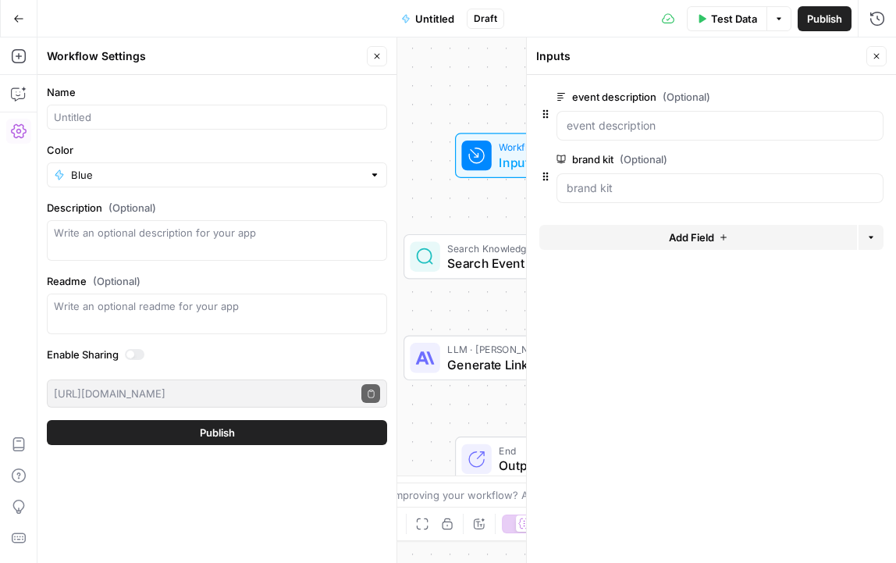
click at [417, 13] on span "Untitled" at bounding box center [434, 19] width 39 height 16
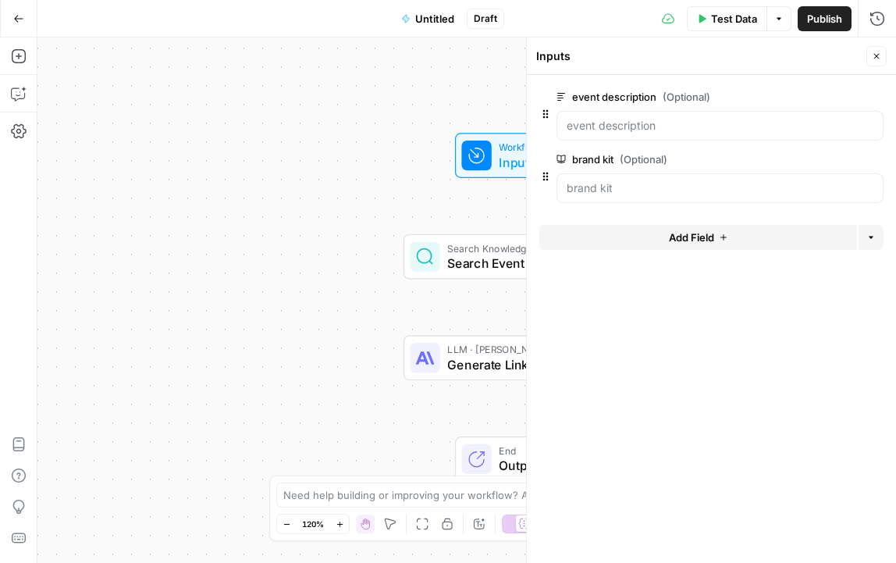
drag, startPoint x: 828, startPoint y: 18, endPoint x: 767, endPoint y: 32, distance: 62.5
click at [828, 18] on span "Publish" at bounding box center [824, 19] width 35 height 16
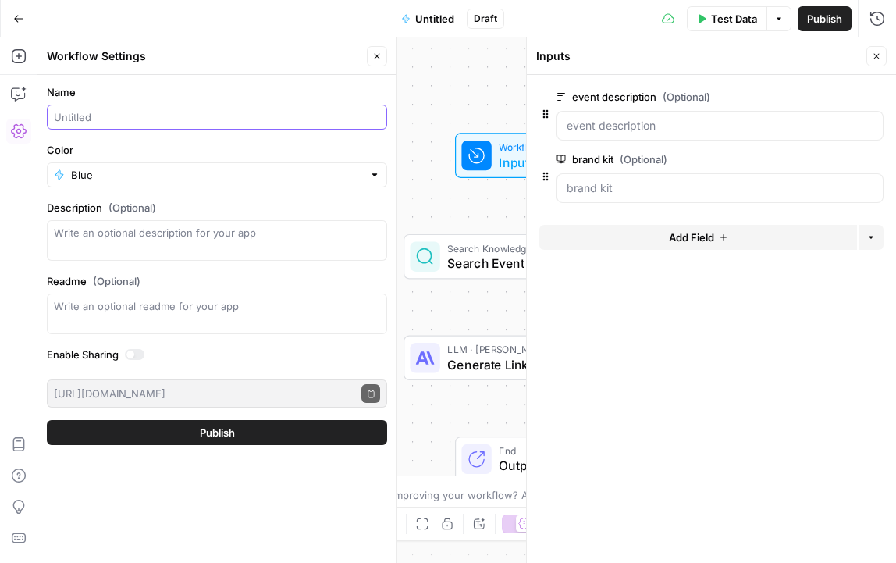
click at [201, 120] on input "Name" at bounding box center [217, 117] width 326 height 16
type input "LinkedIn Post Generator"
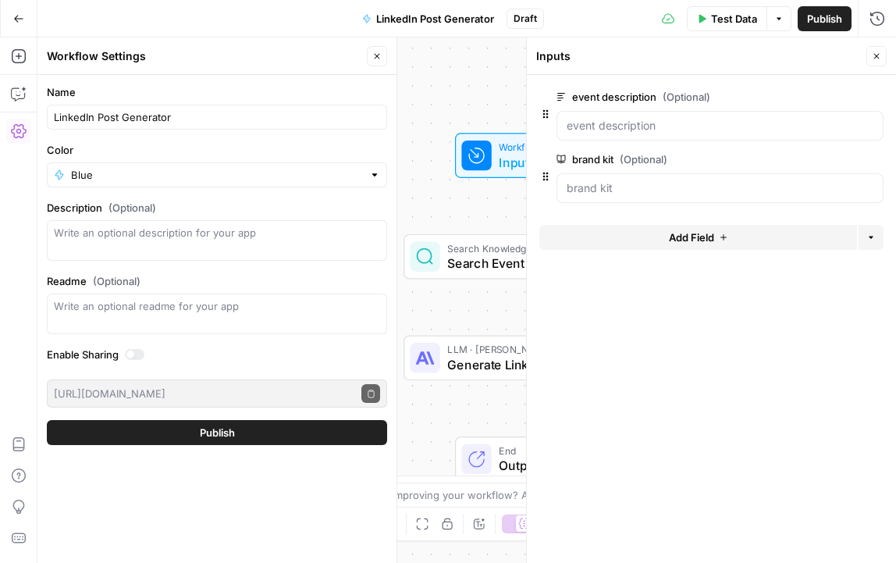
click at [184, 437] on button "Publish" at bounding box center [217, 432] width 340 height 25
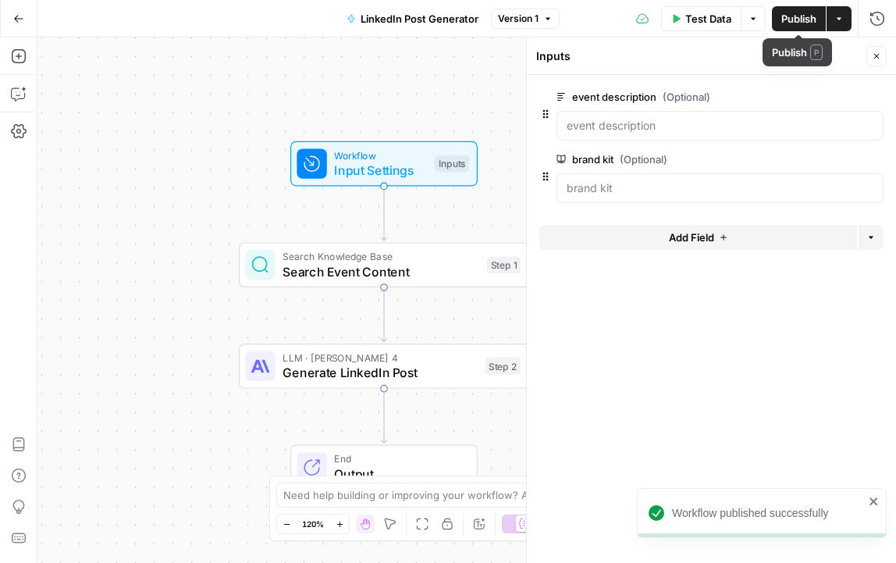
click at [840, 18] on icon "button" at bounding box center [839, 18] width 5 height 2
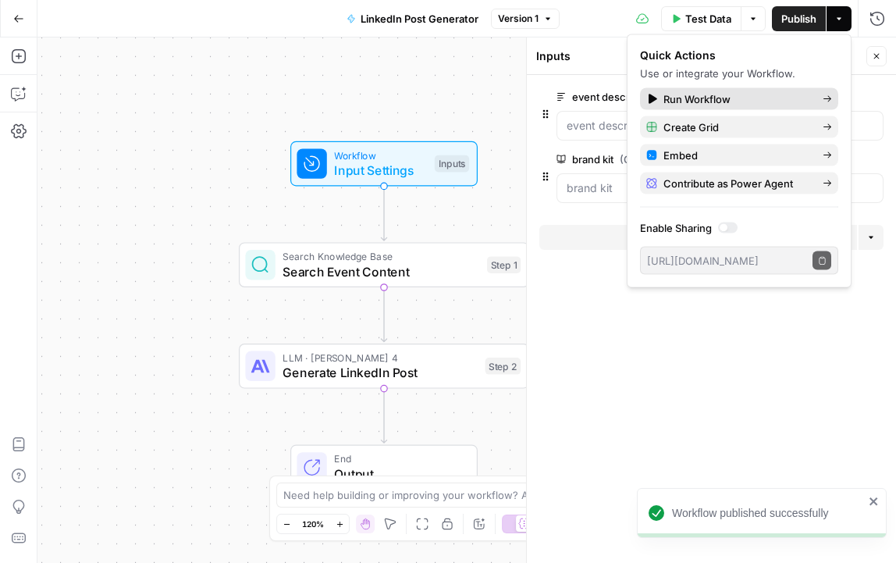
click at [727, 101] on span "Run Workflow" at bounding box center [736, 99] width 147 height 16
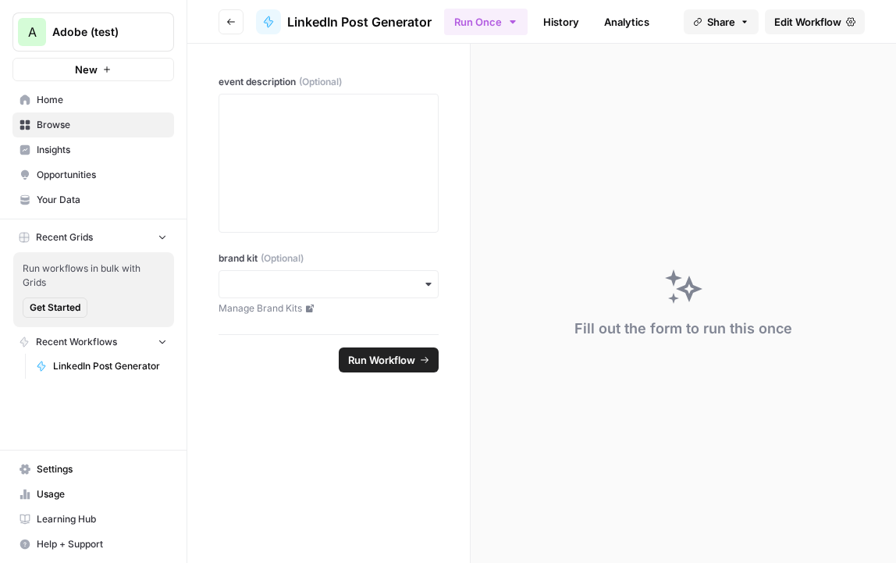
click at [96, 196] on span "Your Data" at bounding box center [102, 200] width 130 height 14
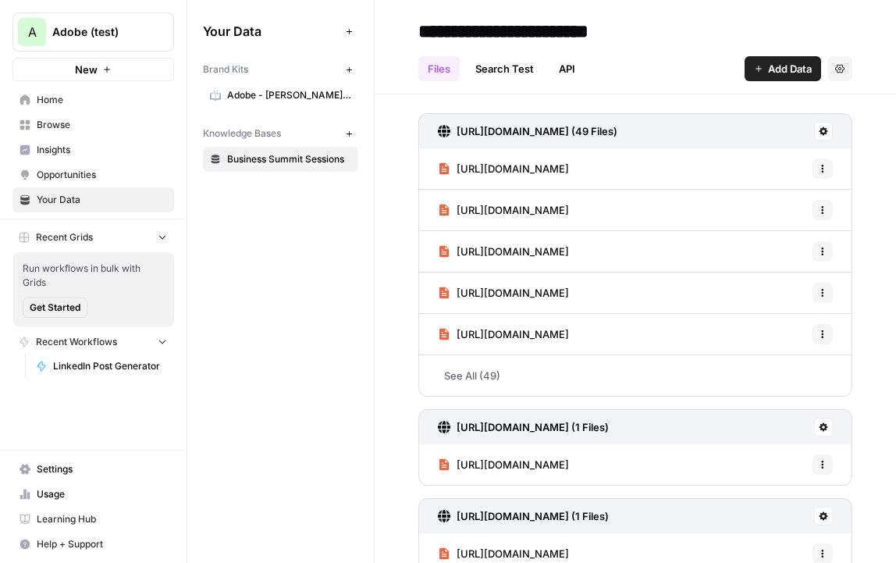
click at [569, 250] on span "https://business.adobe.com/blog/basics/5-must-watch-adobe-summit-sessions-for-p…" at bounding box center [513, 251] width 112 height 16
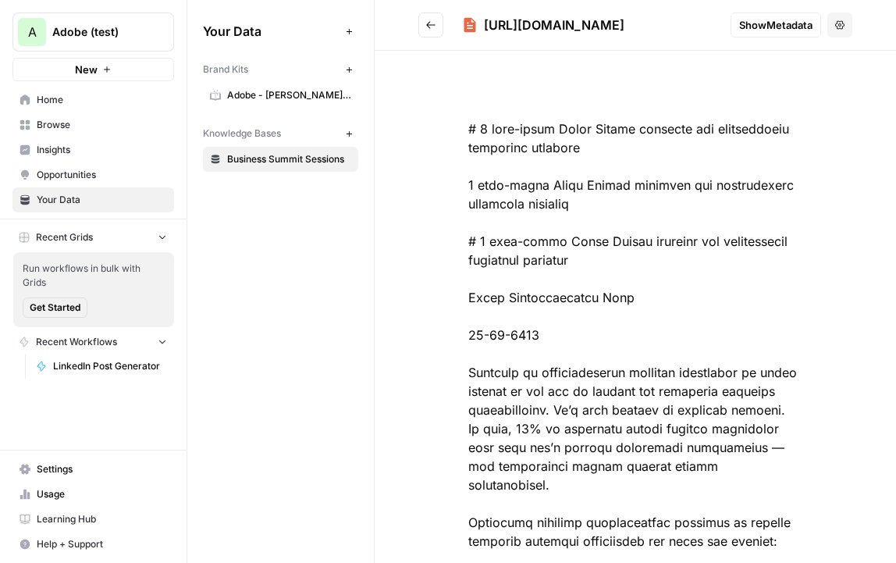
click at [433, 23] on icon "Go back" at bounding box center [430, 25] width 11 height 11
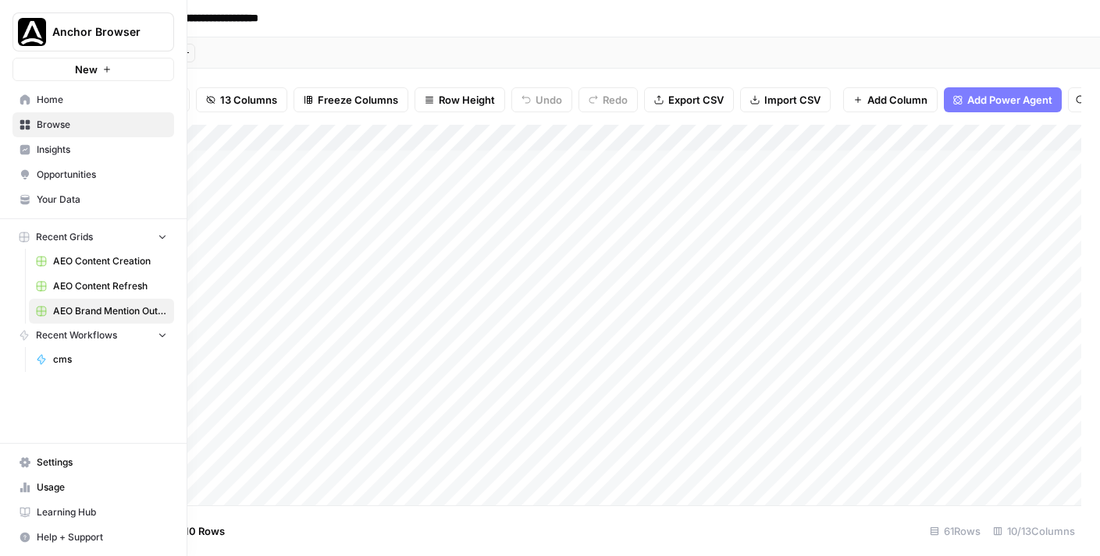
click at [84, 177] on span "Opportunities" at bounding box center [102, 175] width 130 height 14
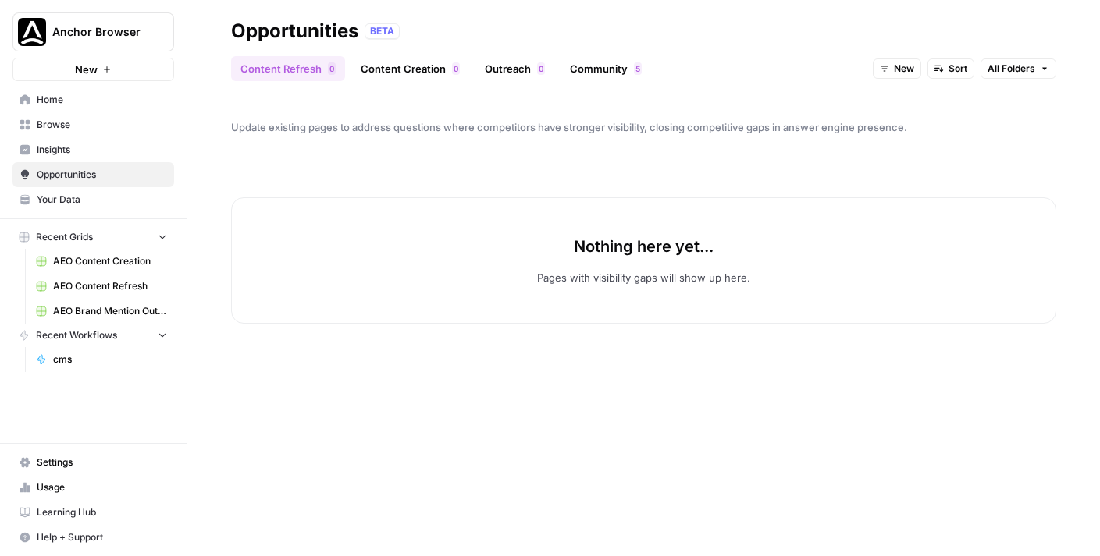
click at [596, 74] on link "Community 5" at bounding box center [605, 68] width 91 height 25
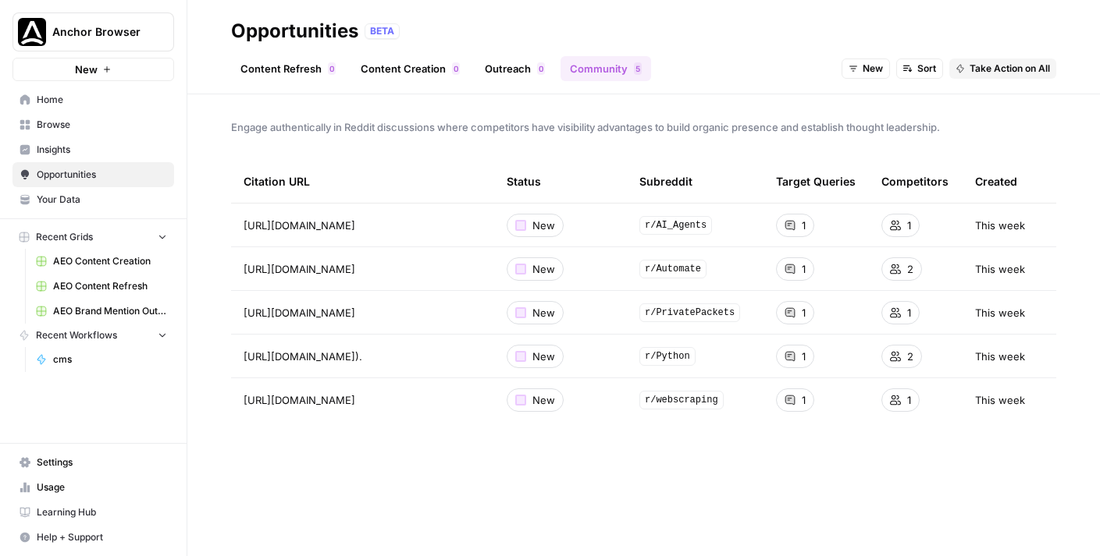
click at [385, 147] on div "Engage authentically in Reddit discussions where competitors have visibility ad…" at bounding box center [643, 325] width 912 height 462
click at [1010, 69] on span "Take Action on All" at bounding box center [1009, 69] width 80 height 14
click at [1032, 102] on span "Create New Grid" at bounding box center [1026, 103] width 94 height 16
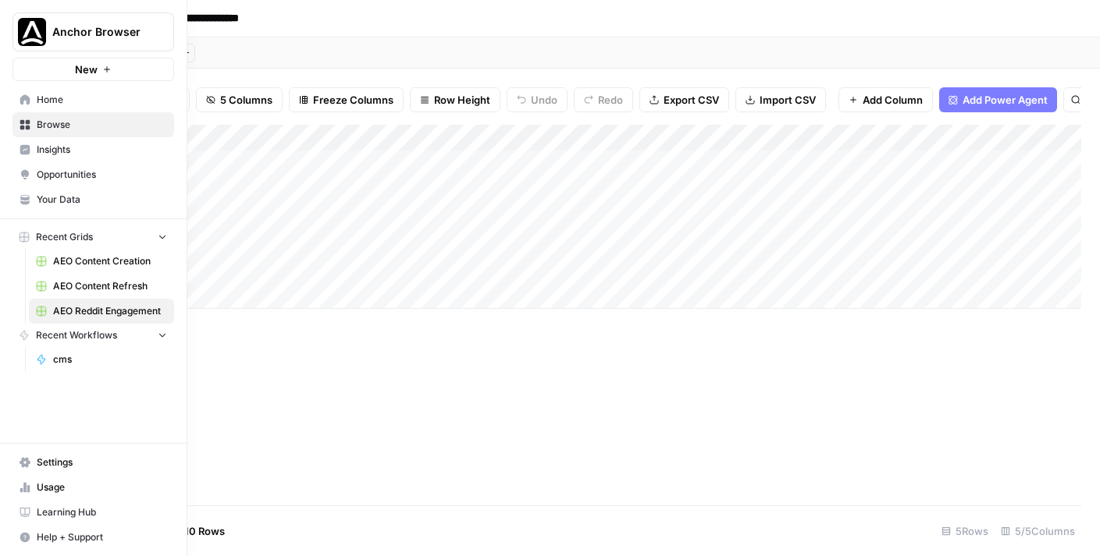
click at [59, 130] on span "Browse" at bounding box center [102, 125] width 130 height 14
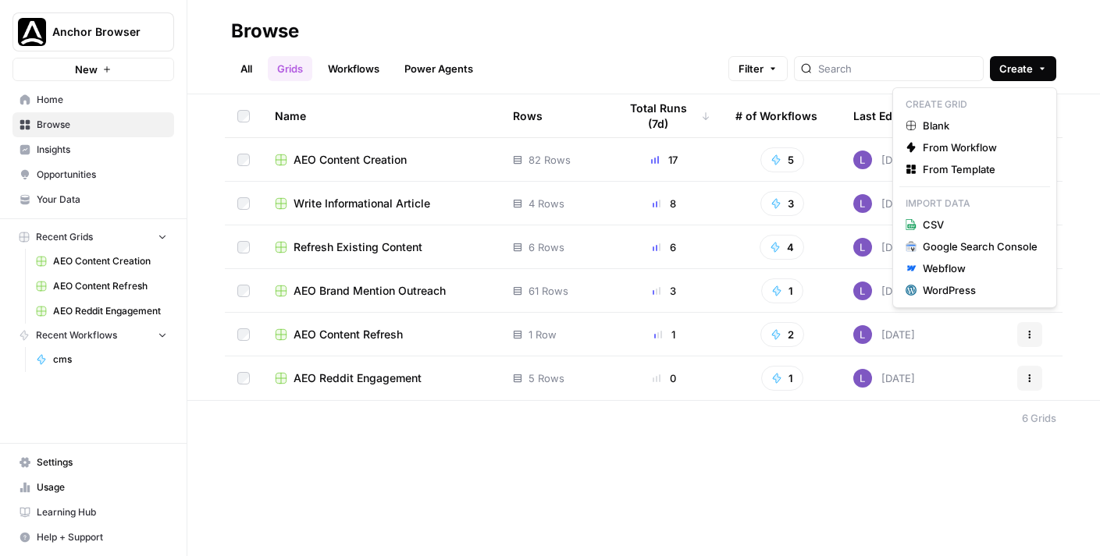
click at [1020, 71] on span "Create" at bounding box center [1016, 69] width 34 height 16
click at [944, 171] on span "From Template" at bounding box center [979, 170] width 115 height 16
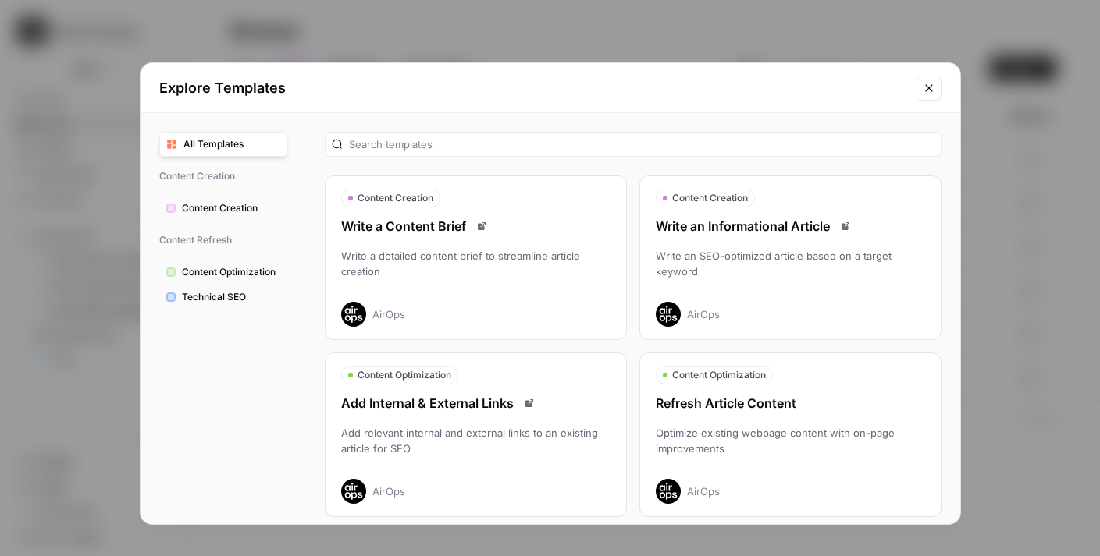
click at [927, 95] on button "Close modal" at bounding box center [928, 88] width 25 height 25
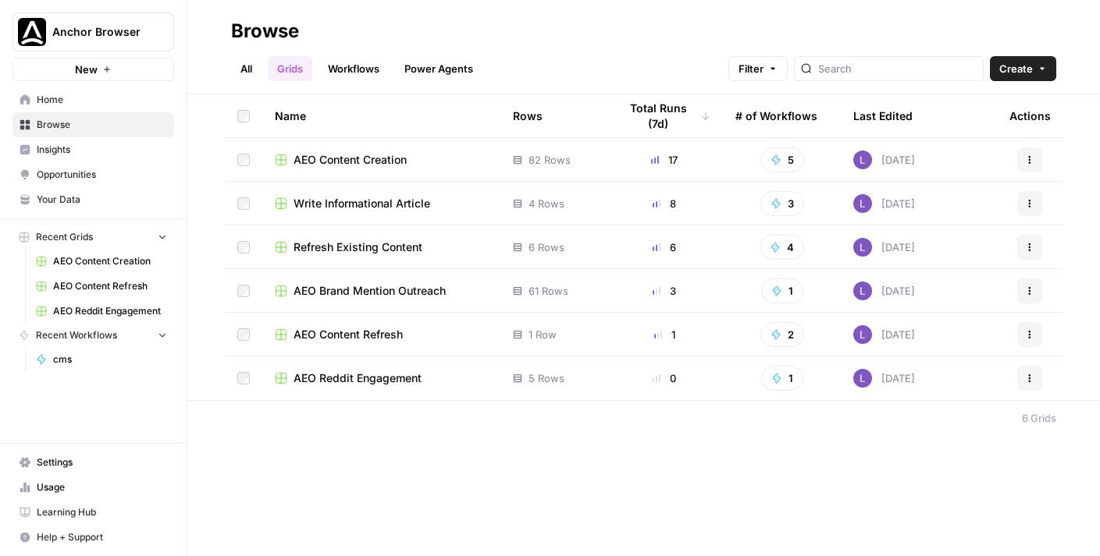
click at [361, 210] on span "Write Informational Article" at bounding box center [361, 204] width 137 height 16
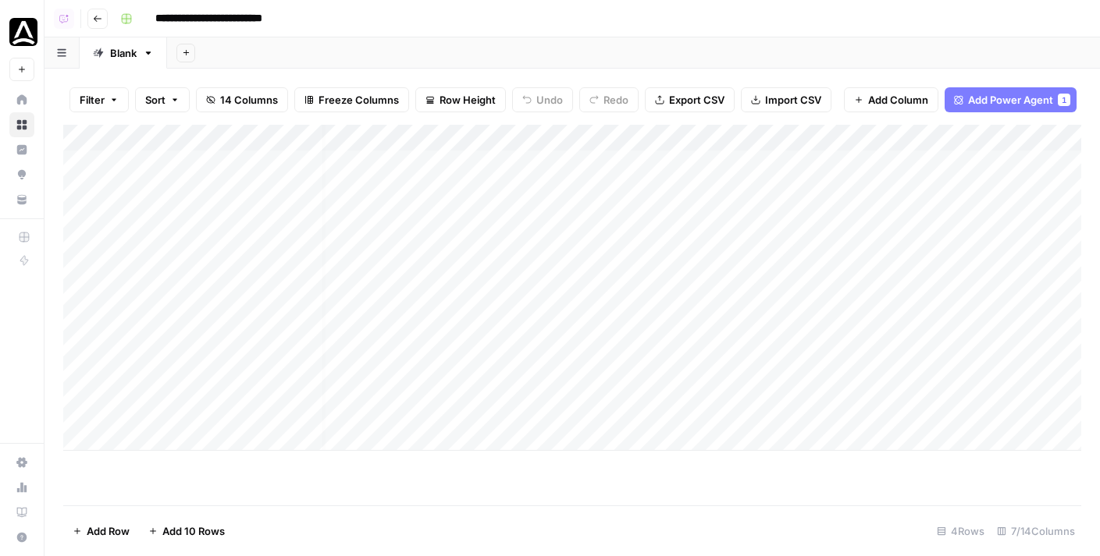
scroll to position [0, 27]
click at [1017, 162] on div "Add Column" at bounding box center [572, 288] width 1018 height 326
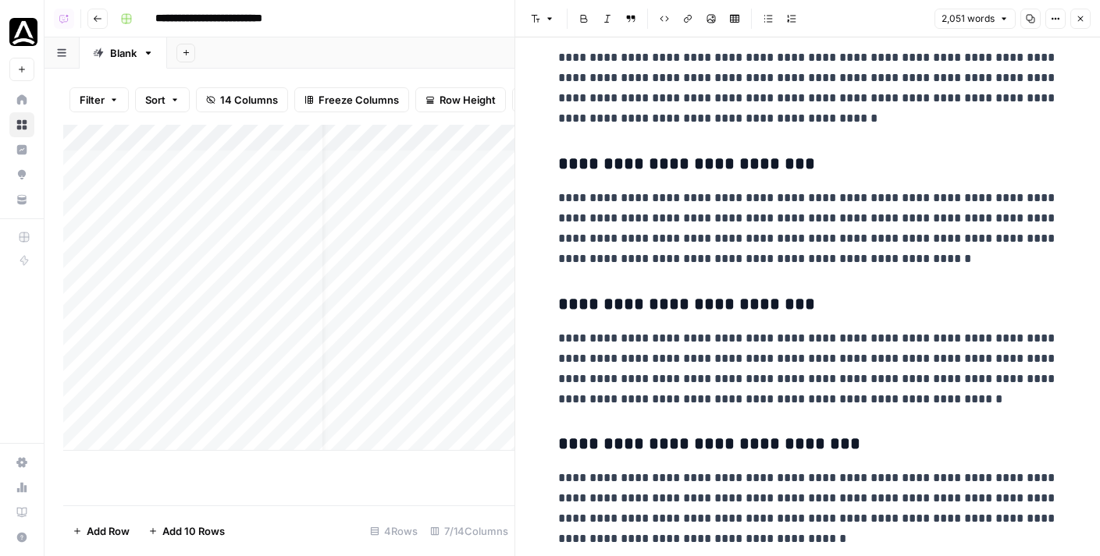
scroll to position [4107, 0]
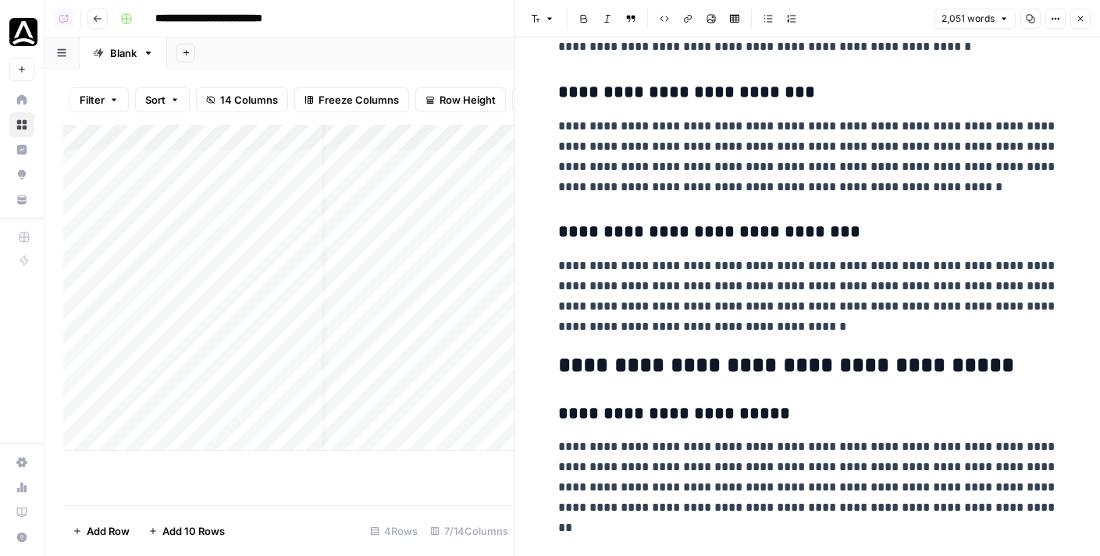
click at [1082, 17] on icon "button" at bounding box center [1079, 18] width 9 height 9
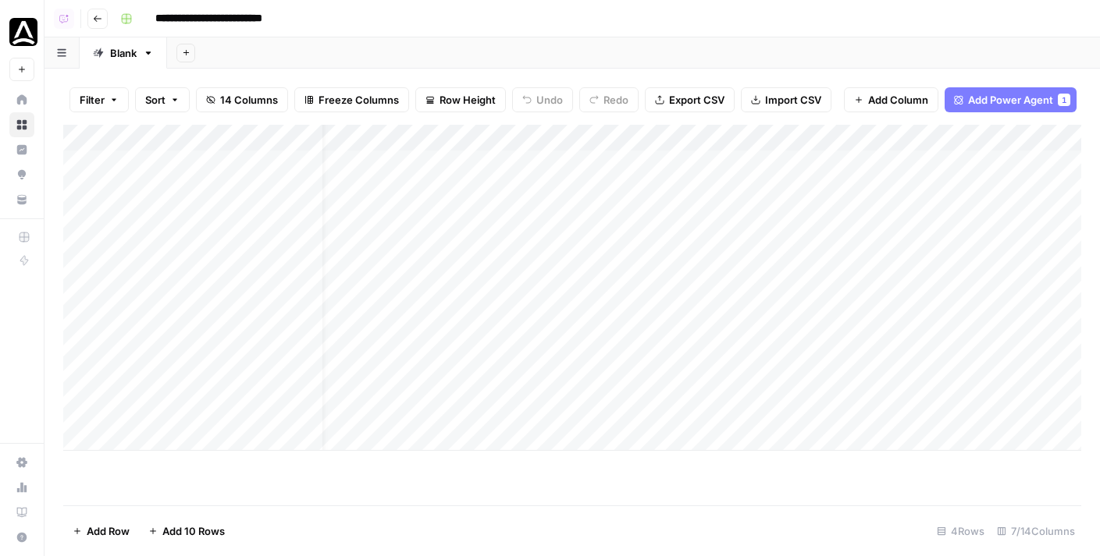
click at [1016, 226] on div "Add Column" at bounding box center [572, 288] width 1018 height 326
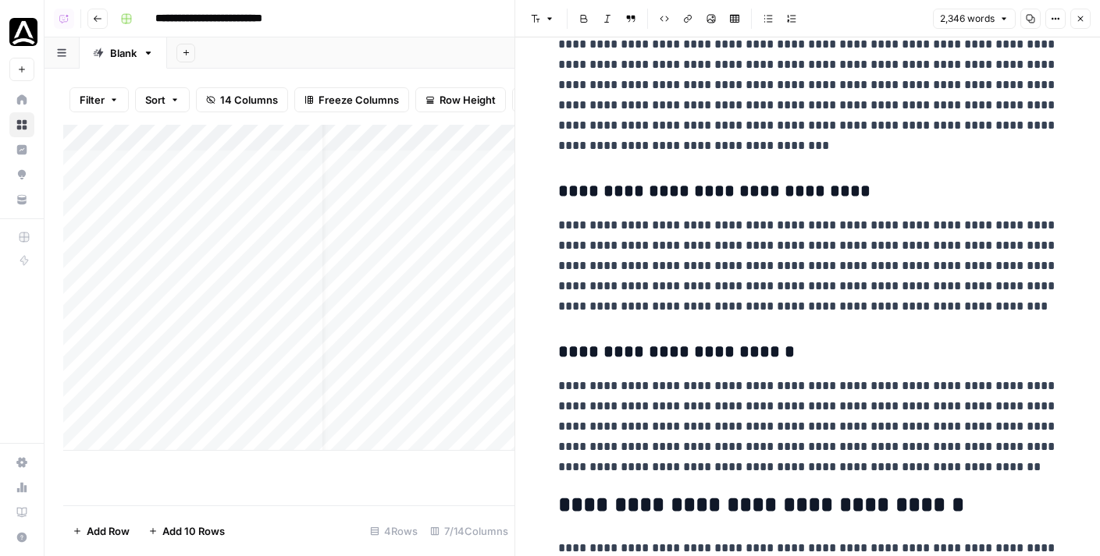
scroll to position [6175, 0]
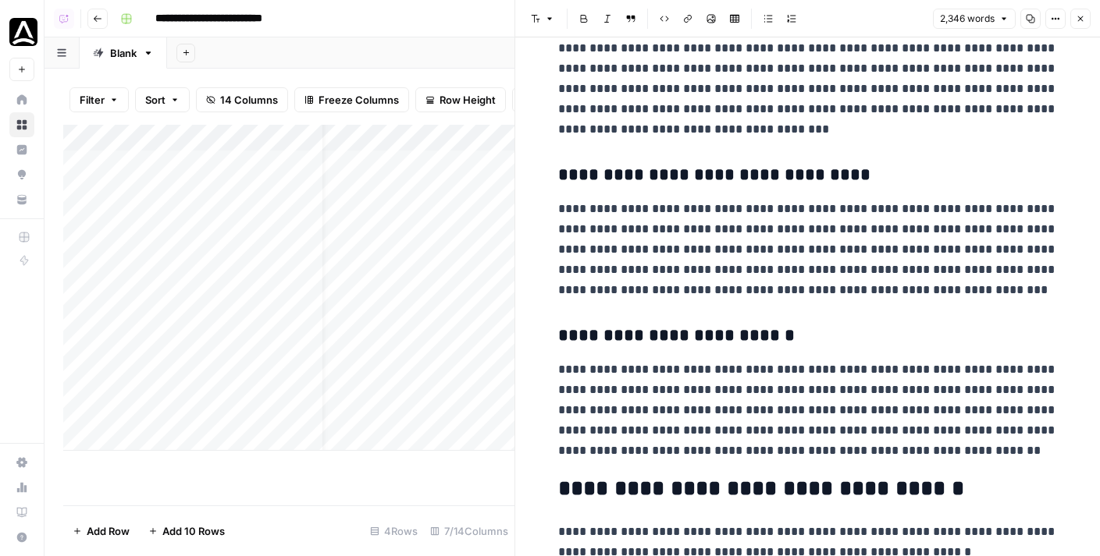
click at [1082, 27] on button "Close" at bounding box center [1080, 19] width 20 height 20
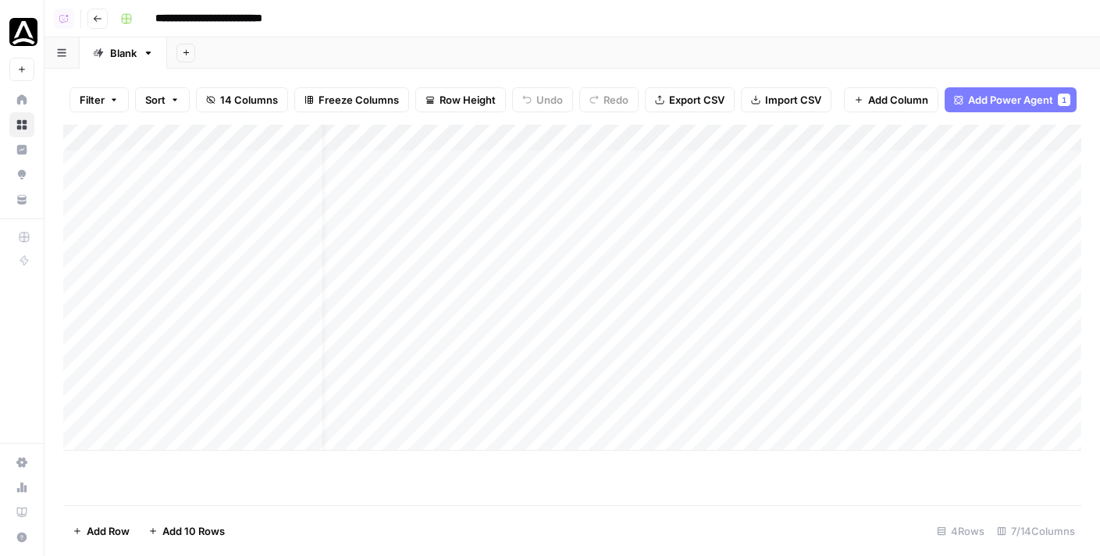
click at [1009, 303] on div "Add Column" at bounding box center [572, 288] width 1018 height 326
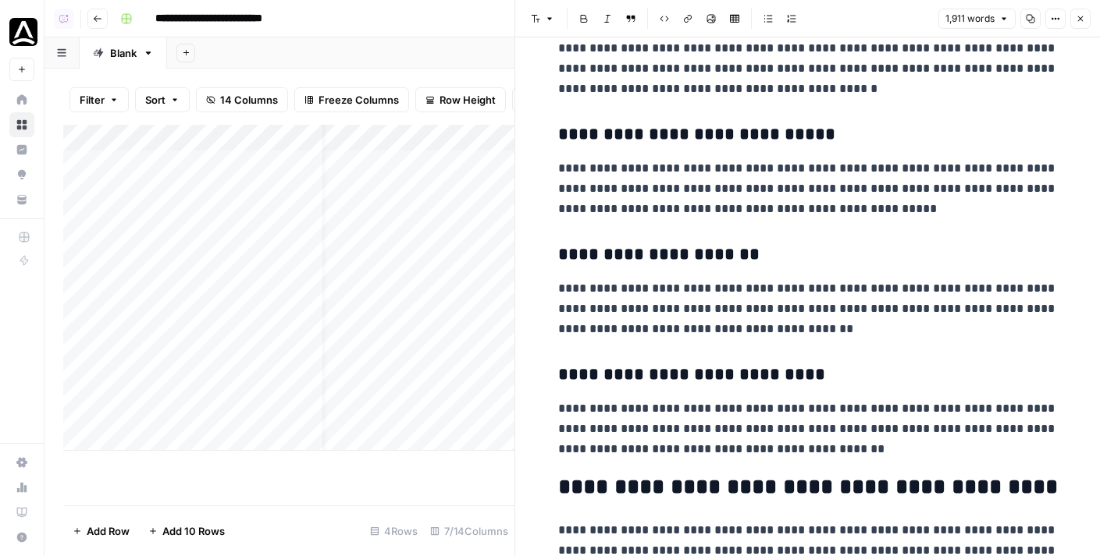
scroll to position [5237, 0]
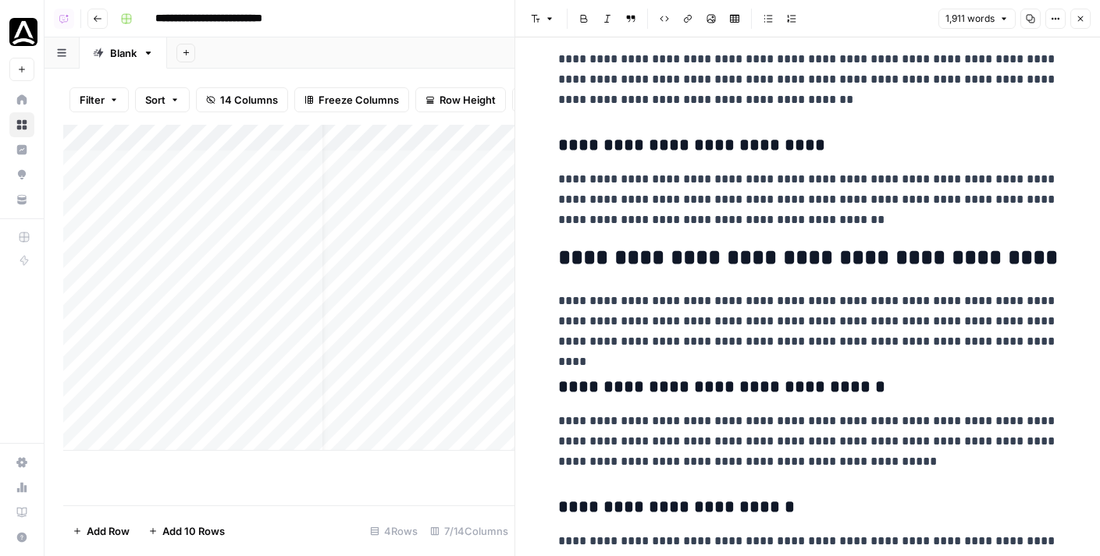
click at [1085, 15] on button "Close" at bounding box center [1080, 19] width 20 height 20
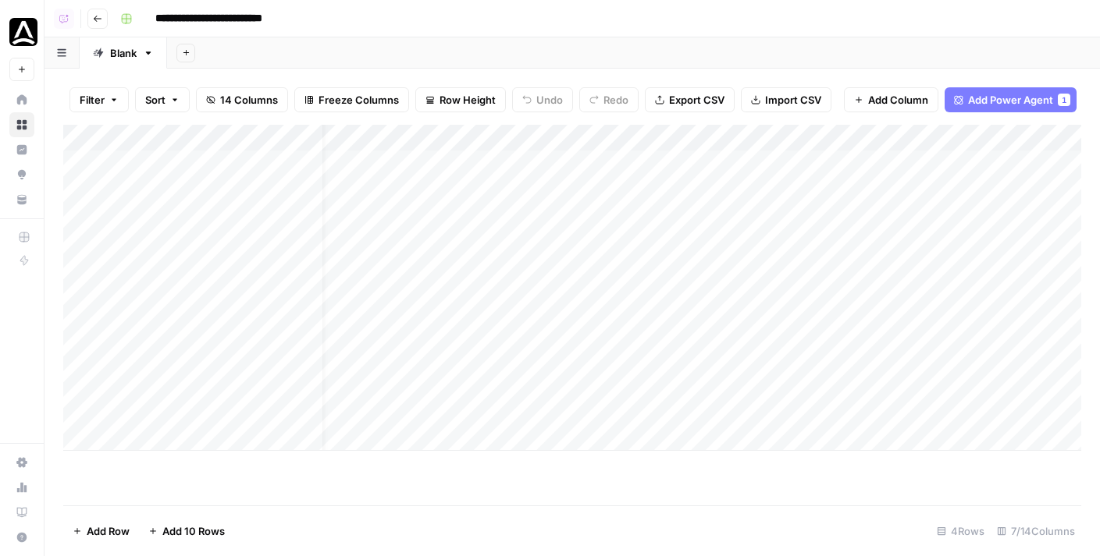
click at [1017, 373] on div "Add Column" at bounding box center [572, 288] width 1018 height 326
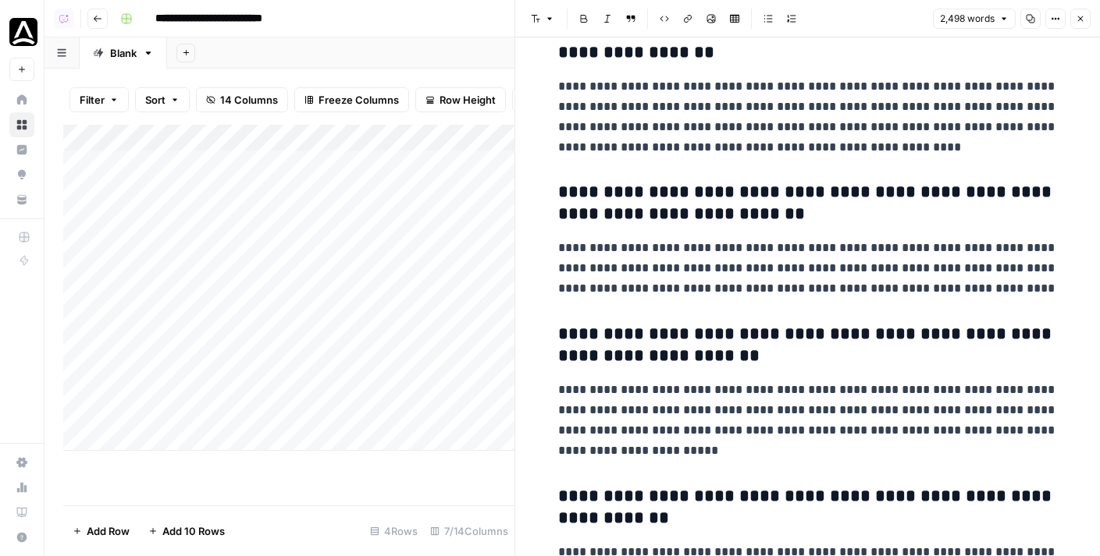
click at [1084, 19] on span "Close" at bounding box center [1084, 19] width 1 height 1
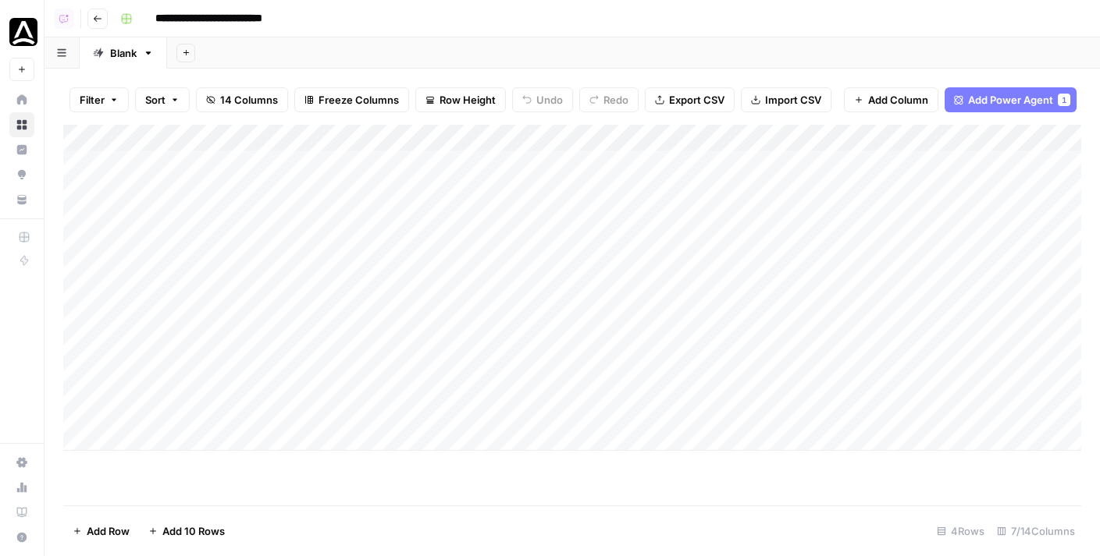
click at [32, 36] on img "Workspace: Anchor Browser" at bounding box center [23, 32] width 28 height 28
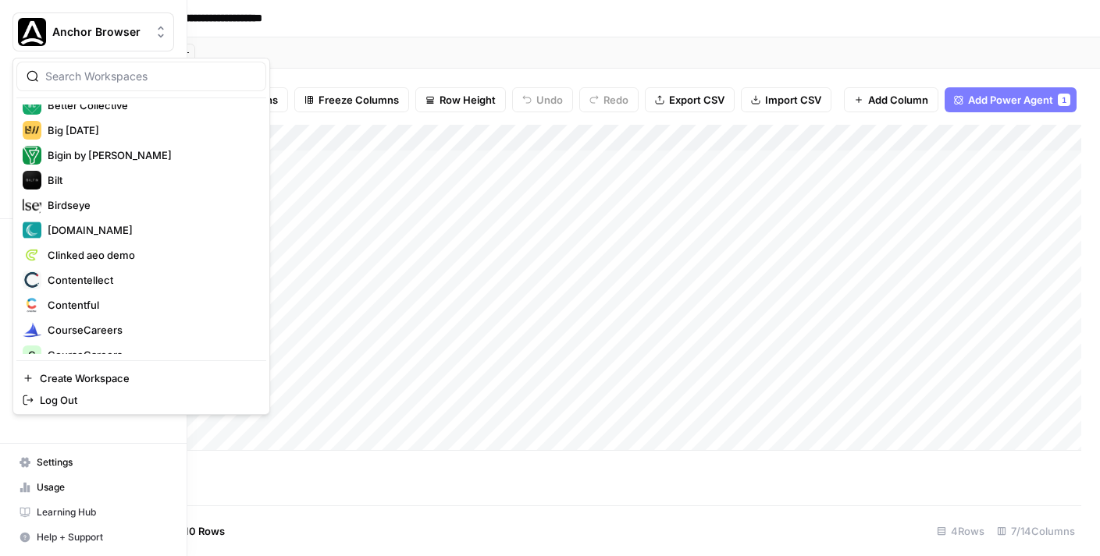
scroll to position [368, 0]
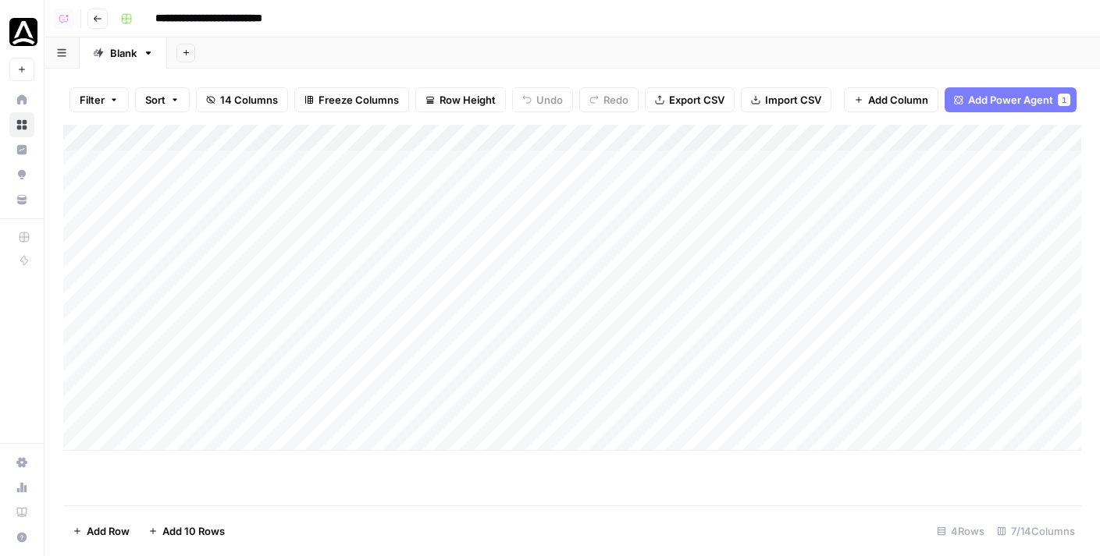
click at [20, 34] on img "Workspace: Anchor Browser" at bounding box center [23, 32] width 28 height 28
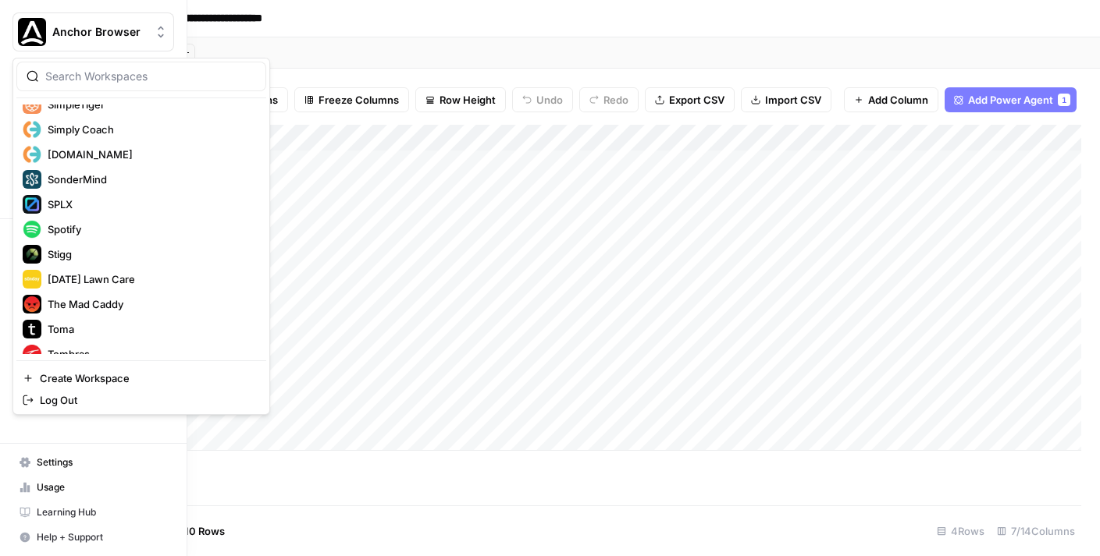
scroll to position [2547, 0]
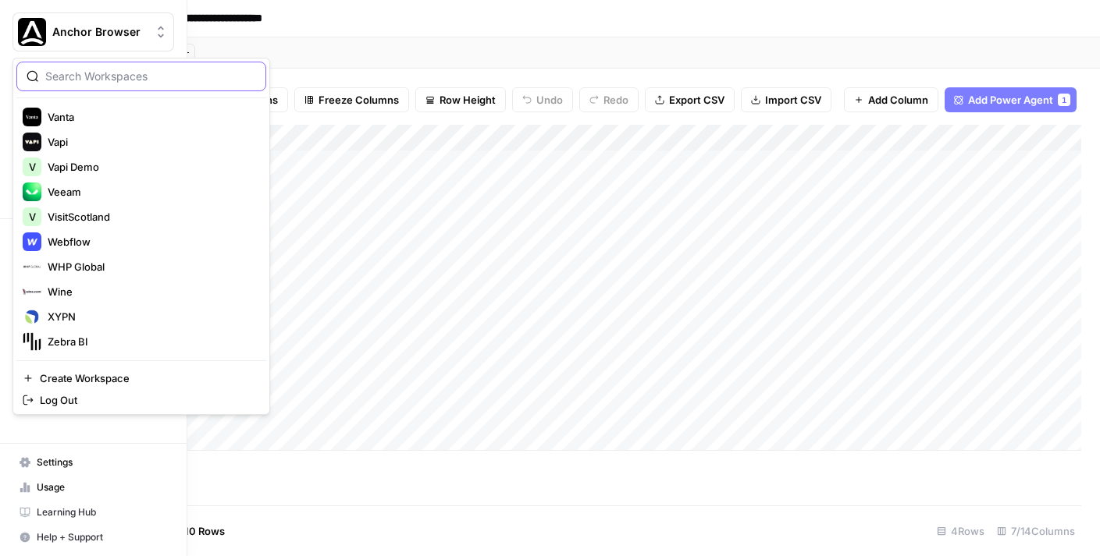
click at [128, 77] on input "search" at bounding box center [150, 77] width 211 height 16
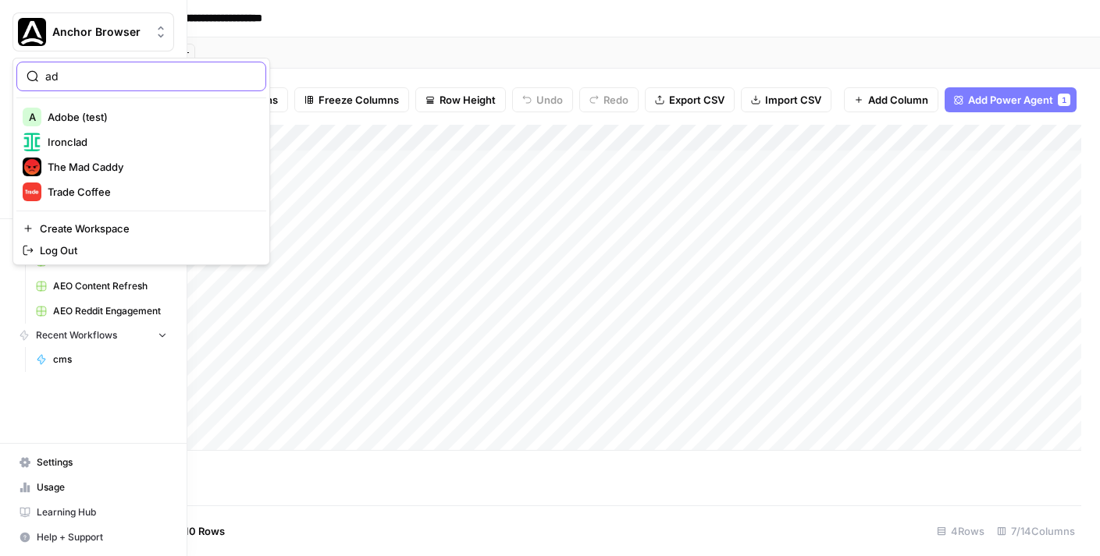
type input "ad"
click at [131, 110] on span "Adobe (test)" at bounding box center [151, 117] width 206 height 16
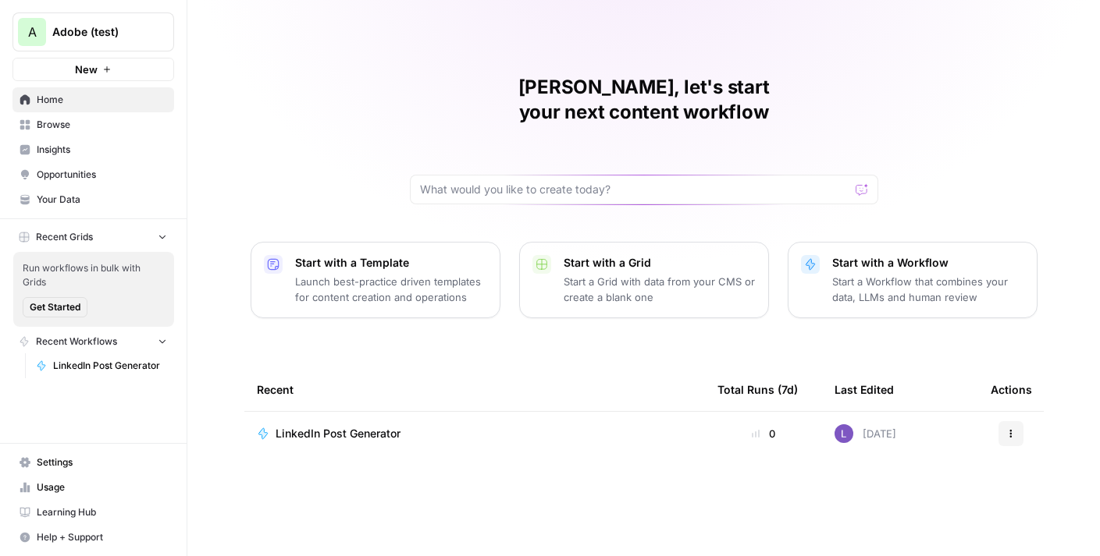
click at [318, 426] on span "LinkedIn Post Generator" at bounding box center [337, 434] width 125 height 16
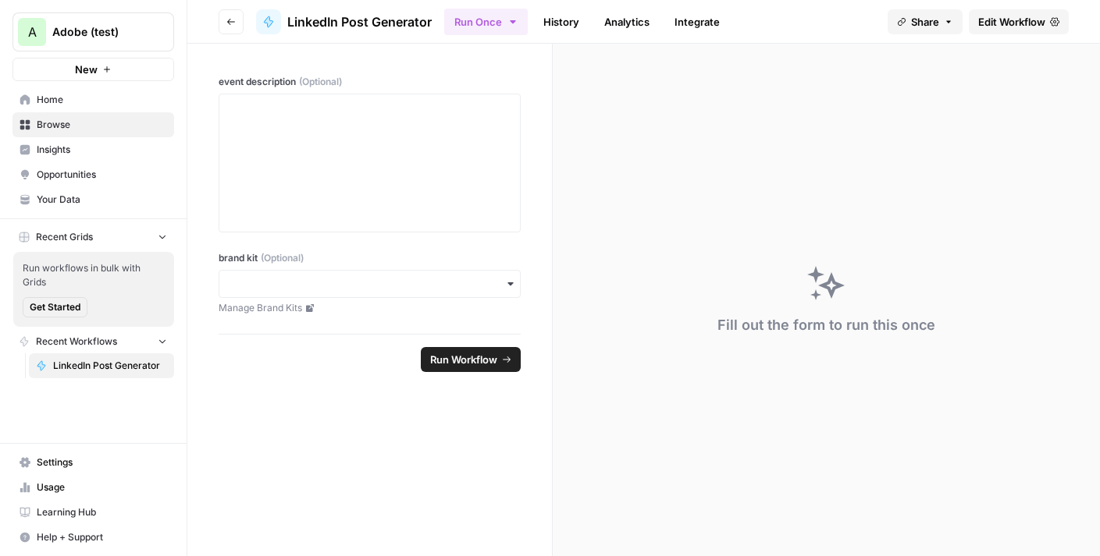
click at [229, 11] on button "Go back" at bounding box center [230, 21] width 25 height 25
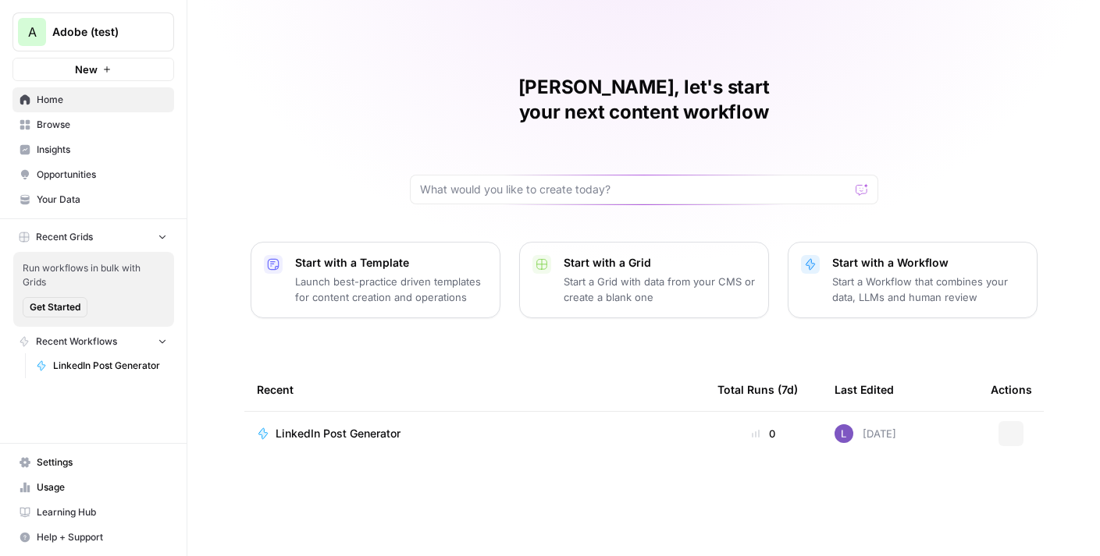
click at [108, 129] on span "Browse" at bounding box center [102, 125] width 130 height 14
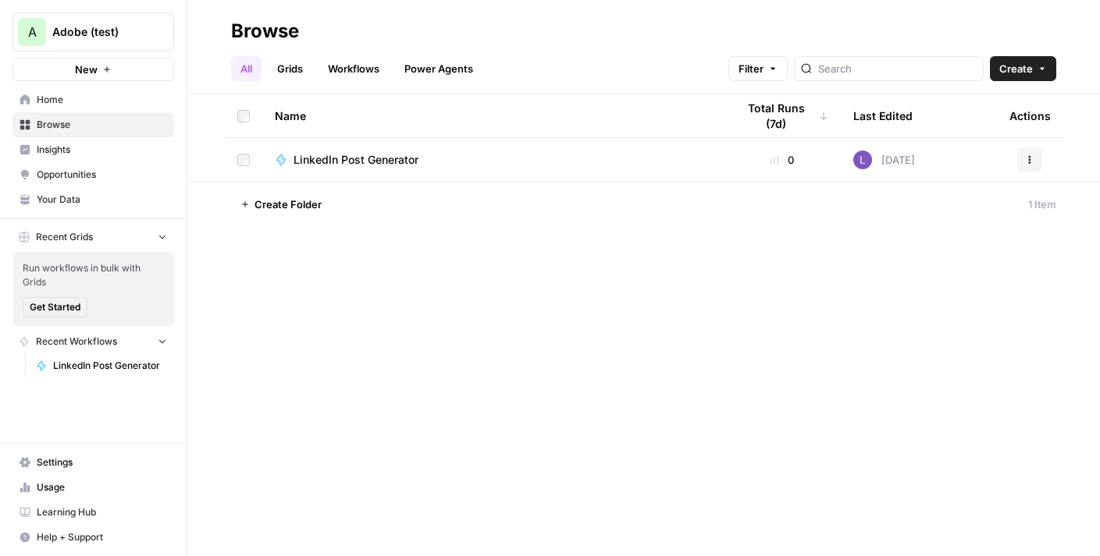
click at [289, 67] on link "Grids" at bounding box center [290, 68] width 44 height 25
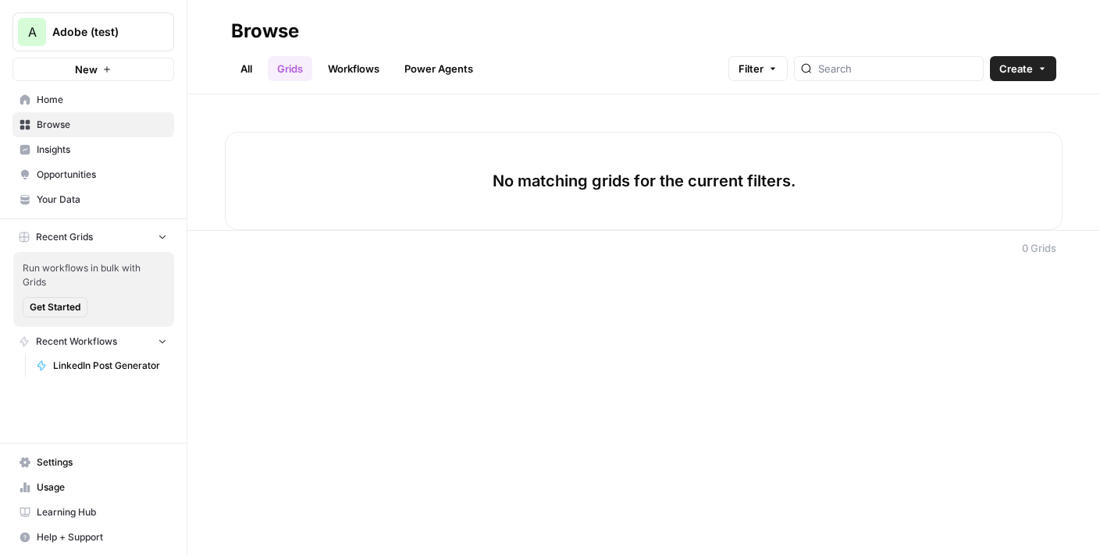
click at [1009, 64] on span "Create" at bounding box center [1016, 69] width 34 height 16
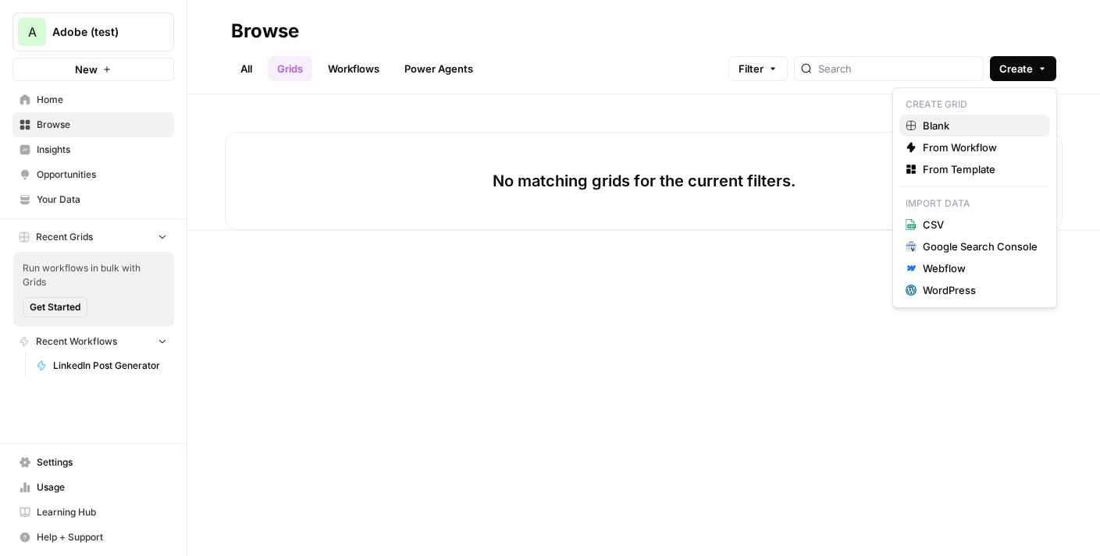
click at [975, 125] on span "Blank" at bounding box center [979, 126] width 115 height 16
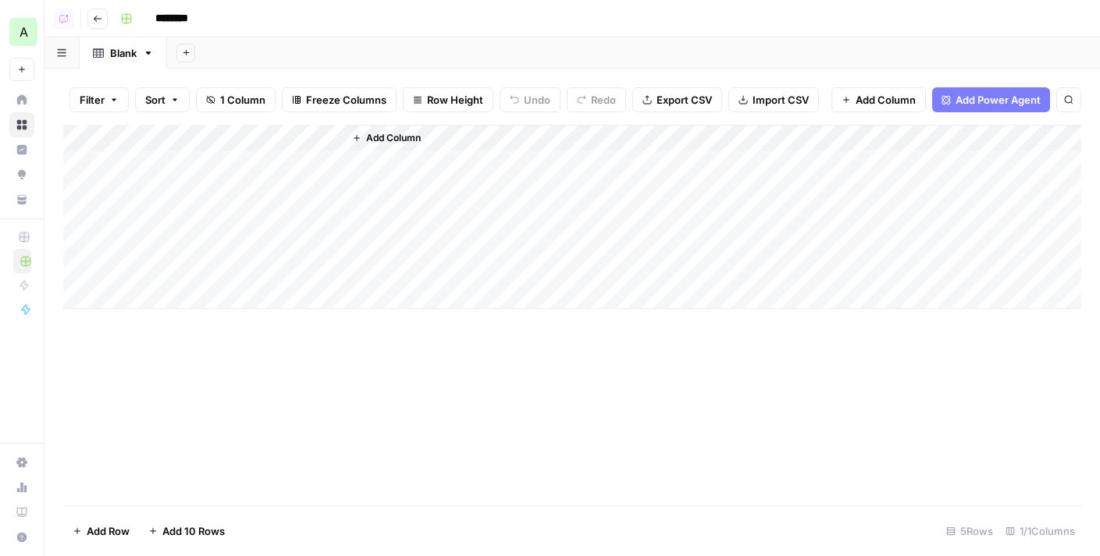
click at [886, 107] on button "Add Column" at bounding box center [878, 99] width 94 height 25
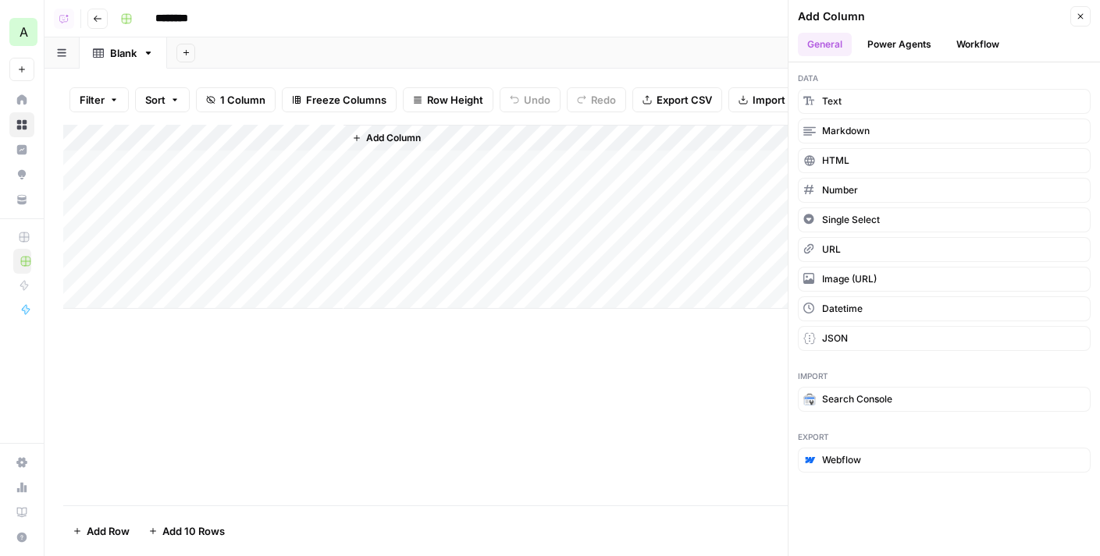
click at [980, 48] on button "Workflow" at bounding box center [978, 44] width 62 height 23
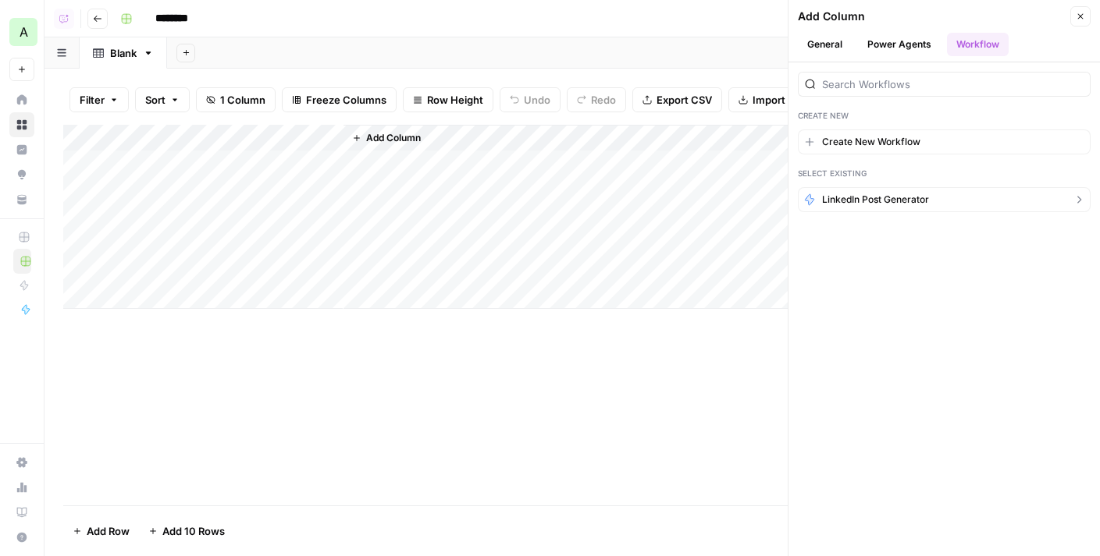
click at [879, 200] on span "LinkedIn Post Generator" at bounding box center [875, 200] width 107 height 14
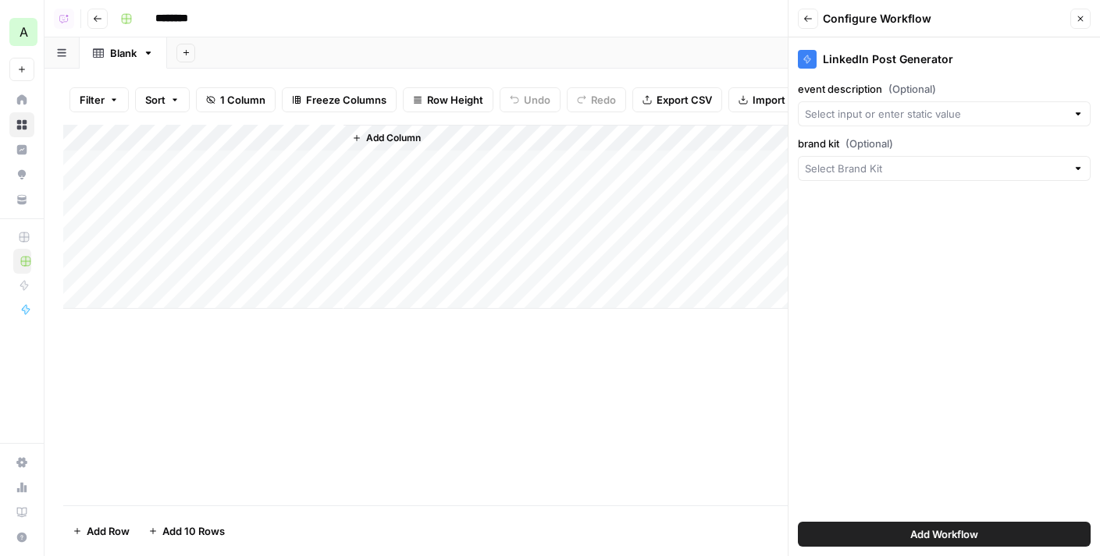
click at [915, 531] on span "Add Workflow" at bounding box center [944, 535] width 68 height 16
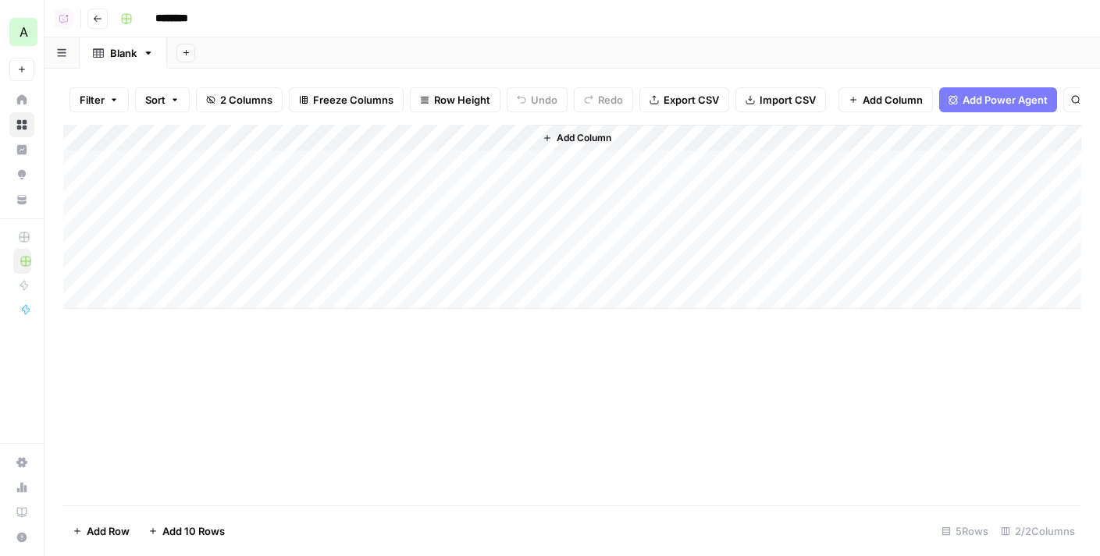
click at [495, 137] on div "Add Column" at bounding box center [572, 217] width 1018 height 184
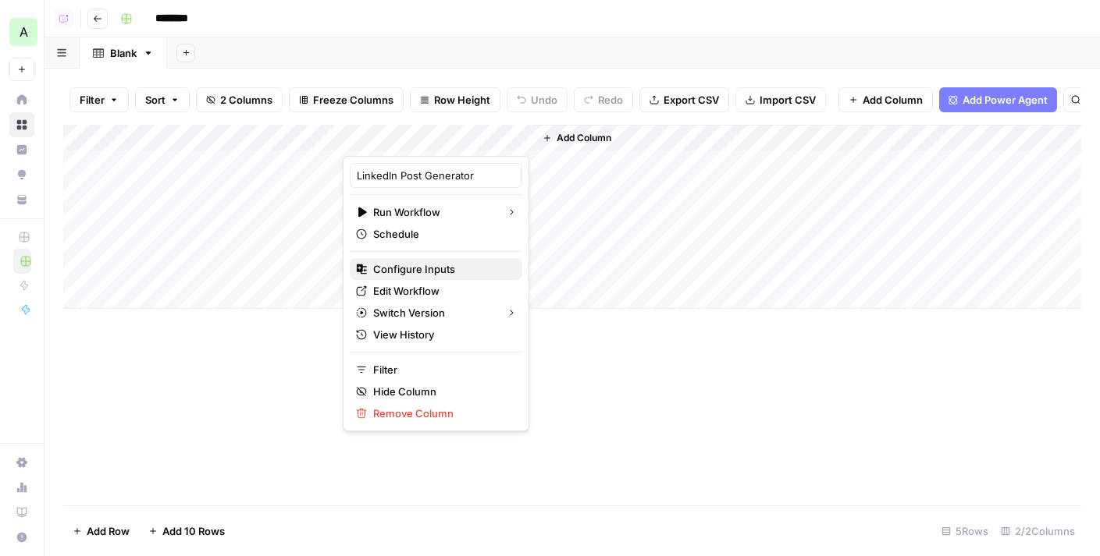
click at [434, 273] on span "Configure Inputs" at bounding box center [441, 269] width 137 height 16
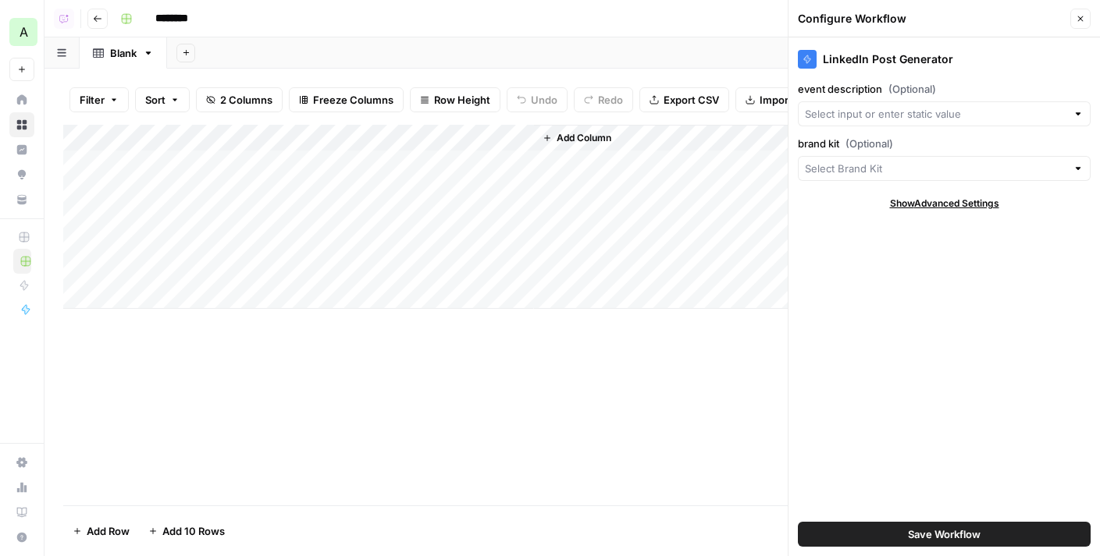
click at [918, 123] on div at bounding box center [944, 113] width 293 height 25
click at [868, 169] on span "Title" at bounding box center [941, 171] width 260 height 16
type input "Title"
click at [166, 146] on div "Add Column" at bounding box center [572, 217] width 1018 height 184
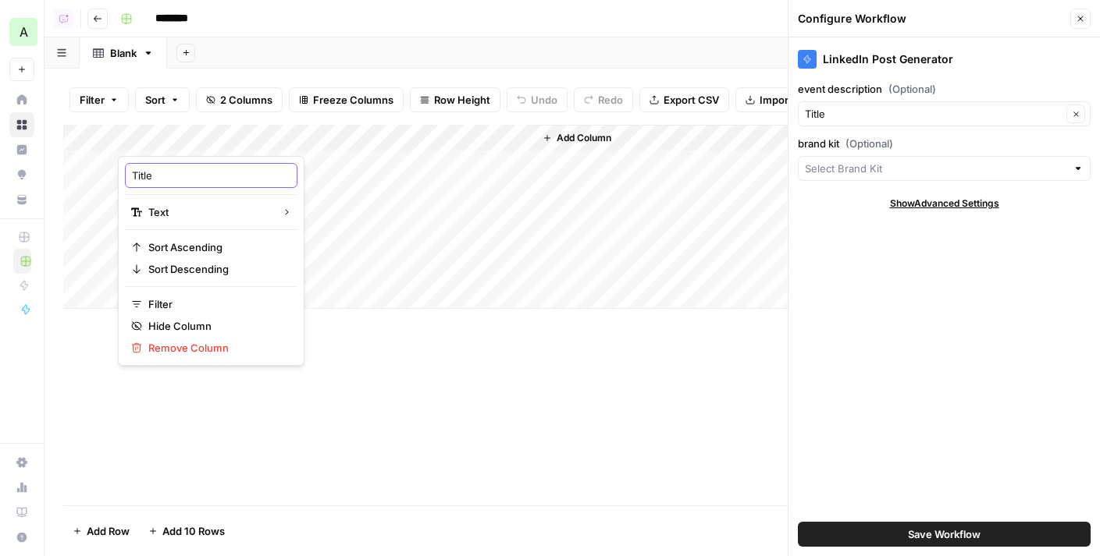
click at [162, 176] on input "Title" at bounding box center [211, 176] width 158 height 16
type input "Event Description"
click at [923, 143] on label "brand kit (Optional)" at bounding box center [944, 144] width 293 height 16
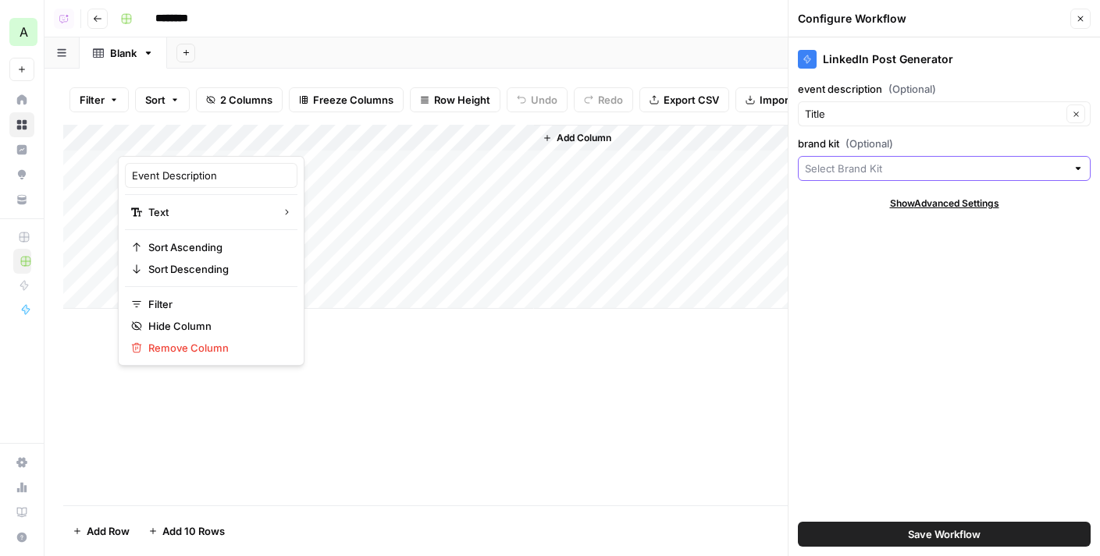
click at [923, 161] on input "brand kit (Optional)" at bounding box center [935, 169] width 261 height 16
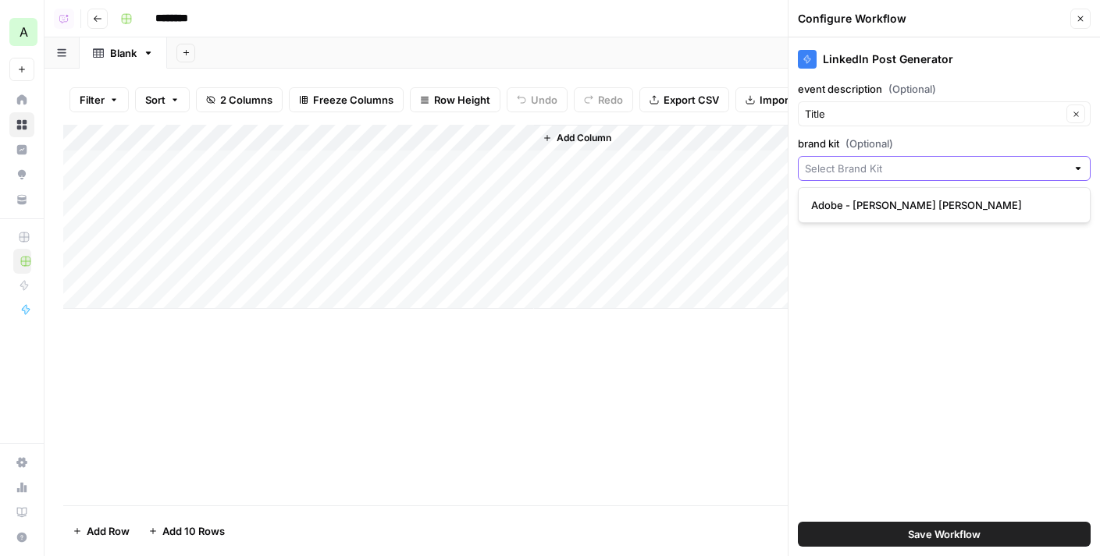
click at [923, 169] on input "brand kit (Optional)" at bounding box center [935, 169] width 261 height 16
click at [929, 204] on span "Adobe - [PERSON_NAME] [PERSON_NAME]" at bounding box center [941, 205] width 260 height 16
type input "Adobe - [PERSON_NAME] [PERSON_NAME]"
click at [222, 164] on div "Add Column" at bounding box center [572, 217] width 1018 height 184
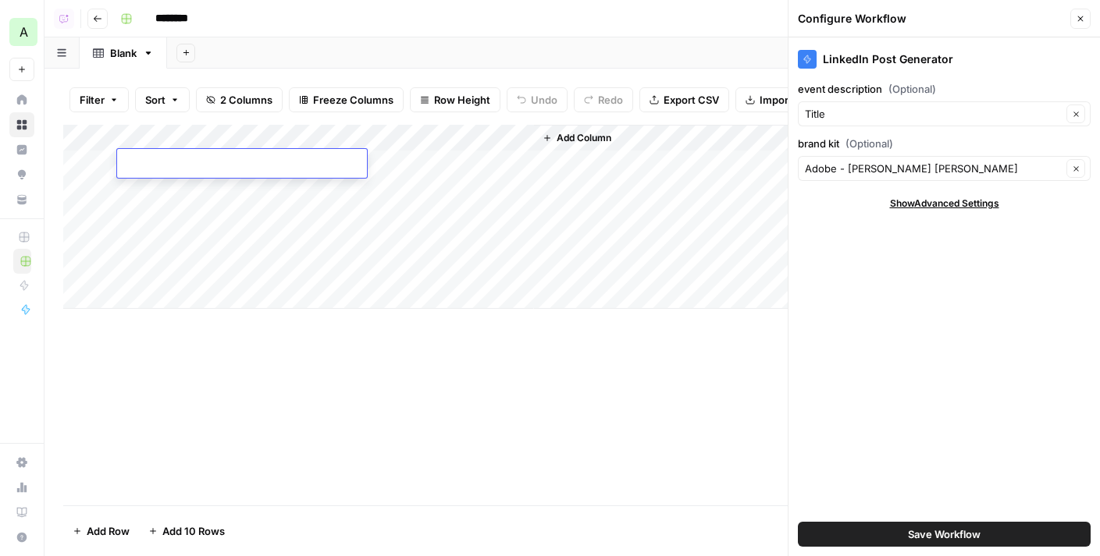
click at [222, 165] on textarea at bounding box center [242, 165] width 250 height 22
click at [184, 143] on div "Add Column" at bounding box center [572, 217] width 1018 height 184
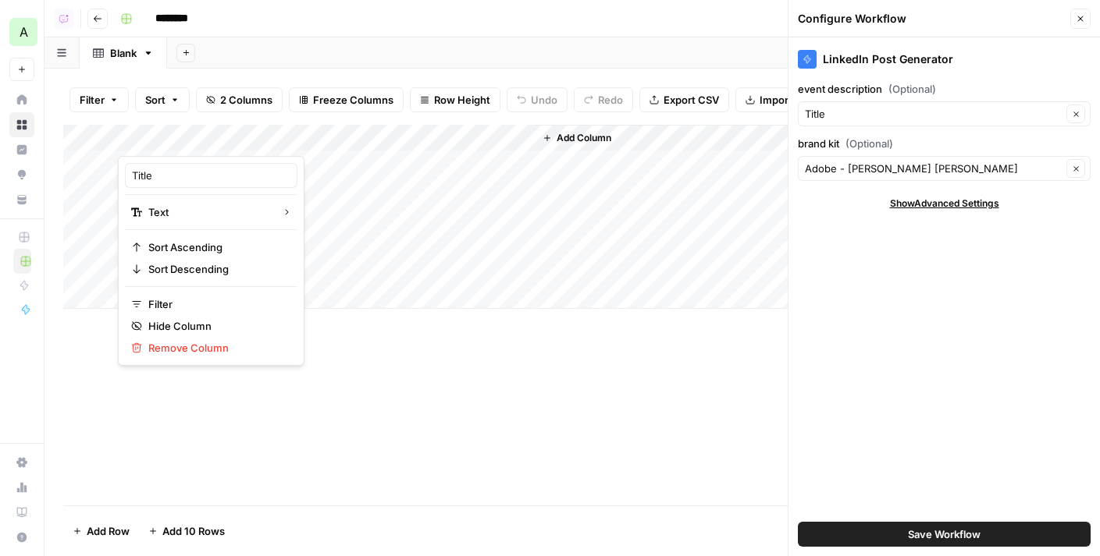
click at [199, 167] on div "Title" at bounding box center [211, 175] width 172 height 25
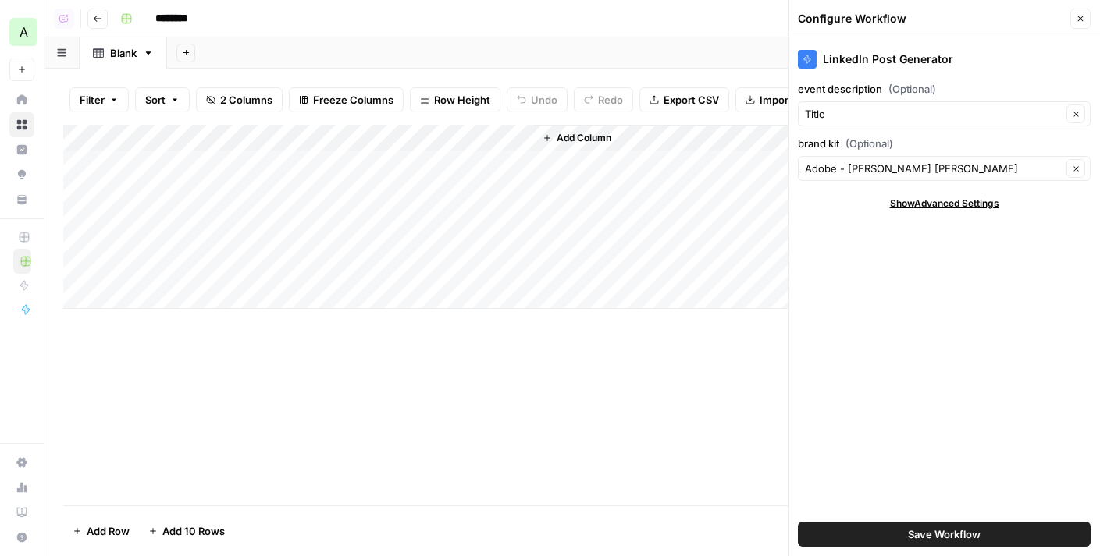
click at [208, 137] on div "Add Column" at bounding box center [572, 217] width 1018 height 184
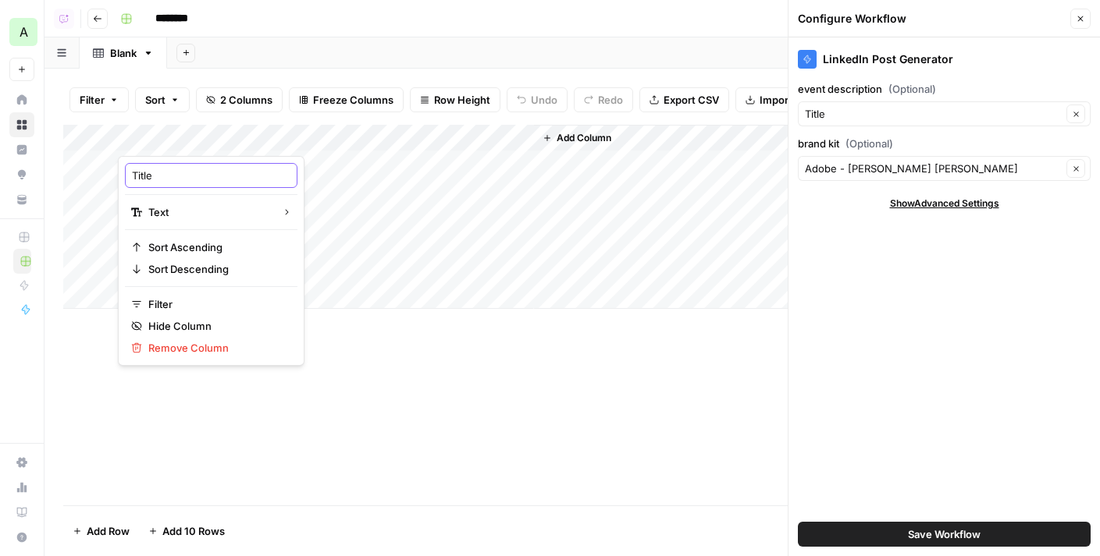
click at [199, 177] on input "Title" at bounding box center [211, 176] width 158 height 16
type input "Event Description"
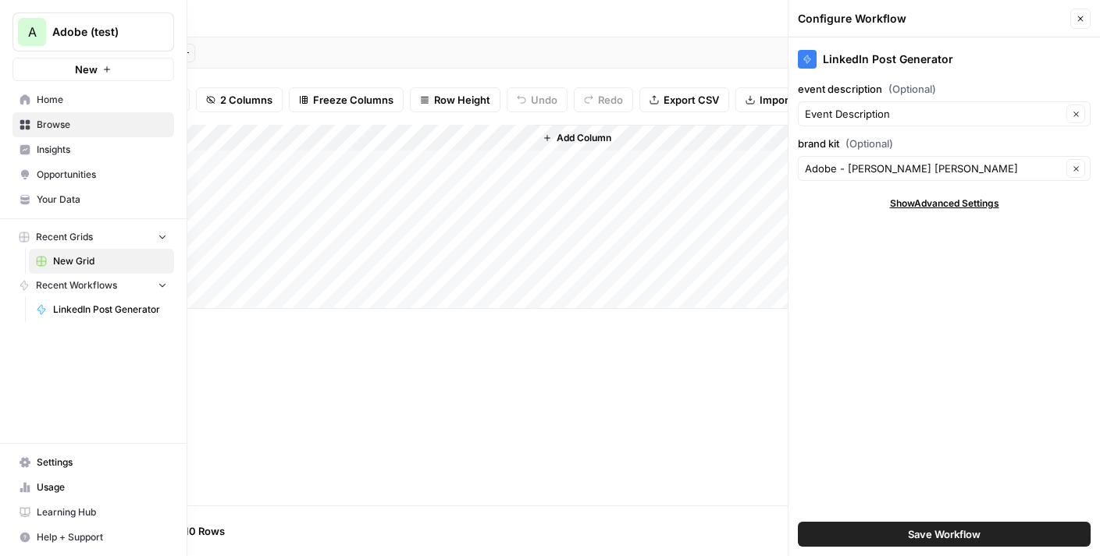
click at [54, 199] on span "Your Data" at bounding box center [102, 200] width 130 height 14
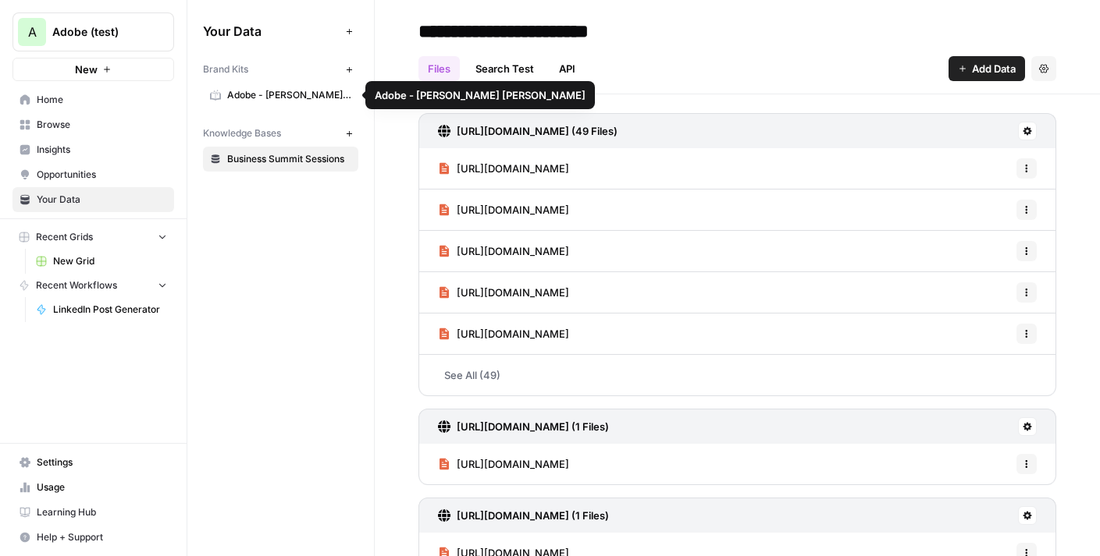
click at [283, 101] on span "Adobe - [PERSON_NAME] [PERSON_NAME]" at bounding box center [289, 95] width 124 height 14
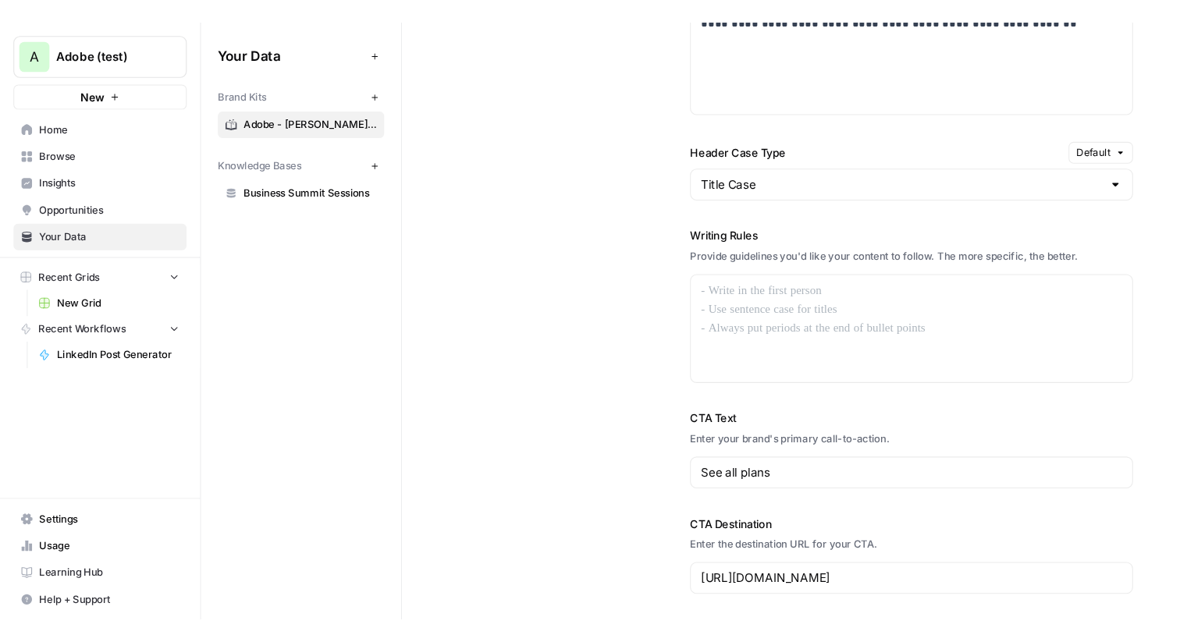
scroll to position [1633, 0]
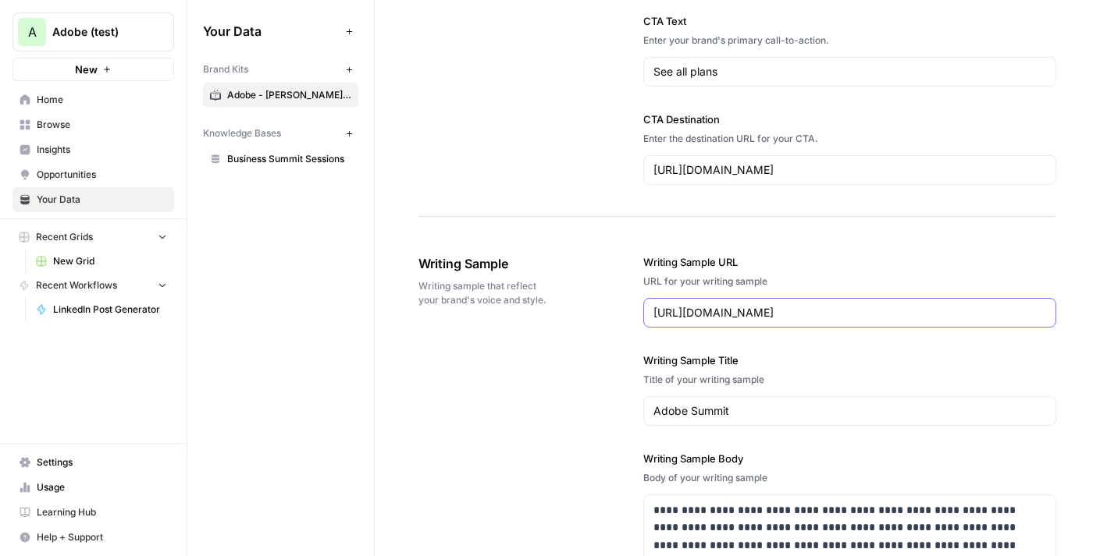
click at [740, 310] on input "https://www.linkedin.com/posts/larabalazs_adobesummit-day-1-activity-7308539673…" at bounding box center [849, 313] width 393 height 16
click at [81, 121] on span "Browse" at bounding box center [102, 125] width 130 height 14
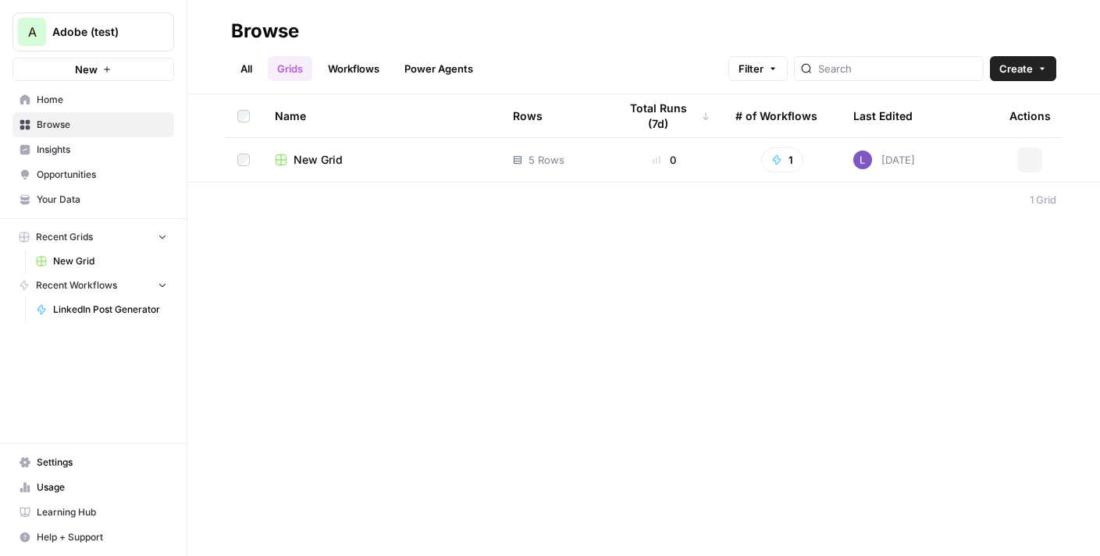
click at [83, 102] on span "Home" at bounding box center [102, 100] width 130 height 14
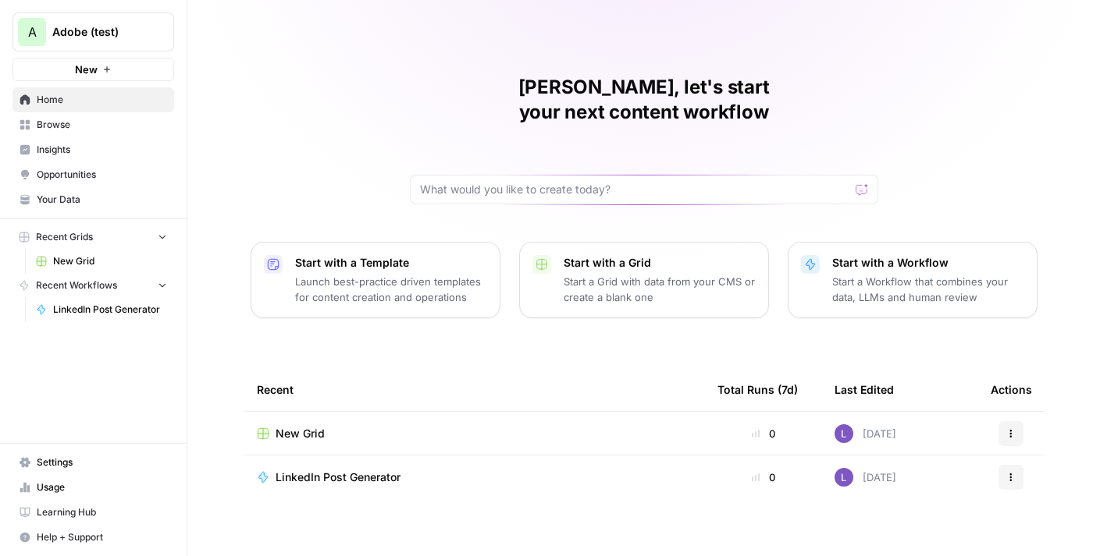
drag, startPoint x: 681, startPoint y: 84, endPoint x: 733, endPoint y: 43, distance: 66.1
click at [681, 84] on h1 "Lily, let's start your next content workflow" at bounding box center [644, 100] width 468 height 50
click at [345, 460] on td "LinkedIn Post Generator" at bounding box center [474, 478] width 460 height 44
click at [346, 470] on span "LinkedIn Post Generator" at bounding box center [337, 478] width 125 height 16
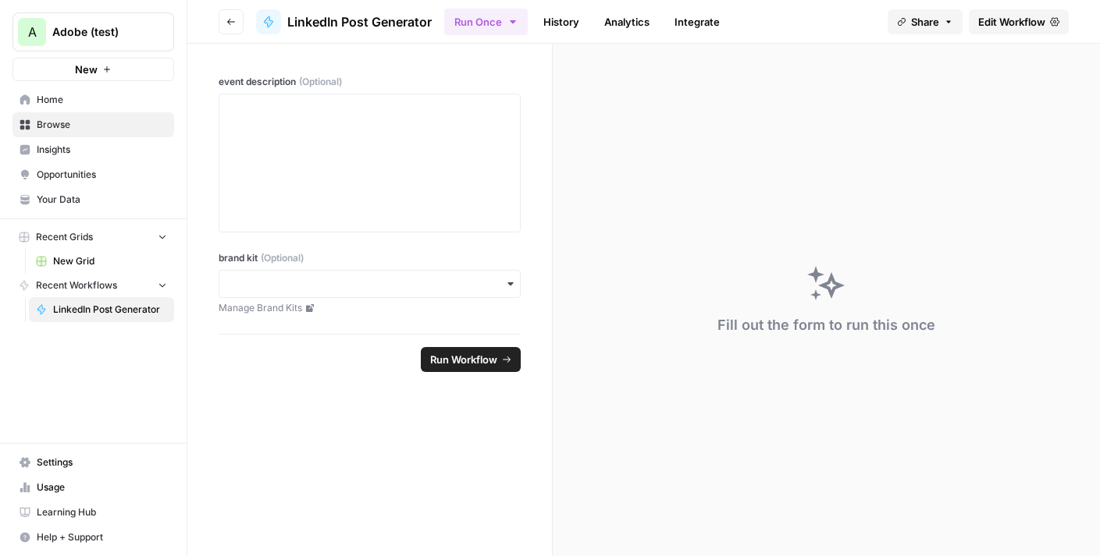
click at [1005, 19] on span "Edit Workflow" at bounding box center [1011, 22] width 67 height 16
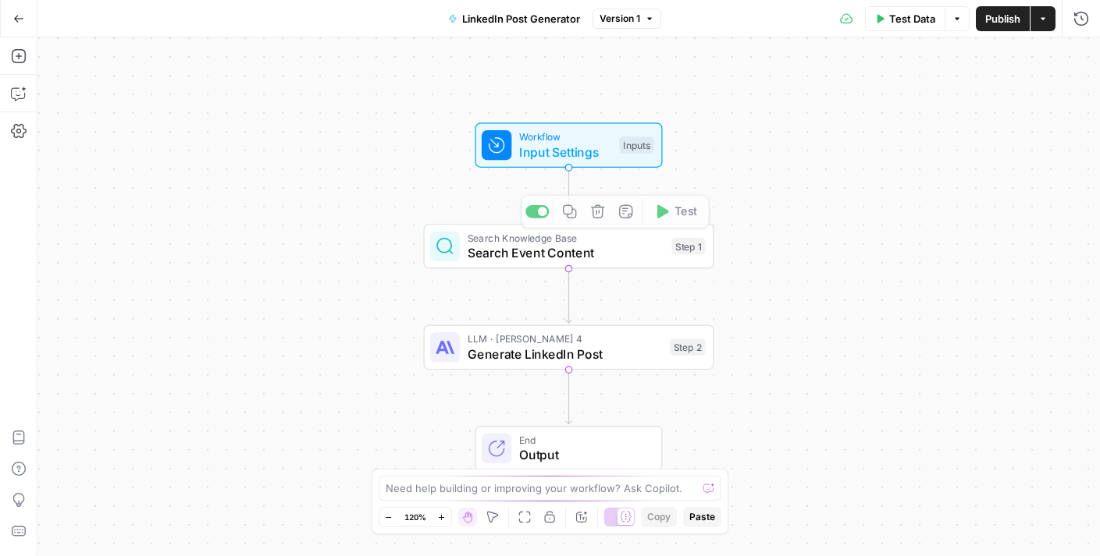
click at [535, 178] on div "Workflow Input Settings Inputs Search Knowledge Base Search Event Content Step …" at bounding box center [568, 296] width 1062 height 519
click at [545, 160] on span "Input Settings" at bounding box center [566, 152] width 93 height 19
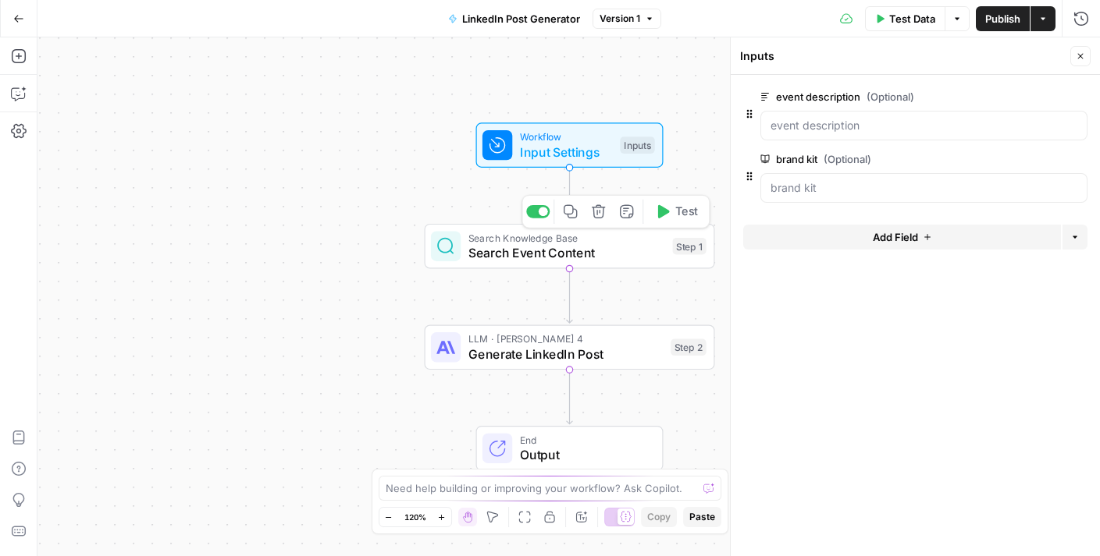
click at [536, 246] on span "Search Event Content" at bounding box center [566, 252] width 197 height 19
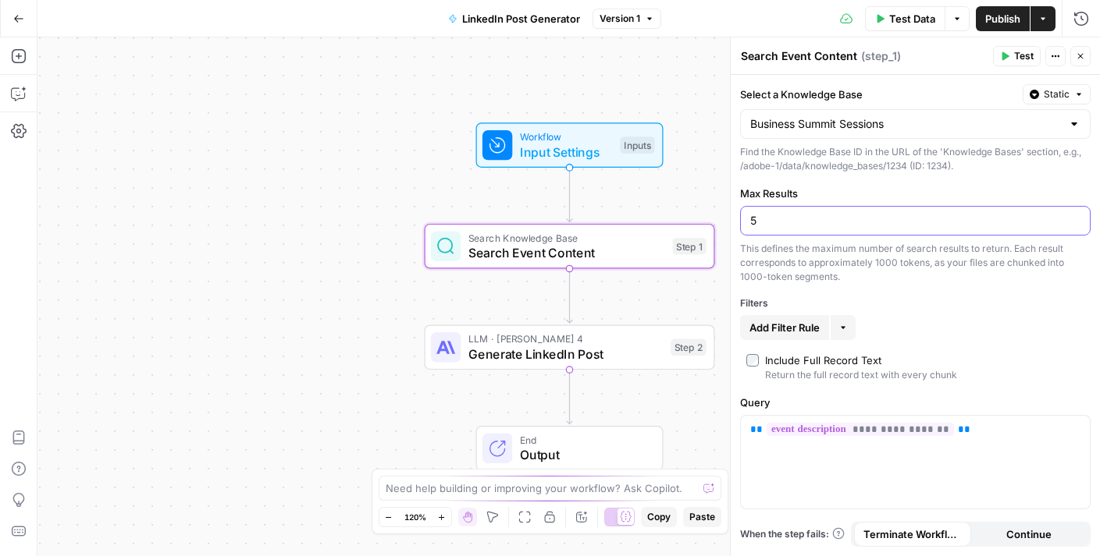
click at [808, 222] on input "5" at bounding box center [915, 221] width 330 height 16
type input "1"
click at [985, 27] on button "Publish" at bounding box center [1002, 18] width 54 height 25
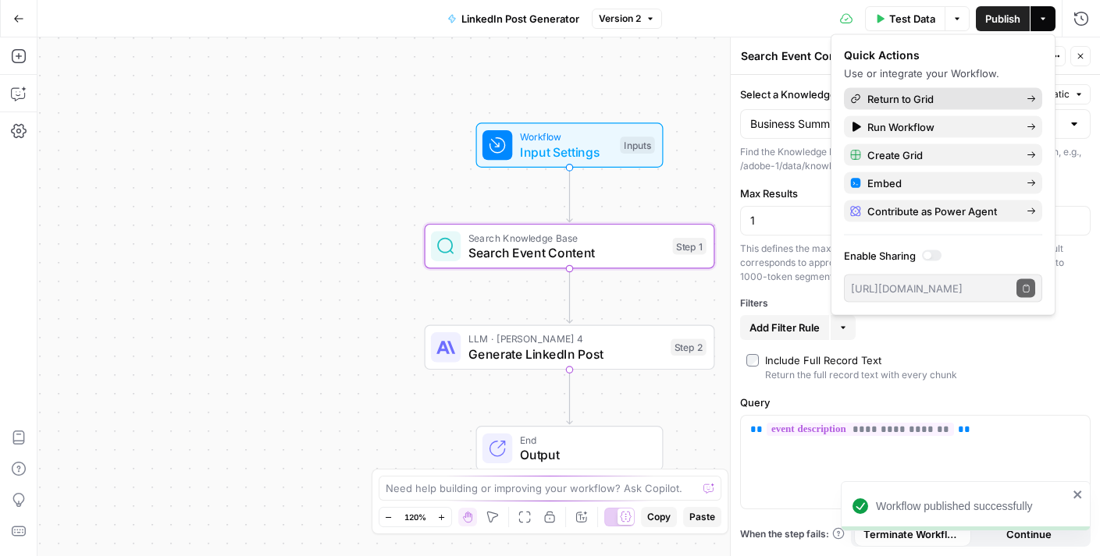
click at [934, 98] on span "Return to Grid" at bounding box center [940, 99] width 147 height 16
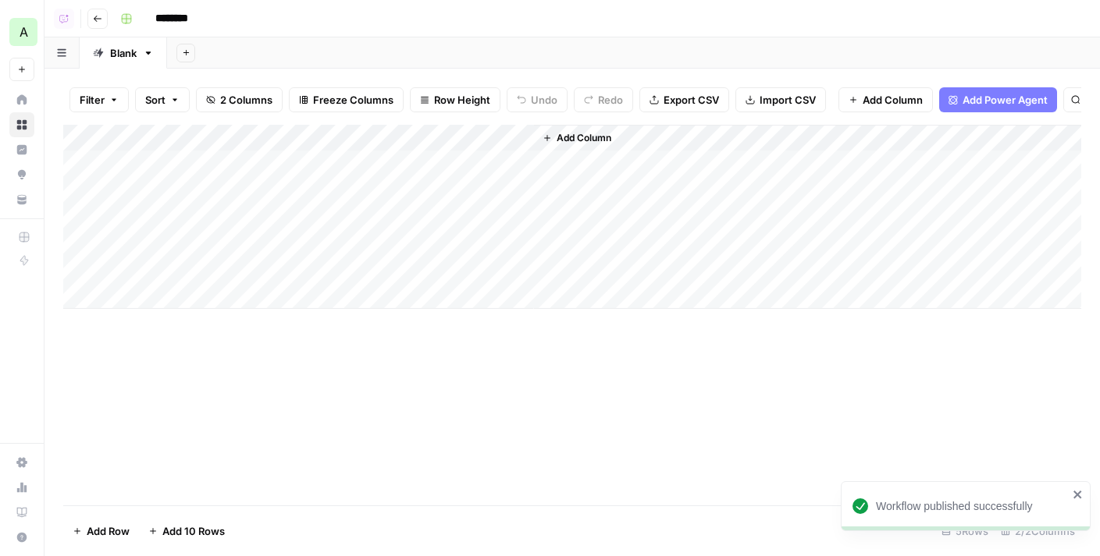
click at [253, 159] on div "Add Column" at bounding box center [572, 217] width 1018 height 184
type textarea "**********"
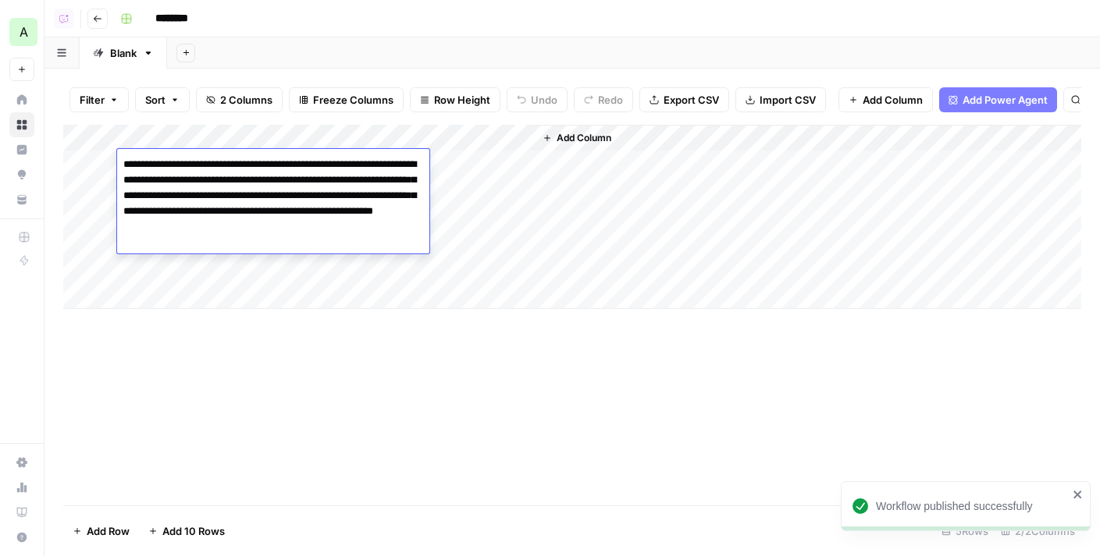
click at [456, 162] on div "Add Column" at bounding box center [572, 217] width 1018 height 184
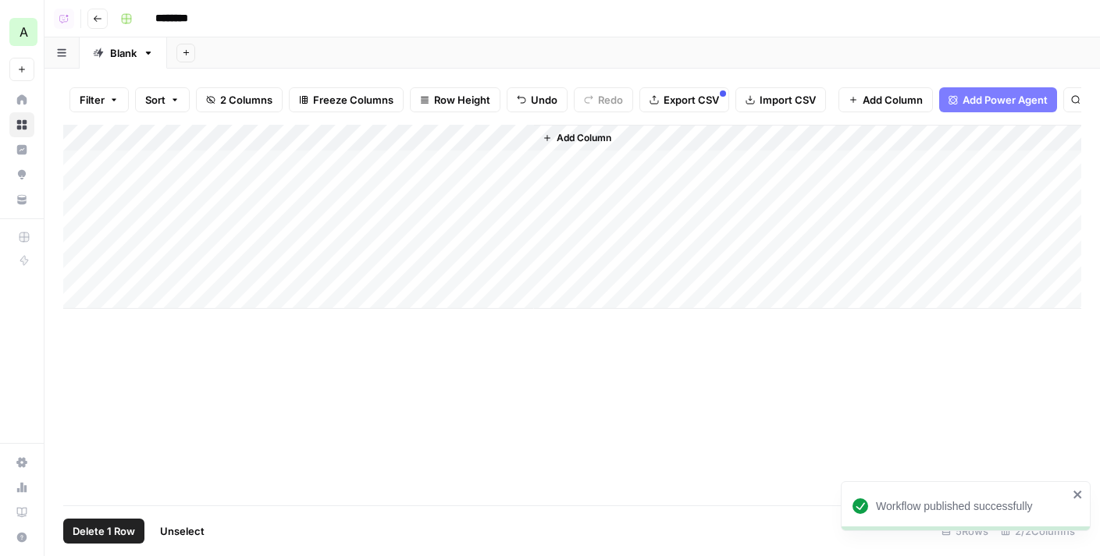
click at [83, 215] on div "Add Column" at bounding box center [572, 217] width 1018 height 184
click at [83, 243] on div "Add Column" at bounding box center [572, 217] width 1018 height 184
click at [83, 272] on div "Add Column" at bounding box center [572, 217] width 1018 height 184
click at [123, 536] on span "Delete 3 Rows" at bounding box center [107, 532] width 69 height 16
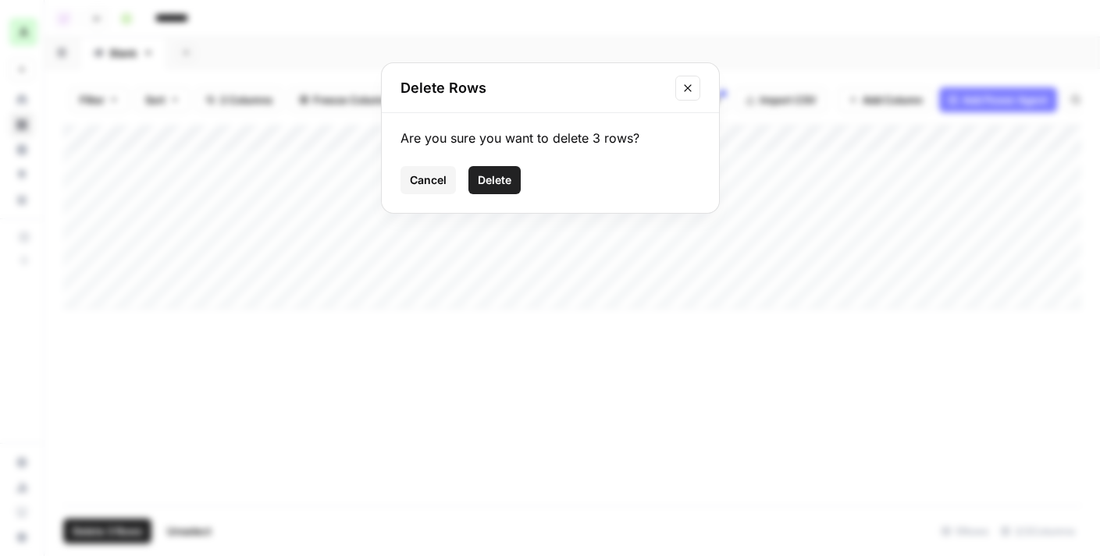
click at [481, 191] on button "Delete" at bounding box center [494, 180] width 52 height 28
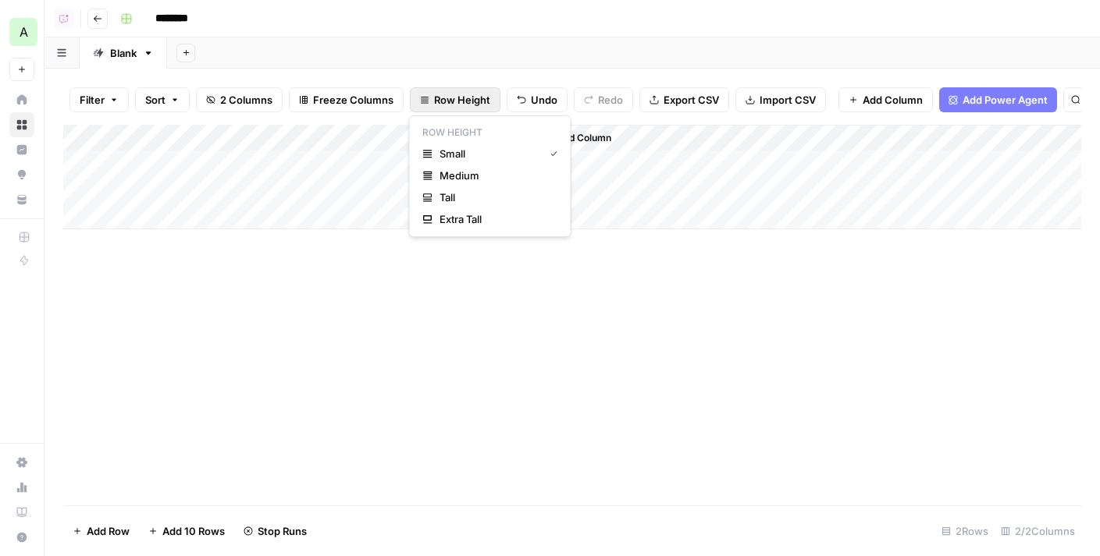
click at [454, 91] on button "Row Height" at bounding box center [455, 99] width 91 height 25
click at [492, 208] on button "Extra Tall" at bounding box center [490, 219] width 148 height 22
click at [496, 161] on div "Add Column" at bounding box center [572, 315] width 1018 height 381
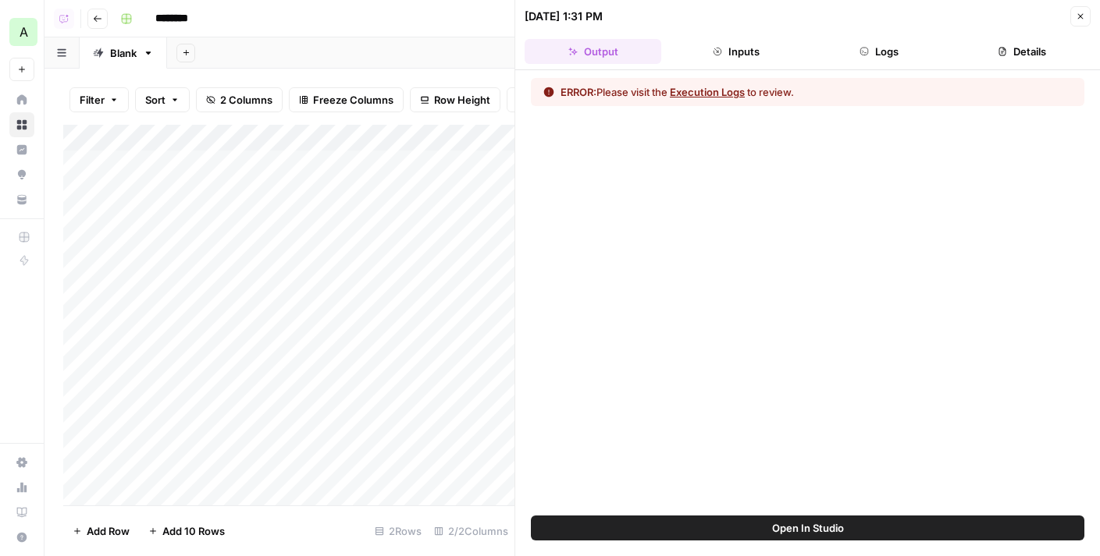
click at [702, 93] on button "Execution Logs" at bounding box center [707, 92] width 75 height 16
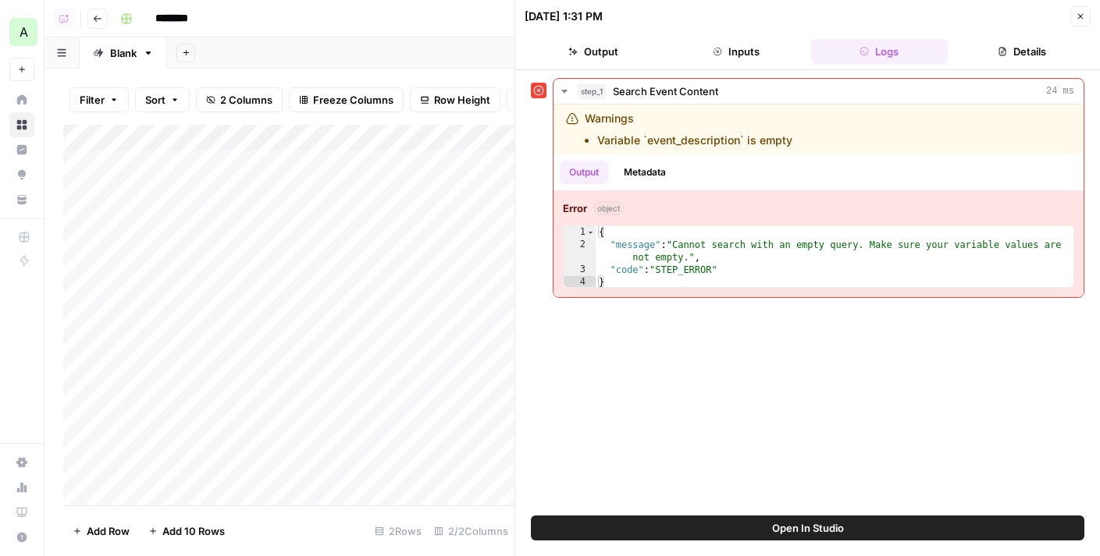
click at [780, 524] on span "Open In Studio" at bounding box center [808, 528] width 72 height 16
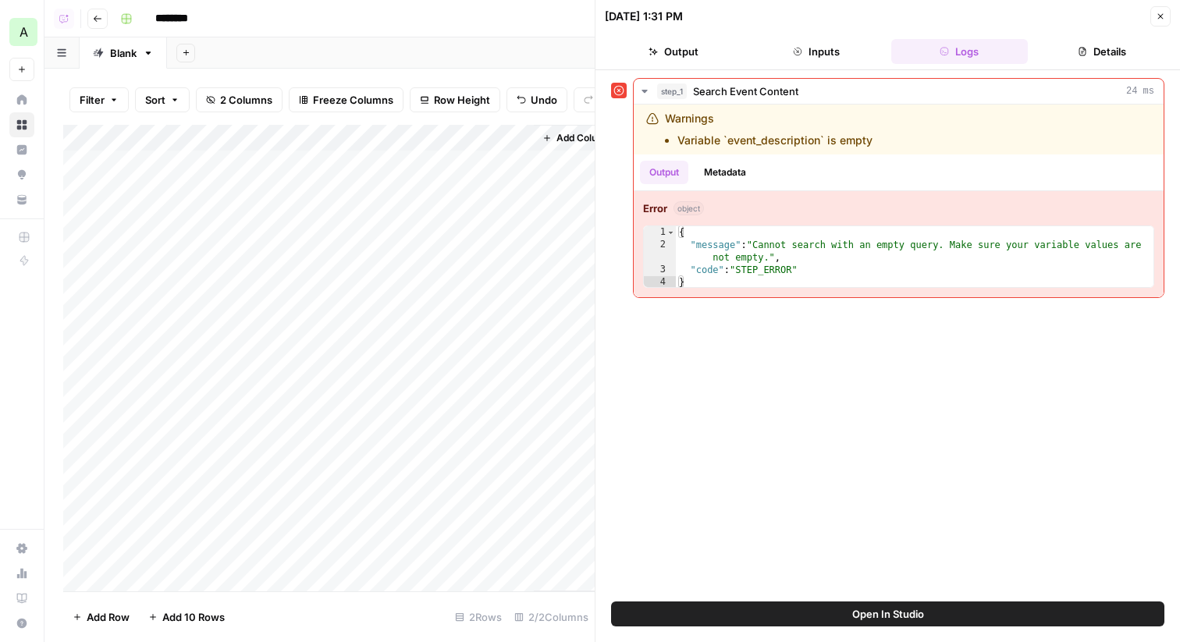
click at [497, 165] on div "Add Column" at bounding box center [328, 358] width 531 height 467
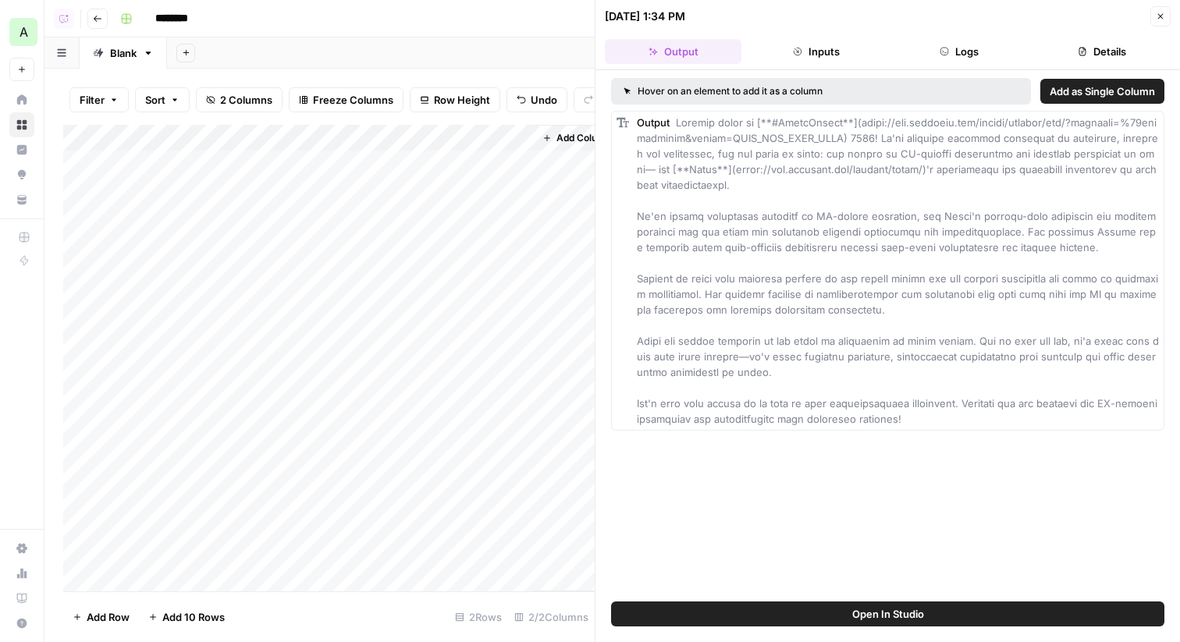
click at [1031, 47] on ul "Output Inputs Logs Details" at bounding box center [888, 51] width 566 height 25
click at [1099, 47] on button "Details" at bounding box center [1102, 51] width 137 height 25
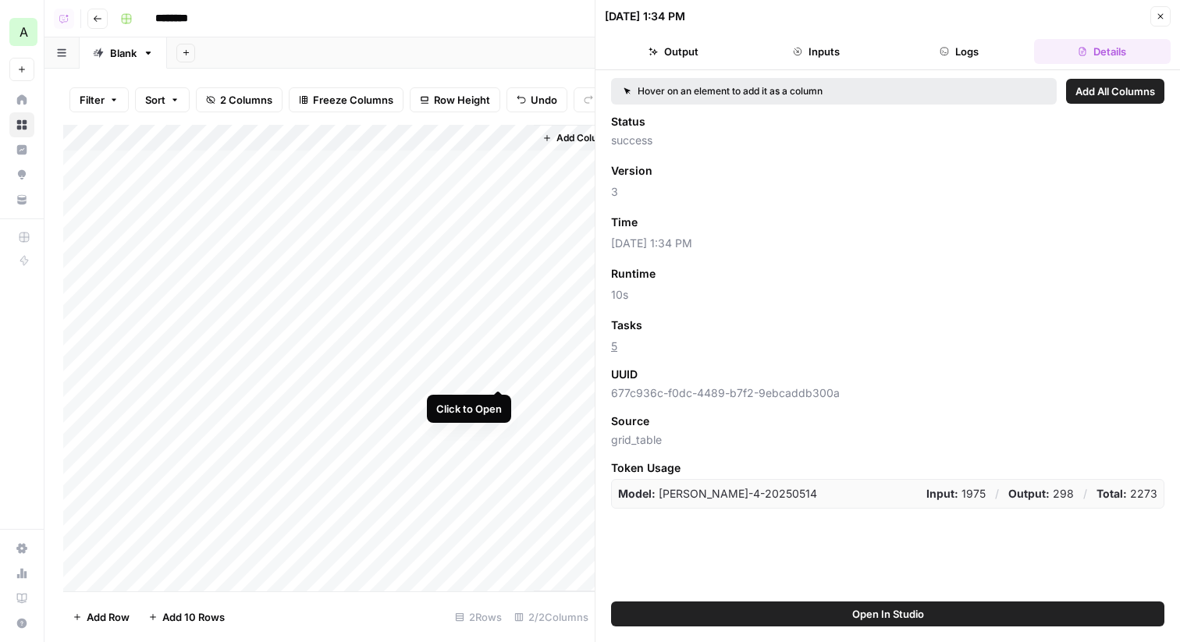
click at [496, 163] on div "Add Column" at bounding box center [328, 358] width 531 height 467
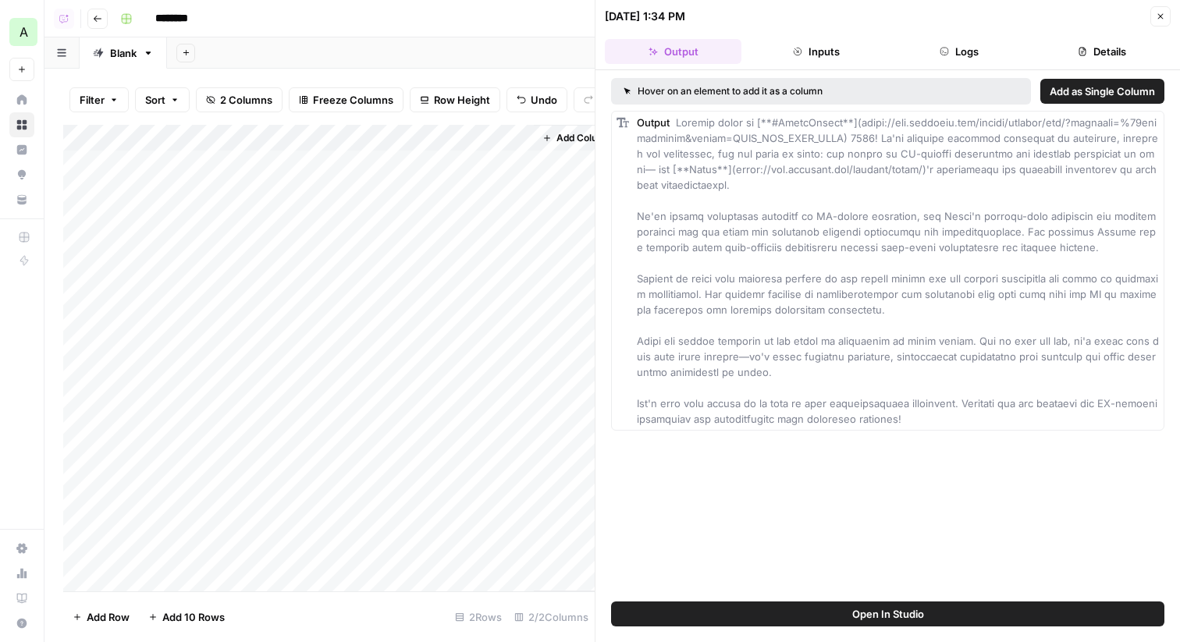
click at [960, 59] on button "Logs" at bounding box center [959, 51] width 137 height 25
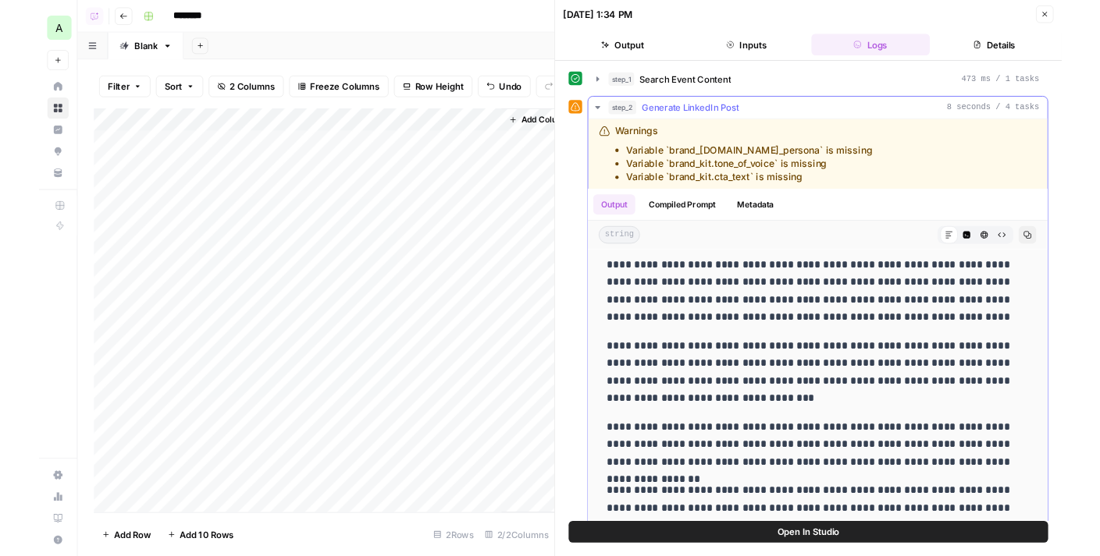
scroll to position [16, 0]
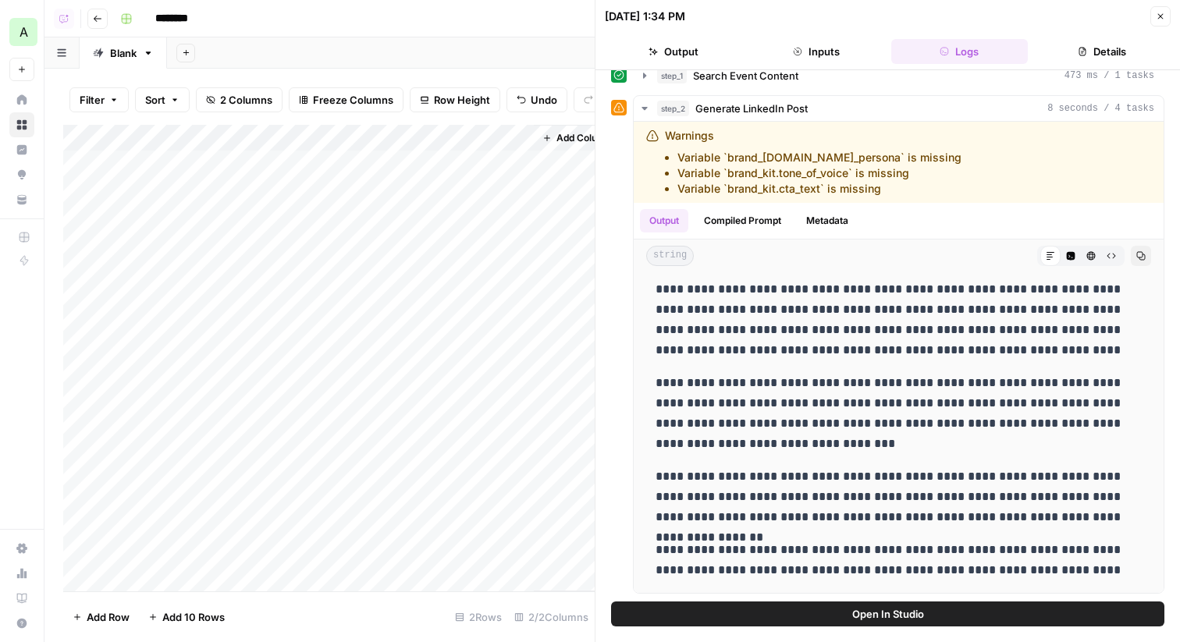
click at [921, 556] on span "Open In Studio" at bounding box center [888, 614] width 72 height 16
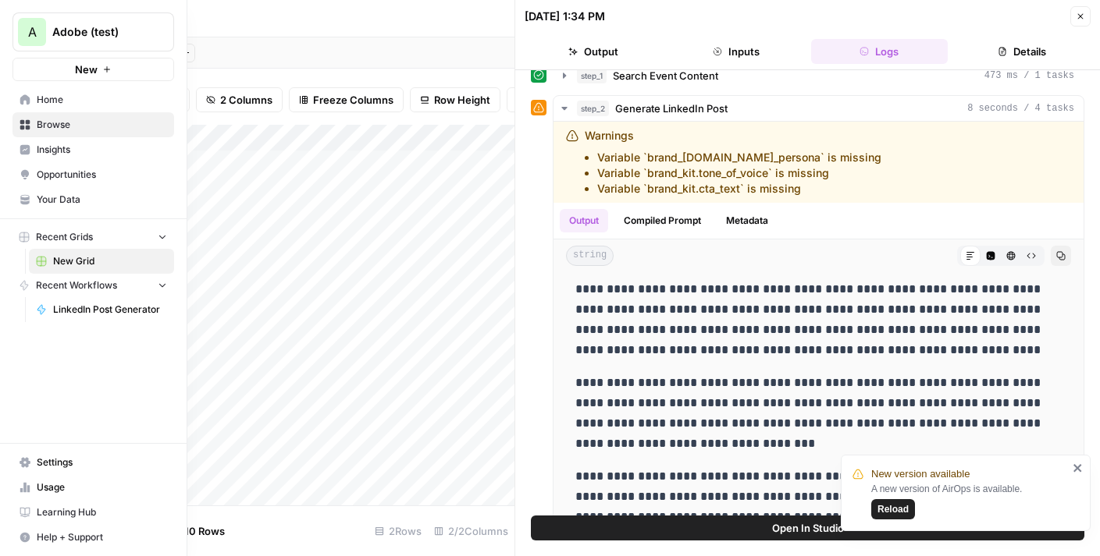
click at [70, 196] on span "Your Data" at bounding box center [102, 200] width 130 height 14
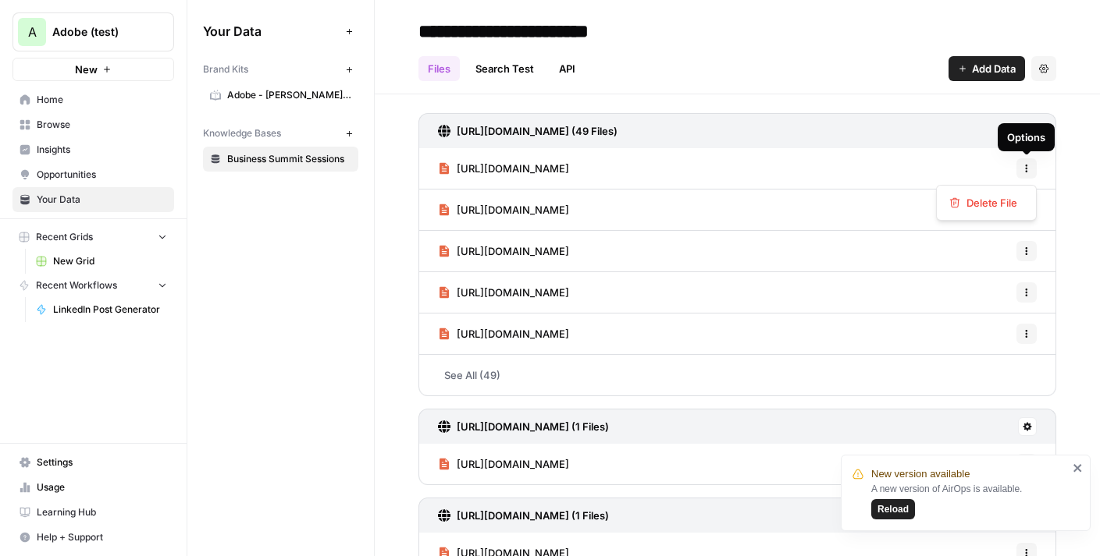
click at [1016, 167] on button "Options" at bounding box center [1026, 168] width 20 height 20
click at [983, 173] on div "https://business.adobe.com/fr/resources/event-sessions/makeit-paris-2024-demo-g…" at bounding box center [737, 168] width 638 height 41
click at [569, 172] on span "[URL][DOMAIN_NAME]" at bounding box center [513, 169] width 112 height 16
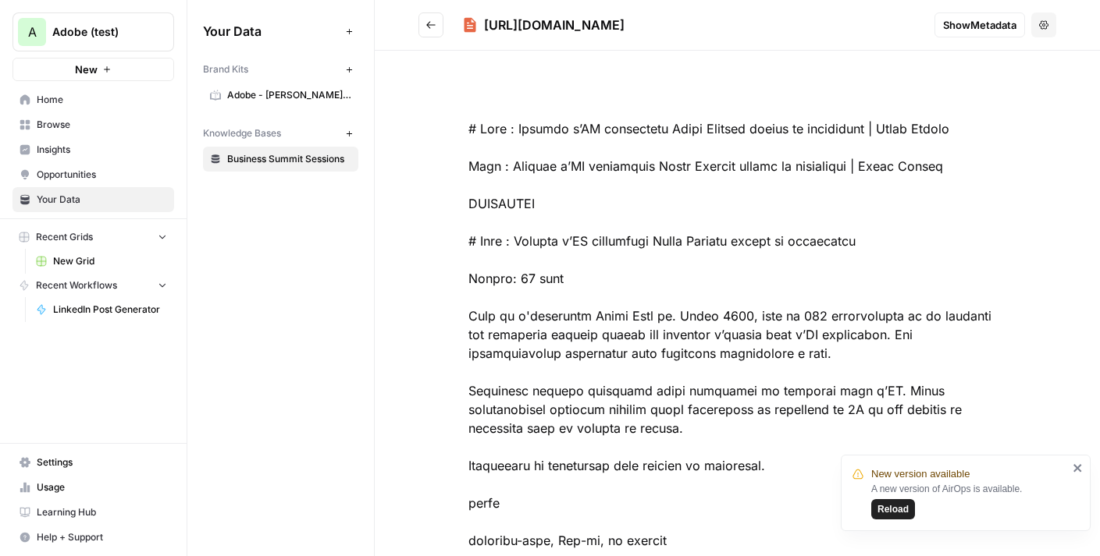
click at [991, 27] on span "Show Metadata" at bounding box center [979, 25] width 73 height 16
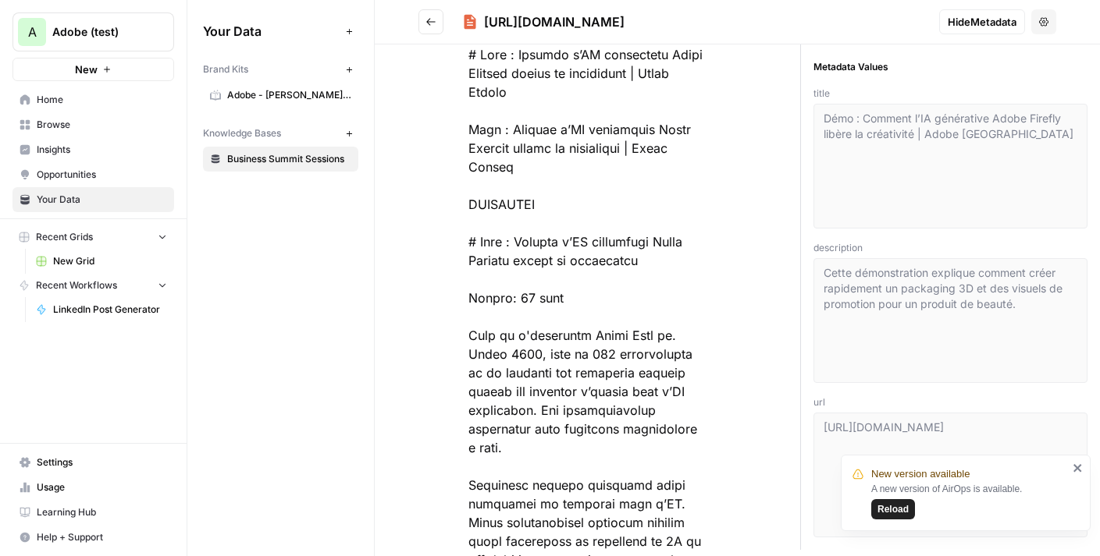
scroll to position [73, 0]
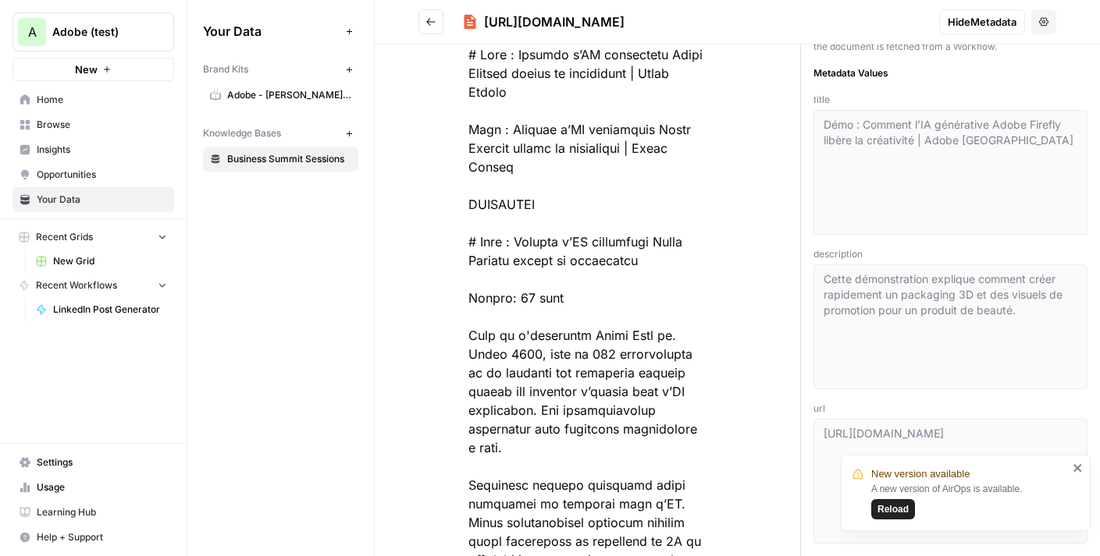
click at [83, 132] on link "Browse" at bounding box center [93, 124] width 162 height 25
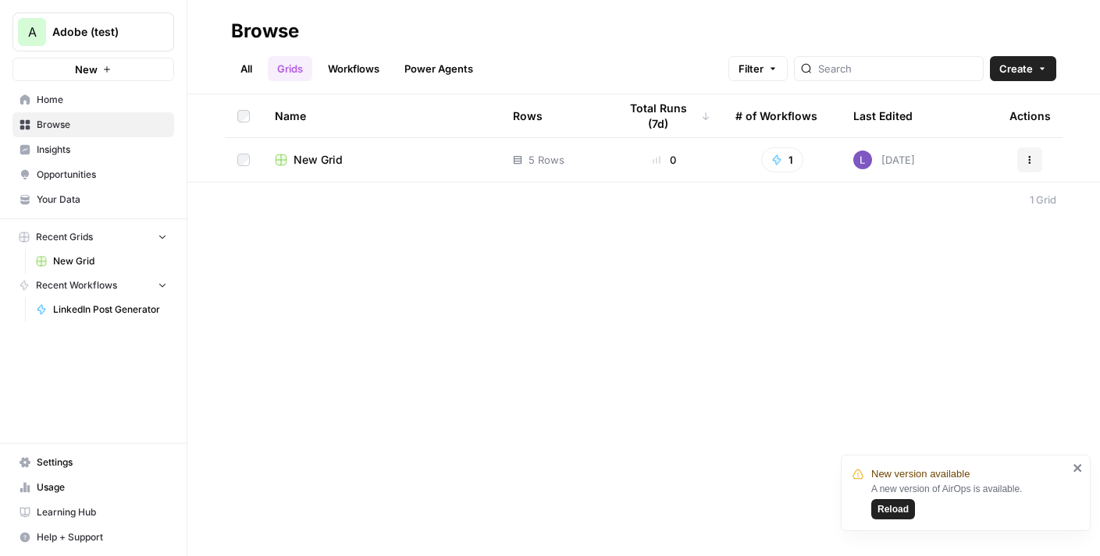
click at [323, 161] on span "New Grid" at bounding box center [317, 160] width 49 height 16
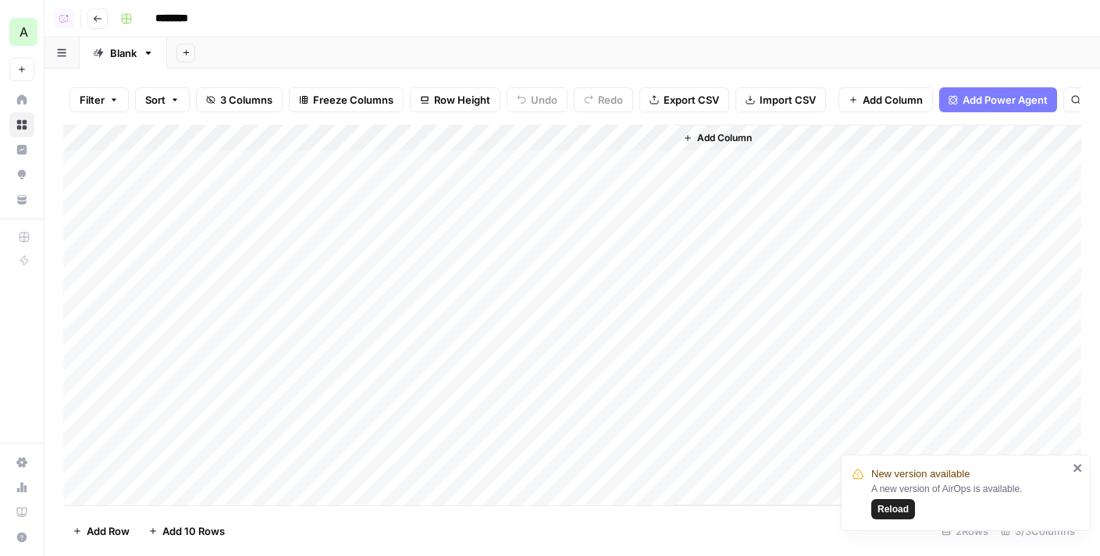
click at [128, 171] on div "Add Column" at bounding box center [572, 315] width 1018 height 381
click at [126, 162] on div "Add Column" at bounding box center [572, 315] width 1018 height 381
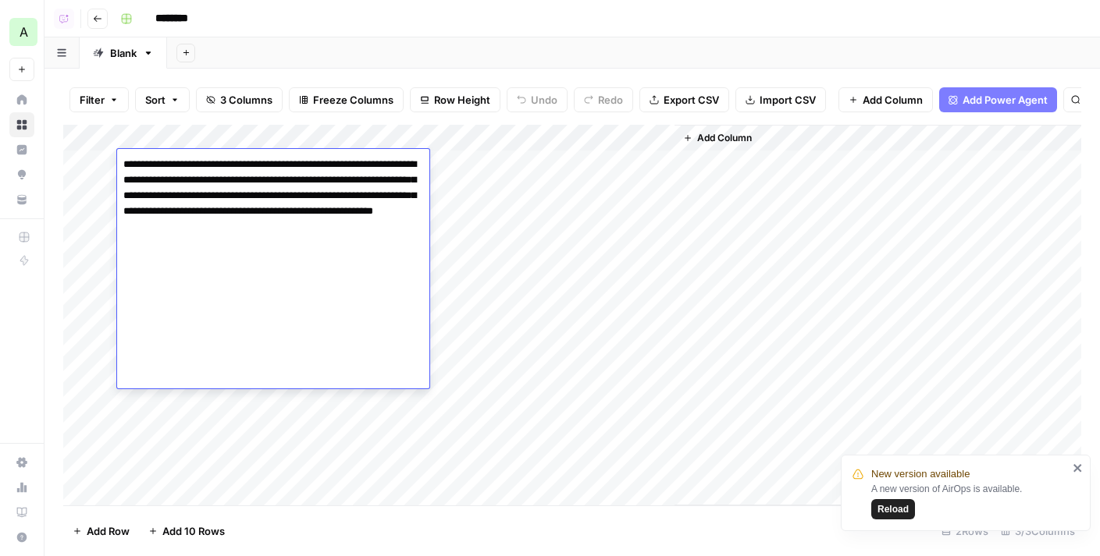
click at [124, 167] on textarea "**********" at bounding box center [273, 204] width 312 height 100
type textarea "**********"
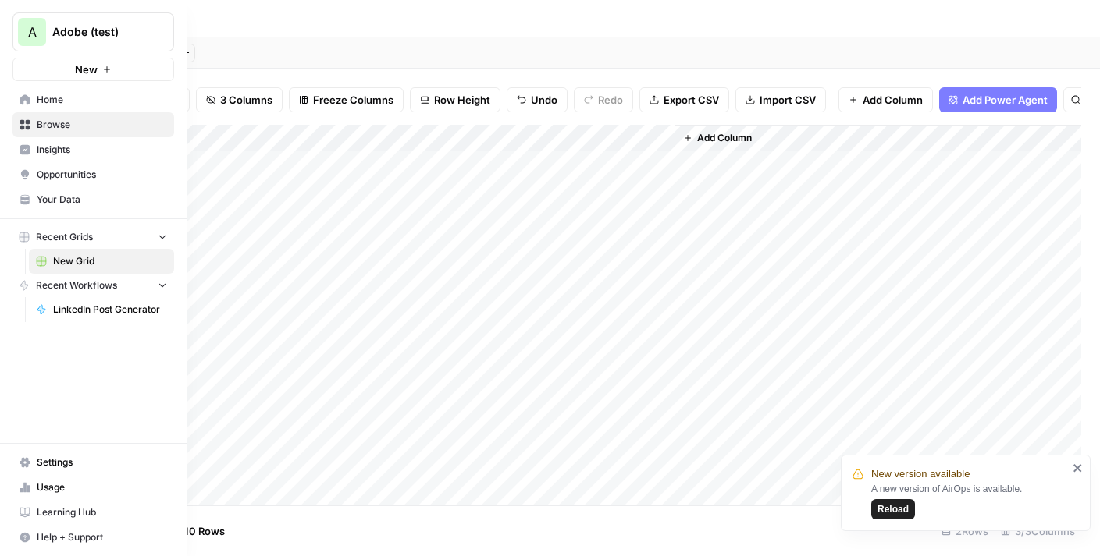
click at [60, 189] on link "Your Data" at bounding box center [93, 199] width 162 height 25
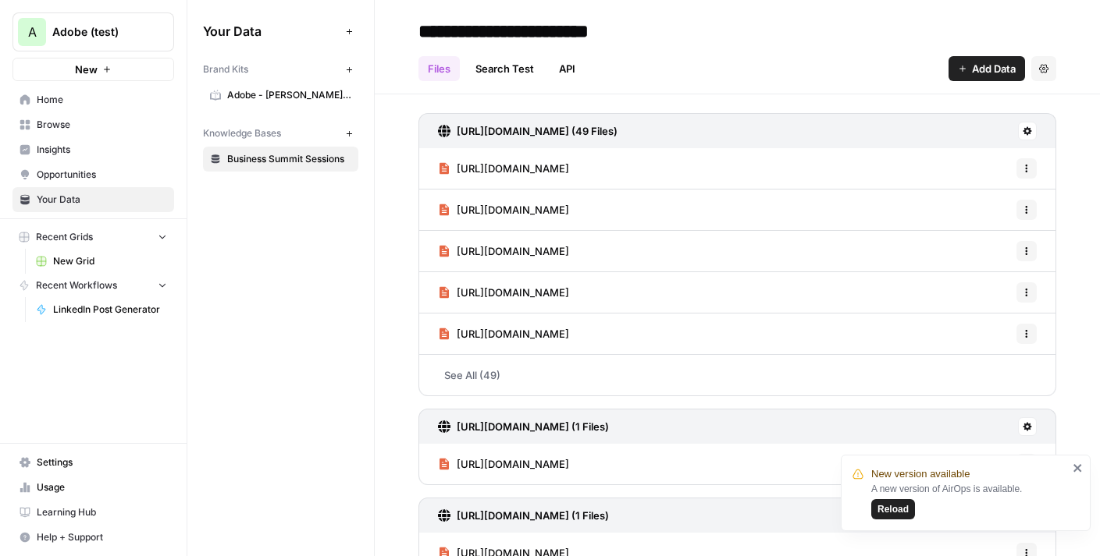
click at [276, 106] on link "Adobe - [PERSON_NAME] [PERSON_NAME]" at bounding box center [280, 95] width 155 height 25
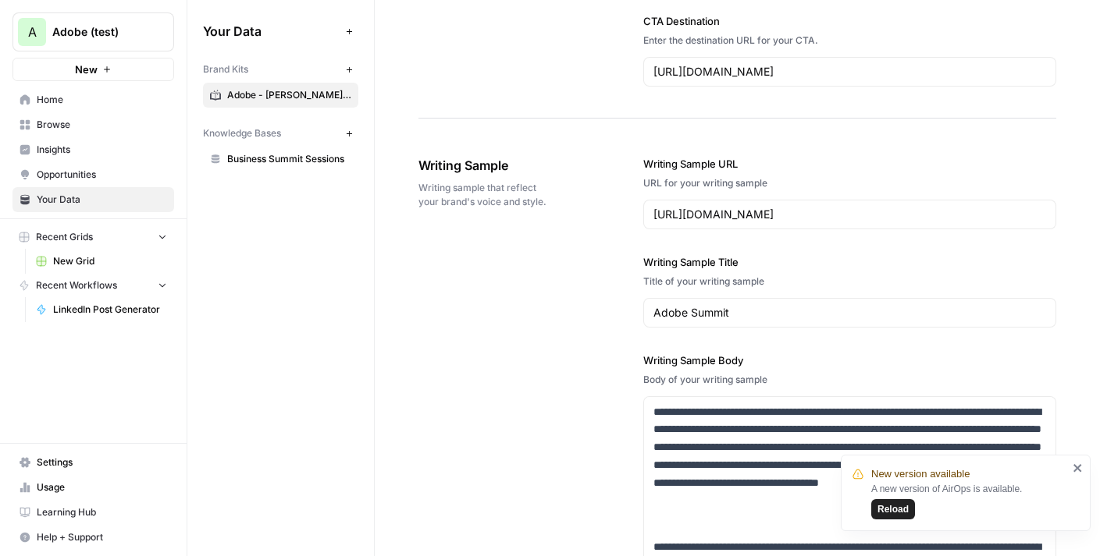
scroll to position [1747, 0]
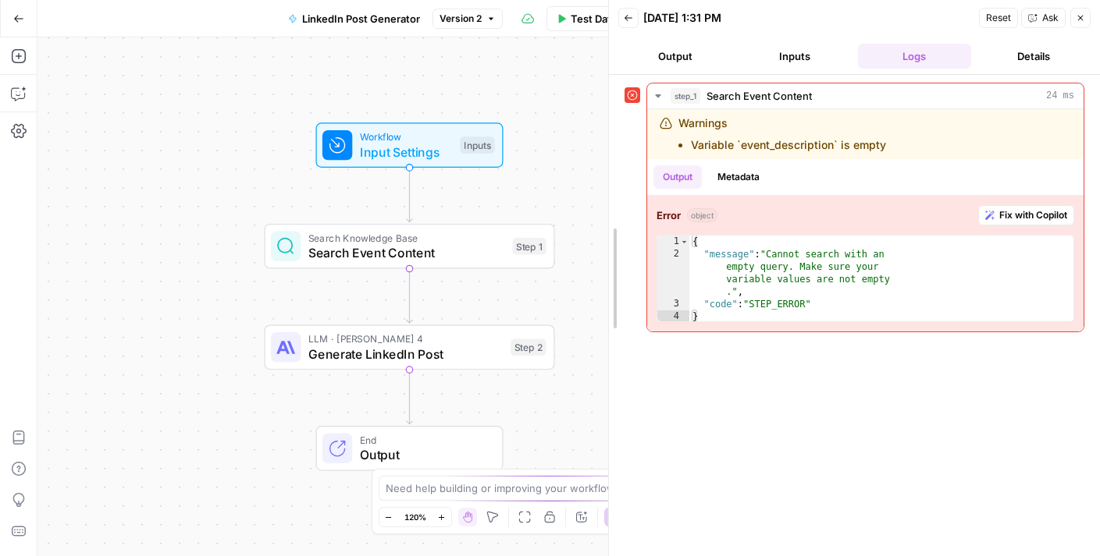
drag, startPoint x: 780, startPoint y: 168, endPoint x: 528, endPoint y: 201, distance: 254.3
click at [601, 203] on div at bounding box center [609, 278] width 16 height 556
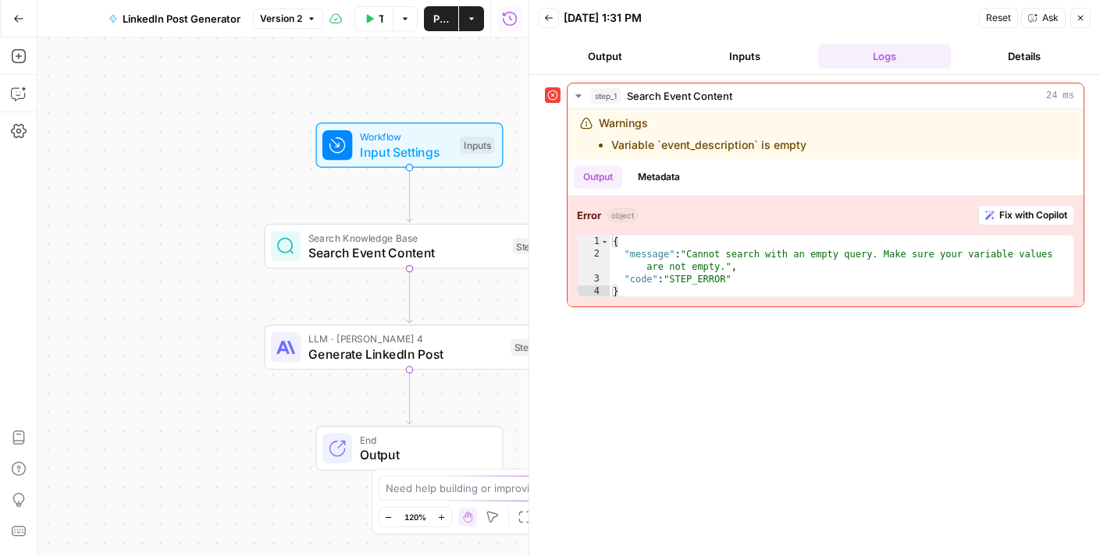
click at [763, 62] on button "Inputs" at bounding box center [744, 56] width 133 height 25
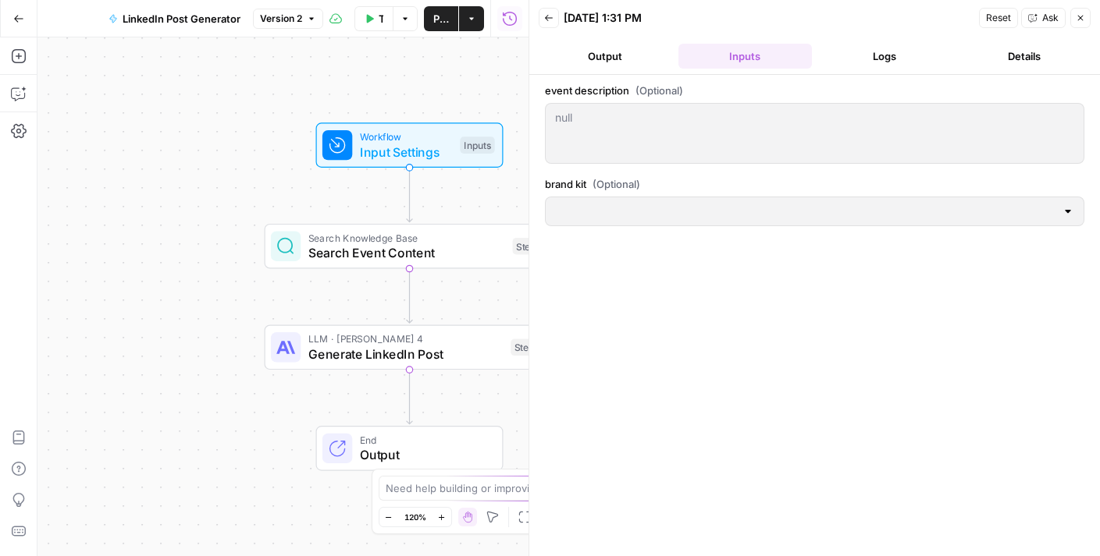
click at [445, 11] on span "Publish" at bounding box center [441, 19] width 16 height 16
click at [501, 12] on button "Run History" at bounding box center [509, 18] width 25 height 25
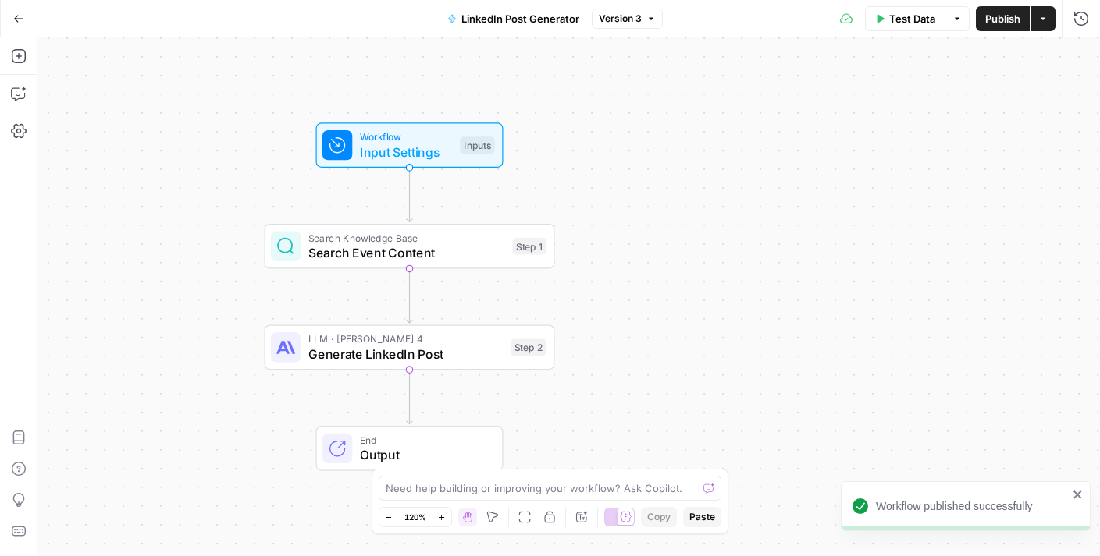
click at [1039, 23] on button "Actions" at bounding box center [1042, 18] width 25 height 25
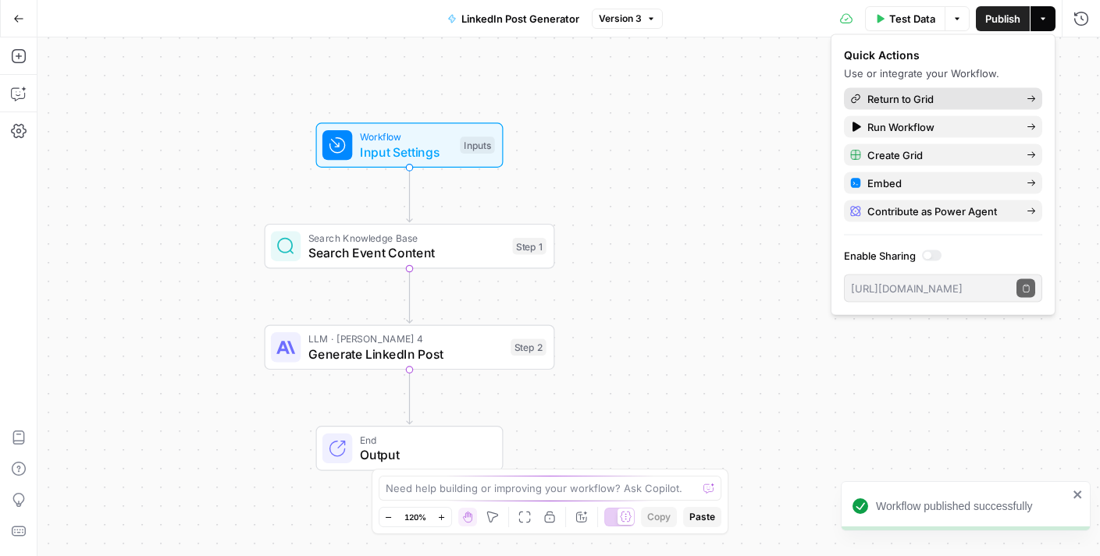
click at [926, 106] on link "Return to Grid" at bounding box center [943, 99] width 198 height 22
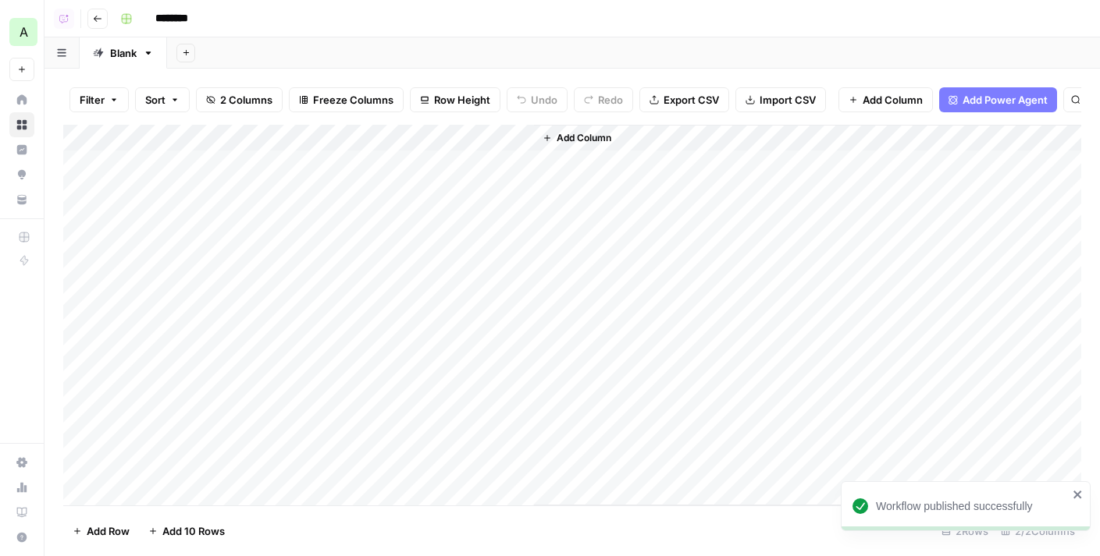
click at [502, 140] on div "Add Column" at bounding box center [572, 315] width 1018 height 381
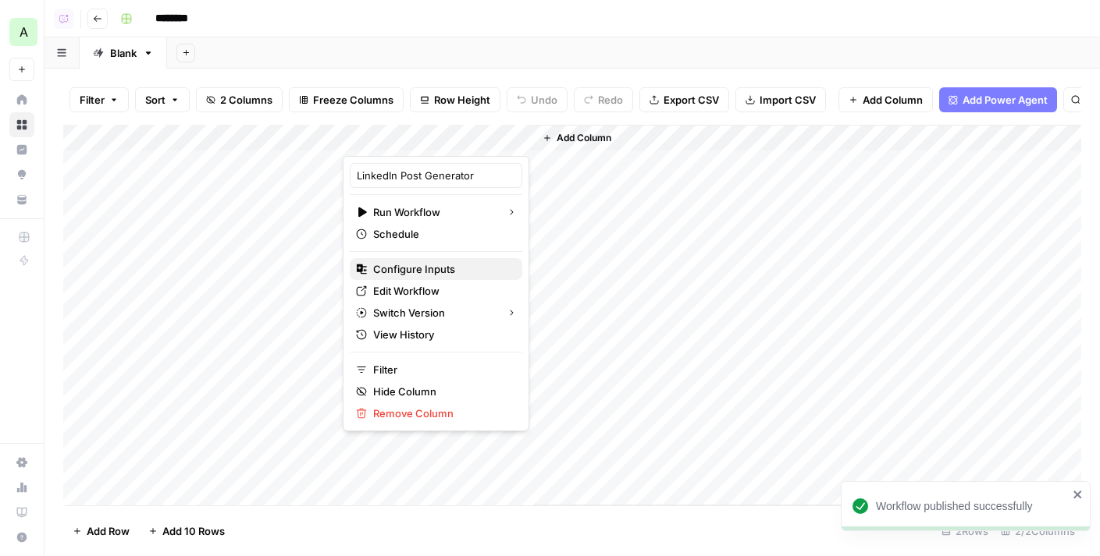
click at [411, 269] on span "Configure Inputs" at bounding box center [441, 269] width 137 height 16
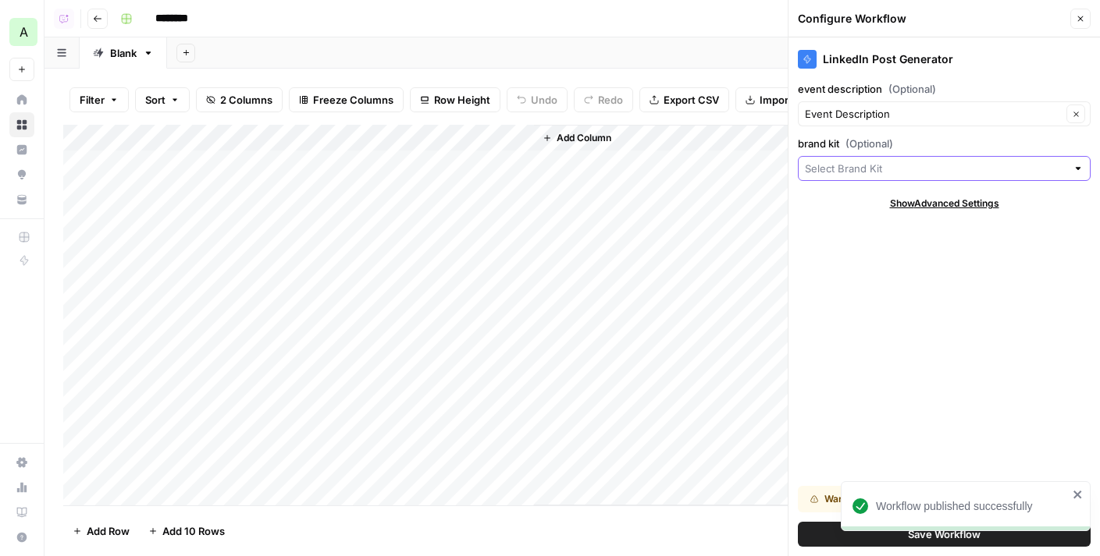
click at [885, 167] on input "brand kit (Optional)" at bounding box center [935, 169] width 261 height 16
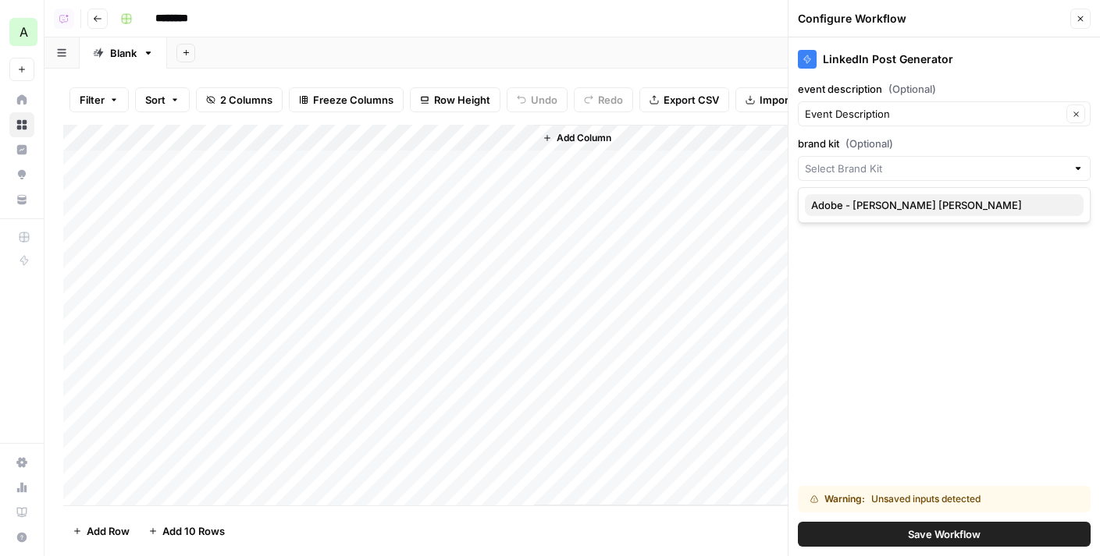
click at [854, 208] on span "Adobe - [PERSON_NAME] [PERSON_NAME]" at bounding box center [941, 205] width 260 height 16
type input "Adobe - [PERSON_NAME] [PERSON_NAME]"
click at [943, 535] on span "Save Workflow" at bounding box center [944, 535] width 73 height 16
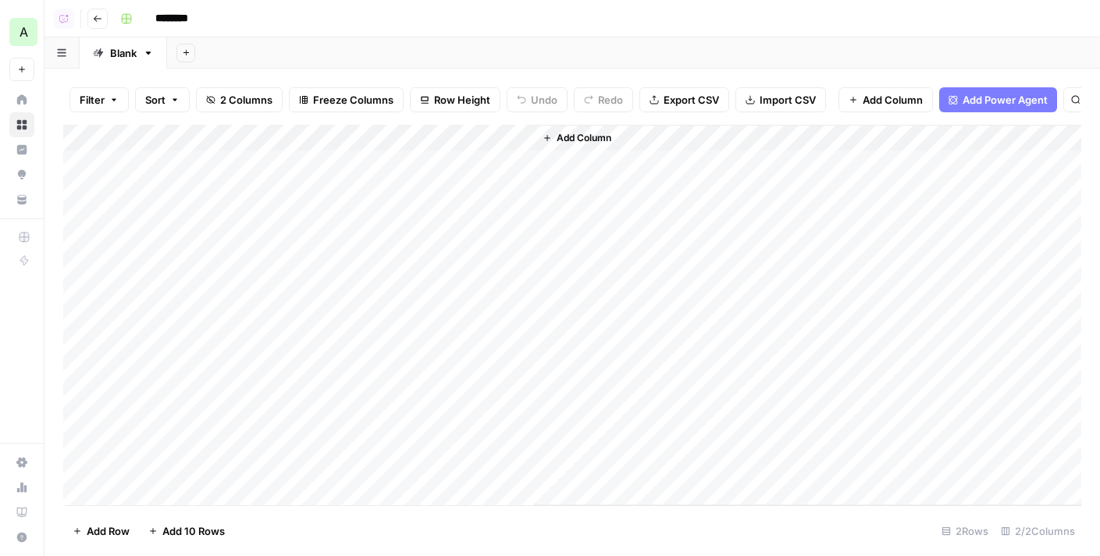
click at [514, 156] on div "Add Column" at bounding box center [572, 315] width 1018 height 381
click at [664, 161] on div "Add Column" at bounding box center [572, 315] width 1018 height 381
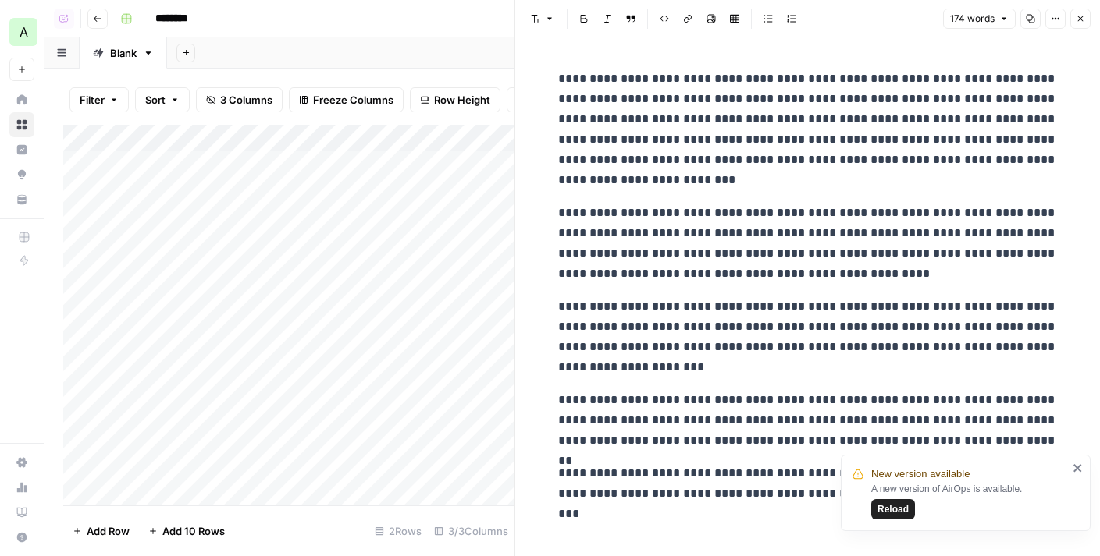
scroll to position [4, 0]
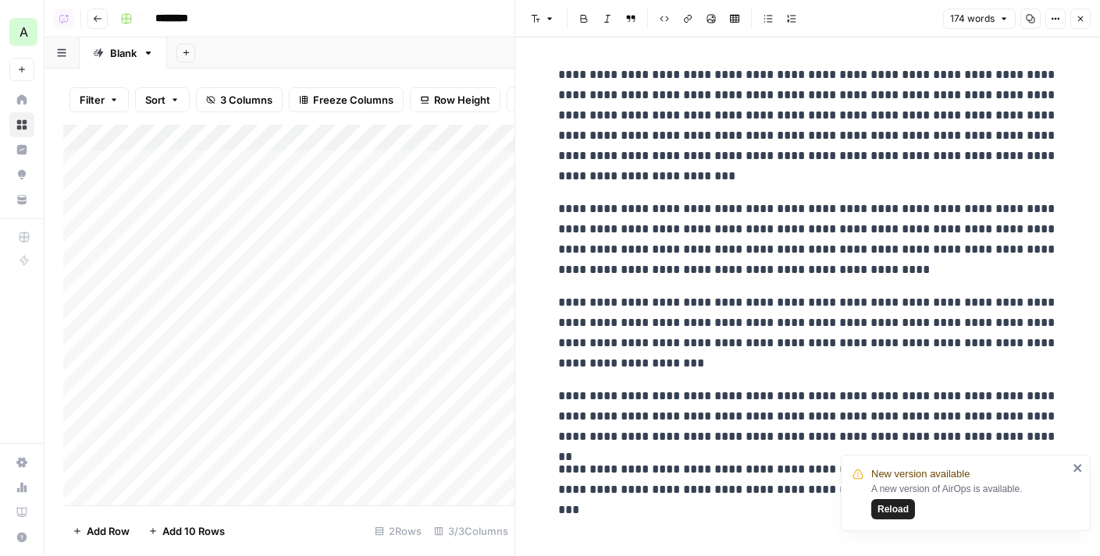
click at [808, 414] on p "**********" at bounding box center [807, 416] width 499 height 61
click at [1078, 470] on icon "close" at bounding box center [1077, 468] width 8 height 8
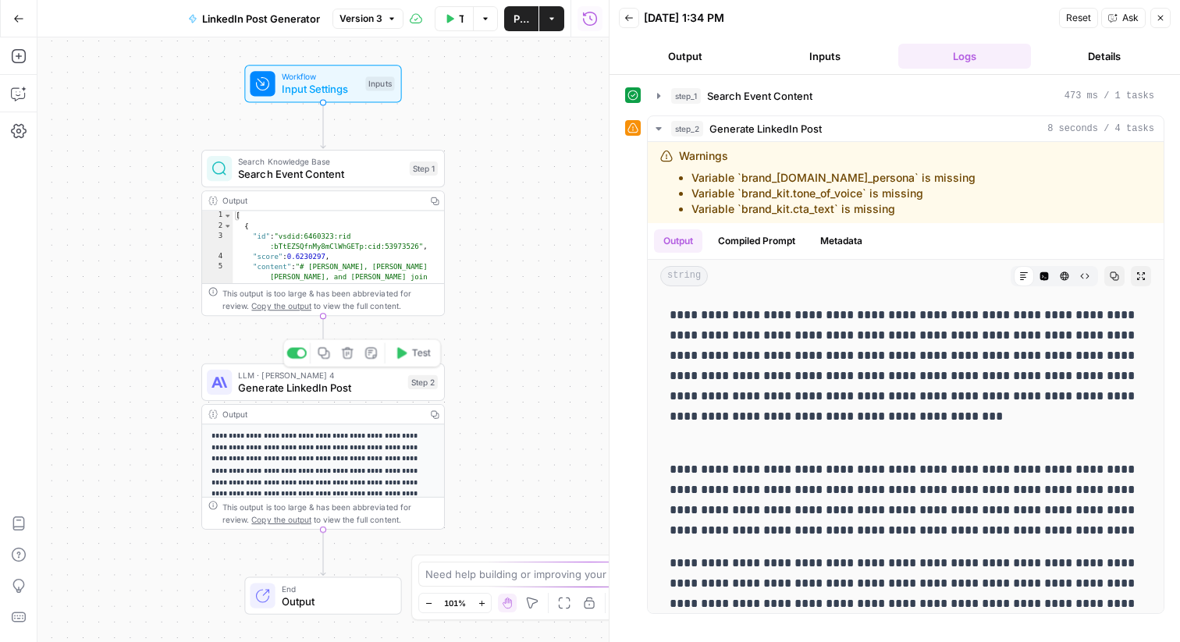
click at [334, 382] on span "Generate LinkedIn Post" at bounding box center [319, 388] width 163 height 16
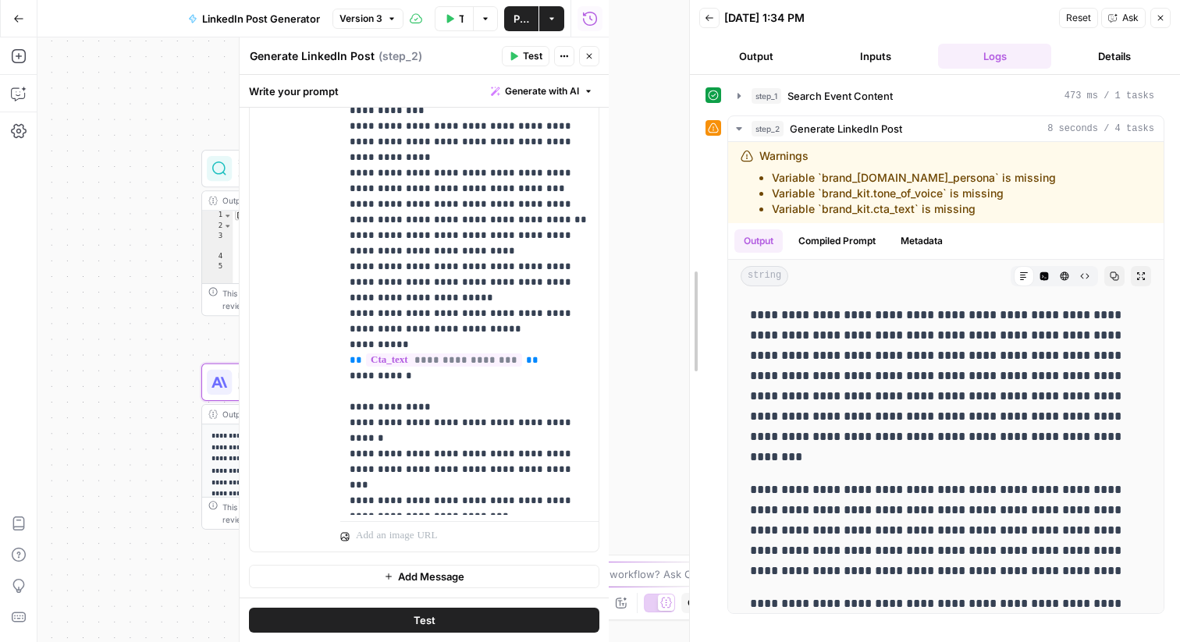
drag, startPoint x: 606, startPoint y: 252, endPoint x: 810, endPoint y: 252, distance: 204.5
click at [698, 252] on div at bounding box center [690, 321] width 16 height 642
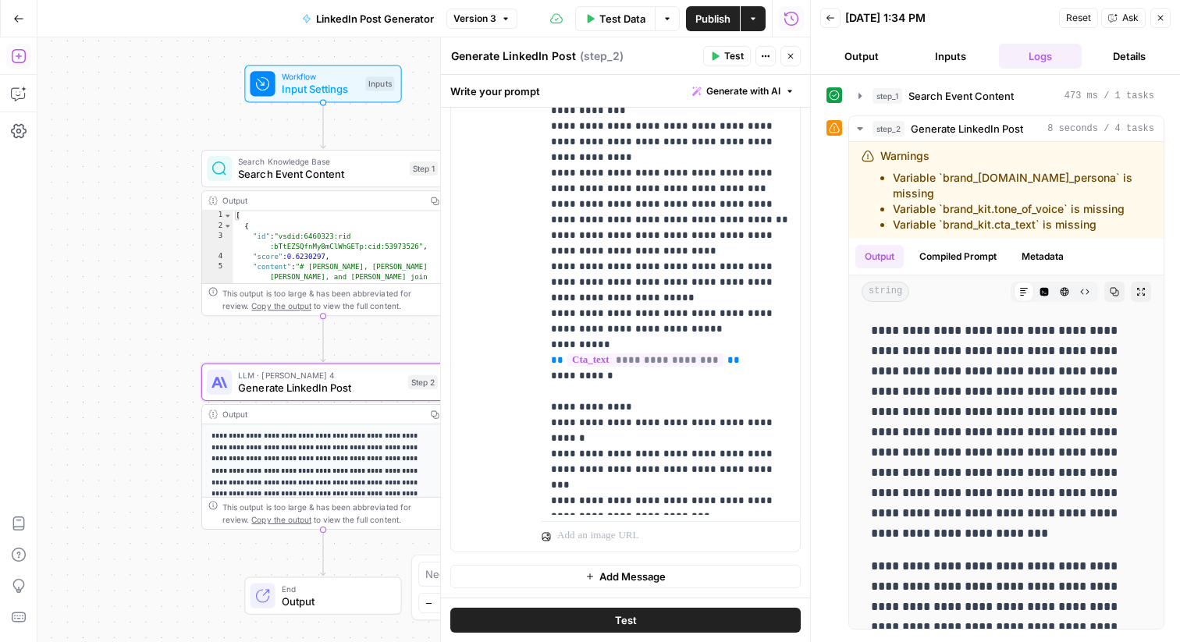
click at [26, 62] on icon "button" at bounding box center [19, 56] width 16 height 16
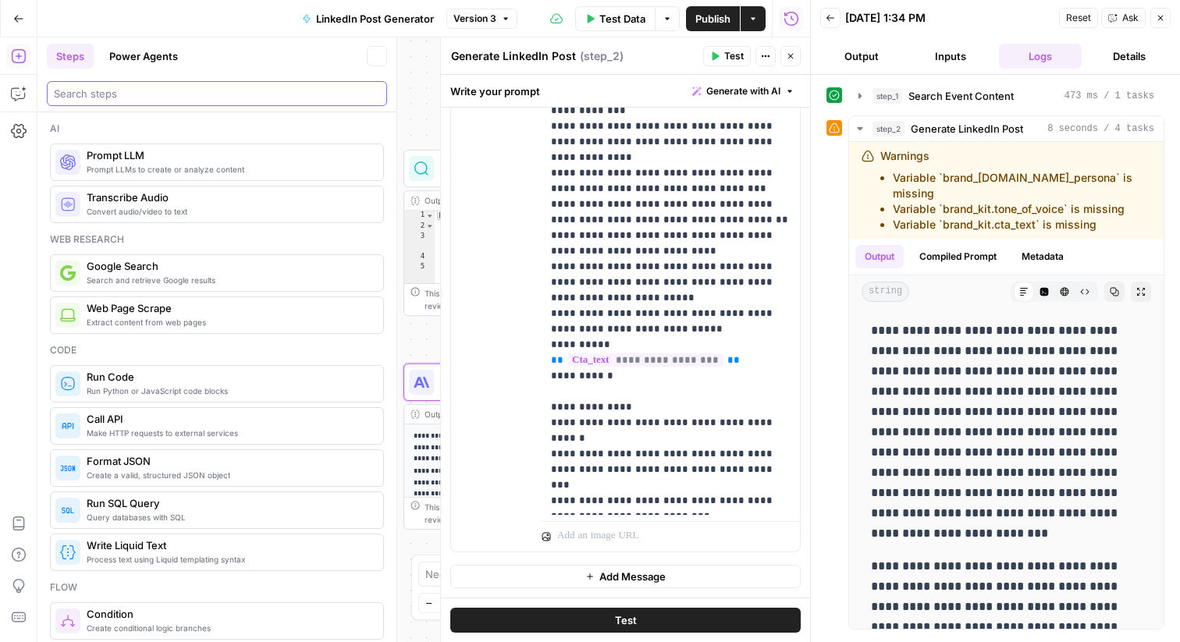
click at [144, 101] on input "search" at bounding box center [217, 94] width 326 height 16
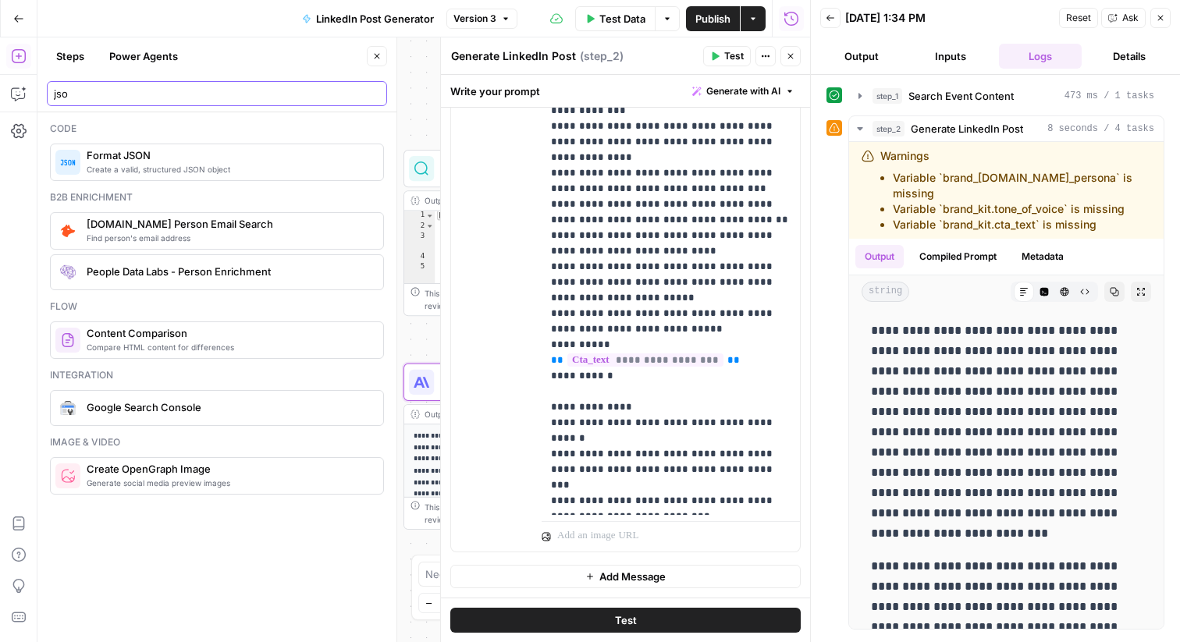
type input "jso"
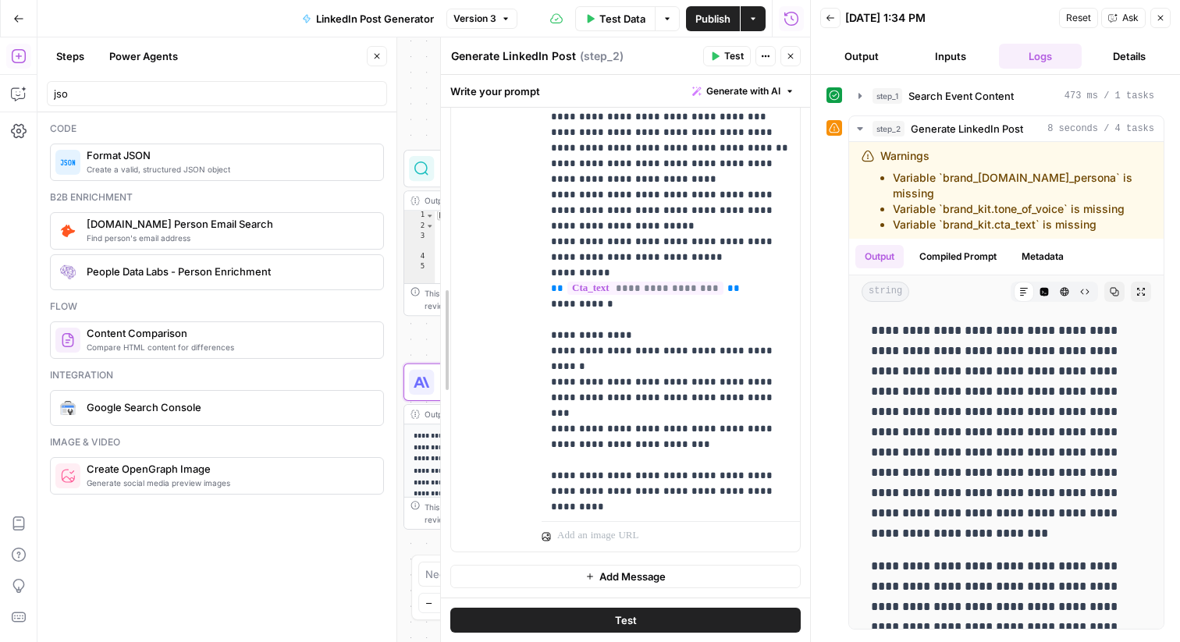
drag, startPoint x: 443, startPoint y: 155, endPoint x: 754, endPoint y: 156, distance: 310.6
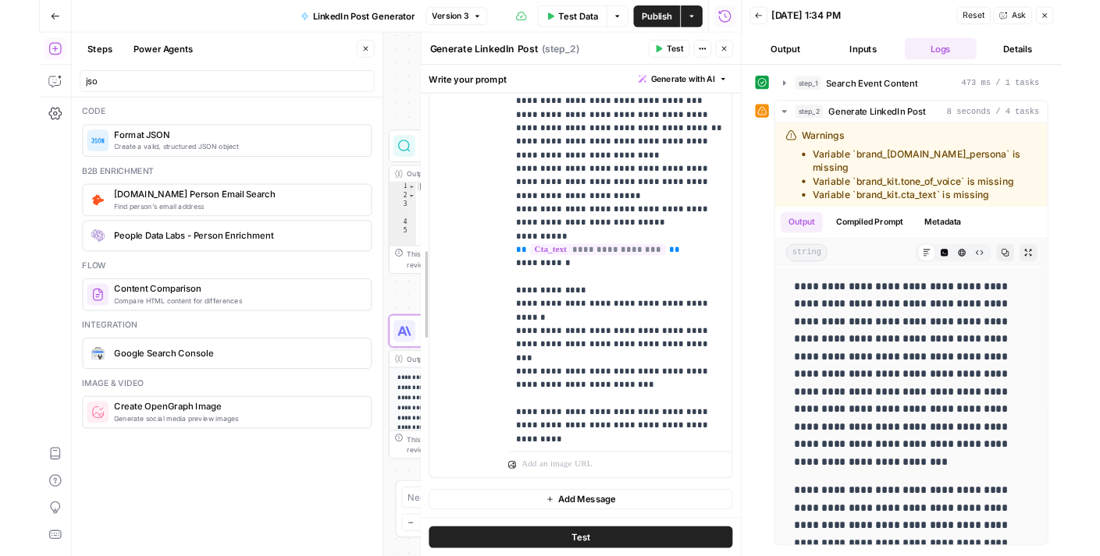
scroll to position [375, 0]
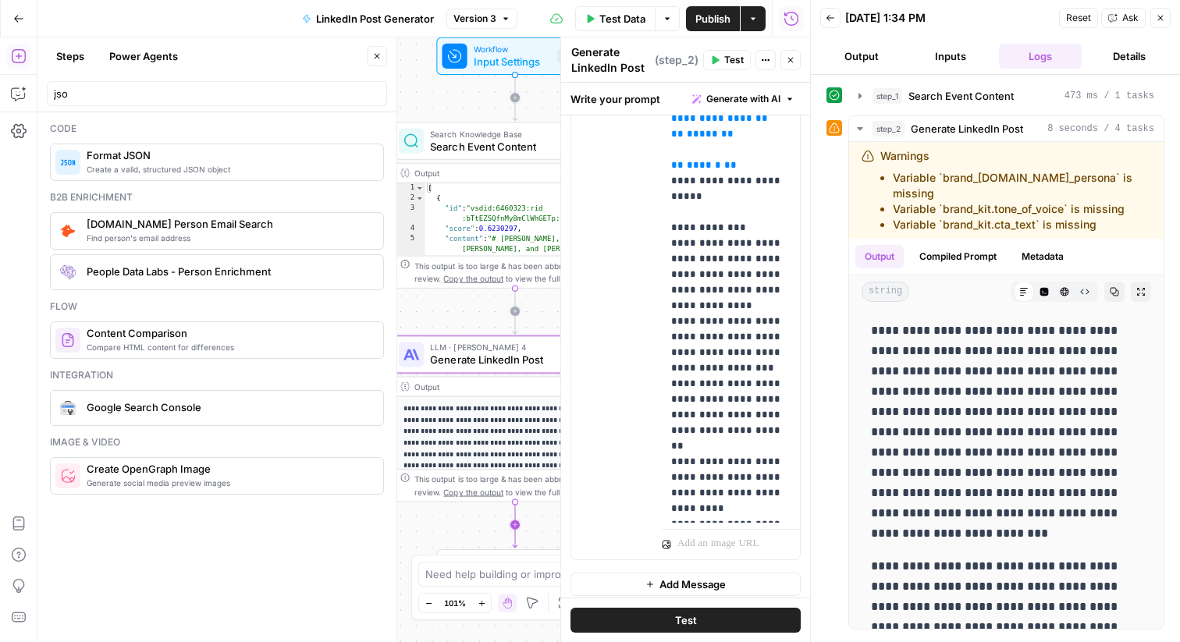
drag, startPoint x: 204, startPoint y: 157, endPoint x: 334, endPoint y: 405, distance: 279.9
click at [215, 151] on span "Format JSON" at bounding box center [229, 155] width 284 height 16
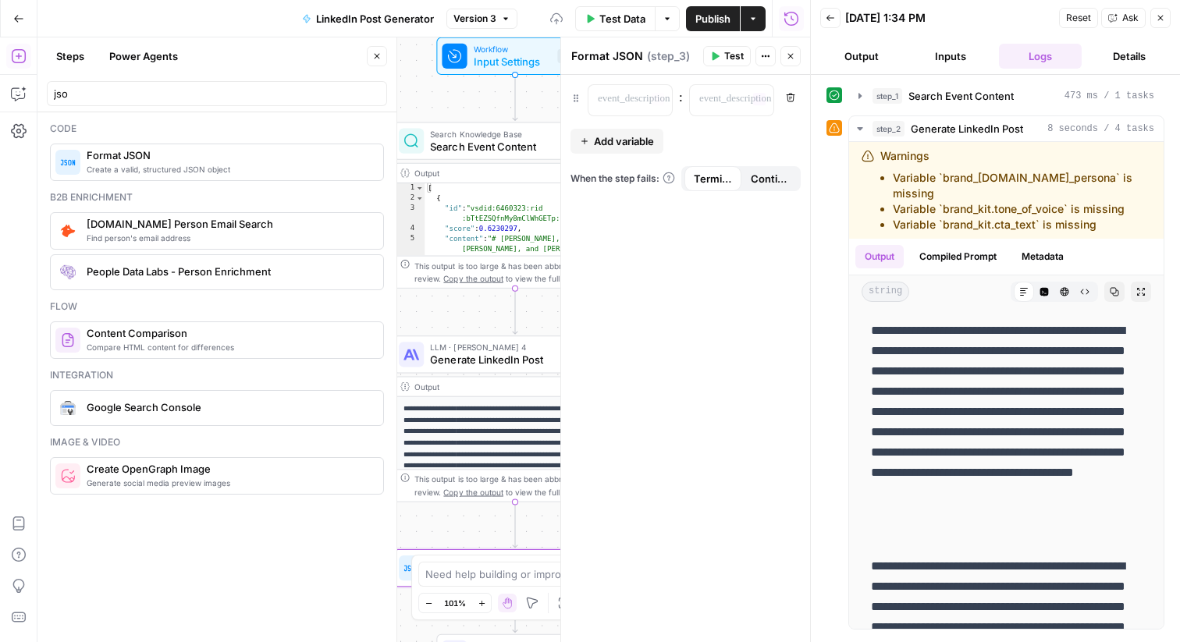
click at [798, 59] on button "Close" at bounding box center [790, 56] width 20 height 20
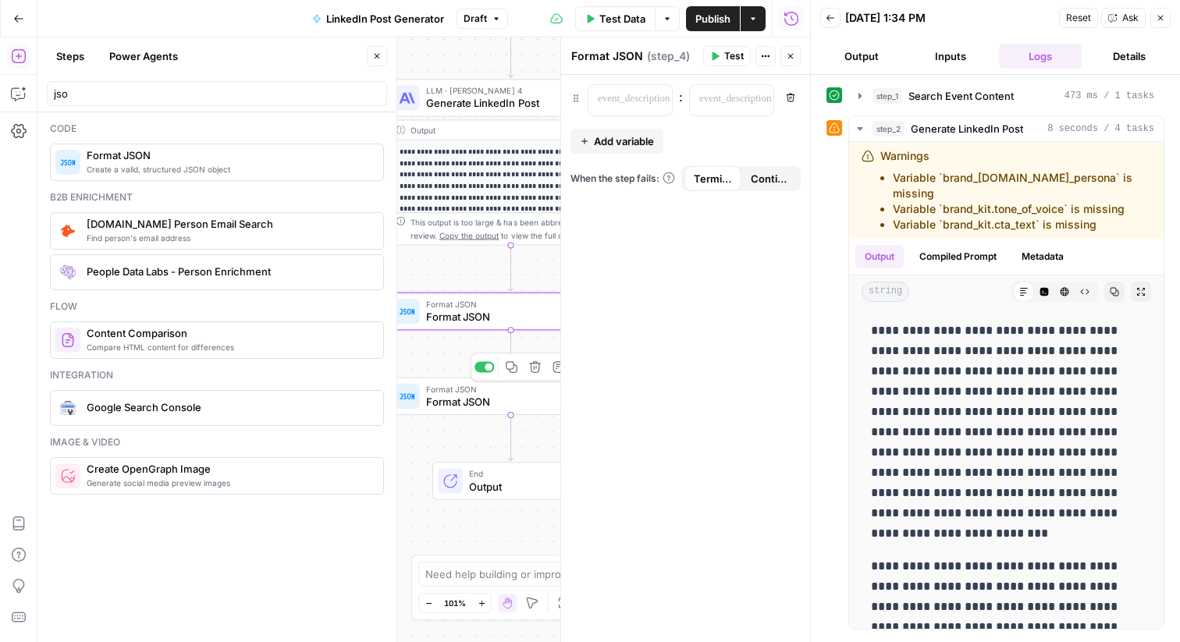
click at [532, 374] on button "Delete step" at bounding box center [535, 367] width 20 height 20
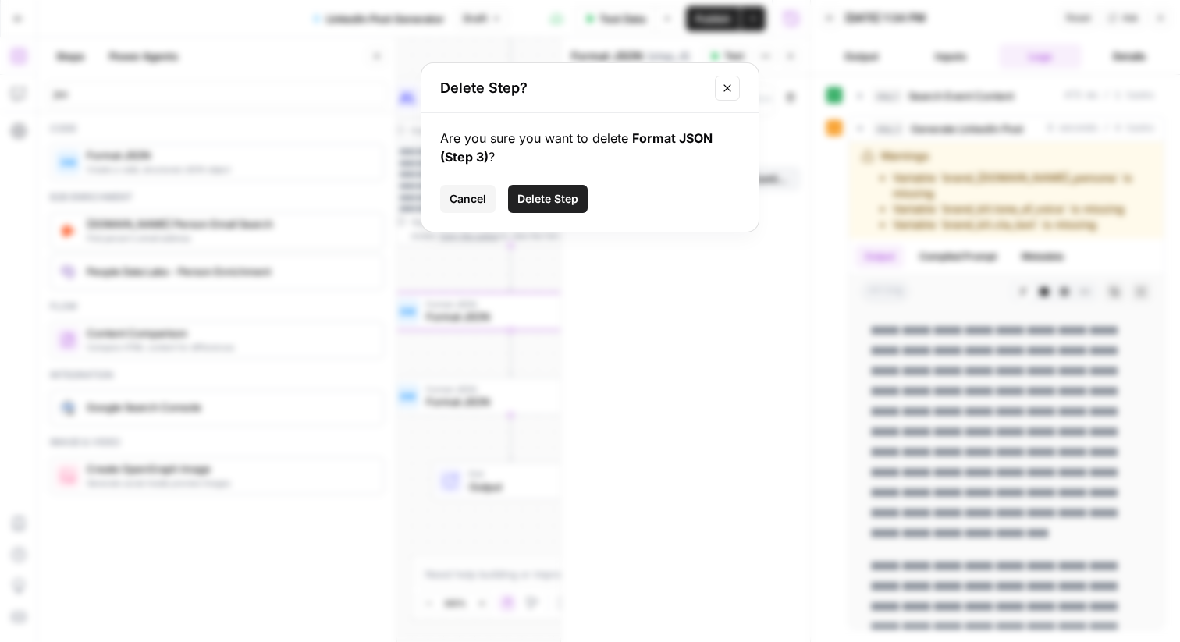
click at [541, 195] on span "Delete Step" at bounding box center [547, 199] width 61 height 16
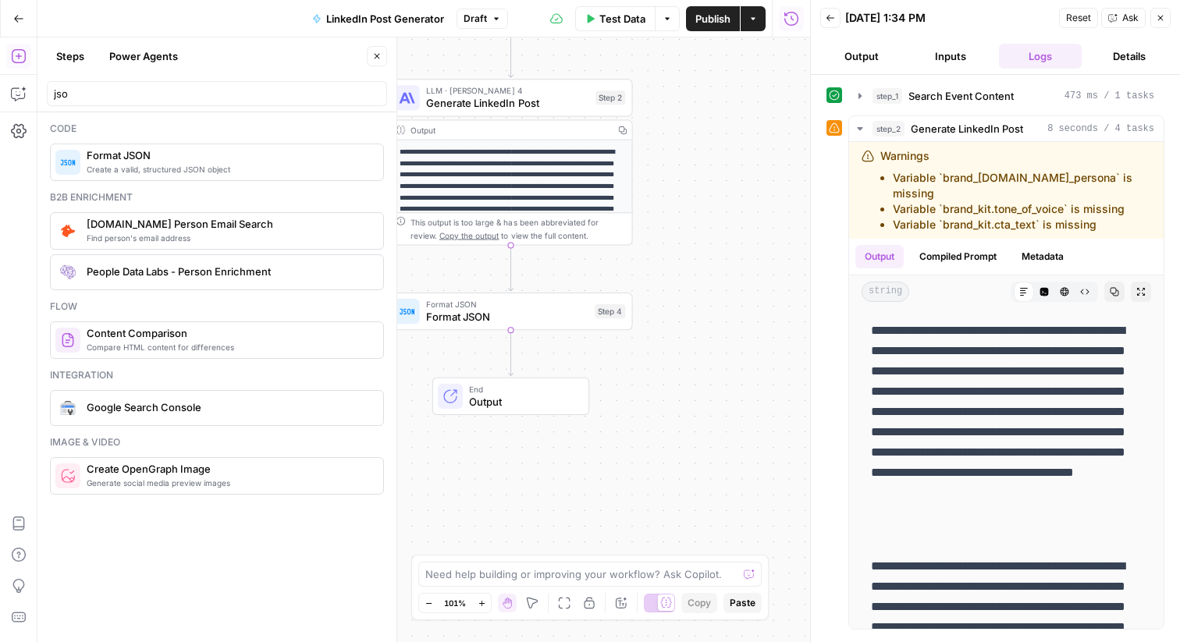
click at [503, 309] on span "Format JSON" at bounding box center [507, 317] width 162 height 16
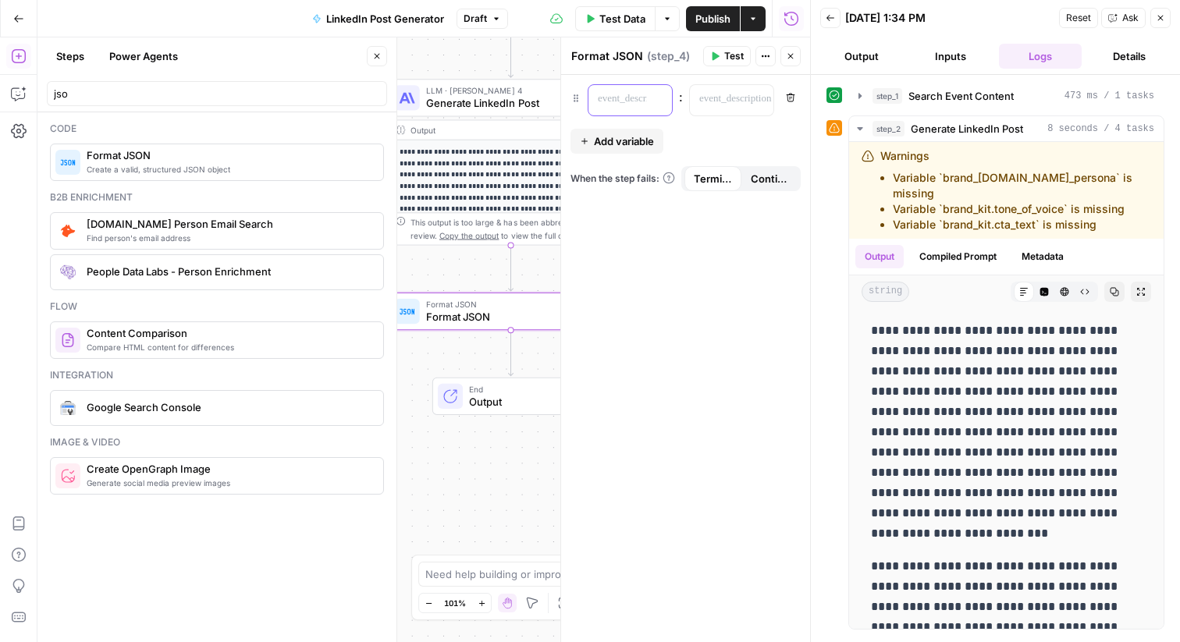
click at [635, 101] on p at bounding box center [618, 99] width 40 height 16
click at [730, 98] on p at bounding box center [719, 99] width 40 height 16
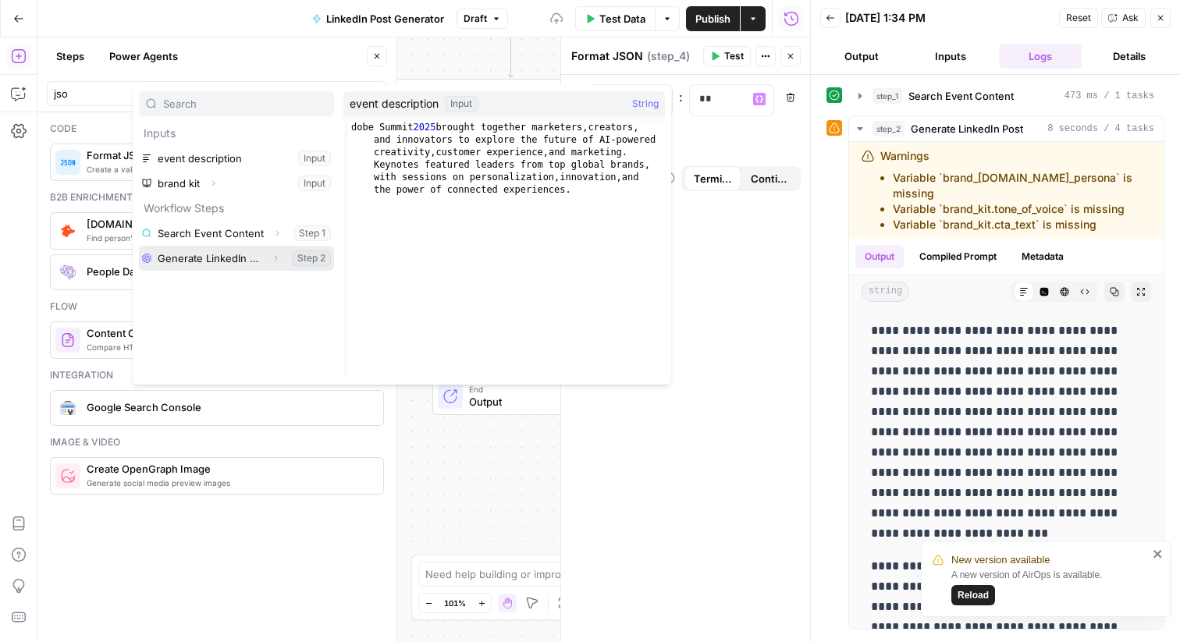
click at [272, 264] on button "Expand" at bounding box center [275, 258] width 20 height 20
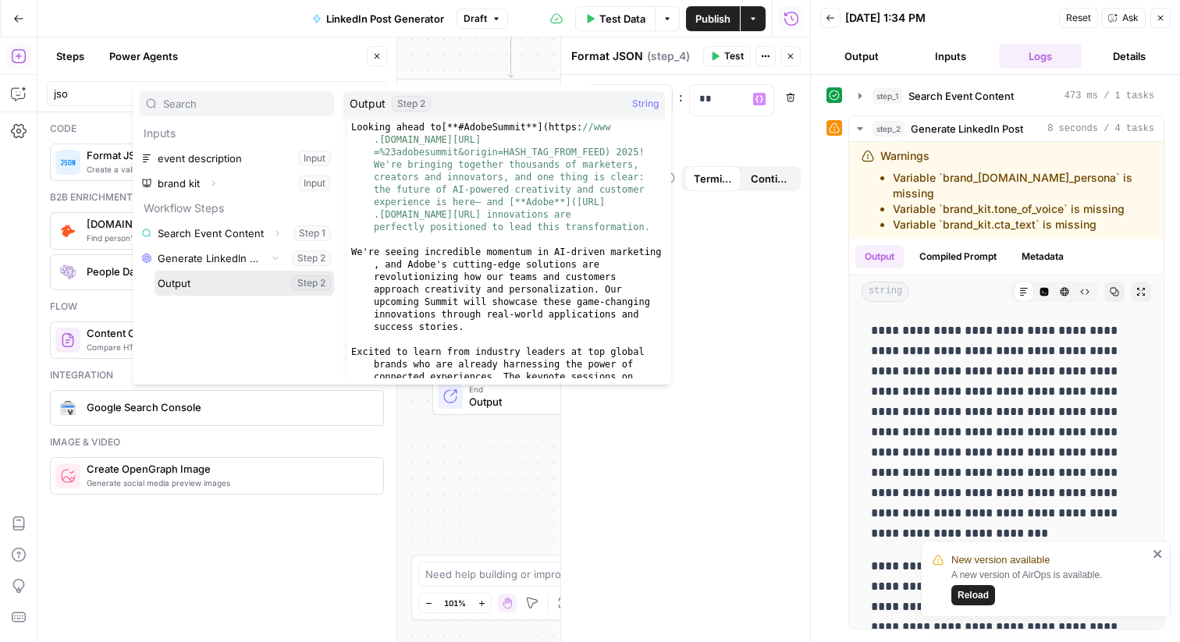
click at [193, 277] on button "Select variable Output" at bounding box center [244, 283] width 179 height 25
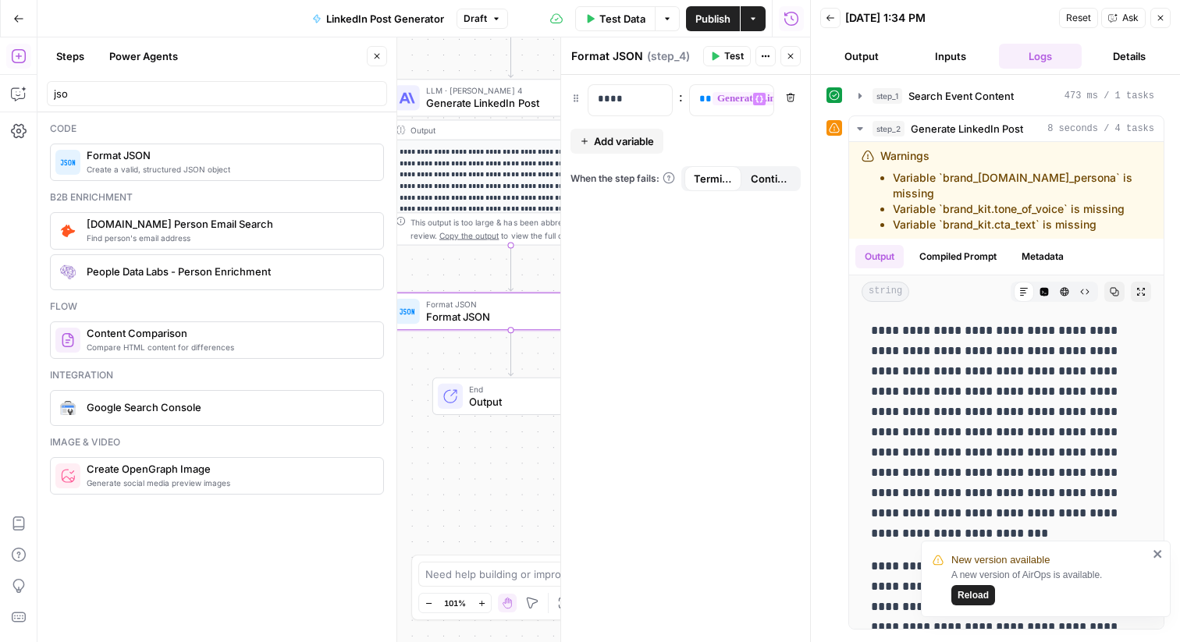
click at [645, 18] on button "Test Data" at bounding box center [615, 18] width 80 height 25
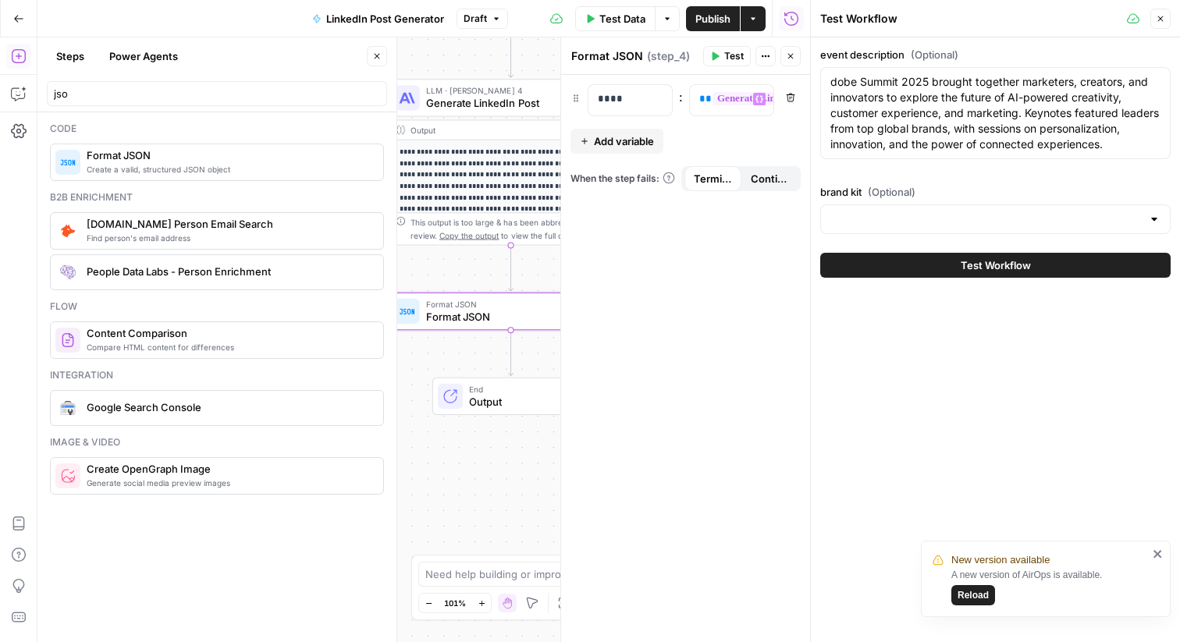
type input "Adobe - Lara Hood Balazs"
click at [1004, 287] on div "Test Workflow" at bounding box center [995, 265] width 350 height 44
click at [832, 82] on textarea "dobe Summit 2025 brought together marketers, creators, and innovators to explor…" at bounding box center [995, 113] width 330 height 78
drag, startPoint x: 871, startPoint y: 87, endPoint x: 815, endPoint y: 87, distance: 55.4
click at [815, 87] on div "Test Workflow Close event description (Optional) dobe Summit 2025 brought toget…" at bounding box center [995, 321] width 370 height 642
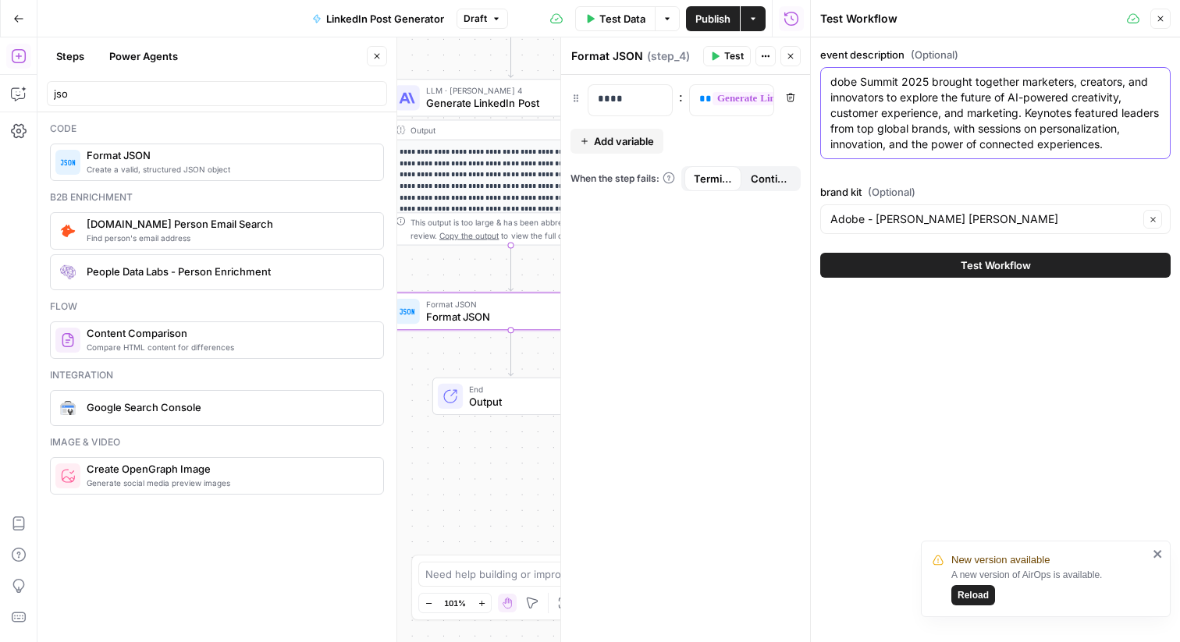
click at [830, 87] on textarea "dobe Summit 2025 brought together marketers, creators, and innovators to explor…" at bounding box center [995, 113] width 330 height 78
click at [967, 152] on textarea "Adobe Summit 2025 brought together marketers, creators, and innovators to explo…" at bounding box center [995, 113] width 330 height 78
type textarea "Adobe Summit 2025 brought together marketers, creators, and innovators to explo…"
click at [984, 273] on span "Test Workflow" at bounding box center [996, 266] width 70 height 16
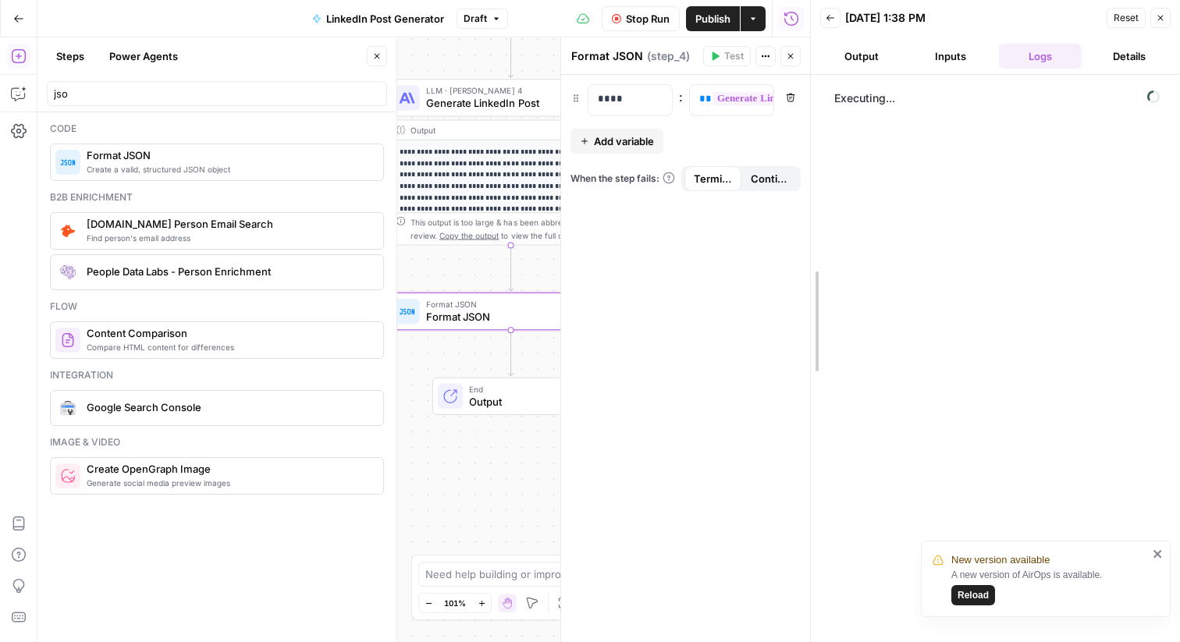
drag, startPoint x: 808, startPoint y: 228, endPoint x: 953, endPoint y: 226, distance: 145.2
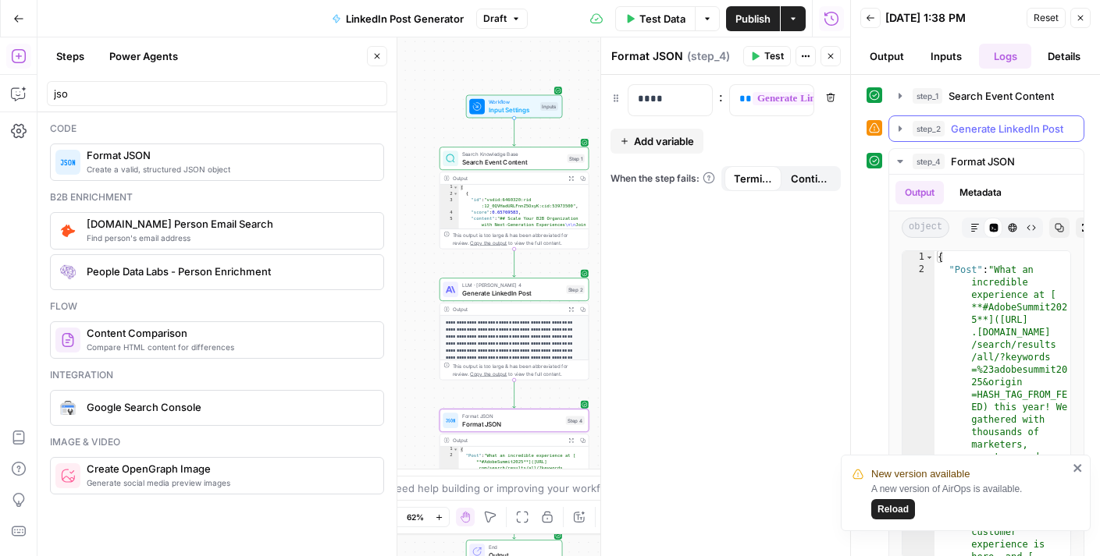
click at [893, 132] on button "step_2 Generate LinkedIn Post 6 seconds / 4 tasks" at bounding box center [986, 128] width 194 height 25
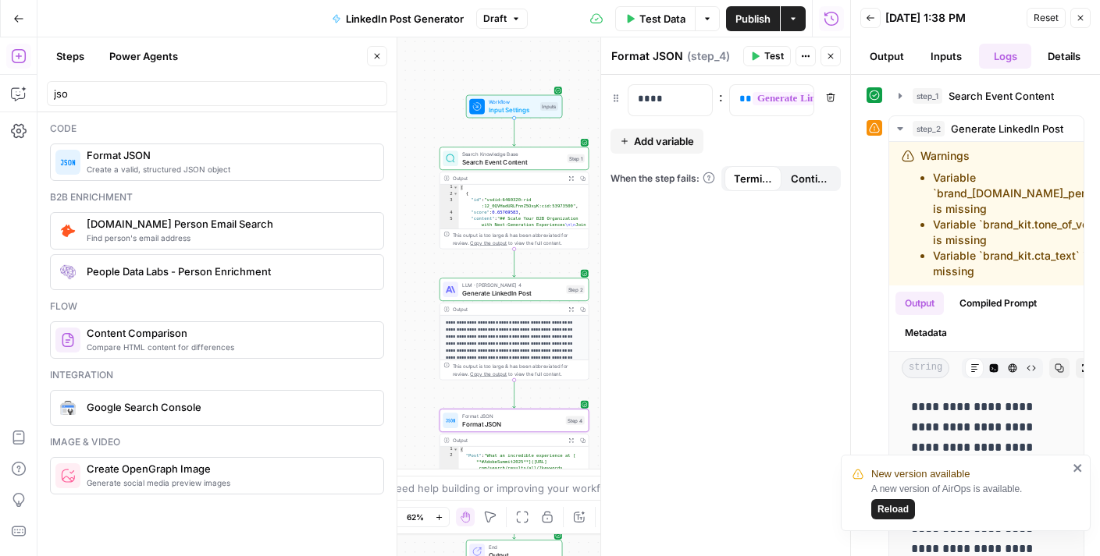
click at [837, 58] on button "Close" at bounding box center [830, 56] width 20 height 20
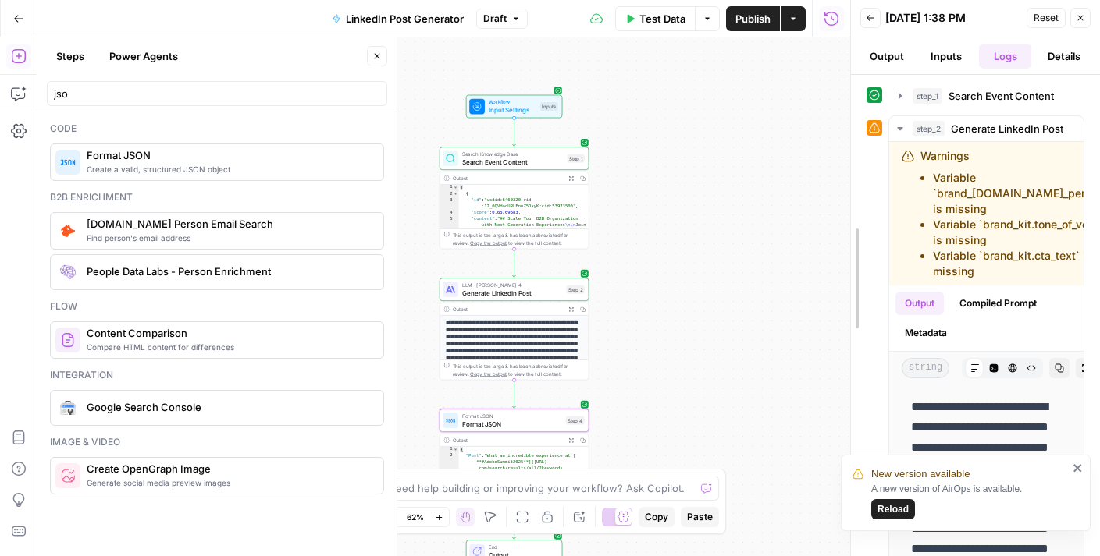
drag, startPoint x: 851, startPoint y: 69, endPoint x: 601, endPoint y: 94, distance: 251.0
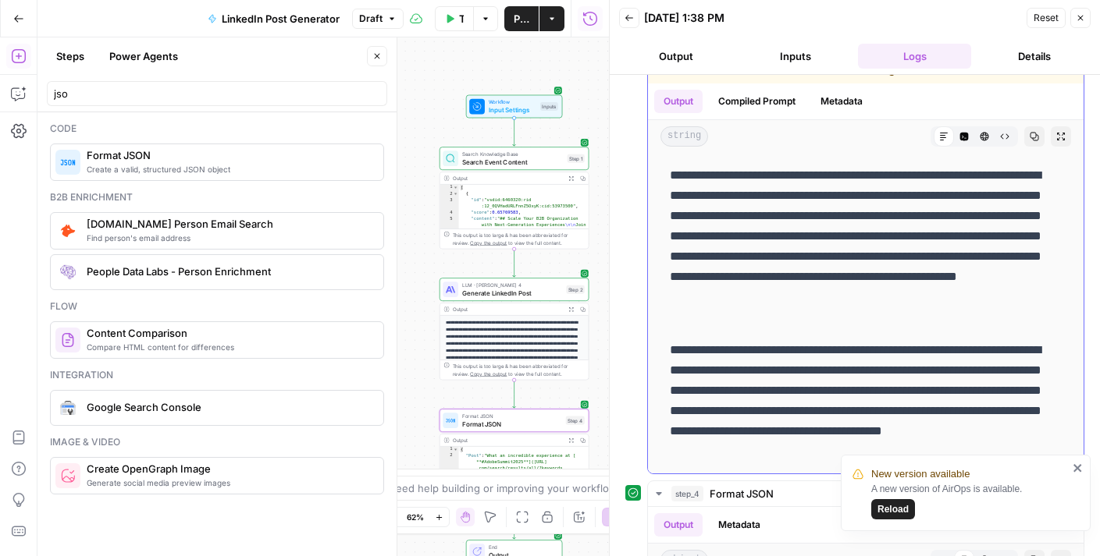
click at [968, 133] on icon "button" at bounding box center [963, 136] width 9 height 9
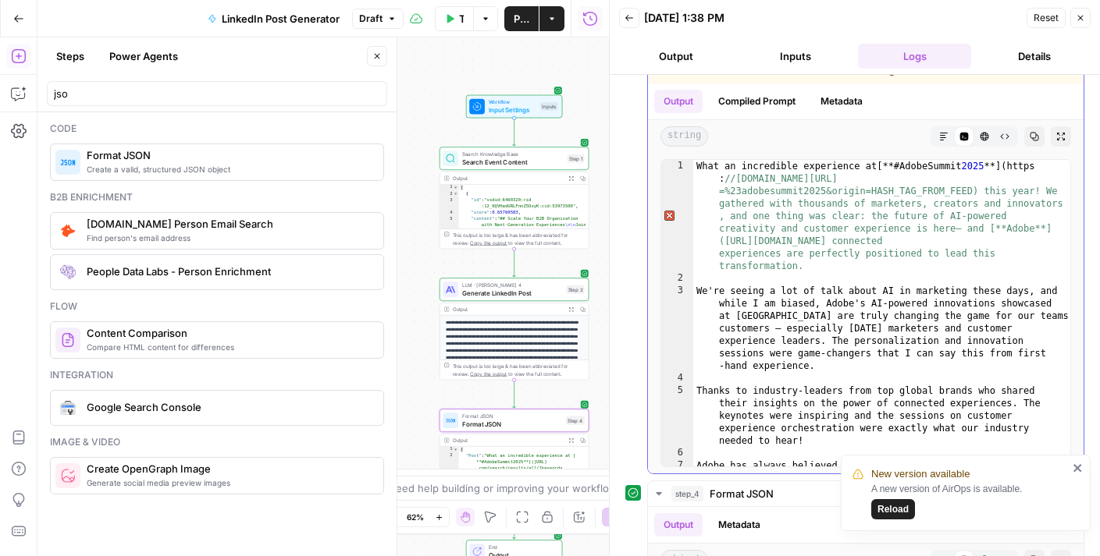
click at [979, 137] on icon "button" at bounding box center [983, 136] width 9 height 9
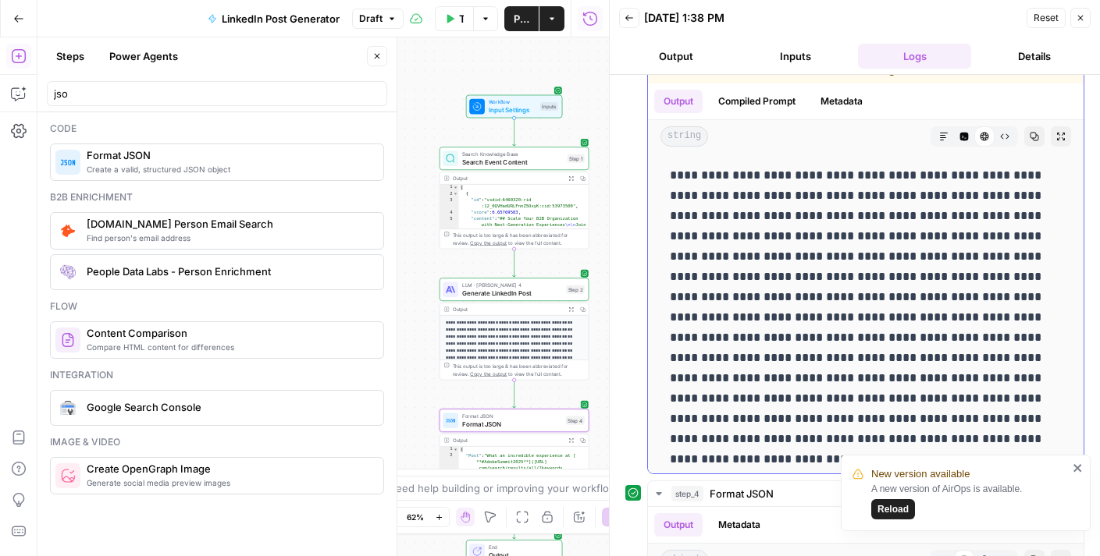
click at [936, 135] on button "Markdown" at bounding box center [943, 136] width 20 height 20
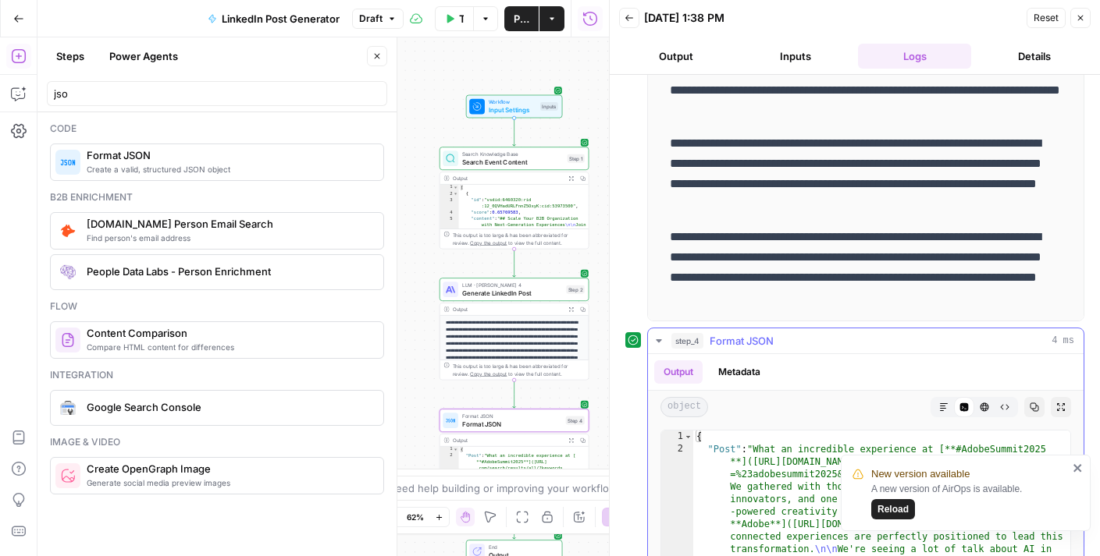
scroll to position [367, 0]
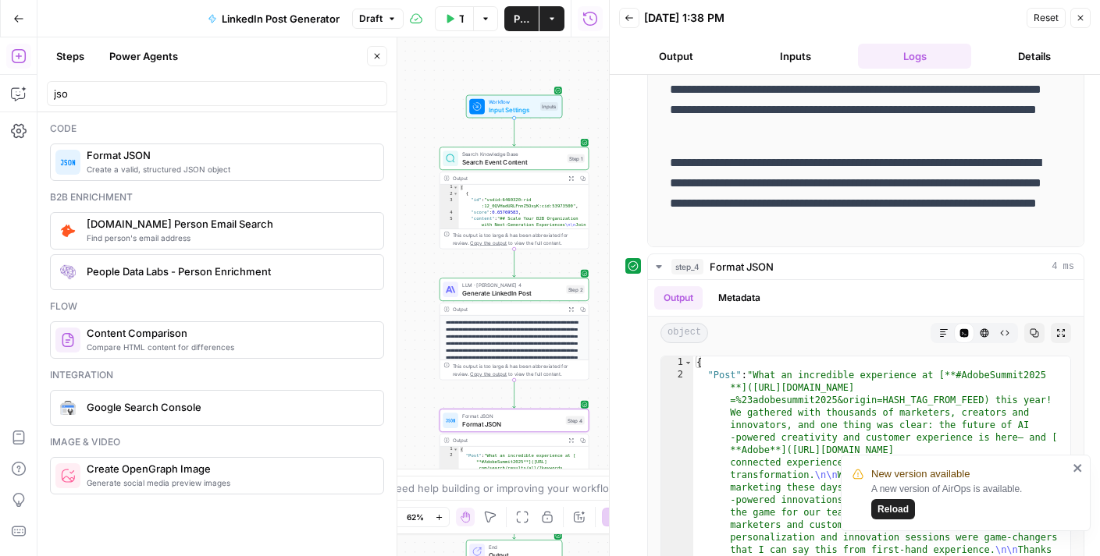
click at [27, 99] on button "Copilot" at bounding box center [18, 93] width 25 height 25
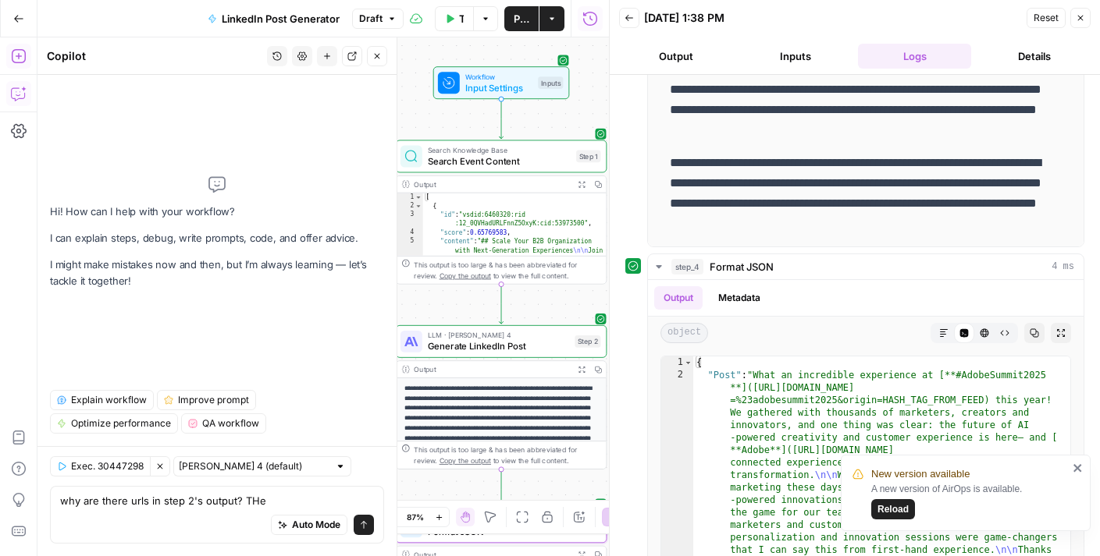
scroll to position [0, 0]
type textarea "why are there urls in step 2's output?"
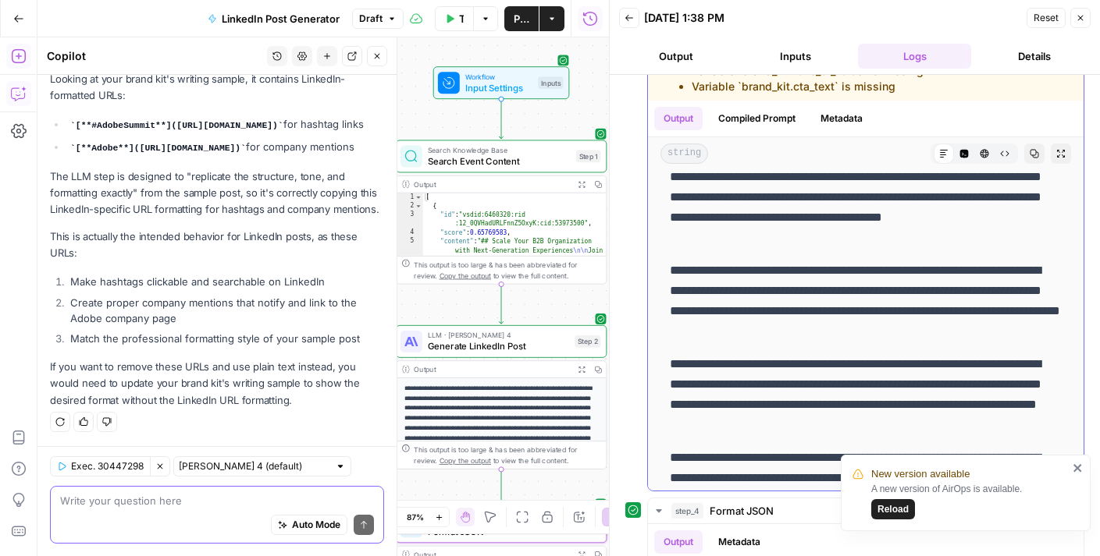
scroll to position [282, 0]
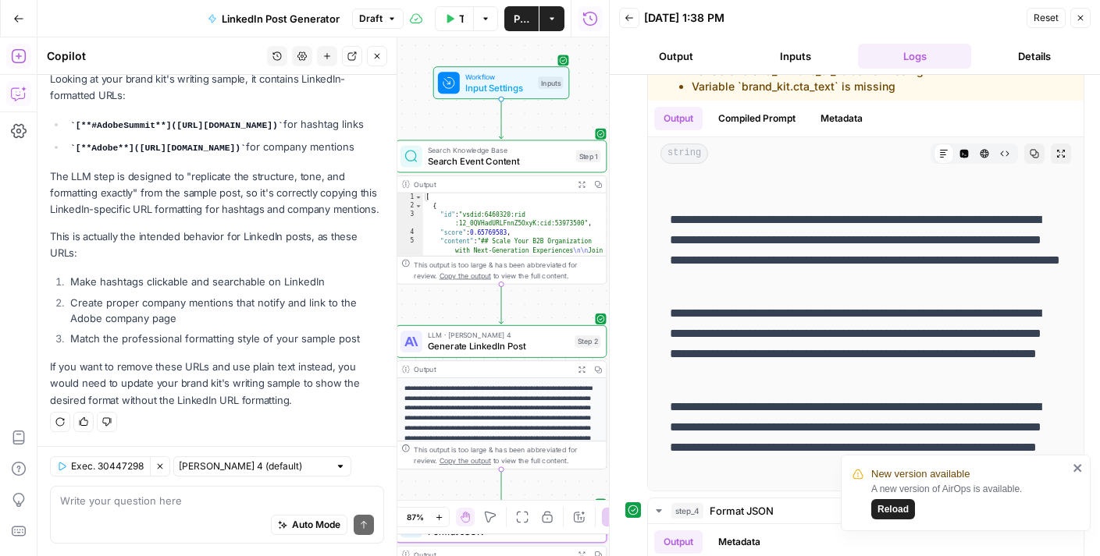
click at [218, 516] on div "Auto Mode Send" at bounding box center [217, 526] width 314 height 34
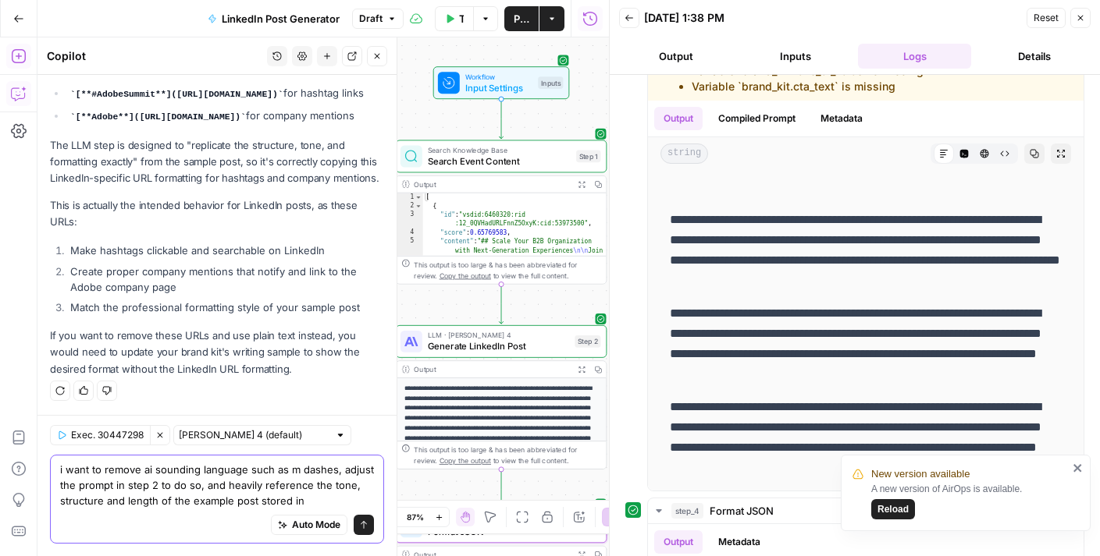
scroll to position [297, 0]
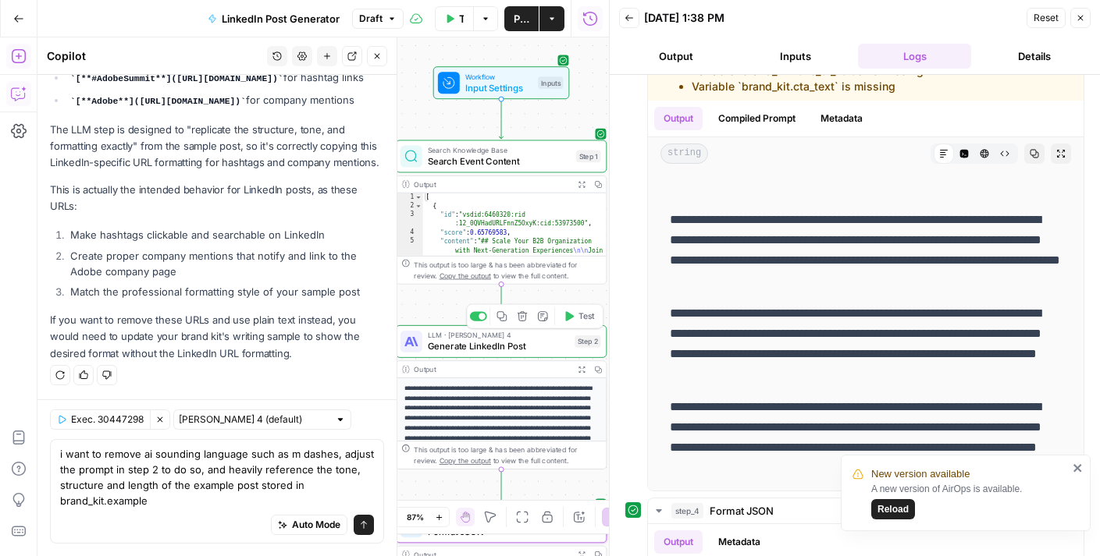
click at [498, 346] on span "Generate LinkedIn Post" at bounding box center [499, 345] width 142 height 13
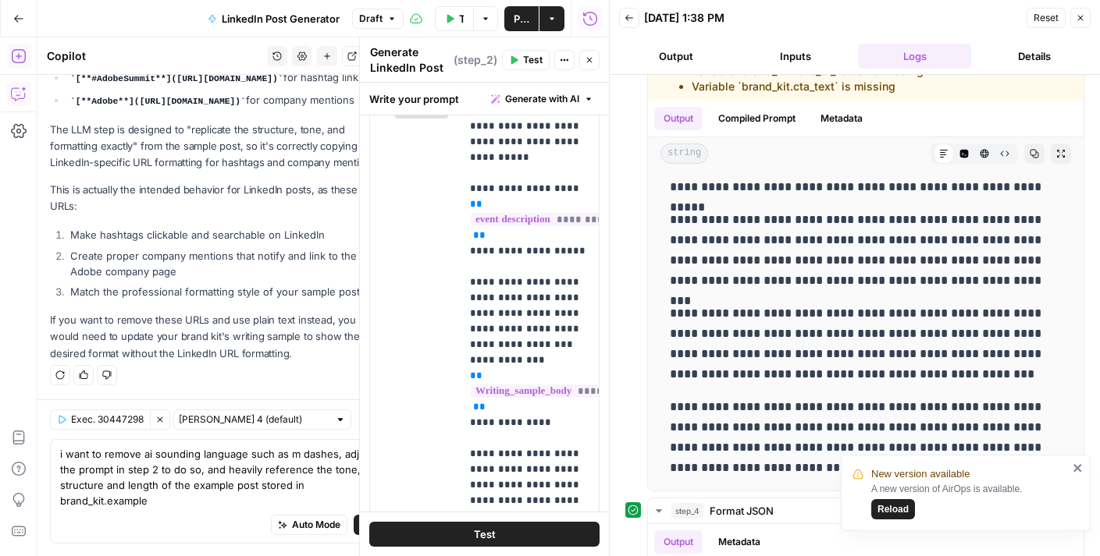
scroll to position [454, 0]
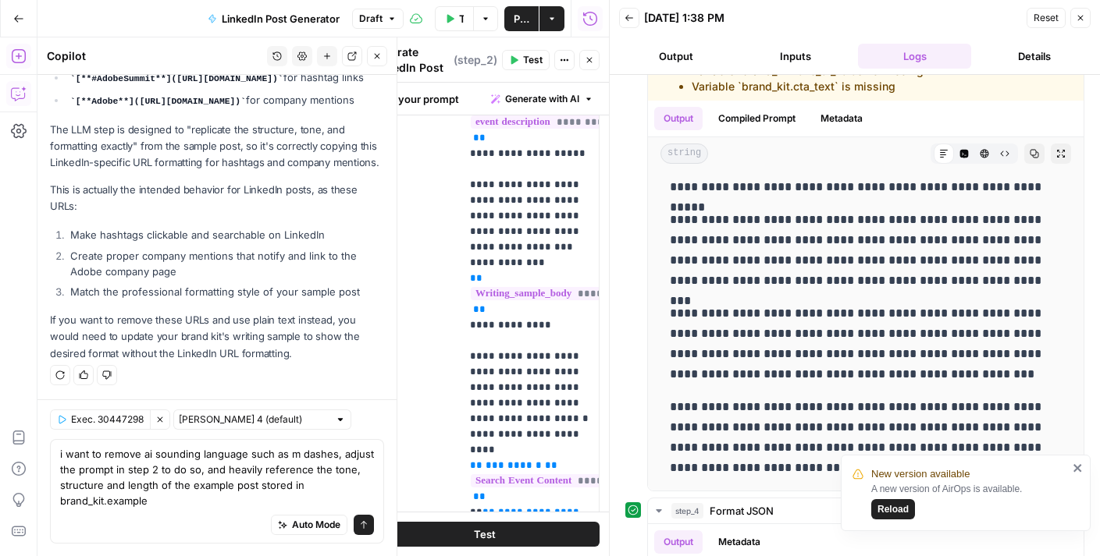
click at [226, 515] on div "Auto Mode Send" at bounding box center [217, 526] width 314 height 34
click at [130, 495] on textarea "i want to remove ai sounding language such as m dashes, adjust the prompt in st…" at bounding box center [217, 477] width 314 height 62
type textarea "i want to remove ai sounding language such as m dashes, adjust the prompt in st…"
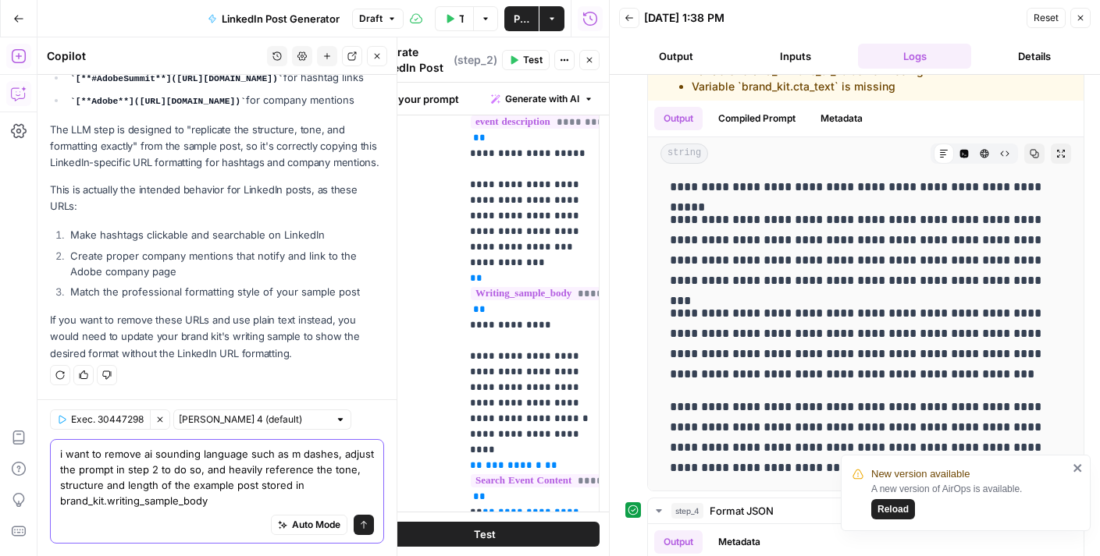
click at [362, 520] on icon "submit" at bounding box center [363, 524] width 9 height 9
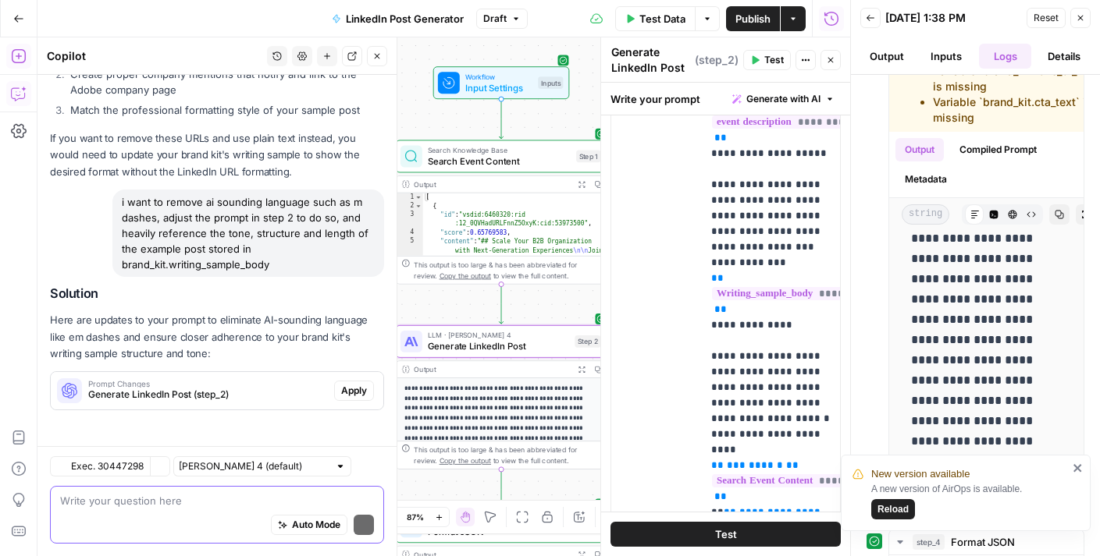
scroll to position [480, 0]
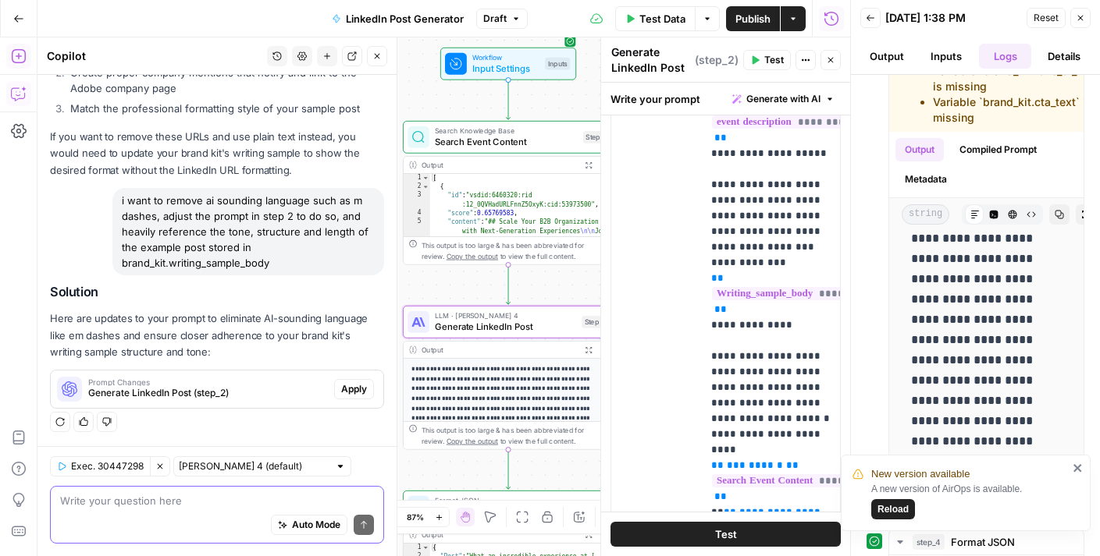
click at [353, 390] on span "Apply" at bounding box center [354, 389] width 26 height 14
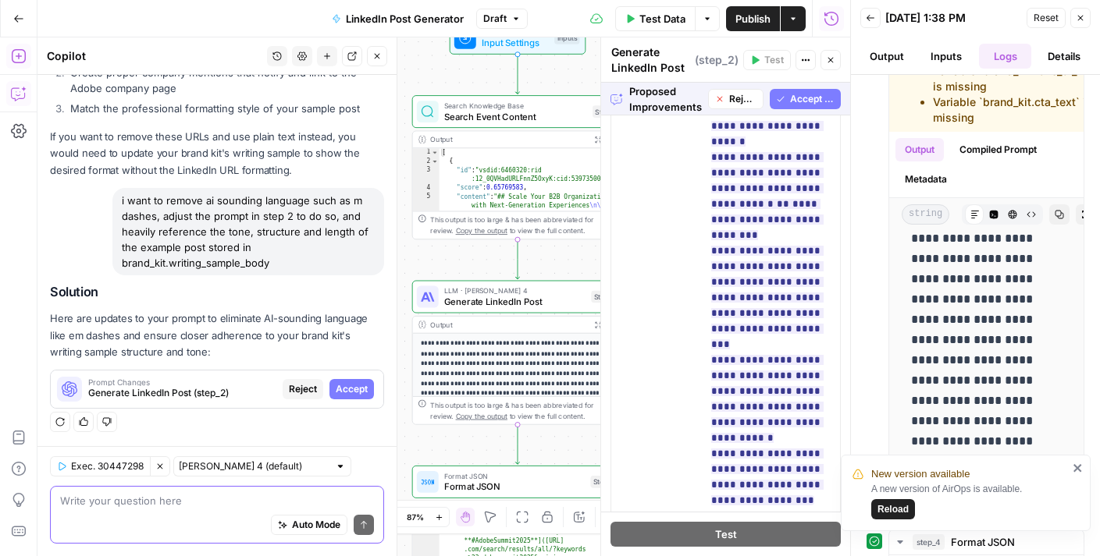
scroll to position [1317, 0]
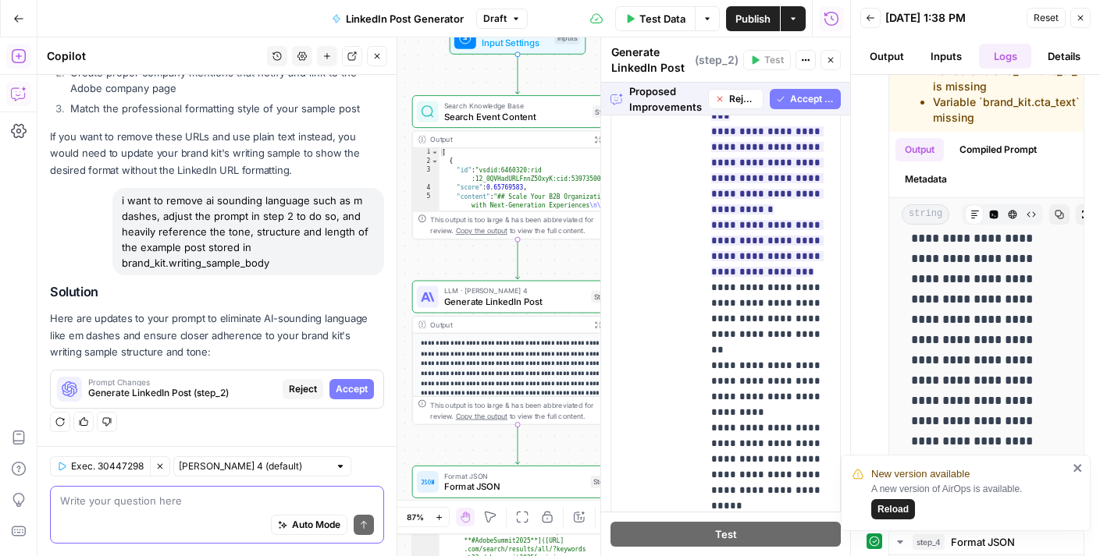
click at [808, 96] on span "Accept All" at bounding box center [812, 99] width 44 height 14
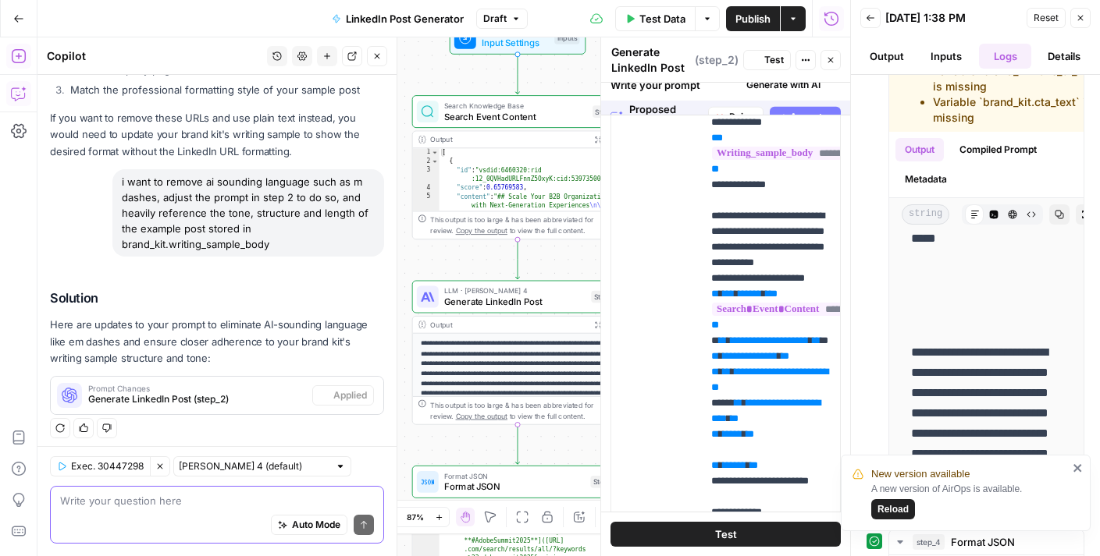
scroll to position [0, 0]
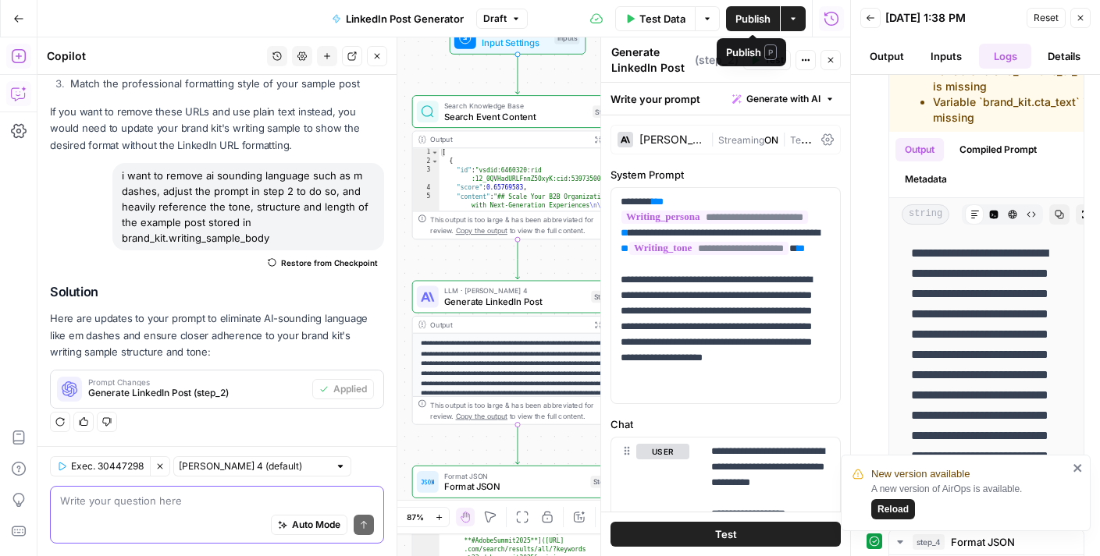
click at [658, 14] on span "Test Data" at bounding box center [662, 19] width 46 height 16
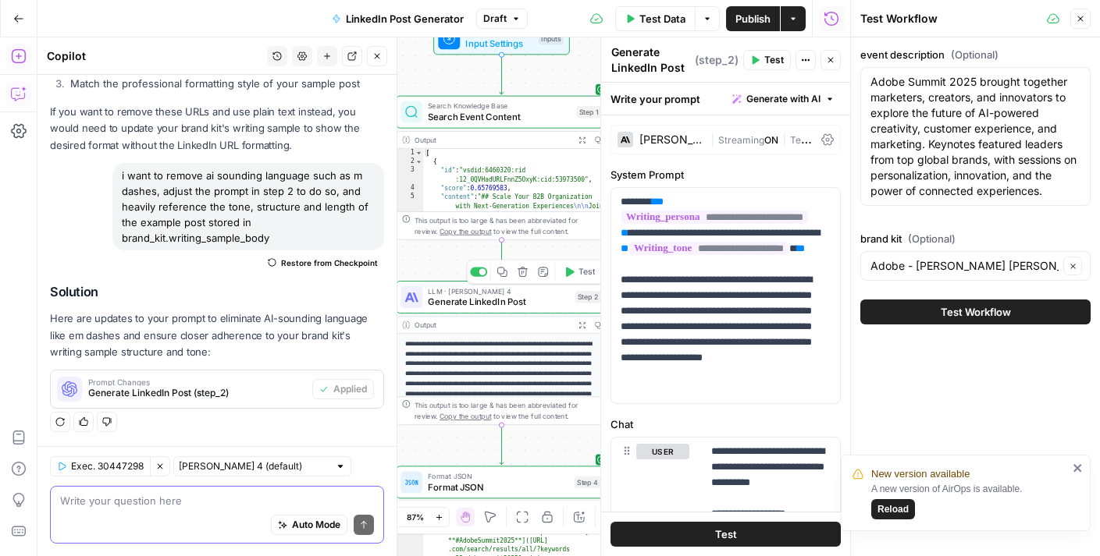
click at [563, 284] on div "Copy step Delete step Add Note Test" at bounding box center [535, 272] width 137 height 24
click at [580, 275] on span "Test" at bounding box center [586, 272] width 16 height 12
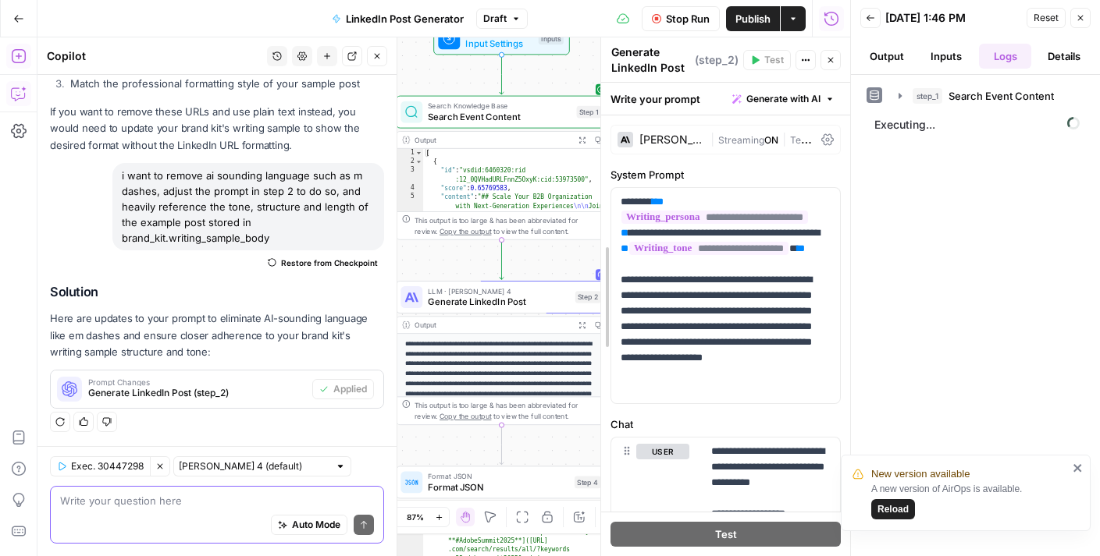
drag, startPoint x: 602, startPoint y: 253, endPoint x: 684, endPoint y: 252, distance: 82.7
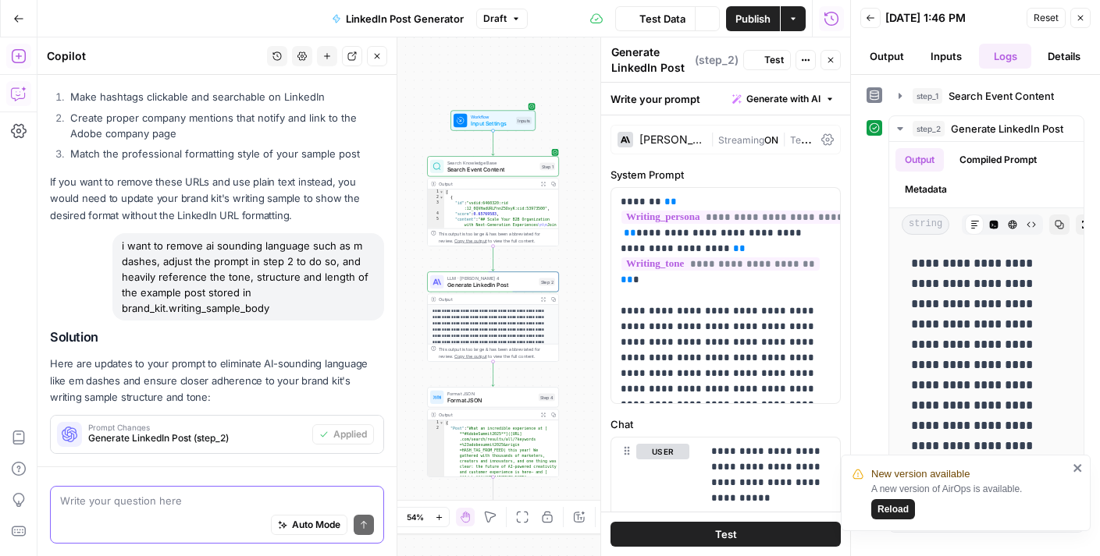
scroll to position [530, 0]
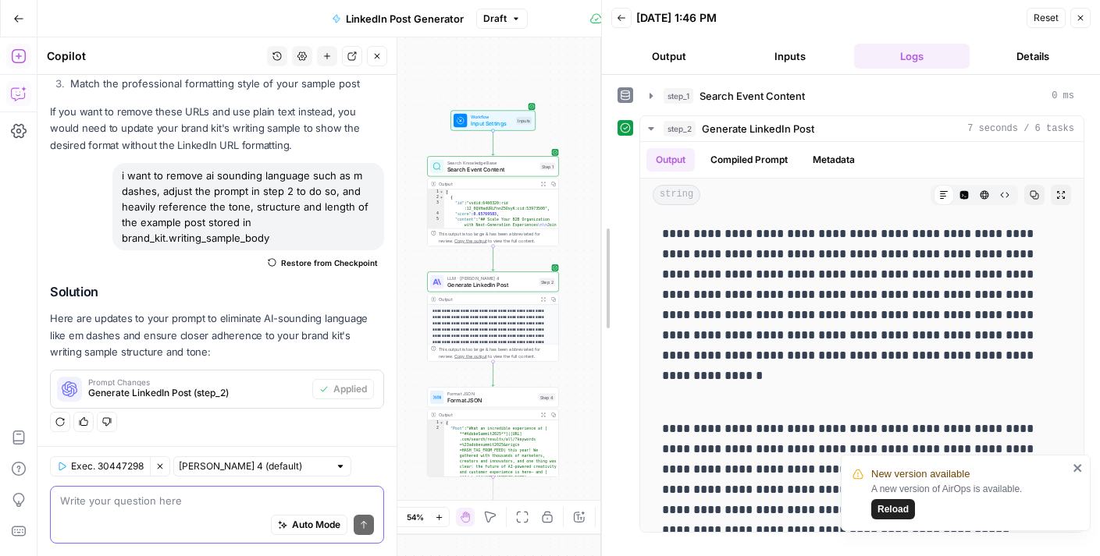
drag, startPoint x: 852, startPoint y: 170, endPoint x: 552, endPoint y: 214, distance: 302.8
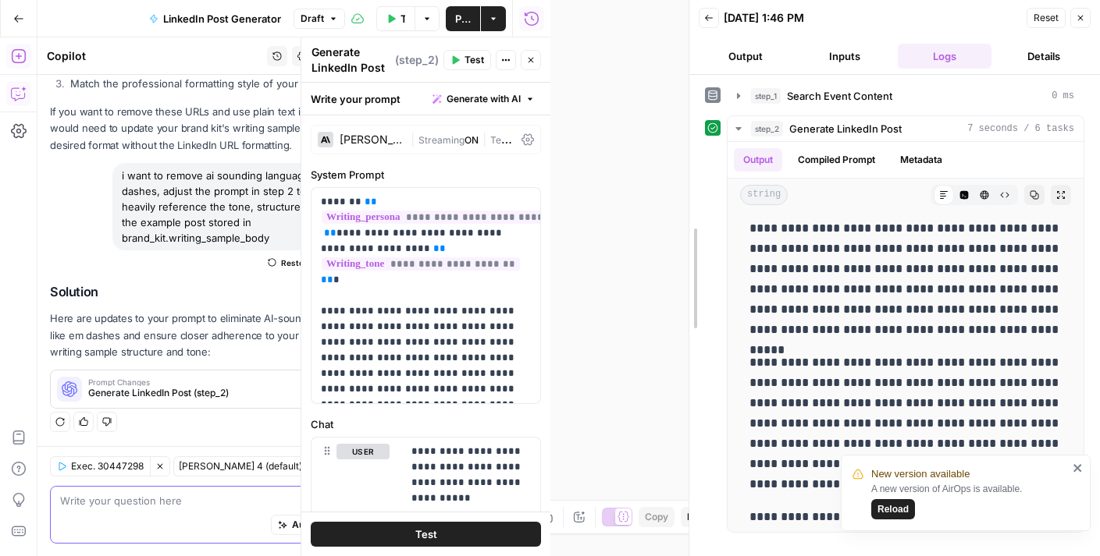
scroll to position [282, 0]
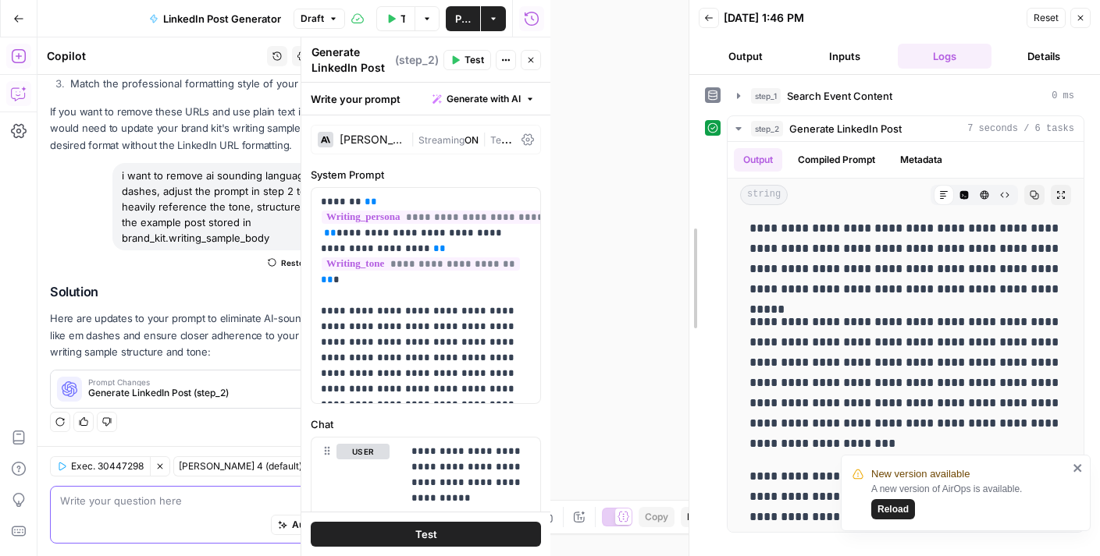
drag, startPoint x: 552, startPoint y: 352, endPoint x: 727, endPoint y: 350, distance: 174.8
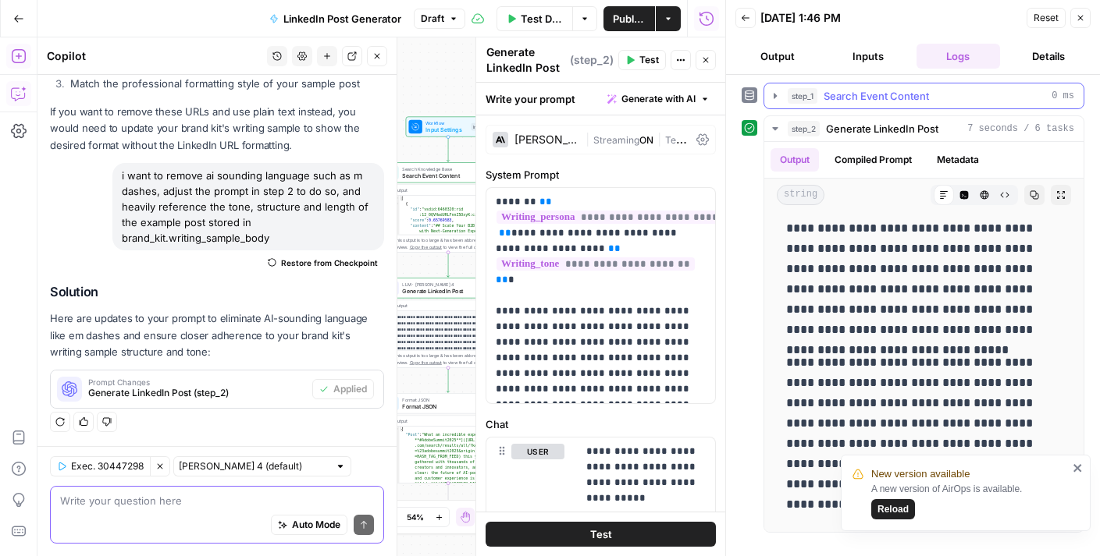
click at [879, 100] on span "Search Event Content" at bounding box center [875, 96] width 105 height 16
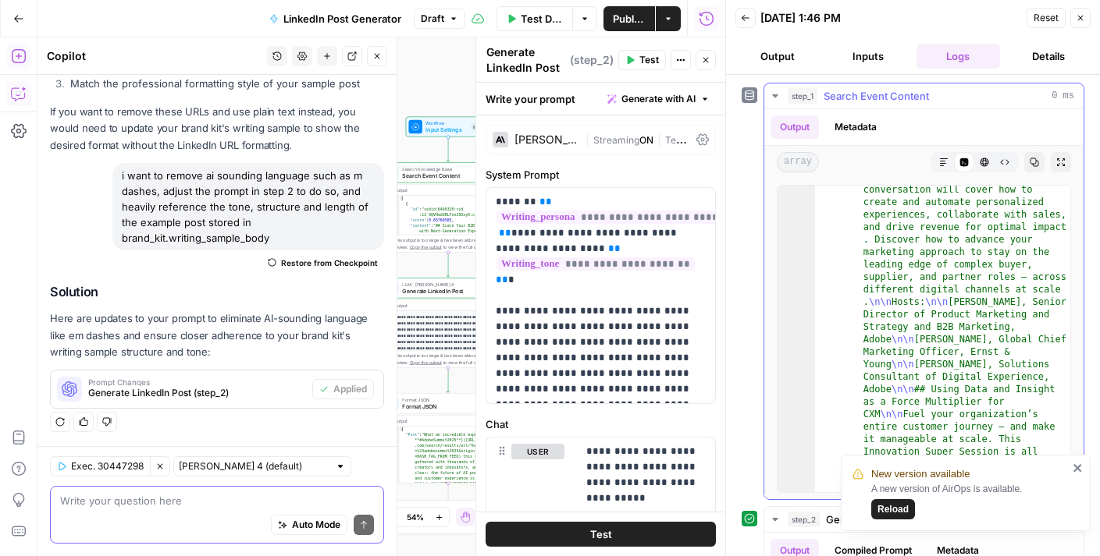
scroll to position [180, 0]
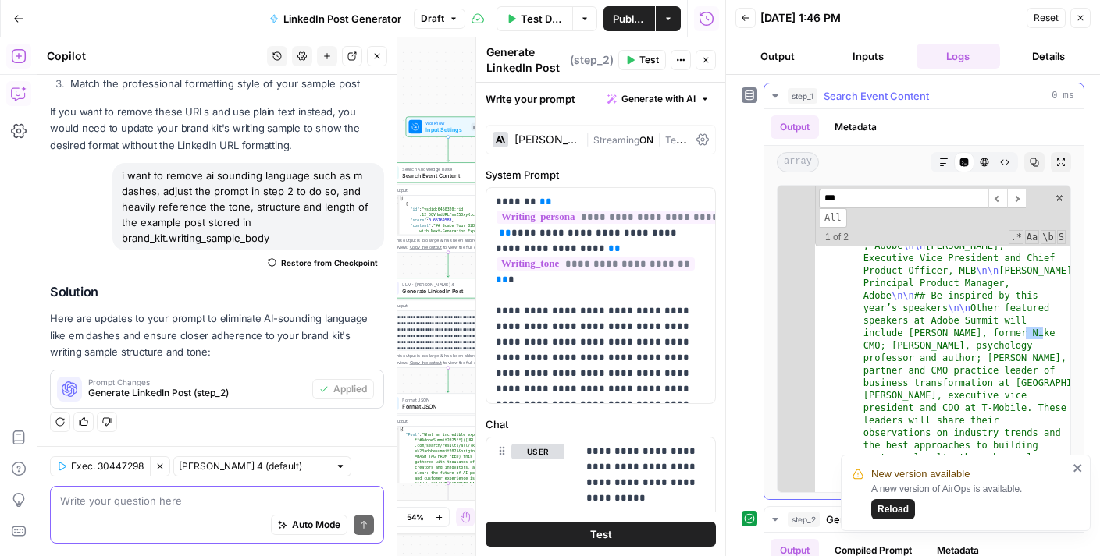
scroll to position [533, 0]
type input "****"
click at [1060, 195] on span at bounding box center [1058, 198] width 11 height 11
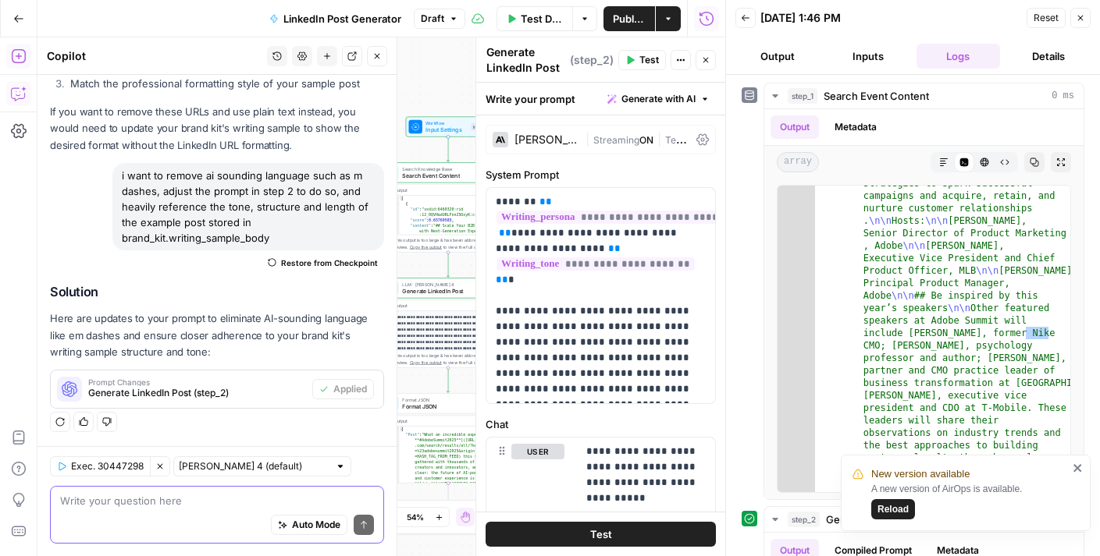
click at [375, 52] on icon "button" at bounding box center [376, 56] width 9 height 9
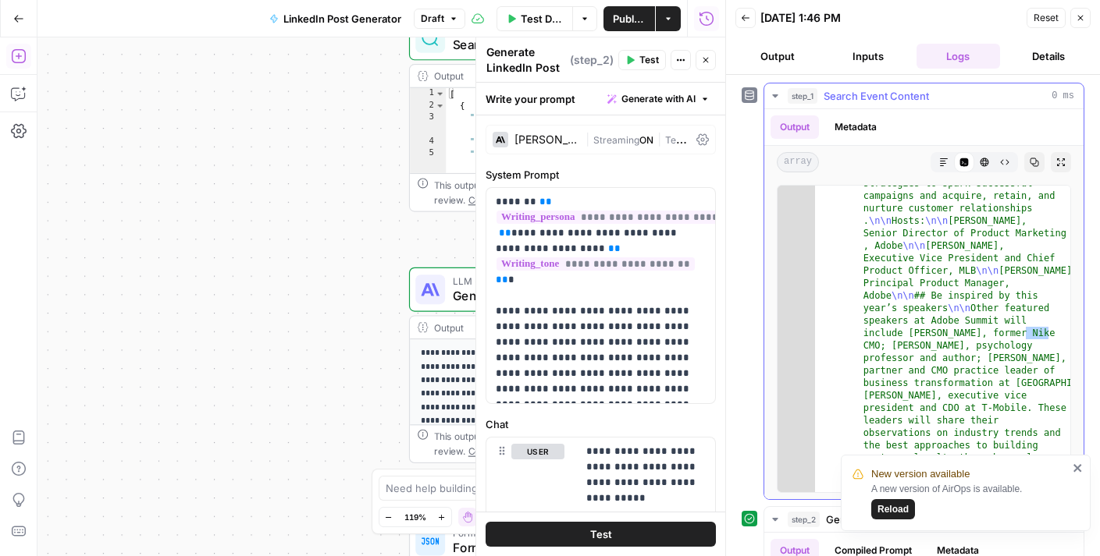
click at [868, 98] on span "Search Event Content" at bounding box center [875, 96] width 105 height 16
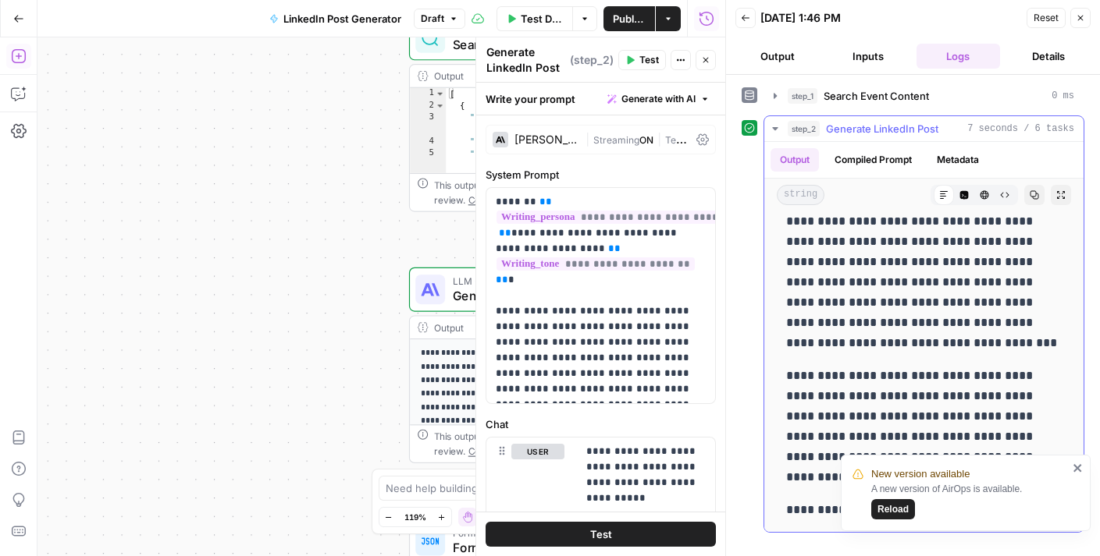
scroll to position [444, 0]
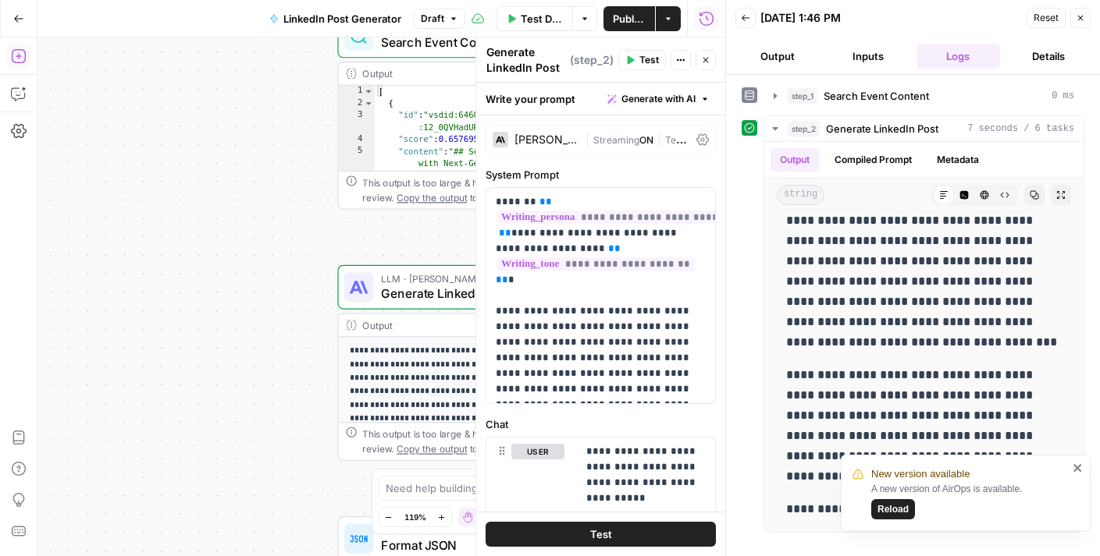
click at [400, 311] on div "**********" at bounding box center [480, 363] width 286 height 196
click at [379, 295] on div "LLM · Claude Sonnet 4 Generate LinkedIn Post Step 2 Copy step Delete step Add N…" at bounding box center [480, 287] width 272 height 31
drag, startPoint x: 1009, startPoint y: 322, endPoint x: 982, endPoint y: 322, distance: 26.5
click at [982, 322] on p "**********" at bounding box center [923, 271] width 275 height 162
click at [989, 324] on p "**********" at bounding box center [923, 271] width 275 height 162
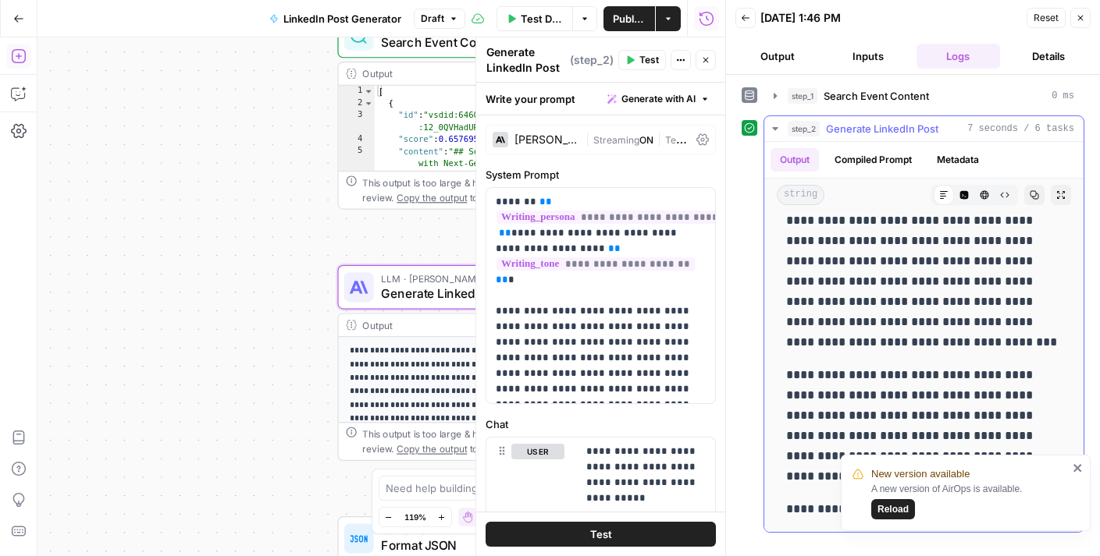
click at [997, 324] on p "**********" at bounding box center [923, 271] width 275 height 162
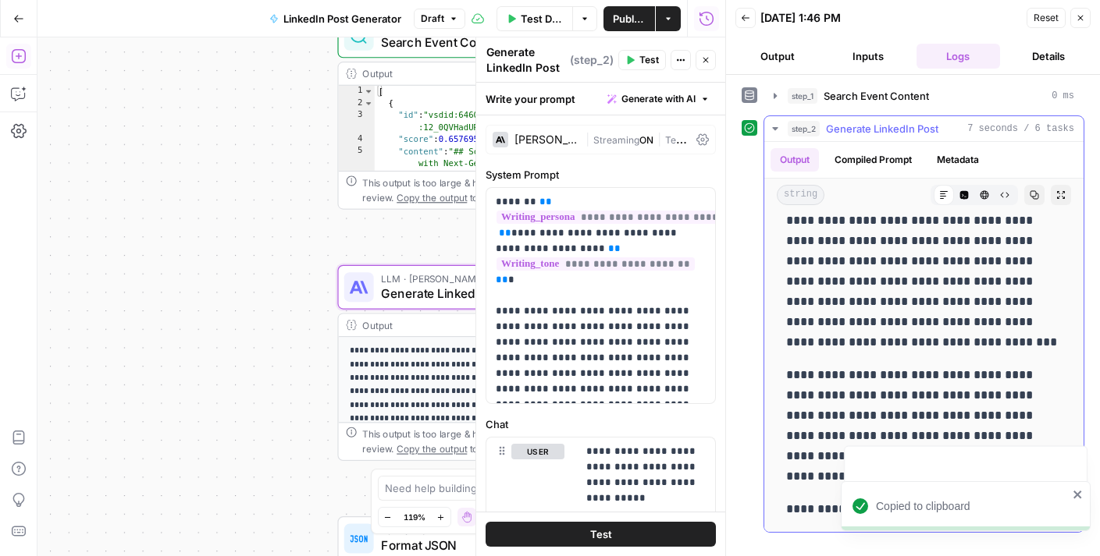
click at [997, 324] on p "**********" at bounding box center [923, 271] width 275 height 162
click at [1000, 322] on p "**********" at bounding box center [923, 271] width 275 height 162
drag, startPoint x: 998, startPoint y: 321, endPoint x: 986, endPoint y: 321, distance: 12.5
click at [986, 321] on p "**********" at bounding box center [923, 271] width 275 height 162
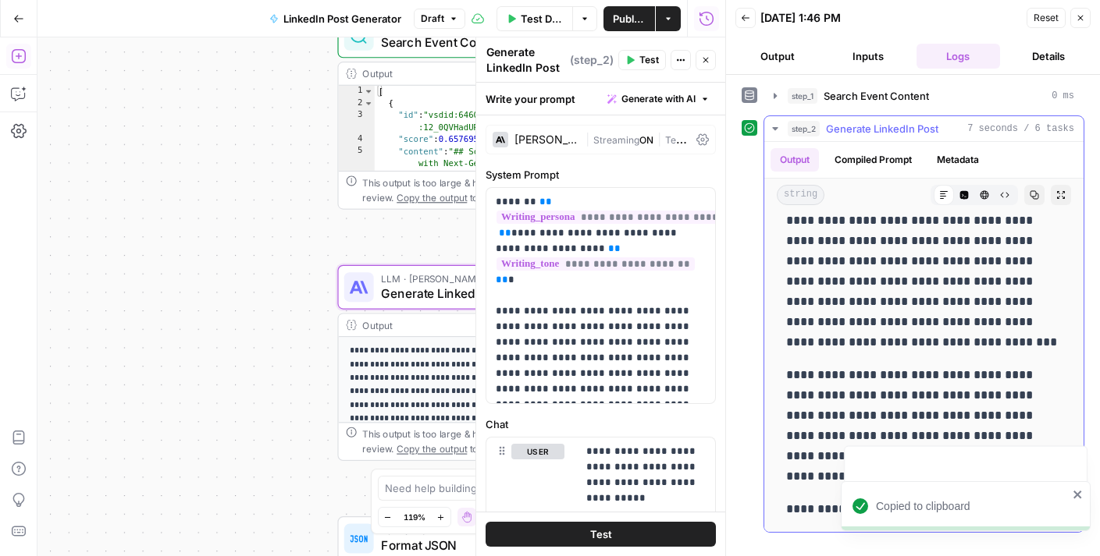
copy p "**"
click at [404, 291] on span "Generate LinkedIn Post" at bounding box center [477, 294] width 192 height 19
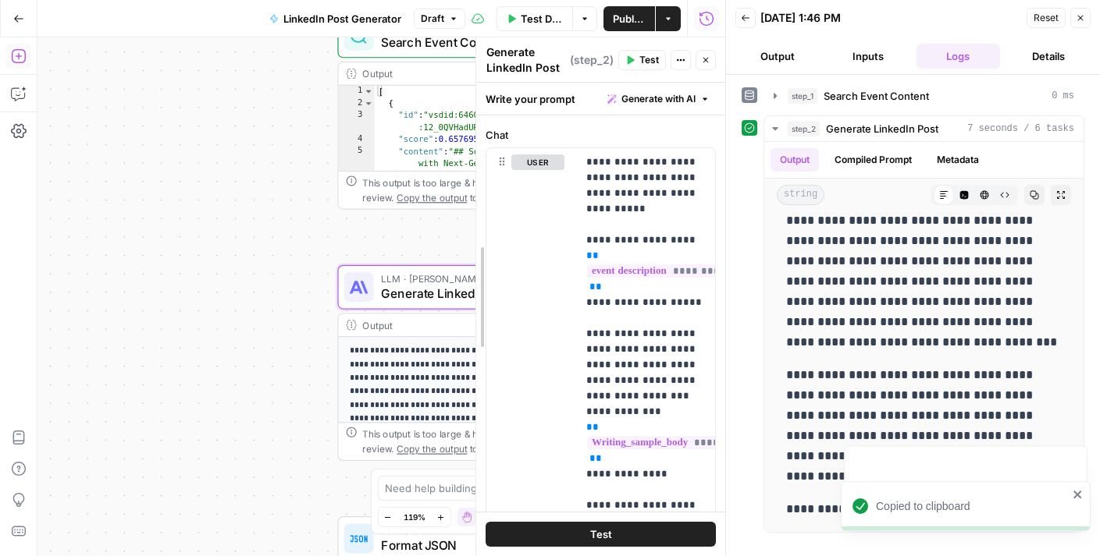
scroll to position [243, 0]
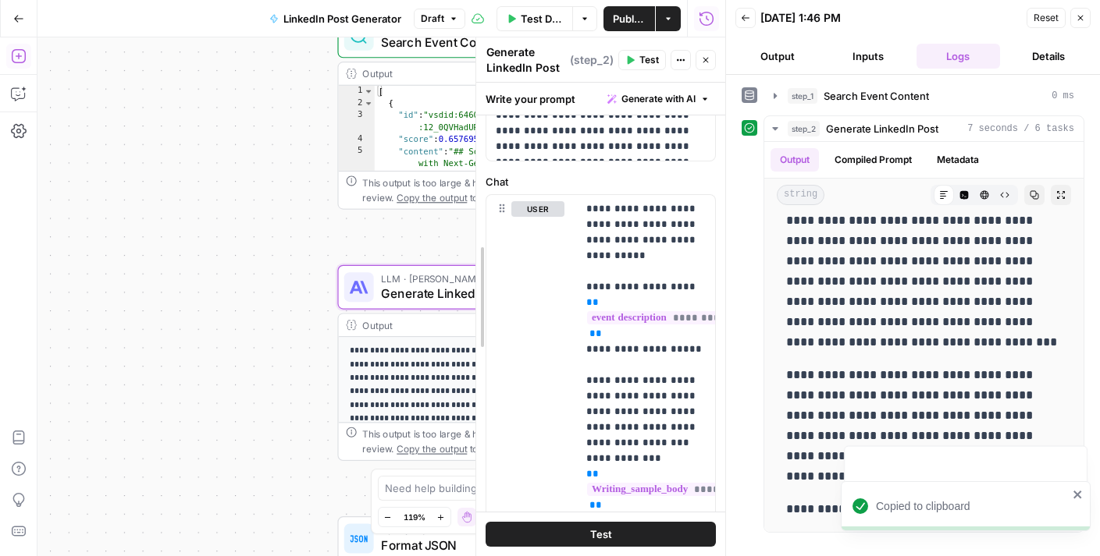
drag, startPoint x: 474, startPoint y: 320, endPoint x: 270, endPoint y: 322, distance: 204.5
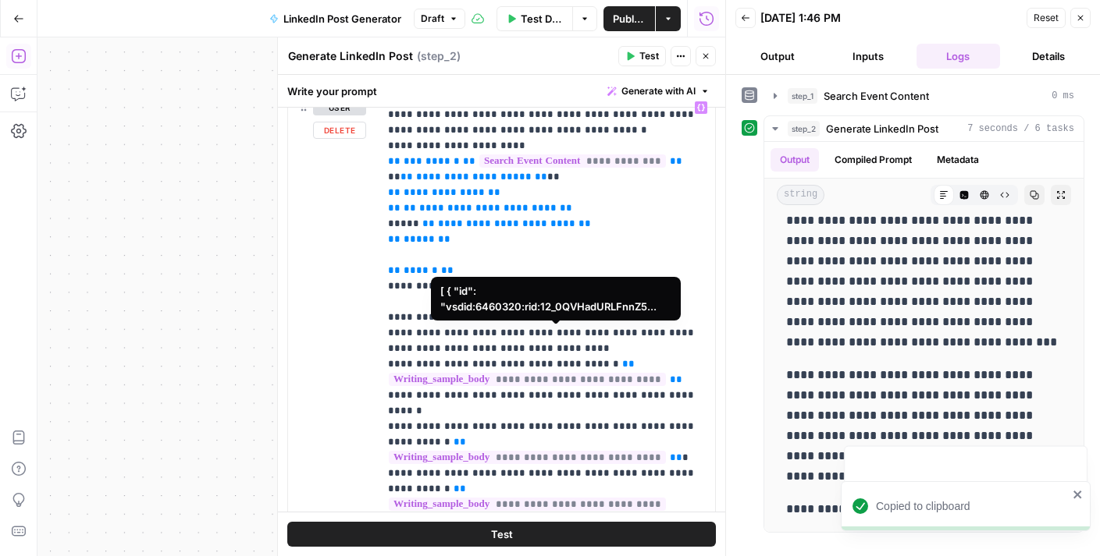
scroll to position [453, 0]
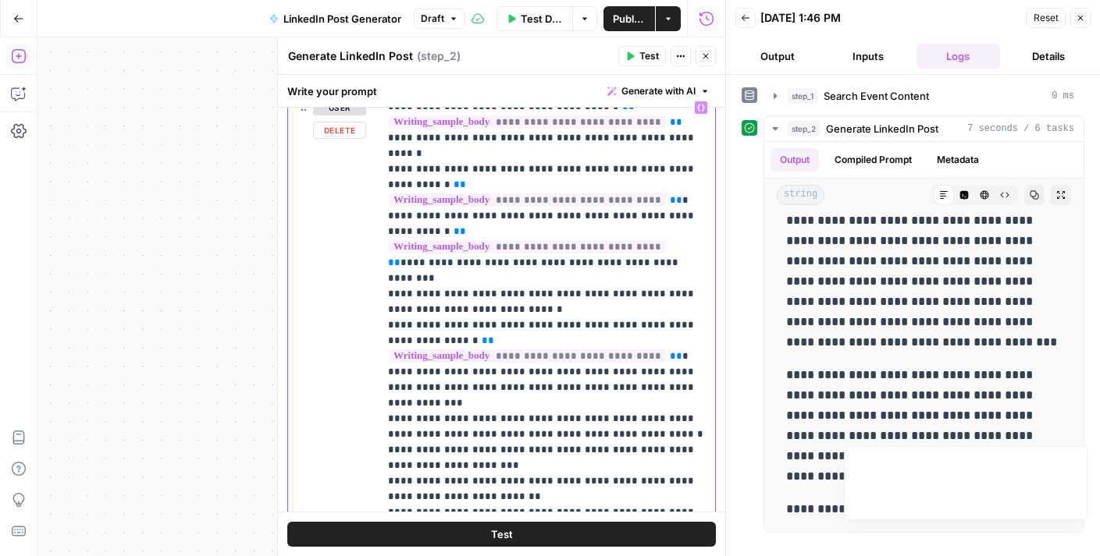
click at [449, 336] on p "**********" at bounding box center [547, 185] width 318 height 1077
click at [538, 323] on p "**********" at bounding box center [547, 185] width 318 height 1077
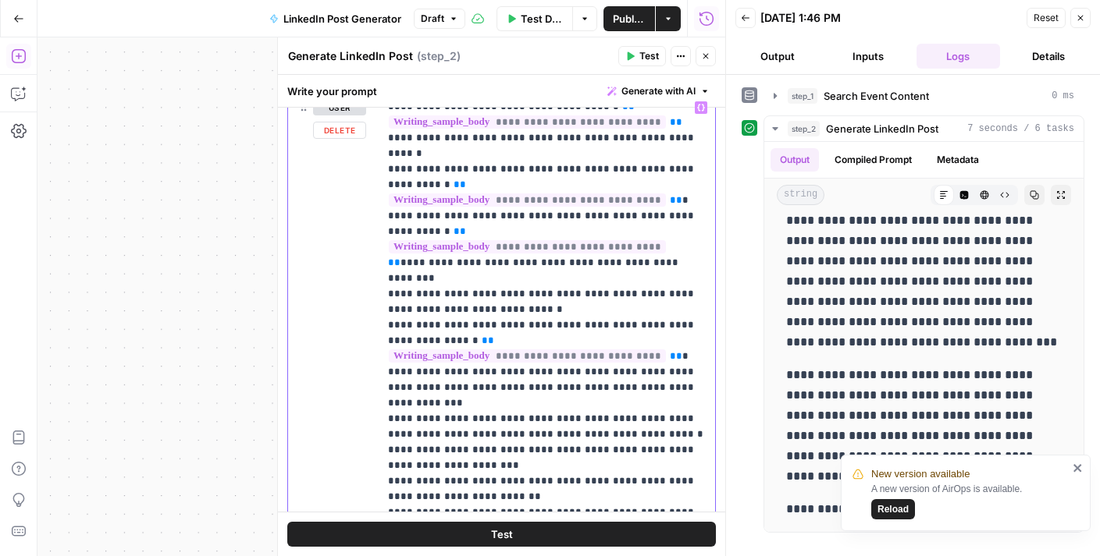
click at [612, 322] on p "**********" at bounding box center [547, 185] width 318 height 1077
click at [673, 322] on p "**********" at bounding box center [547, 185] width 318 height 1077
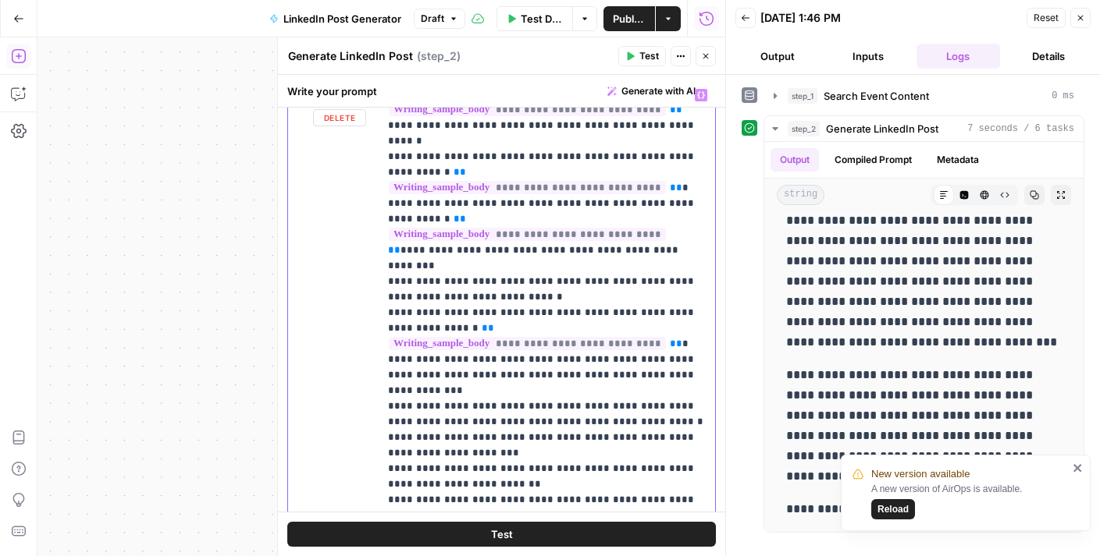
scroll to position [257, 0]
drag, startPoint x: 492, startPoint y: 311, endPoint x: 696, endPoint y: 310, distance: 204.5
click at [696, 310] on p "**********" at bounding box center [547, 170] width 318 height 1077
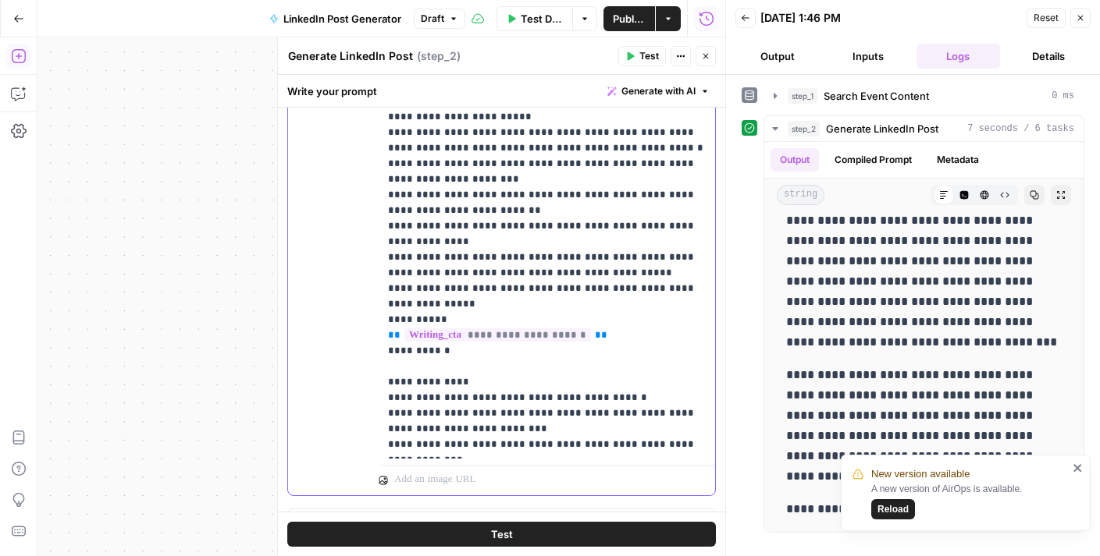
scroll to position [543, 0]
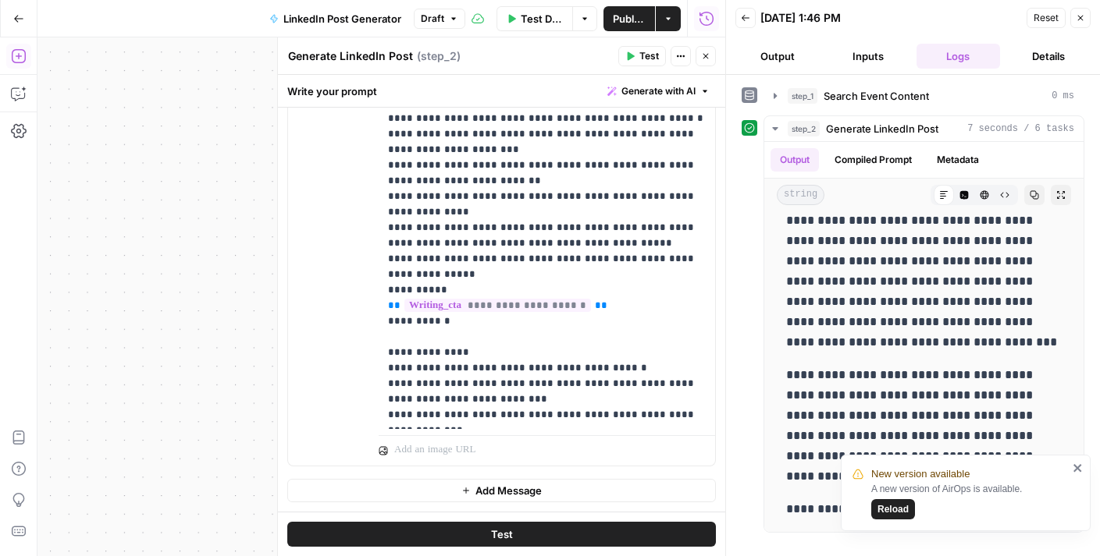
click at [620, 23] on span "Publish" at bounding box center [629, 19] width 33 height 16
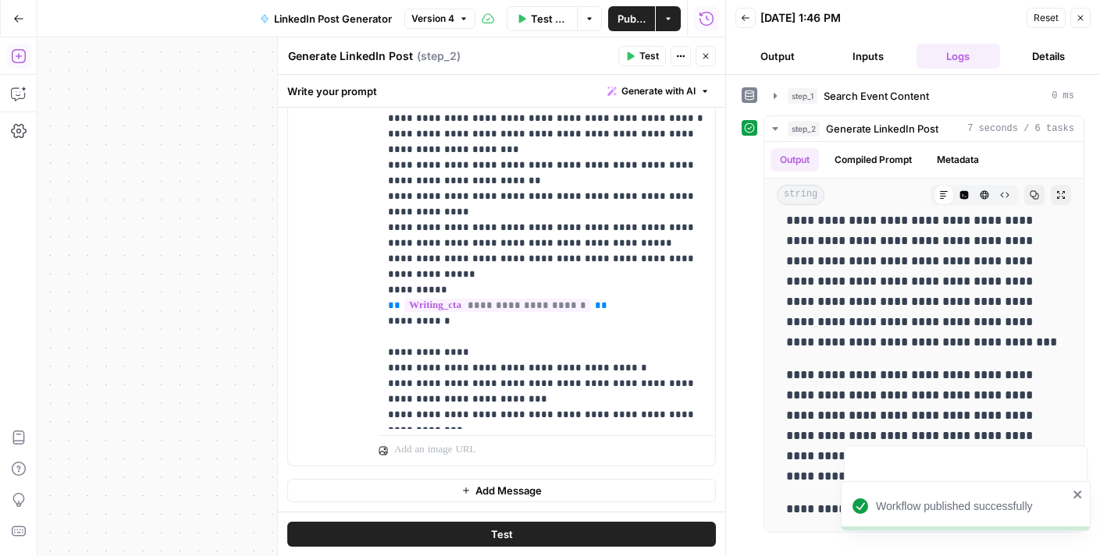
click at [636, 61] on button "Test" at bounding box center [642, 56] width 48 height 20
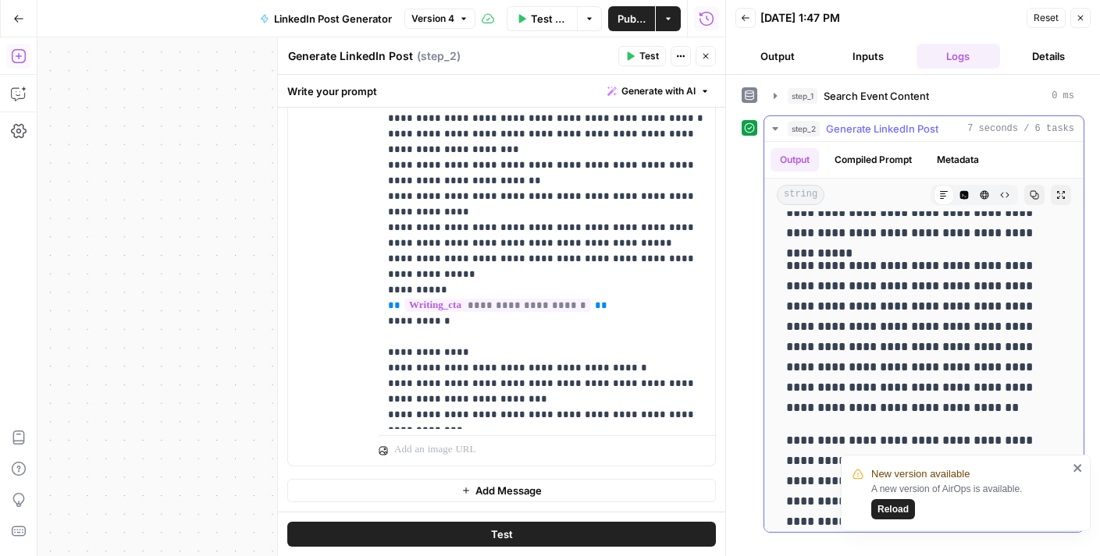
scroll to position [380, 0]
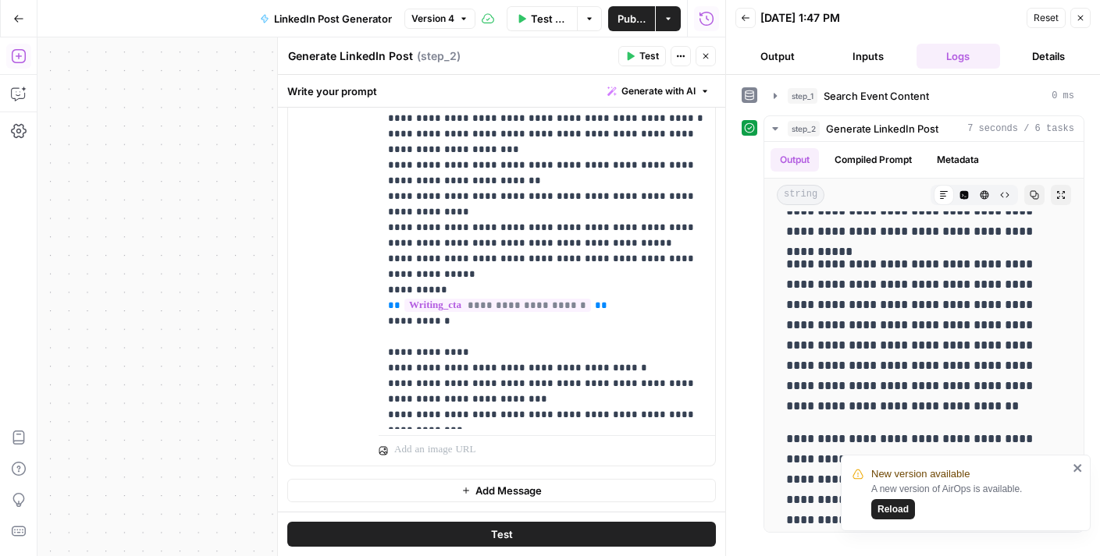
click at [640, 23] on span "Publish" at bounding box center [631, 19] width 28 height 16
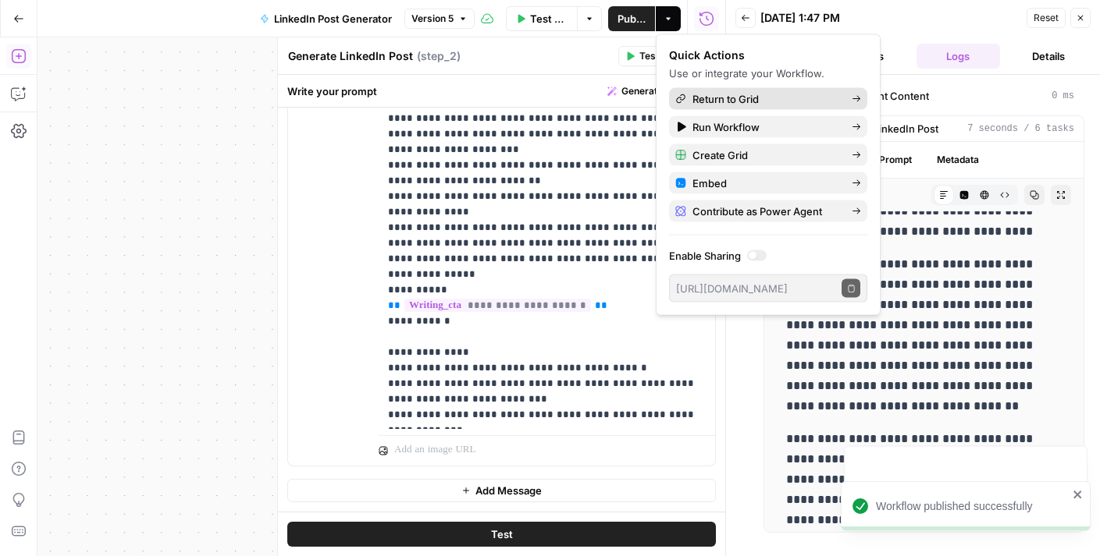
click at [740, 93] on span "Return to Grid" at bounding box center [765, 99] width 147 height 16
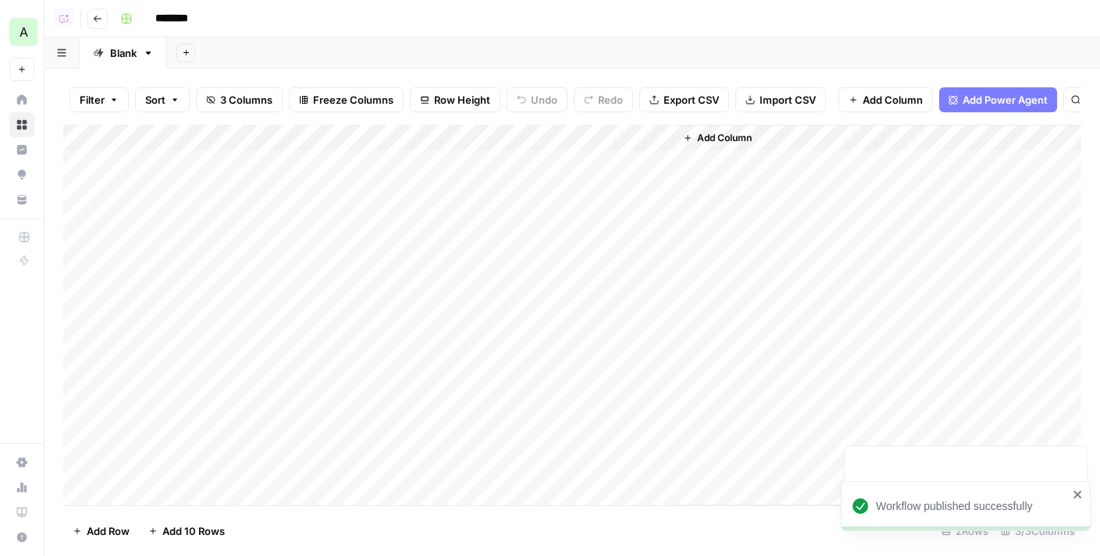
click at [645, 162] on div "Add Column" at bounding box center [572, 315] width 1018 height 381
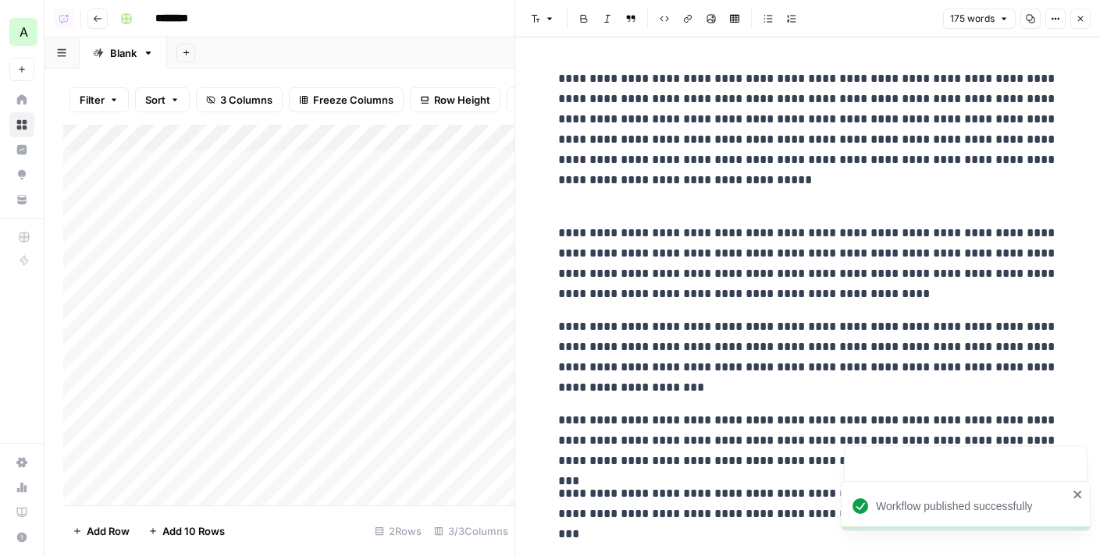
scroll to position [16, 0]
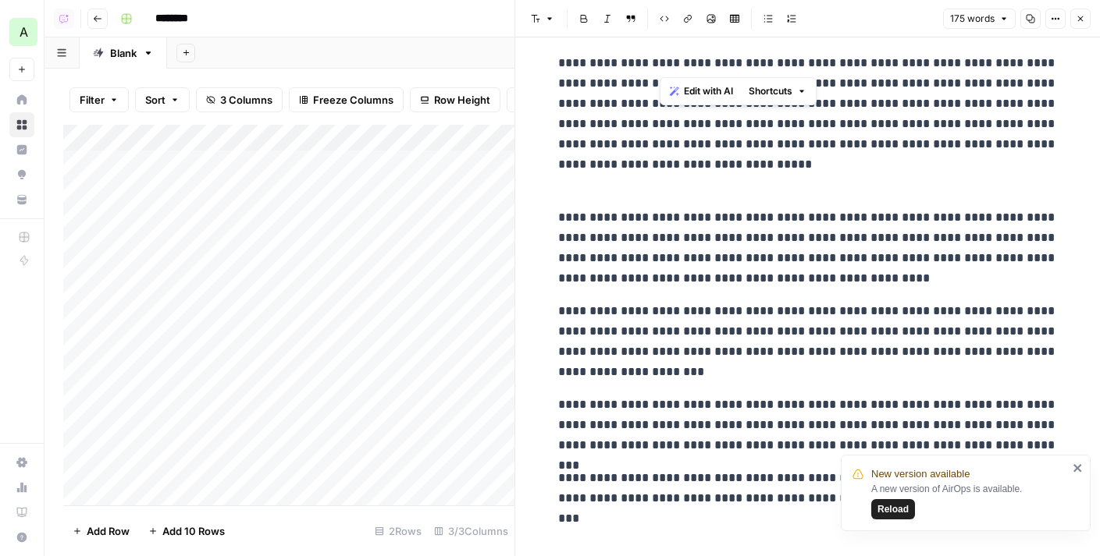
drag, startPoint x: 686, startPoint y: 62, endPoint x: 659, endPoint y: 64, distance: 26.6
click at [659, 64] on p "**********" at bounding box center [807, 124] width 499 height 142
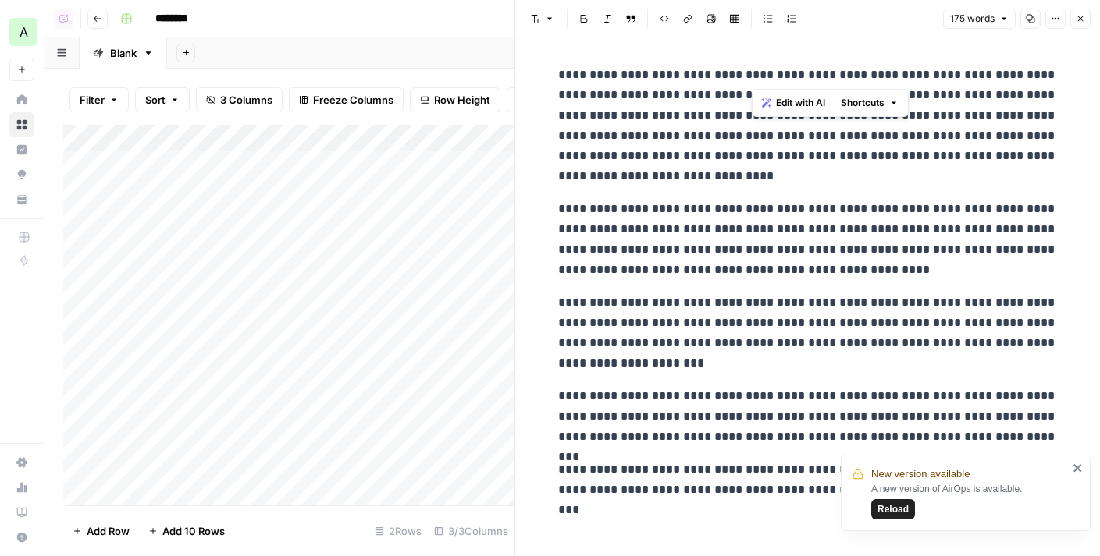
drag, startPoint x: 777, startPoint y: 74, endPoint x: 750, endPoint y: 75, distance: 27.3
click at [750, 75] on p "**********" at bounding box center [807, 126] width 499 height 122
click at [758, 154] on p "**********" at bounding box center [807, 126] width 499 height 122
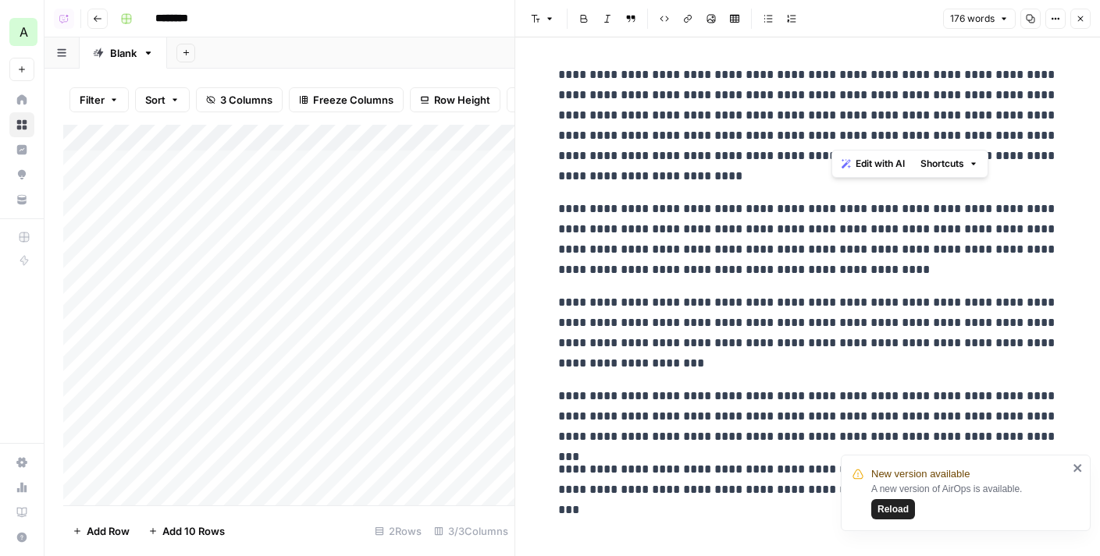
drag, startPoint x: 991, startPoint y: 135, endPoint x: 966, endPoint y: 136, distance: 25.0
click at [966, 137] on p "**********" at bounding box center [807, 126] width 499 height 122
click at [936, 138] on p "**********" at bounding box center [807, 126] width 499 height 122
drag, startPoint x: 1035, startPoint y: 136, endPoint x: 994, endPoint y: 136, distance: 40.6
click at [994, 136] on p "**********" at bounding box center [807, 126] width 499 height 122
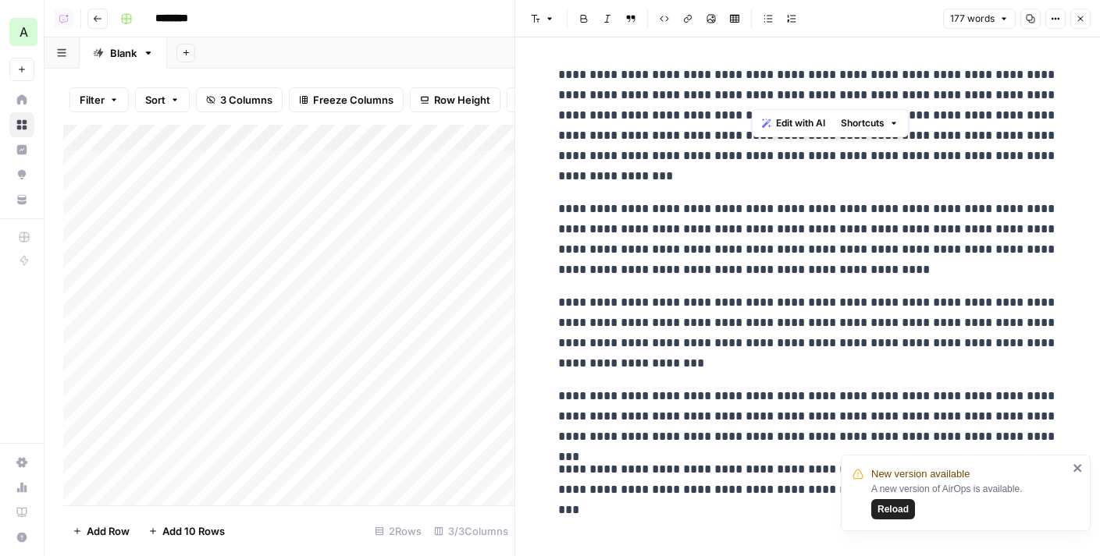
drag, startPoint x: 753, startPoint y: 73, endPoint x: 918, endPoint y: 96, distance: 166.3
click at [918, 96] on p "**********" at bounding box center [807, 126] width 499 height 122
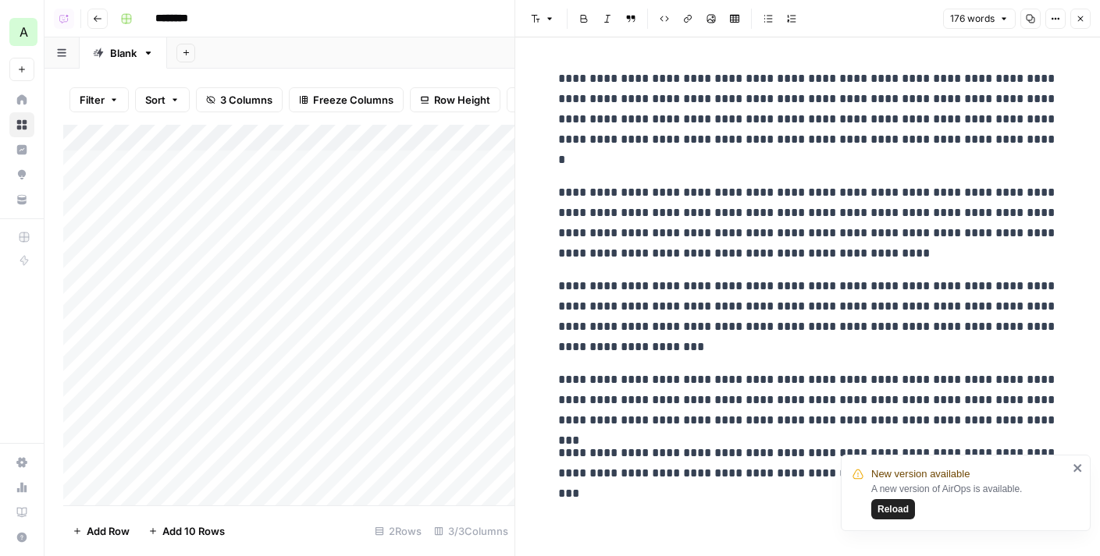
click at [1075, 471] on icon "close" at bounding box center [1077, 468] width 11 height 12
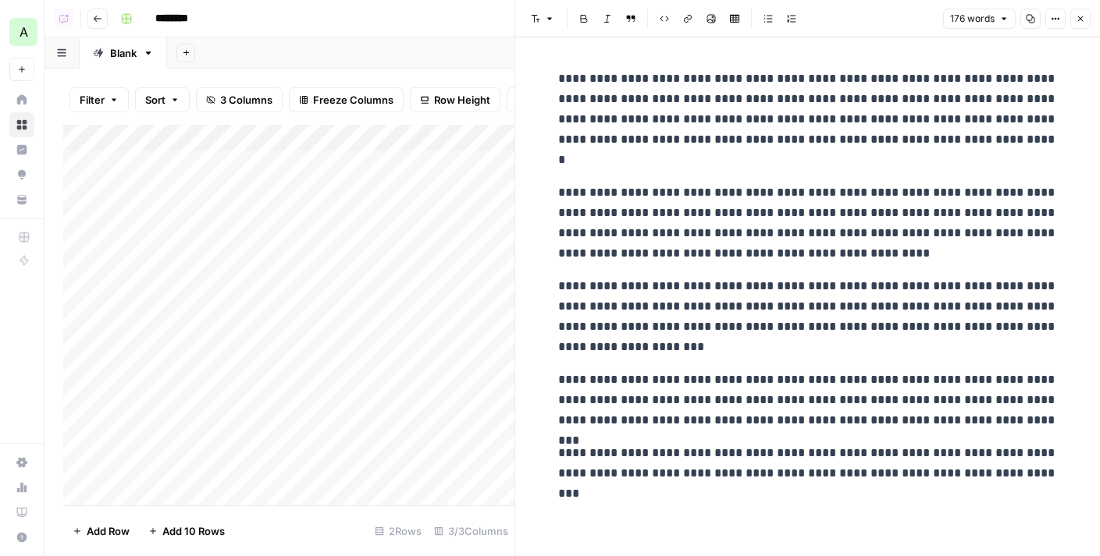
click at [787, 350] on p "**********" at bounding box center [807, 316] width 499 height 81
drag, startPoint x: 766, startPoint y: 164, endPoint x: 559, endPoint y: 148, distance: 208.2
click at [546, 148] on div "**********" at bounding box center [807, 296] width 584 height 519
click at [764, 169] on p "**********" at bounding box center [807, 119] width 499 height 101
drag, startPoint x: 812, startPoint y: 140, endPoint x: 502, endPoint y: 135, distance: 309.8
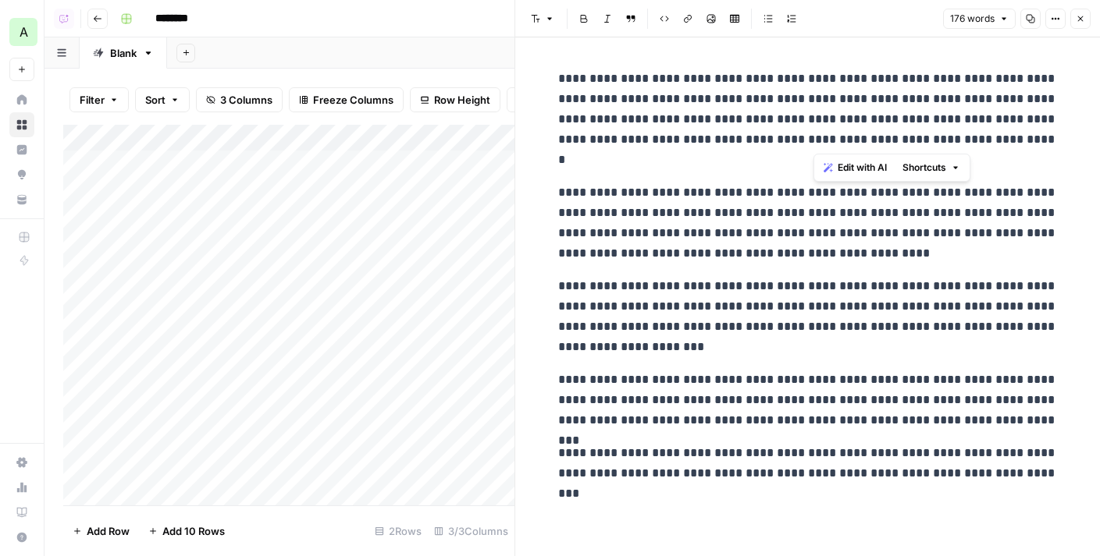
click at [502, 136] on body "A Adobe (test) New Home Browse Insights Opportunities Your Data Recent Grids Ne…" at bounding box center [550, 278] width 1100 height 556
click at [780, 129] on p "**********" at bounding box center [807, 119] width 499 height 101
drag, startPoint x: 813, startPoint y: 137, endPoint x: 554, endPoint y: 137, distance: 259.1
click at [554, 137] on div "**********" at bounding box center [808, 276] width 518 height 428
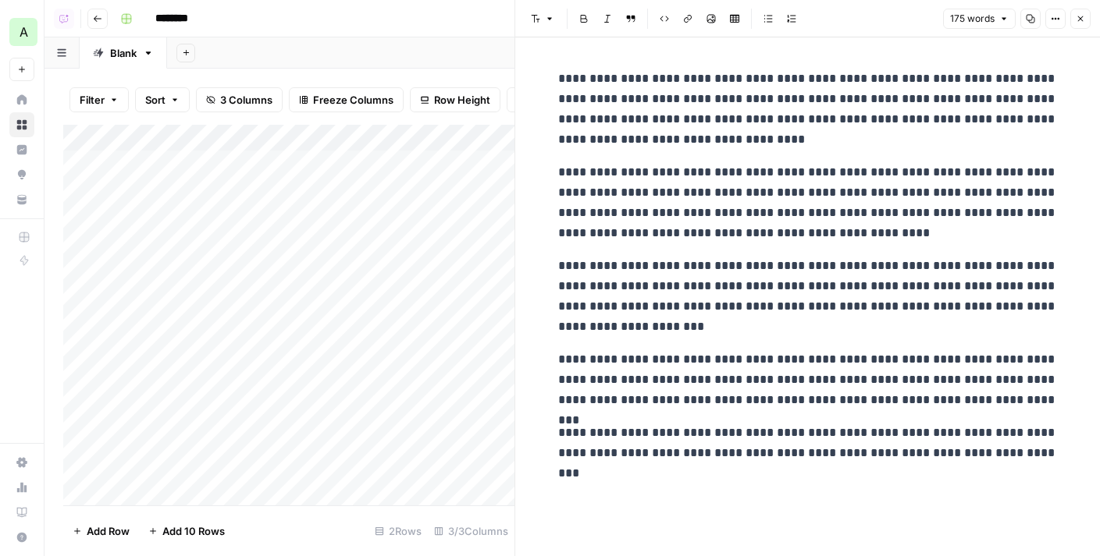
click at [723, 317] on p "**********" at bounding box center [807, 296] width 499 height 81
click at [250, 438] on div "Add Column" at bounding box center [288, 315] width 451 height 381
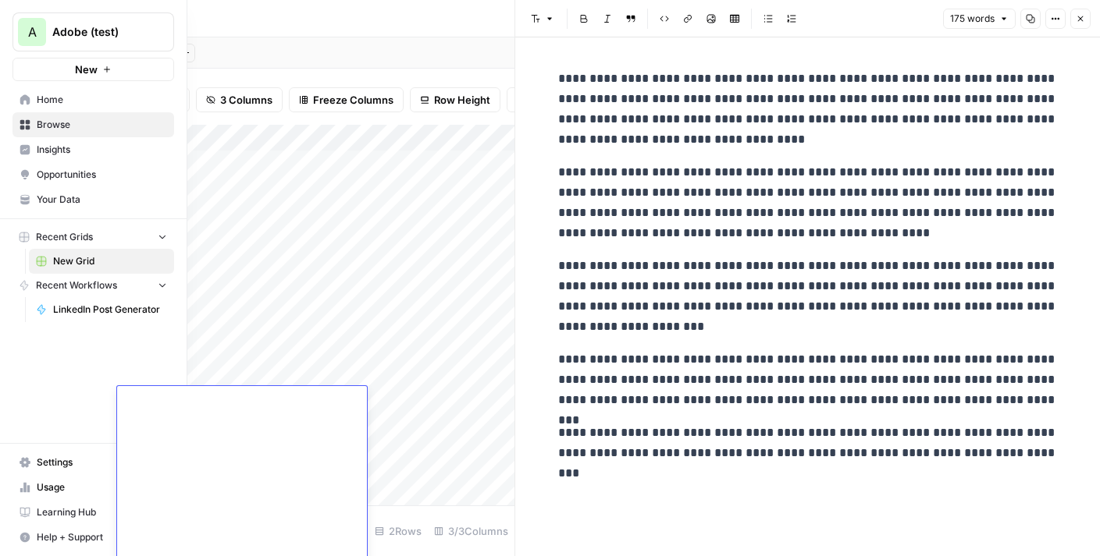
click at [36, 207] on link "Your Data" at bounding box center [93, 199] width 162 height 25
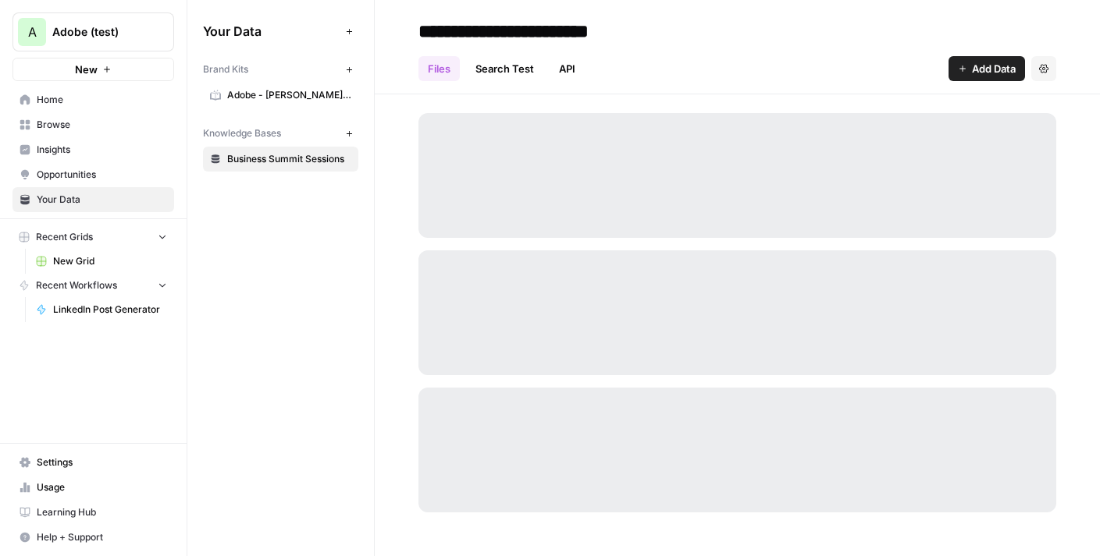
click at [266, 98] on span "Adobe - Lara Hood Balazs" at bounding box center [289, 95] width 124 height 14
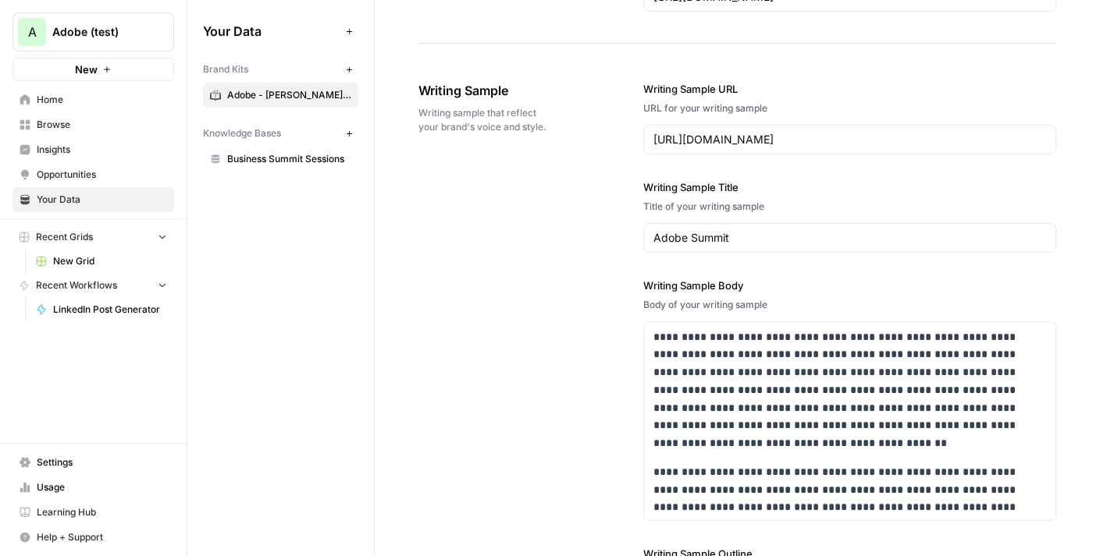
scroll to position [1802, 0]
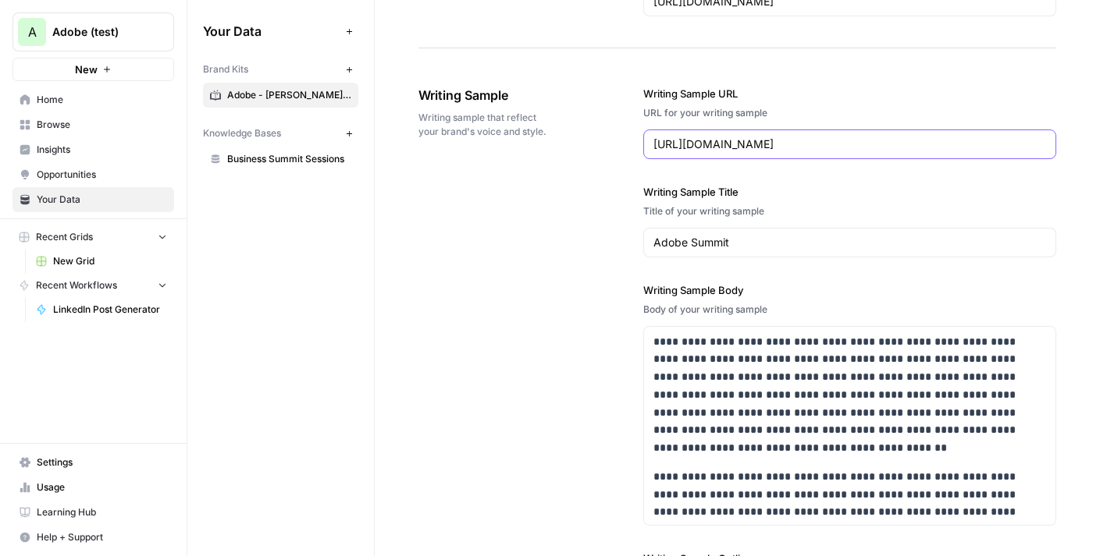
click at [794, 143] on input "https://www.linkedin.com/posts/larabalazs_adobesummit-day-1-activity-7308539673…" at bounding box center [849, 145] width 393 height 16
click at [271, 162] on span "Business Summit Sessions" at bounding box center [289, 159] width 124 height 14
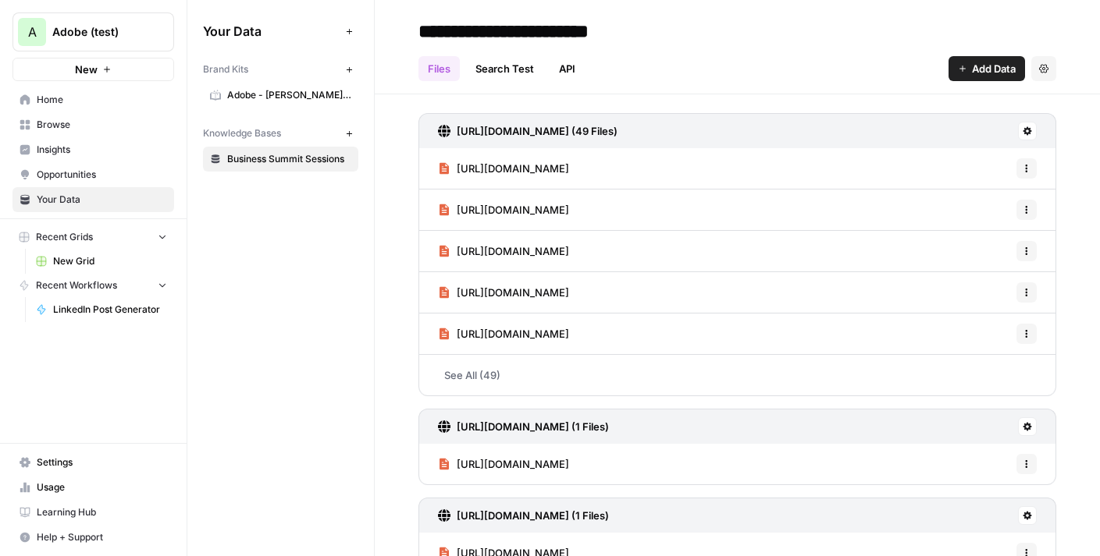
click at [57, 151] on span "Insights" at bounding box center [102, 150] width 130 height 14
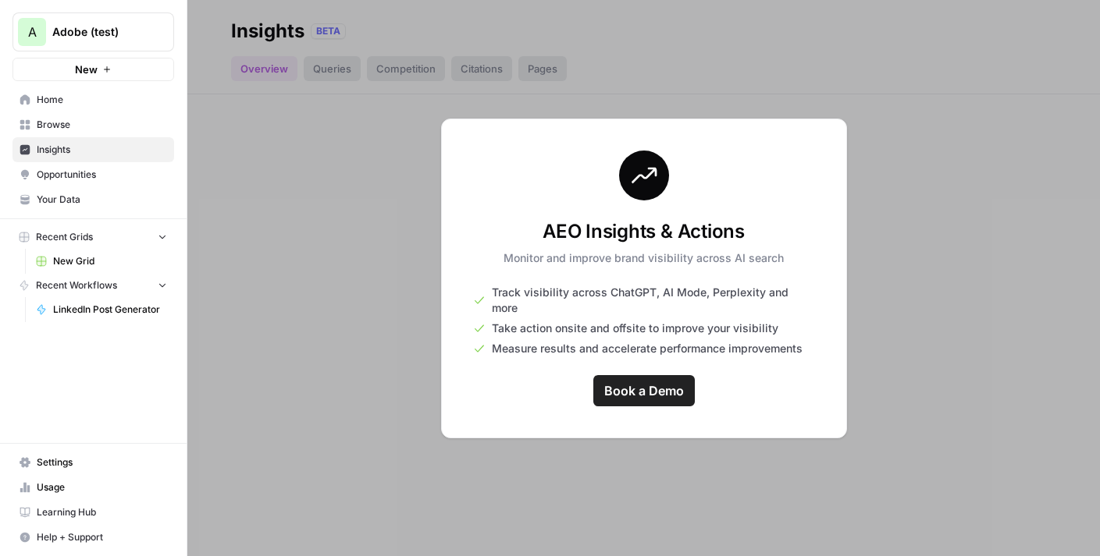
click at [51, 130] on span "Browse" at bounding box center [102, 125] width 130 height 14
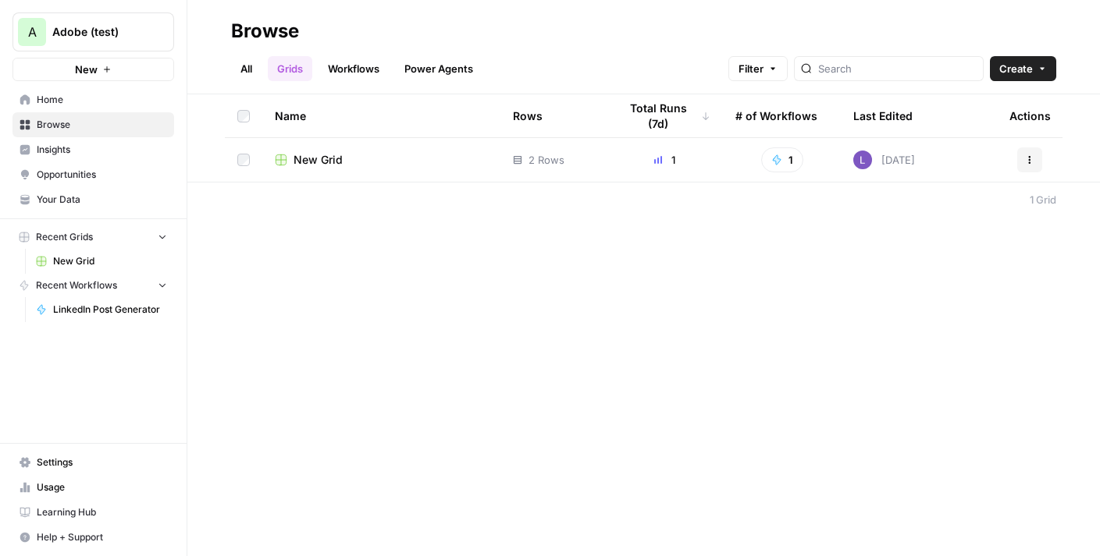
click at [311, 158] on span "New Grid" at bounding box center [317, 160] width 49 height 16
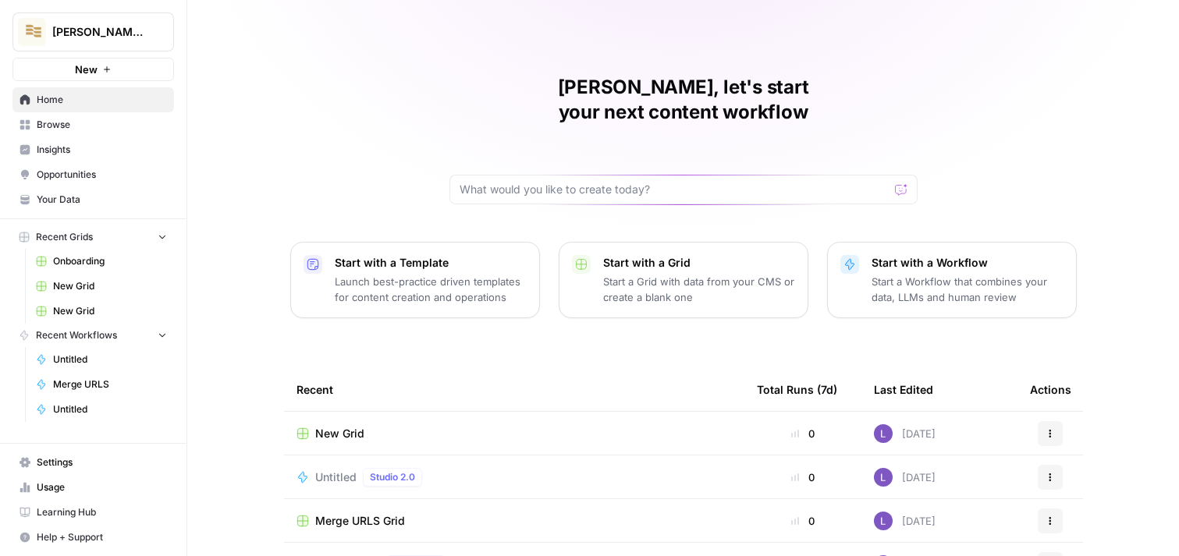
click at [332, 426] on span "New Grid" at bounding box center [339, 434] width 49 height 16
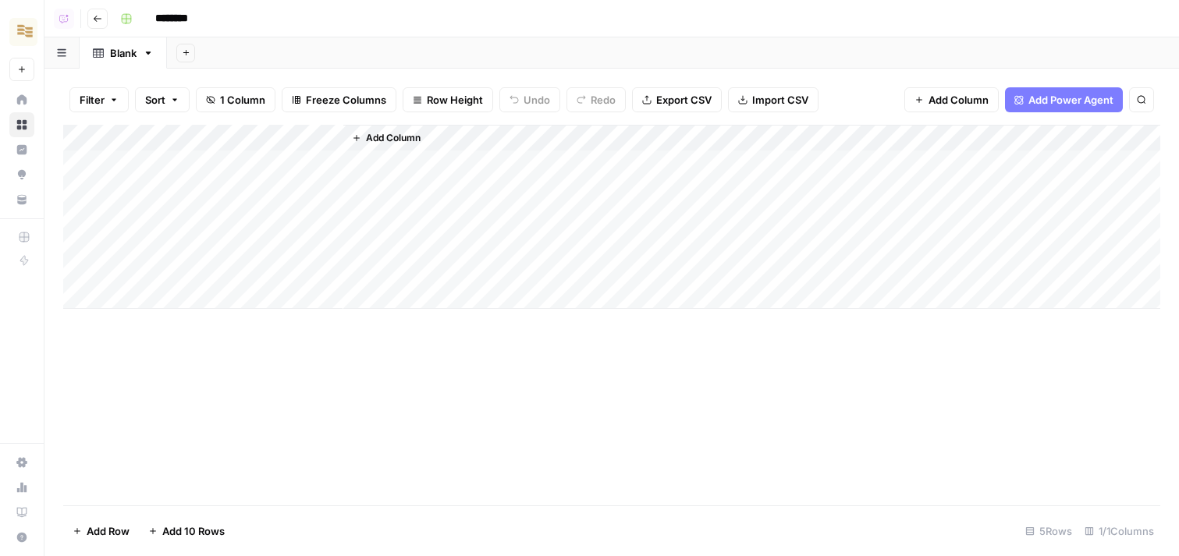
click at [390, 139] on span "Add Column" at bounding box center [393, 138] width 55 height 14
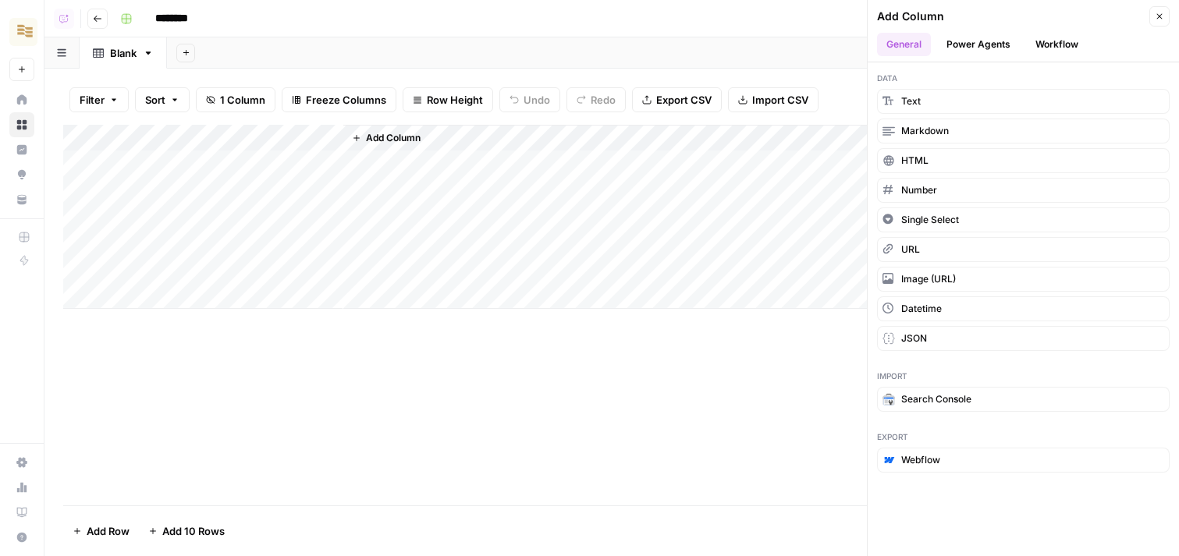
click at [998, 36] on button "Power Agents" at bounding box center [978, 44] width 83 height 23
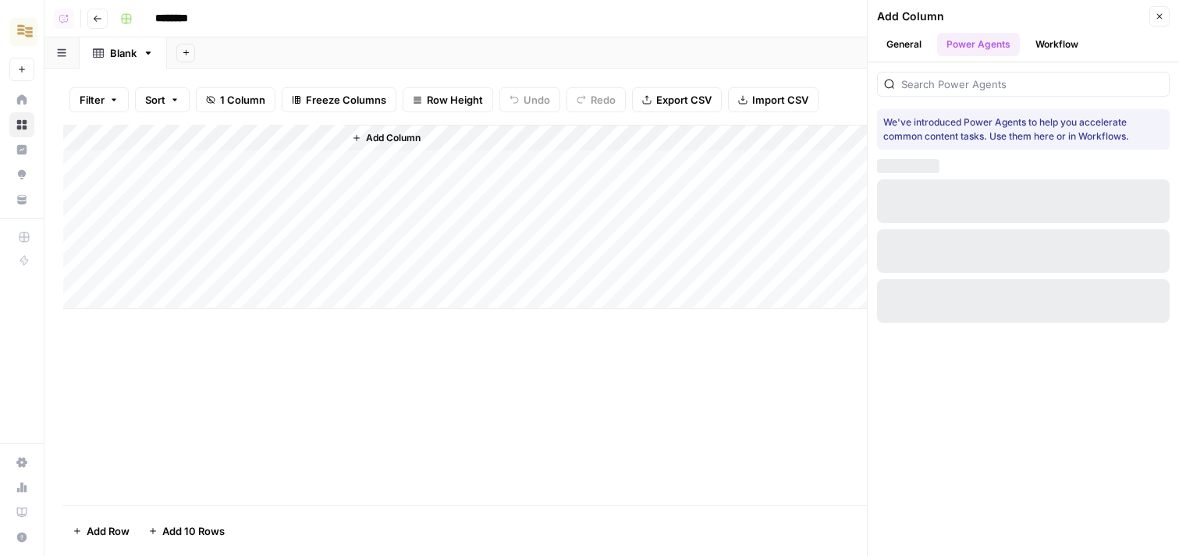
click at [972, 95] on div at bounding box center [1023, 84] width 293 height 25
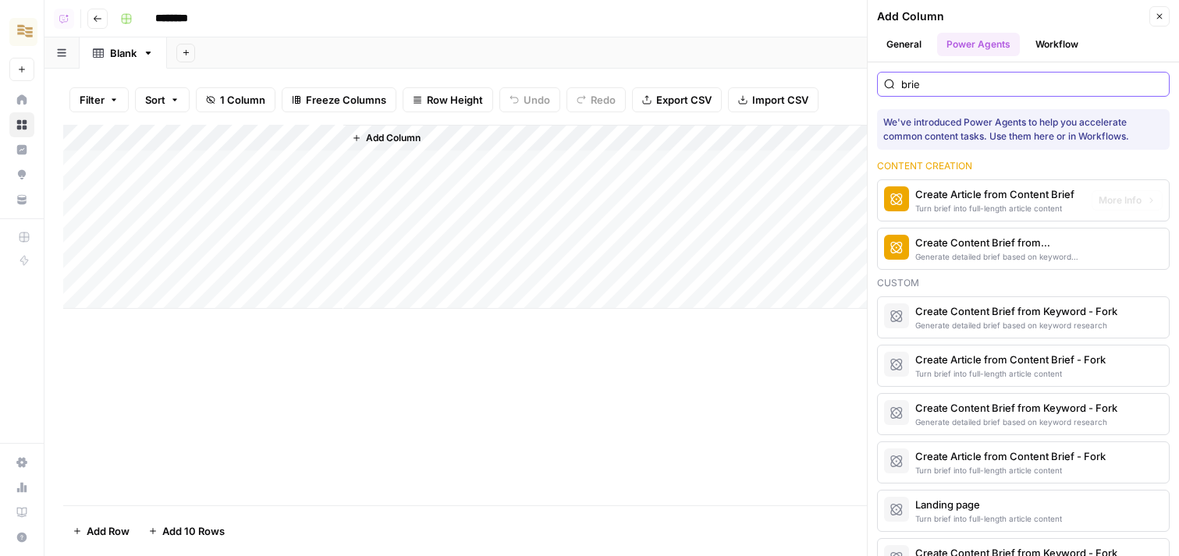
type input "brie"
click at [940, 250] on div "Generate detailed brief based on keyword research" at bounding box center [997, 256] width 164 height 12
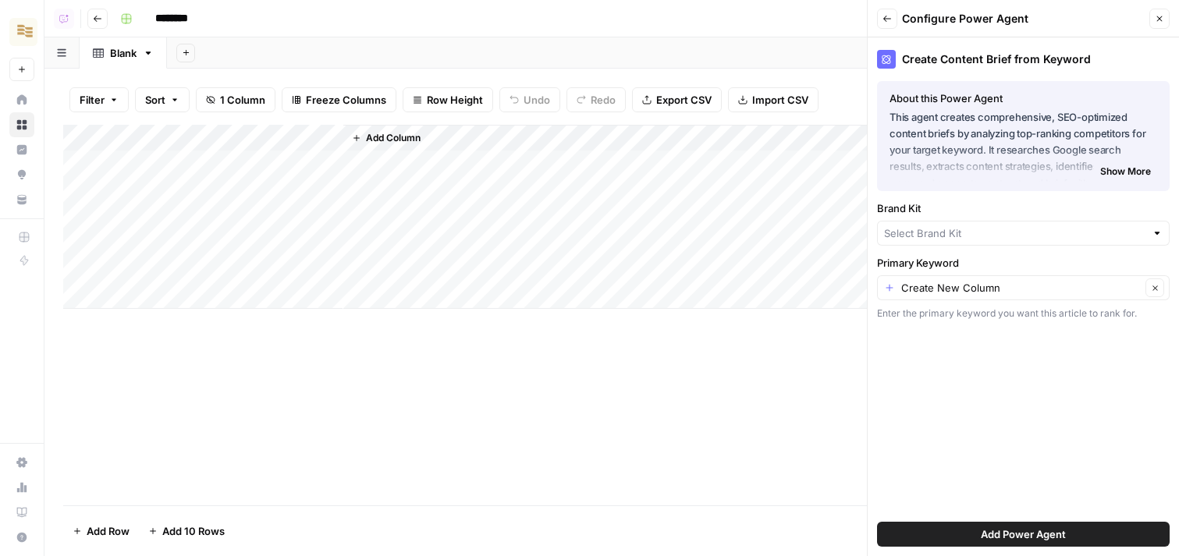
click at [971, 515] on div "Add Power Agent" at bounding box center [1023, 535] width 293 height 44
click at [983, 535] on span "Add Power Agent" at bounding box center [1023, 535] width 85 height 16
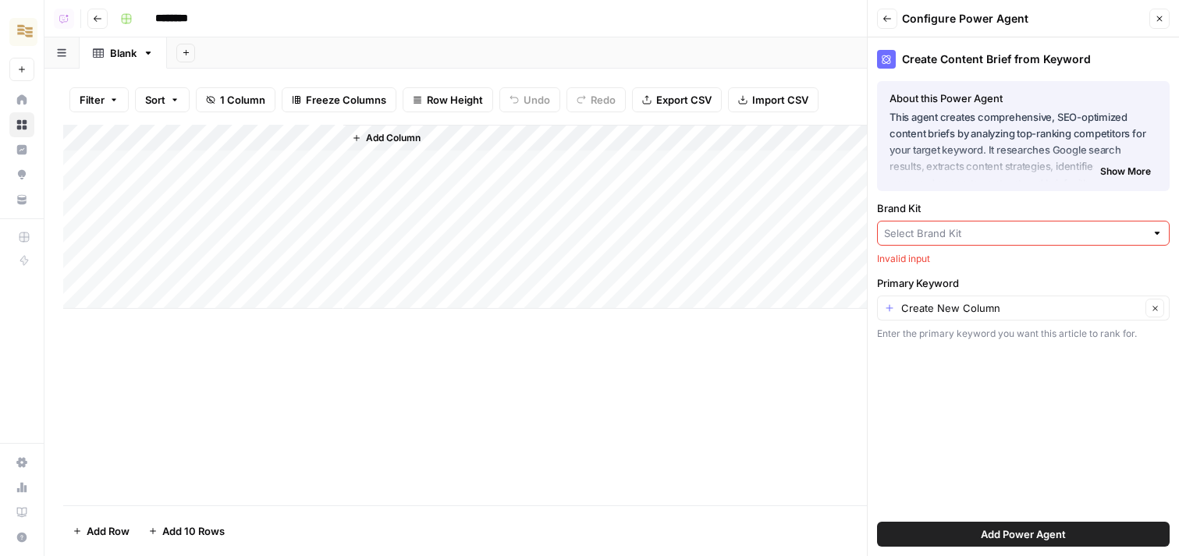
click at [899, 249] on div "Brand Kit Invalid input" at bounding box center [1023, 234] width 293 height 66
click at [911, 241] on div at bounding box center [1023, 233] width 293 height 25
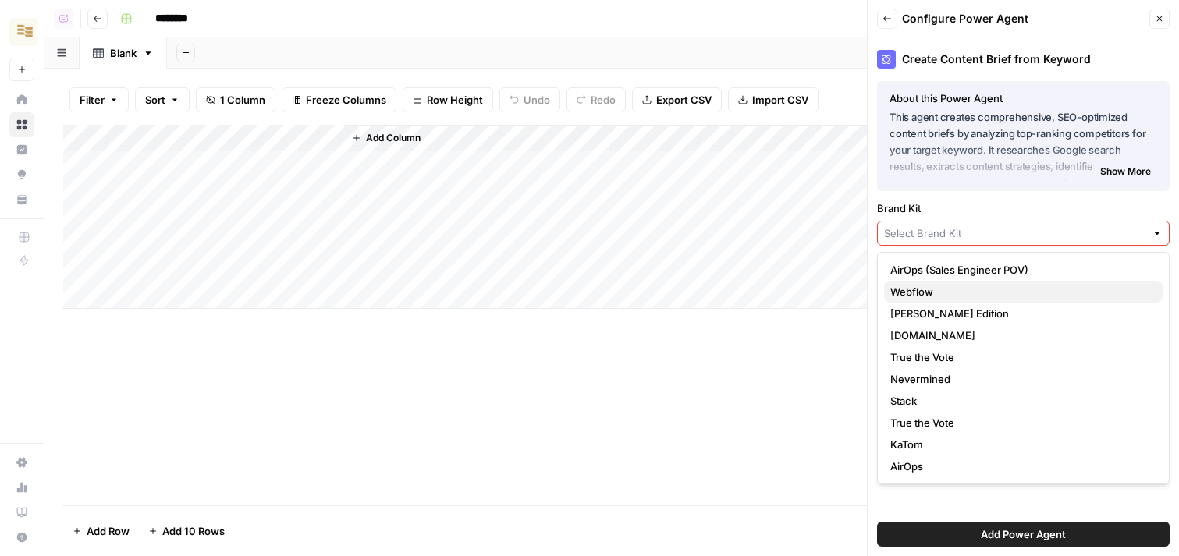
click at [914, 293] on span "Webflow" at bounding box center [1020, 292] width 260 height 16
type input "Webflow"
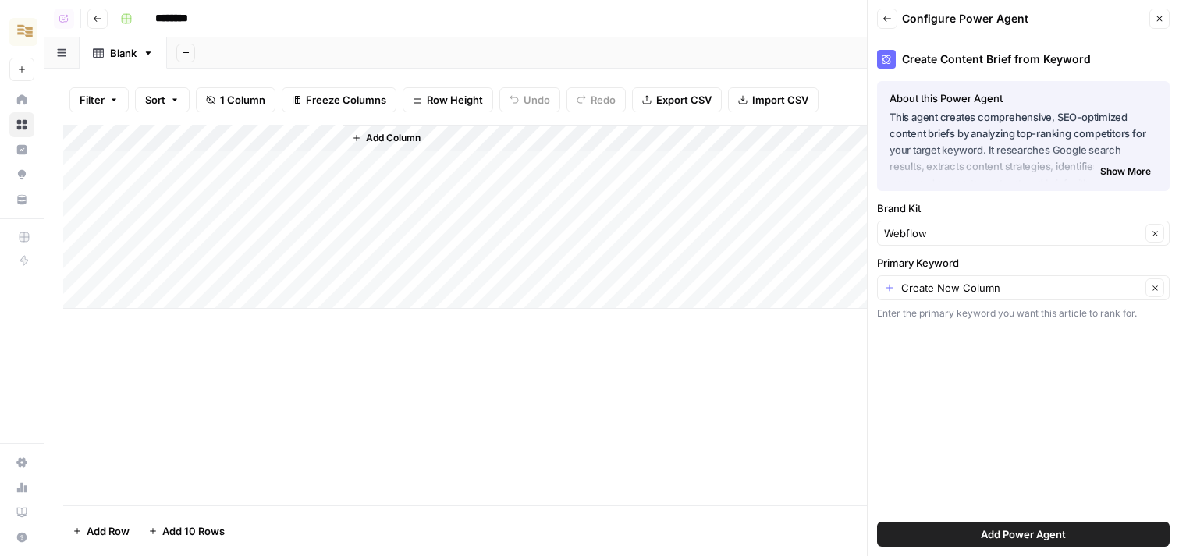
click at [995, 536] on span "Add Power Agent" at bounding box center [1023, 535] width 85 height 16
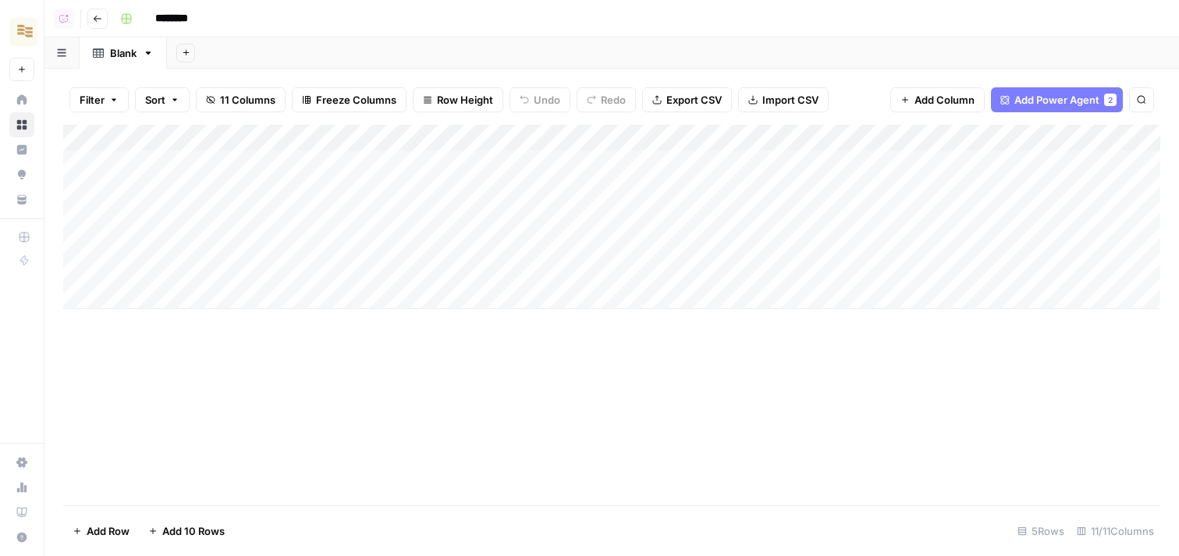
click at [776, 133] on div "Add Column" at bounding box center [611, 217] width 1097 height 184
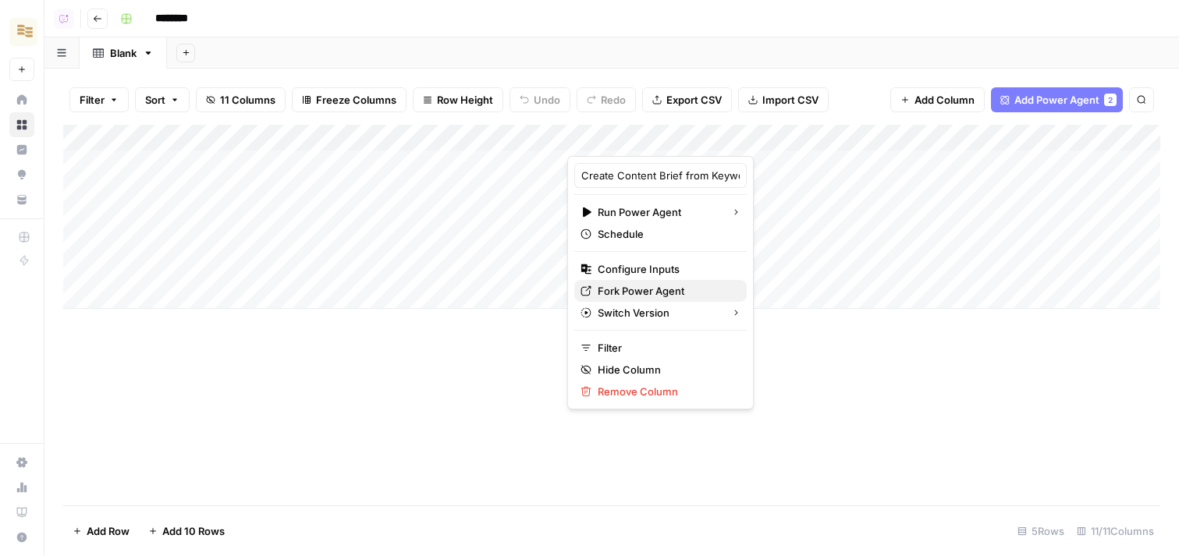
click at [645, 285] on span "Fork Power Agent" at bounding box center [666, 291] width 137 height 16
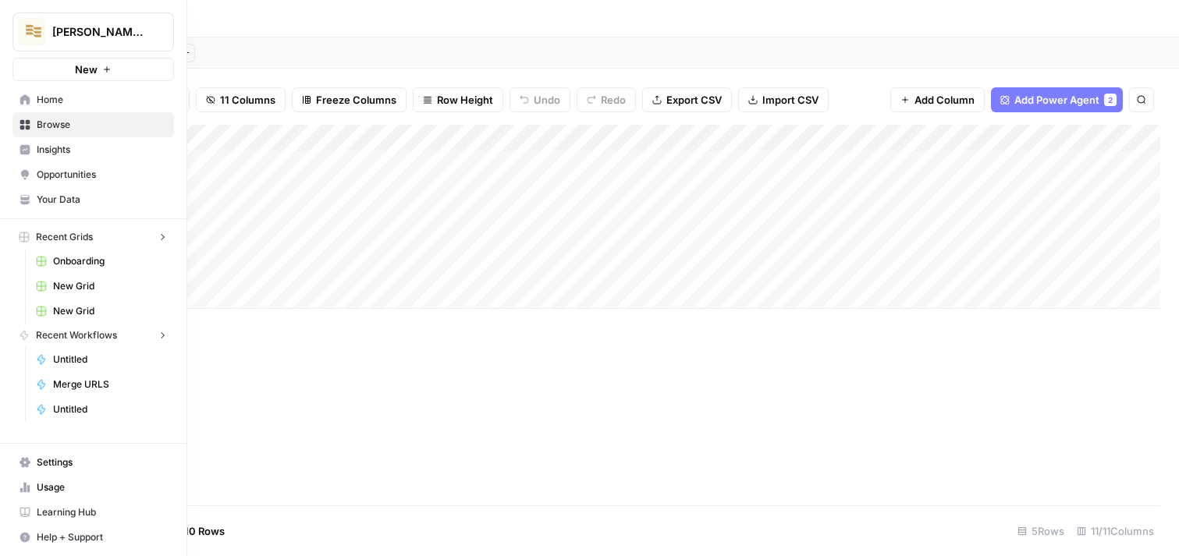
click at [26, 195] on icon at bounding box center [25, 199] width 11 height 11
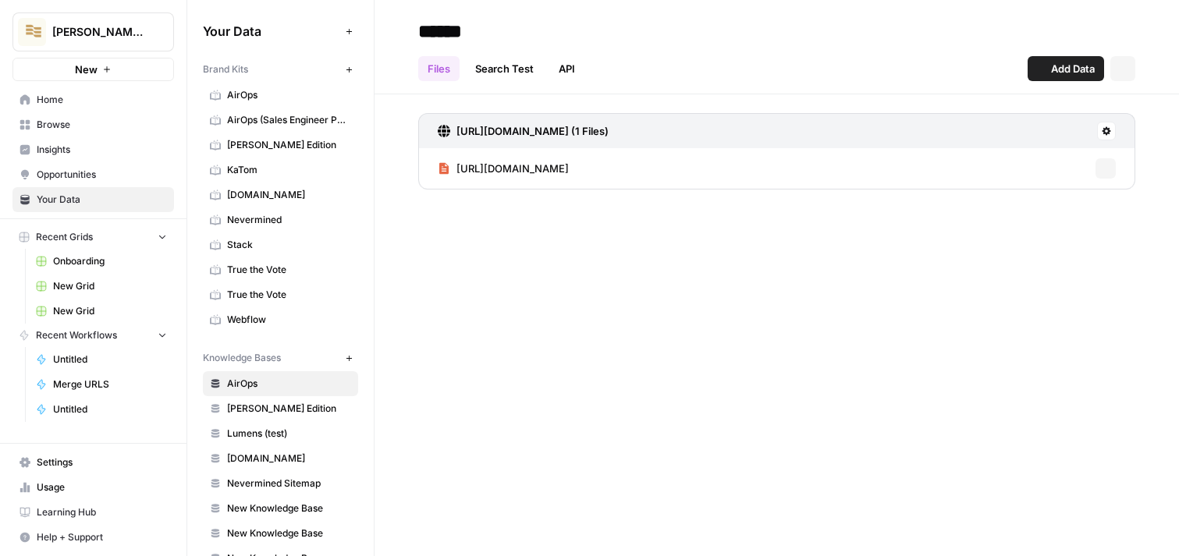
click at [246, 151] on span "[PERSON_NAME] Edition" at bounding box center [289, 145] width 124 height 14
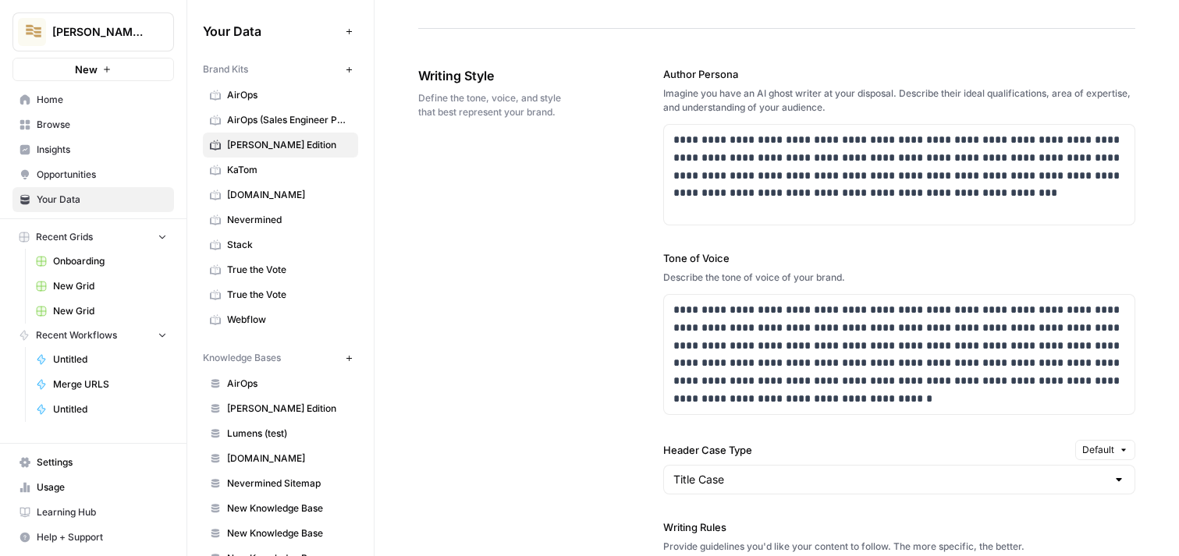
scroll to position [1270, 0]
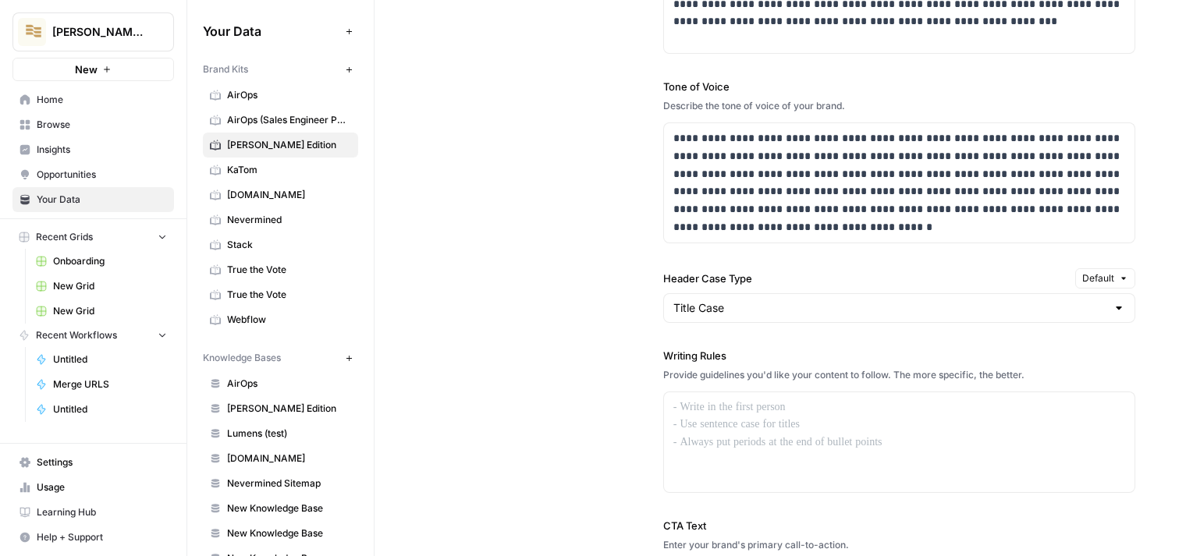
drag, startPoint x: 652, startPoint y: 359, endPoint x: 776, endPoint y: 357, distance: 124.1
click at [776, 357] on div "**********" at bounding box center [776, 292] width 717 height 858
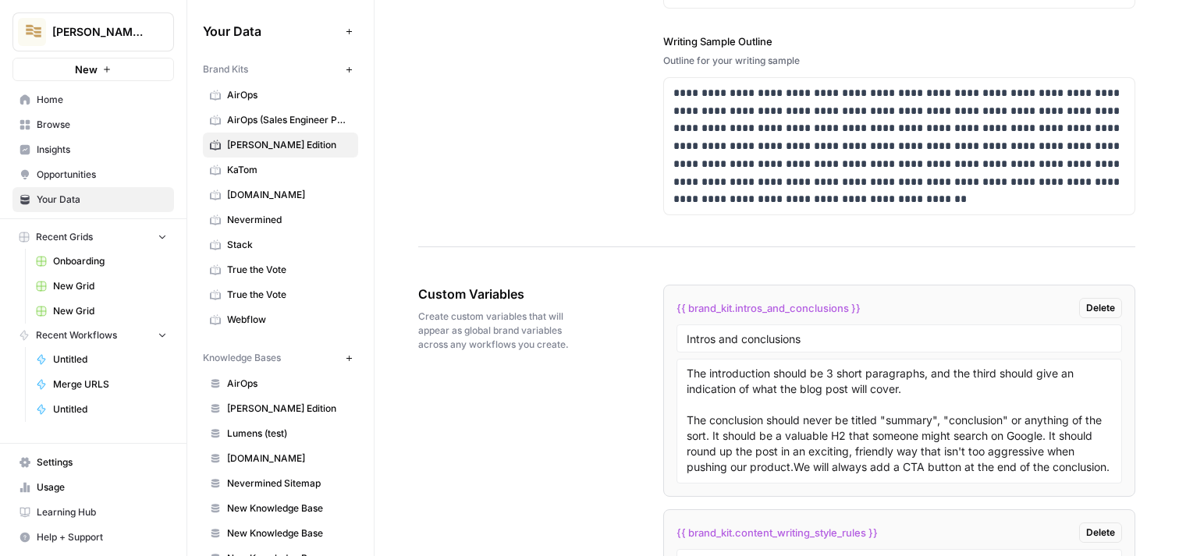
scroll to position [2410, 0]
drag, startPoint x: 411, startPoint y: 297, endPoint x: 594, endPoint y: 298, distance: 182.6
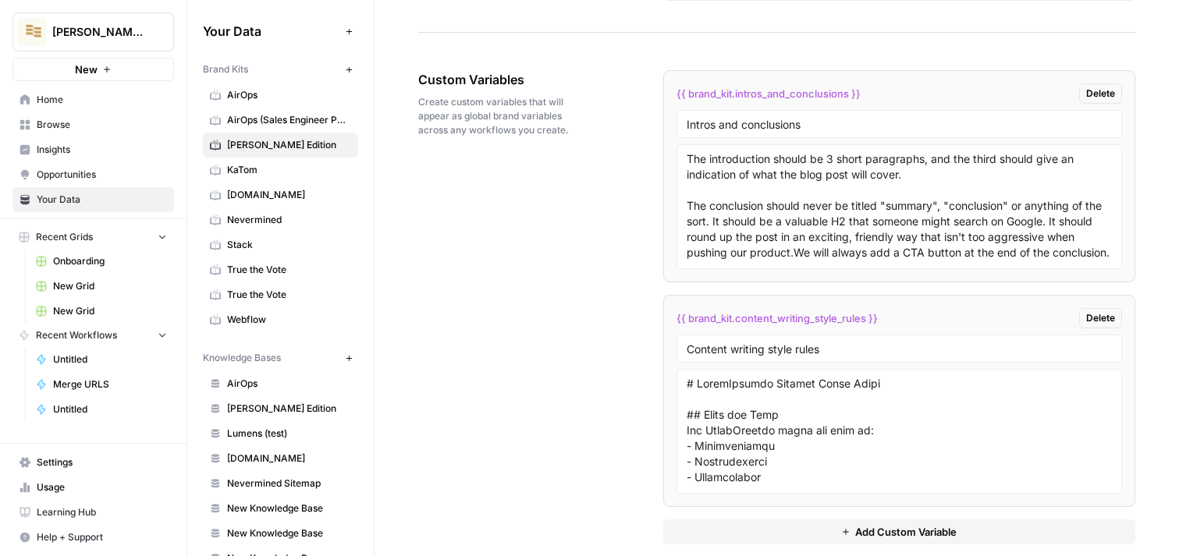
scroll to position [2624, 0]
drag, startPoint x: 868, startPoint y: 357, endPoint x: 666, endPoint y: 353, distance: 202.1
click at [666, 354] on li "{{ brand_kit.content_writing_style_rules }} Delete Content writing style rules" at bounding box center [899, 403] width 472 height 212
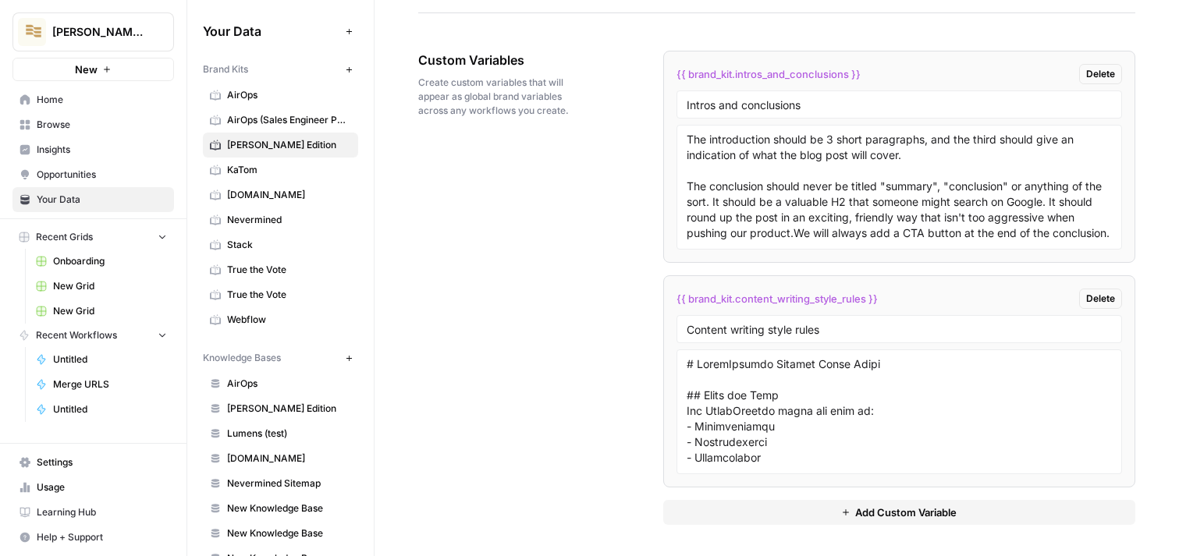
click at [769, 532] on div "{{ brand_kit.intros_and_conclusions }} [PERSON_NAME] Intros and conclusions The…" at bounding box center [899, 288] width 472 height 537
click at [782, 518] on button "Add Custom Variable" at bounding box center [899, 512] width 472 height 25
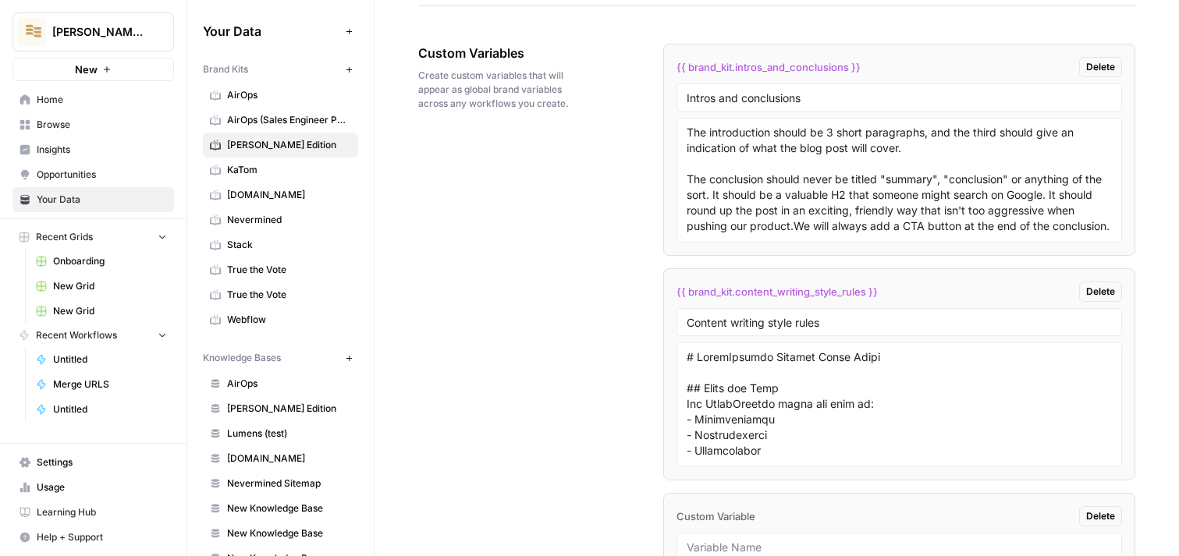
click at [776, 535] on div at bounding box center [900, 547] width 446 height 28
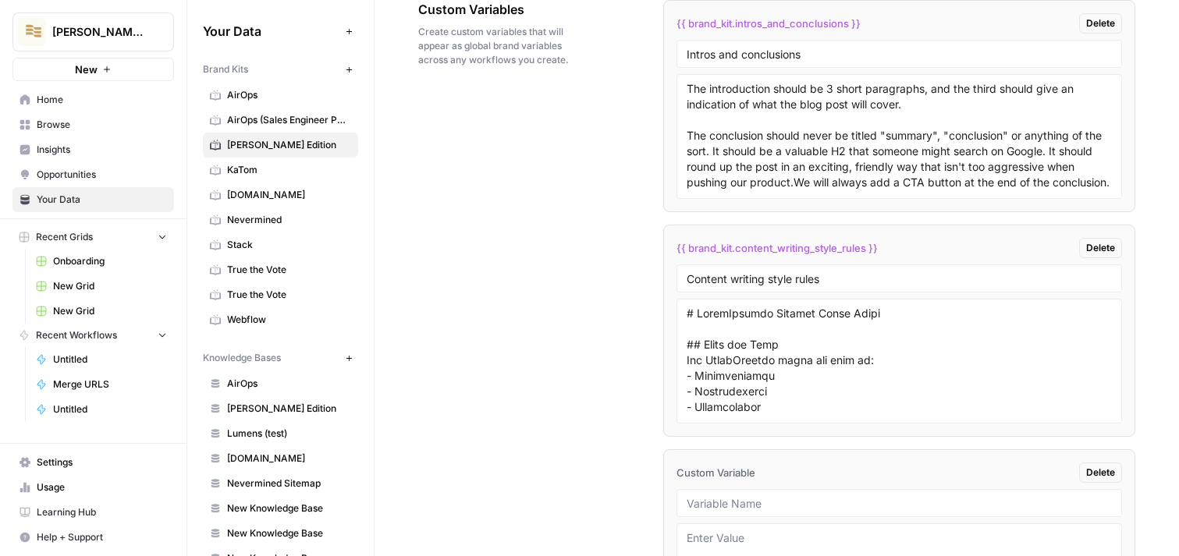
scroll to position [2695, 0]
click at [780, 501] on input "text" at bounding box center [899, 504] width 425 height 14
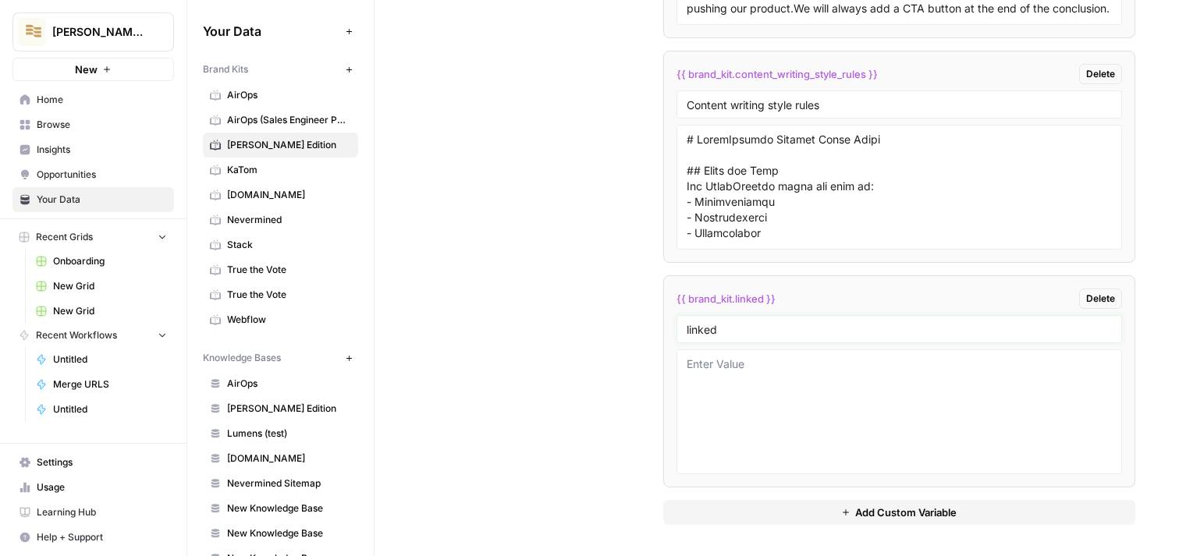
type input "linked"
click at [751, 385] on textarea at bounding box center [899, 412] width 425 height 111
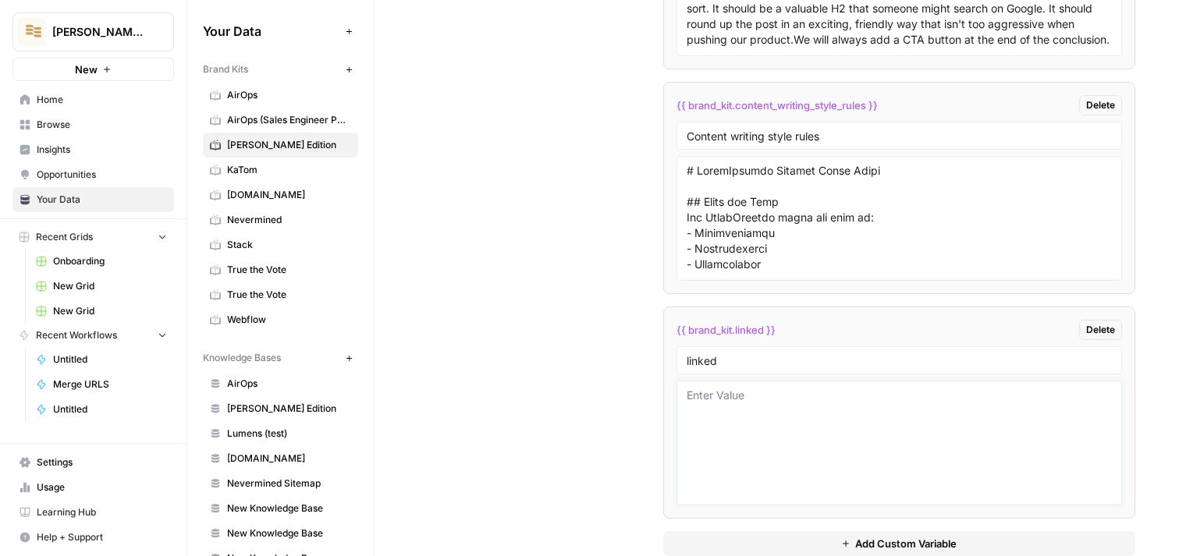
scroll to position [2840, 0]
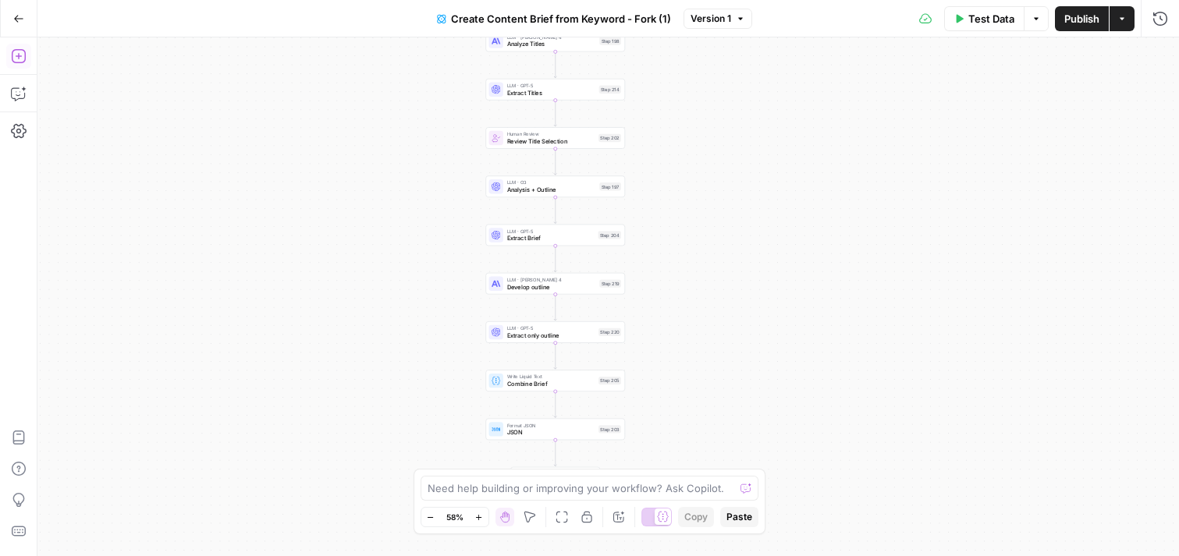
click at [27, 64] on button "Add Steps" at bounding box center [18, 56] width 25 height 25
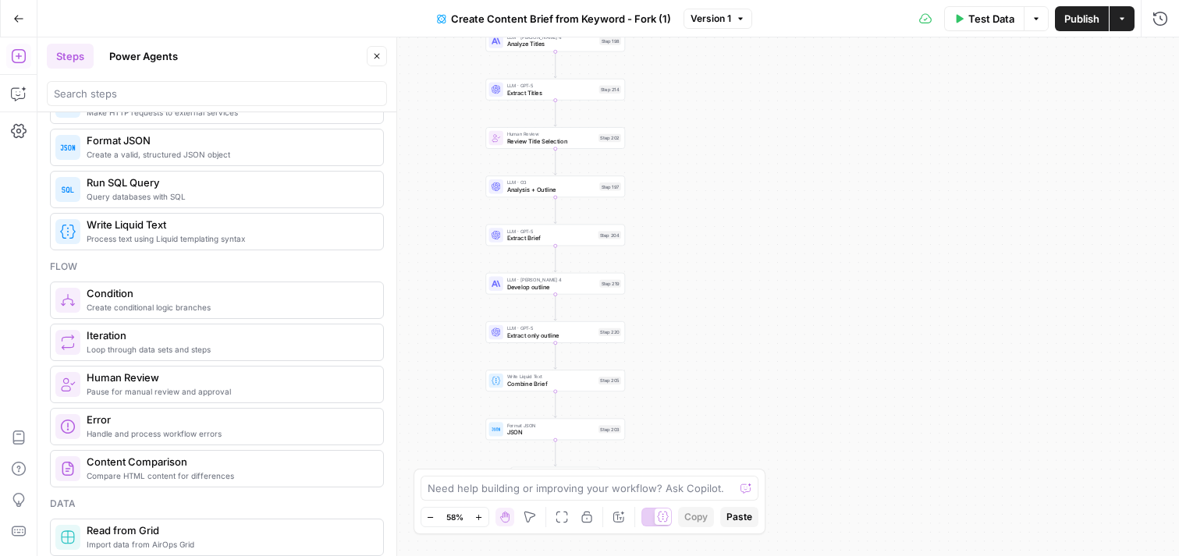
scroll to position [387, 0]
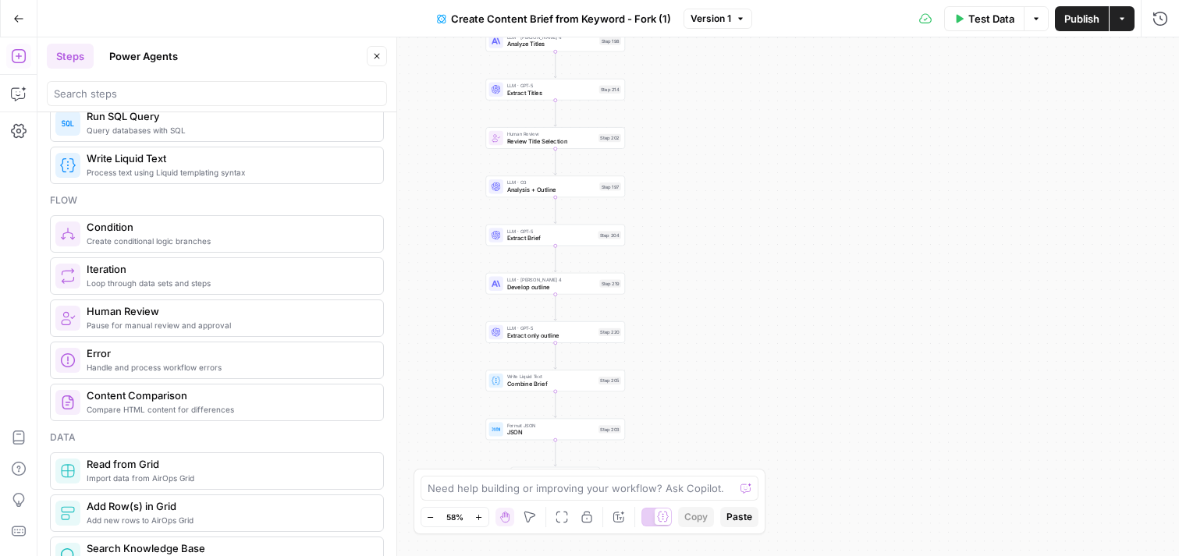
click at [1121, 19] on icon "button" at bounding box center [1121, 18] width 9 height 9
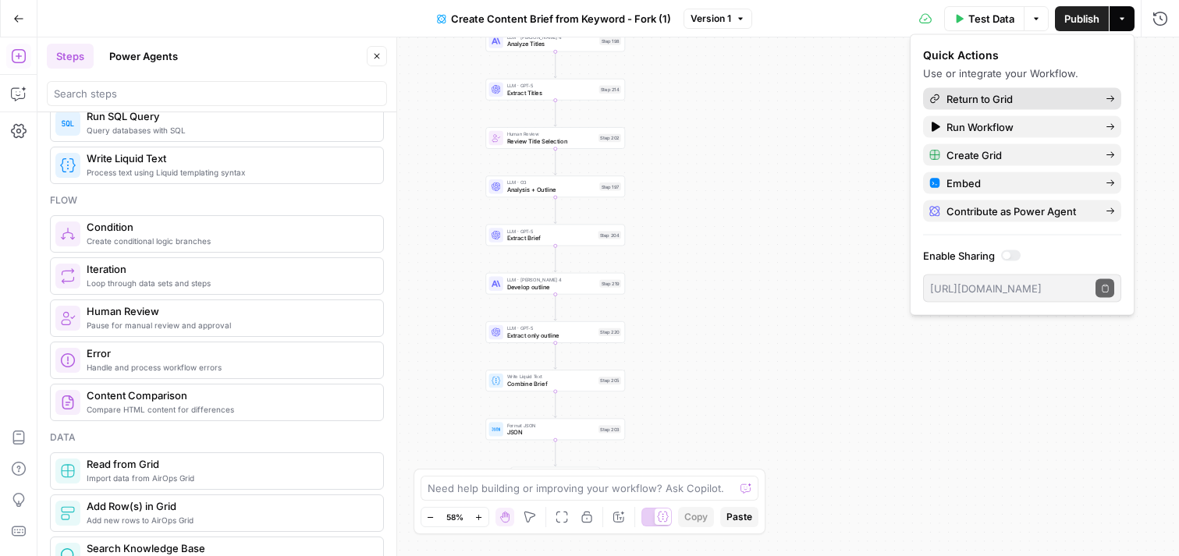
click at [1012, 102] on span "Return to Grid" at bounding box center [1020, 99] width 147 height 16
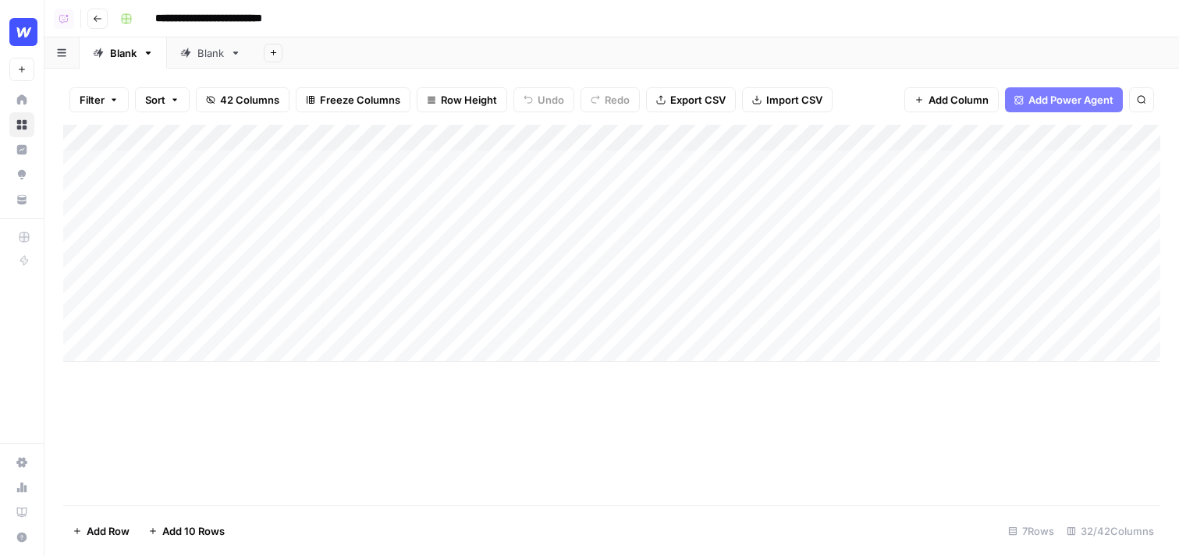
scroll to position [0, 16]
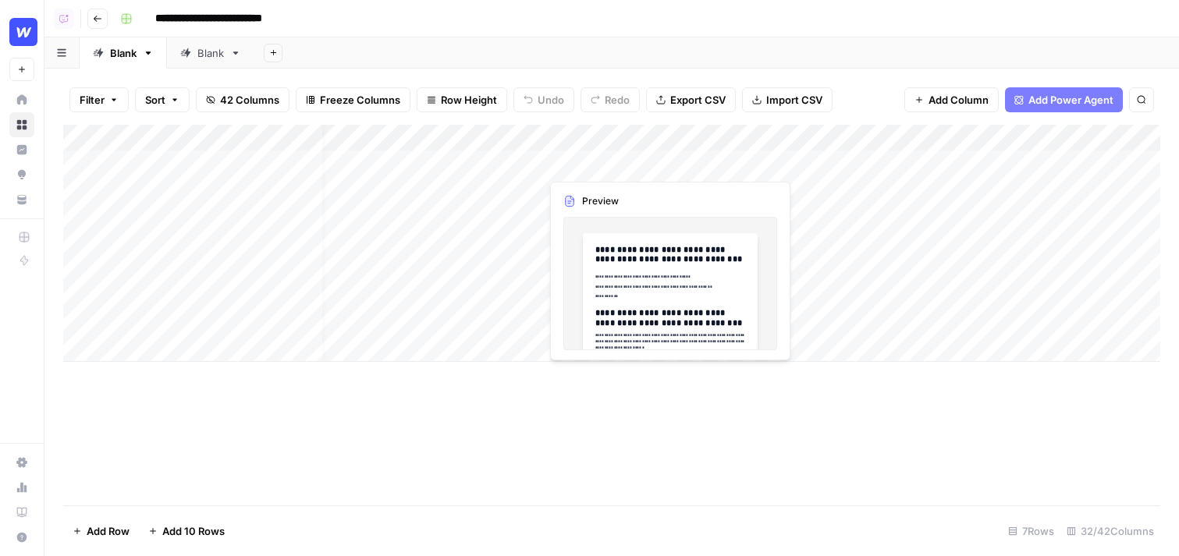
click at [634, 165] on div "Add Column" at bounding box center [611, 243] width 1097 height 237
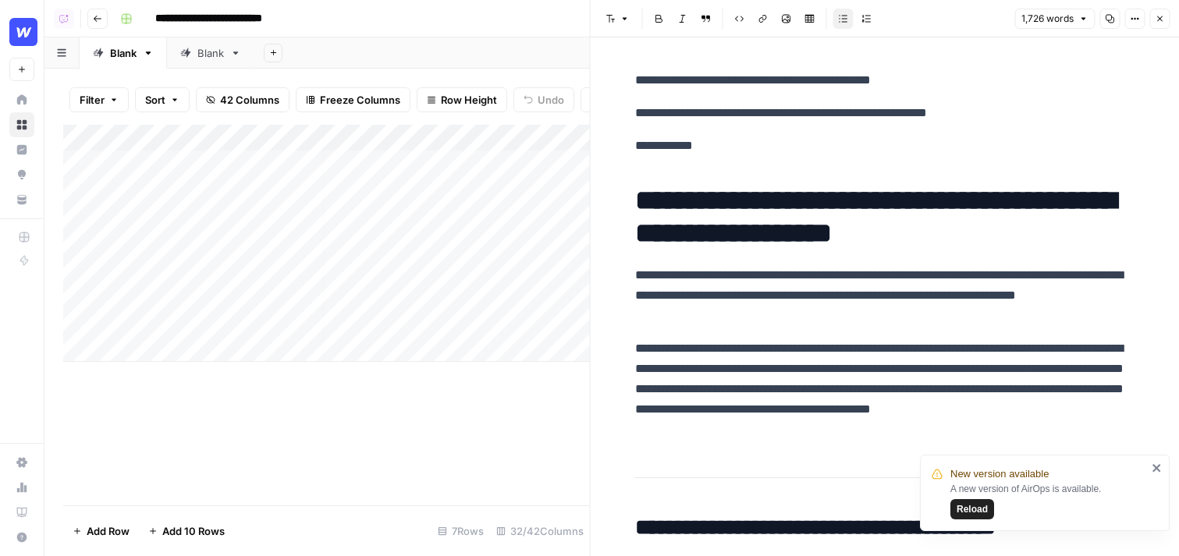
scroll to position [139, 0]
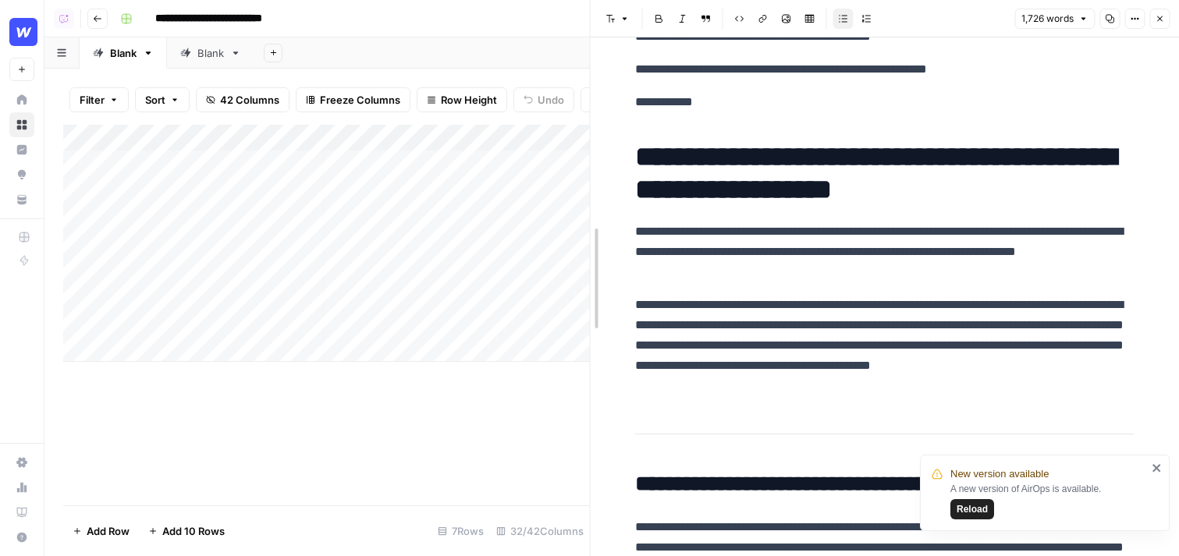
drag, startPoint x: 596, startPoint y: 314, endPoint x: 526, endPoint y: 312, distance: 70.2
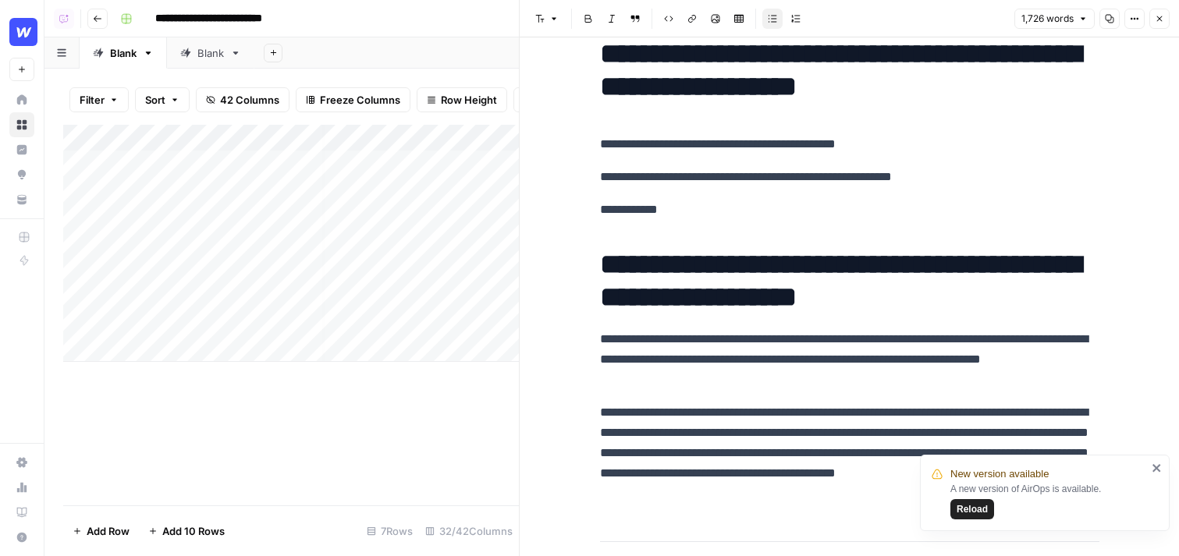
scroll to position [36, 0]
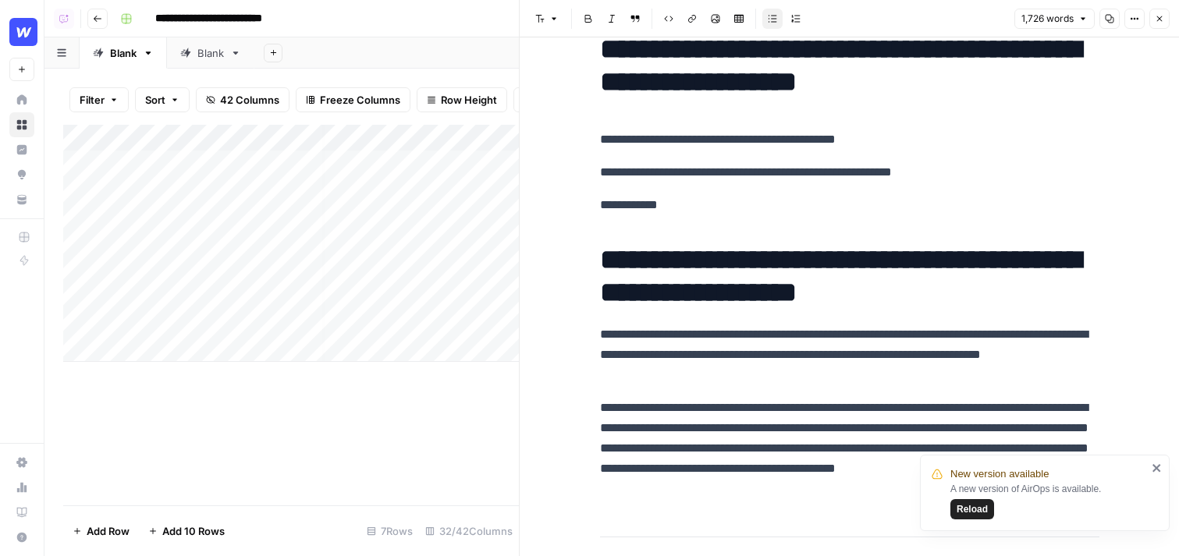
click at [1158, 20] on icon "button" at bounding box center [1159, 18] width 9 height 9
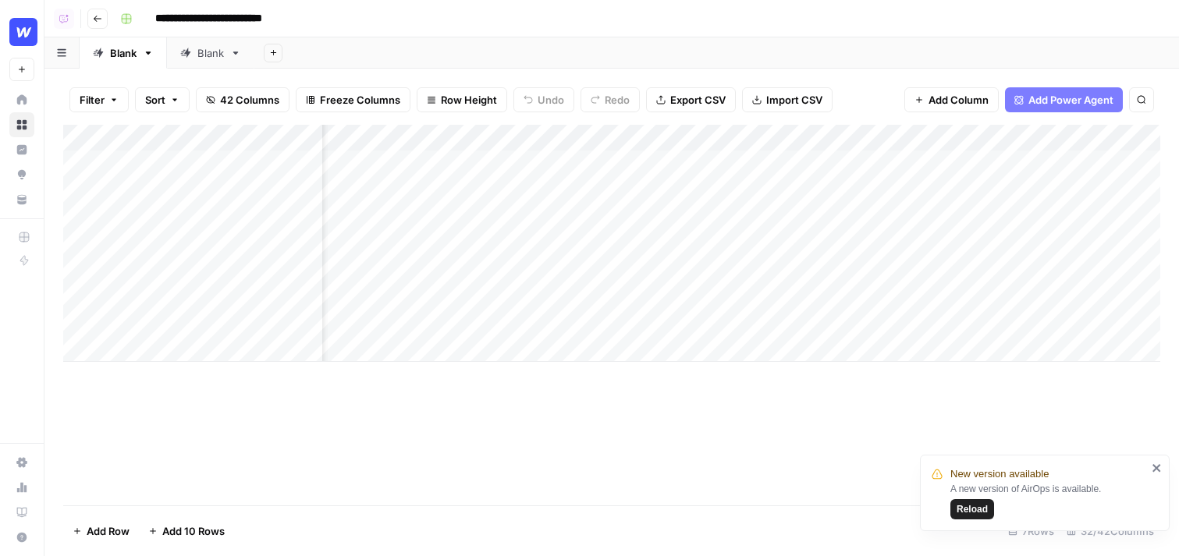
scroll to position [0, 53]
click at [1048, 108] on button "Add Power Agent" at bounding box center [1064, 99] width 118 height 25
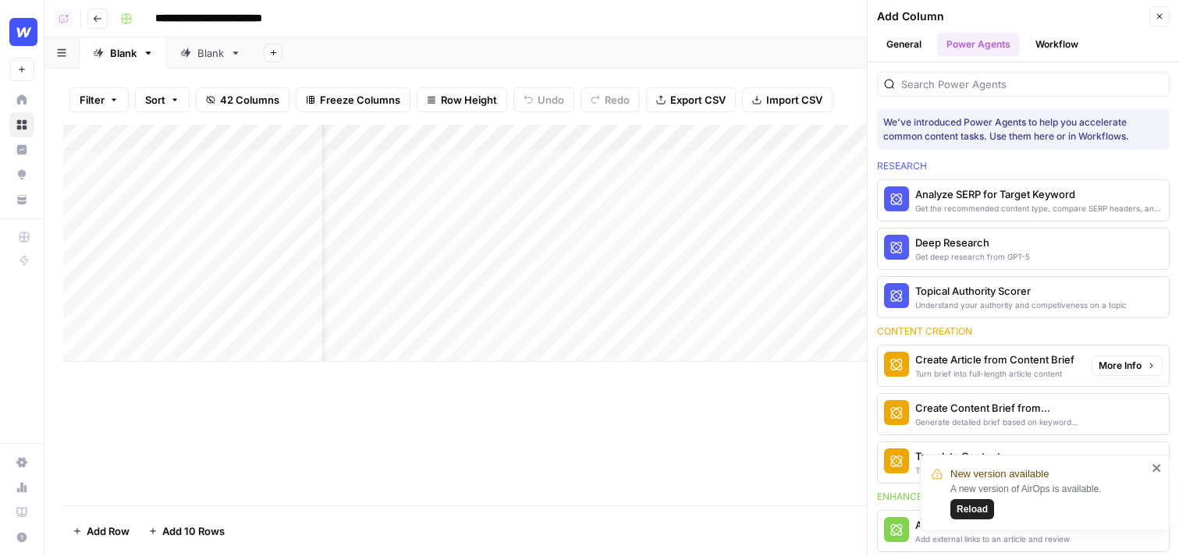
scroll to position [121, 0]
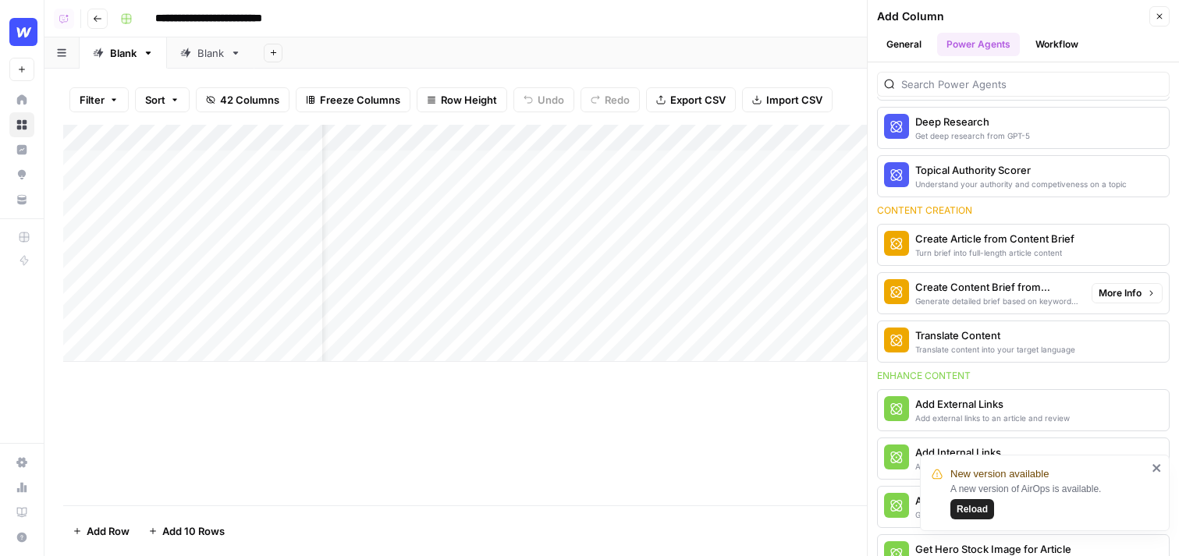
click at [1118, 300] on span "More Info" at bounding box center [1120, 293] width 43 height 14
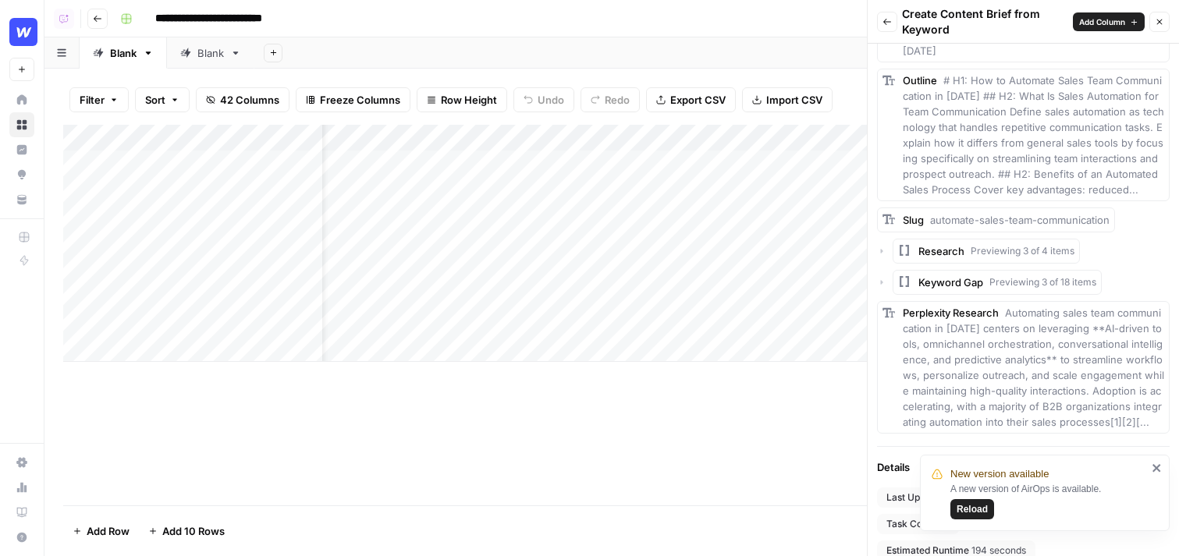
scroll to position [952, 0]
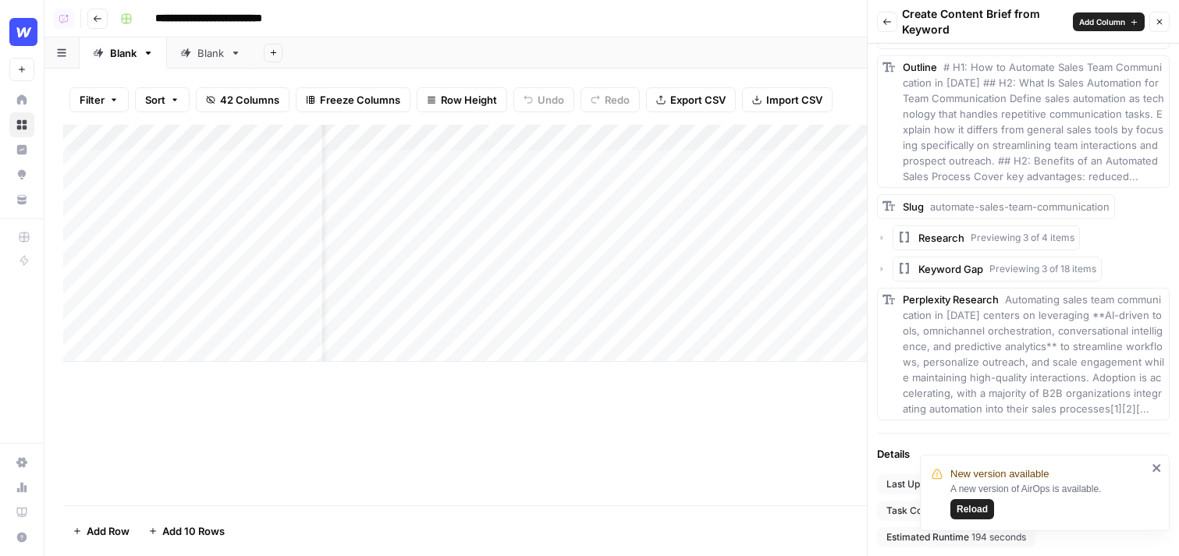
click at [1154, 467] on icon "close" at bounding box center [1157, 468] width 8 height 8
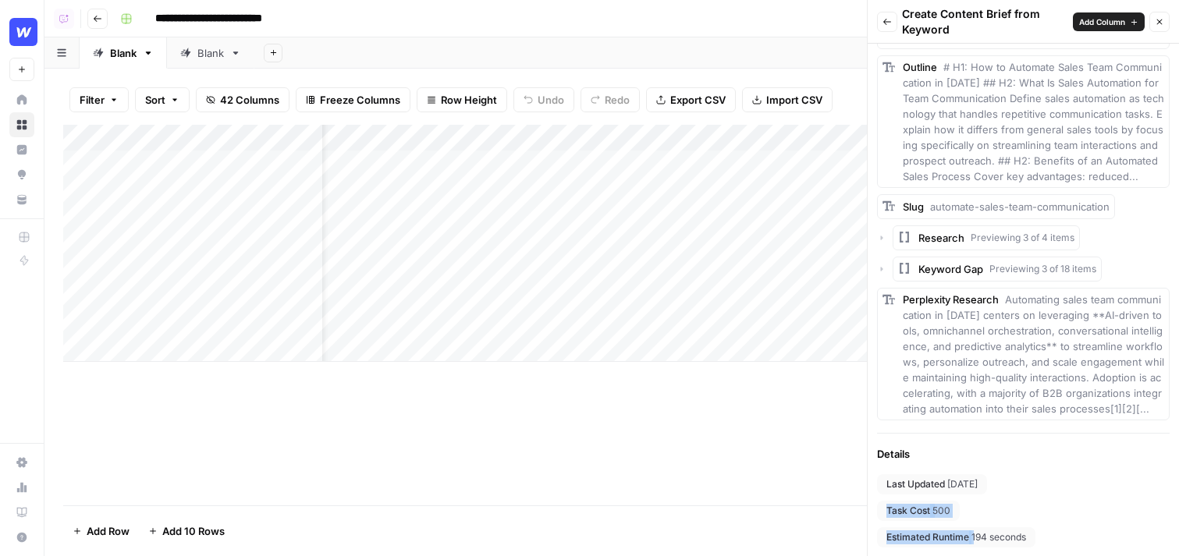
drag, startPoint x: 975, startPoint y: 513, endPoint x: 888, endPoint y: 510, distance: 86.7
click at [888, 510] on div "Last Updated [DATE] Task Cost 500 Estimated Runtime 194 seconds" at bounding box center [1023, 510] width 293 height 73
